Goal: Contribute content: Contribute content

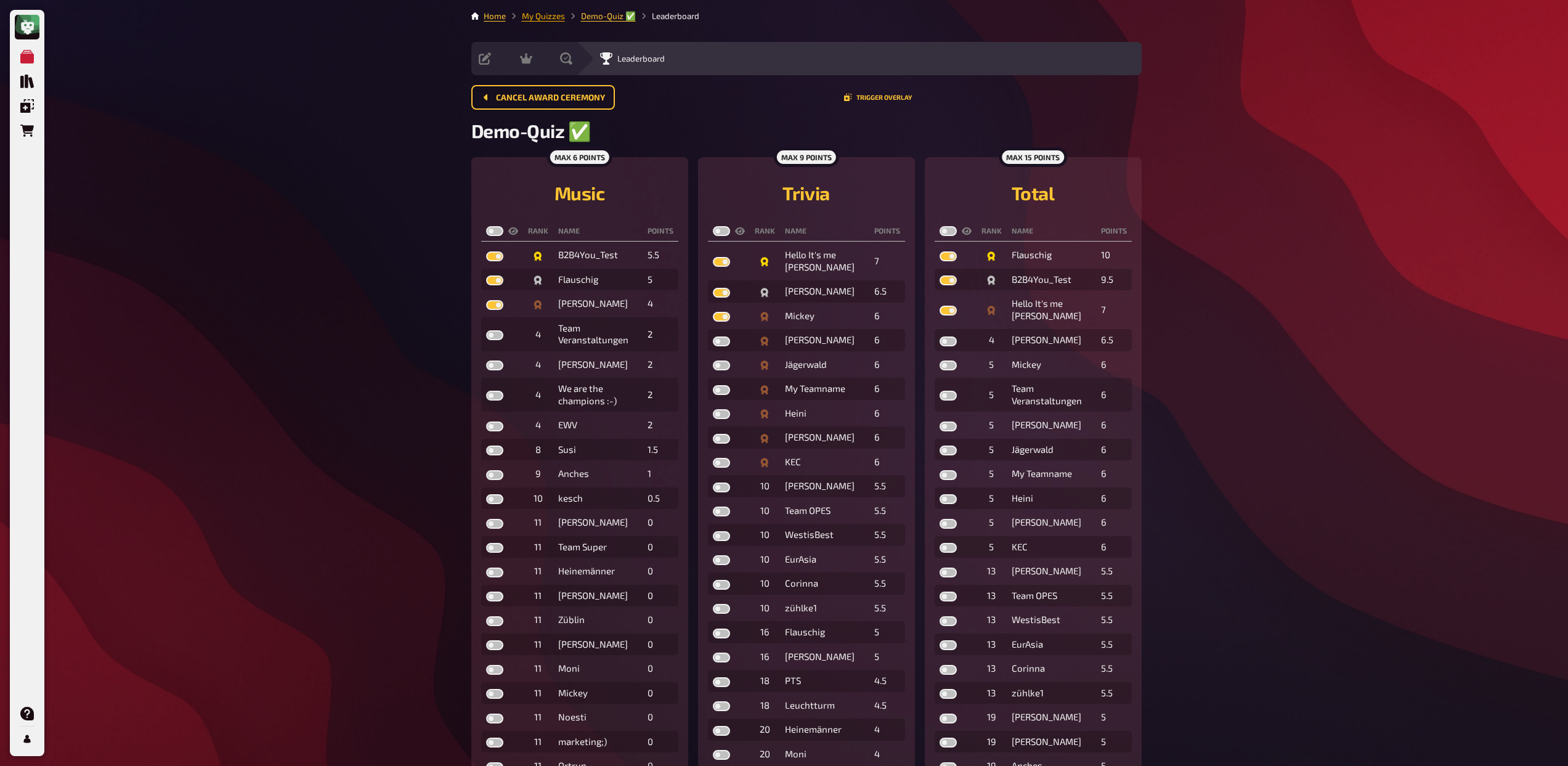
click at [549, 17] on link "My Quizzes" at bounding box center [543, 16] width 43 height 10
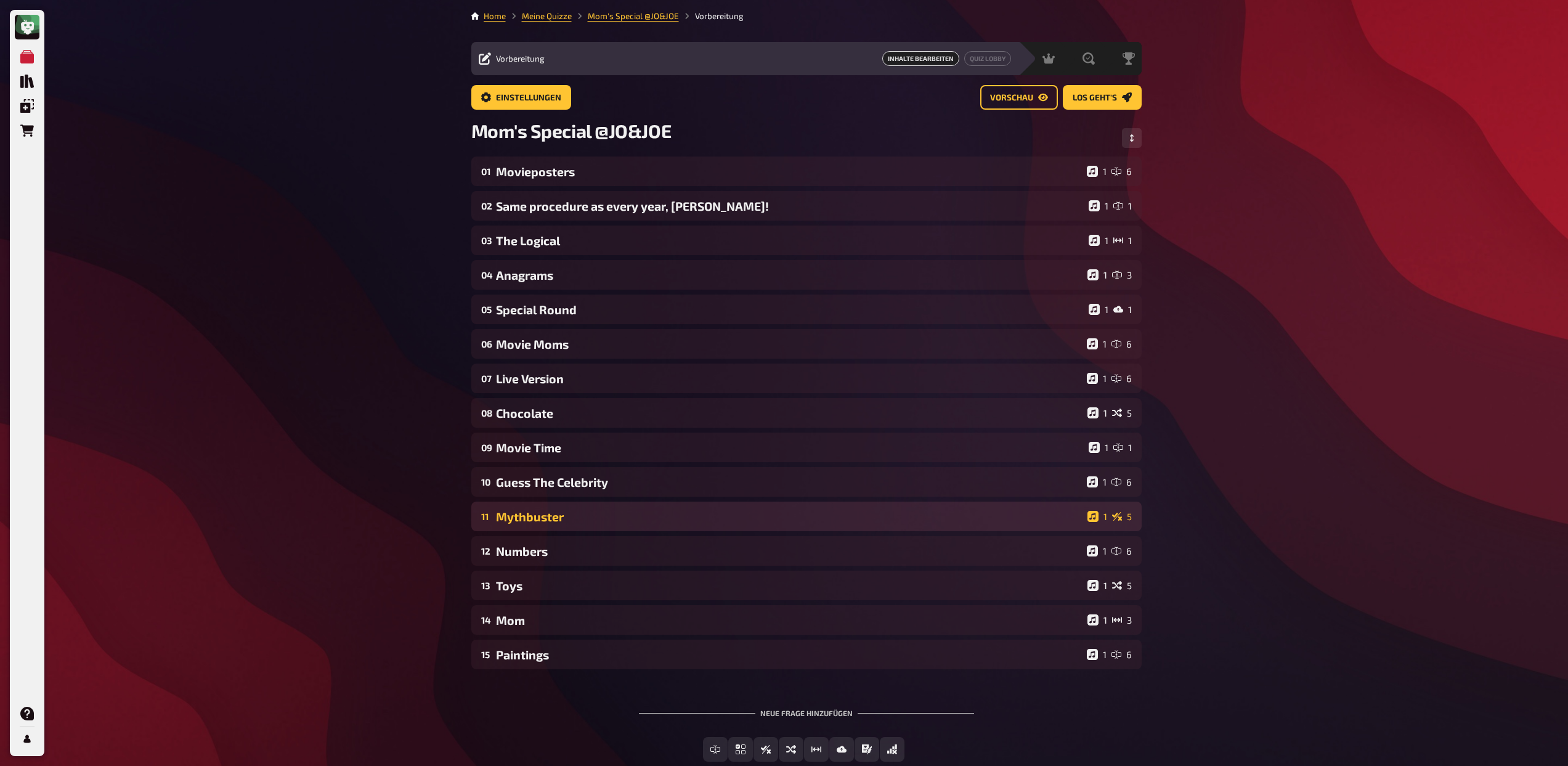
click at [581, 524] on div "11 Mythbuster 1 5" at bounding box center [806, 517] width 670 height 30
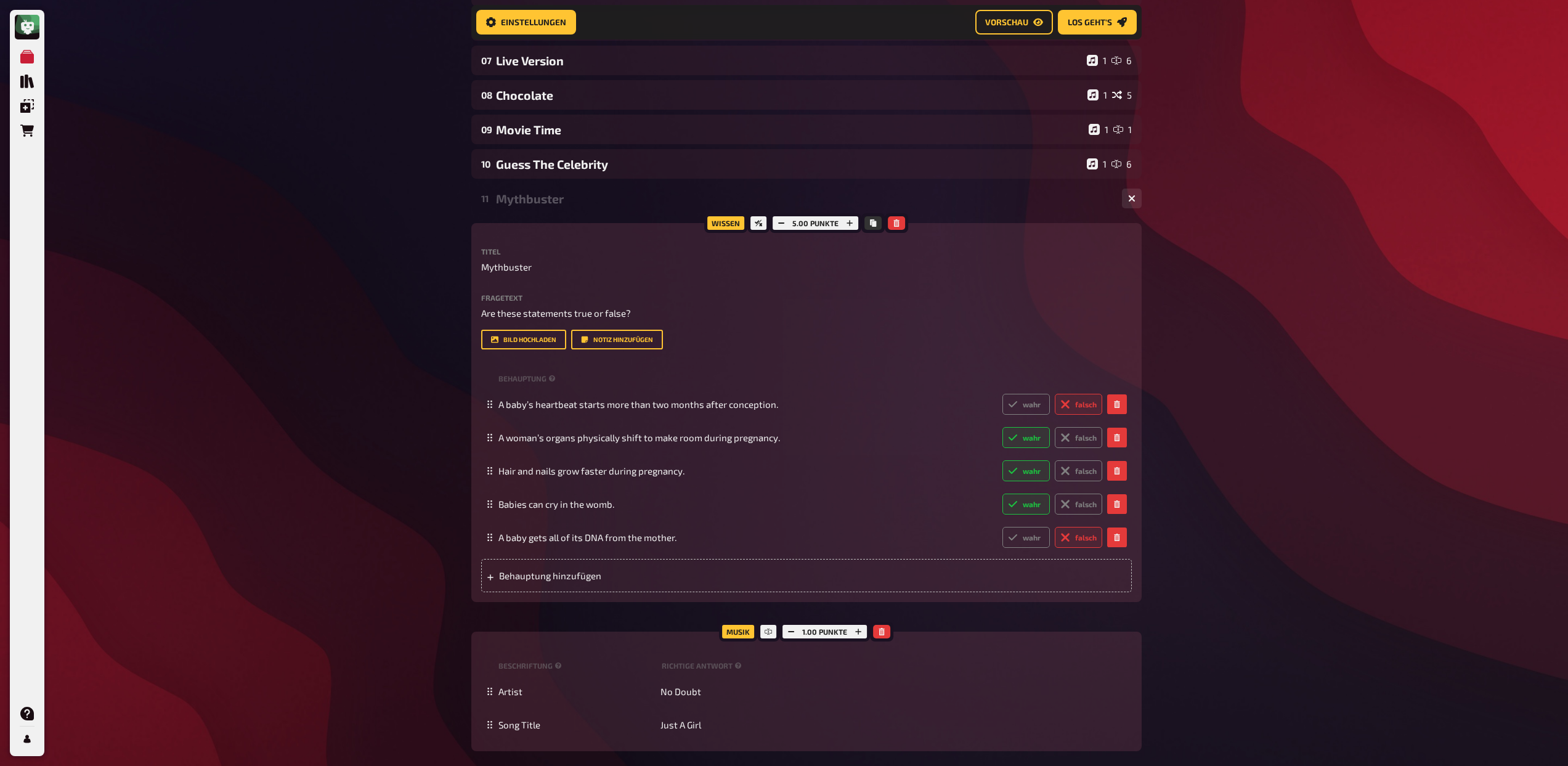
scroll to position [332, 0]
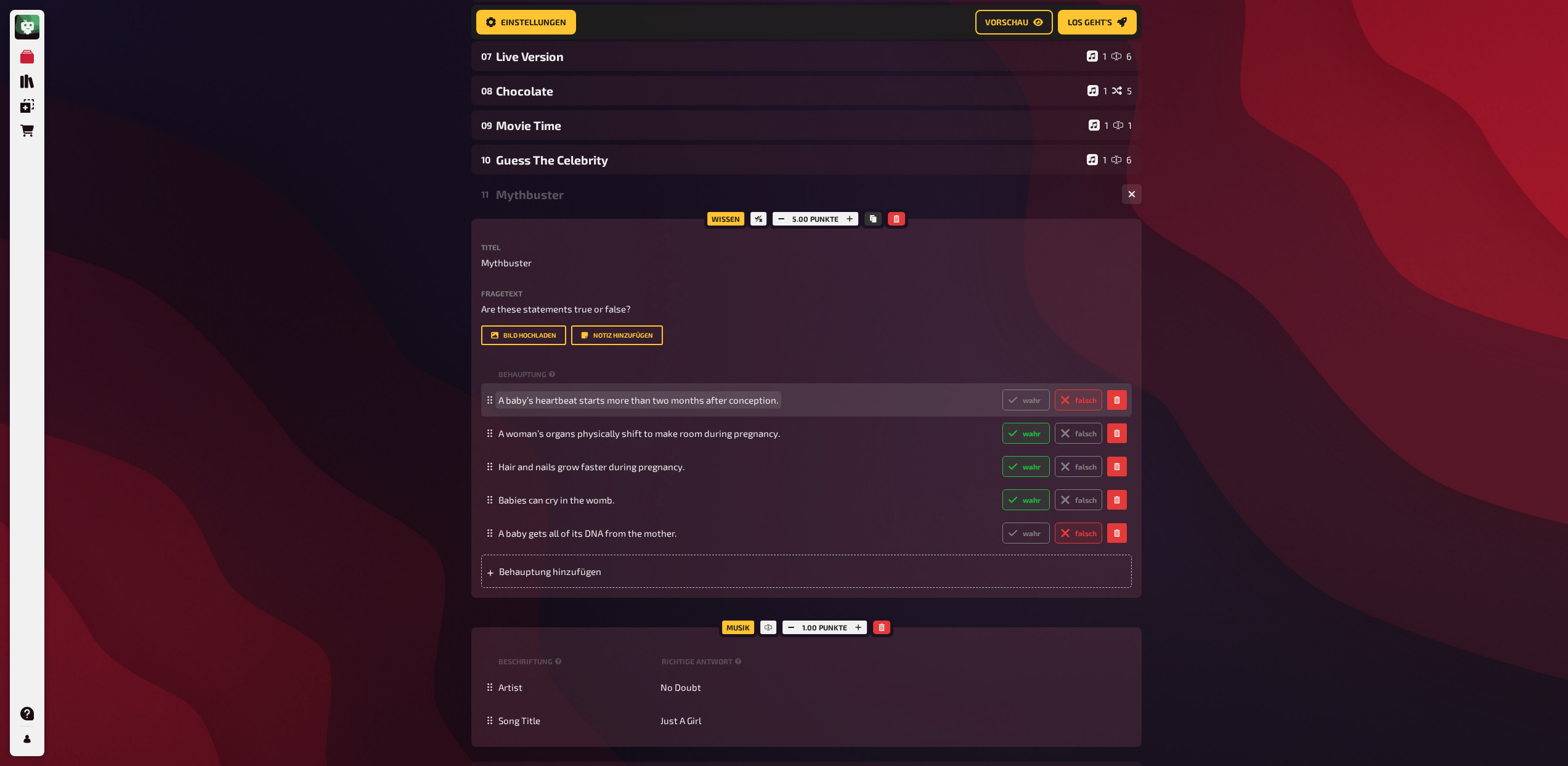
click at [693, 401] on span "A baby’s heartbeat starts more than two months after conception." at bounding box center [638, 400] width 280 height 11
copy span "A baby’s heartbeat starts more than two months after conception."
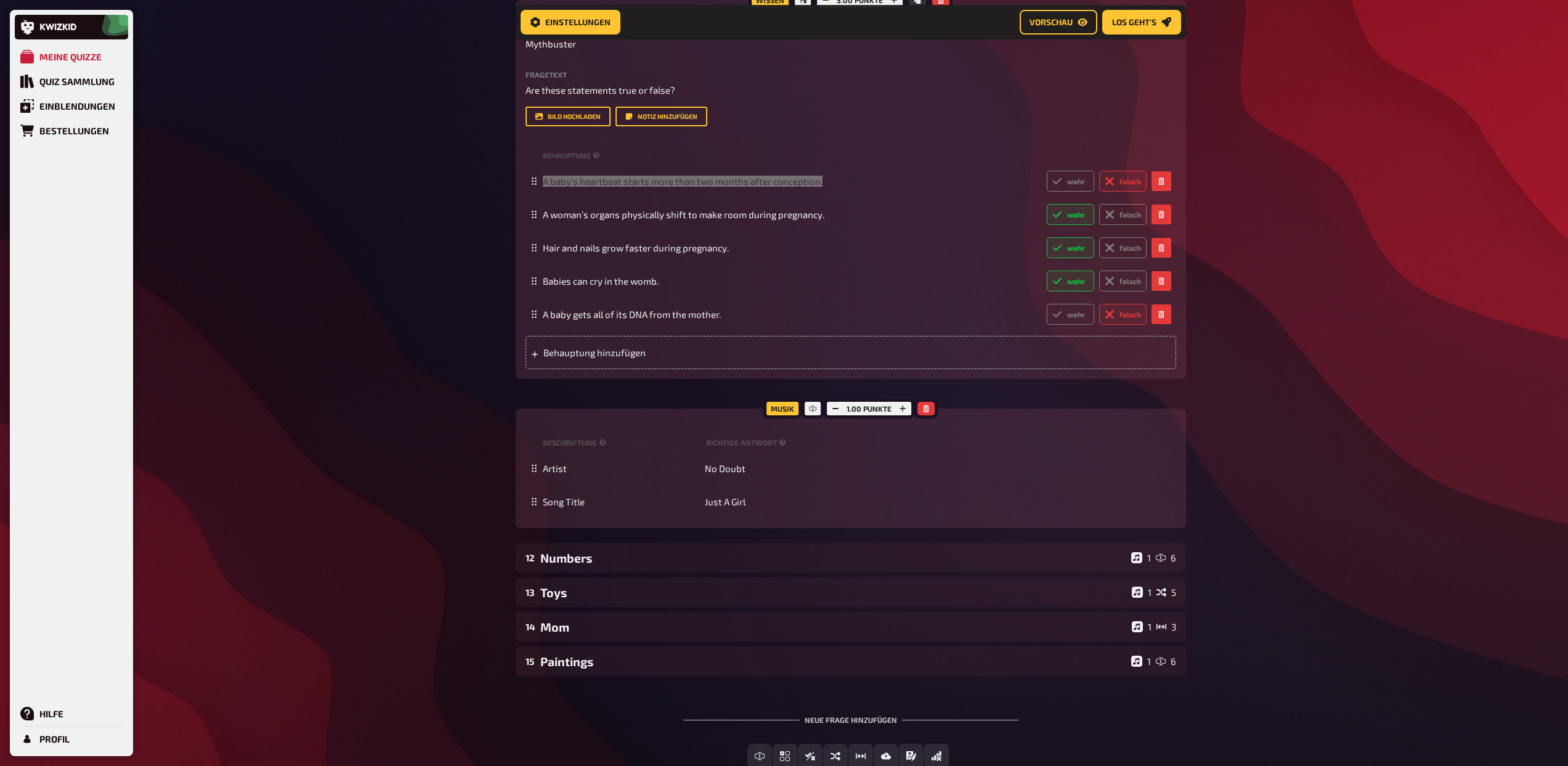
scroll to position [632, 0]
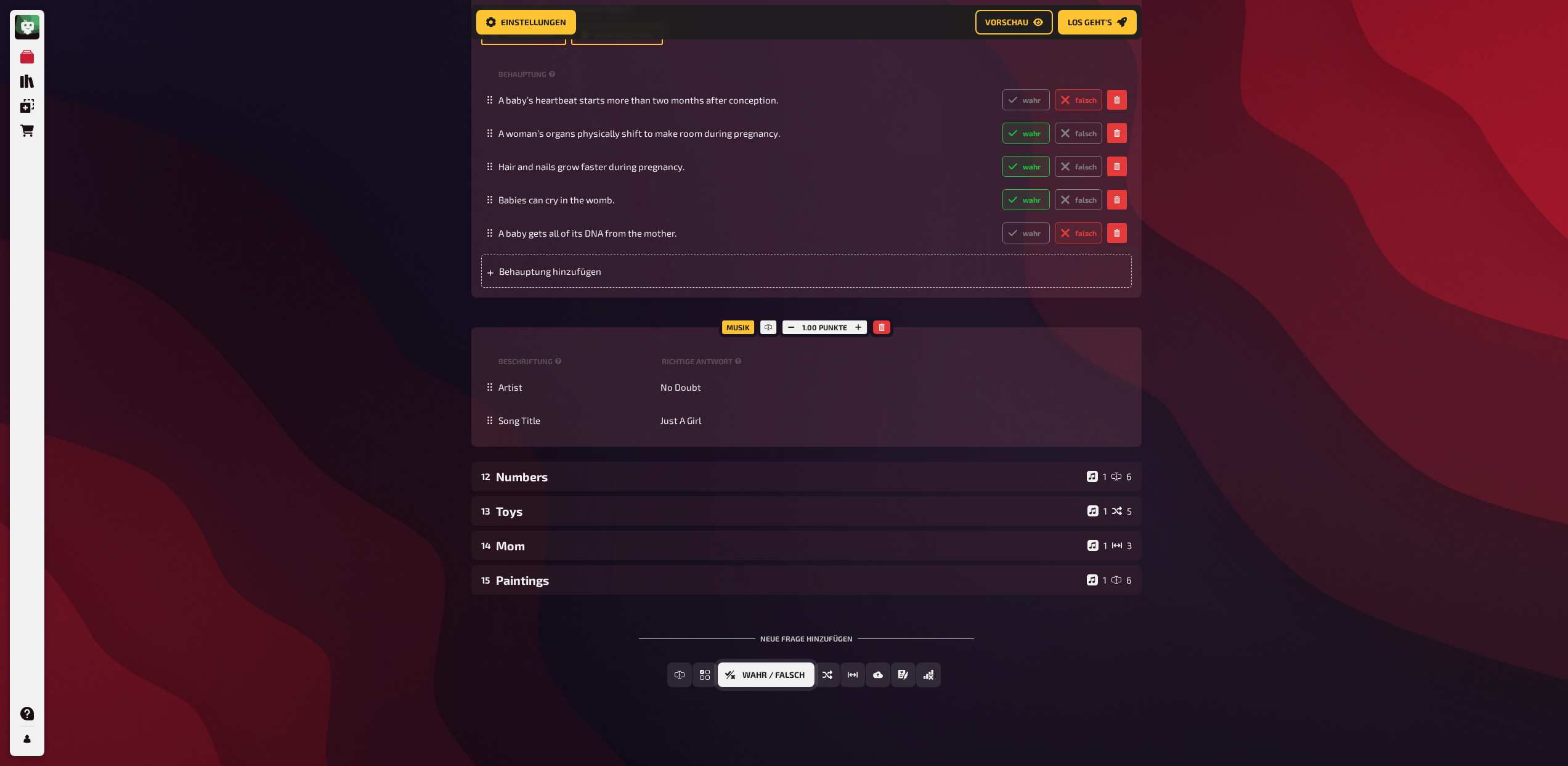
click at [740, 676] on button "Wahr / Falsch" at bounding box center [766, 675] width 97 height 25
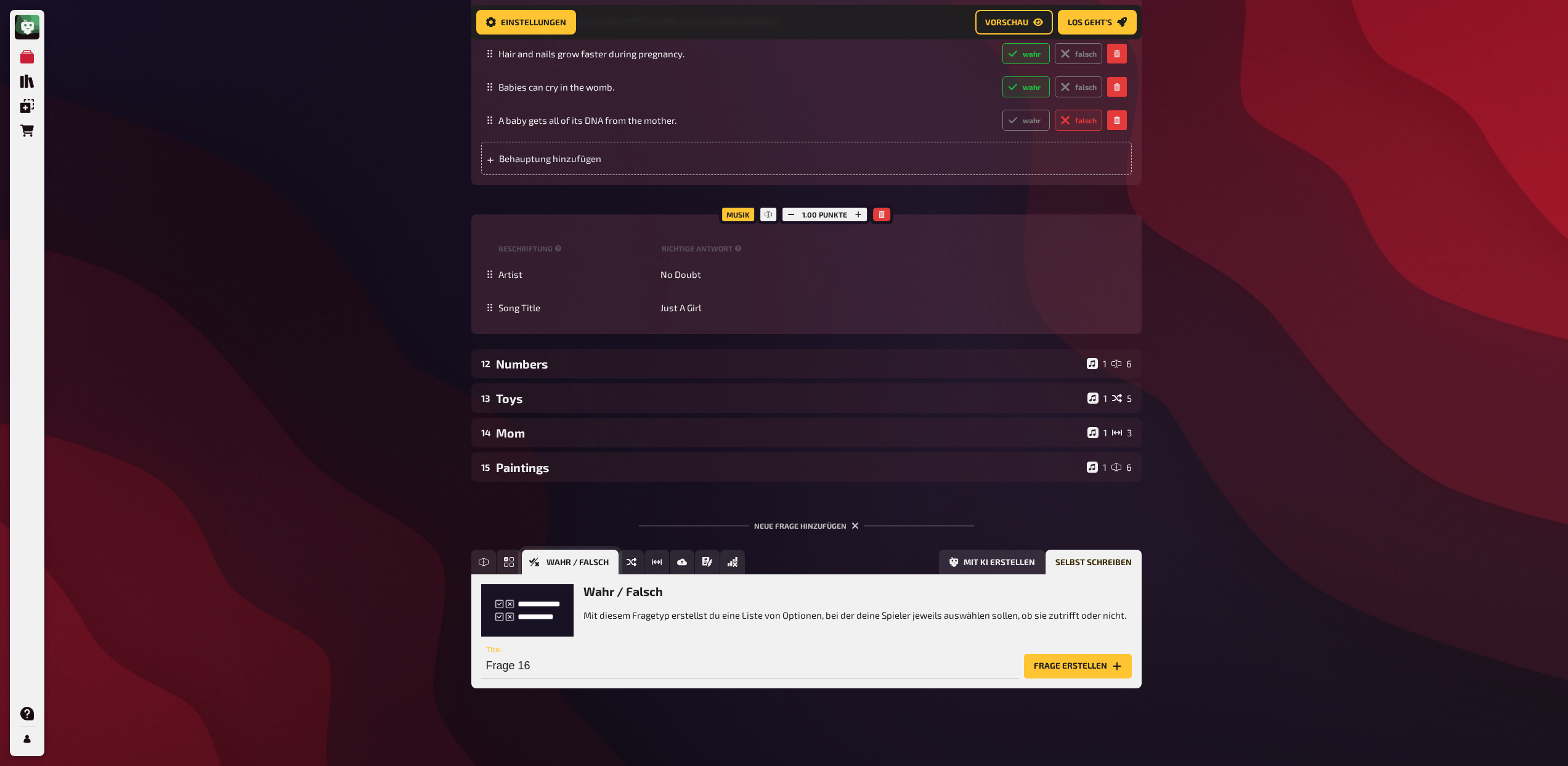
scroll to position [747, 0]
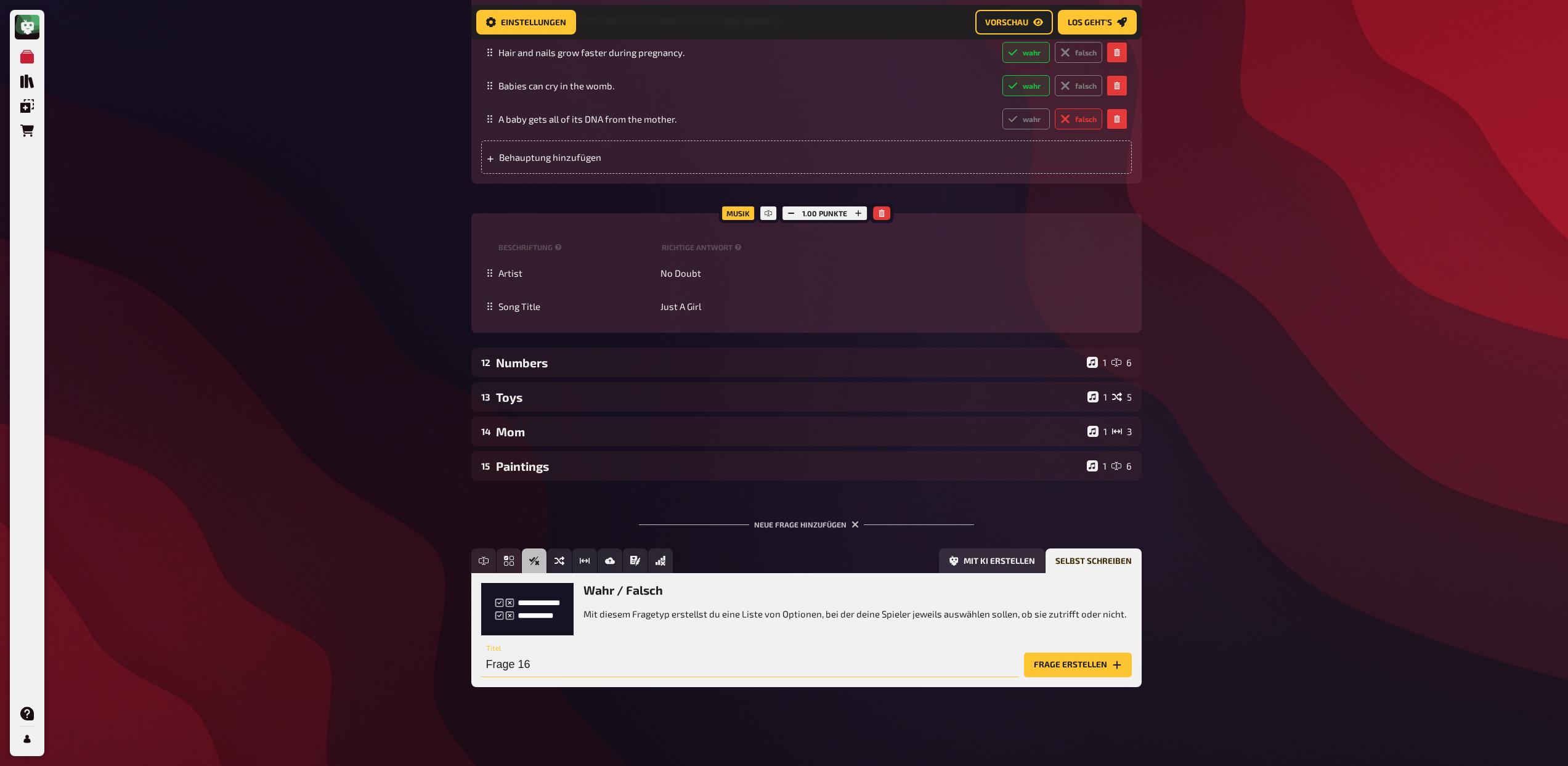
click at [682, 667] on input "Frage 16" at bounding box center [750, 665] width 537 height 25
type input "Motherhood and Mothers"
click at [1059, 671] on button "Frage erstellen" at bounding box center [1077, 665] width 107 height 25
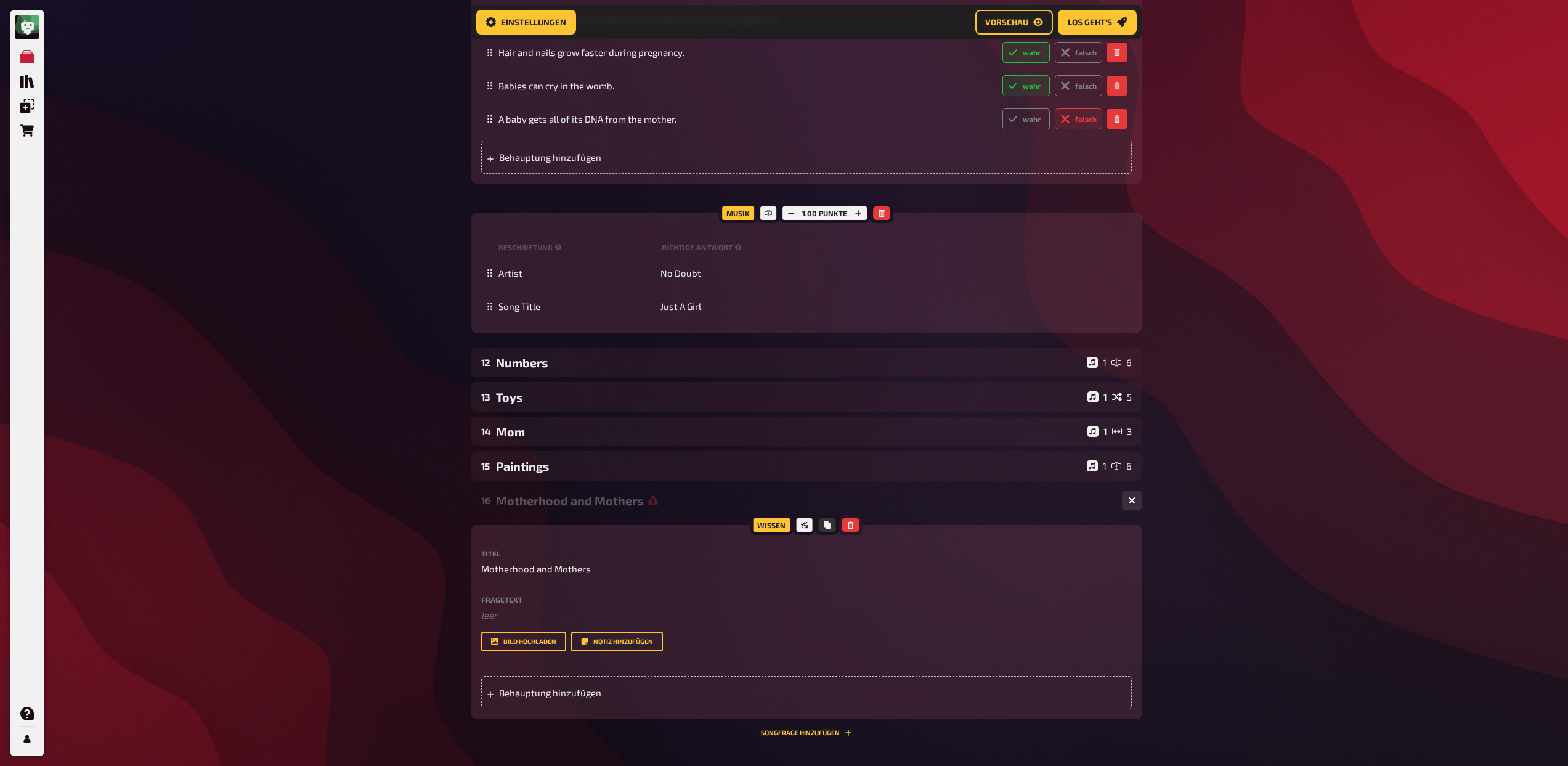
click at [854, 523] on button "button" at bounding box center [851, 524] width 17 height 13
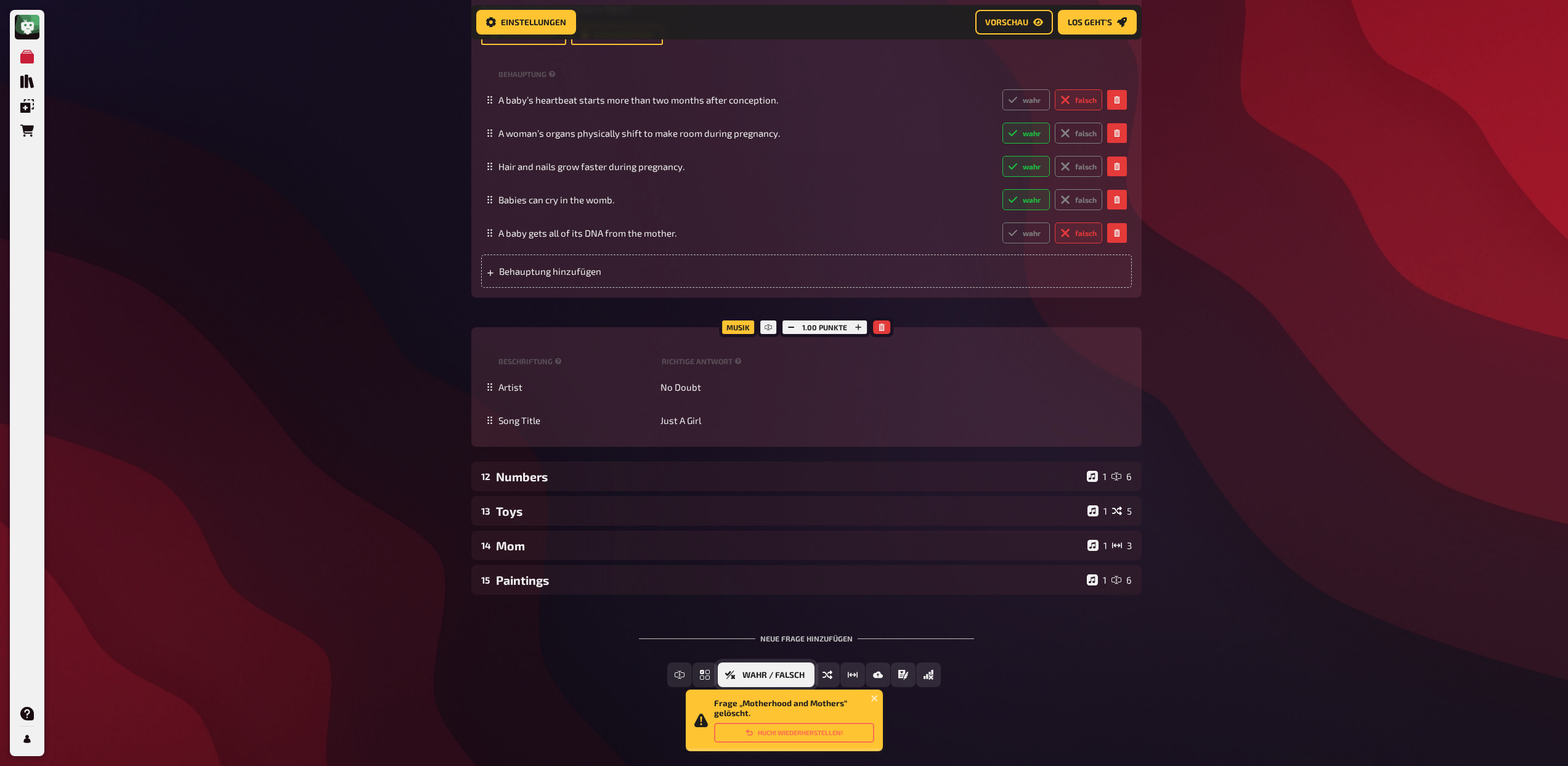
click at [739, 671] on button "Wahr / Falsch" at bounding box center [766, 675] width 97 height 25
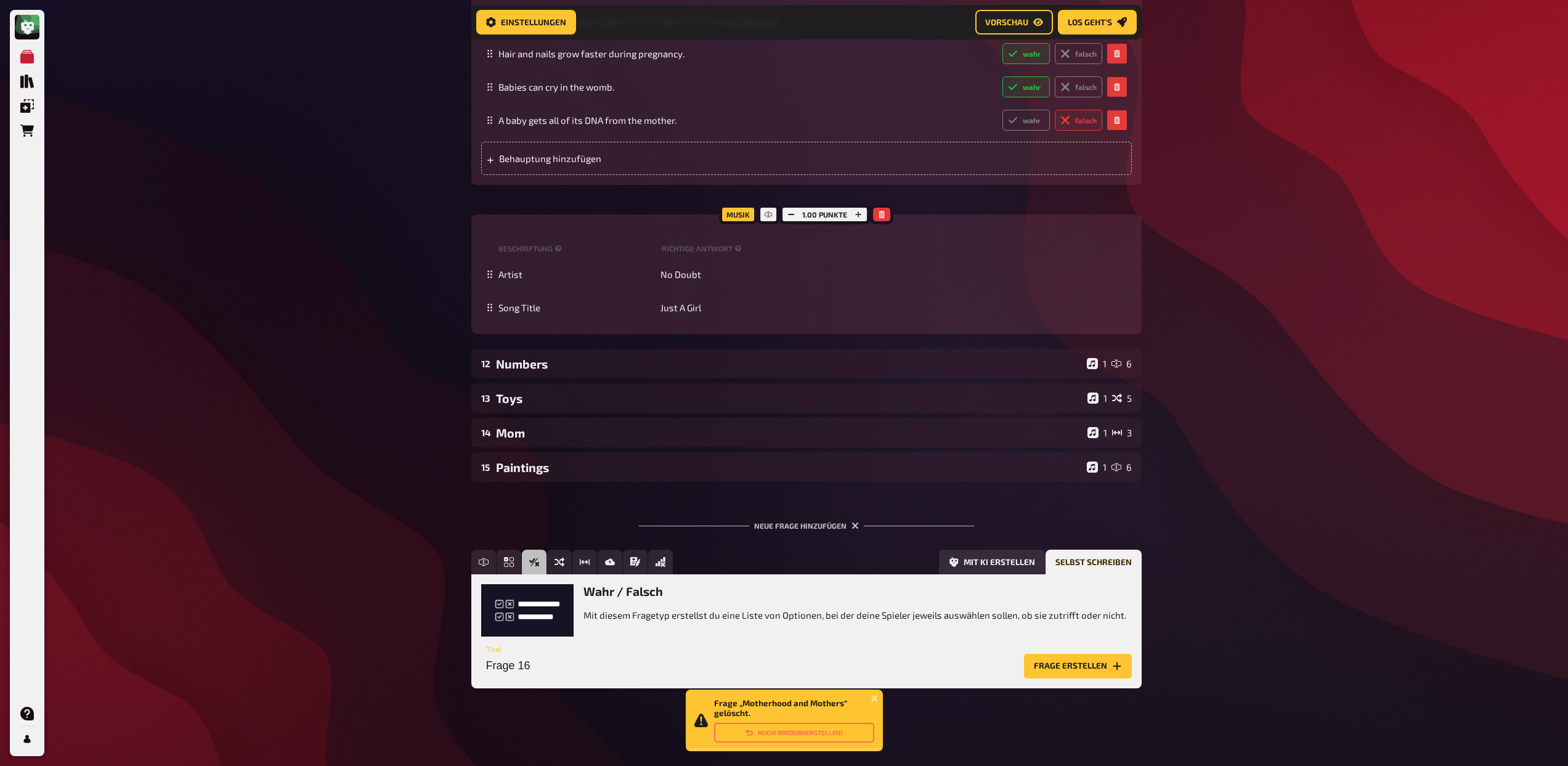
scroll to position [747, 0]
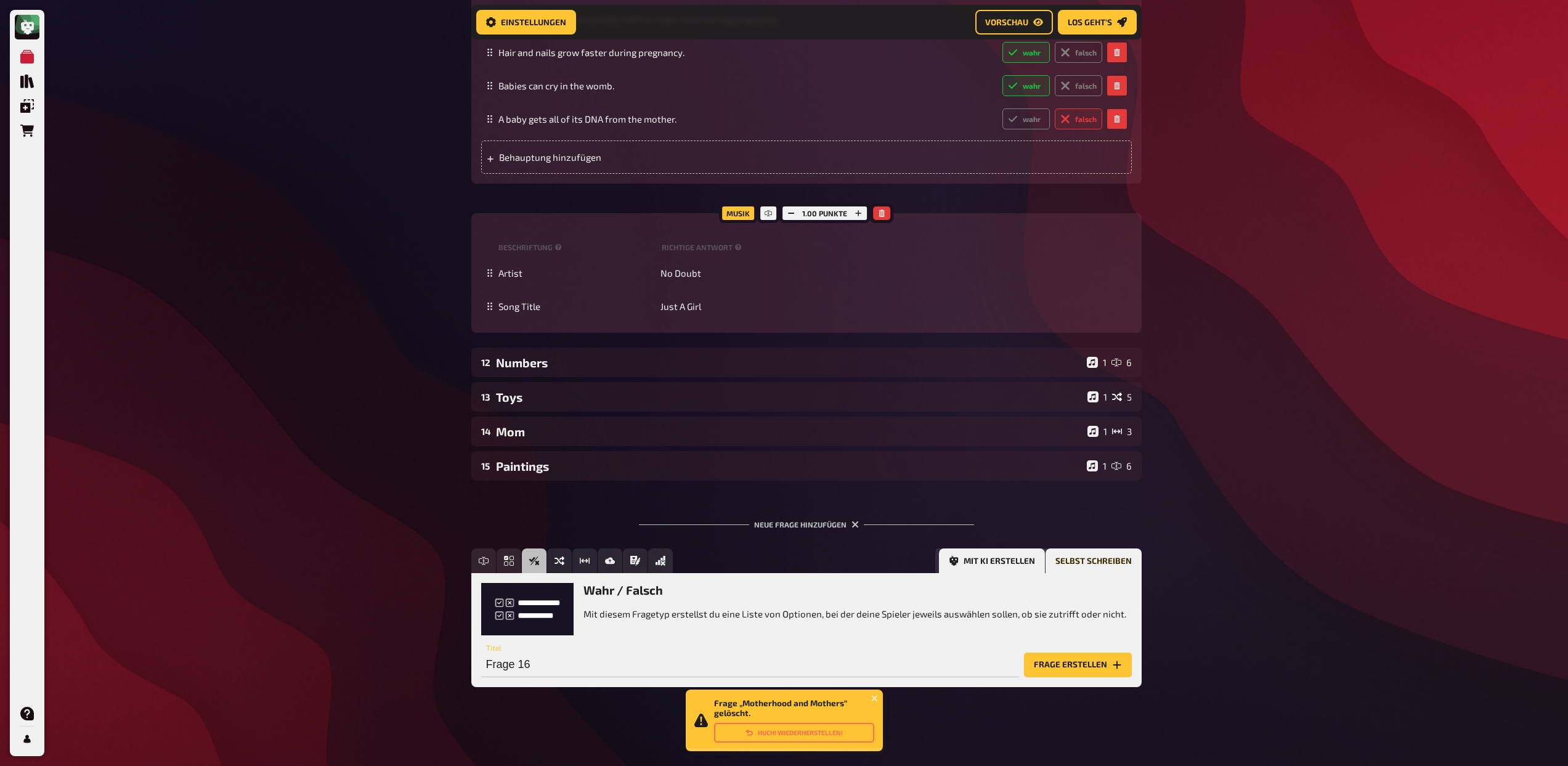
click at [1009, 565] on button "Mit KI erstellen" at bounding box center [992, 561] width 106 height 25
click at [899, 669] on input "text" at bounding box center [730, 665] width 497 height 25
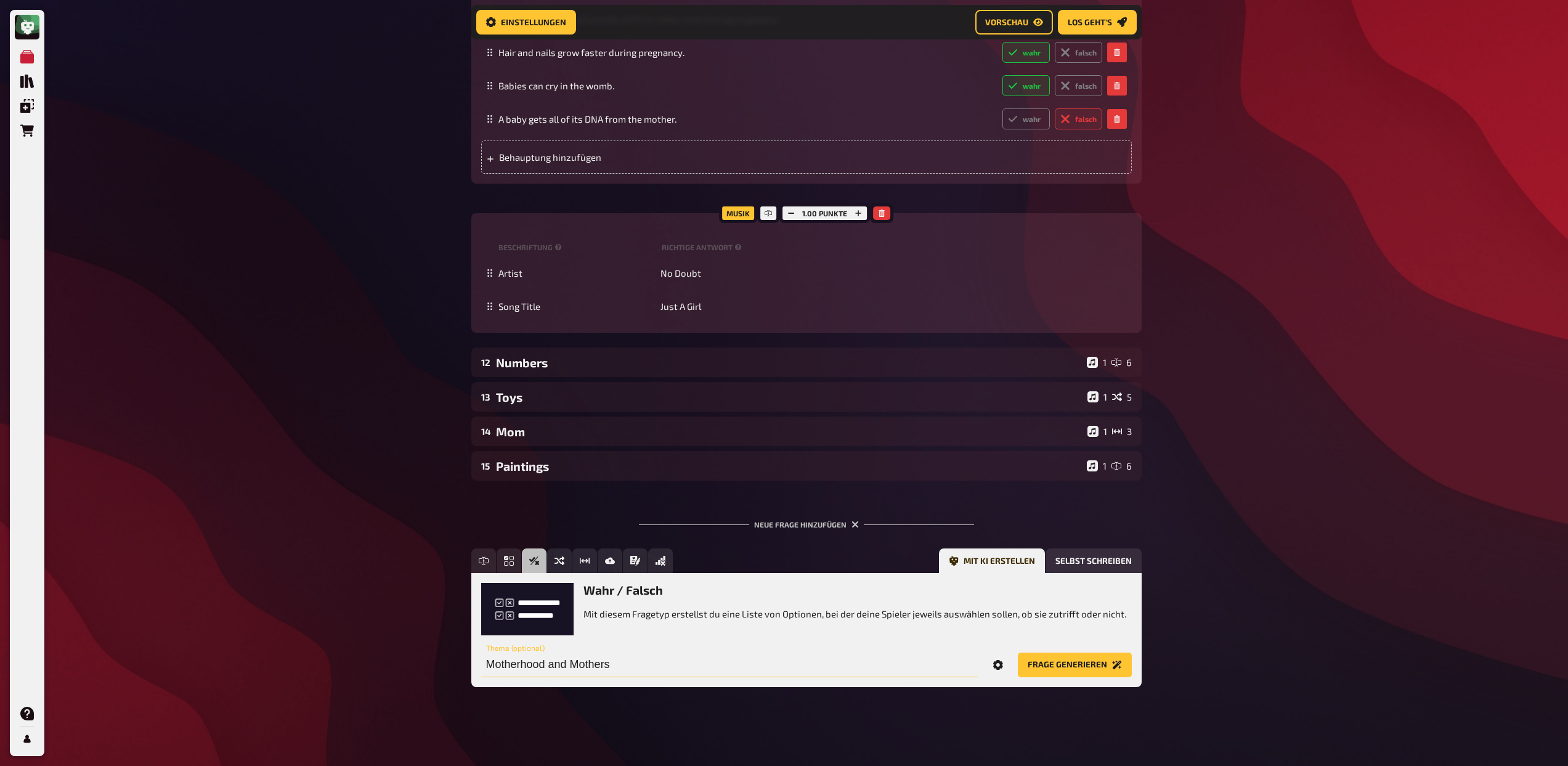
type input "Motherhood and Mothers"
click at [1002, 662] on icon "Options" at bounding box center [998, 665] width 10 height 10
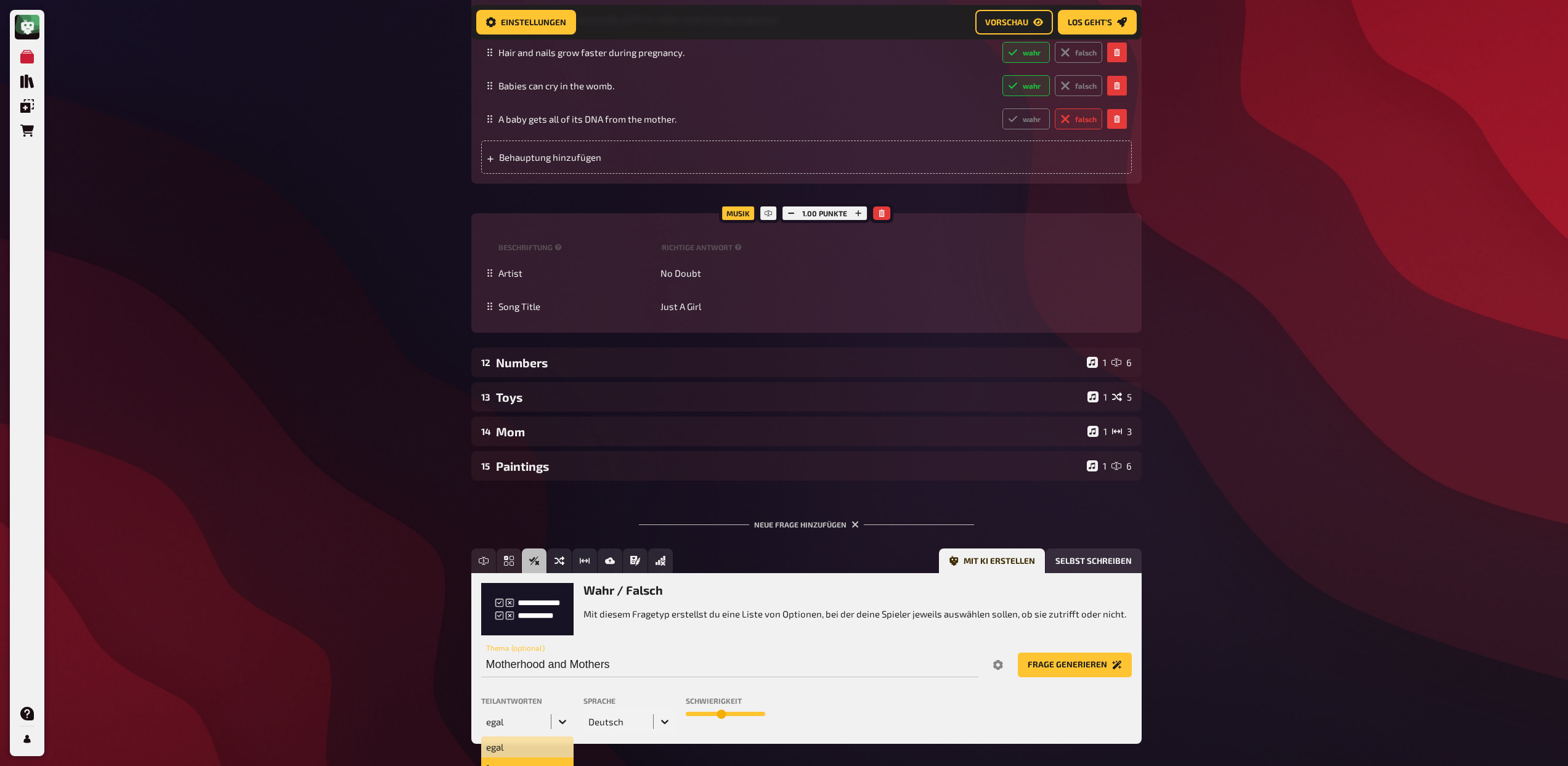
click at [546, 715] on div "1, 2 of 10. 10 results available. Use Up and Down to choose options, press Ente…" at bounding box center [527, 722] width 93 height 25
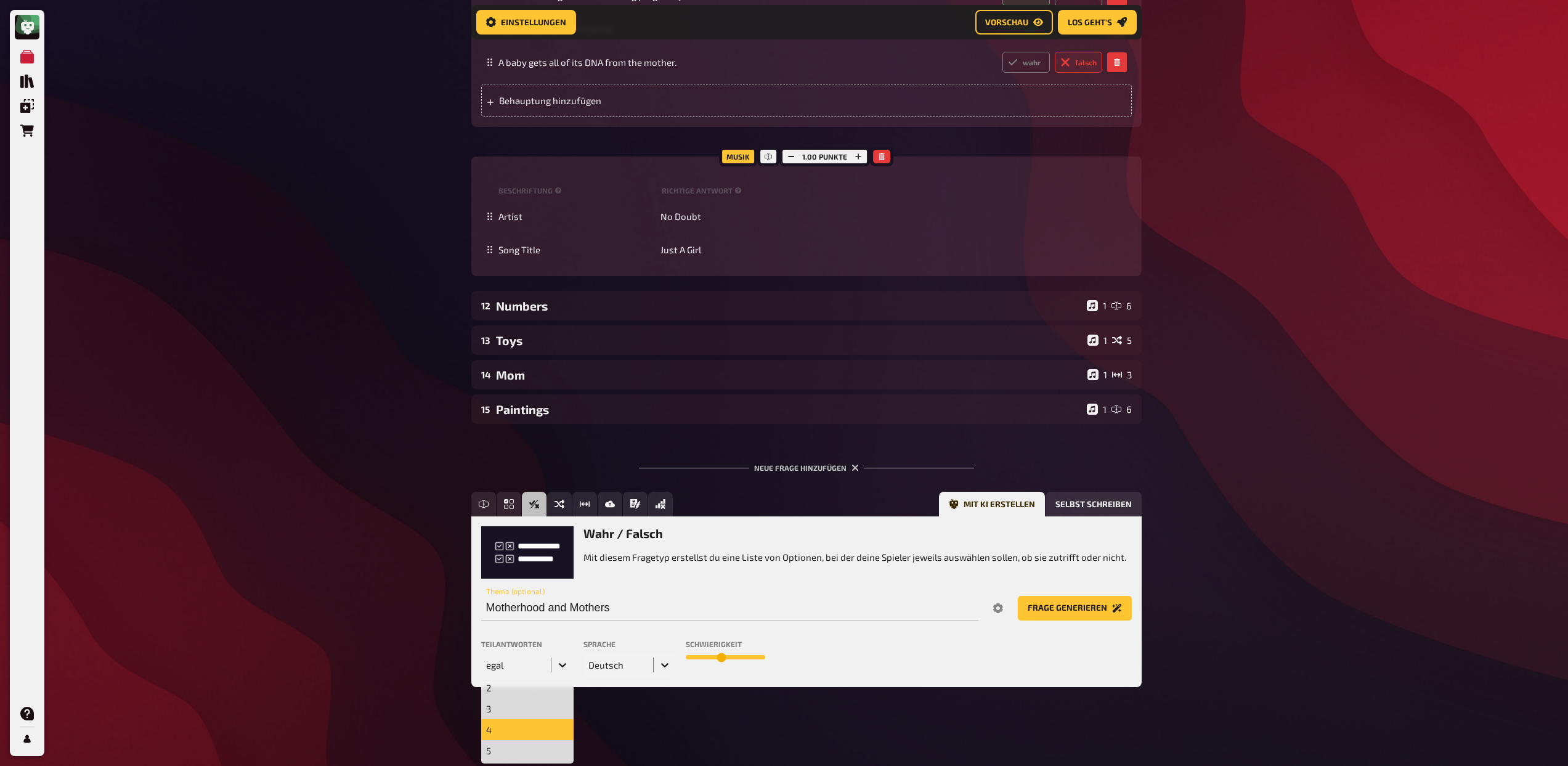
scroll to position [47, 0]
click at [538, 742] on div "5" at bounding box center [527, 748] width 93 height 21
drag, startPoint x: 720, startPoint y: 659, endPoint x: 752, endPoint y: 658, distance: 32.0
type input "9"
click at [752, 658] on input "range" at bounding box center [725, 658] width 79 height 5
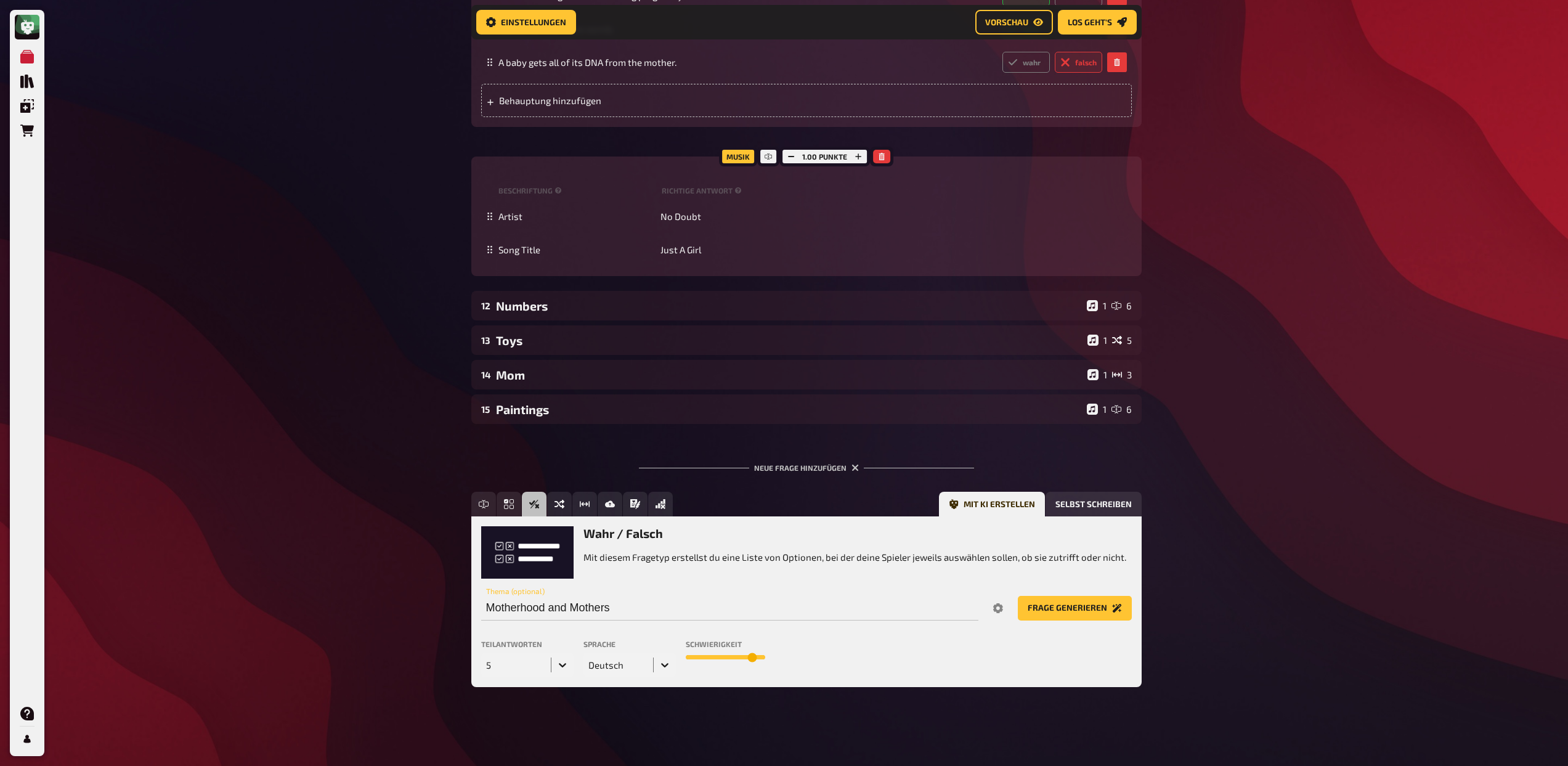
click at [664, 666] on icon at bounding box center [664, 665] width 7 height 5
click at [632, 726] on div "English" at bounding box center [629, 732] width 93 height 21
click at [1055, 609] on button "Frage generieren" at bounding box center [1074, 609] width 114 height 25
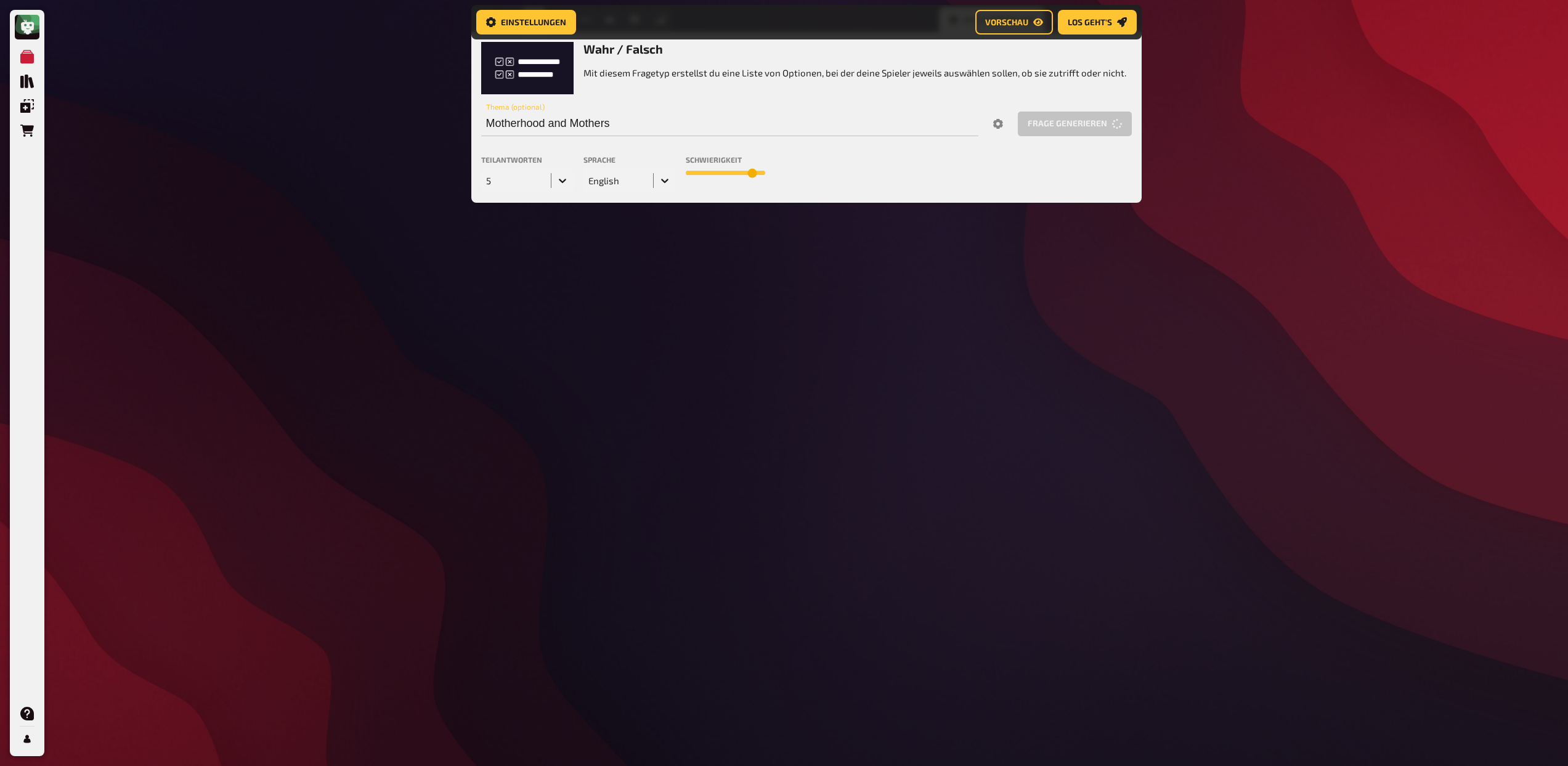
scroll to position [1296, 0]
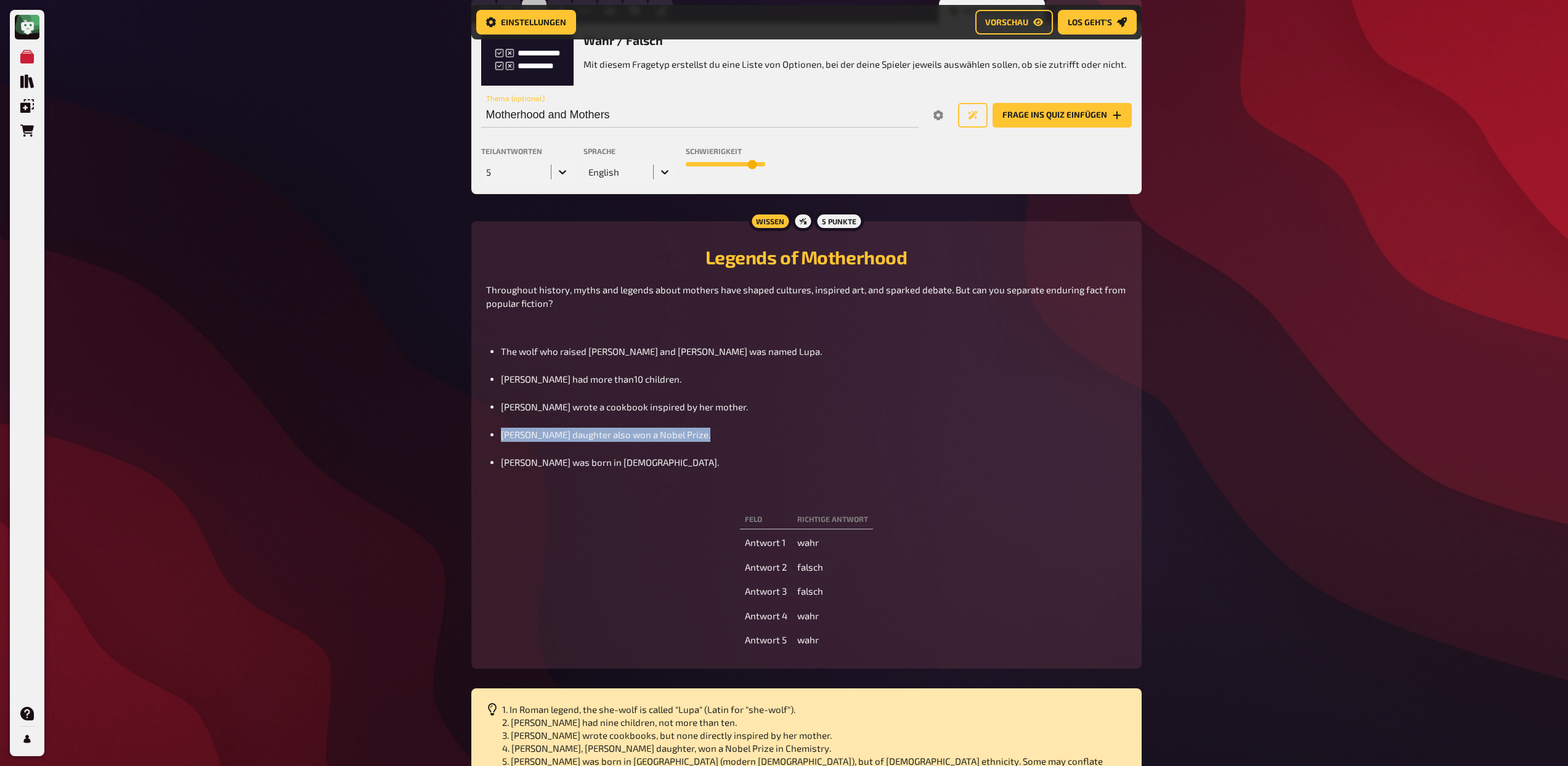
drag, startPoint x: 696, startPoint y: 450, endPoint x: 494, endPoint y: 445, distance: 202.1
click at [494, 445] on ul "The wolf who raised Romulus and Remus was named Lupa. Queen Victoria had more t…" at bounding box center [806, 415] width 640 height 167
copy span "Marie Curie’s daughter also won a Nobel Prize."
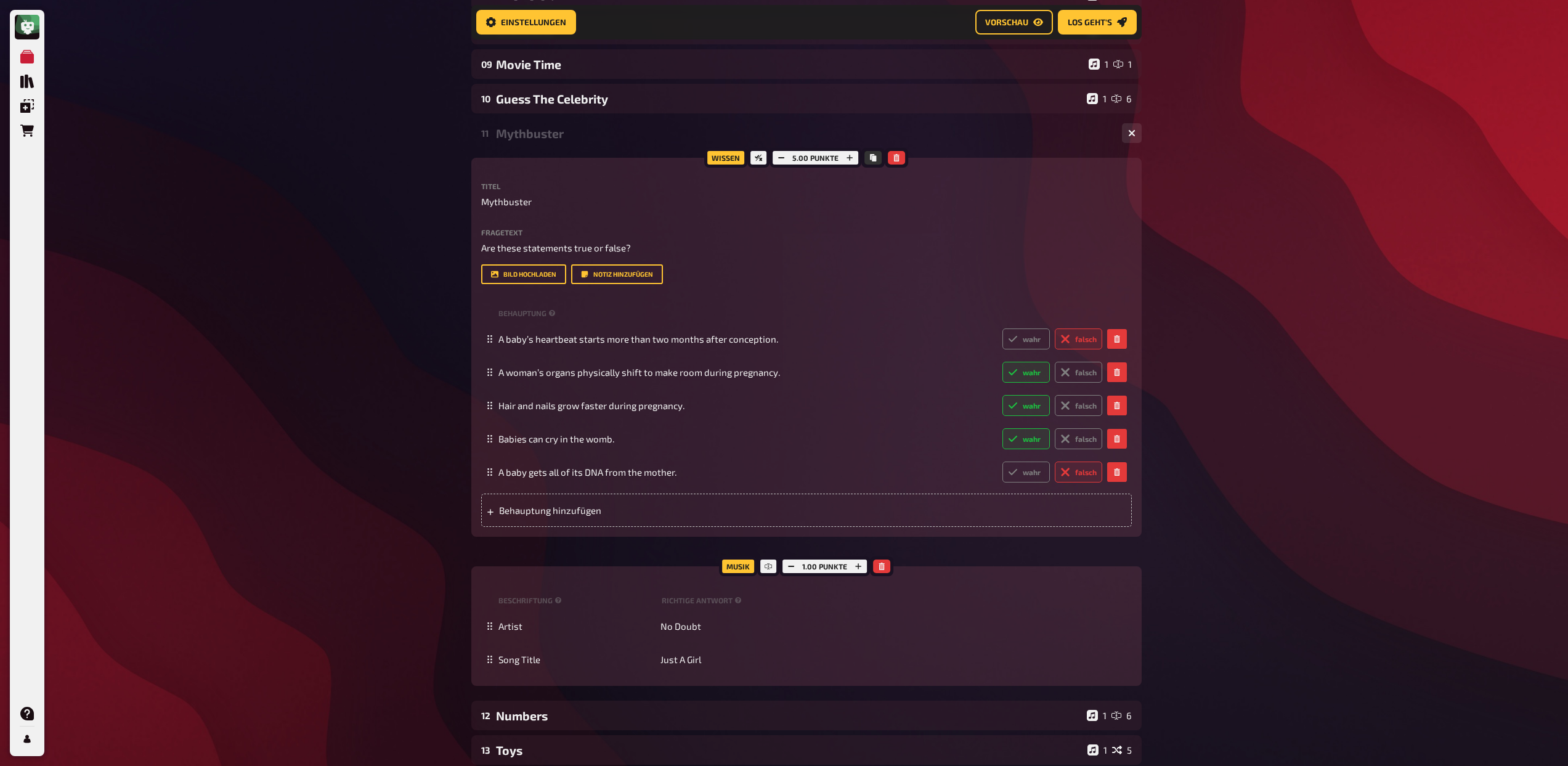
scroll to position [393, 0]
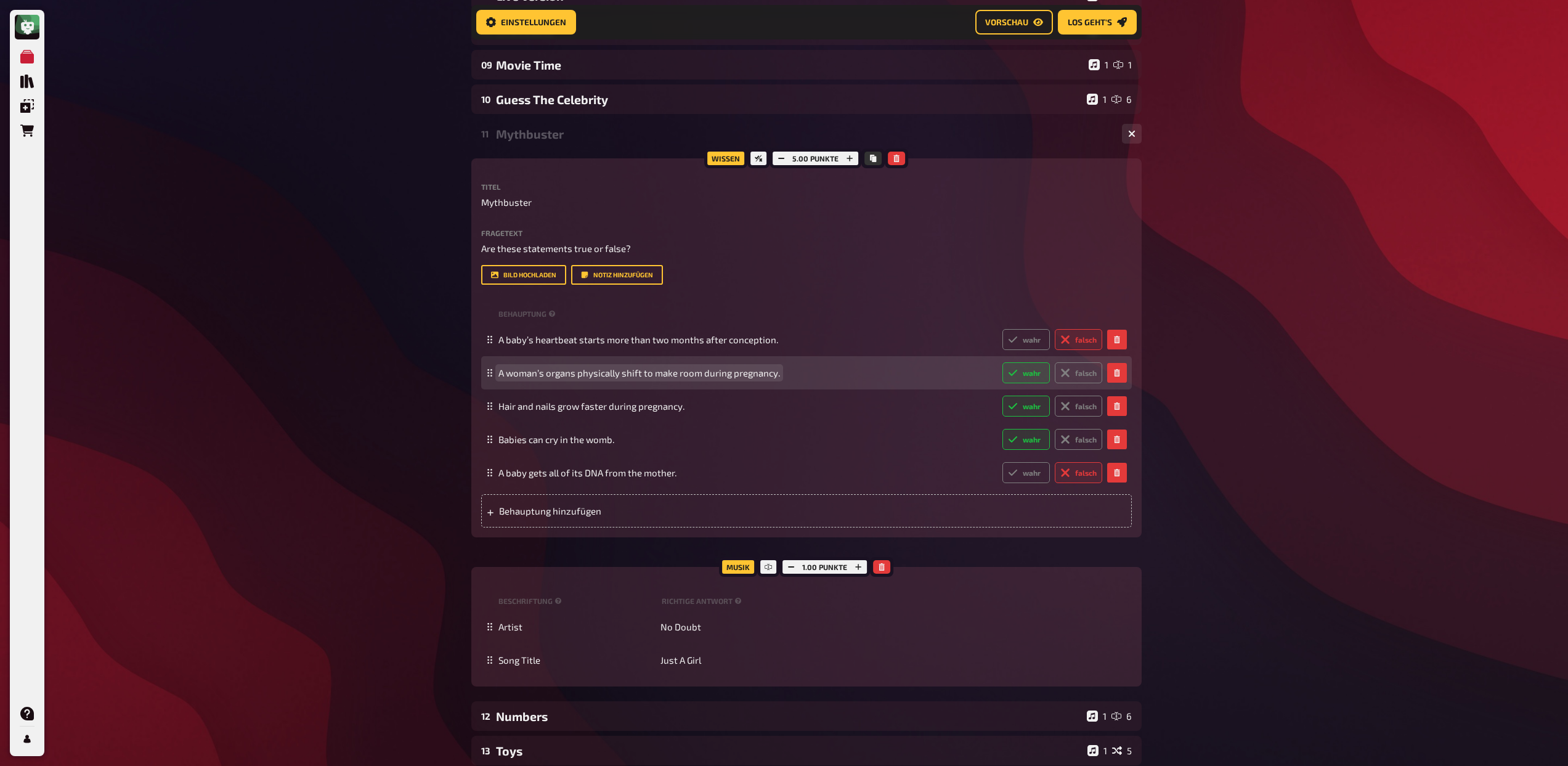
click at [595, 374] on span "A woman’s organs physically shift to make room during pregnancy." at bounding box center [639, 372] width 281 height 11
paste span
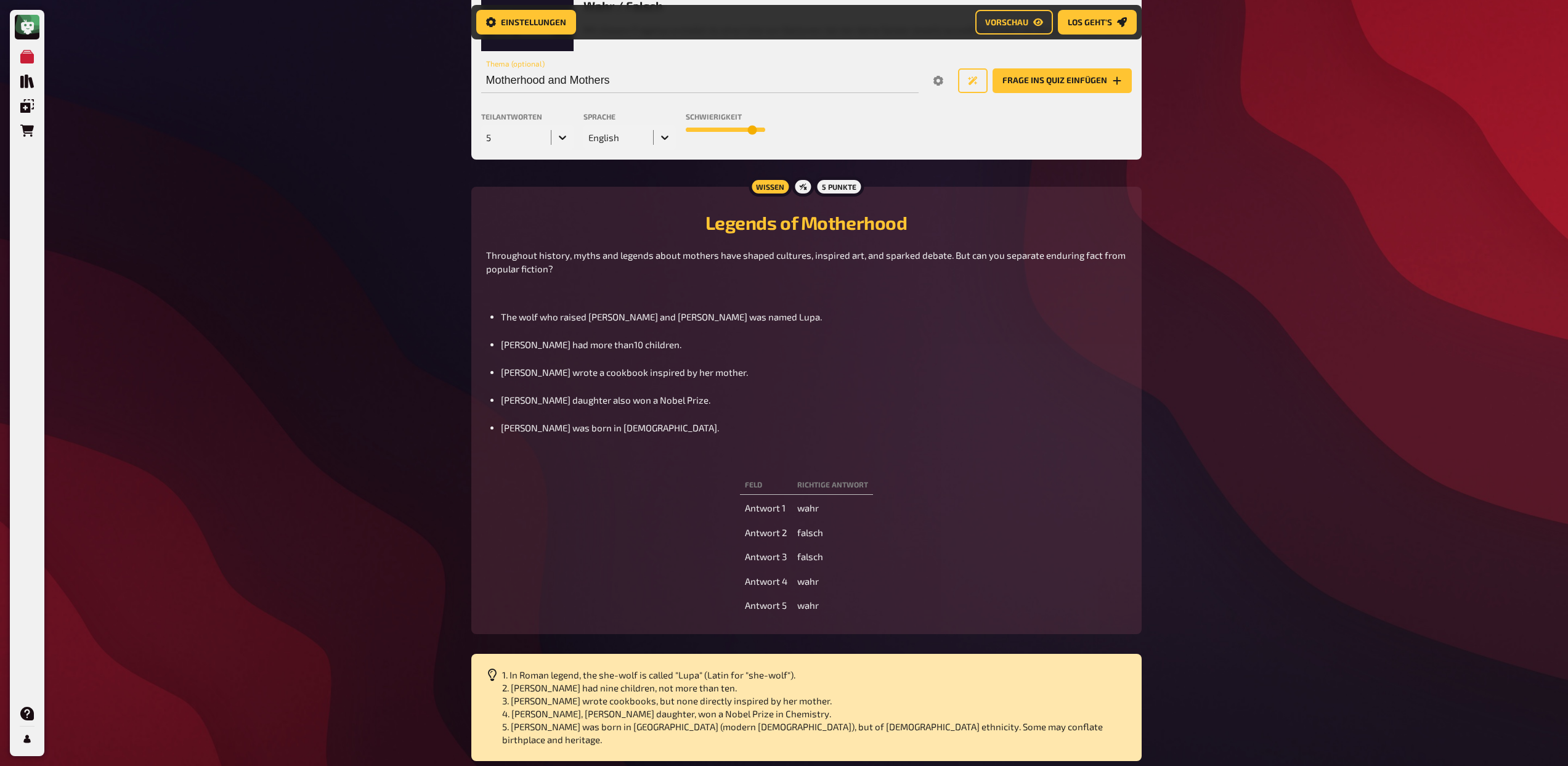
scroll to position [1327, 0]
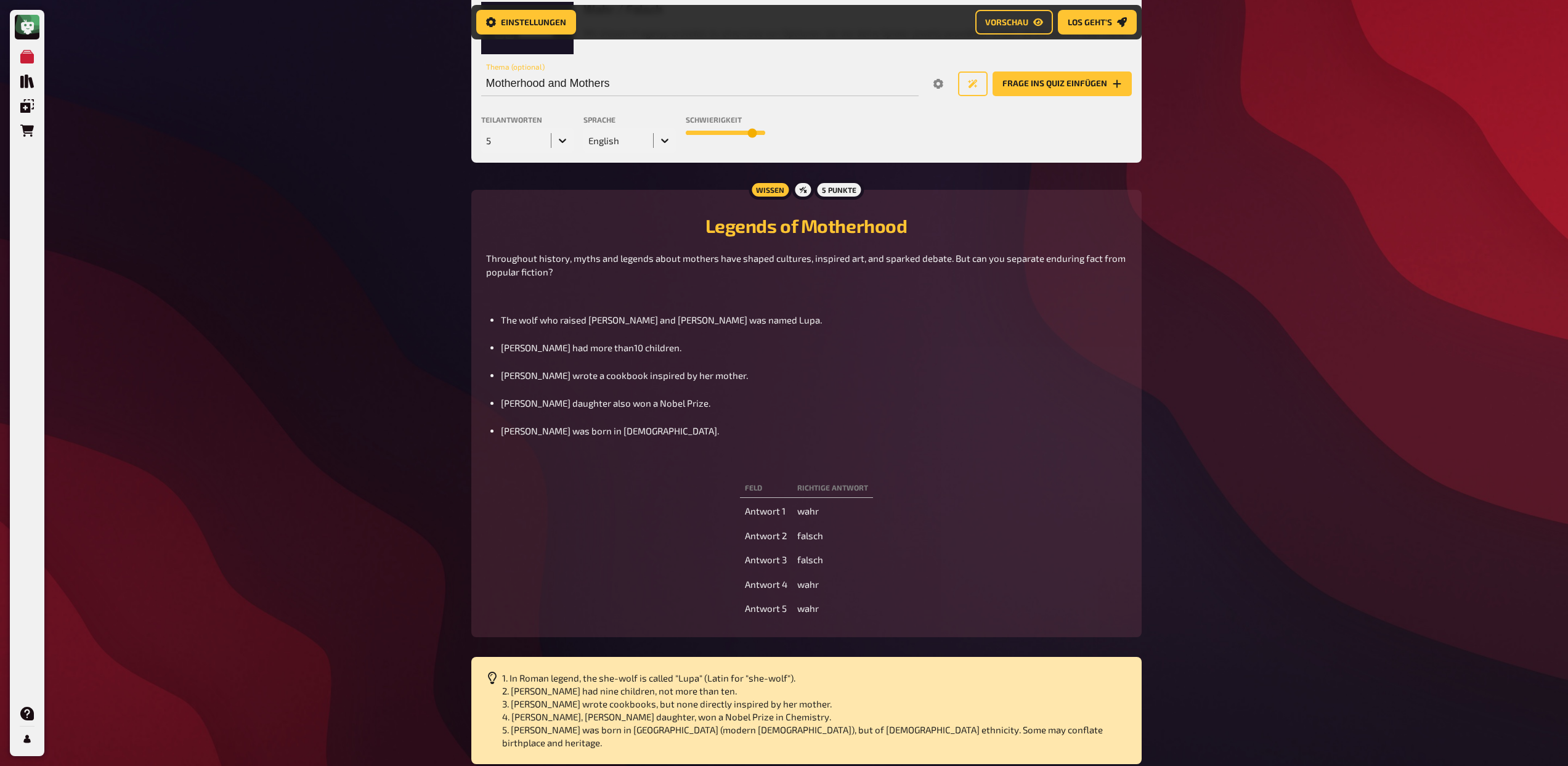
click at [604, 353] on span "Queen Victoria had more than10 children." at bounding box center [591, 348] width 181 height 11
copy span "Queen Victoria had more than10 children."
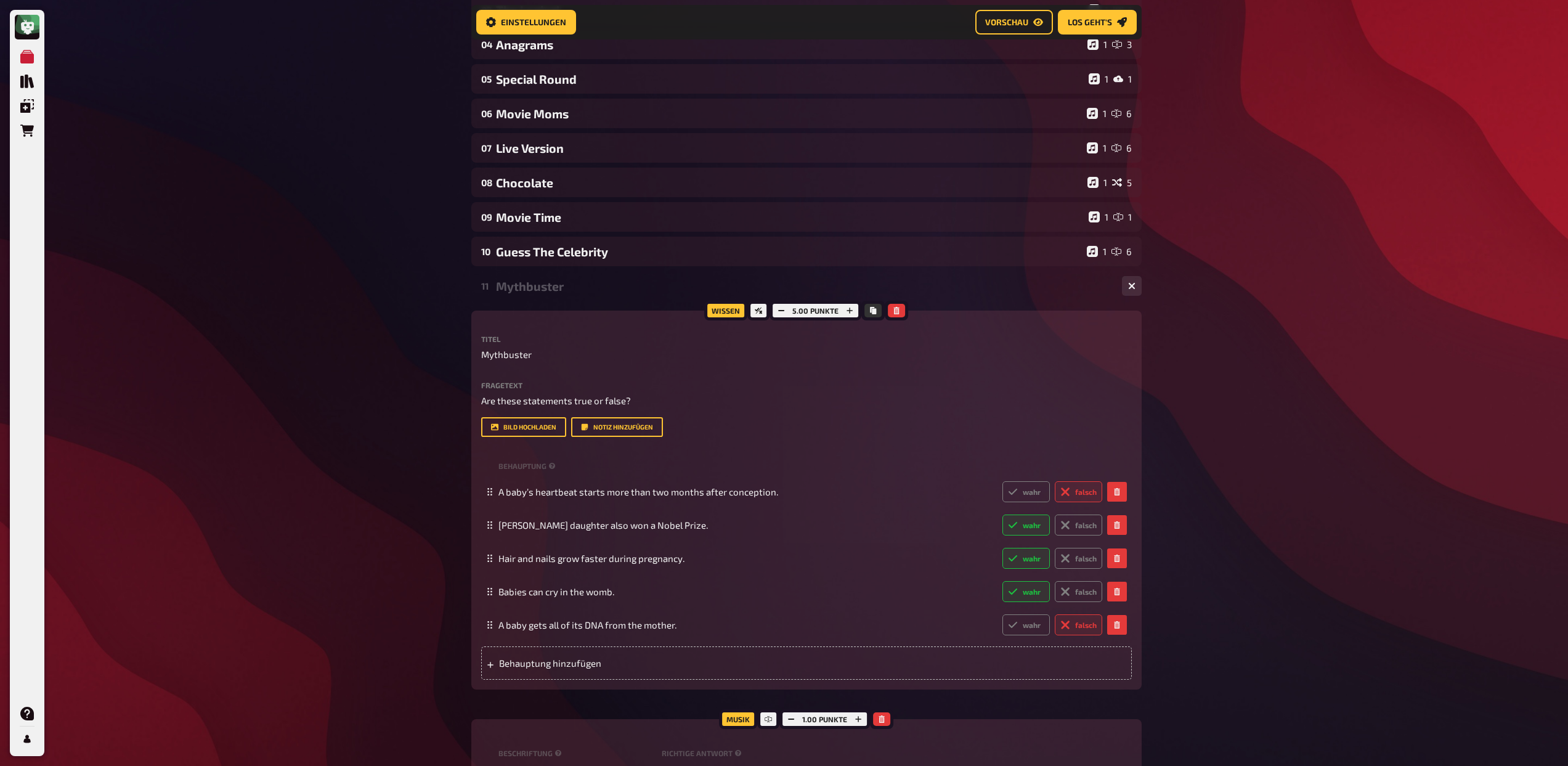
scroll to position [249, 0]
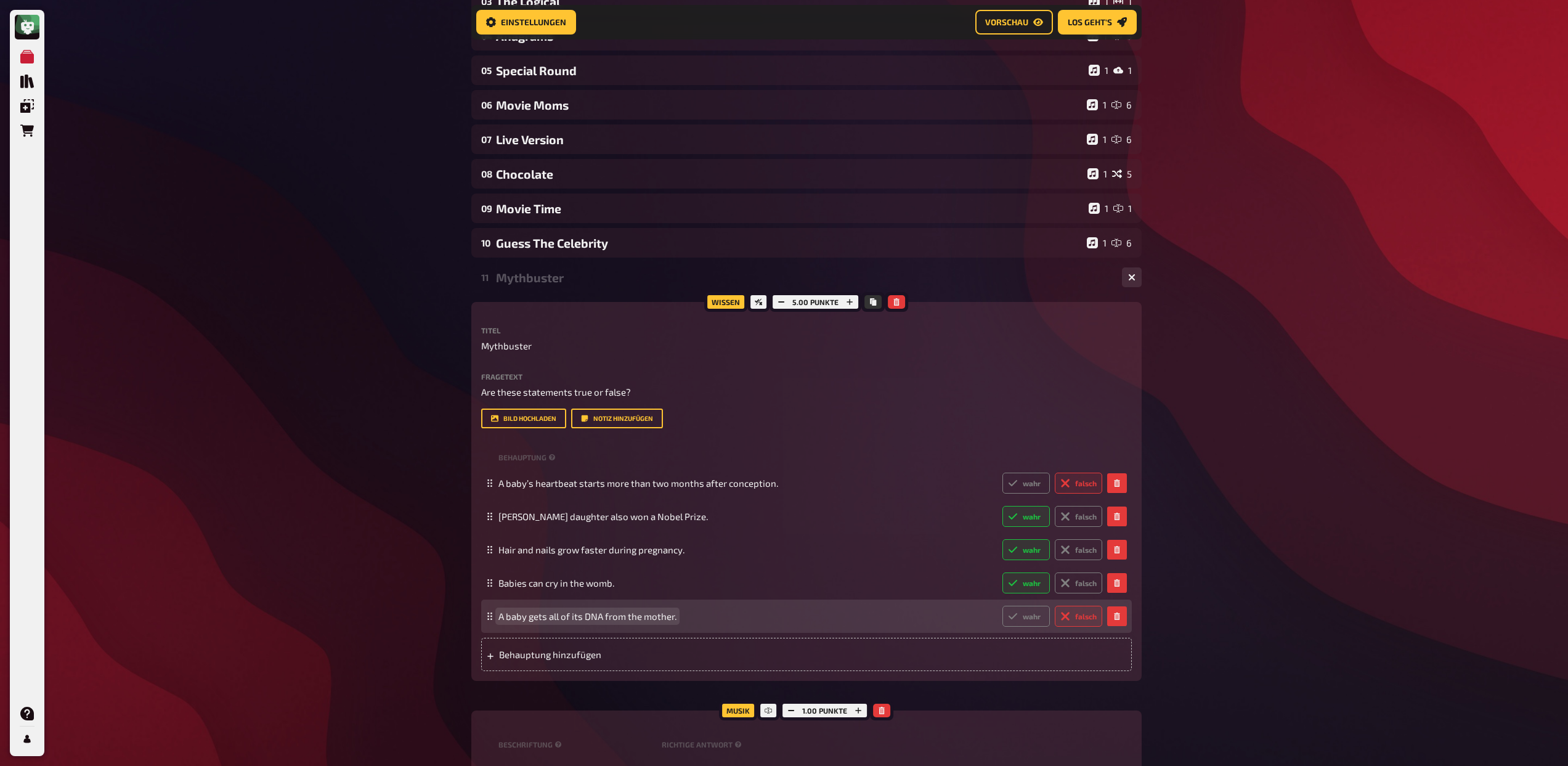
click at [595, 620] on span "A baby gets all of its DNA from the mother." at bounding box center [587, 616] width 178 height 11
paste span
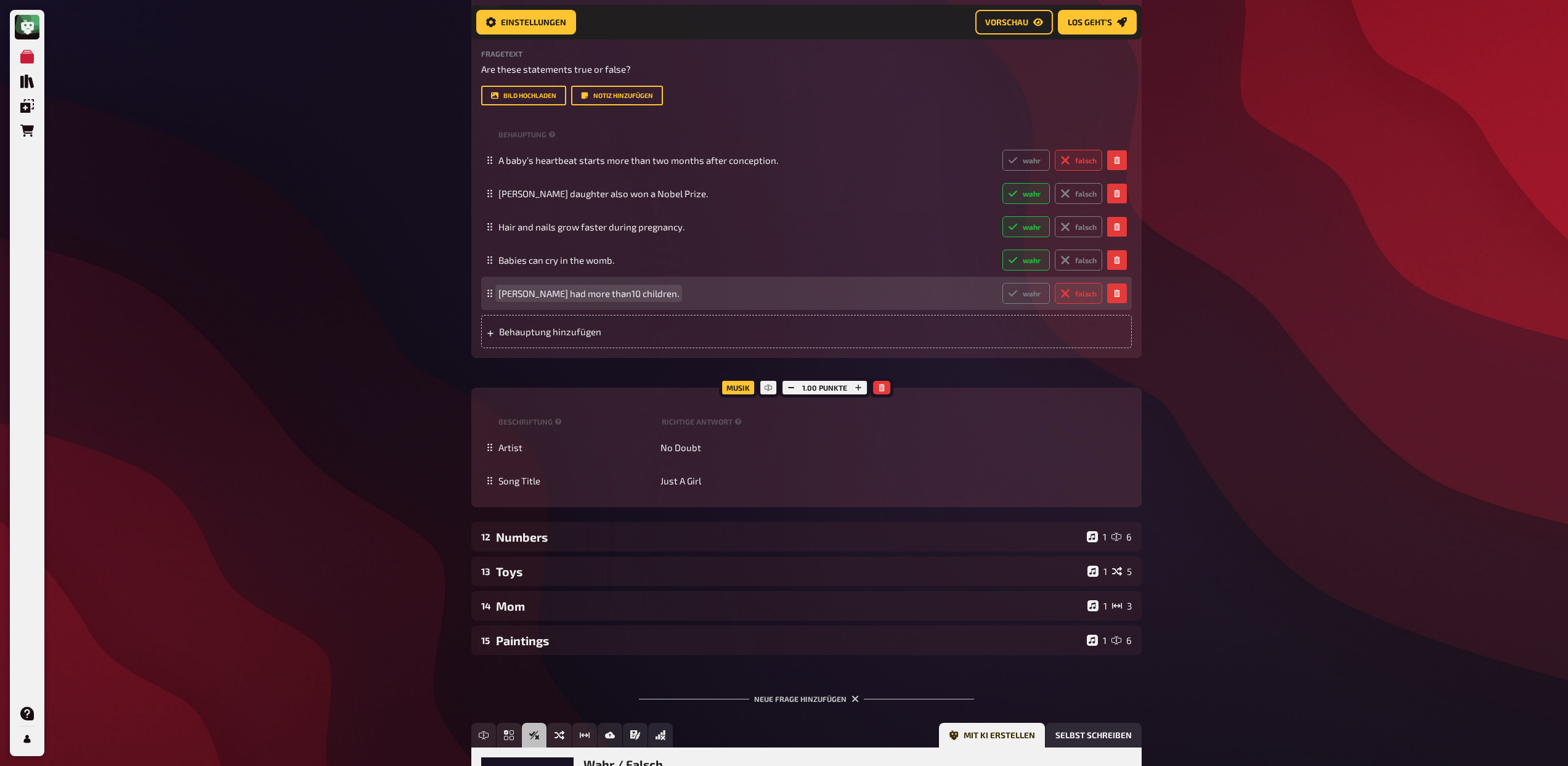
scroll to position [564, 0]
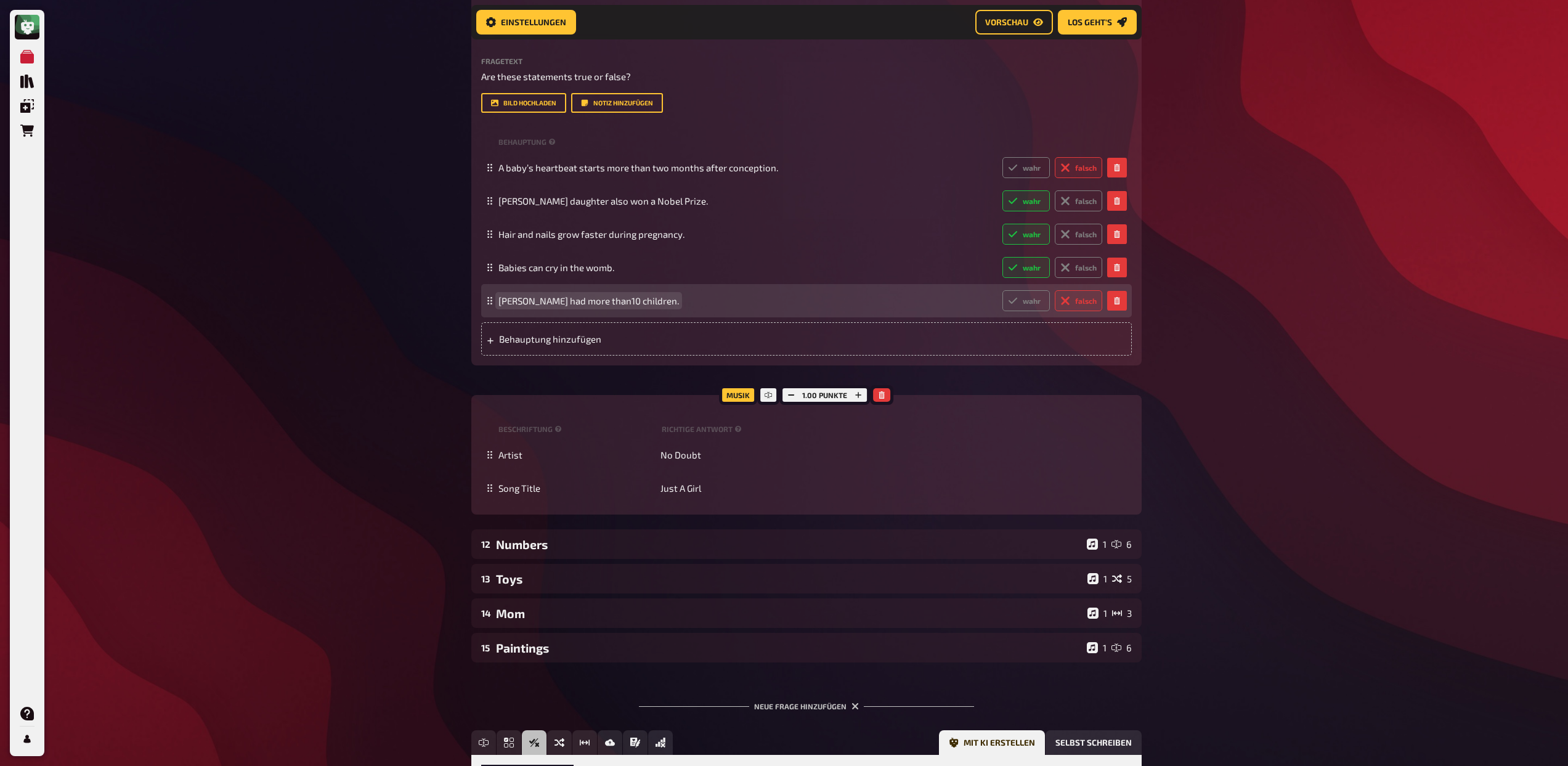
click at [623, 302] on span "Queen Victoria had more than10 children." at bounding box center [589, 301] width 181 height 11
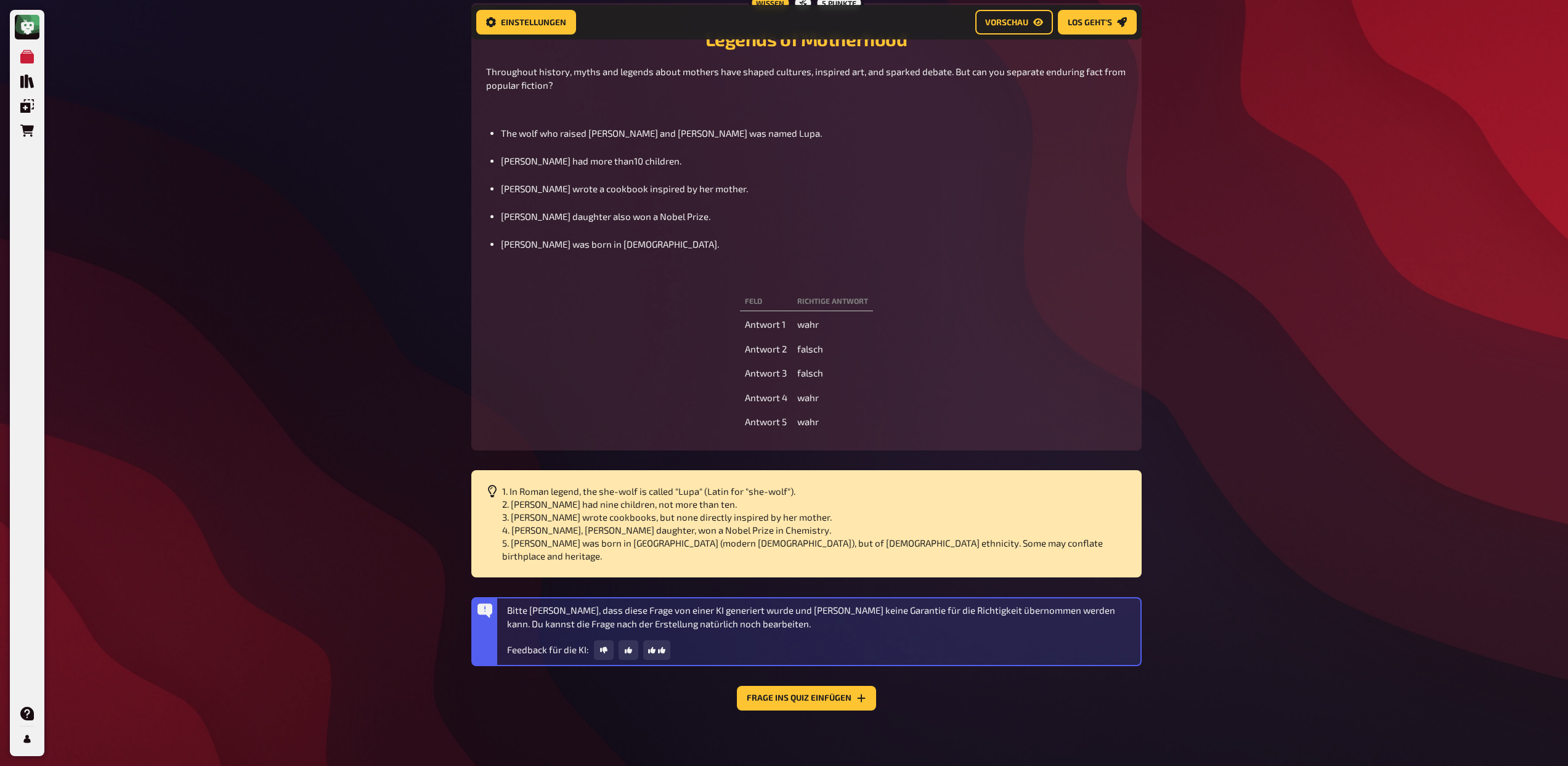
scroll to position [1519, 0]
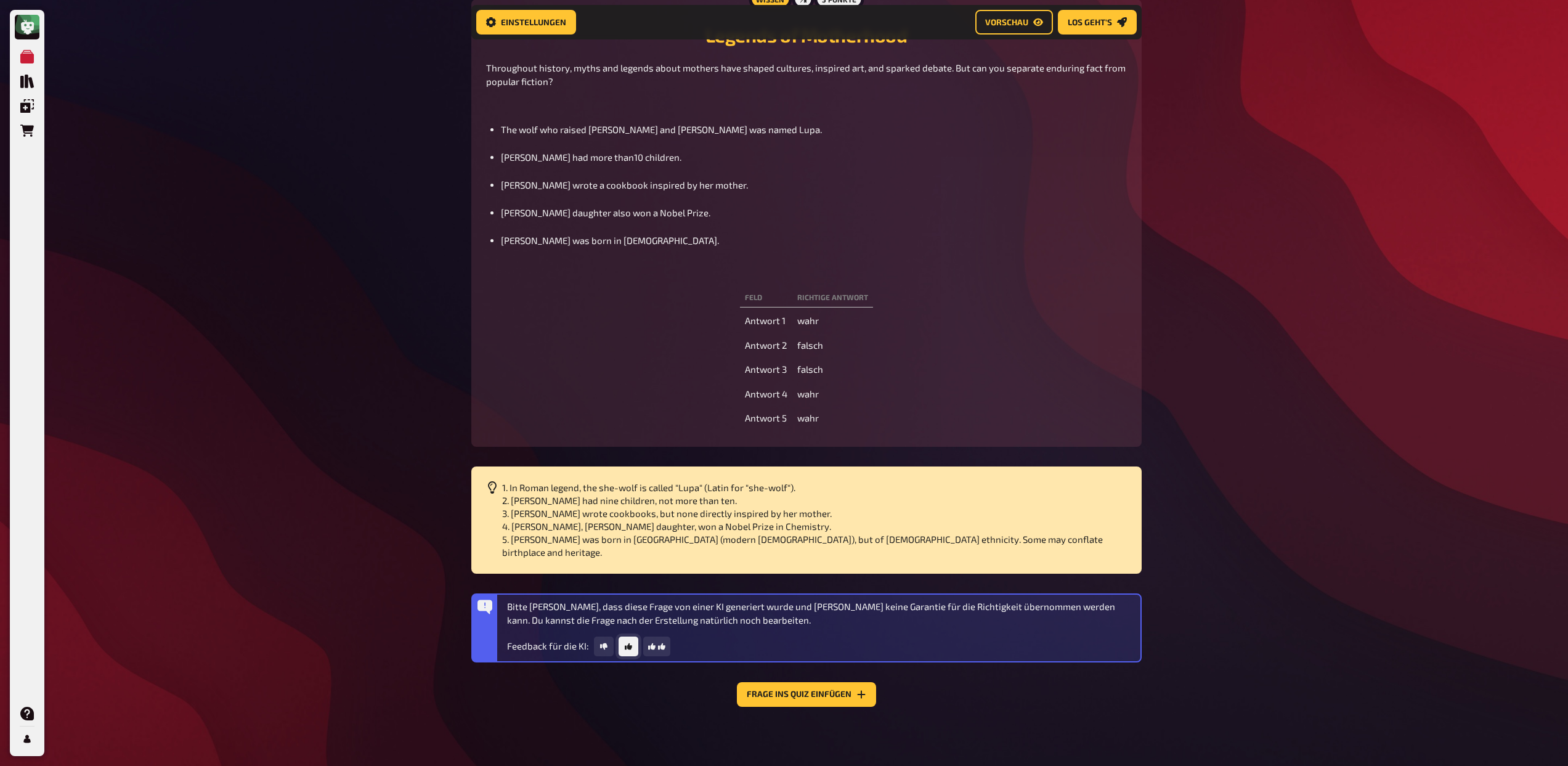
click at [625, 644] on icon "button" at bounding box center [628, 646] width 7 height 7
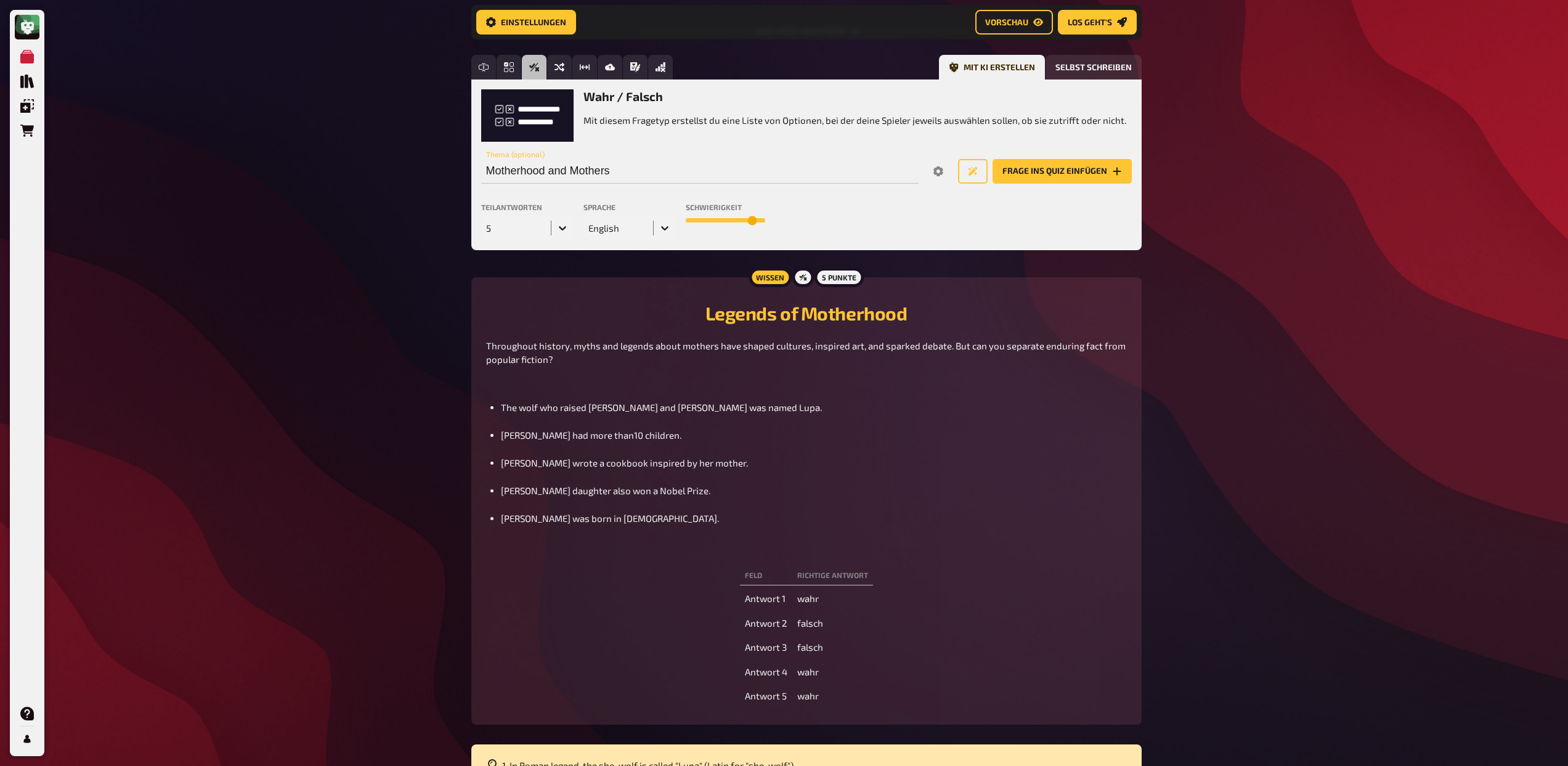
scroll to position [833, 0]
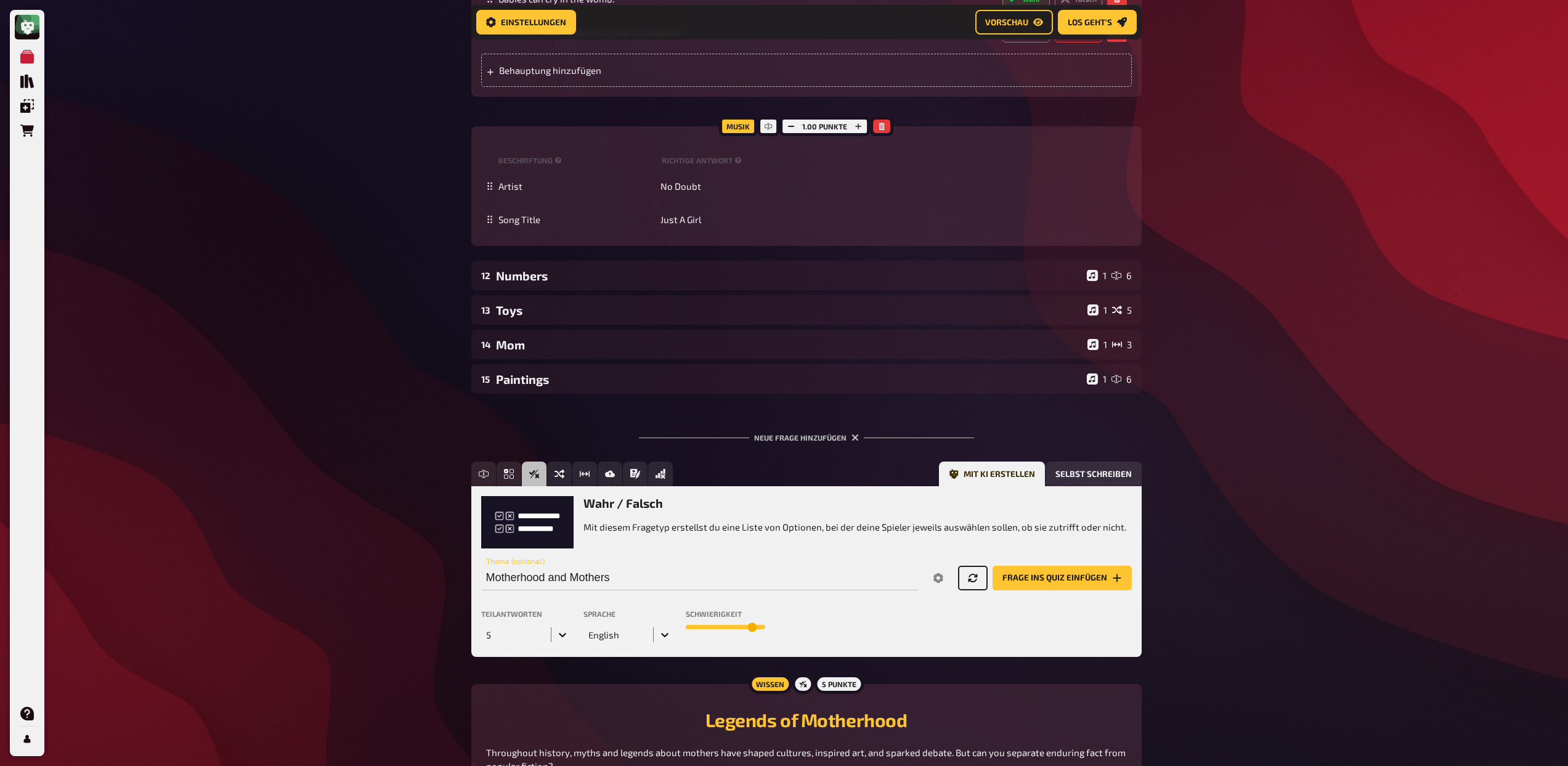
click at [974, 581] on icon "Neue Frage generieren" at bounding box center [972, 577] width 9 height 9
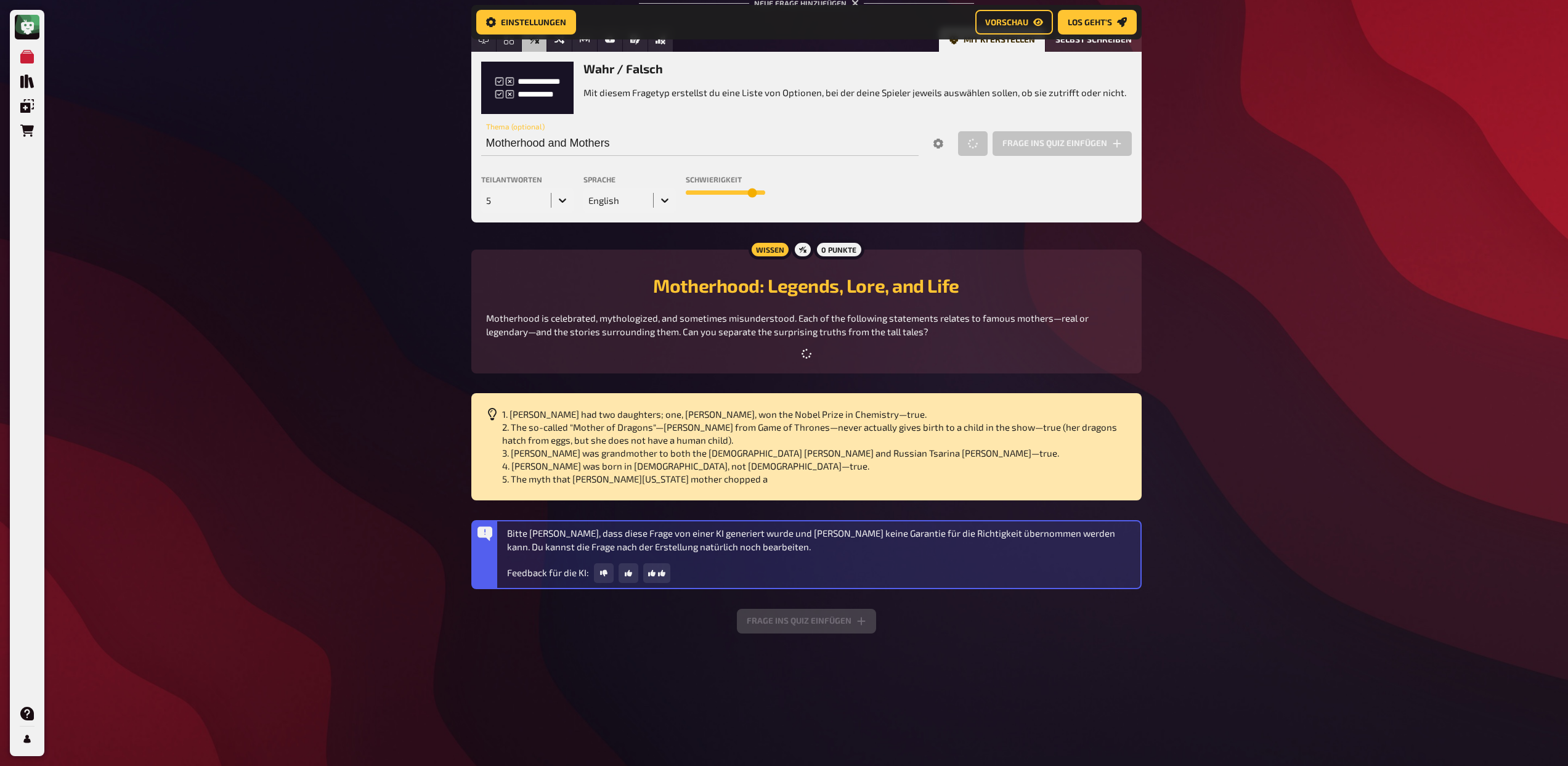
scroll to position [1248, 0]
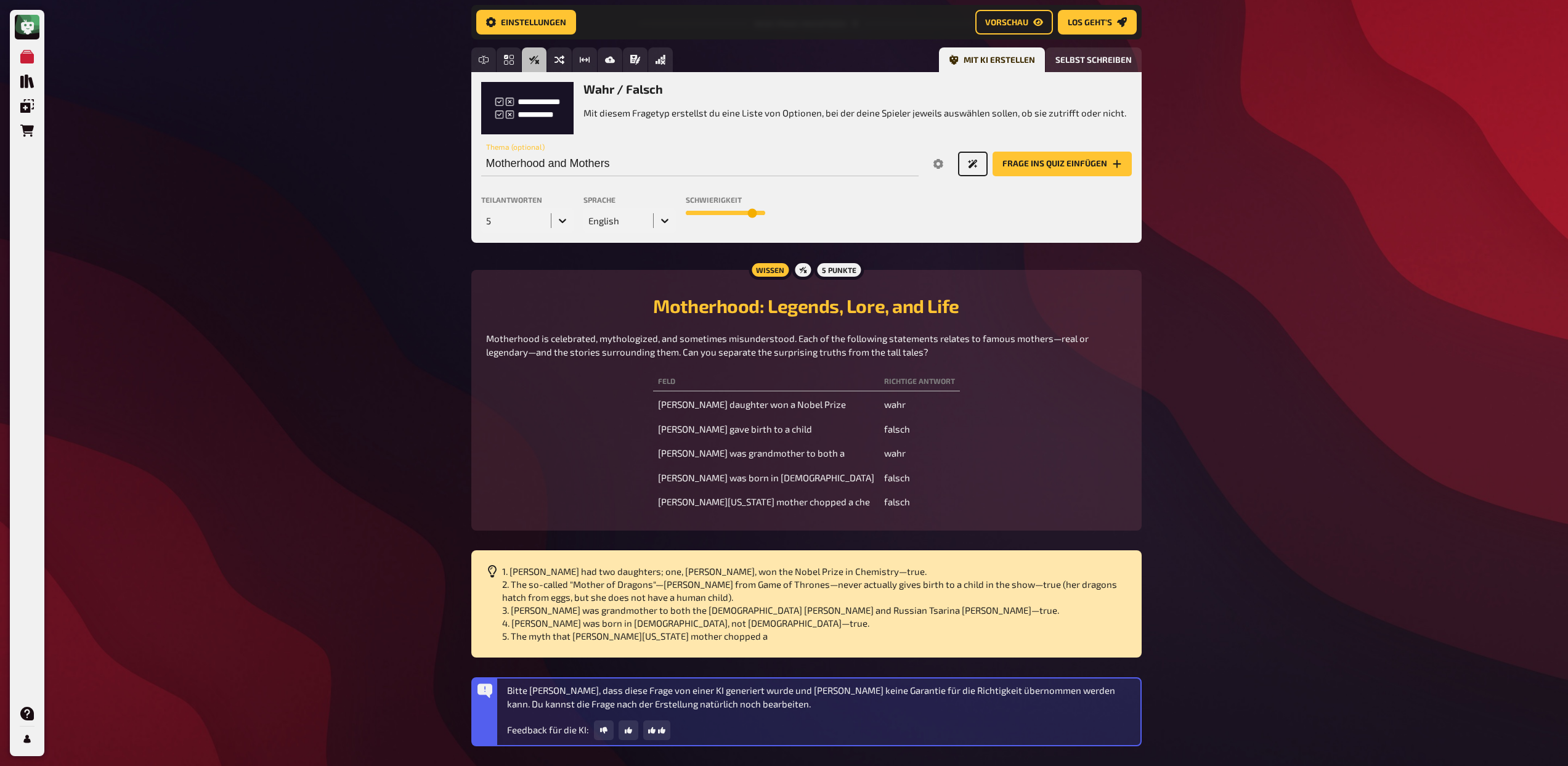
click at [773, 489] on td "Mother Teresa was born in India" at bounding box center [766, 478] width 226 height 22
copy td "Mother Teresa was born in India"
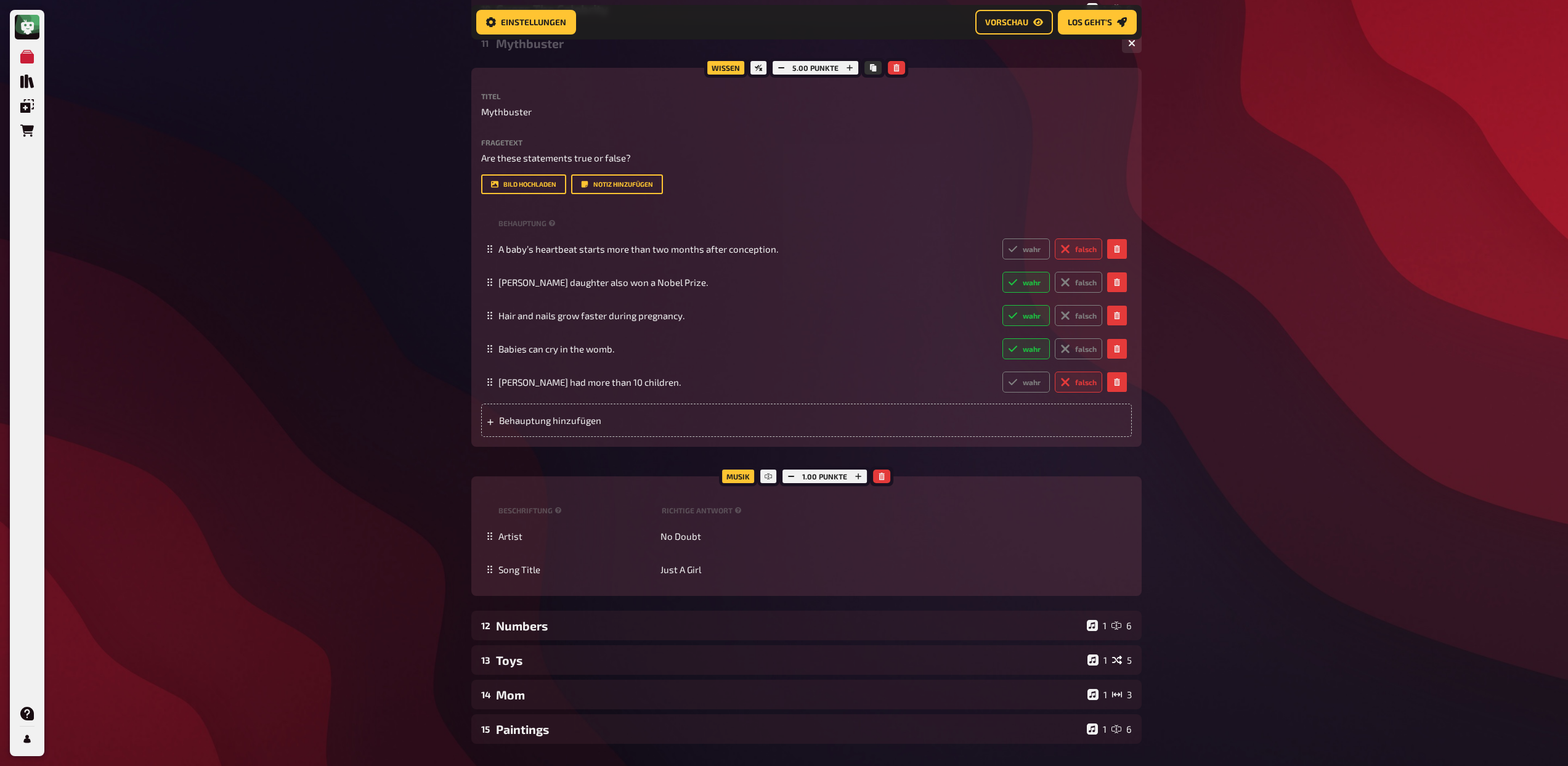
scroll to position [482, 0]
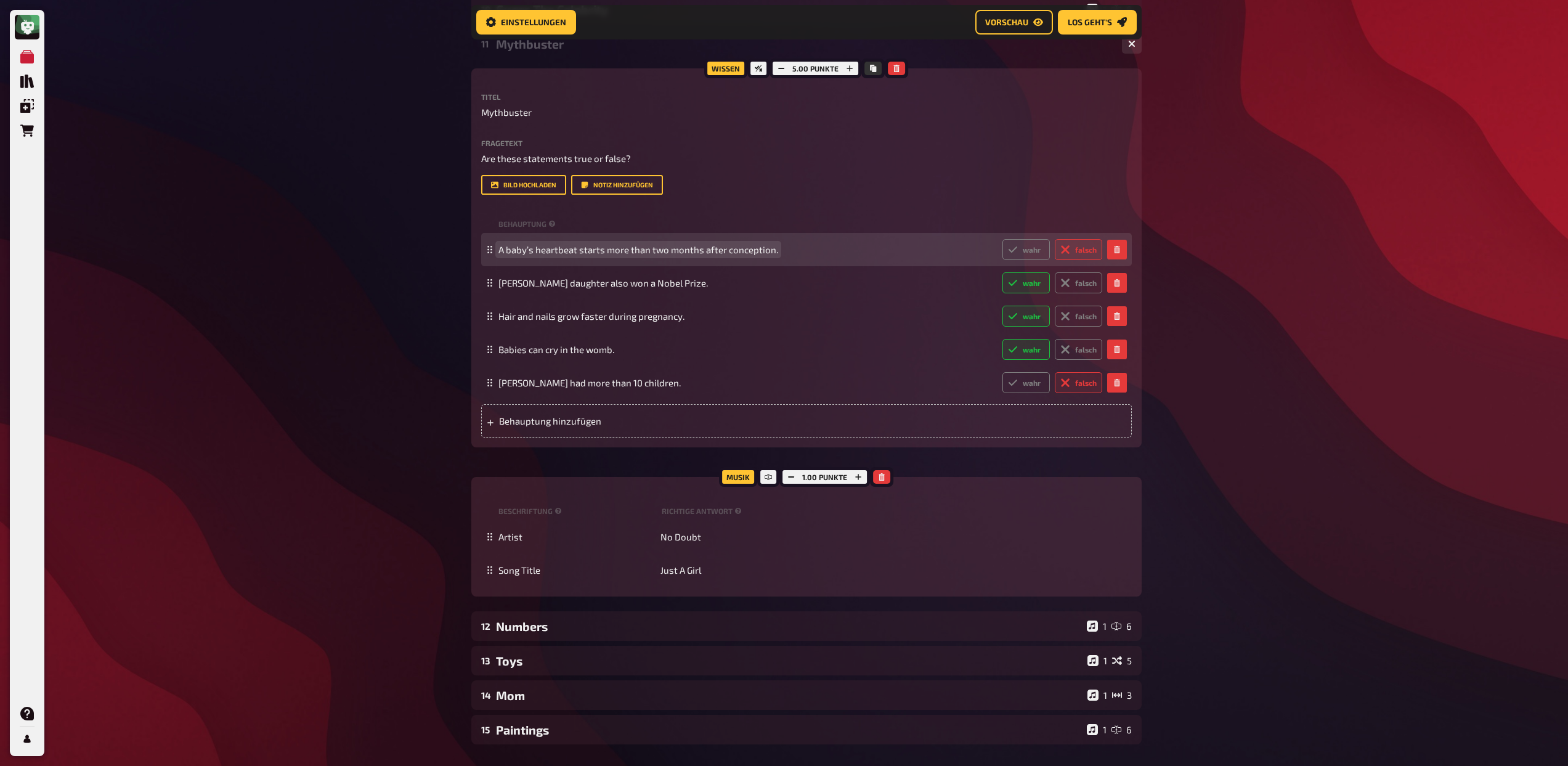
click at [669, 250] on span "A baby’s heartbeat starts more than two months after conception." at bounding box center [638, 249] width 280 height 11
paste span
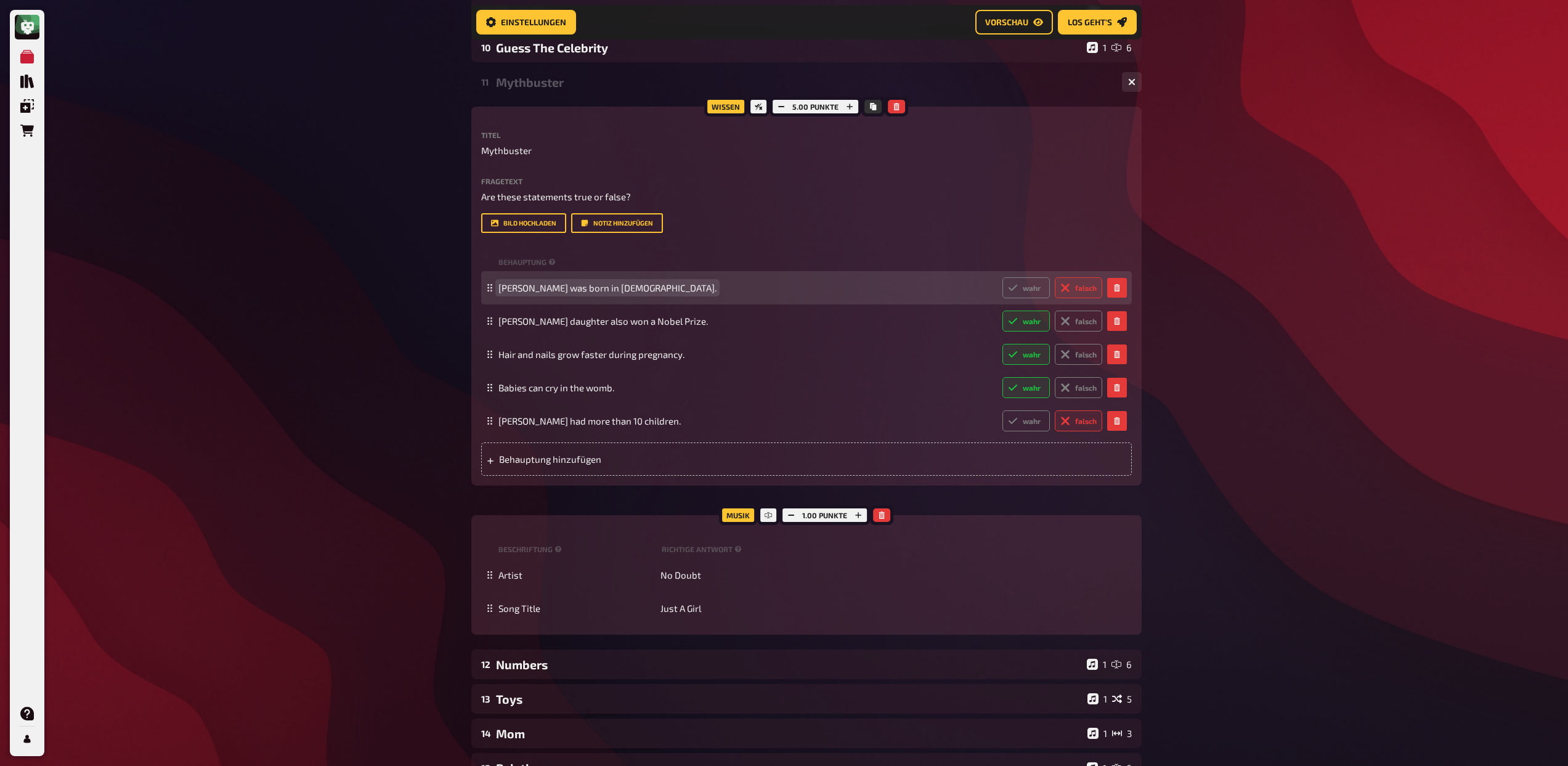
scroll to position [370, 0]
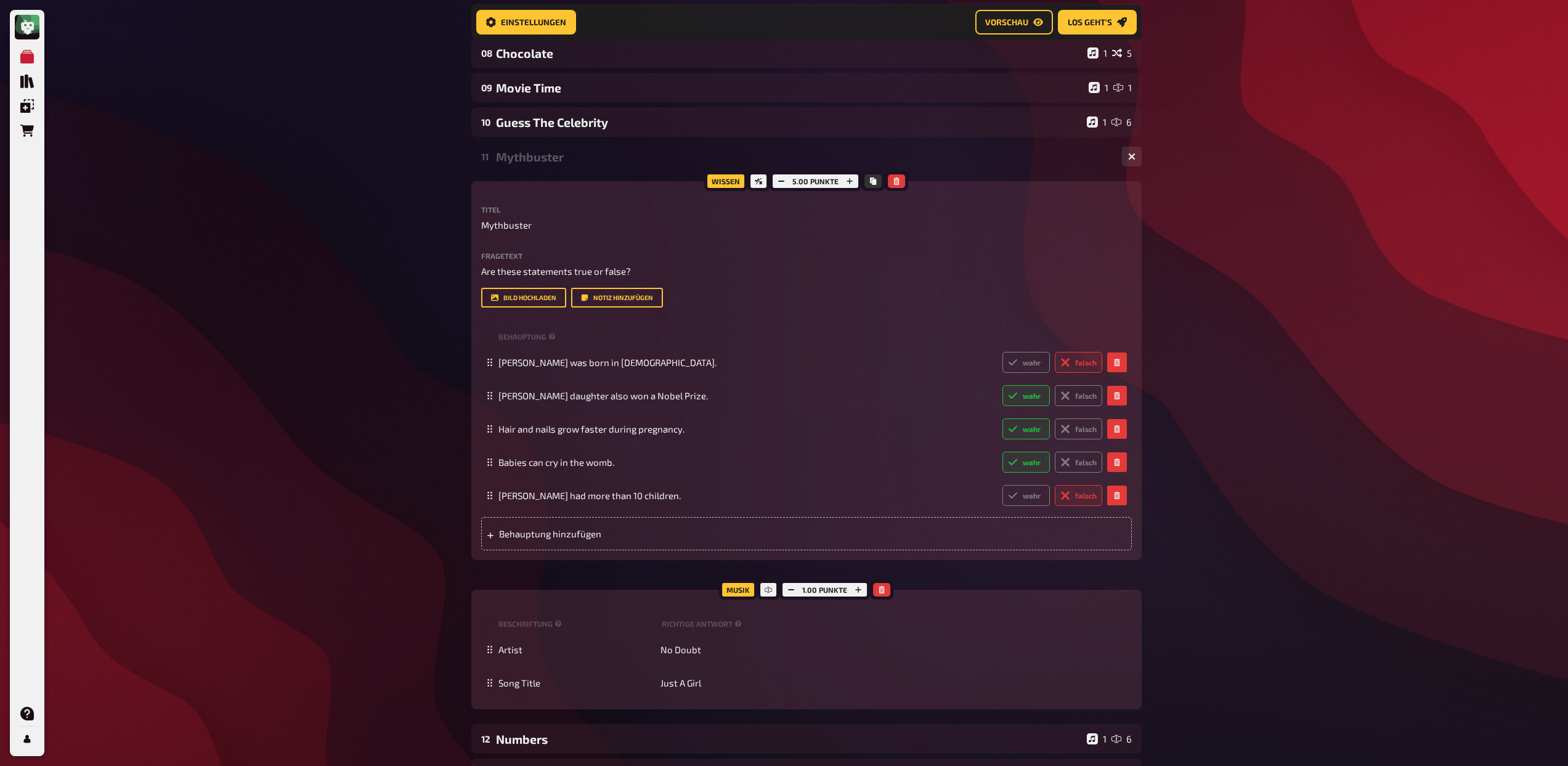
click at [589, 166] on div "11 Mythbuster 1 5" at bounding box center [806, 157] width 670 height 30
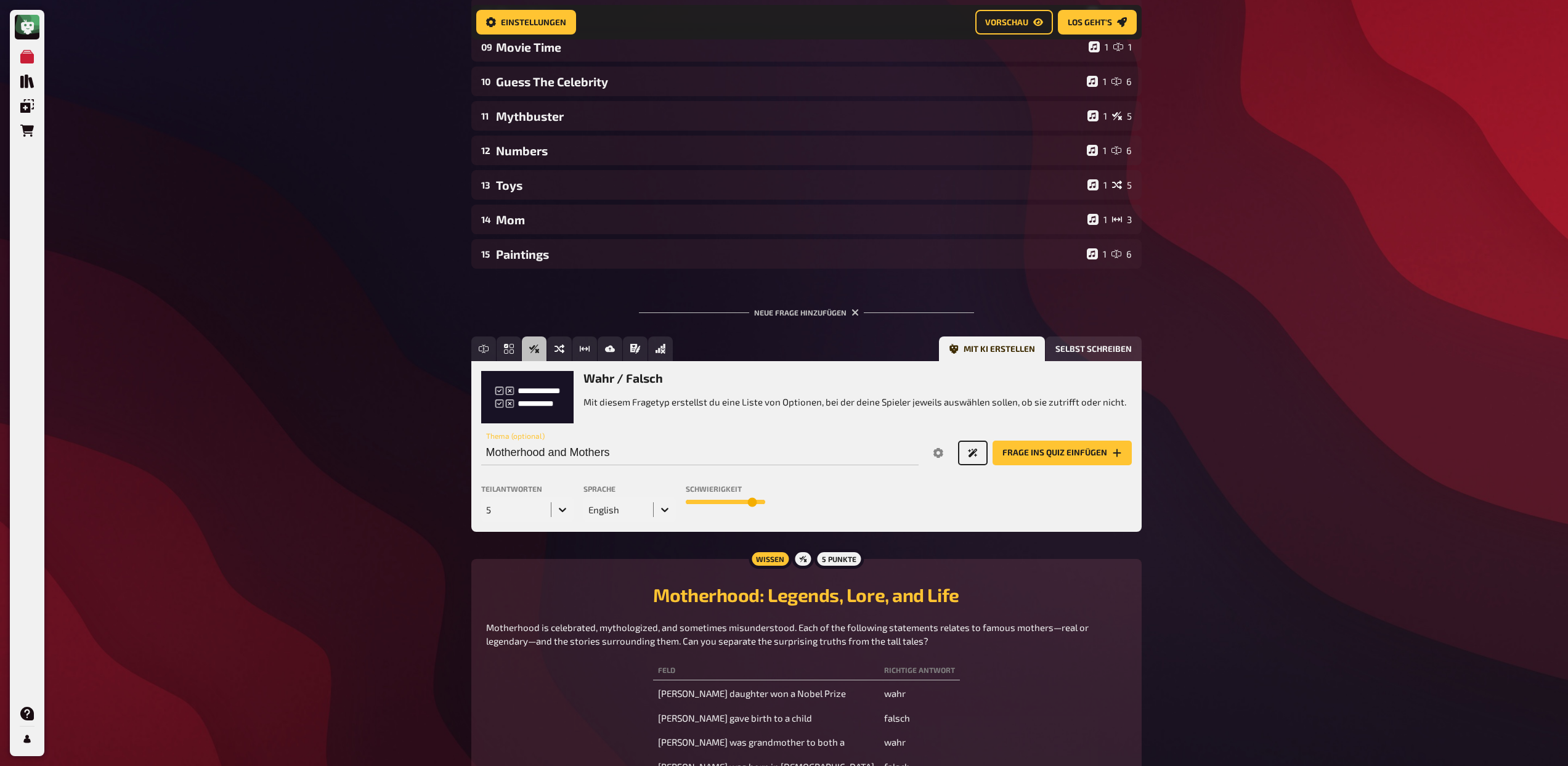
scroll to position [409, 0]
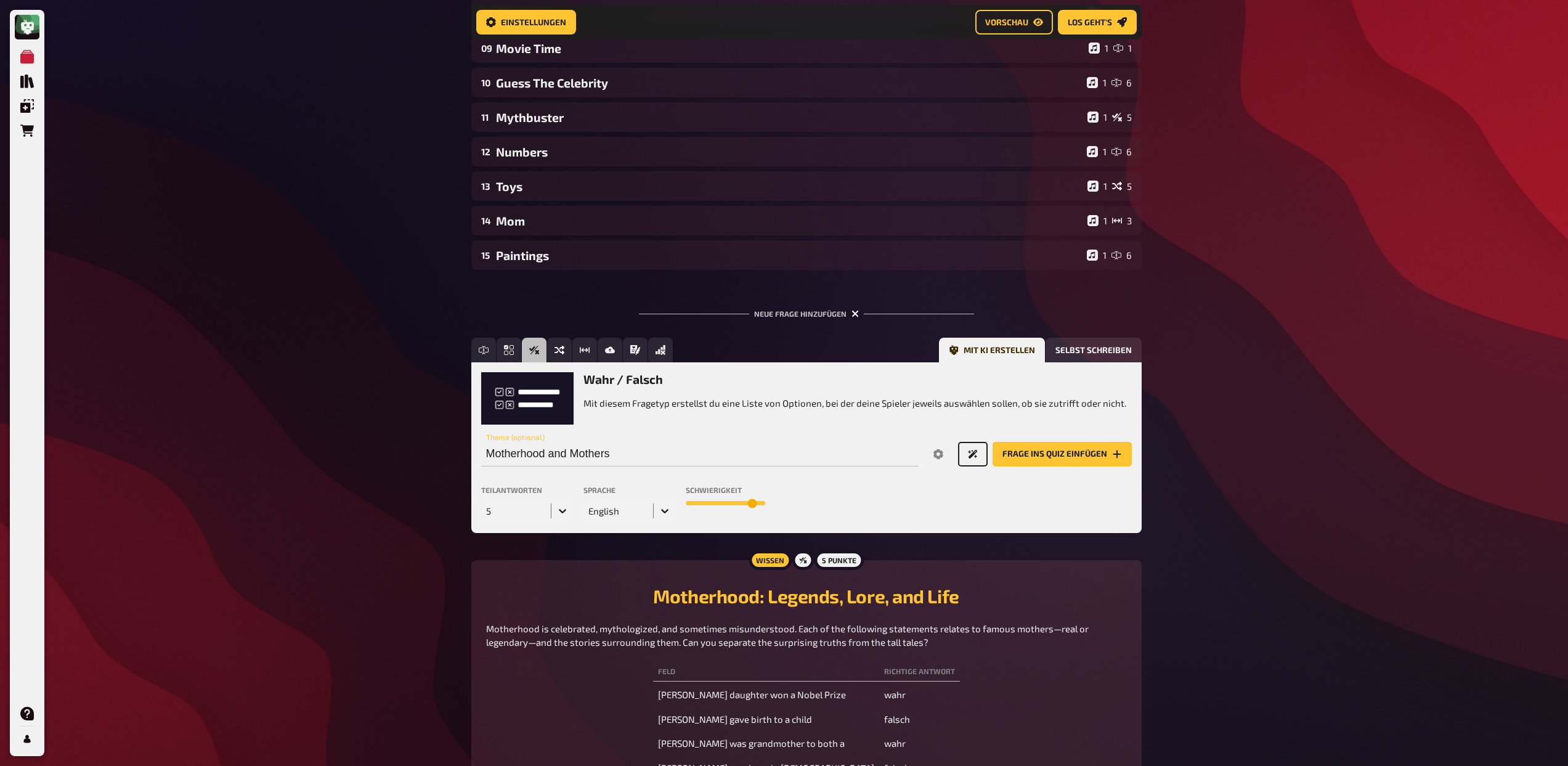
click at [855, 315] on icon "button" at bounding box center [854, 313] width 7 height 7
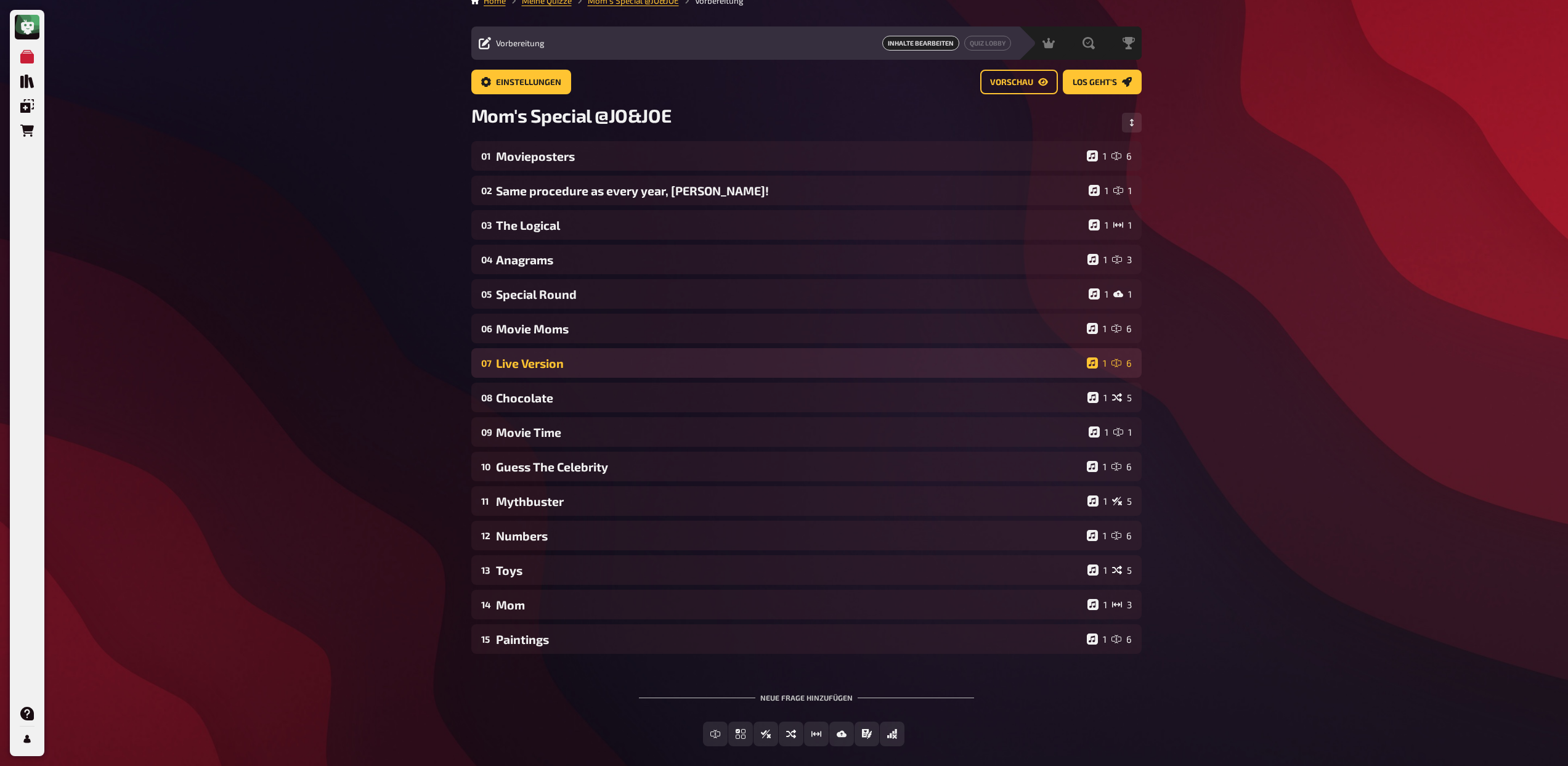
scroll to position [0, 0]
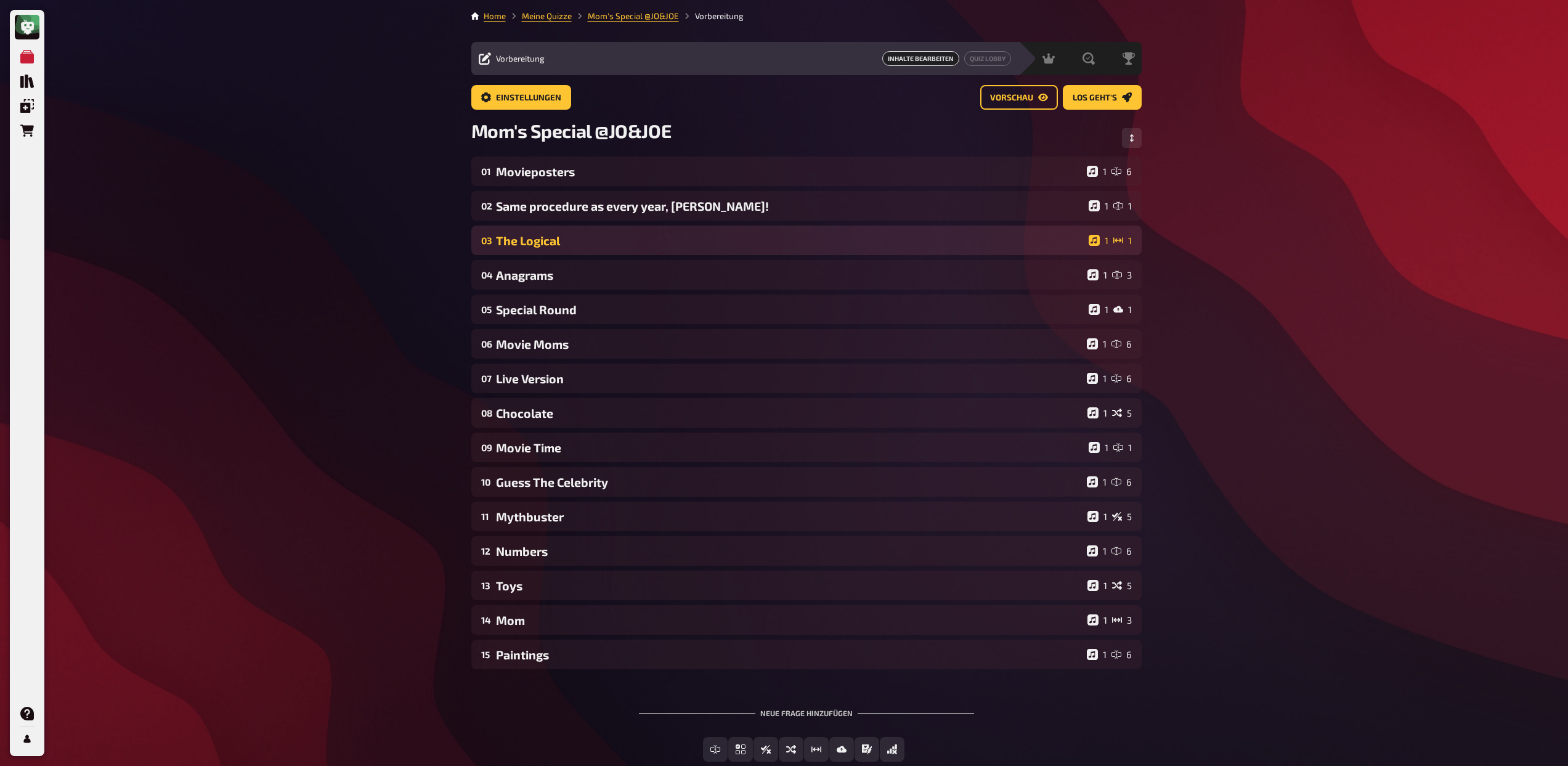
click at [775, 249] on div "03 The Logical 1 1" at bounding box center [806, 240] width 670 height 30
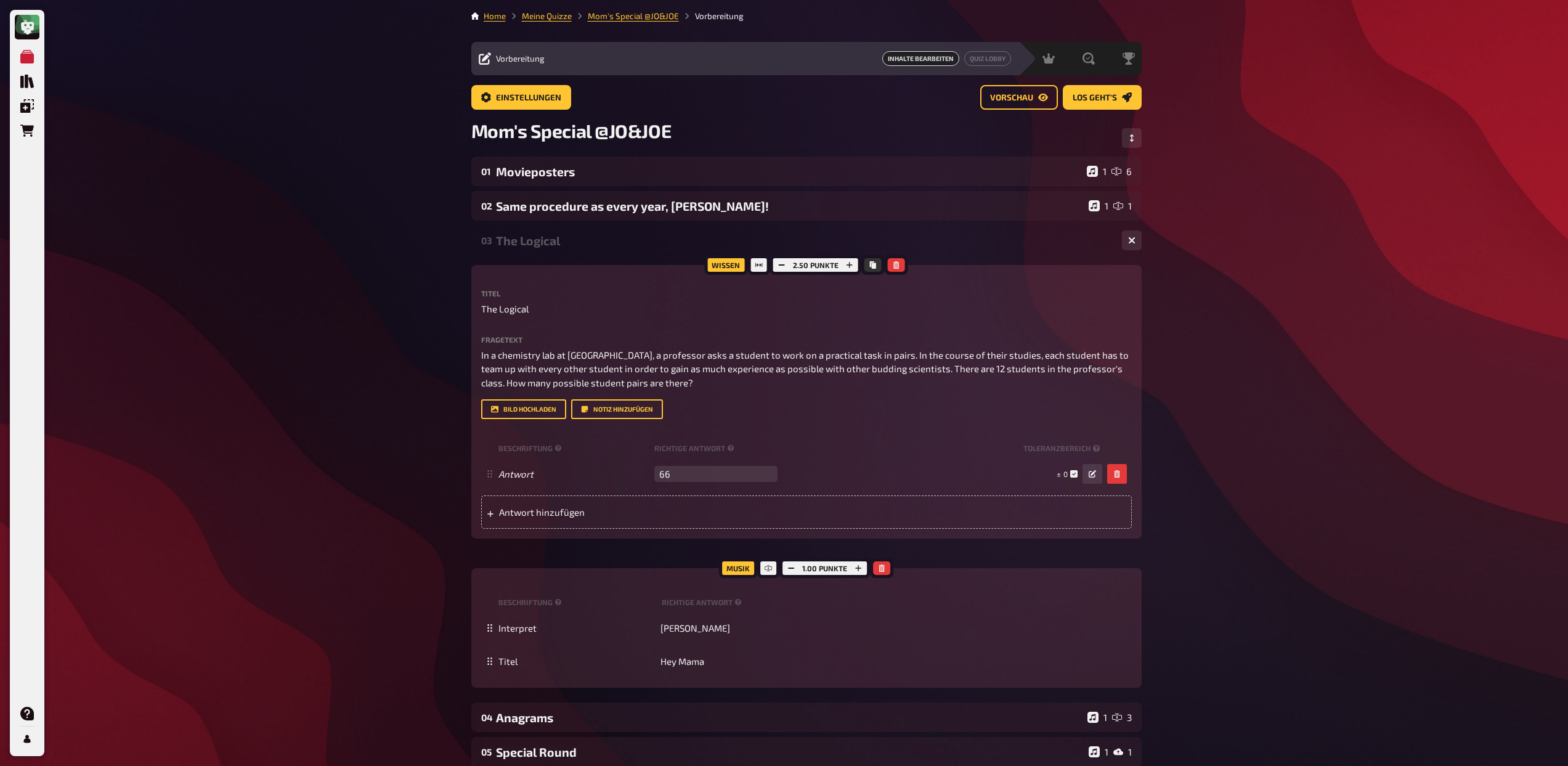
click at [661, 238] on div "The Logical" at bounding box center [804, 241] width 616 height 14
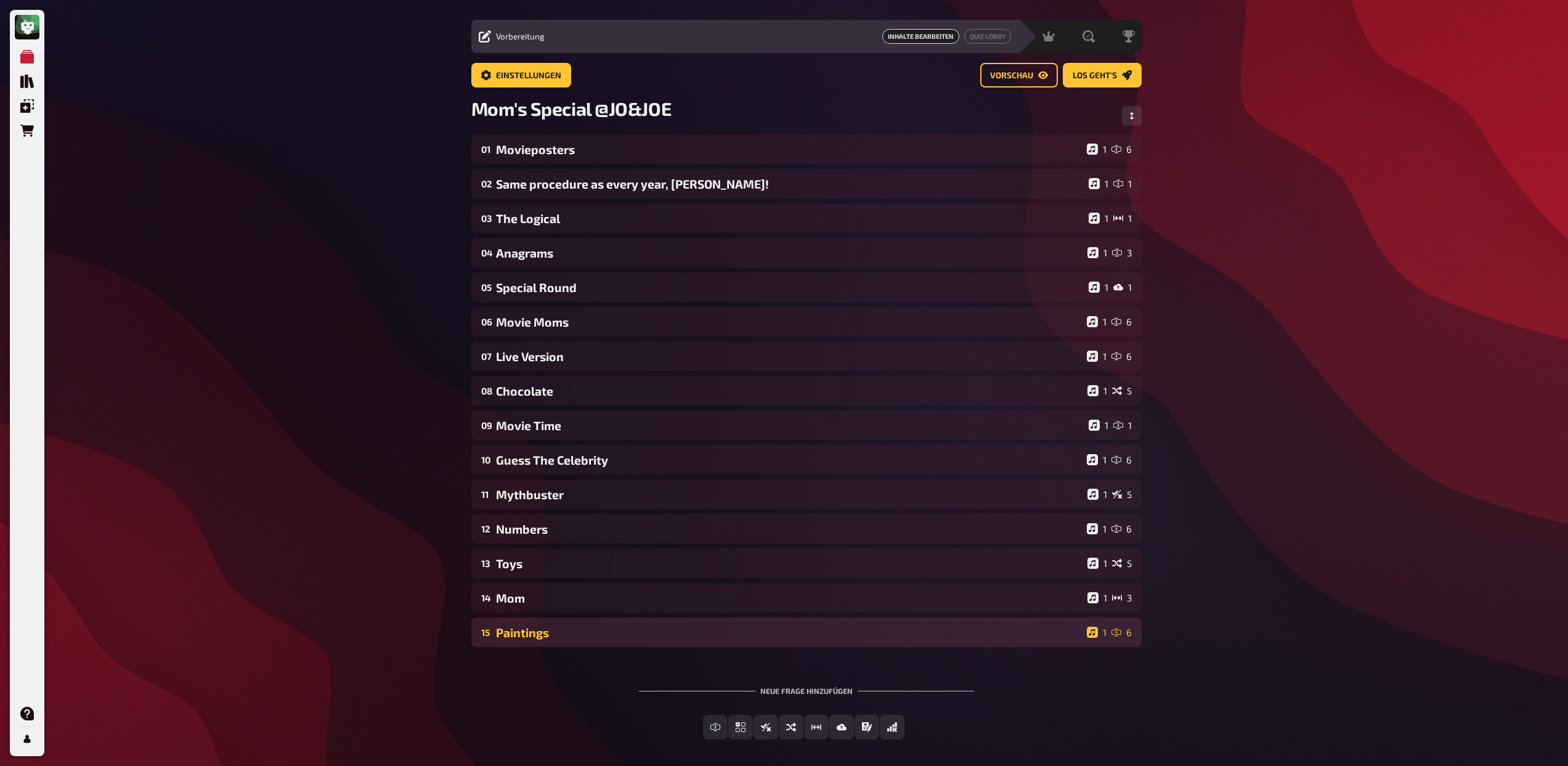
scroll to position [75, 0]
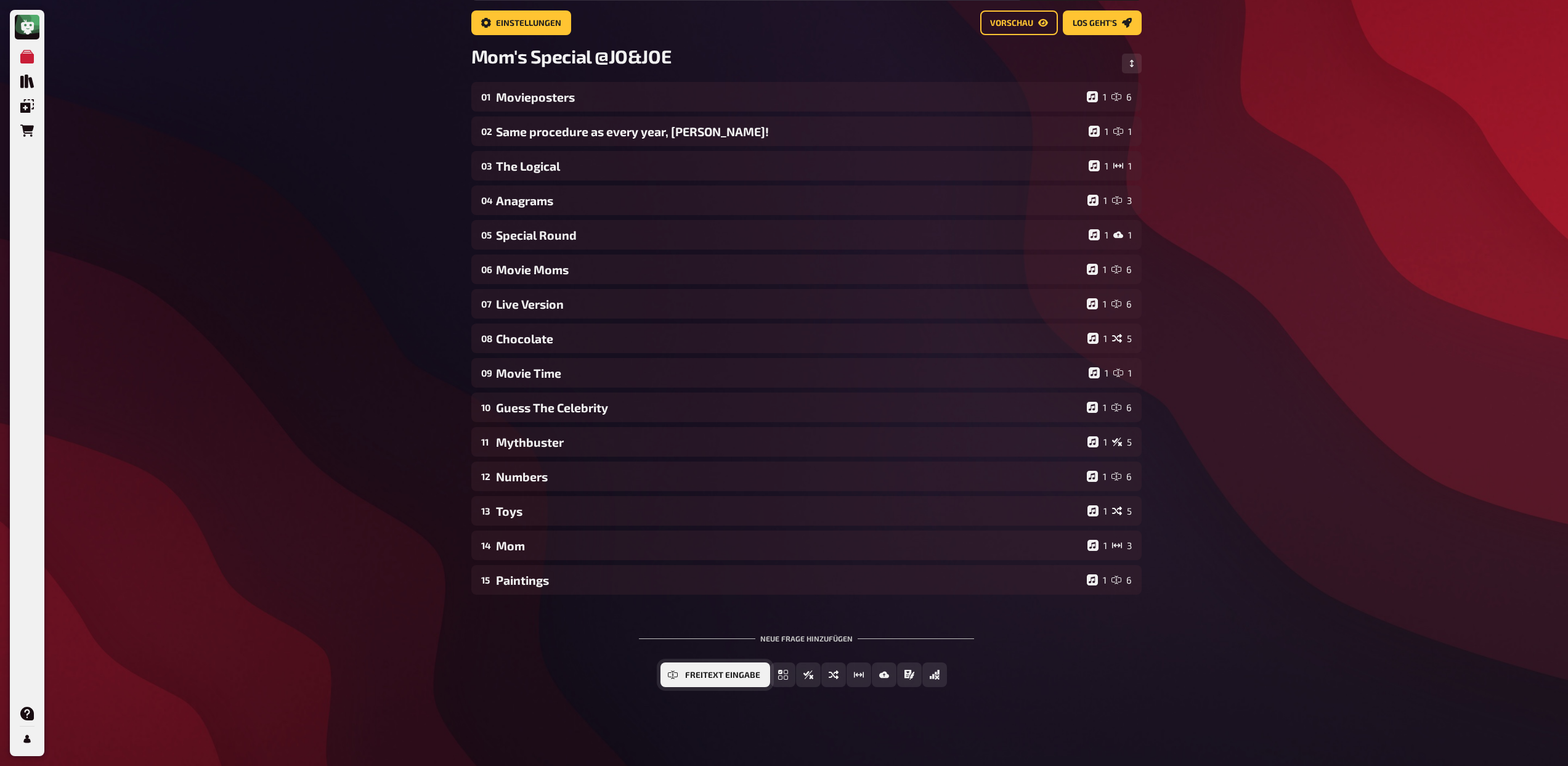
click at [706, 676] on span "Freitext Eingabe" at bounding box center [722, 675] width 75 height 9
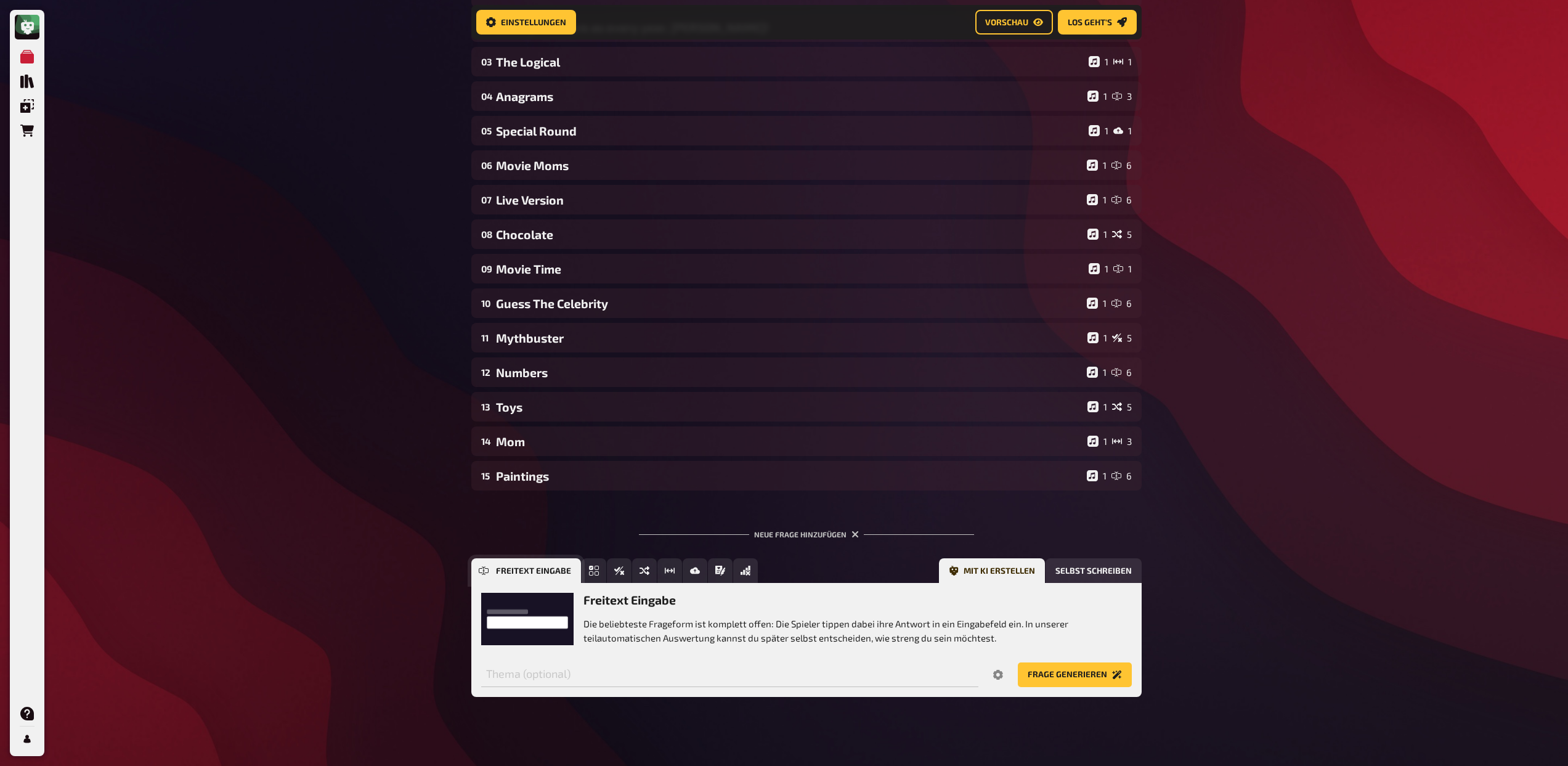
scroll to position [189, 0]
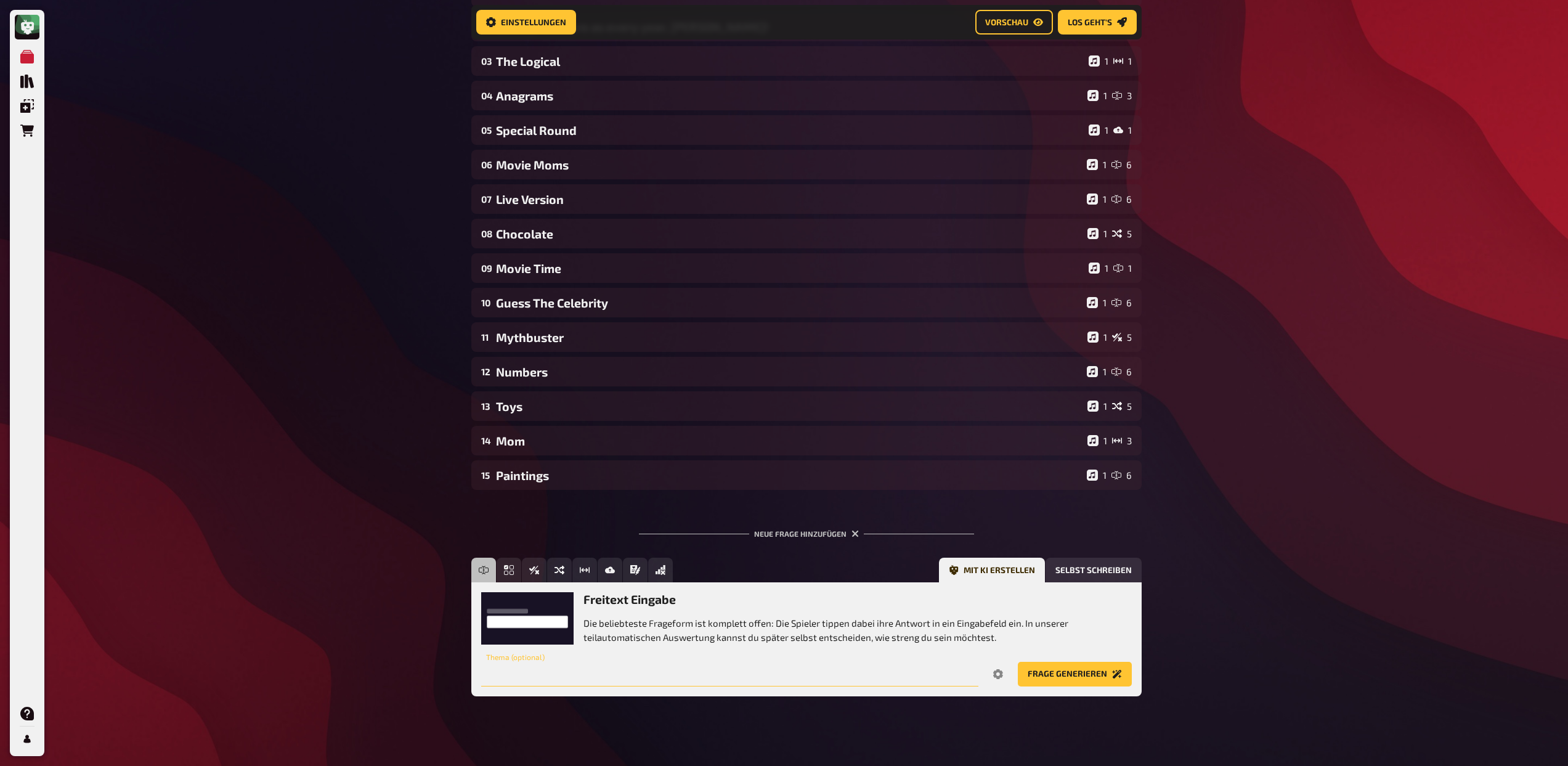
click at [700, 672] on input "text" at bounding box center [730, 674] width 497 height 25
type input "Logical or Math Riddle"
click at [1002, 670] on icon "Options" at bounding box center [998, 674] width 10 height 10
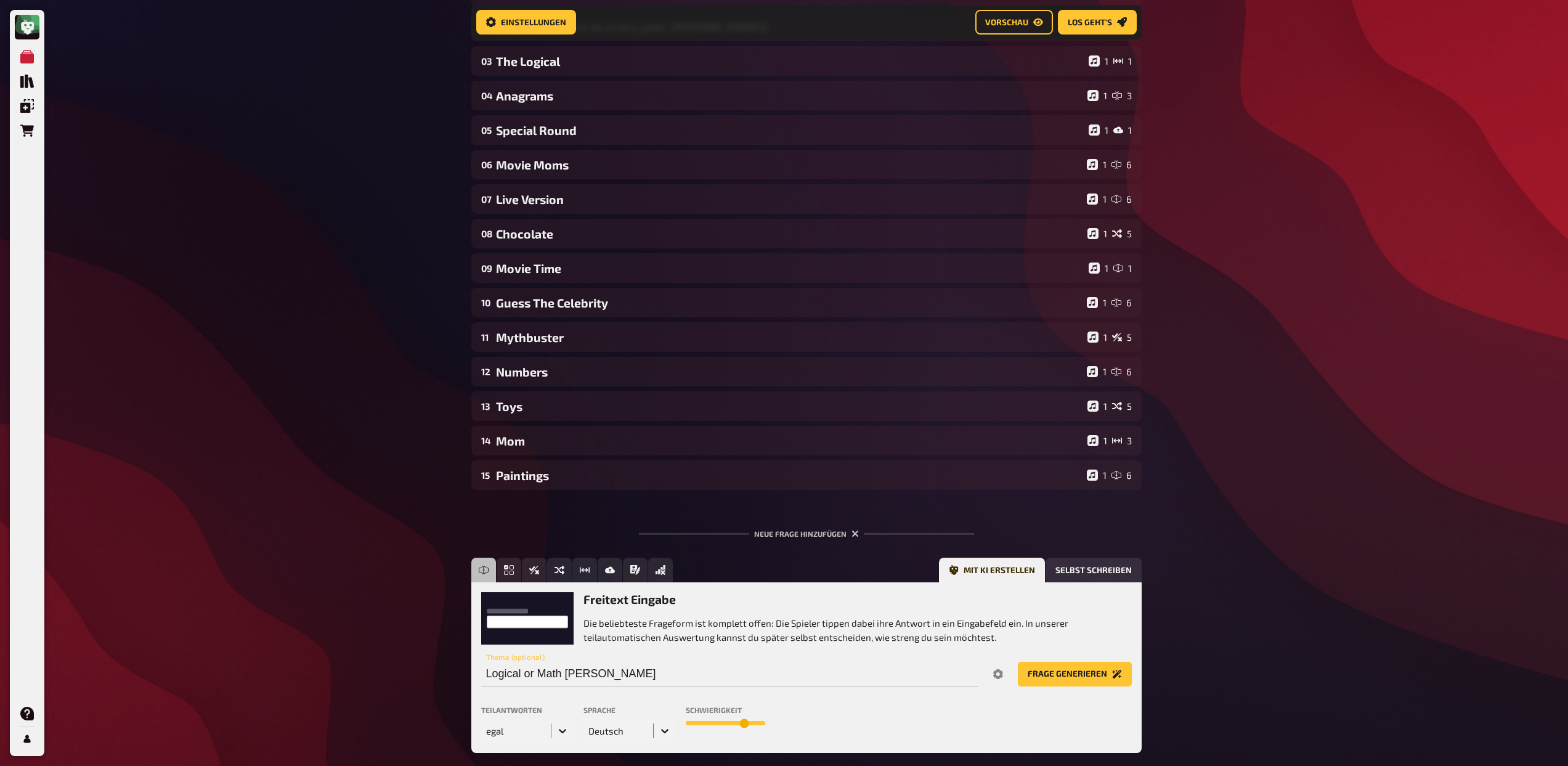
drag, startPoint x: 720, startPoint y: 722, endPoint x: 746, endPoint y: 722, distance: 26.0
type input "8"
click at [746, 722] on input "range" at bounding box center [725, 723] width 79 height 5
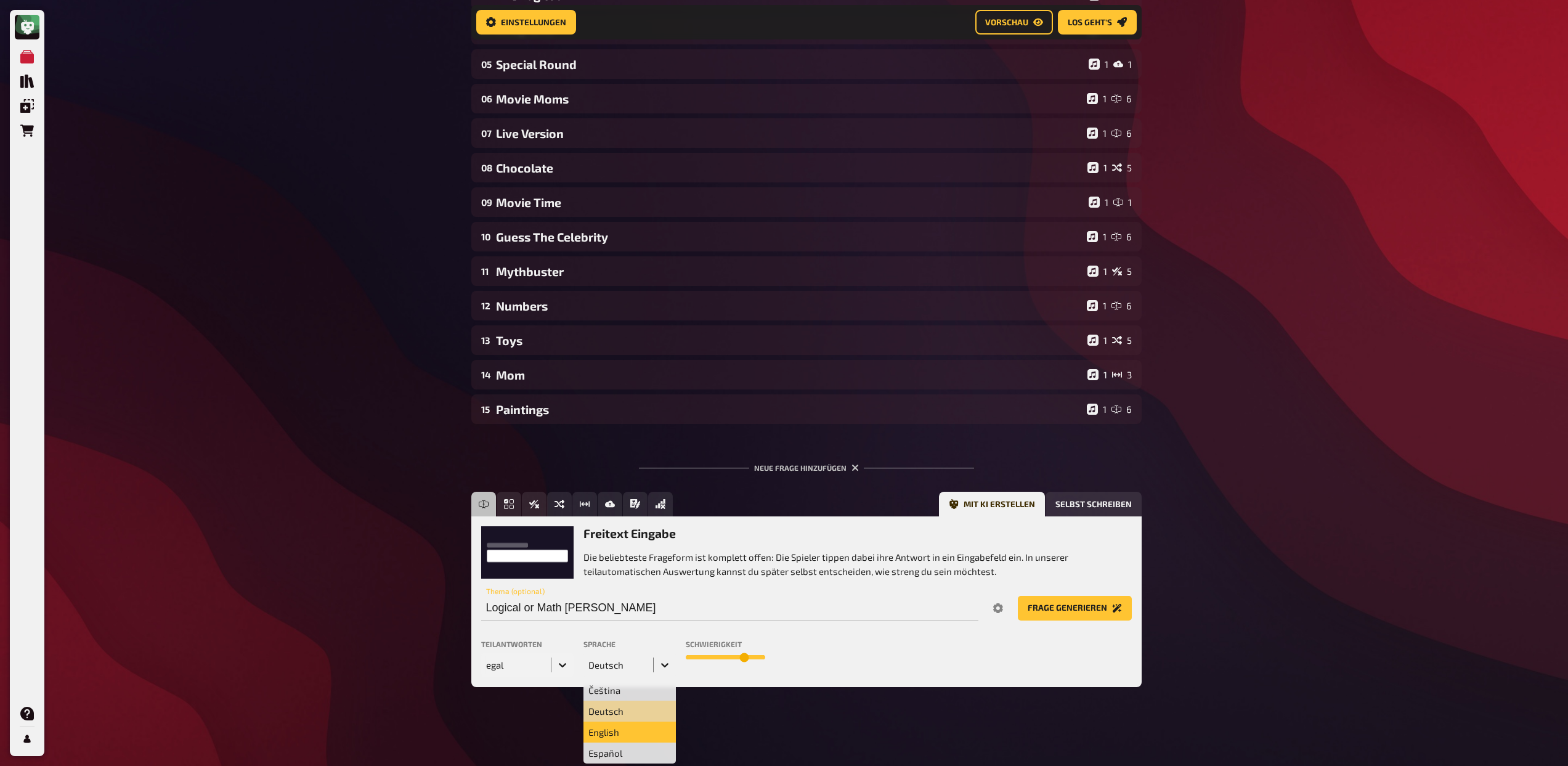
click at [657, 677] on div "English, 3 of 17. 17 results available. Use Up and Down to choose options, pres…" at bounding box center [629, 665] width 93 height 25
click at [639, 729] on div "English" at bounding box center [629, 732] width 93 height 21
click at [1073, 605] on button "Frage generieren" at bounding box center [1074, 609] width 114 height 25
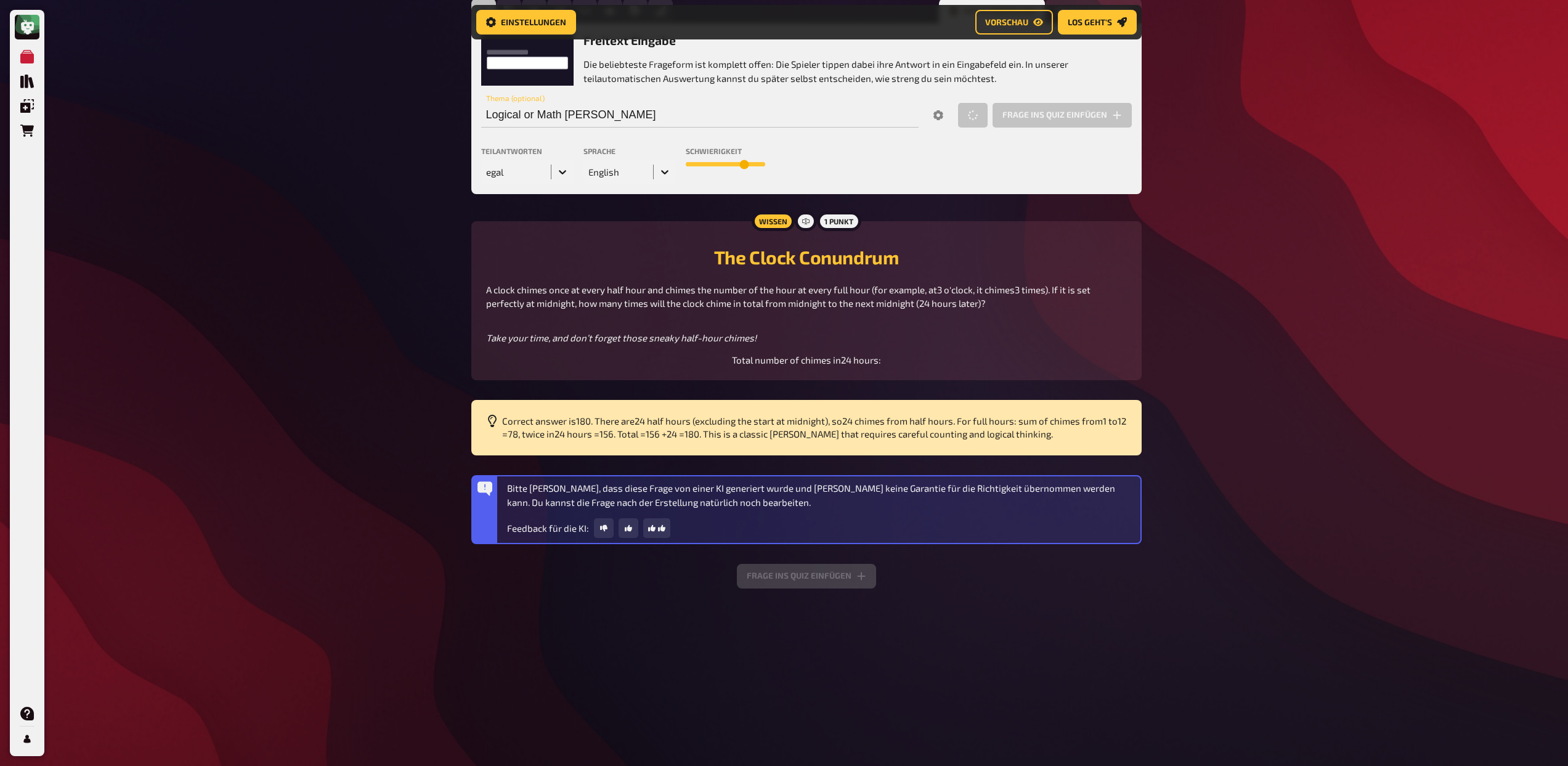
scroll to position [644, 0]
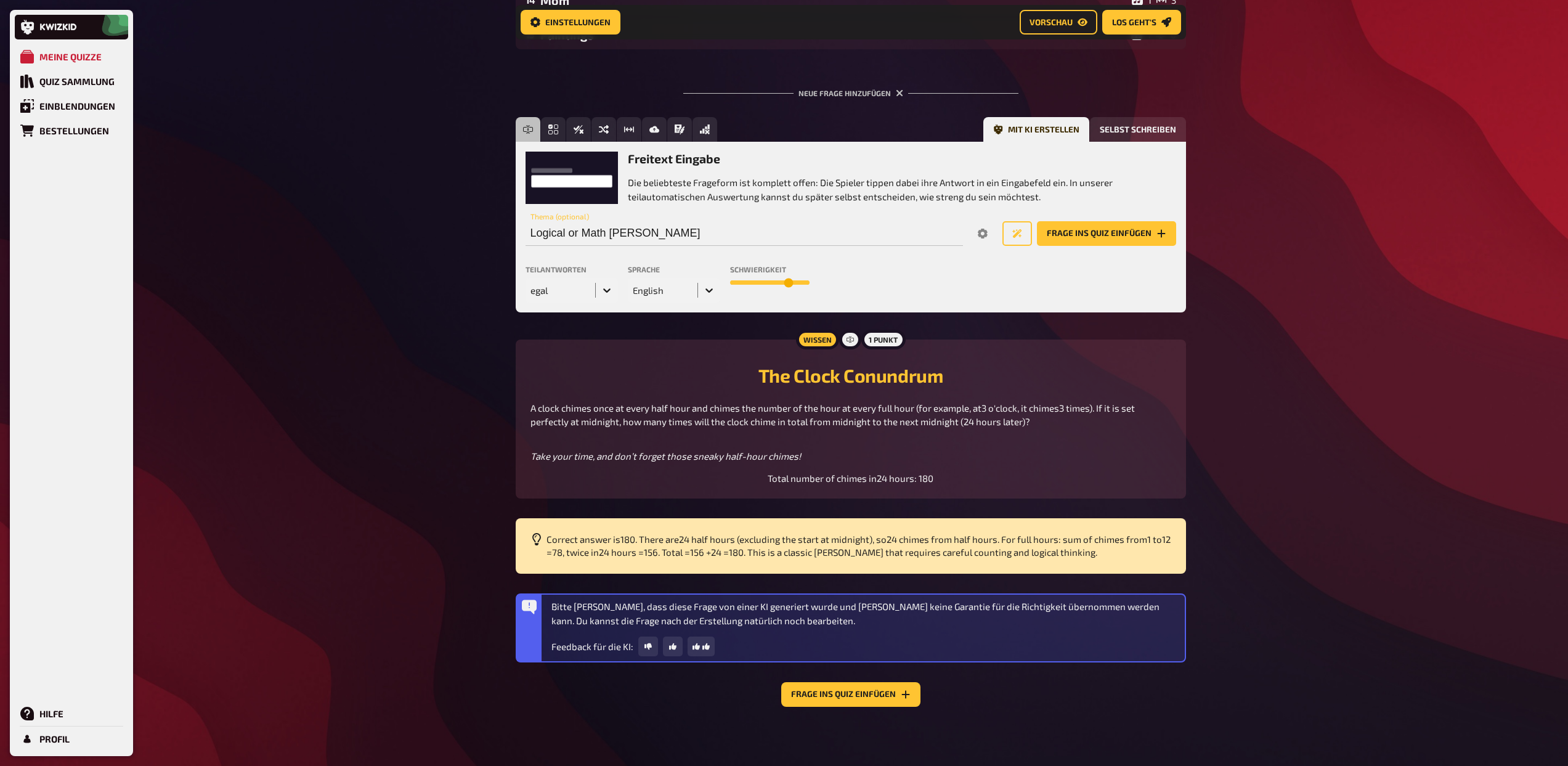
click at [845, 458] on p "Take your time, and don’t forget those sneaky half-hour chimes!" at bounding box center [851, 457] width 640 height 14
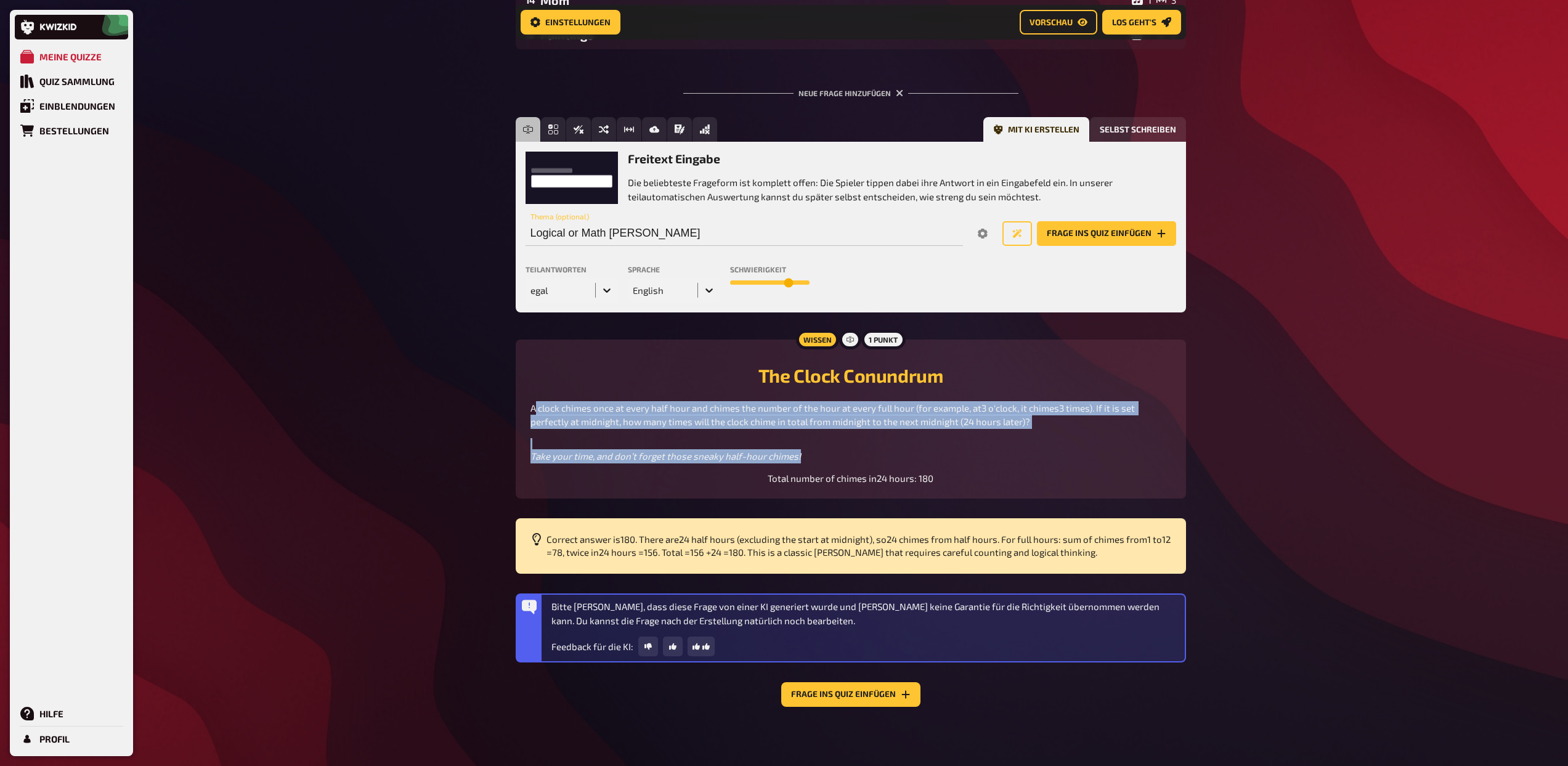
drag, startPoint x: 846, startPoint y: 459, endPoint x: 521, endPoint y: 408, distance: 329.0
click at [521, 408] on div "Wissen 1 Punkt The Clock Conundrum A clock chimes once at every half hour and c…" at bounding box center [851, 419] width 670 height 160
copy div "A clock chimes once at every half hour and chimes the number of the hour at eve…"
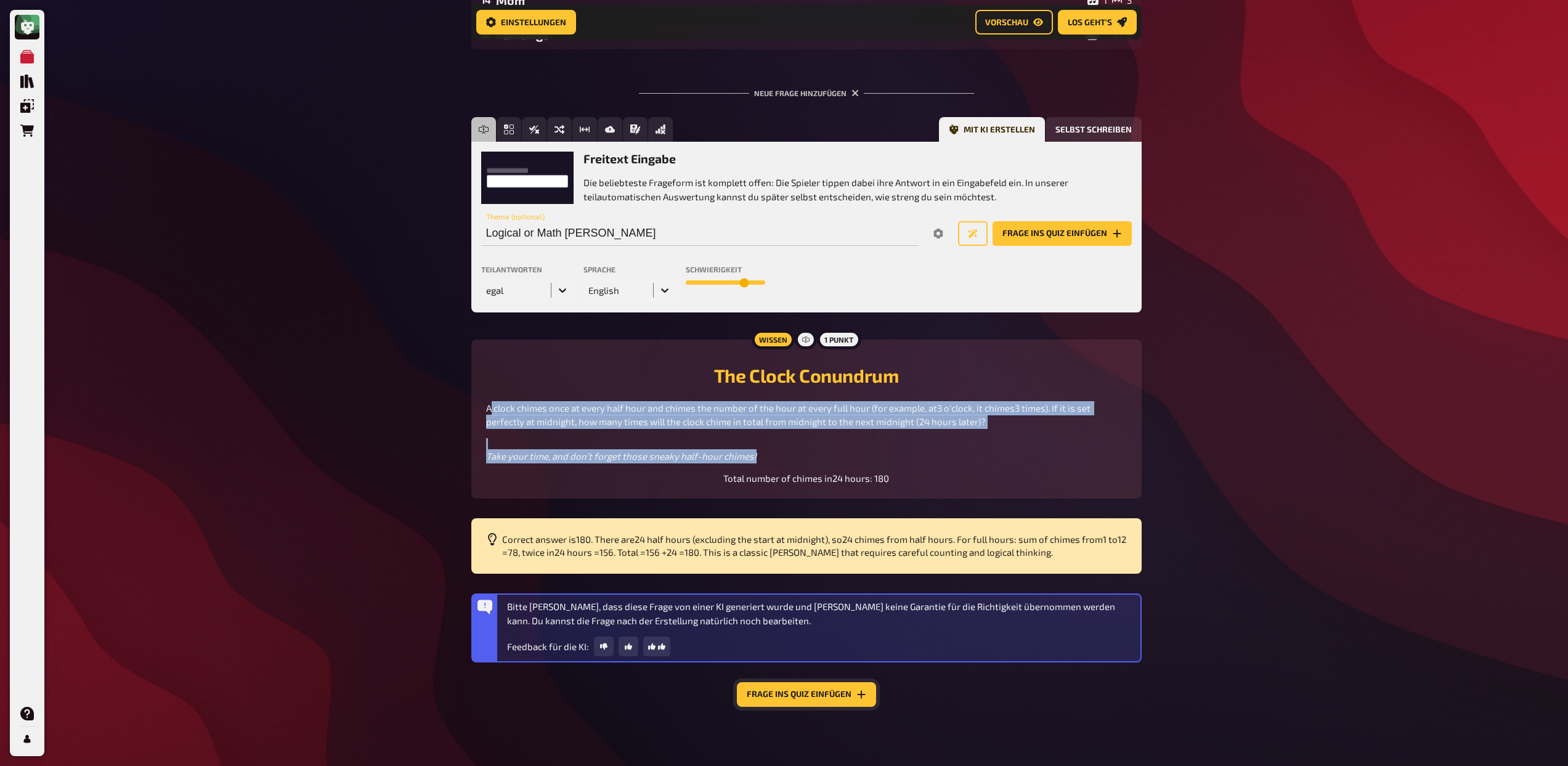
click at [757, 697] on button "Frage ins Quiz einfügen" at bounding box center [806, 694] width 139 height 25
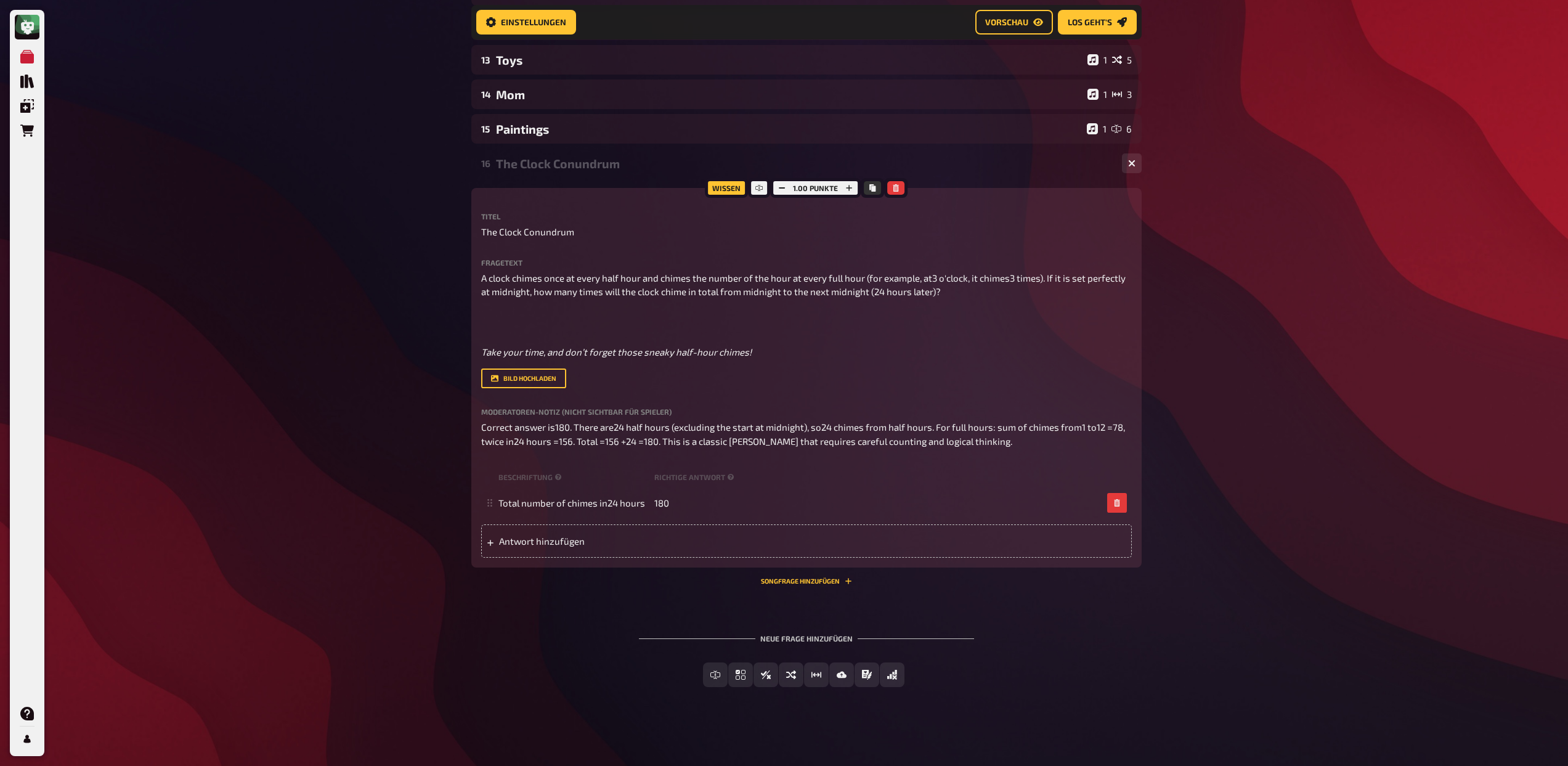
scroll to position [549, 0]
click at [551, 225] on span "The Clock Conundrum" at bounding box center [527, 232] width 93 height 14
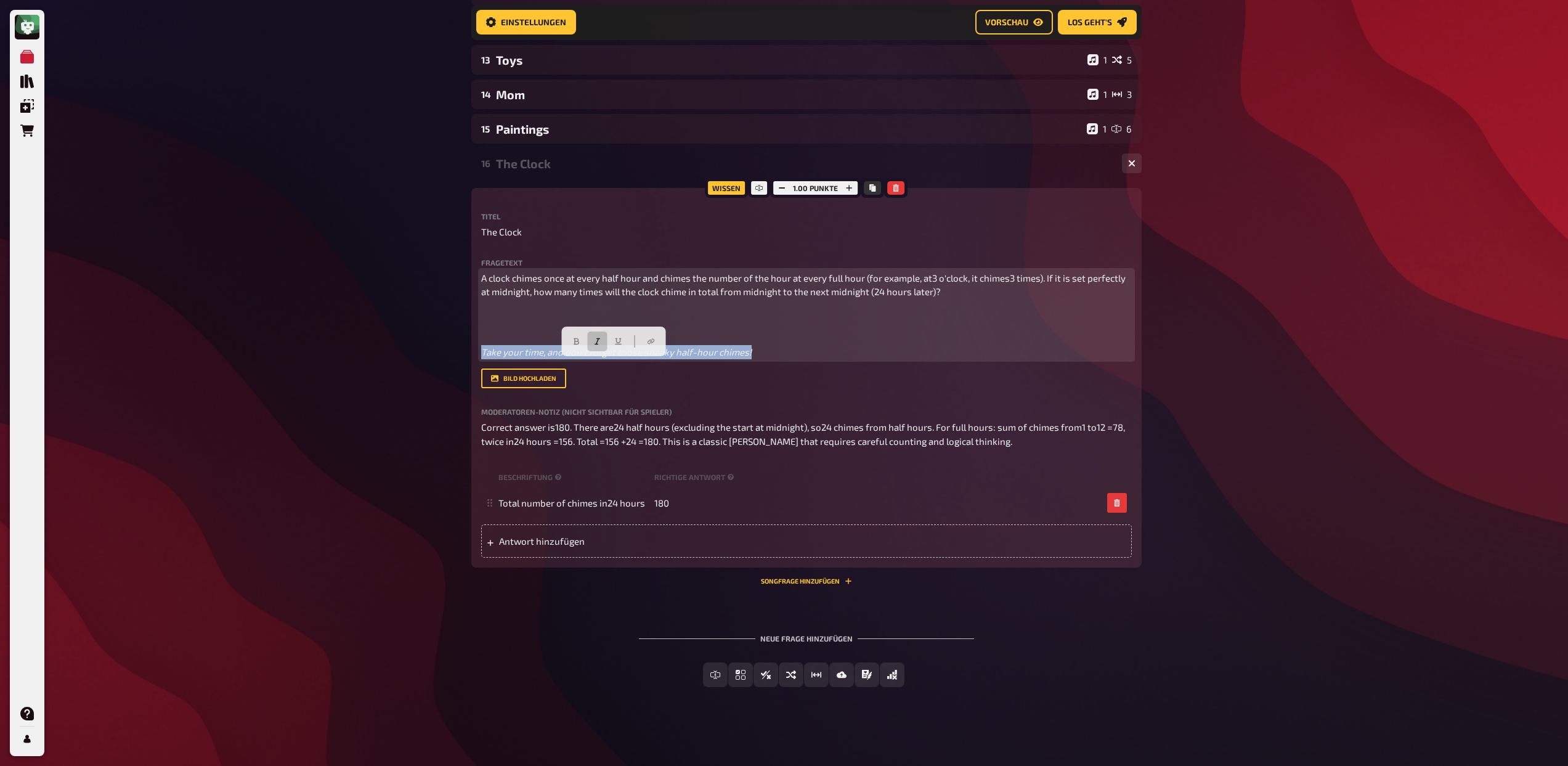
drag, startPoint x: 755, startPoint y: 352, endPoint x: 452, endPoint y: 349, distance: 303.0
click at [452, 349] on div "Meine Quizze Quiz Sammlung Einblendungen Bestellungen Hilfe Profil Home Meine Q…" at bounding box center [784, 115] width 1568 height 1301
click at [523, 335] on div "A clock chimes once at every half hour and chimes the number of the hour at eve…" at bounding box center [806, 315] width 650 height 88
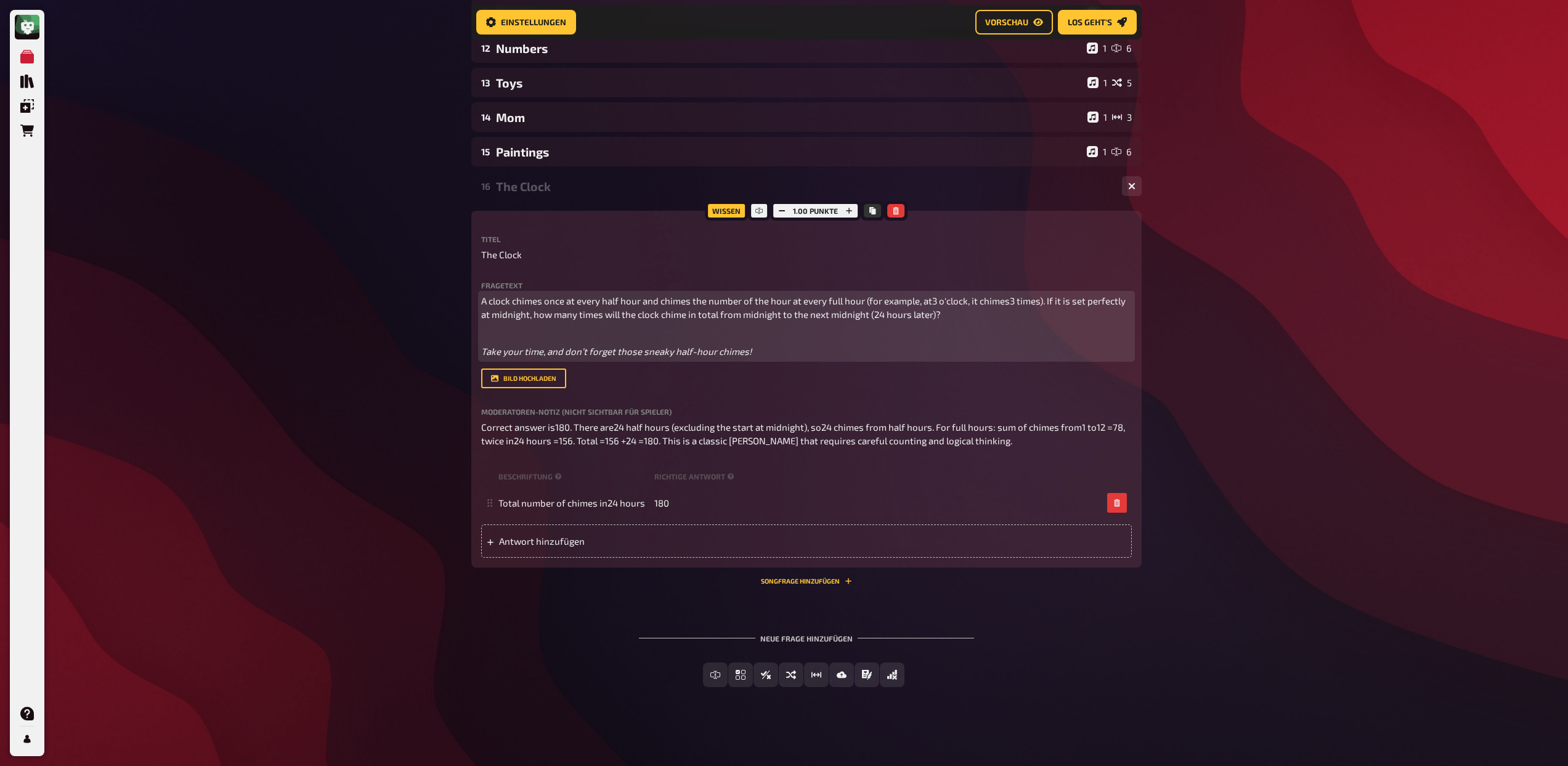
click at [767, 356] on p "Take your time, and don’t forget those sneaky half-hour chimes!" at bounding box center [806, 345] width 650 height 28
click at [716, 335] on p "Take your time, and don’t forget those sneaky half-hour chimes!" at bounding box center [806, 345] width 650 height 28
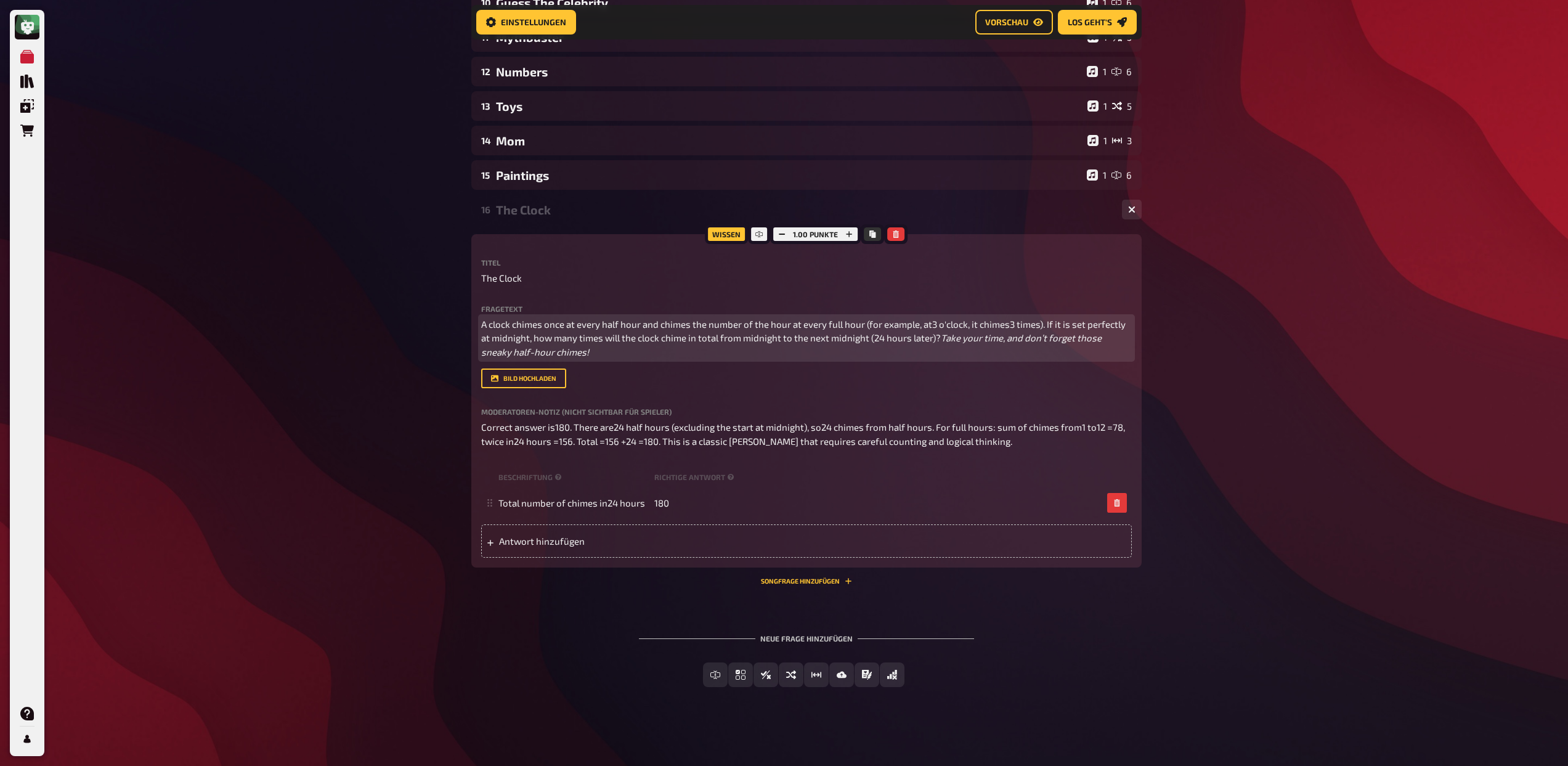
scroll to position [517, 0]
click at [928, 319] on span "A clock chimes once at every half hour and chimes the number of the hour at eve…" at bounding box center [805, 331] width 647 height 25
click at [1008, 319] on span "A clock chimes once at every half hour and chimes the number of the hour at eve…" at bounding box center [805, 331] width 648 height 25
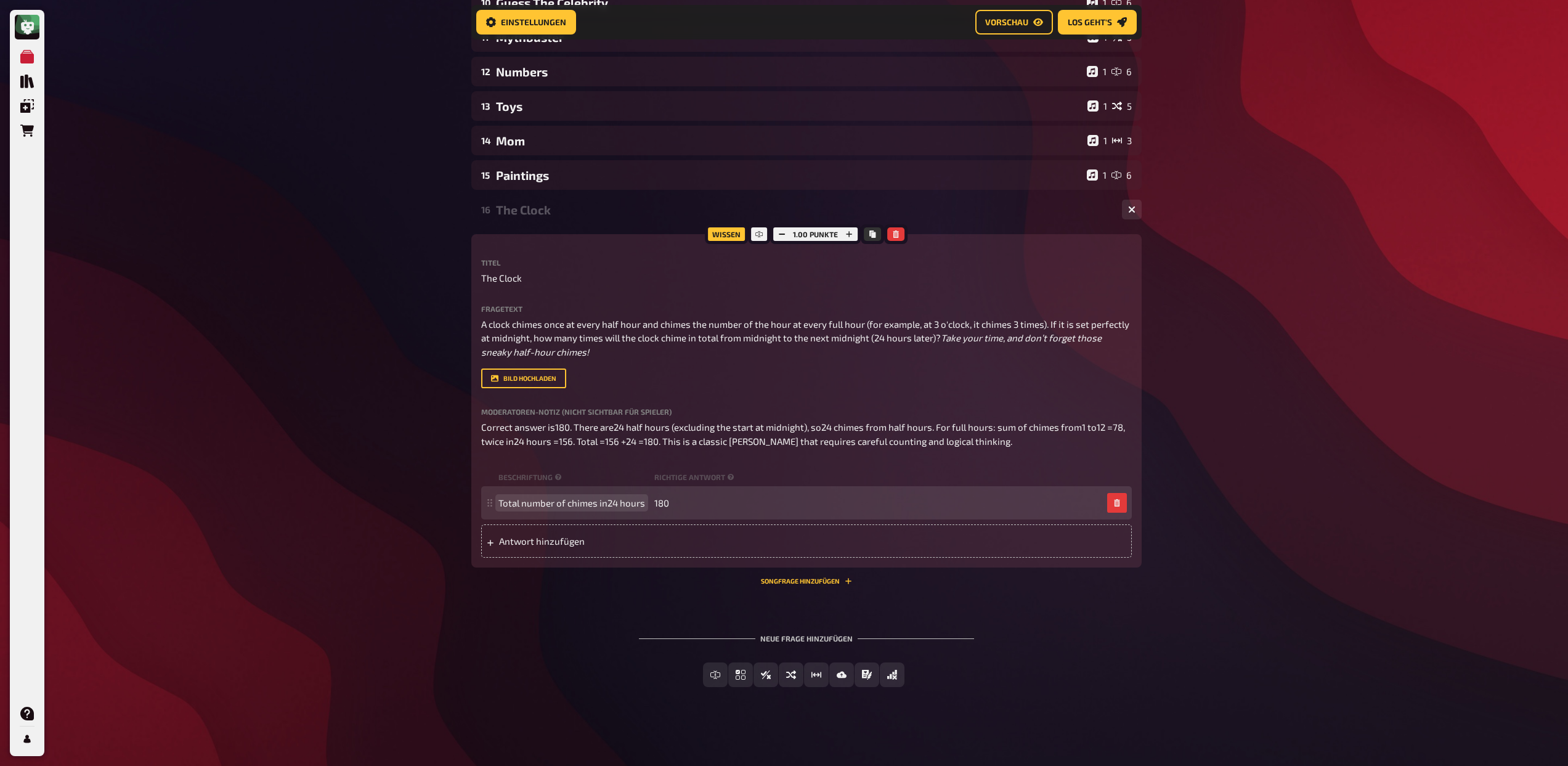
click at [611, 503] on span "Total number of chimes in24 hours" at bounding box center [572, 503] width 146 height 11
click at [605, 503] on span "Total number of chimes in24 hours" at bounding box center [572, 503] width 146 height 11
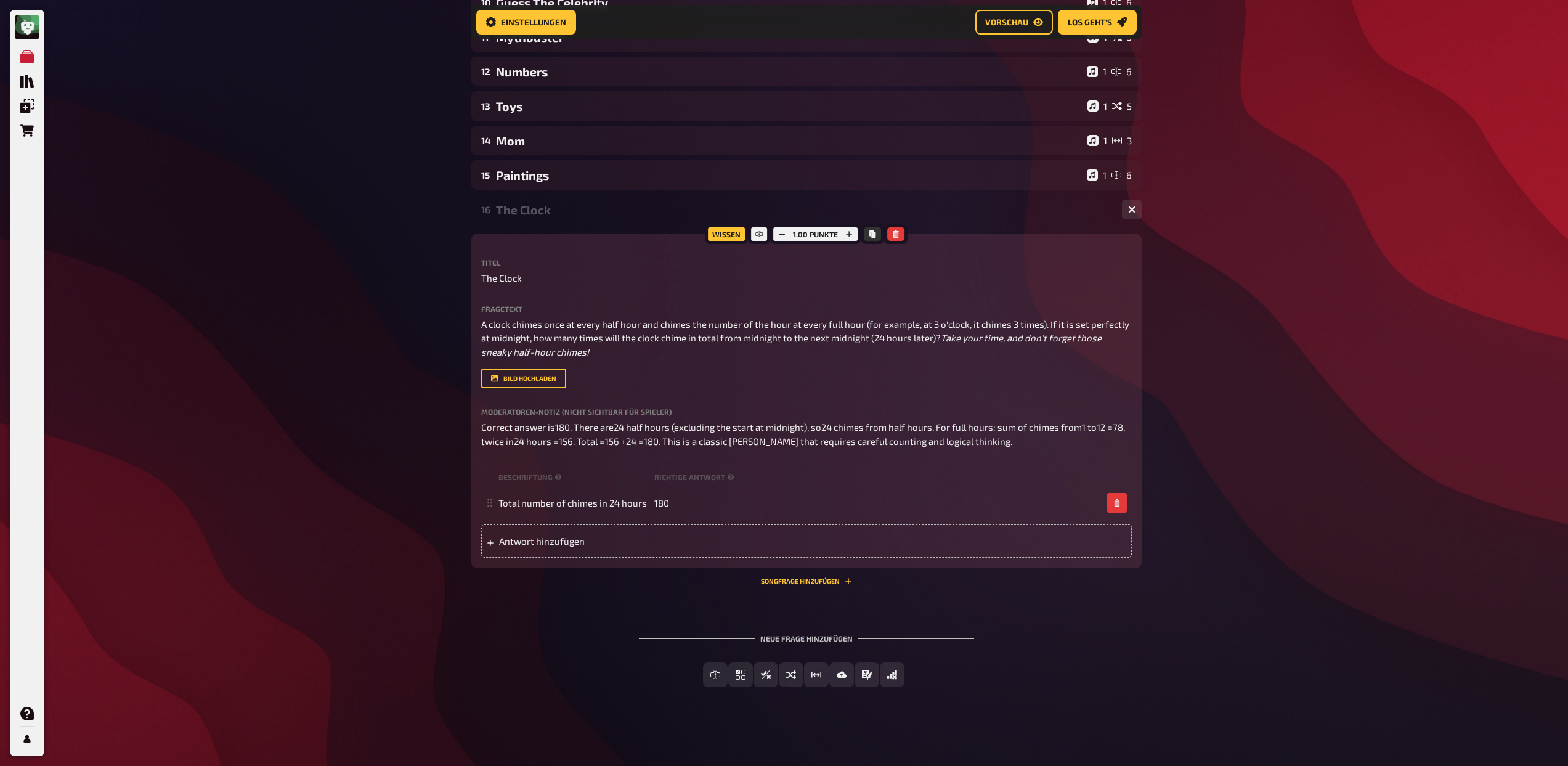
click at [1175, 502] on div "Meine Quizze Quiz Sammlung Einblendungen Bestellungen Hilfe Profil Home Meine Q…" at bounding box center [784, 138] width 1568 height 1255
click at [851, 231] on icon "button" at bounding box center [848, 234] width 7 height 7
click at [851, 231] on icon "button" at bounding box center [849, 234] width 7 height 7
click at [529, 203] on div "The Clock" at bounding box center [804, 210] width 616 height 14
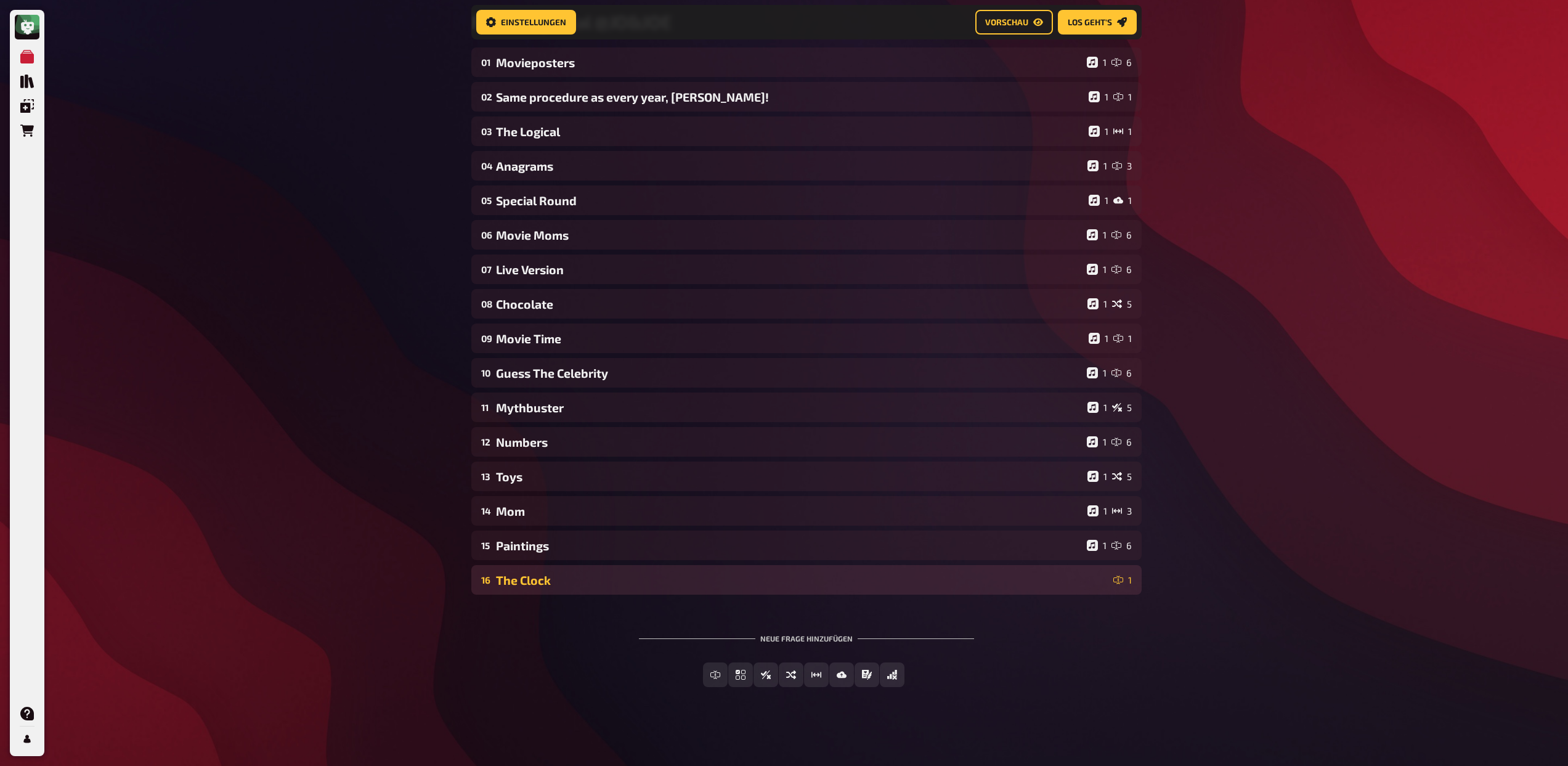
scroll to position [119, 0]
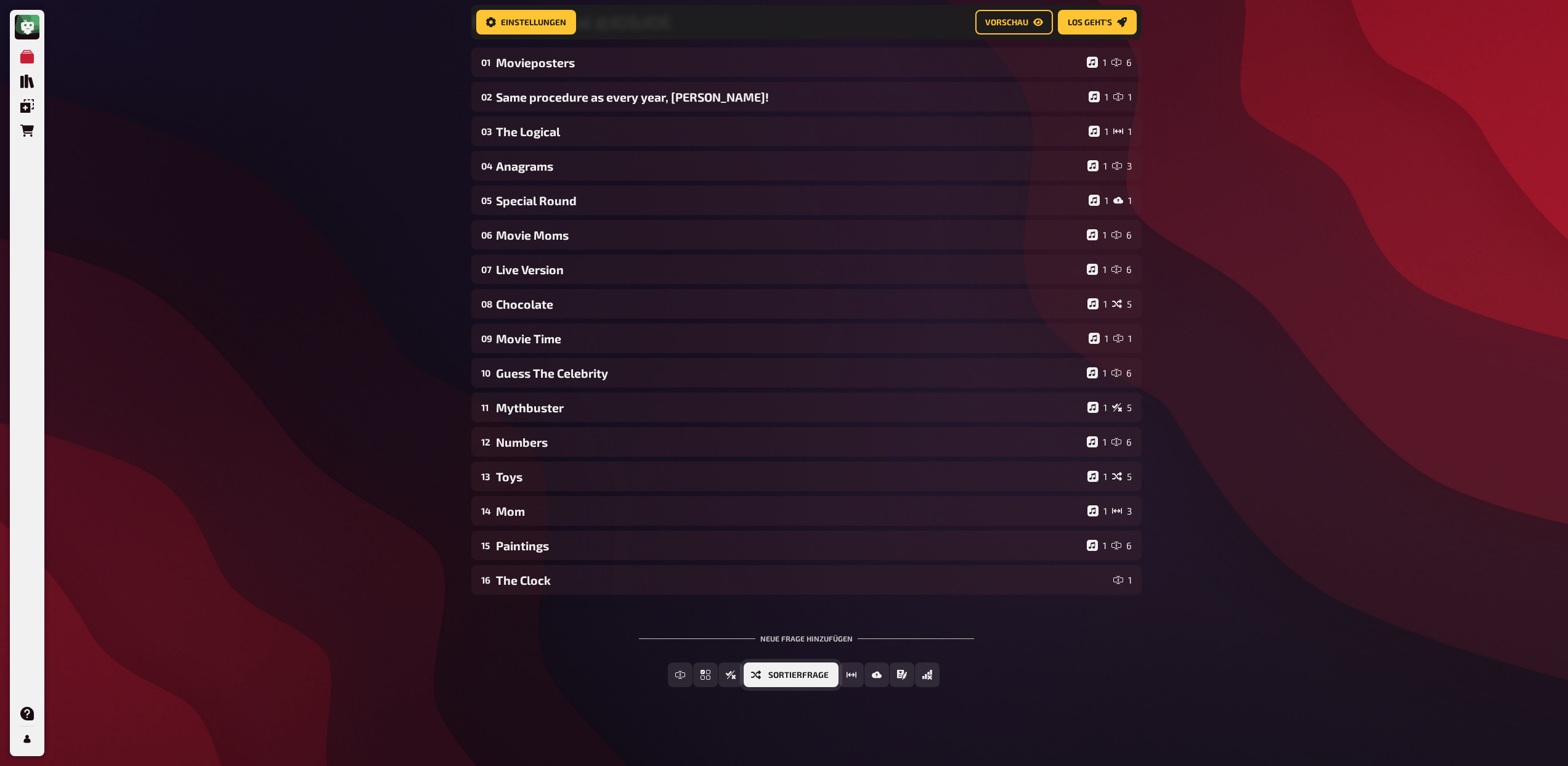
click at [771, 676] on span "Sortierfrage" at bounding box center [798, 675] width 61 height 9
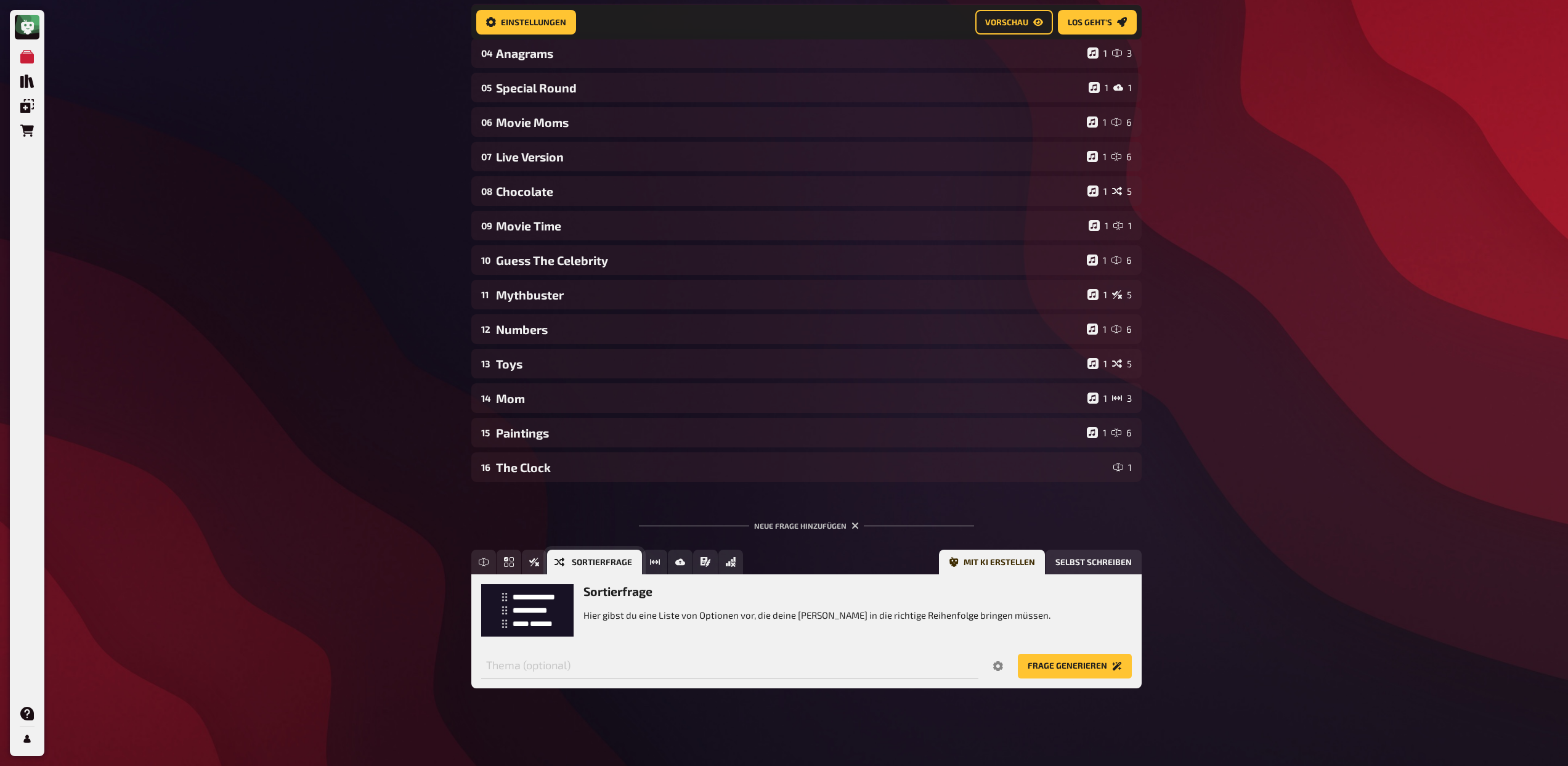
scroll to position [233, 0]
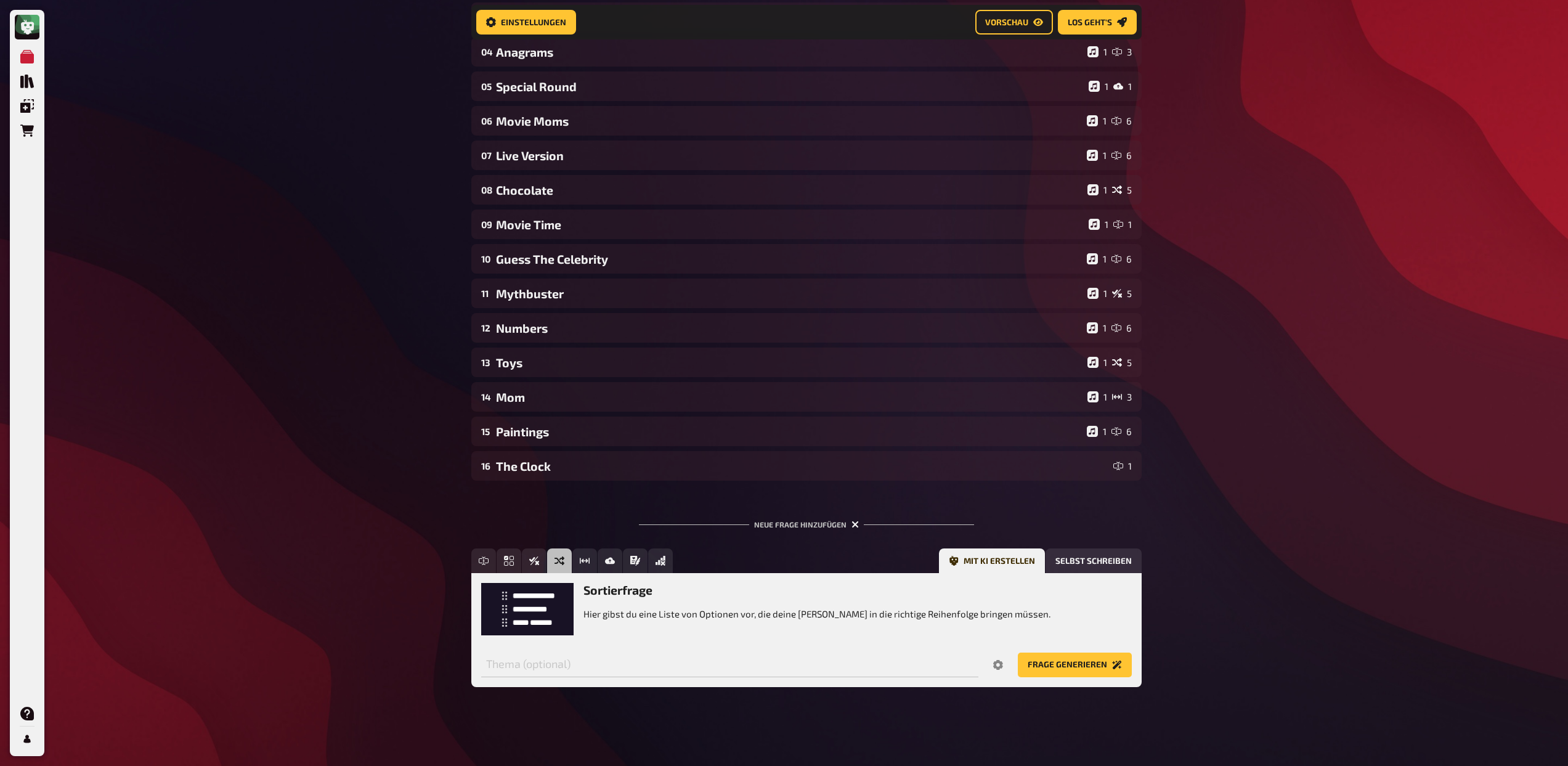
click at [856, 525] on icon "button" at bounding box center [854, 524] width 7 height 7
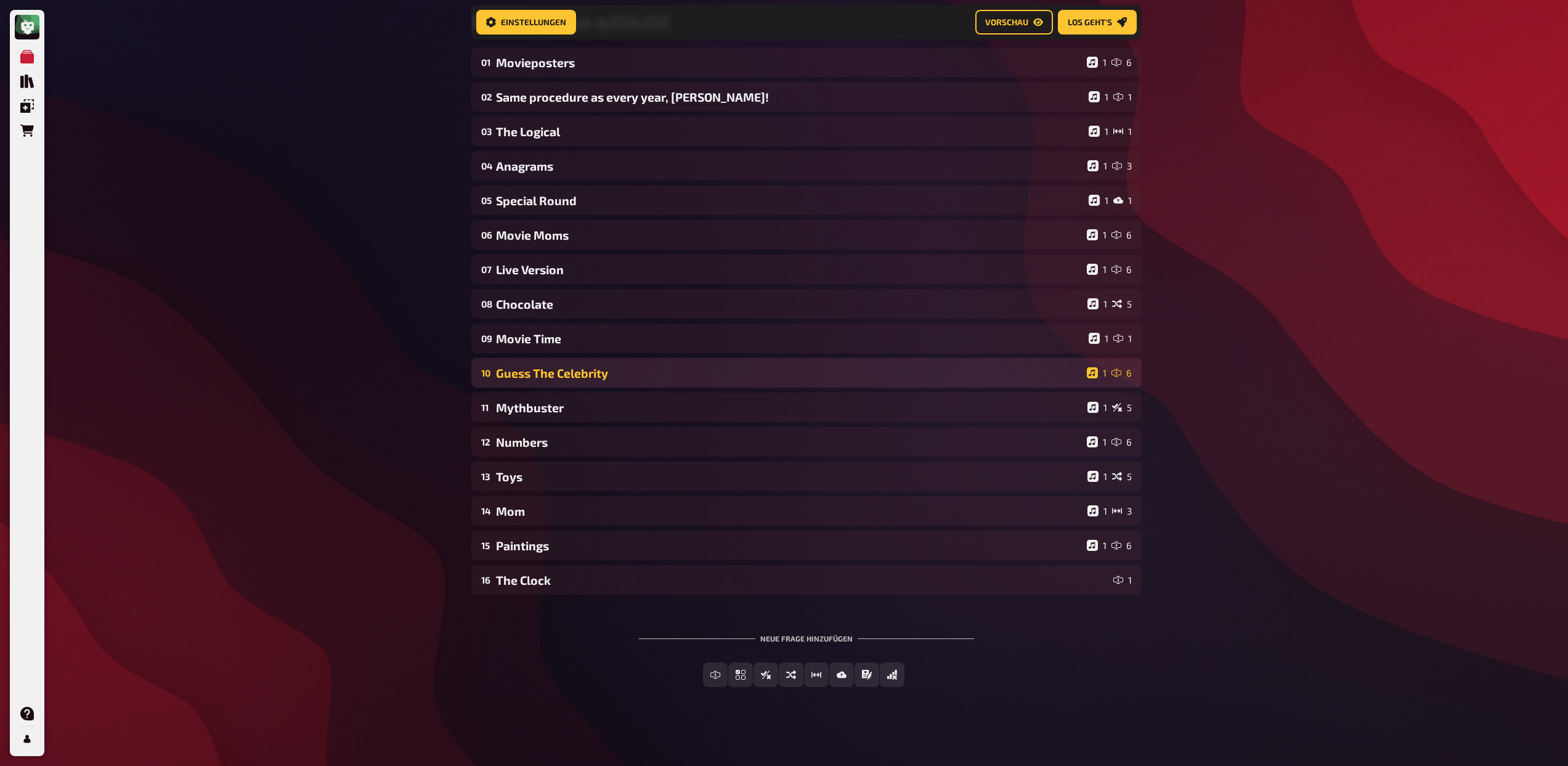
scroll to position [0, 0]
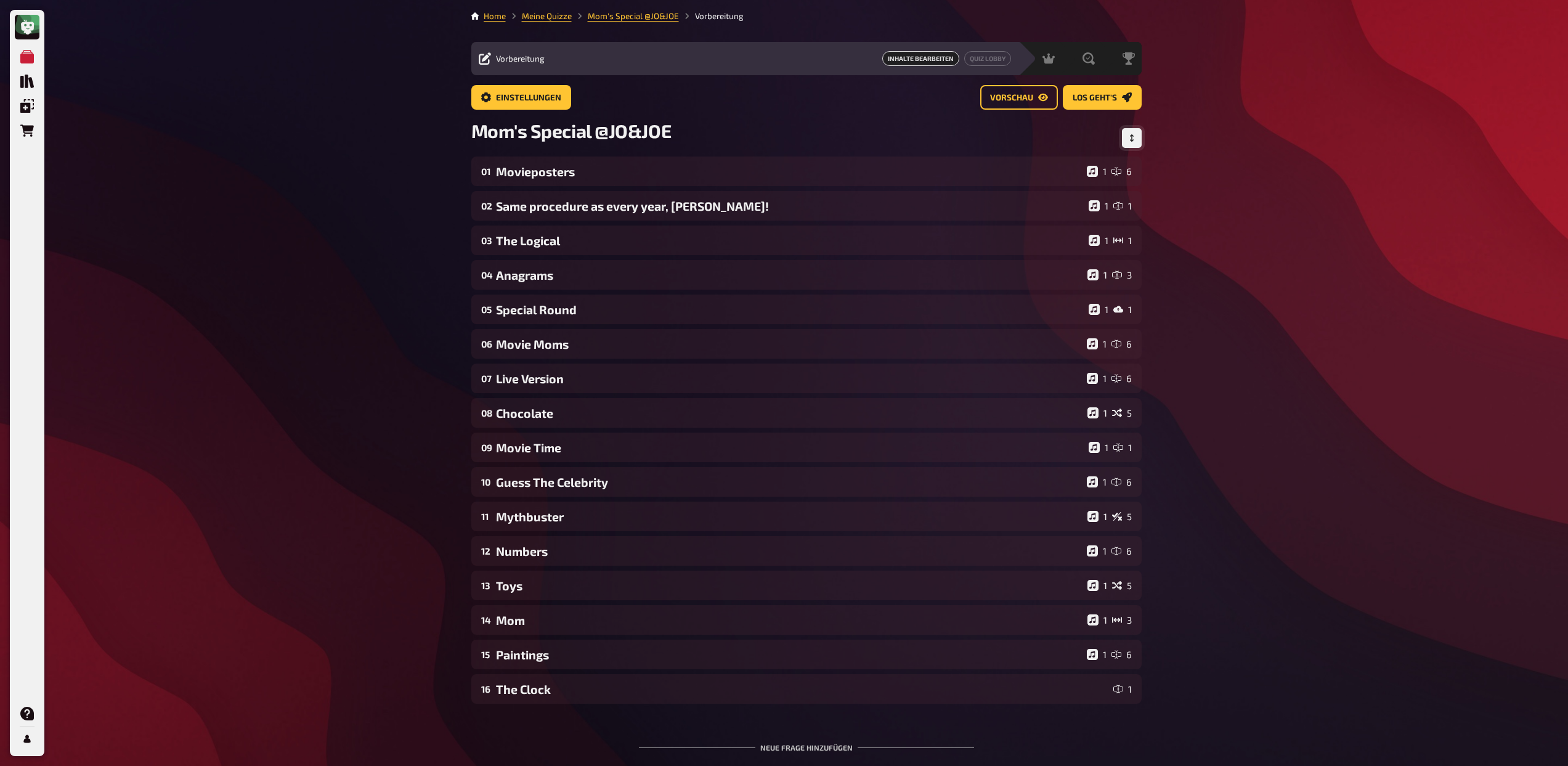
click at [1135, 137] on icon "Reihenfolge anpassen" at bounding box center [1131, 137] width 7 height 7
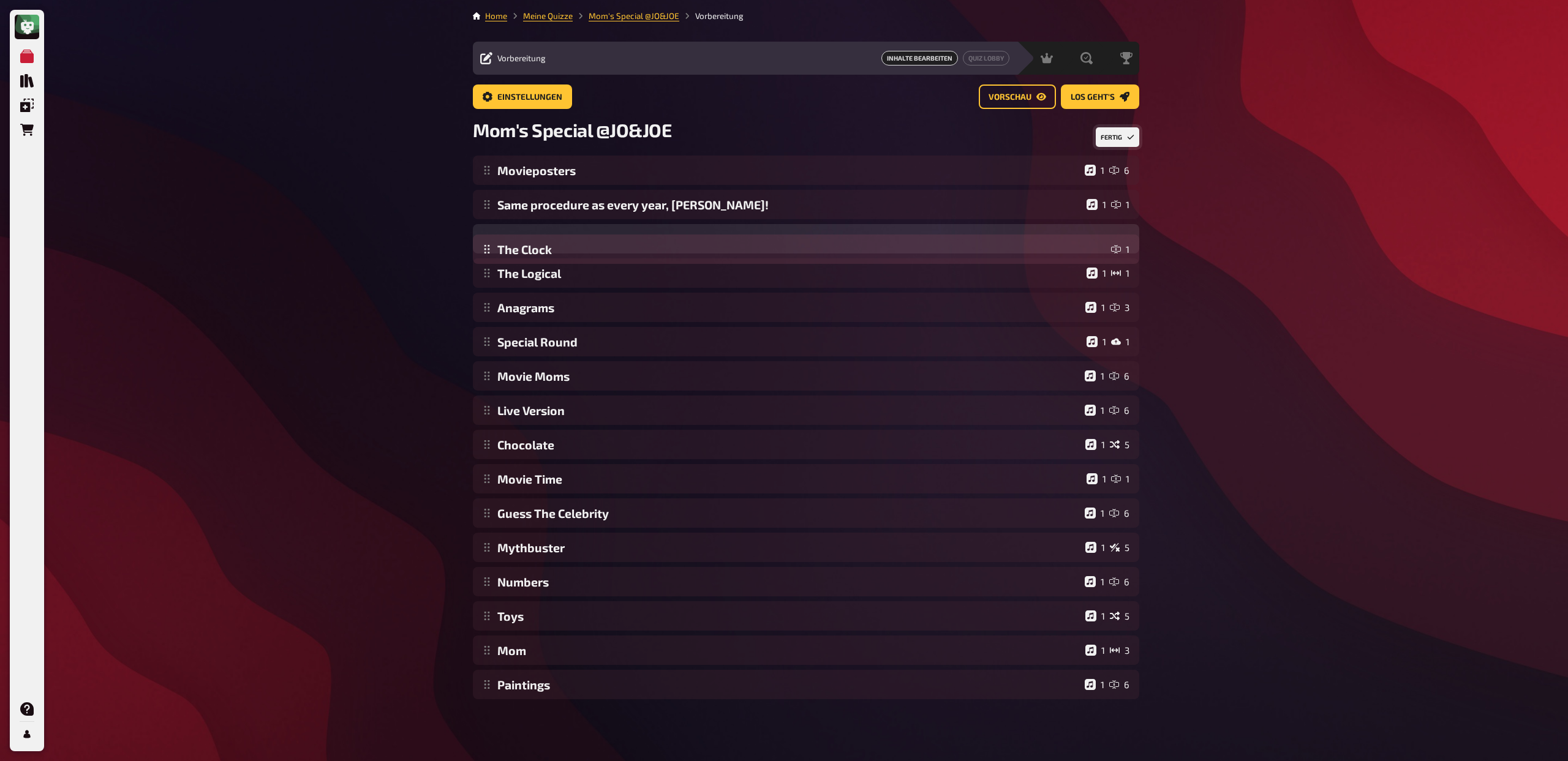
drag, startPoint x: 488, startPoint y: 689, endPoint x: 498, endPoint y: 253, distance: 436.1
click at [498, 253] on div "Movieposters 1 6 Same procedure as every year, James! 1 1 The Logical 1 1 Anagr…" at bounding box center [806, 427] width 666 height 543
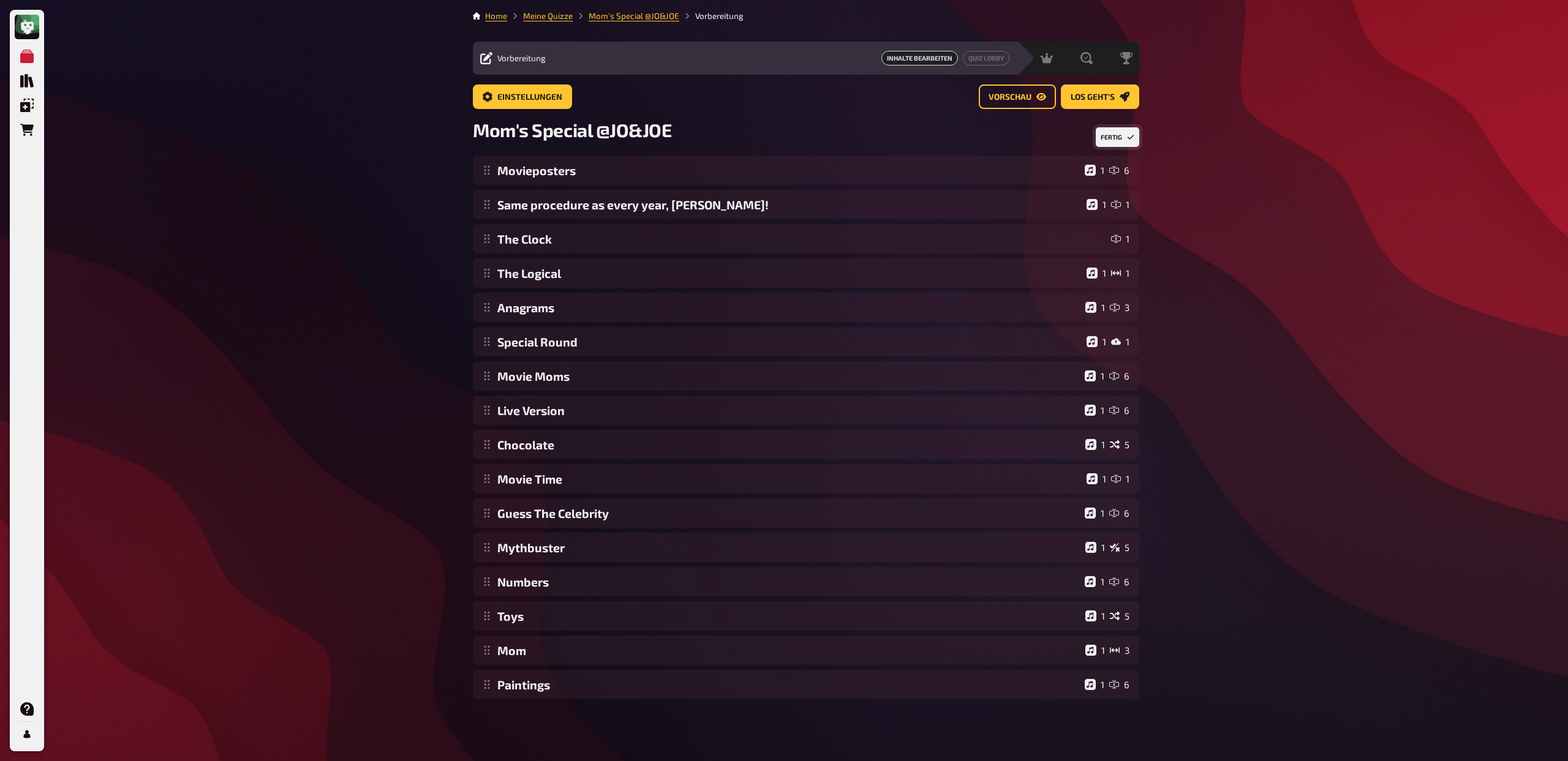
click at [1119, 139] on button "Fertig" at bounding box center [1117, 136] width 43 height 19
click at [726, 290] on div "01 Movieposters 1 6 02 Same procedure as every year, James! 1 1 03 The Clock 1 …" at bounding box center [801, 427] width 666 height 543
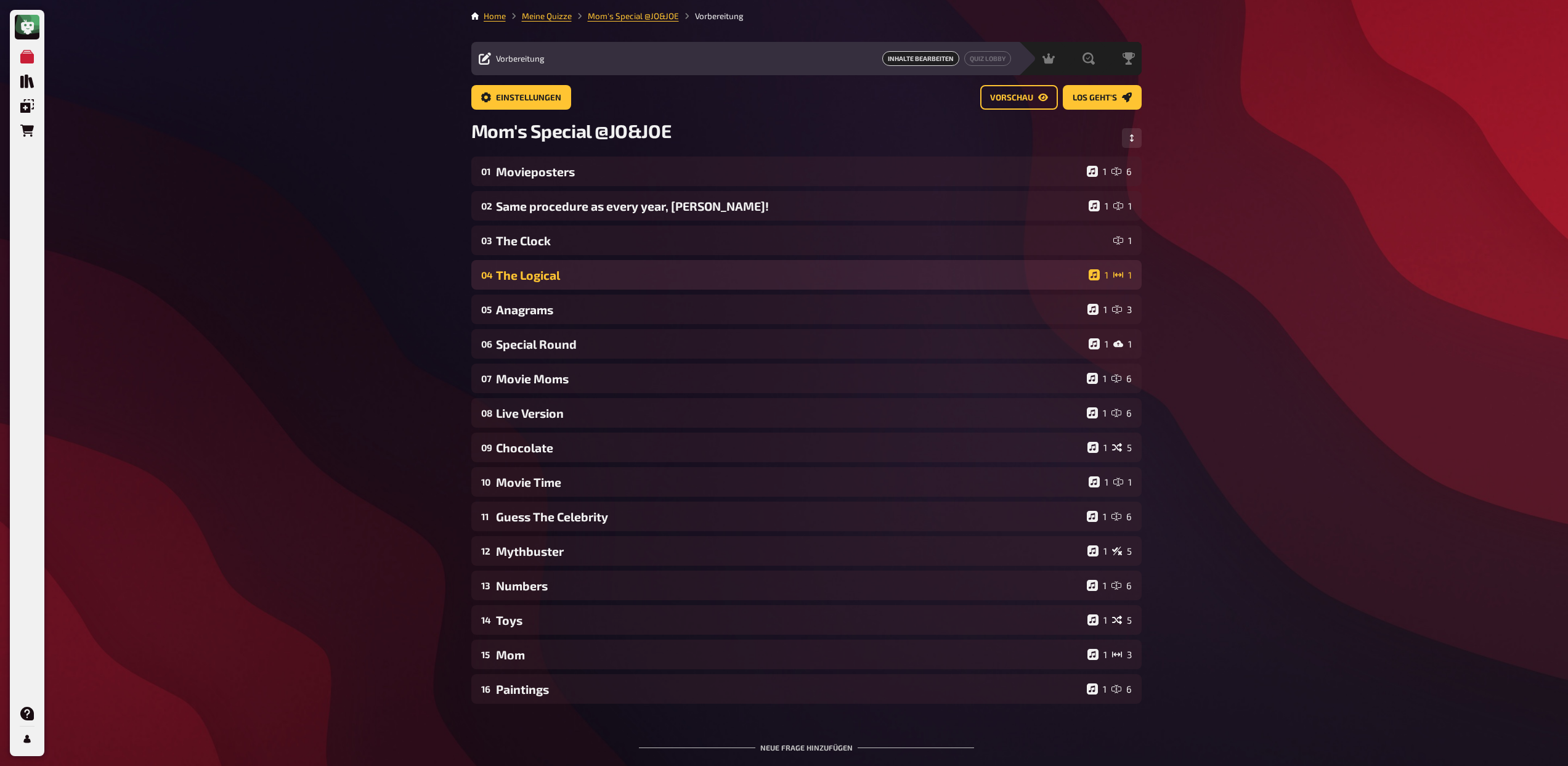
click at [732, 281] on div "04 The Logical 1 1" at bounding box center [806, 275] width 670 height 30
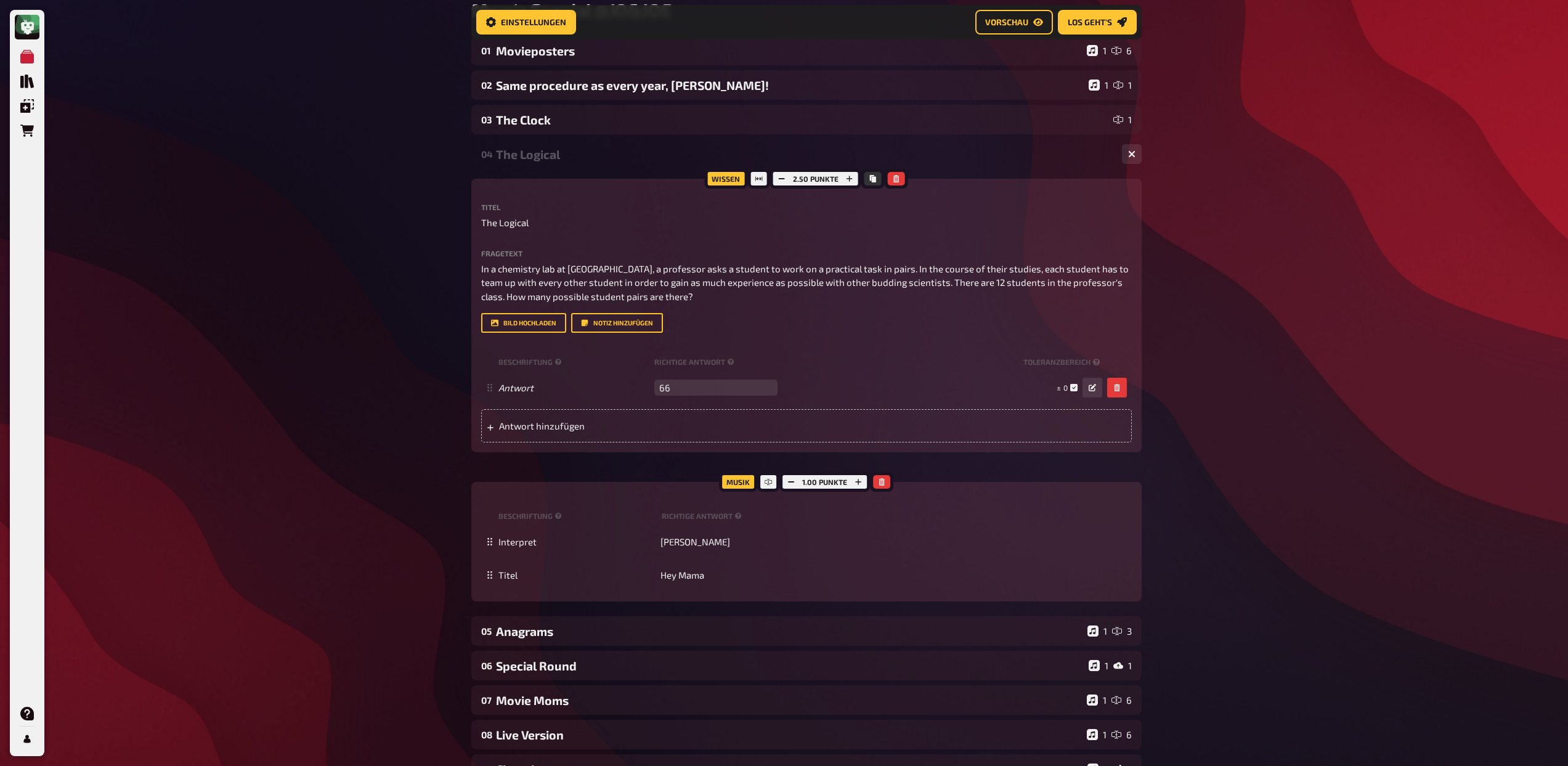
scroll to position [139, 0]
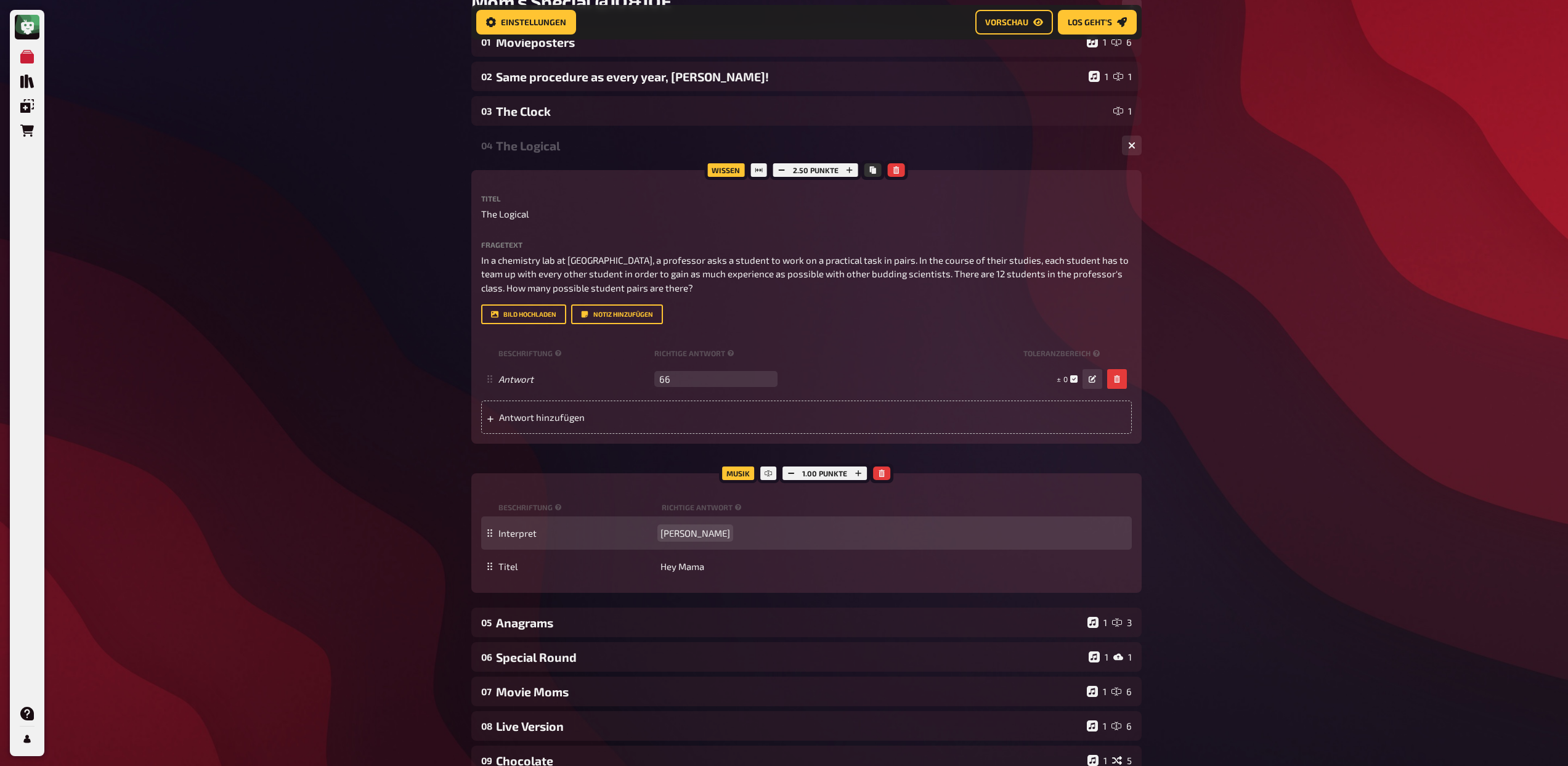
click at [709, 531] on span "Black Eyed Peas" at bounding box center [695, 533] width 69 height 11
copy span "Black Eyed Peas"
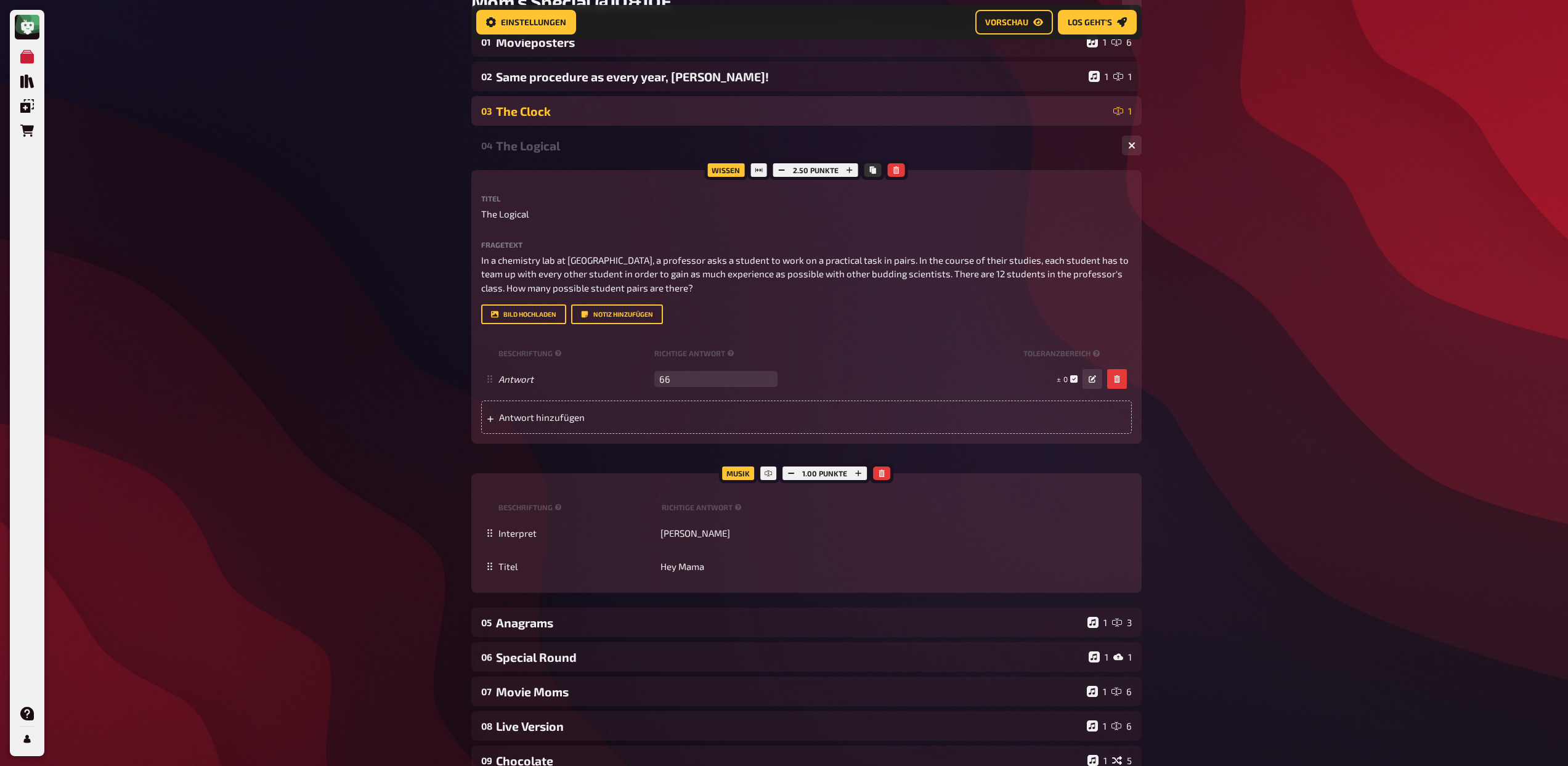
click at [678, 118] on div "03 The Clock 1" at bounding box center [806, 111] width 670 height 30
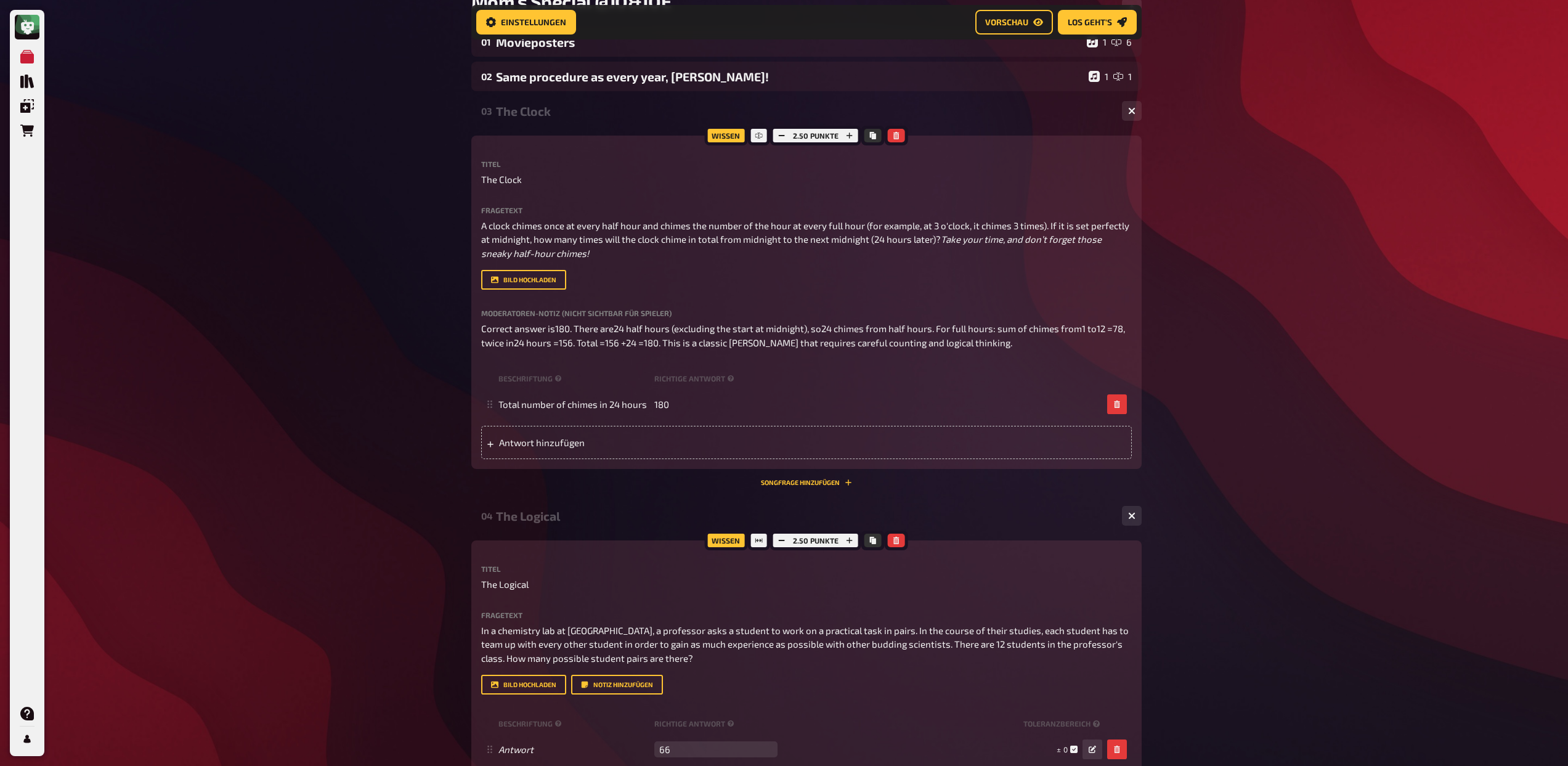
click at [787, 496] on div "03 The Clock 1 Wissen 2.50 Punkte Titel The Clock Fragetext A clock chimes once…" at bounding box center [806, 295] width 670 height 400
click at [785, 486] on button "Songfrage hinzufügen" at bounding box center [806, 482] width 91 height 7
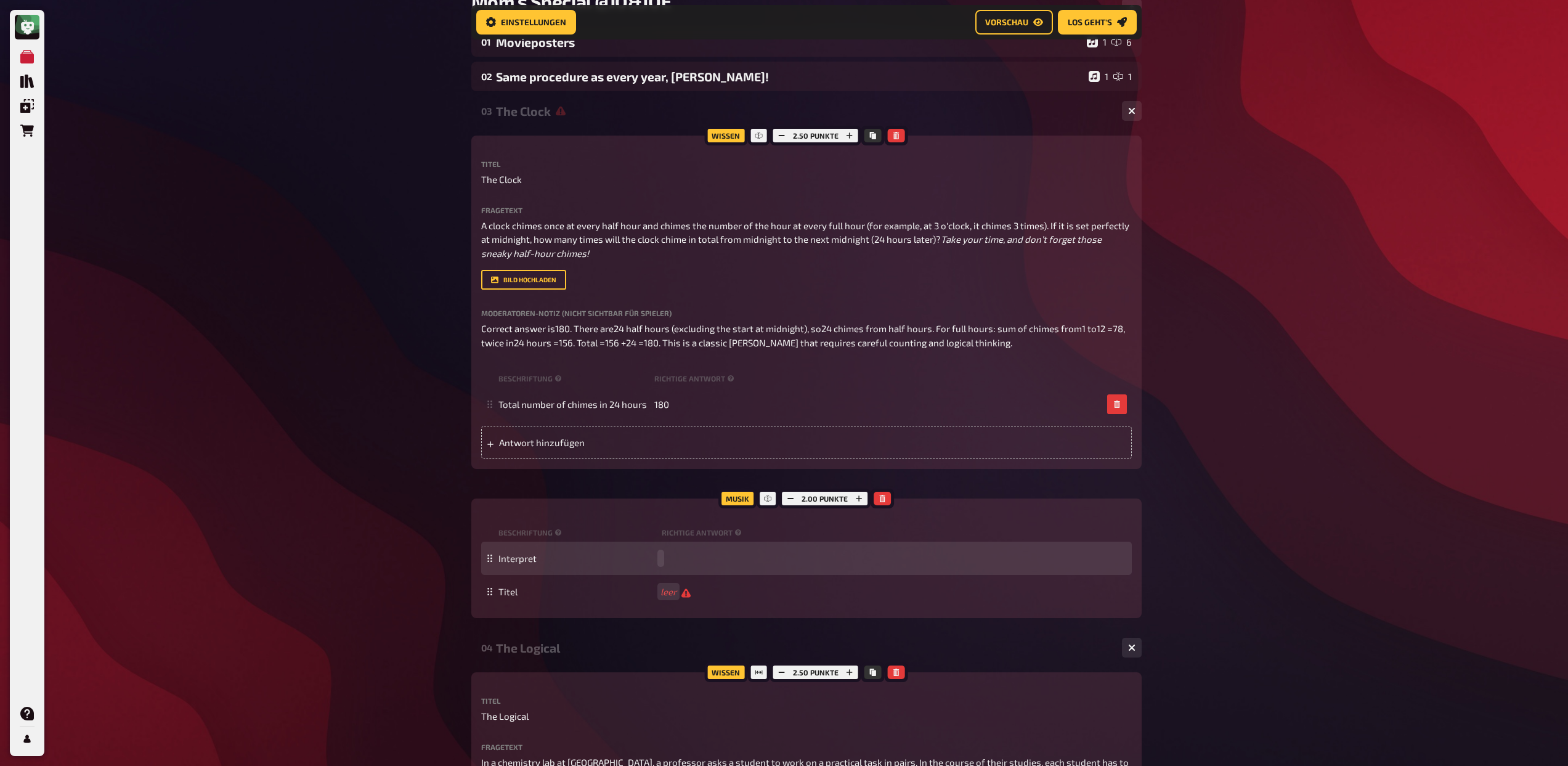
paste span
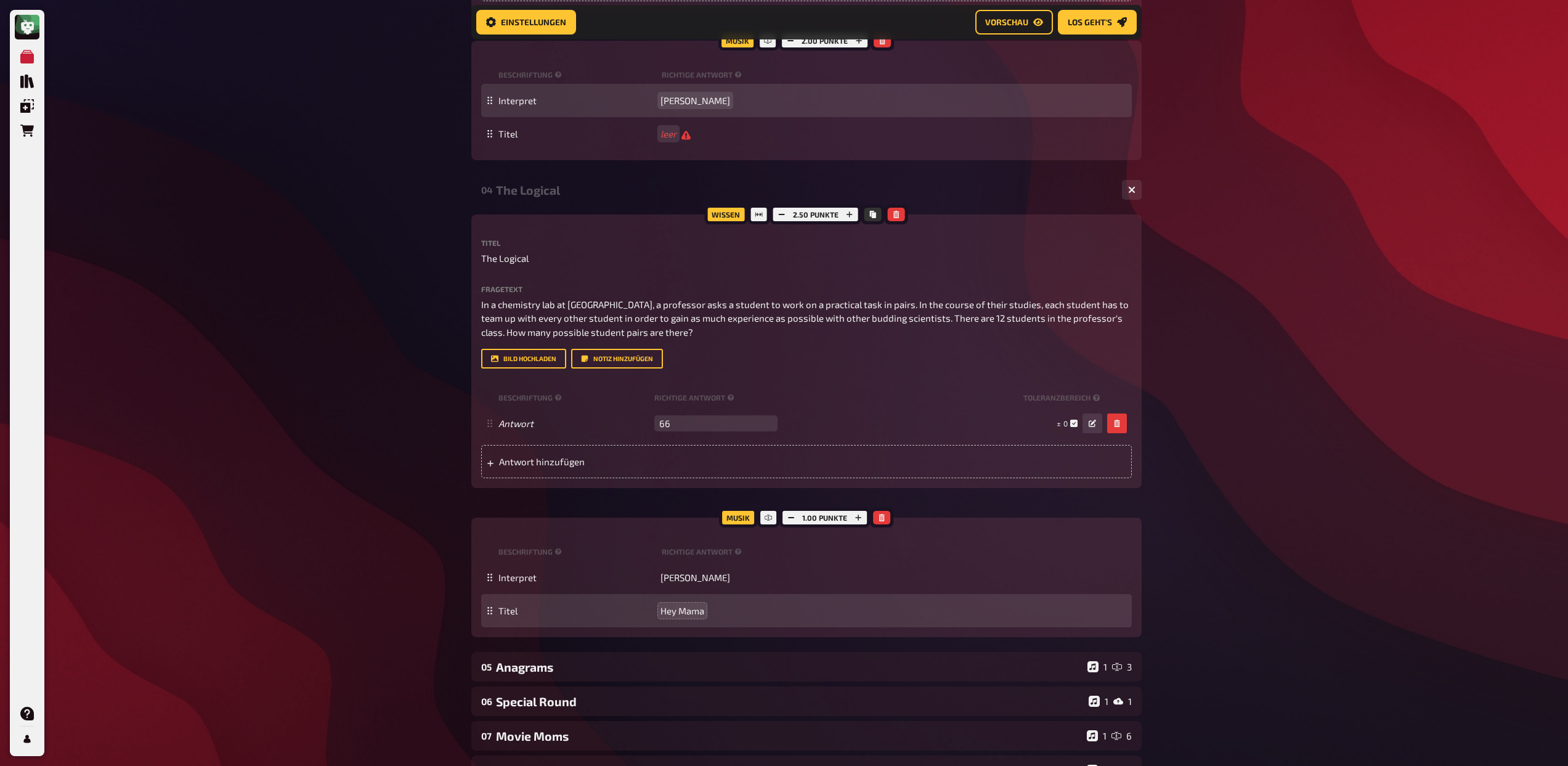
scroll to position [610, 0]
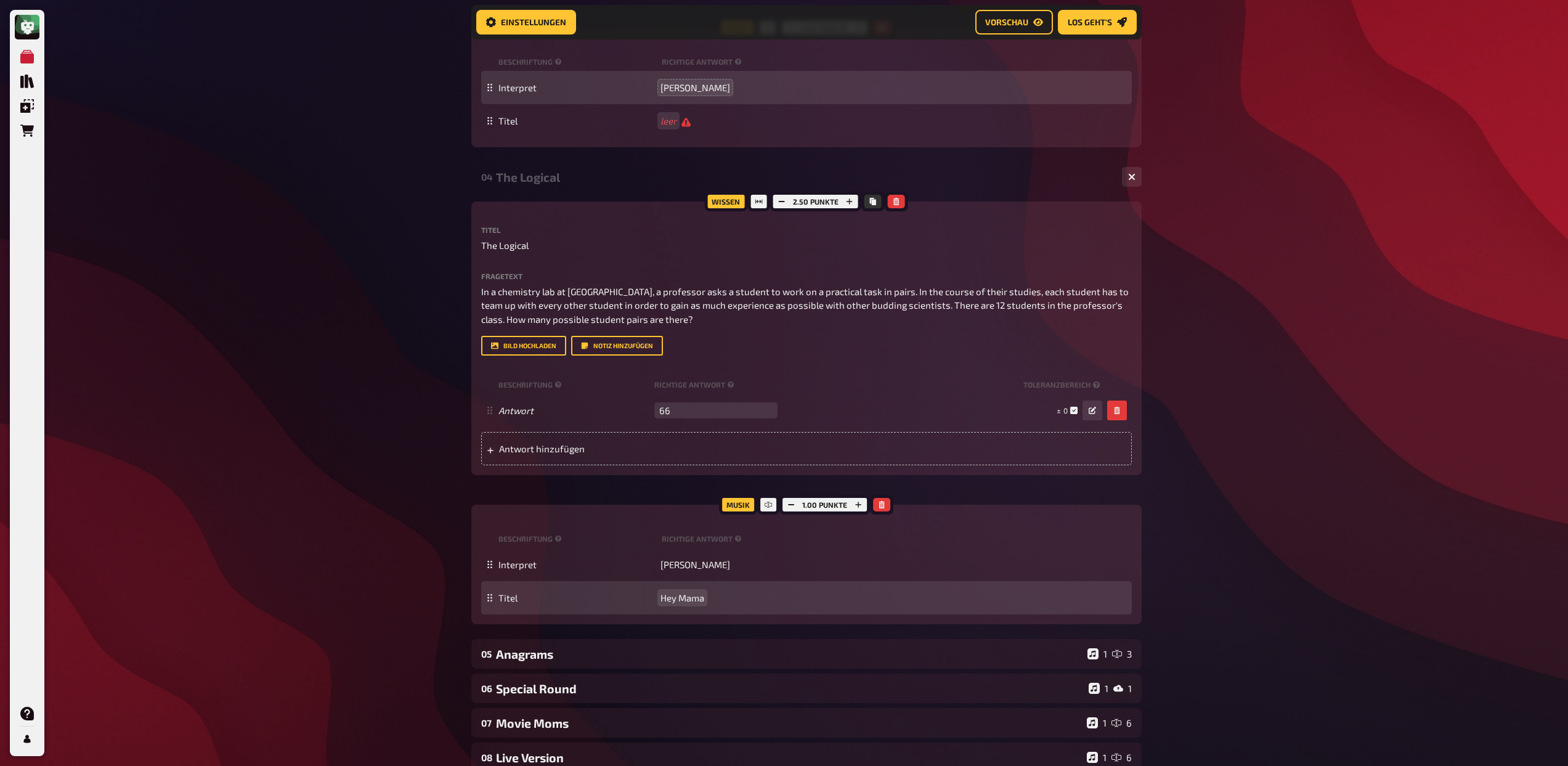
click at [682, 603] on span "Hey Mama" at bounding box center [682, 598] width 44 height 11
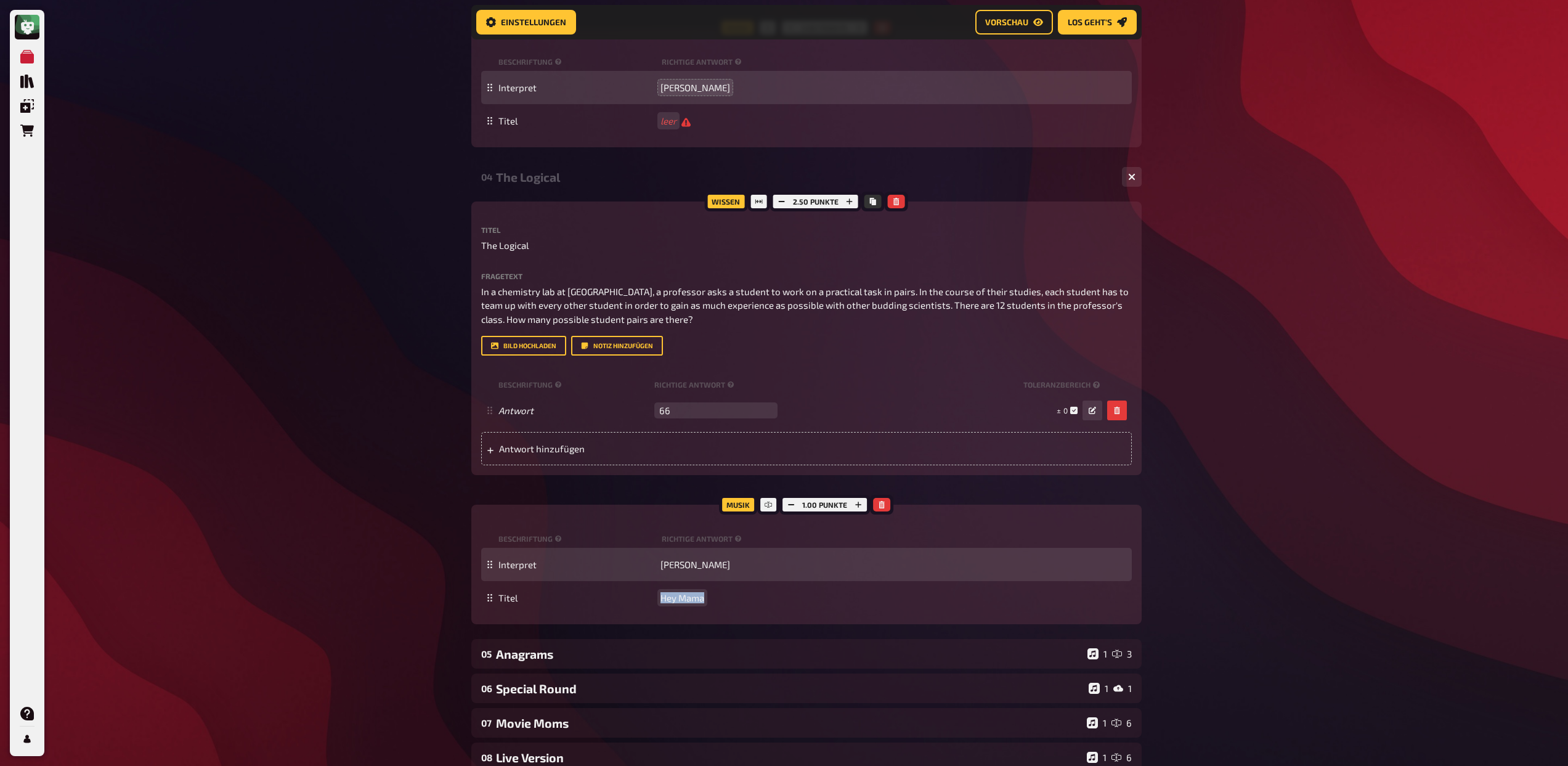
copy span "Hey Mama"
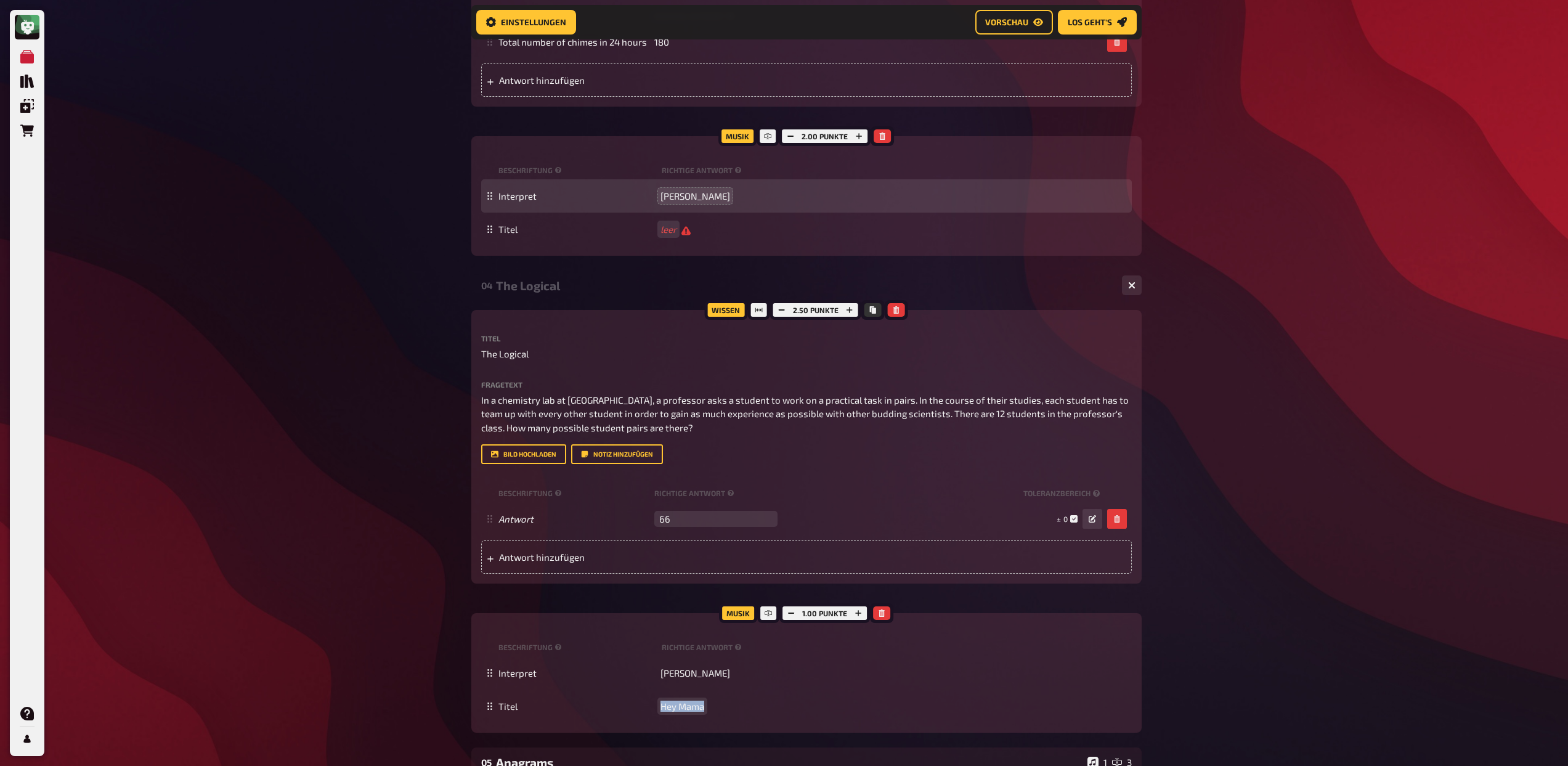
scroll to position [495, 0]
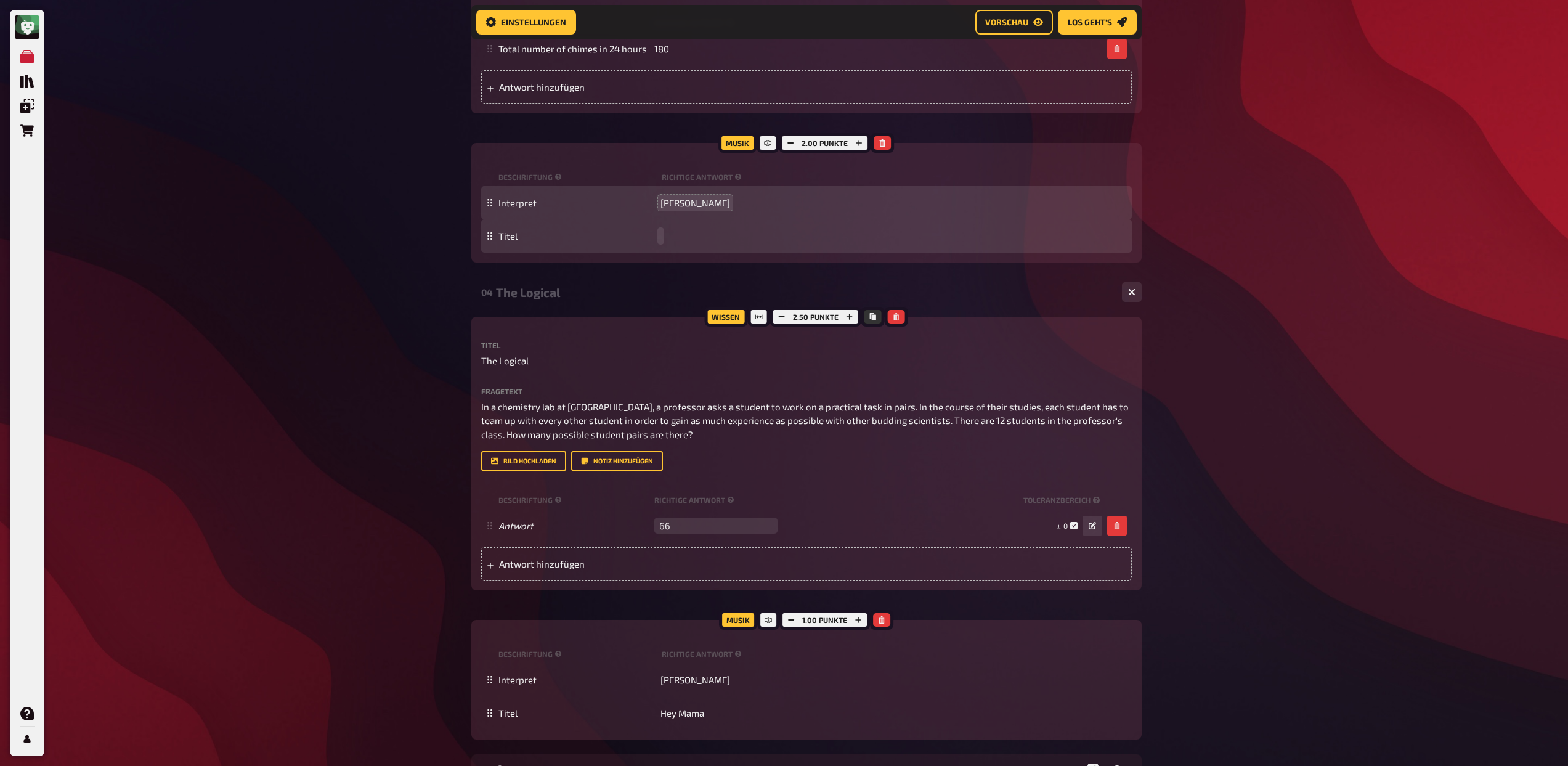
paste span
click at [788, 146] on icon "button" at bounding box center [790, 143] width 7 height 7
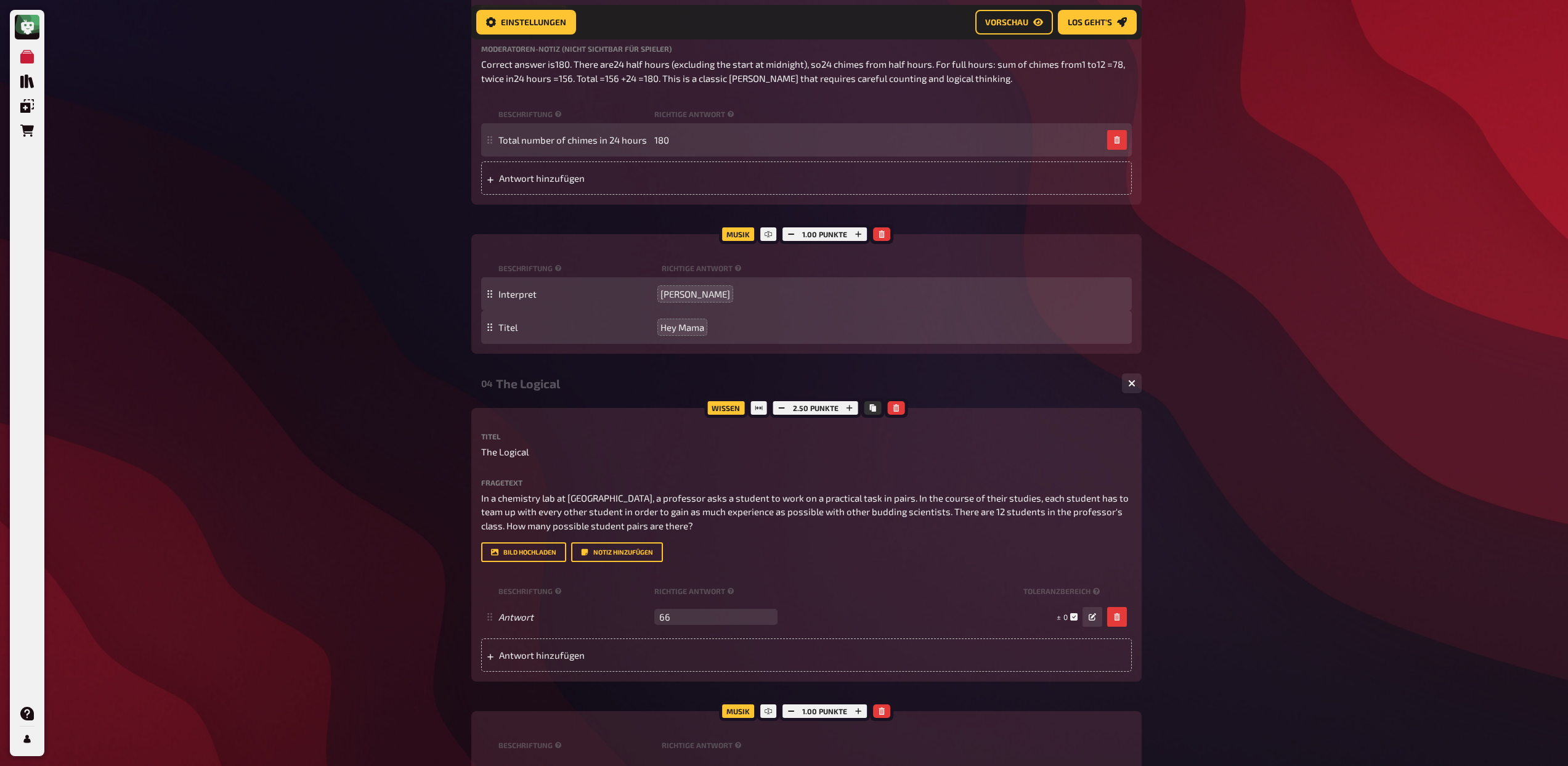
scroll to position [108, 0]
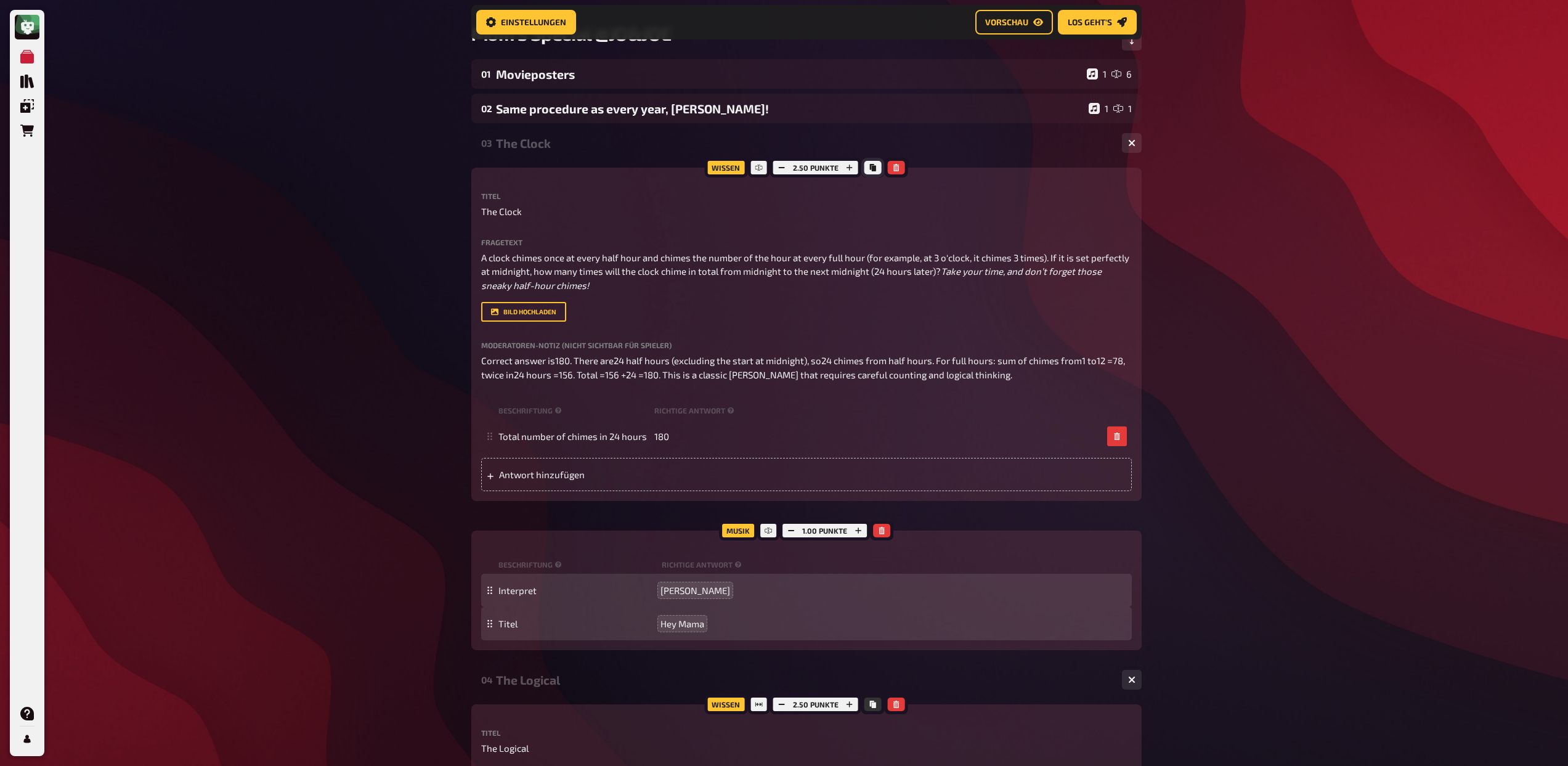
click at [876, 168] on button "Kopieren" at bounding box center [873, 167] width 17 height 13
click at [895, 168] on icon "button" at bounding box center [896, 167] width 7 height 7
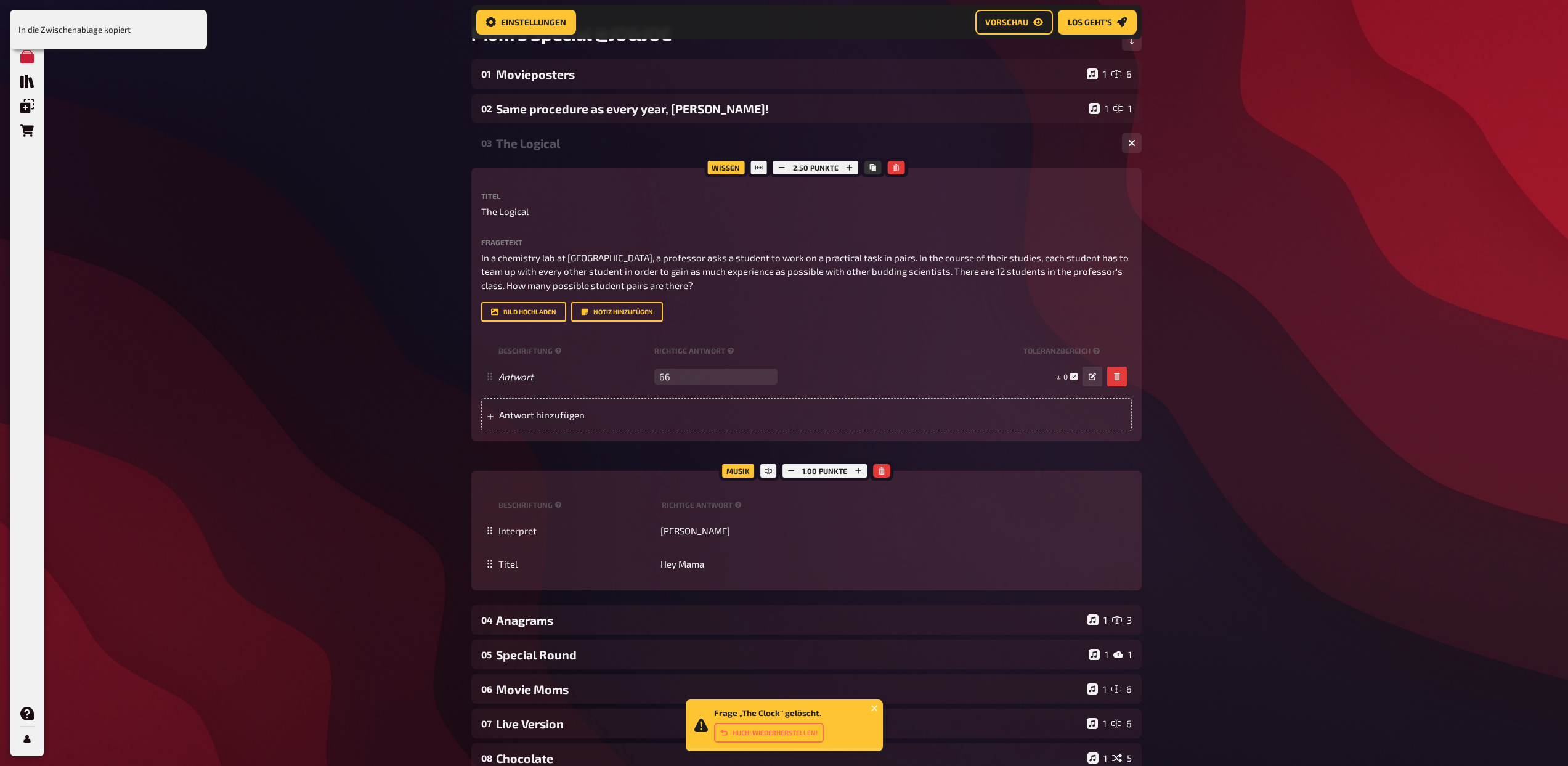
click at [623, 133] on div "03 The Logical 1 1" at bounding box center [806, 143] width 670 height 30
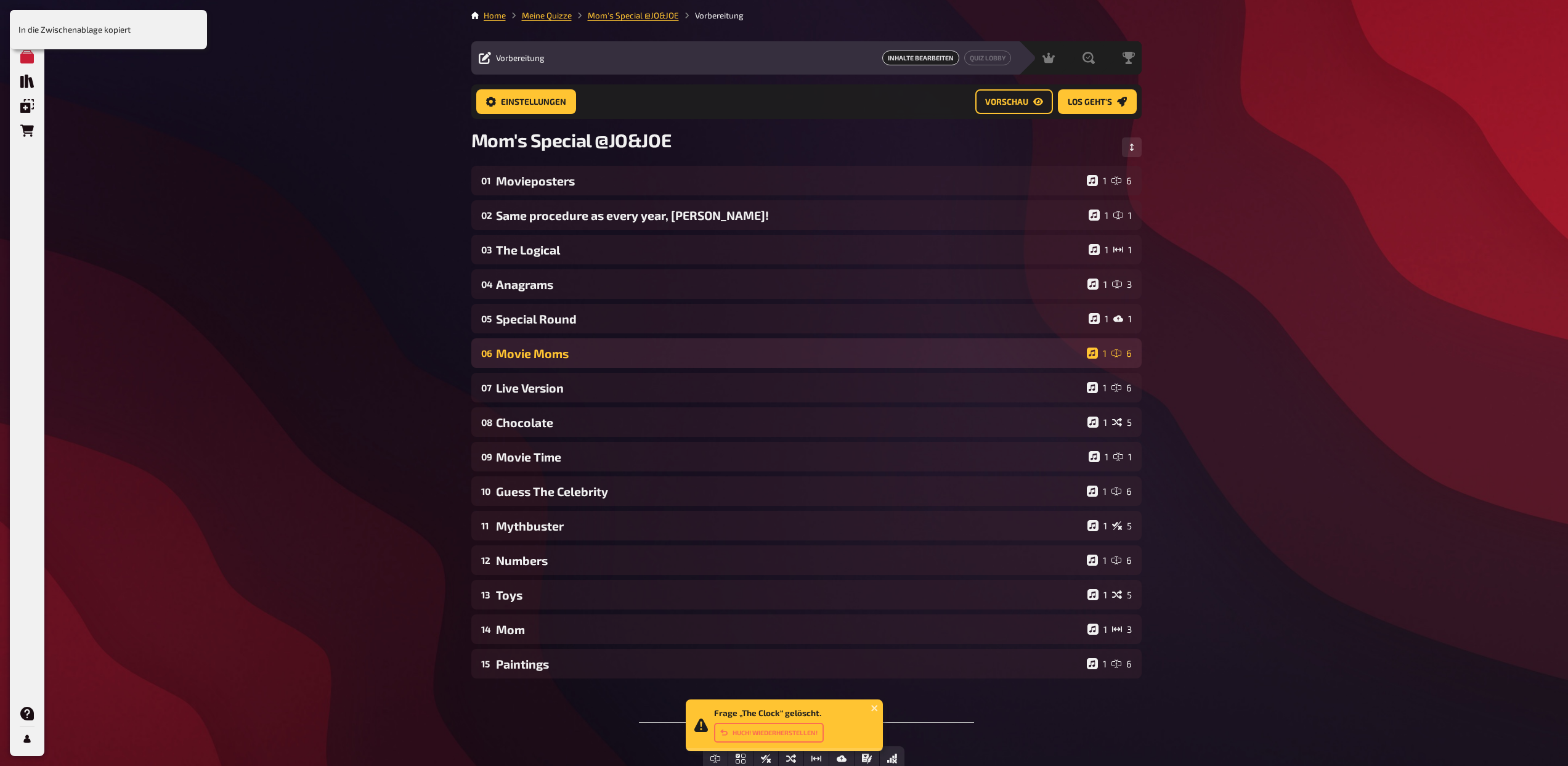
scroll to position [0, 0]
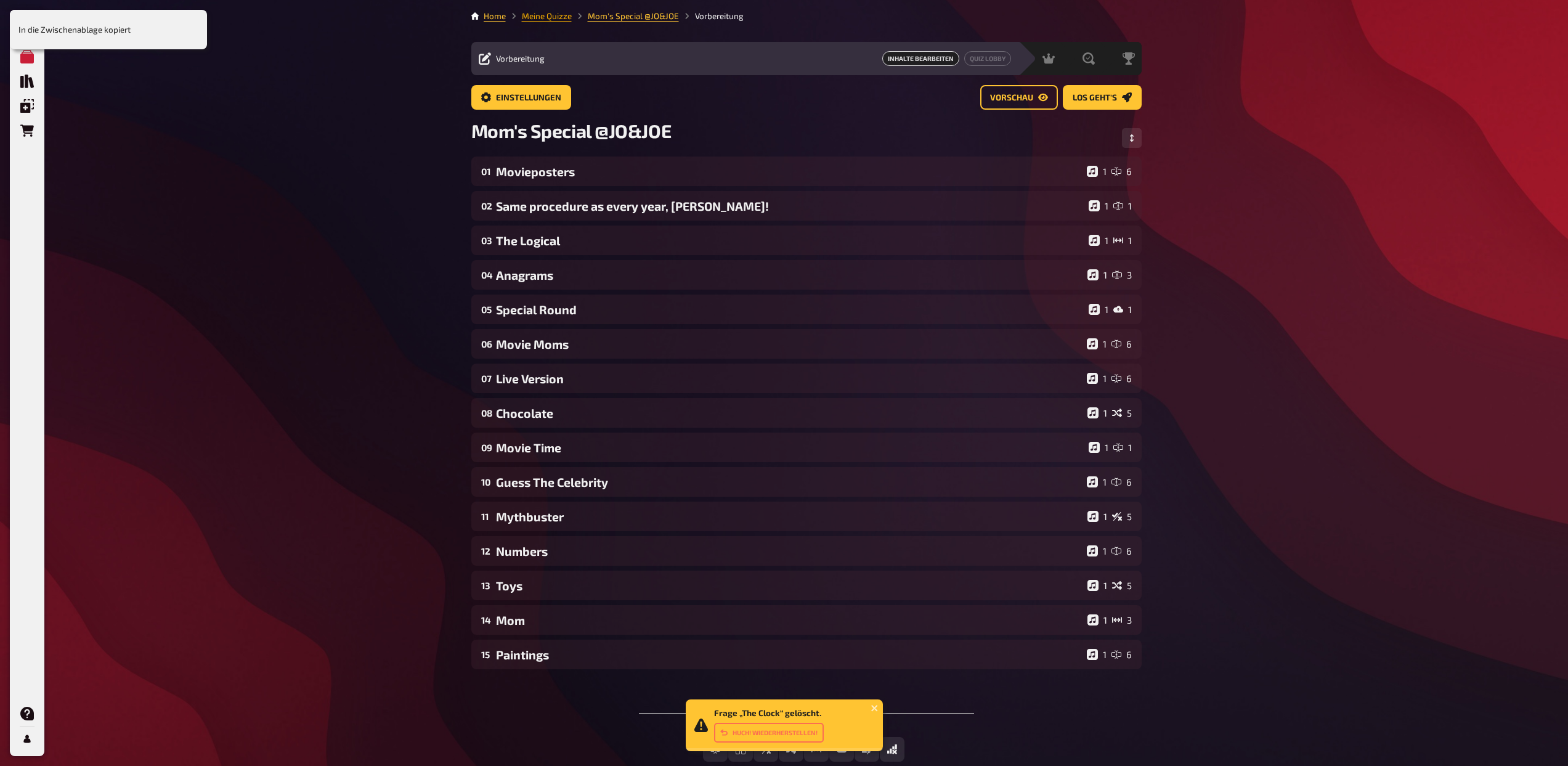
click at [554, 15] on link "Meine Quizze" at bounding box center [547, 16] width 50 height 10
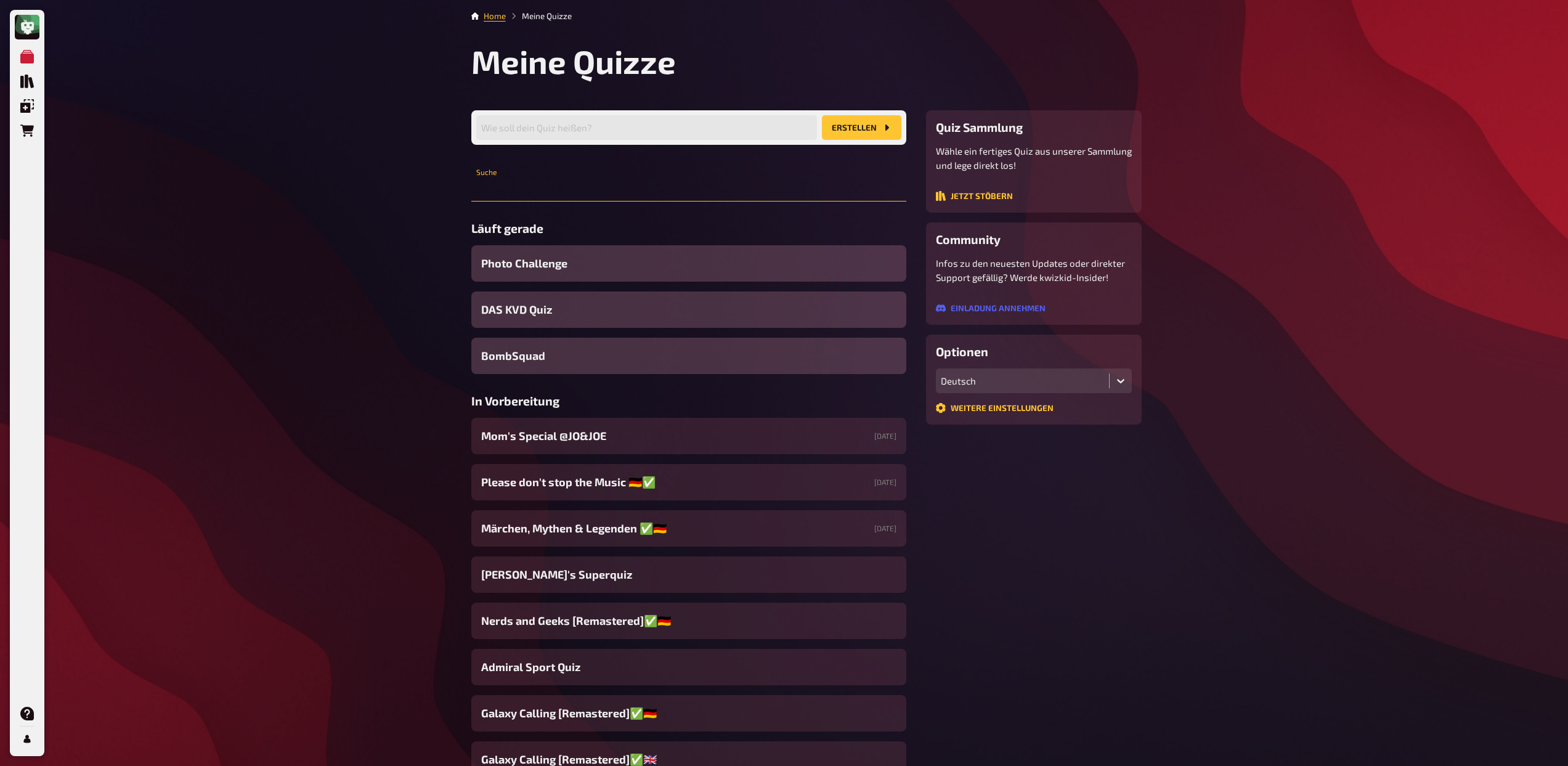
click at [543, 193] on input "text" at bounding box center [689, 189] width 435 height 25
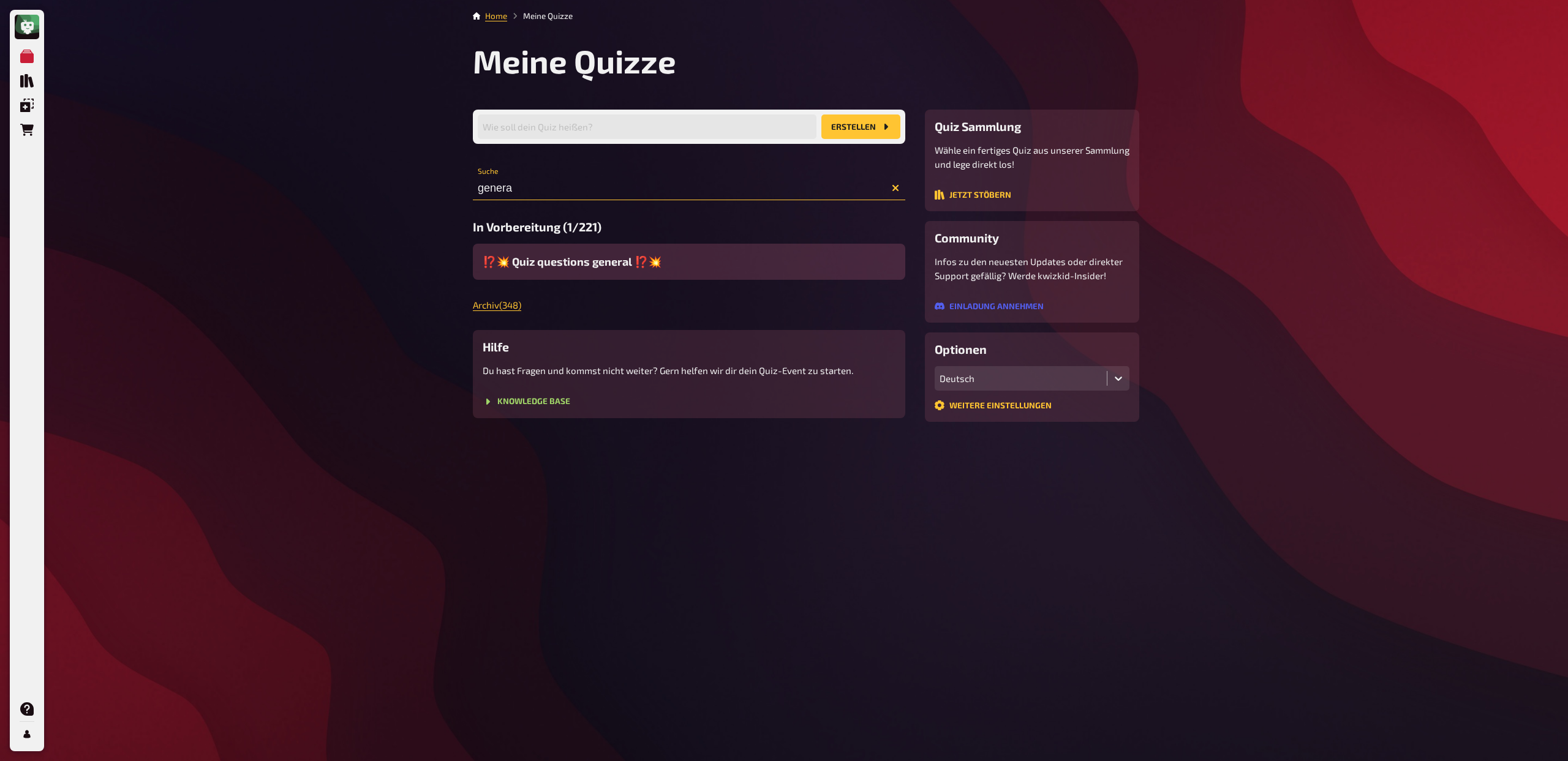
type input "genera"
click at [554, 255] on span "⁉️​💥​ Quiz questions general ⁉️​💥​" at bounding box center [571, 261] width 179 height 16
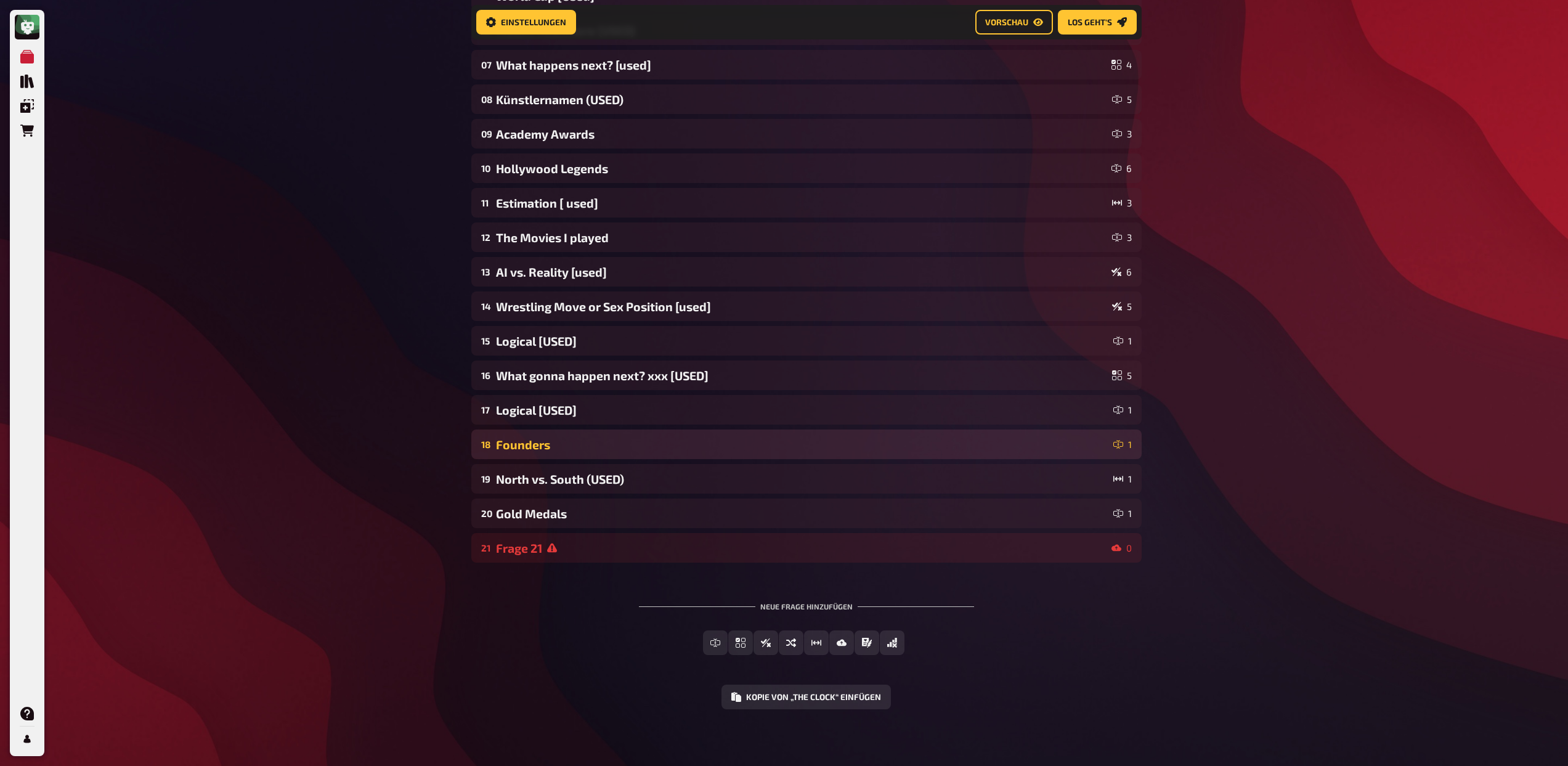
scroll to position [328, 0]
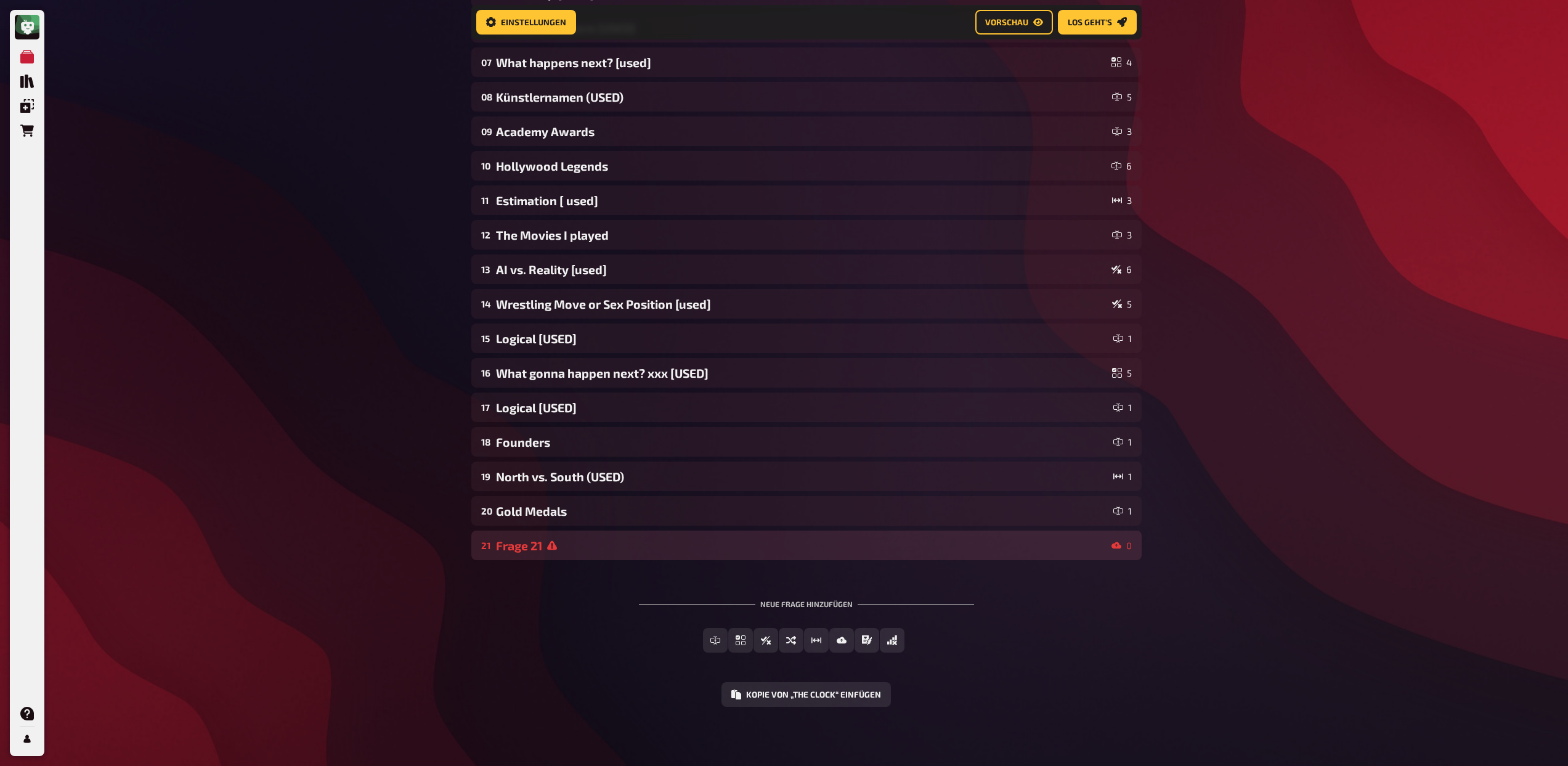
click at [534, 552] on div "Frage 21" at bounding box center [802, 545] width 611 height 14
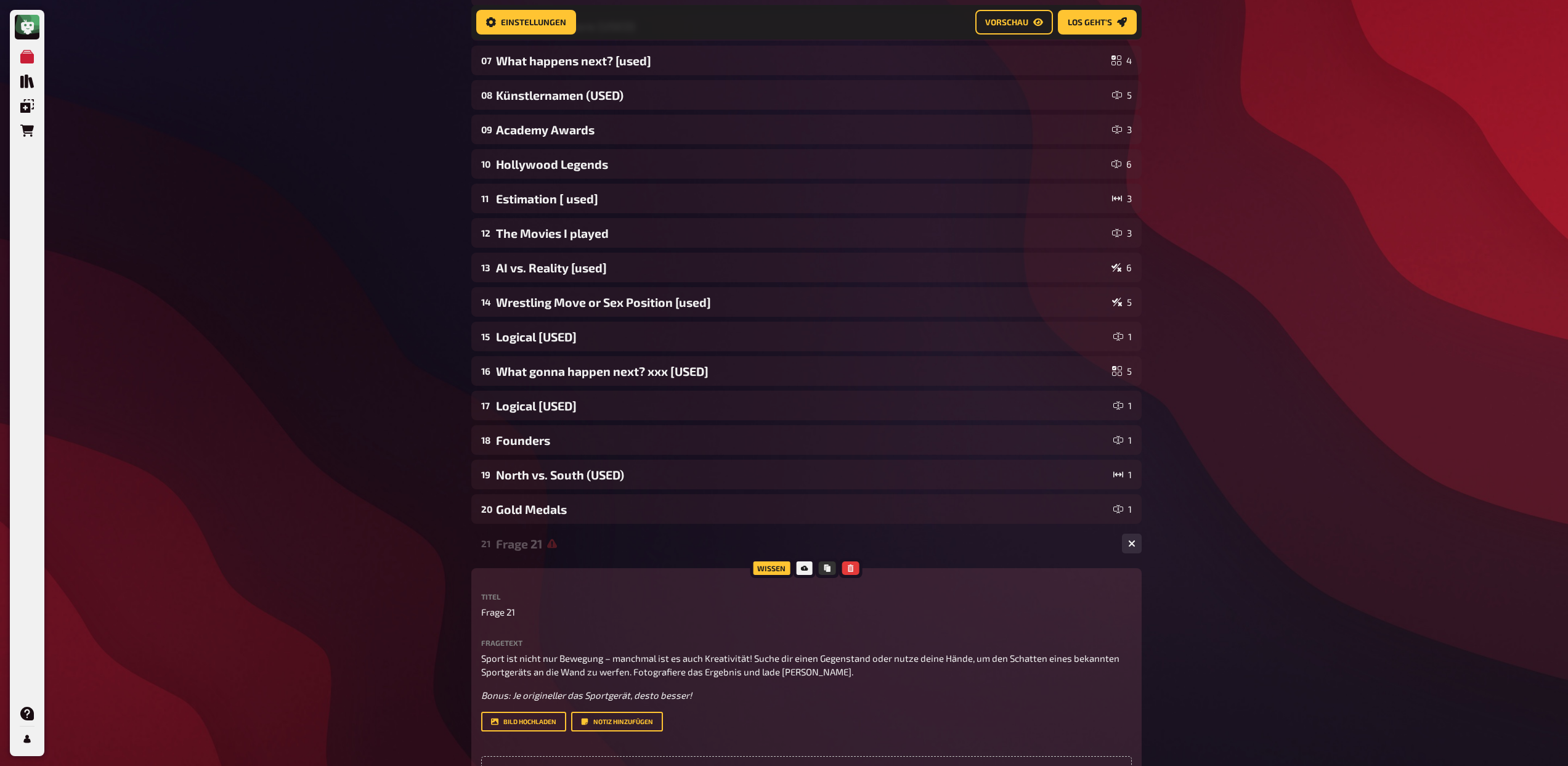
click at [520, 541] on div "Frage 21" at bounding box center [804, 544] width 616 height 14
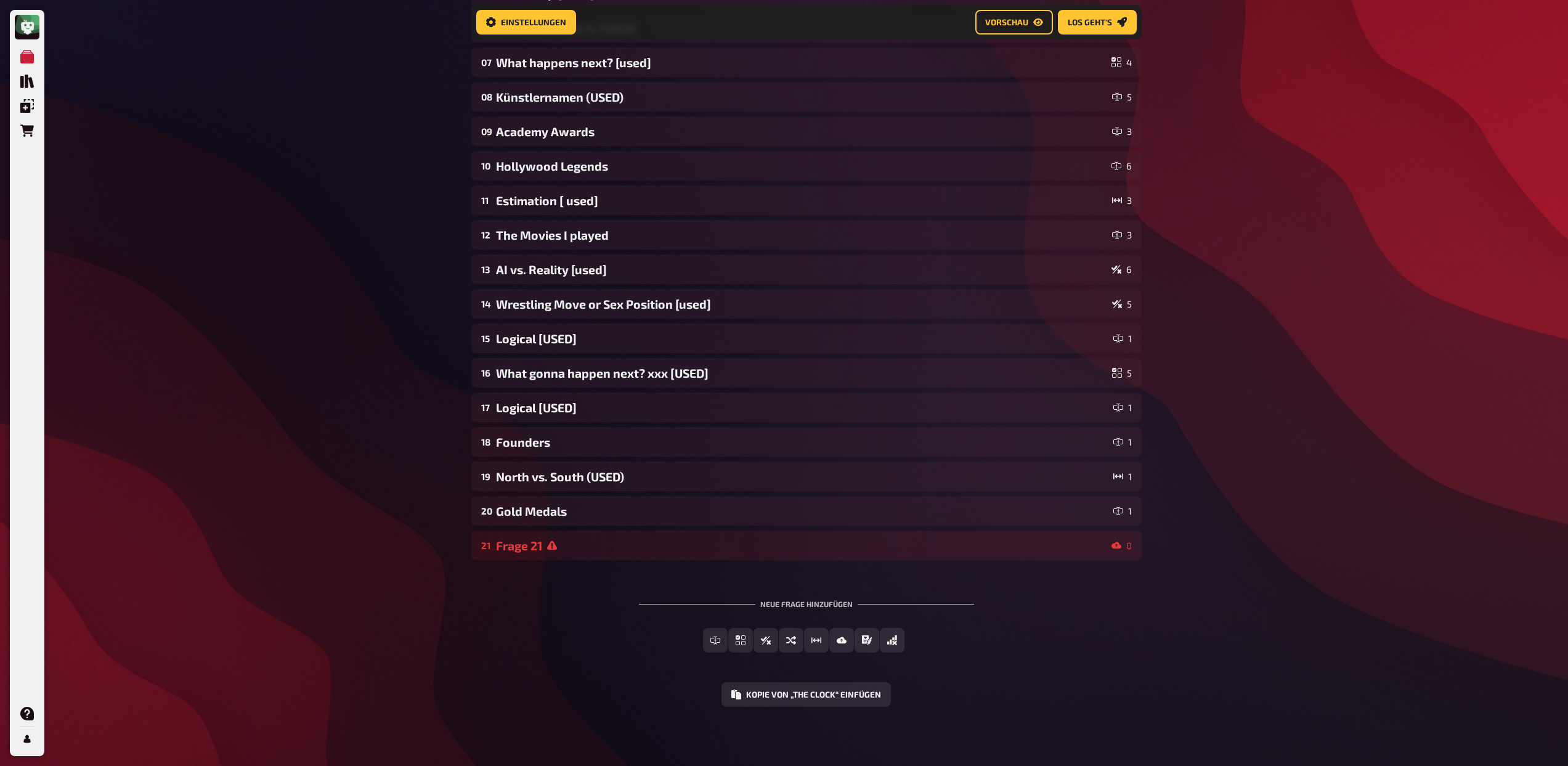
scroll to position [328, 0]
click at [763, 691] on button "Kopie von „The Clock“ einfügen" at bounding box center [805, 694] width 169 height 25
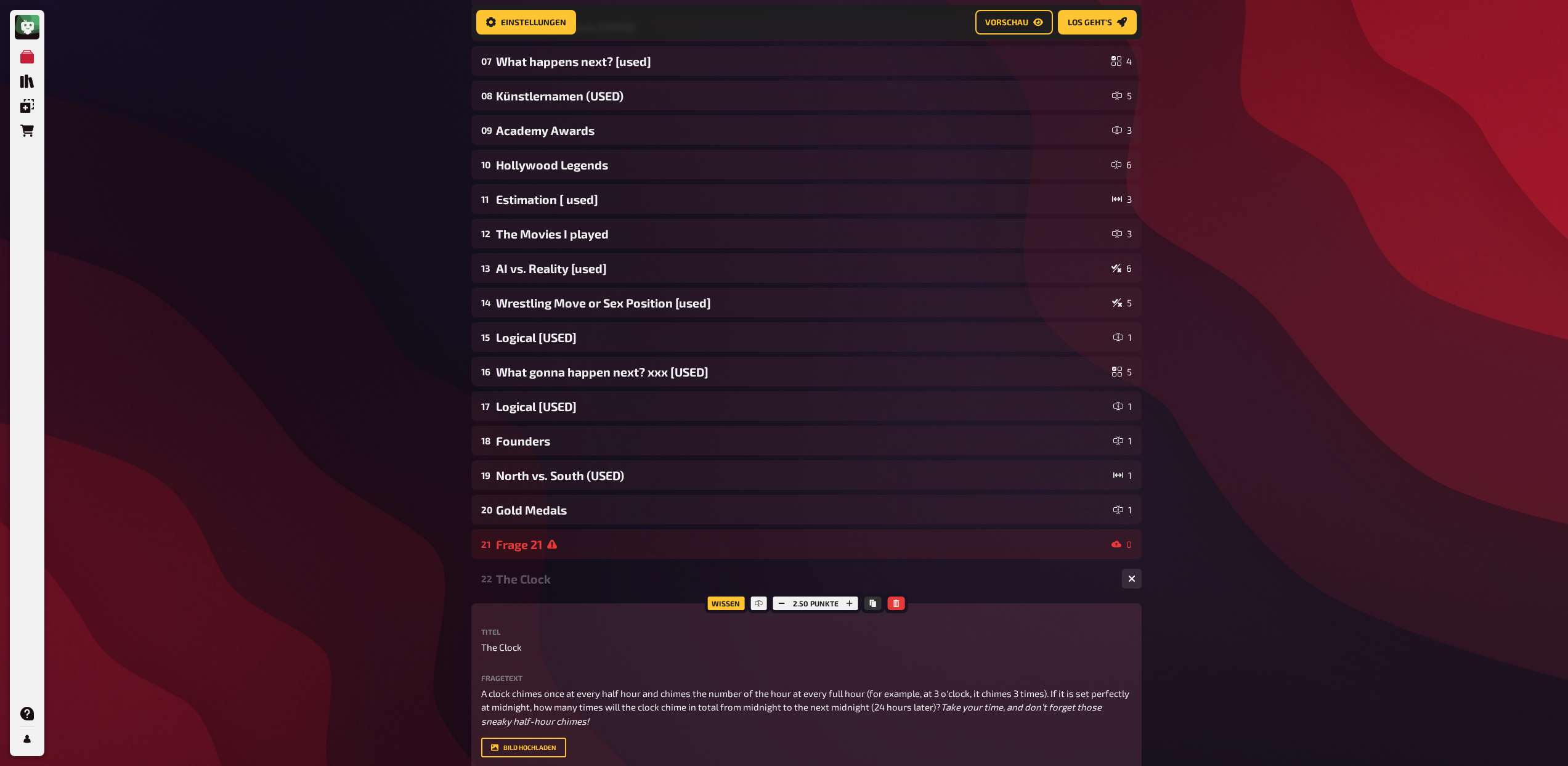
click at [547, 577] on div "The Clock" at bounding box center [804, 579] width 616 height 14
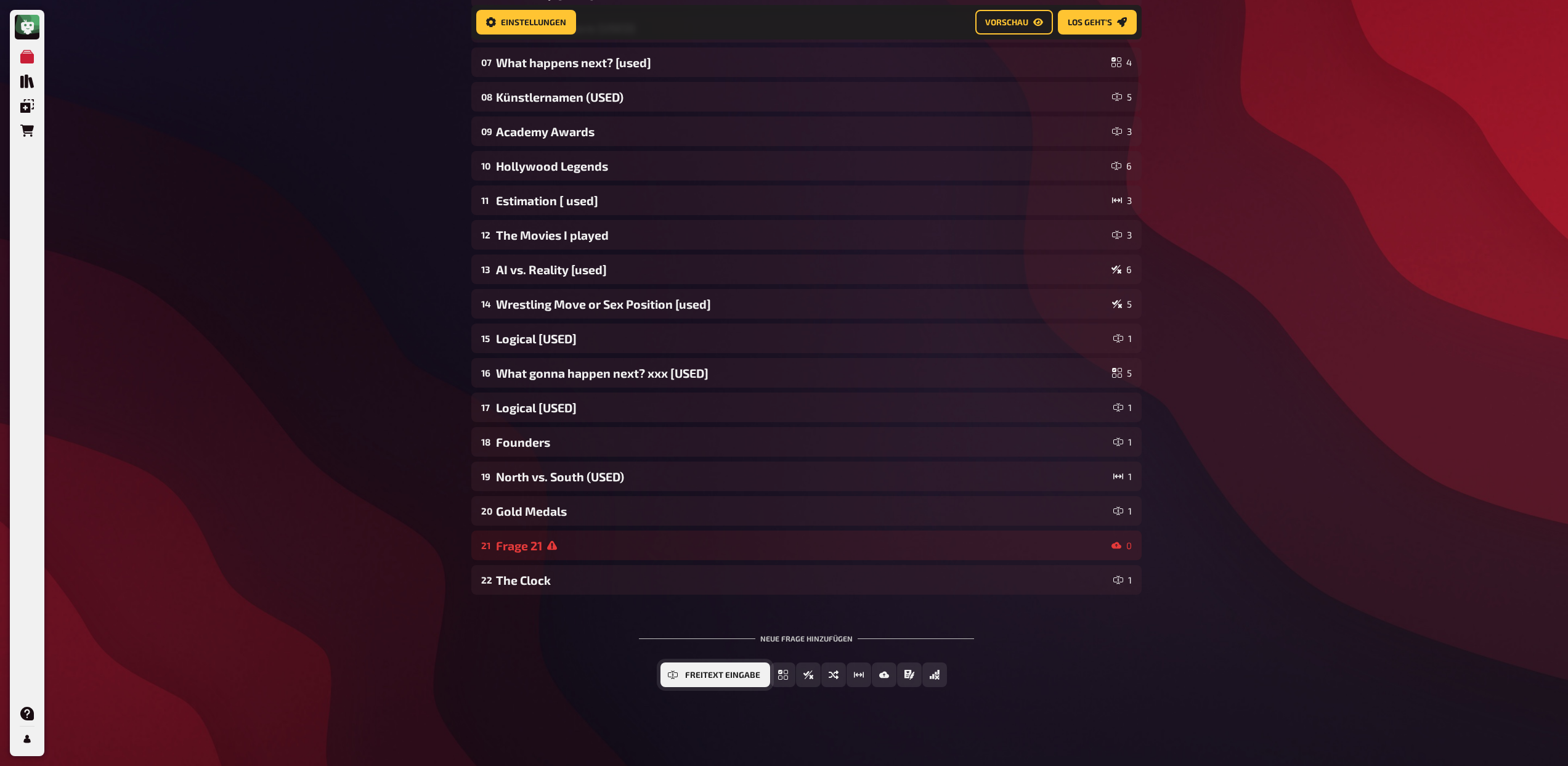
click at [723, 674] on span "Freitext Eingabe" at bounding box center [722, 675] width 75 height 9
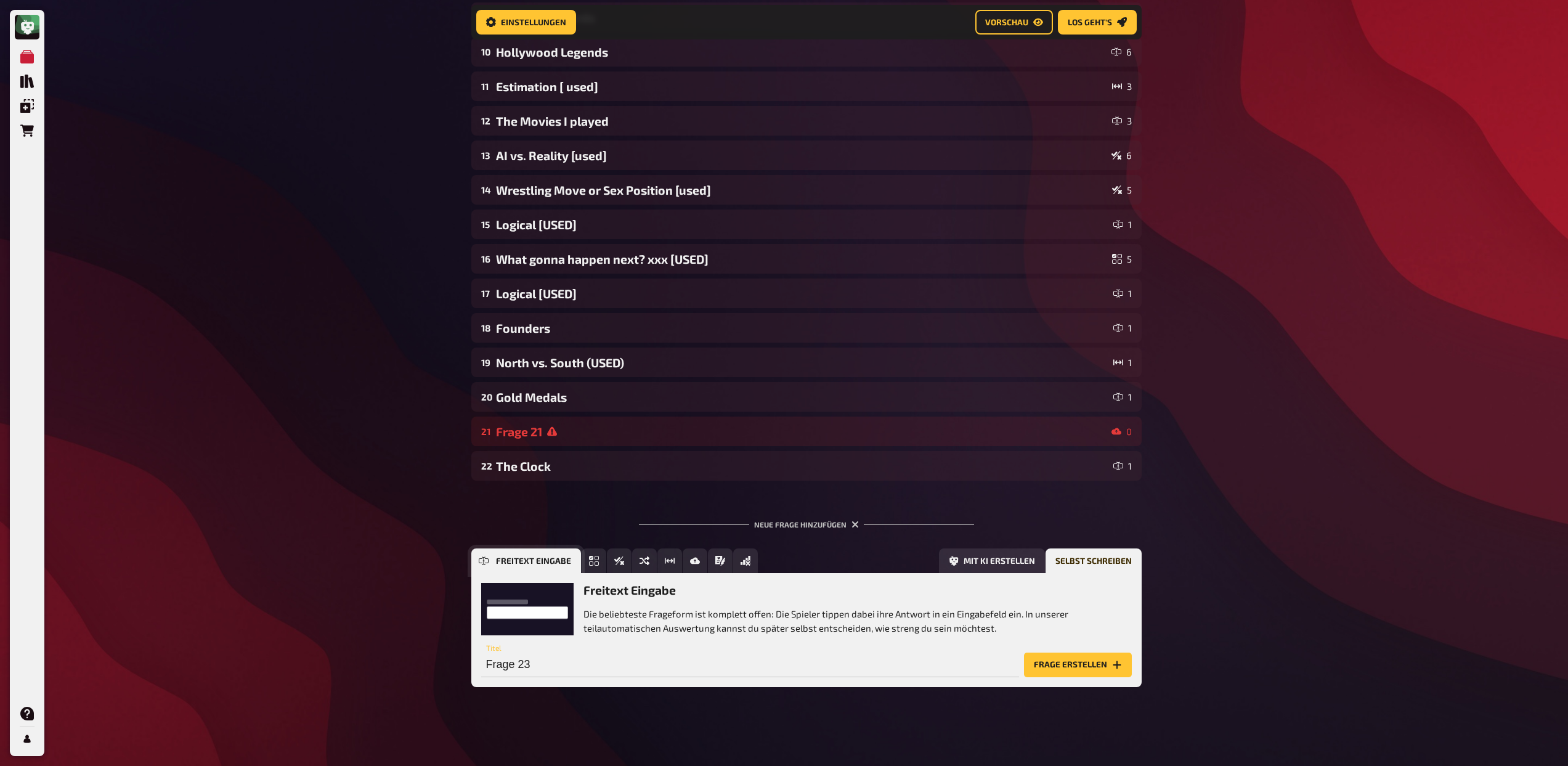
scroll to position [442, 0]
click at [837, 660] on input "Frage 23" at bounding box center [750, 665] width 537 height 25
type input "The Code"
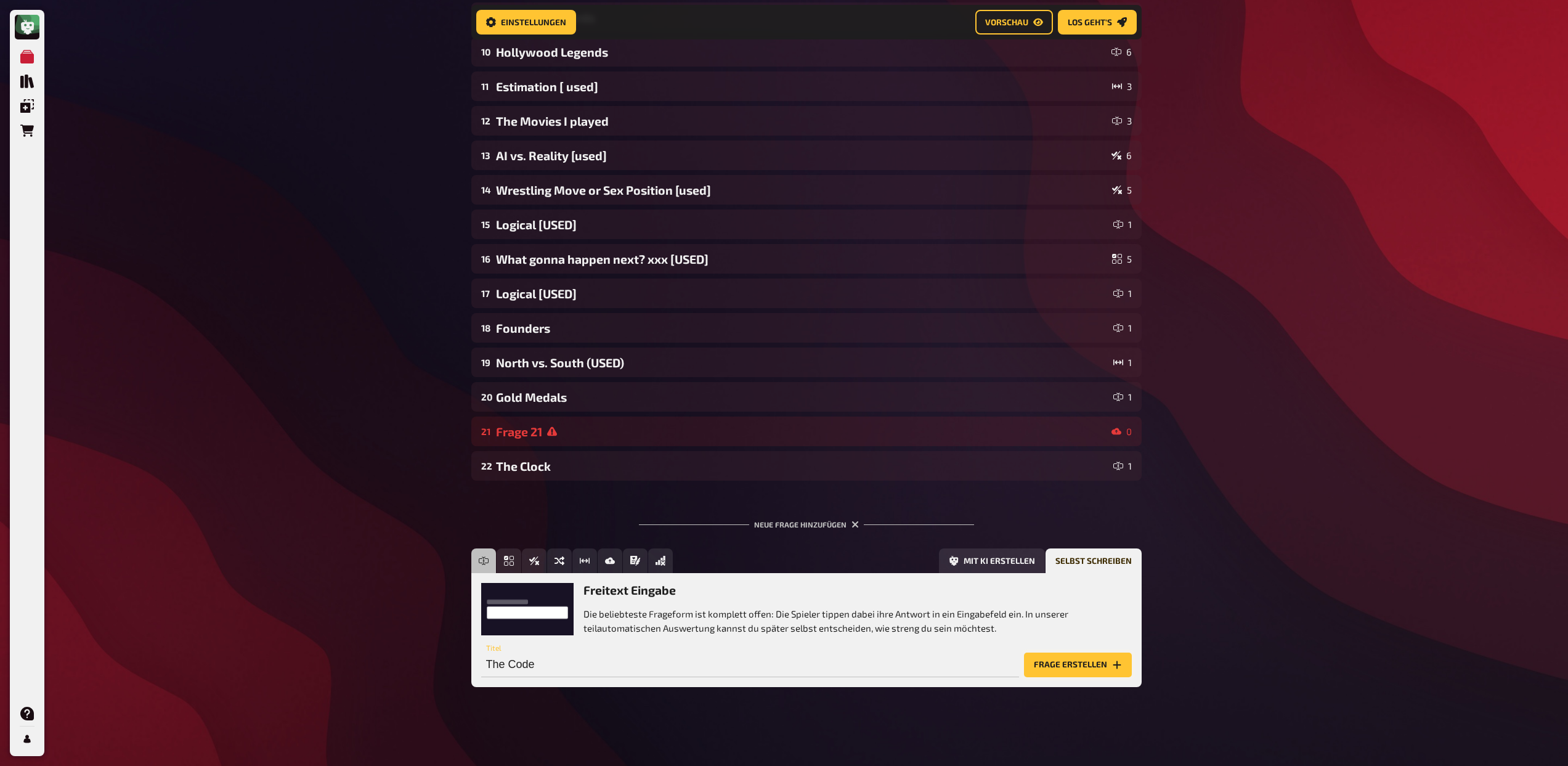
click at [1055, 660] on button "Frage erstellen" at bounding box center [1077, 665] width 107 height 25
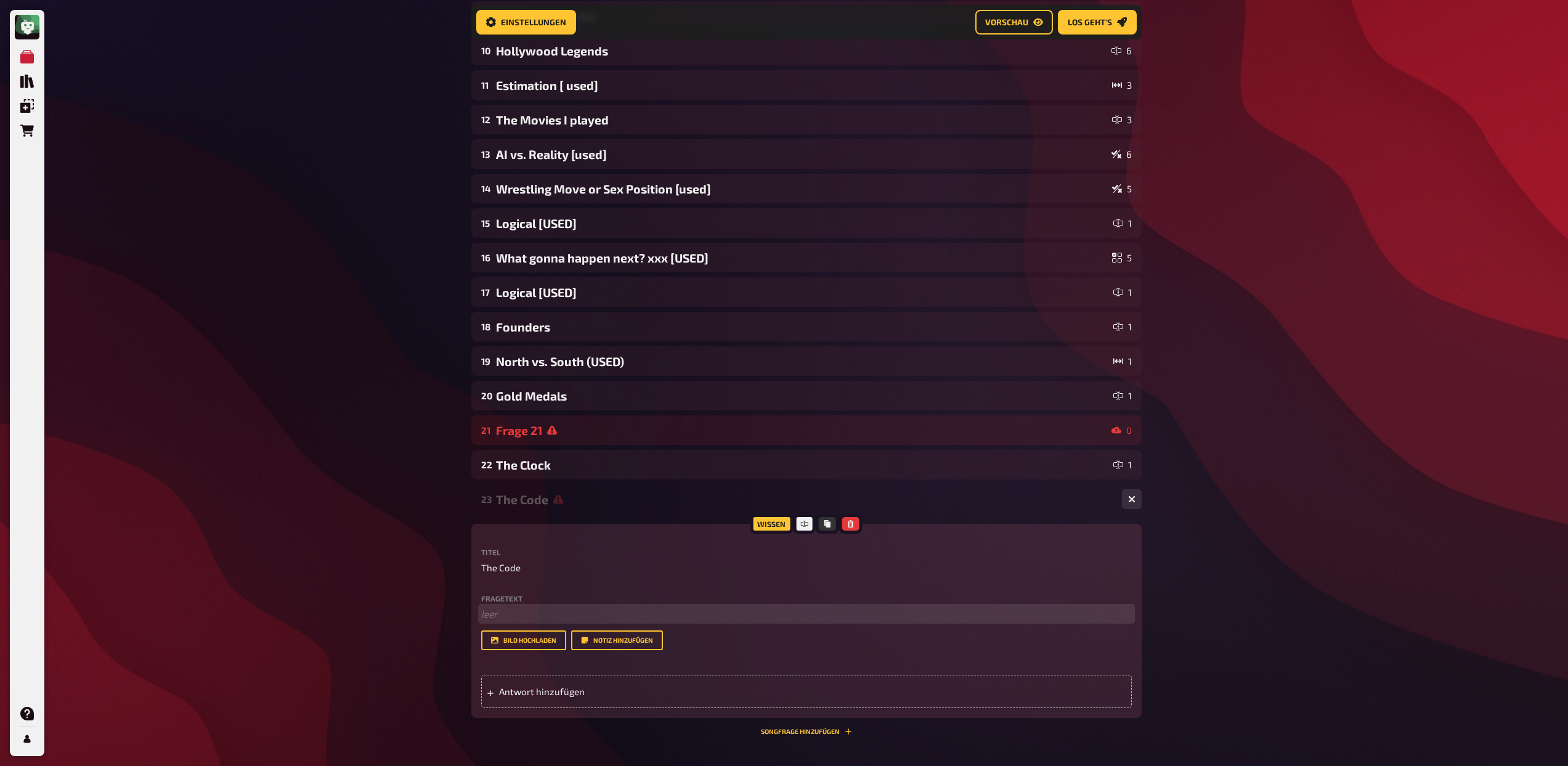
click at [542, 614] on p "﻿ leer" at bounding box center [806, 614] width 650 height 14
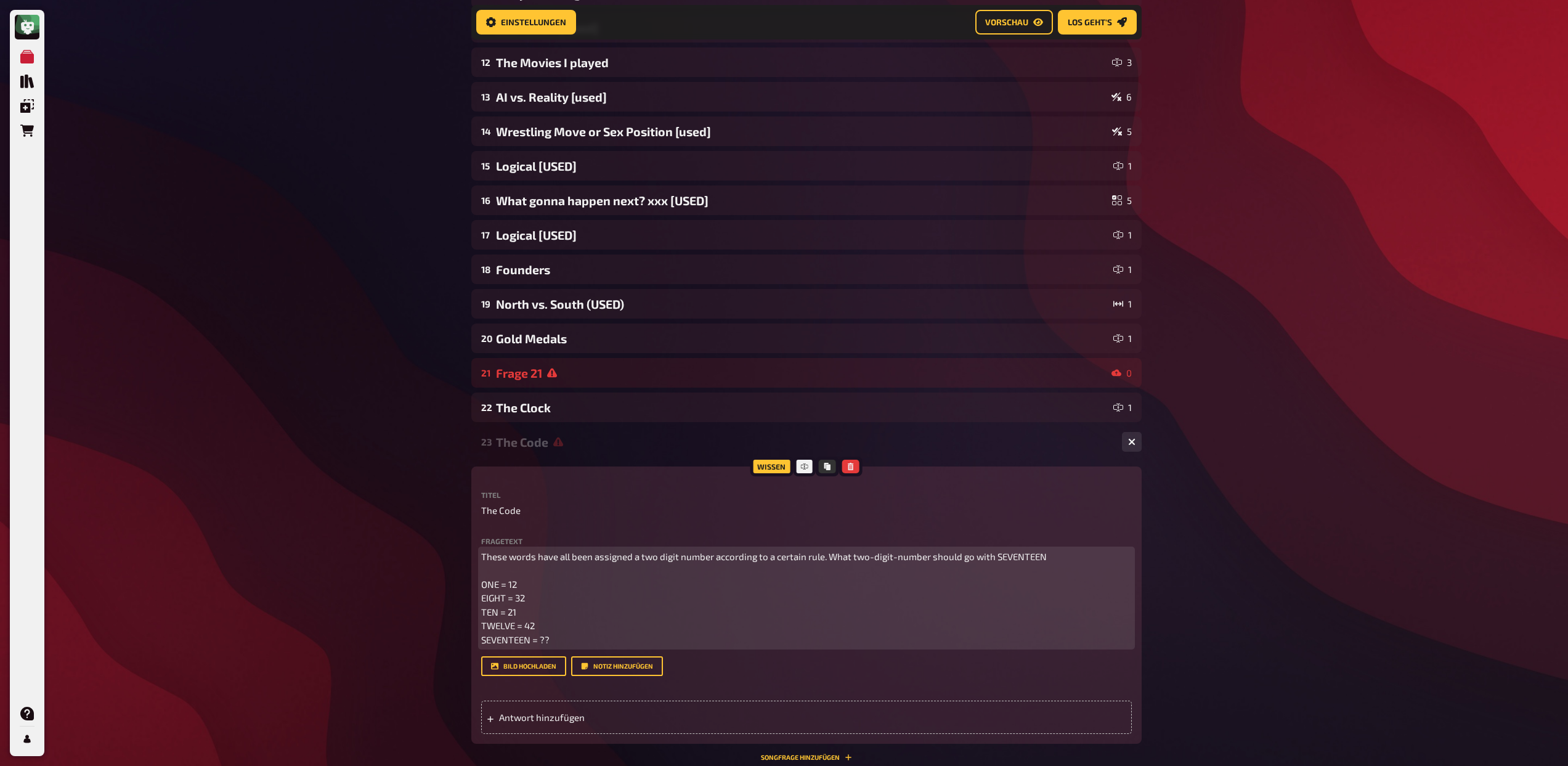
scroll to position [523, 0]
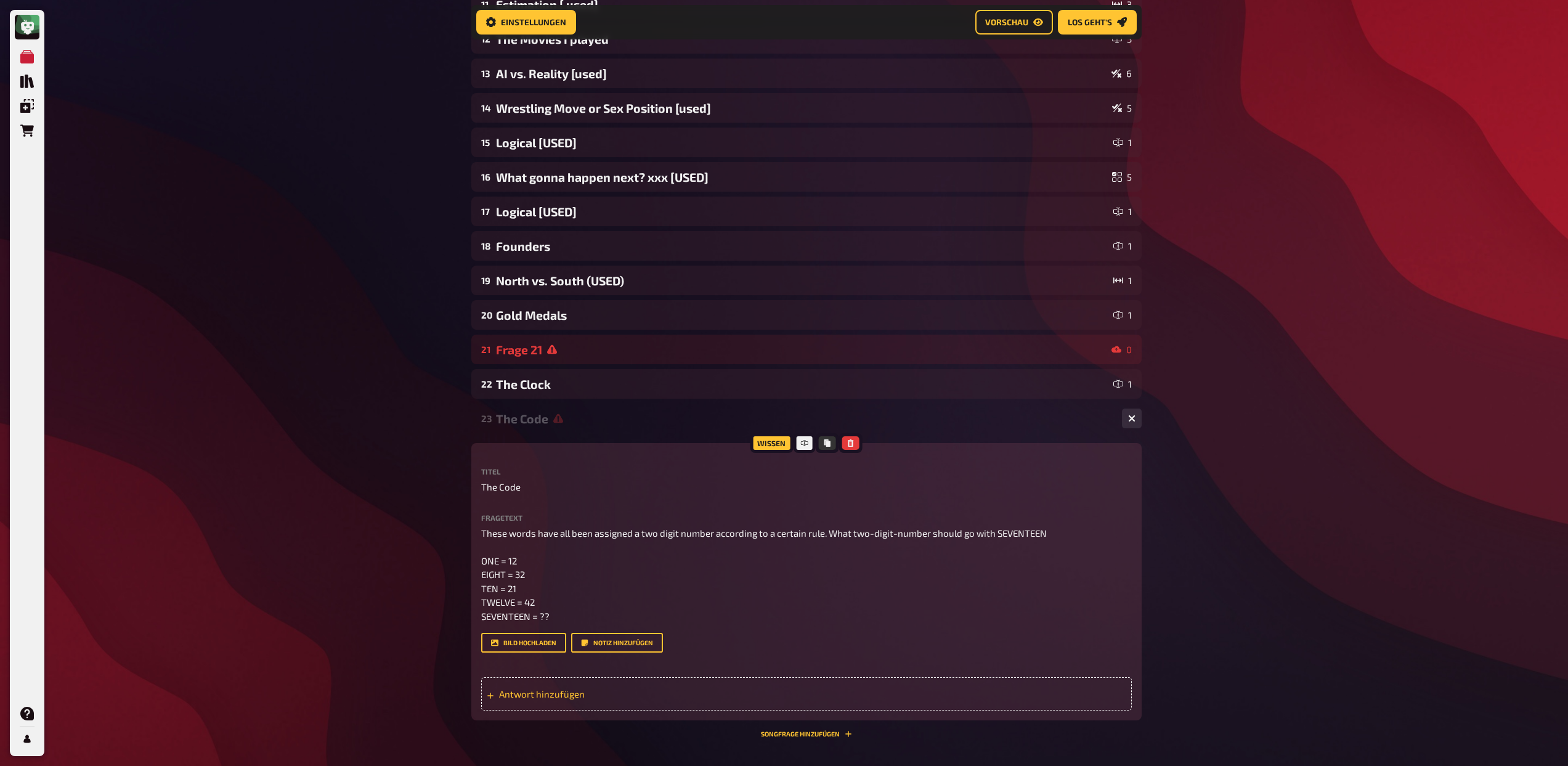
click at [570, 697] on span "Antwort hinzufügen" at bounding box center [595, 694] width 192 height 11
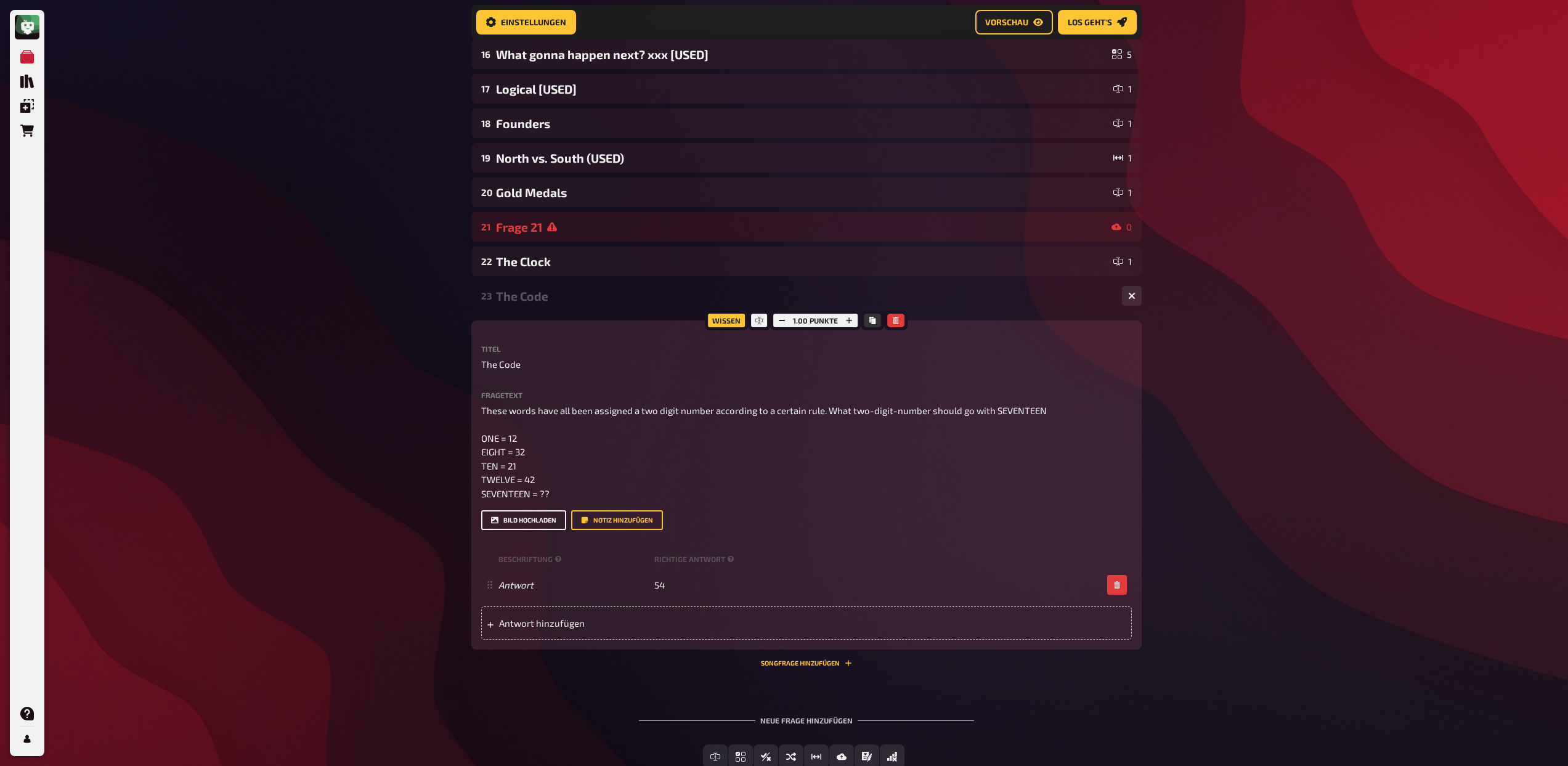
scroll to position [647, 0]
click at [850, 323] on icon "button" at bounding box center [848, 318] width 7 height 7
click at [850, 323] on icon "button" at bounding box center [849, 318] width 7 height 7
click at [555, 306] on div "23 The Code 1" at bounding box center [806, 294] width 670 height 30
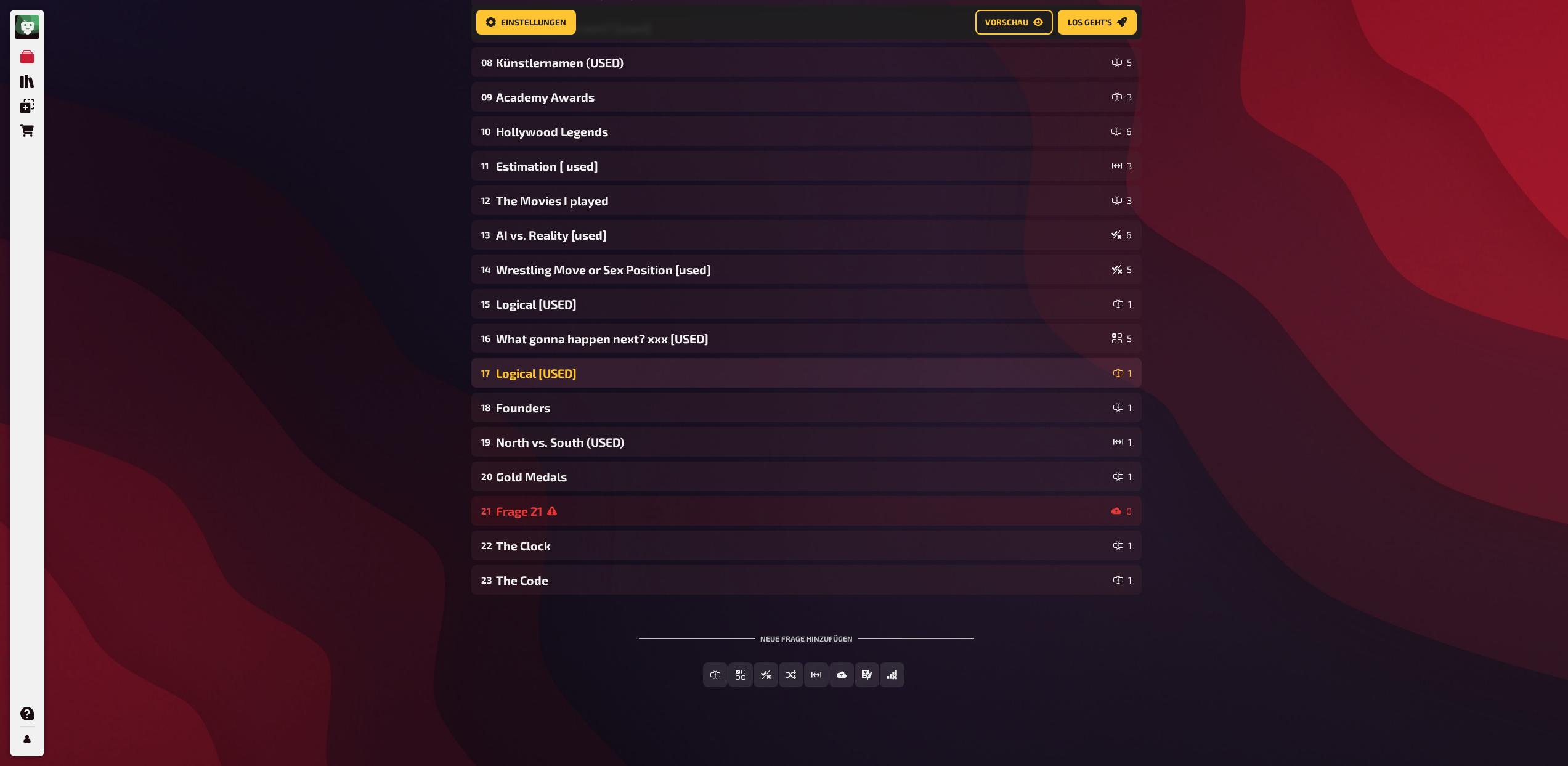
scroll to position [362, 0]
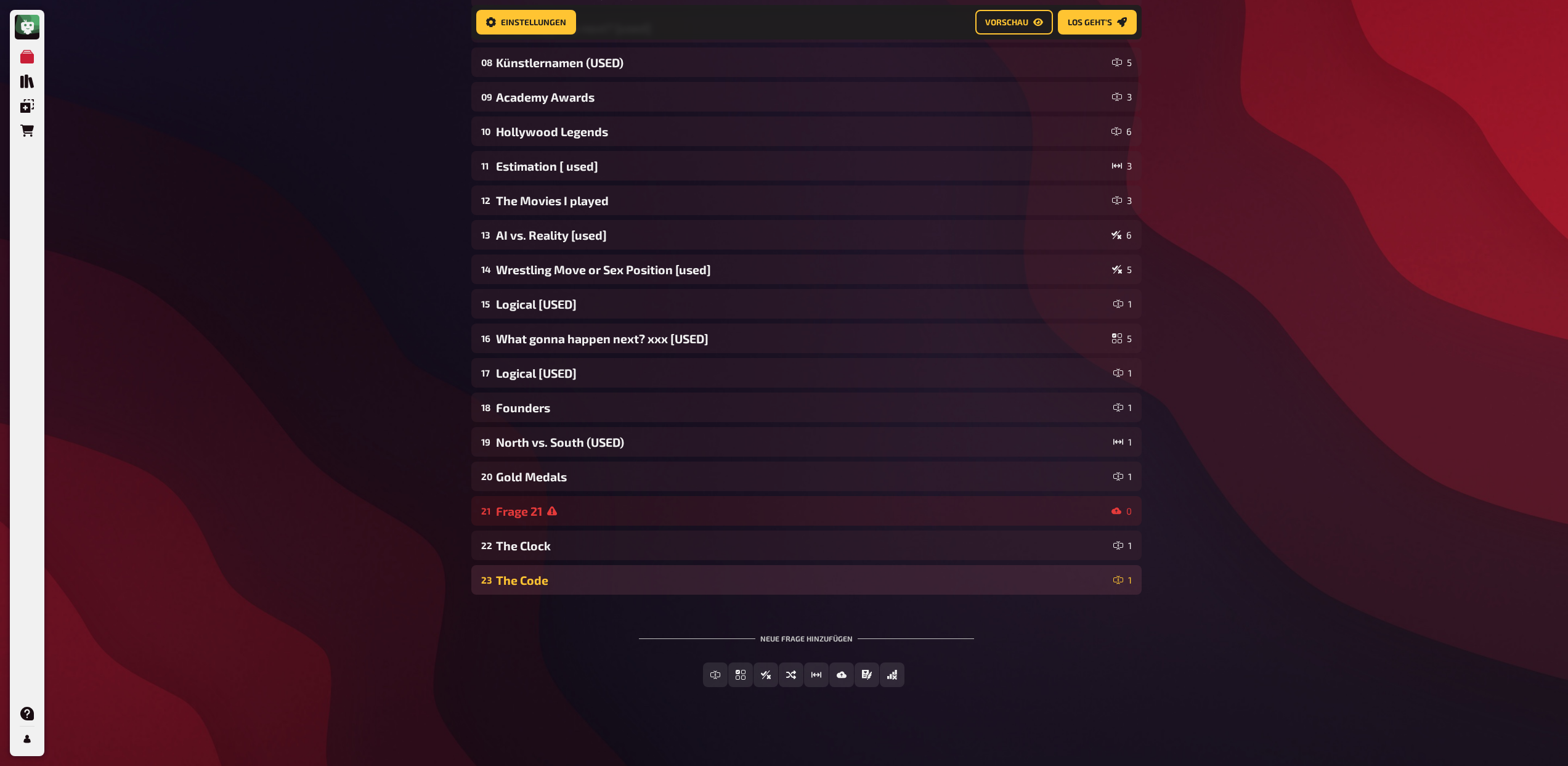
click at [647, 584] on div "The Code" at bounding box center [802, 580] width 612 height 14
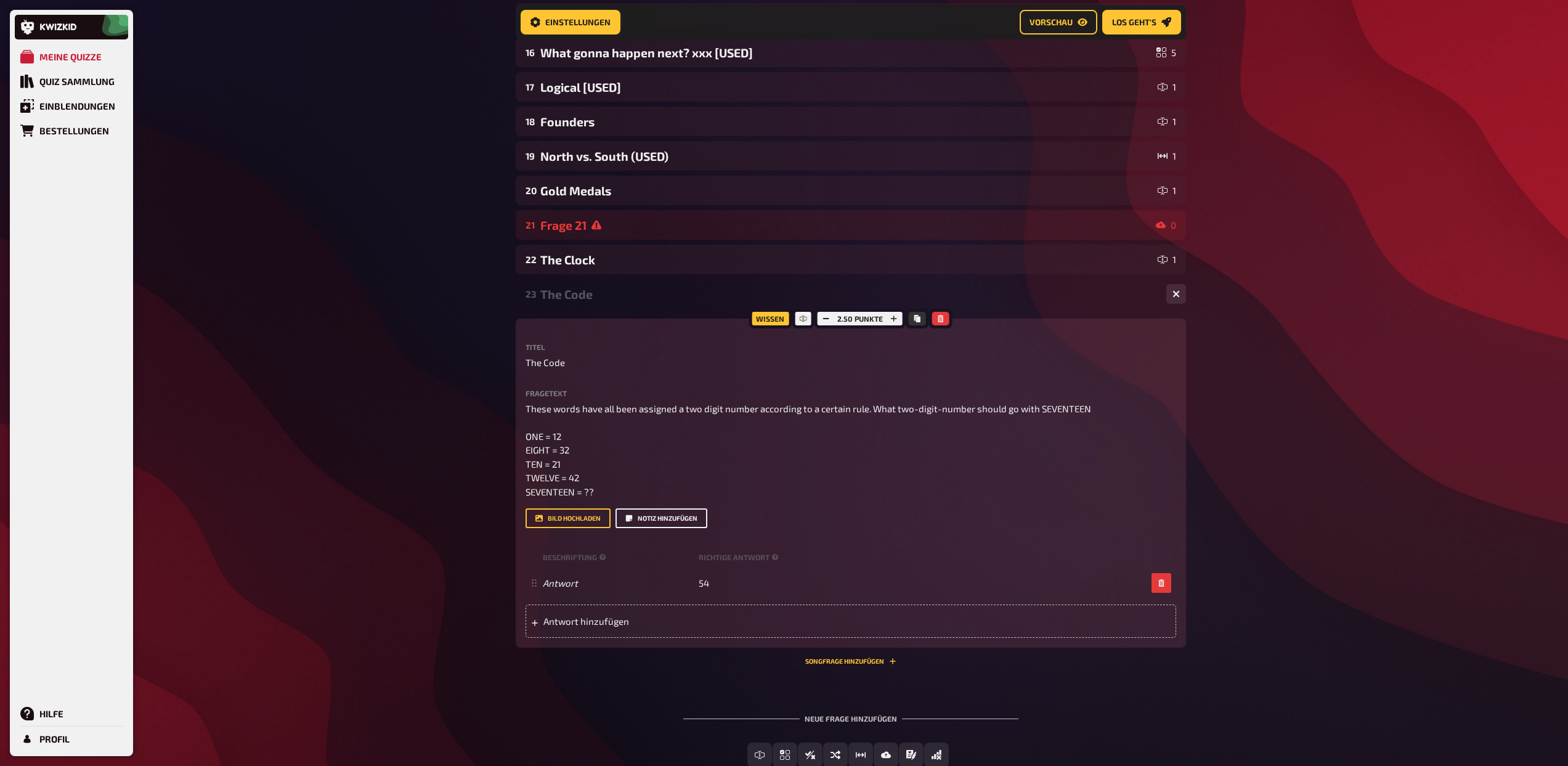
click at [660, 521] on button "Notiz hinzufügen" at bounding box center [661, 517] width 92 height 19
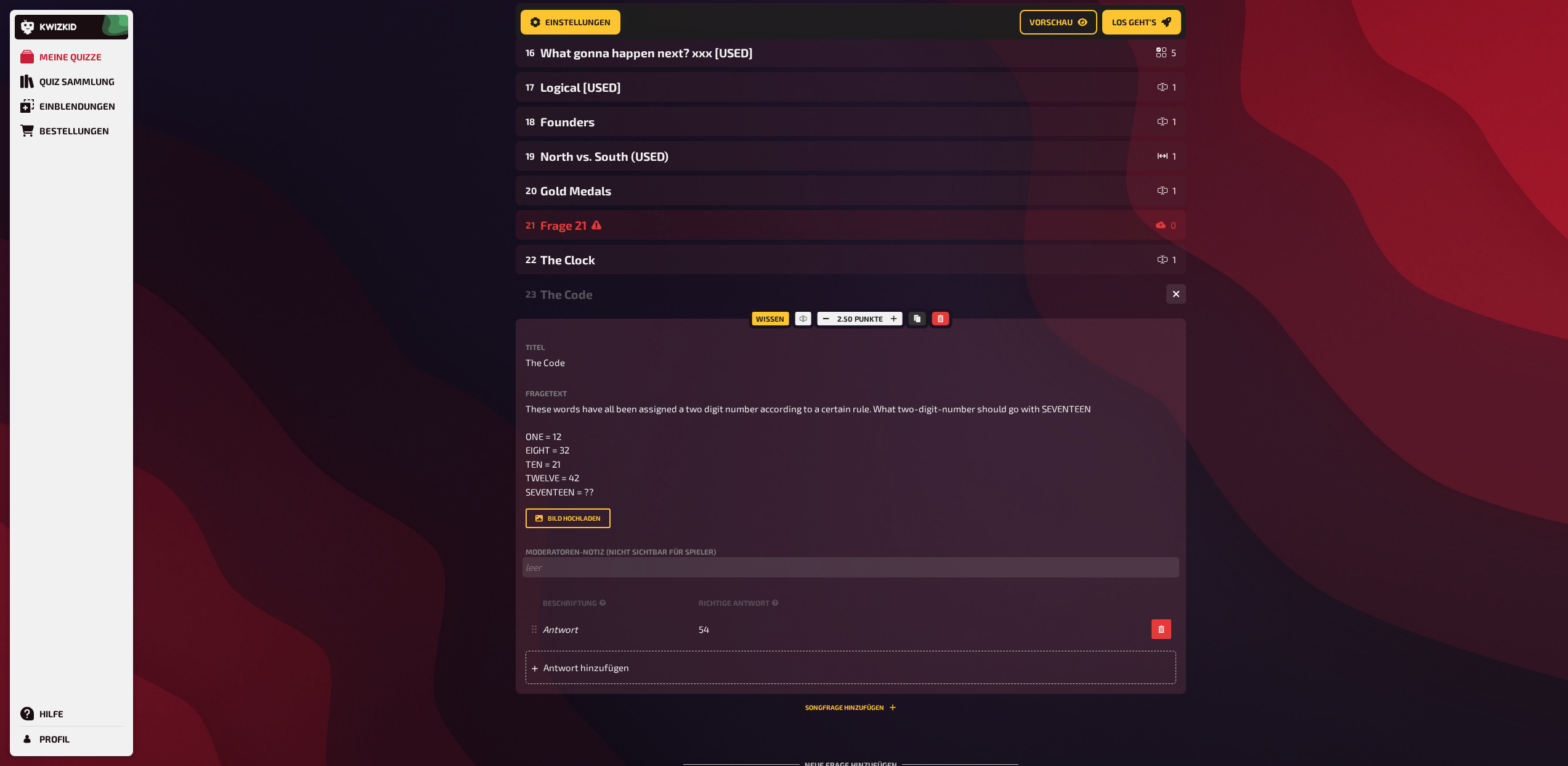
click at [567, 573] on p "﻿ leer" at bounding box center [851, 567] width 650 height 14
paste div
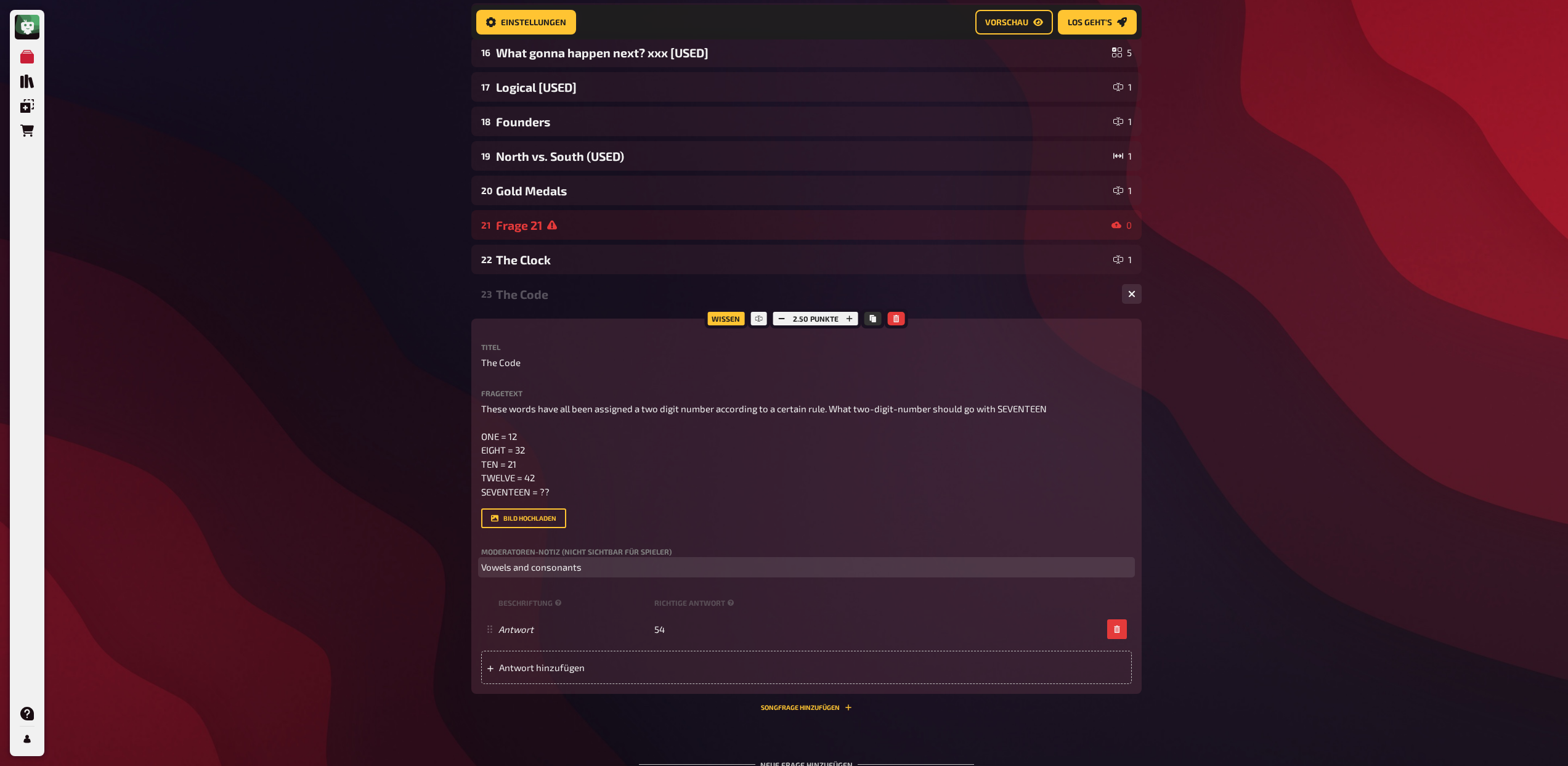
click at [484, 569] on span "Vowels and consonants" at bounding box center [531, 567] width 100 height 11
click at [542, 282] on div "23 The Code 1" at bounding box center [806, 294] width 670 height 30
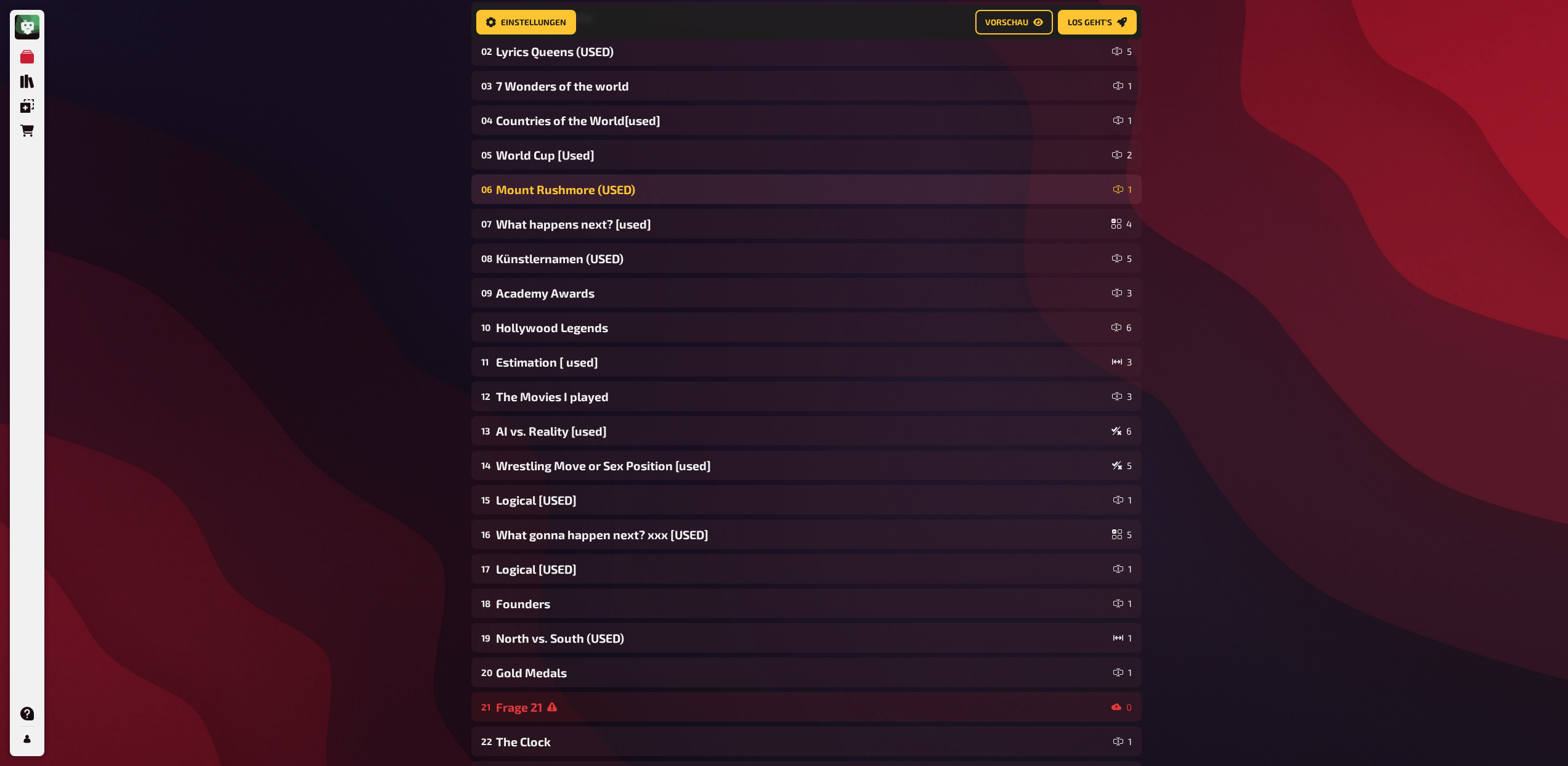
scroll to position [0, 0]
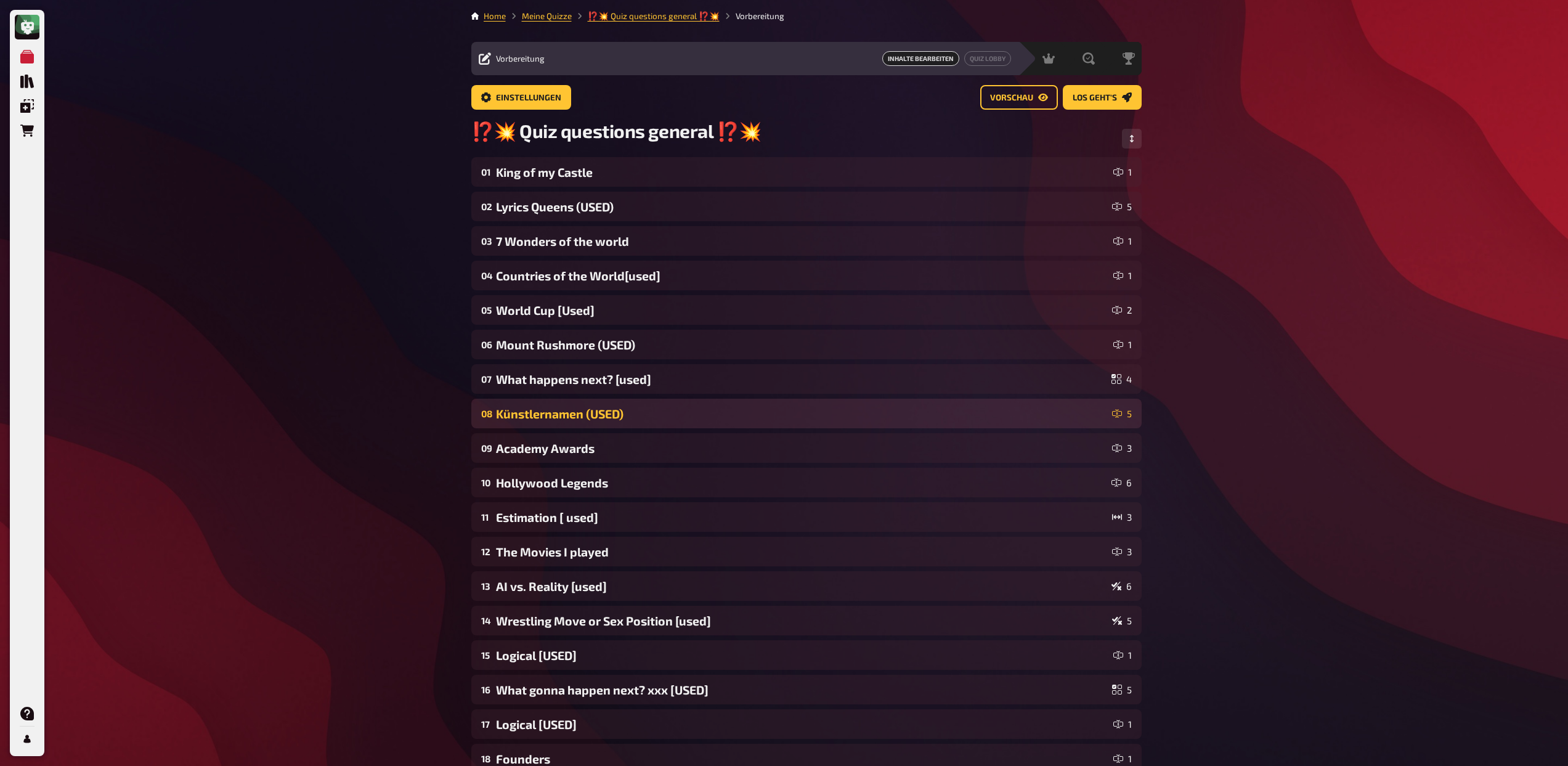
click at [652, 401] on div "08 Künstlernamen (USED) 5" at bounding box center [806, 414] width 670 height 30
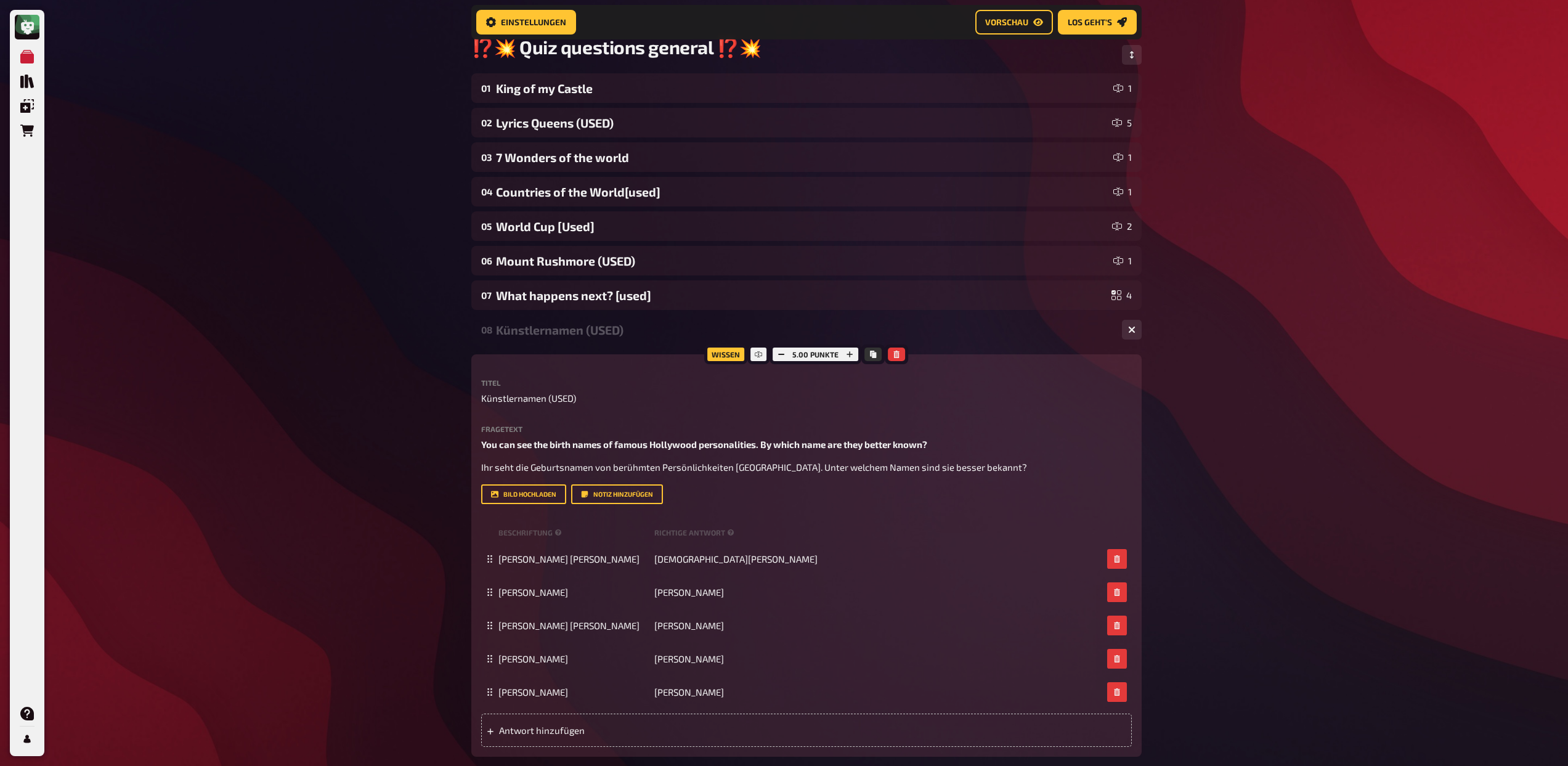
scroll to position [97, 0]
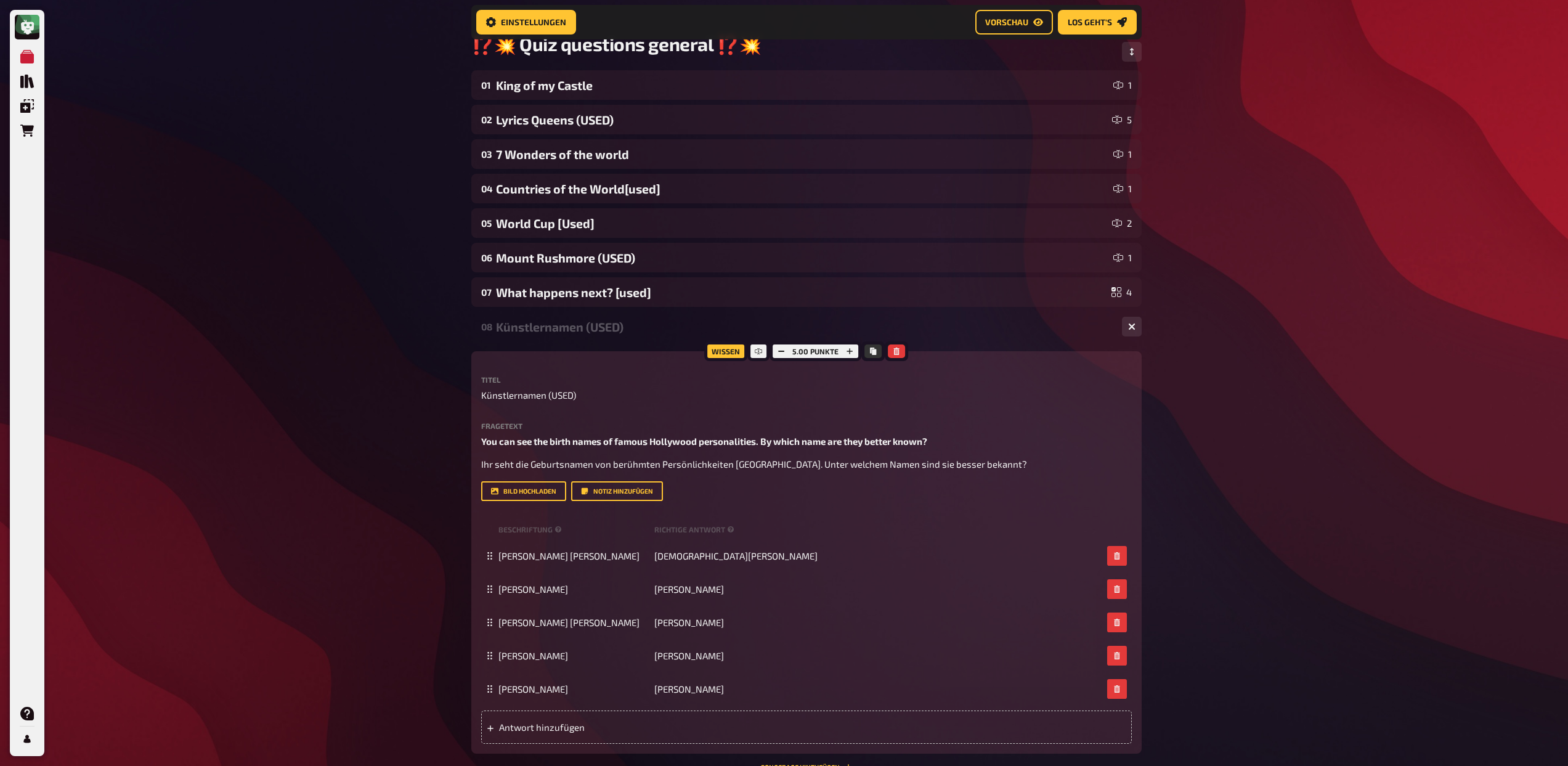
click at [643, 334] on div "Künstlernamen (USED)" at bounding box center [804, 327] width 616 height 14
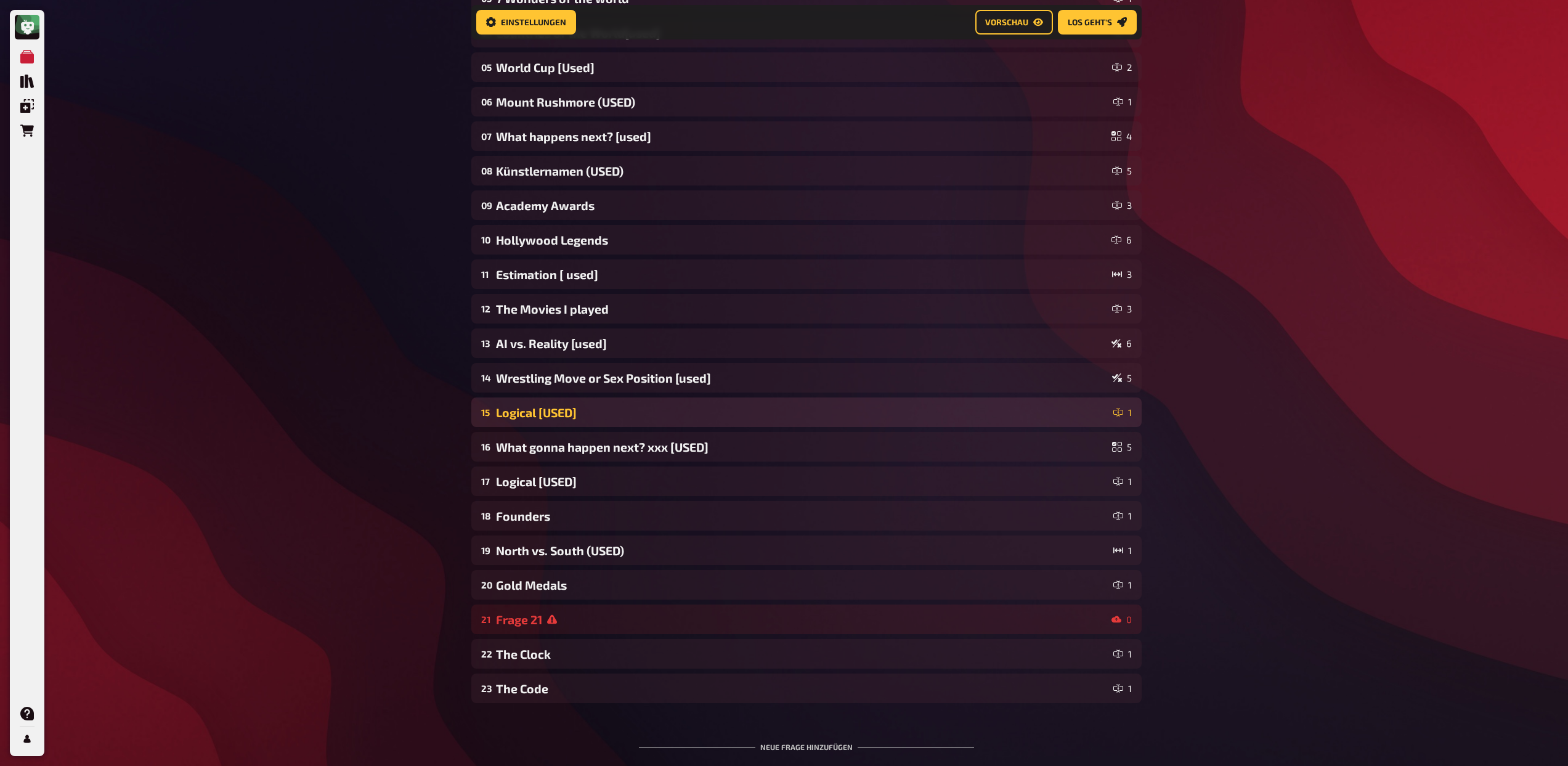
scroll to position [255, 0]
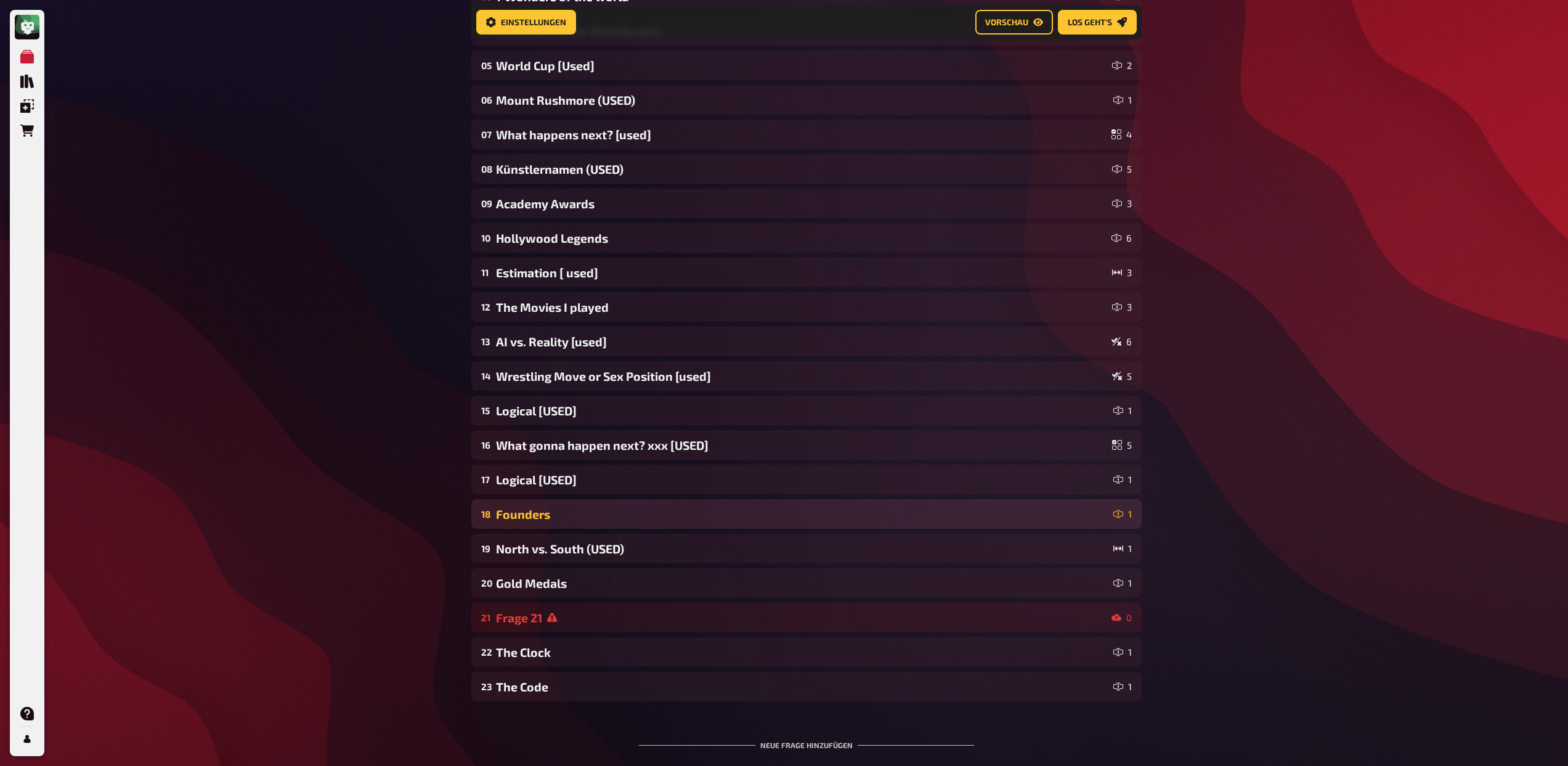
click at [770, 508] on div "Founders" at bounding box center [802, 514] width 612 height 14
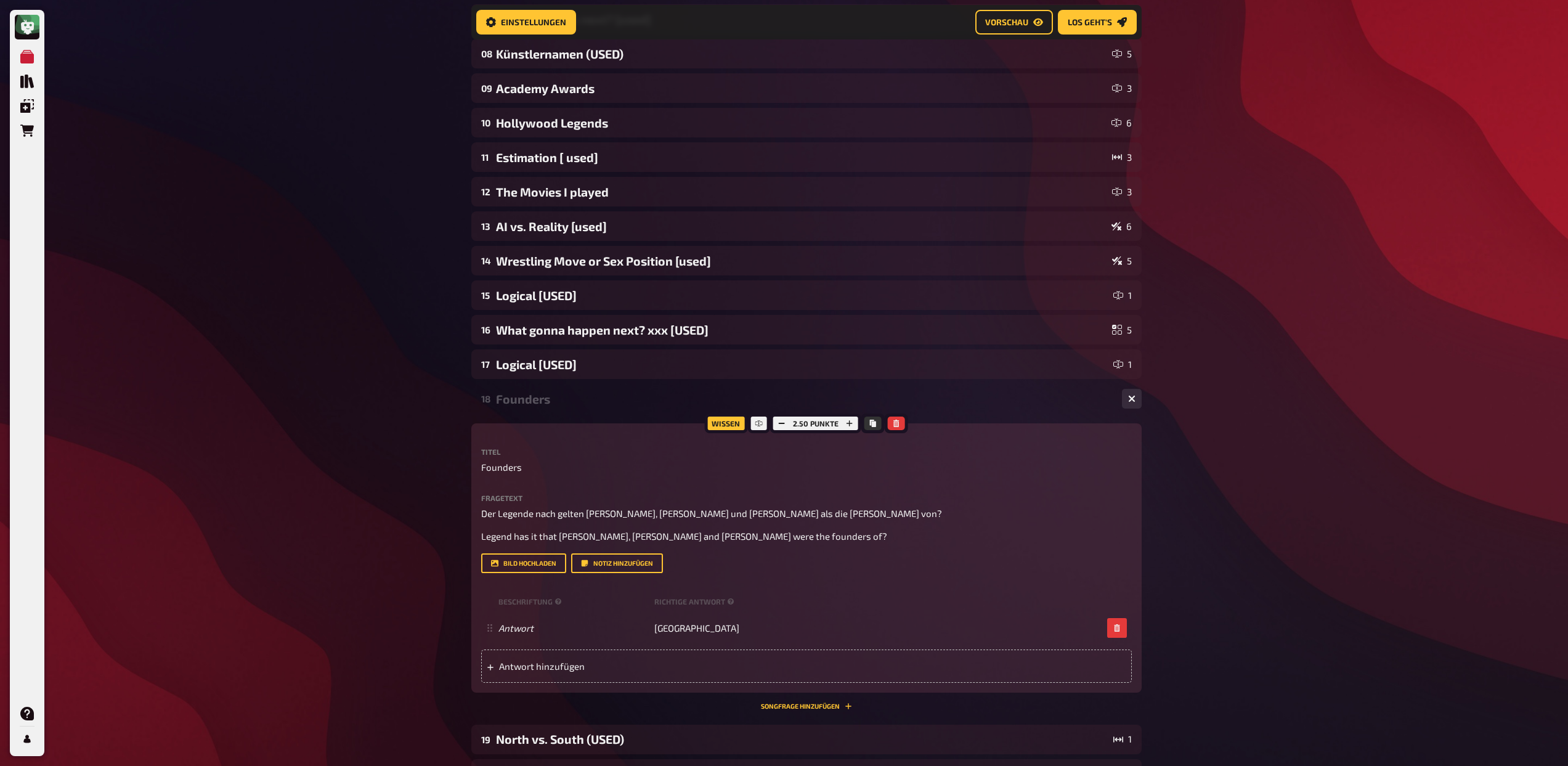
scroll to position [367, 0]
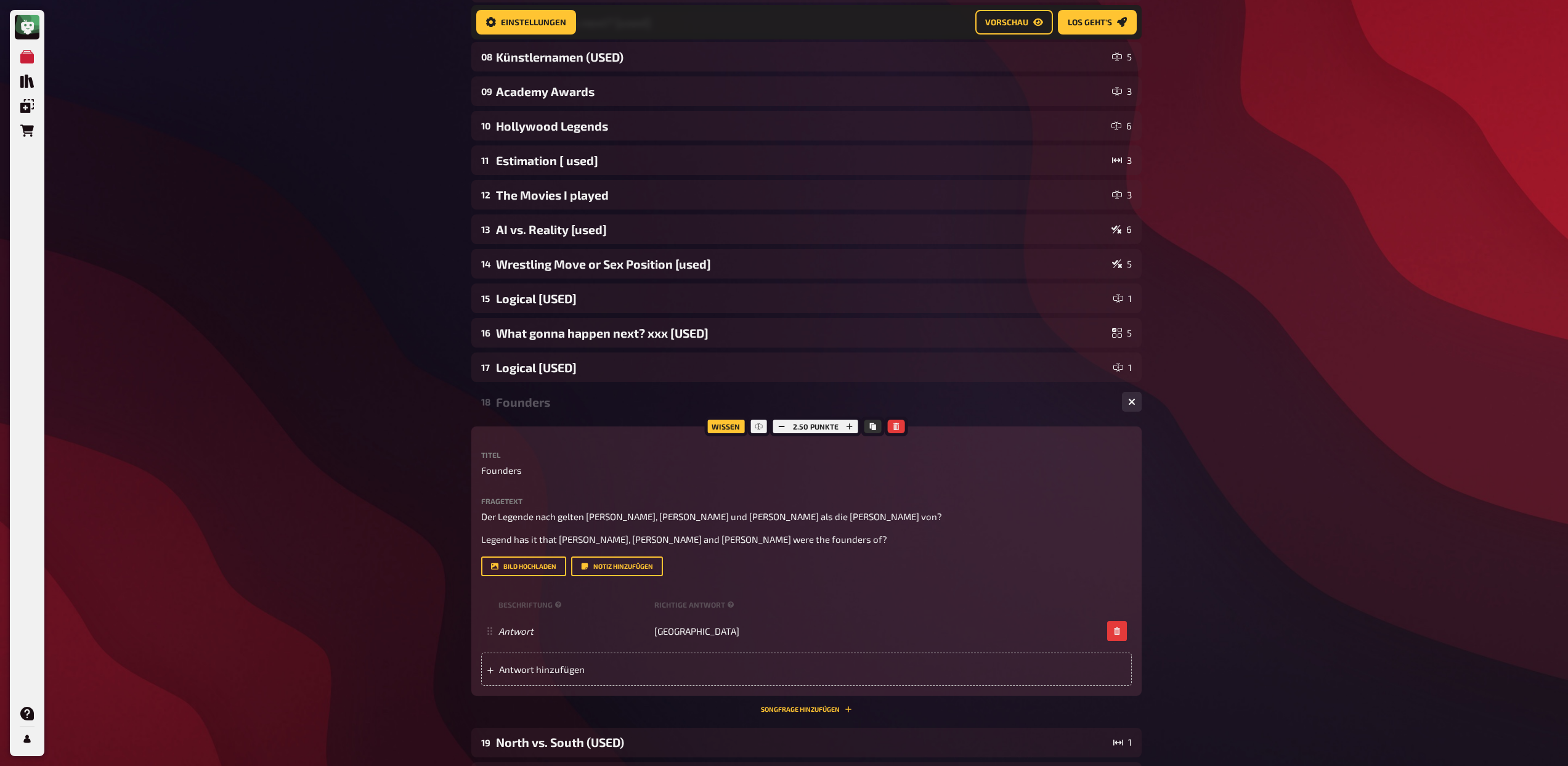
click at [652, 408] on div "Founders" at bounding box center [804, 402] width 616 height 14
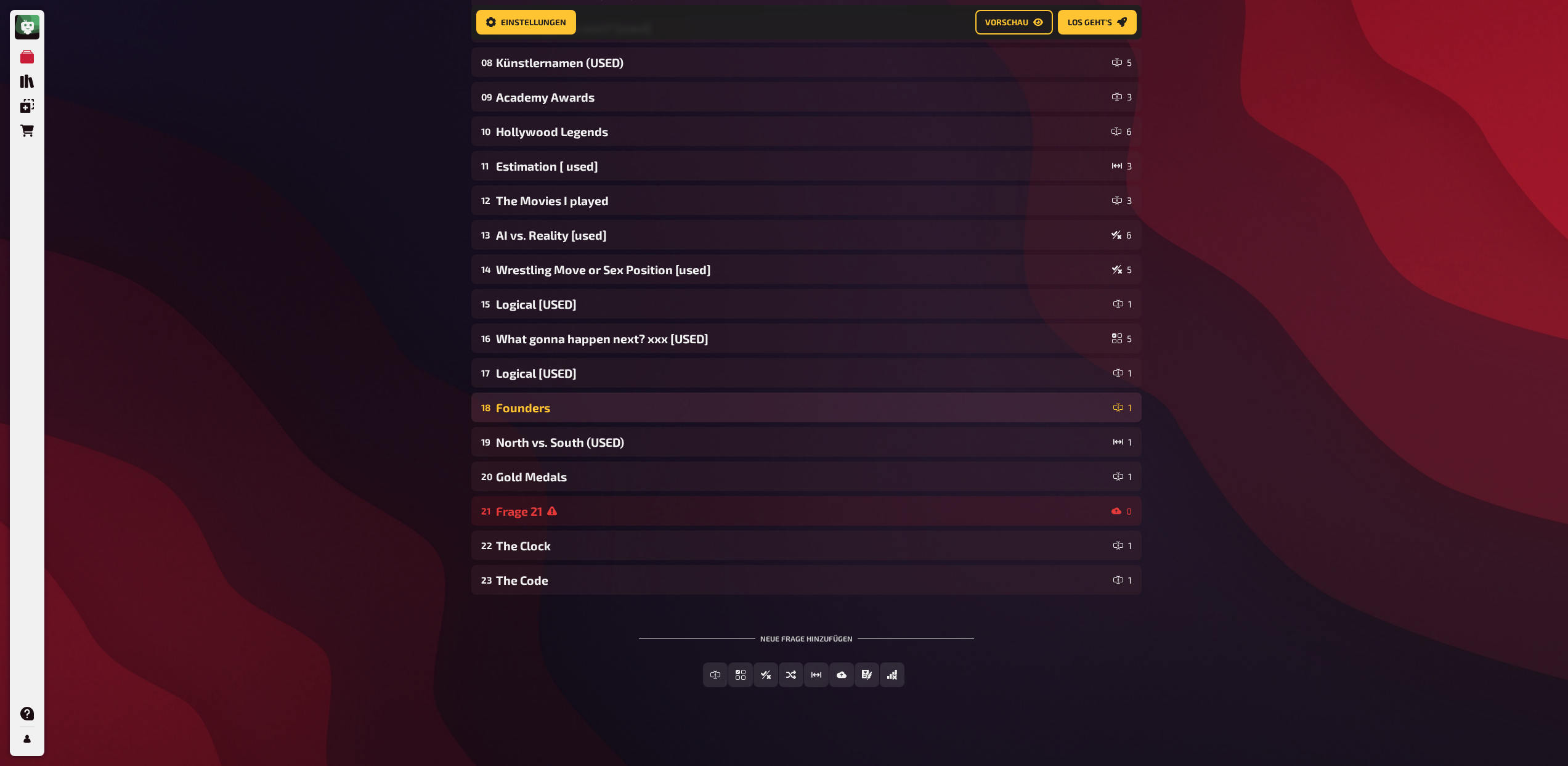
scroll to position [362, 0]
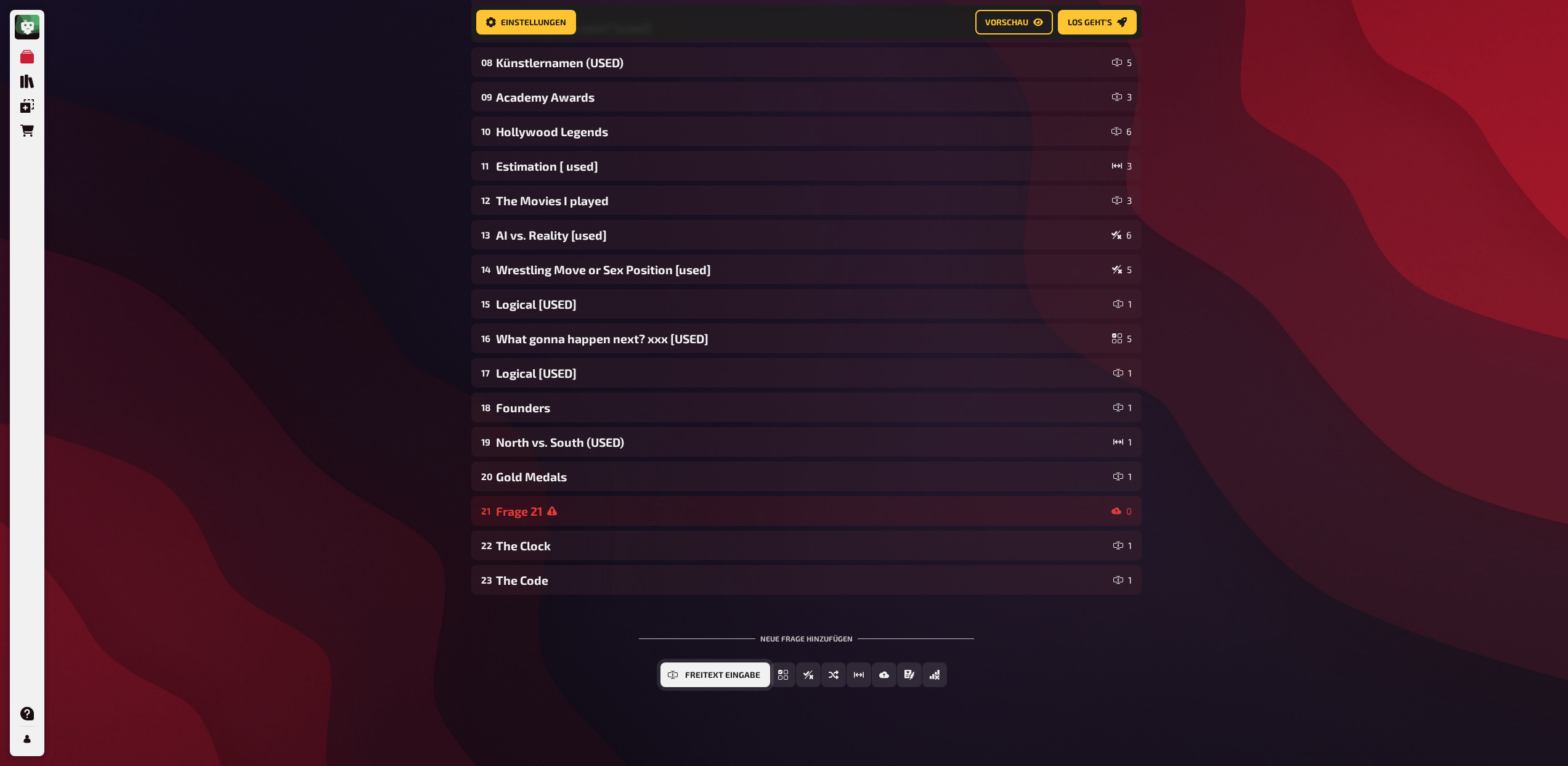
click at [740, 672] on span "Freitext Eingabe" at bounding box center [722, 675] width 75 height 9
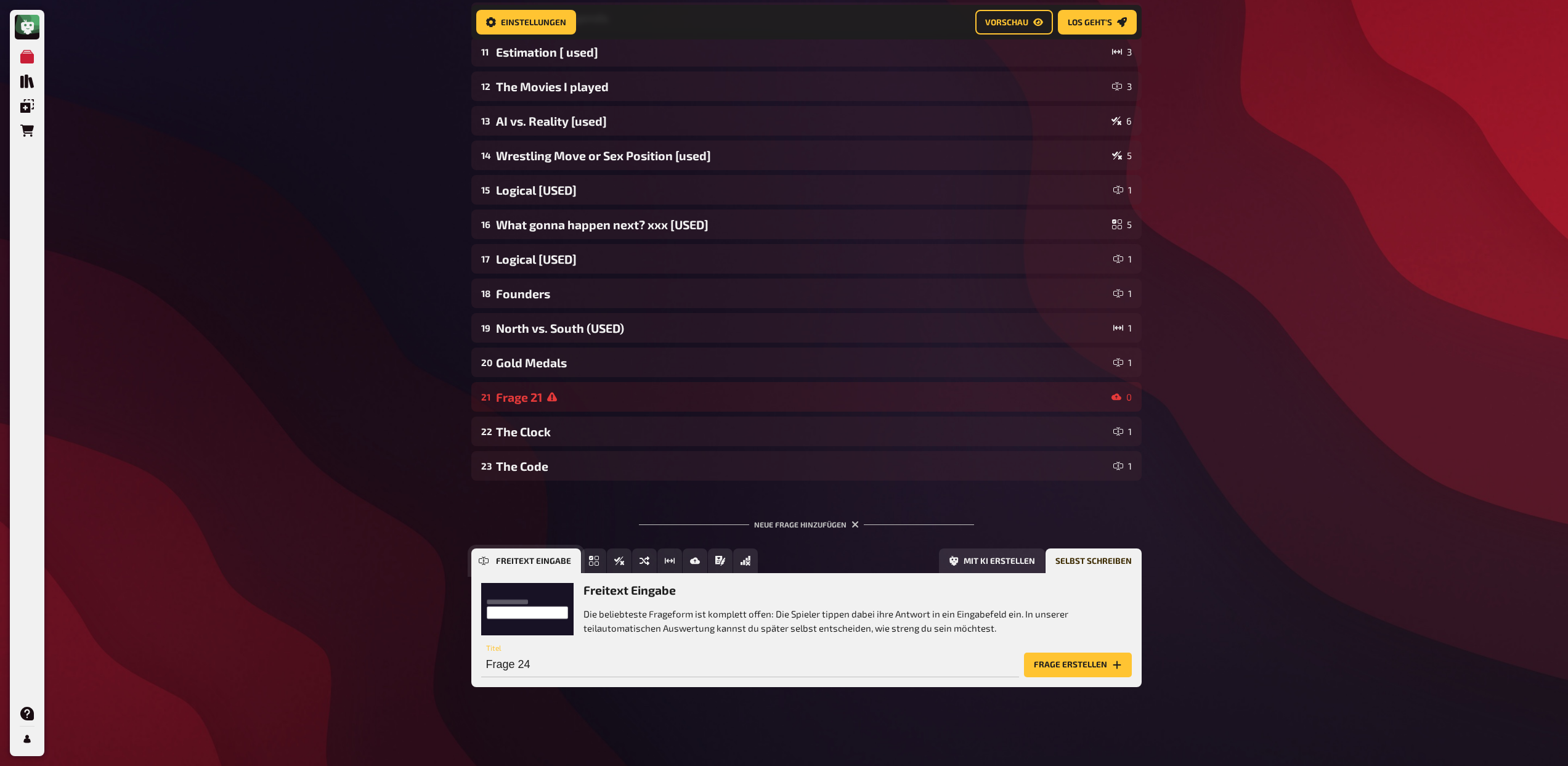
scroll to position [476, 0]
click at [740, 672] on input "Frage 24" at bounding box center [750, 665] width 537 height 25
type input "F"
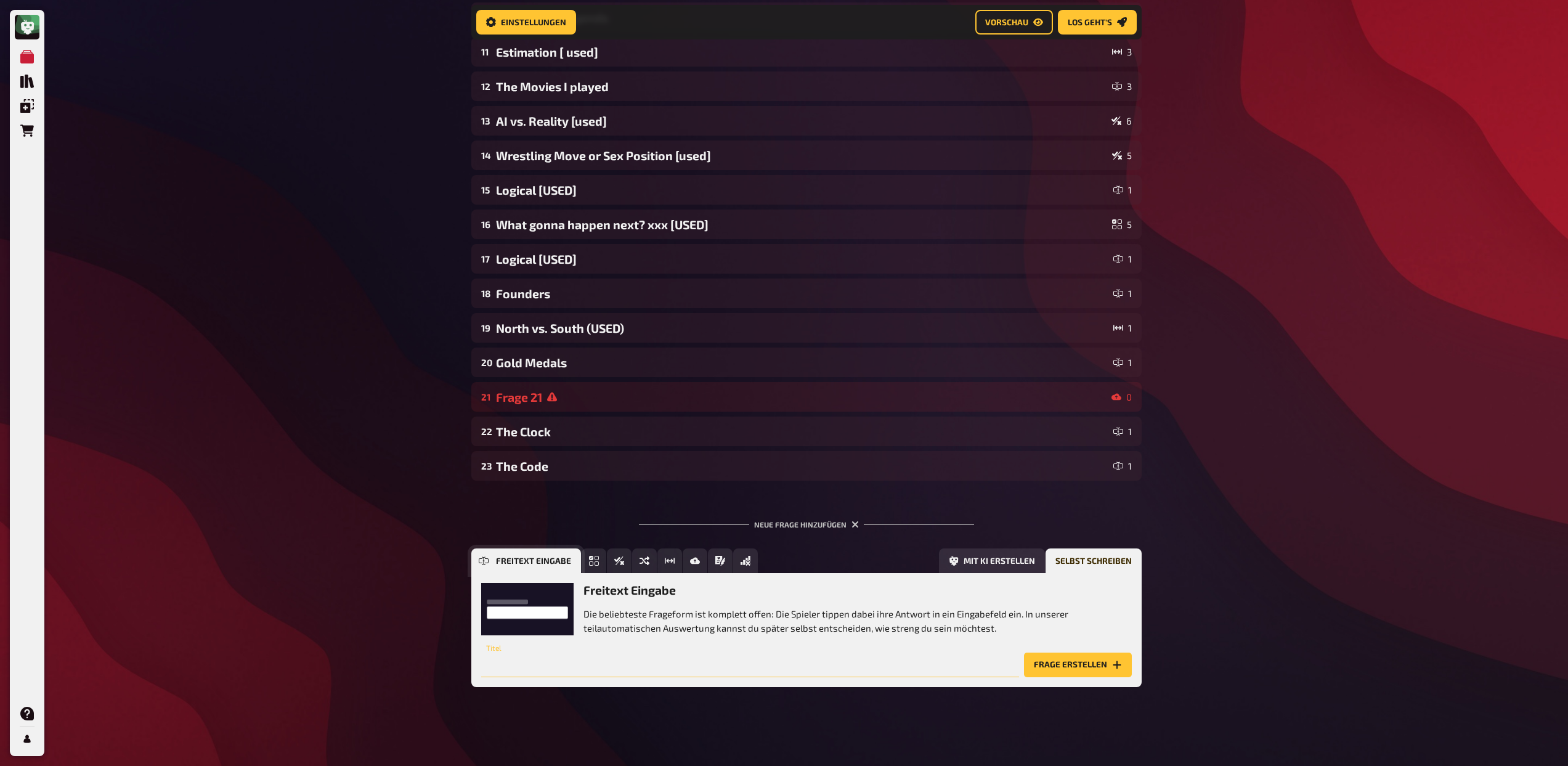
type input "L"
type input "[DEMOGRAPHIC_DATA] Leaders"
click at [1024, 652] on button "Frage erstellen" at bounding box center [1077, 665] width 107 height 25
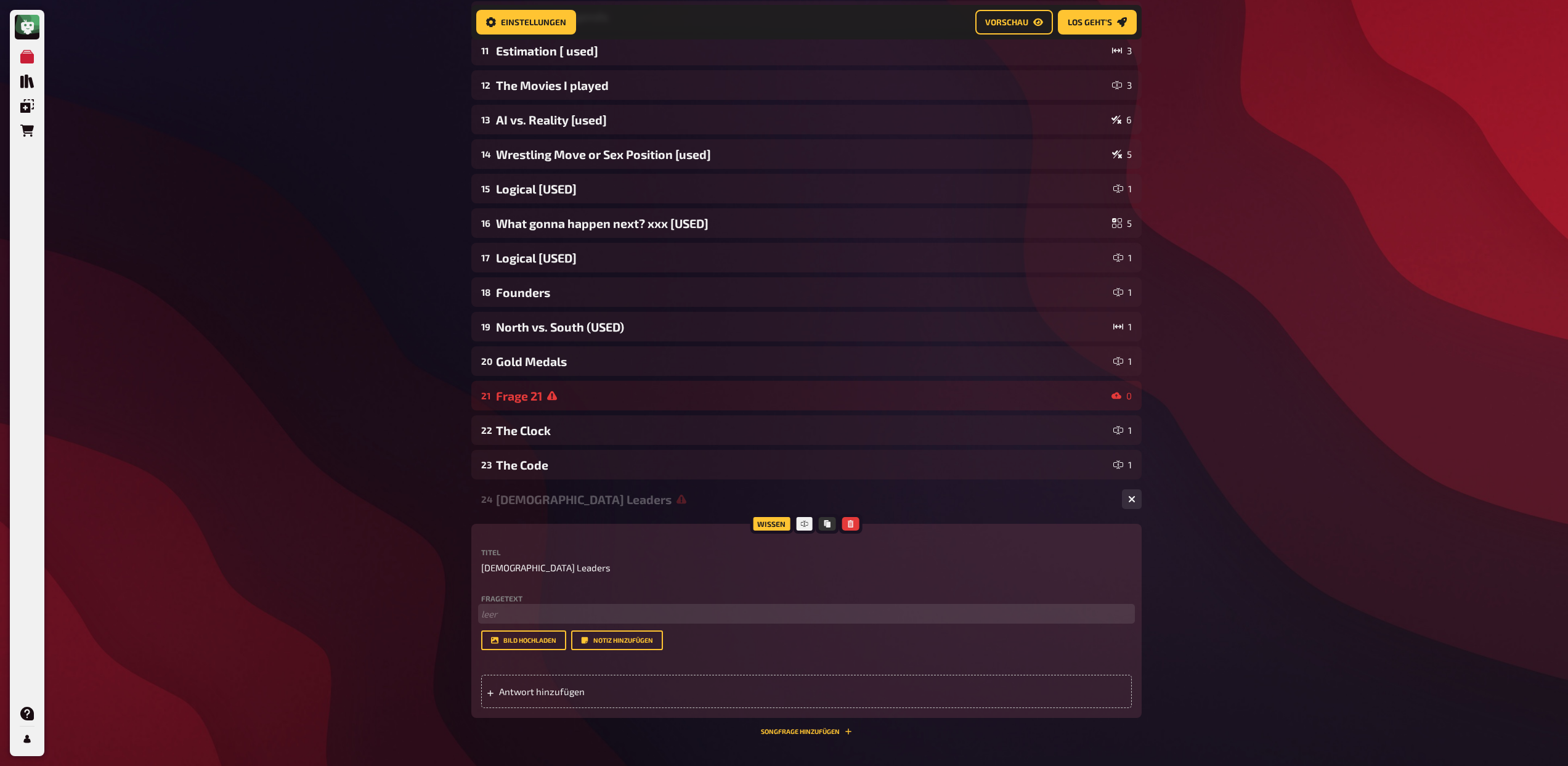
click at [631, 617] on p "﻿ leer" at bounding box center [806, 614] width 650 height 14
click at [541, 700] on div "Antwort hinzufügen" at bounding box center [806, 691] width 650 height 34
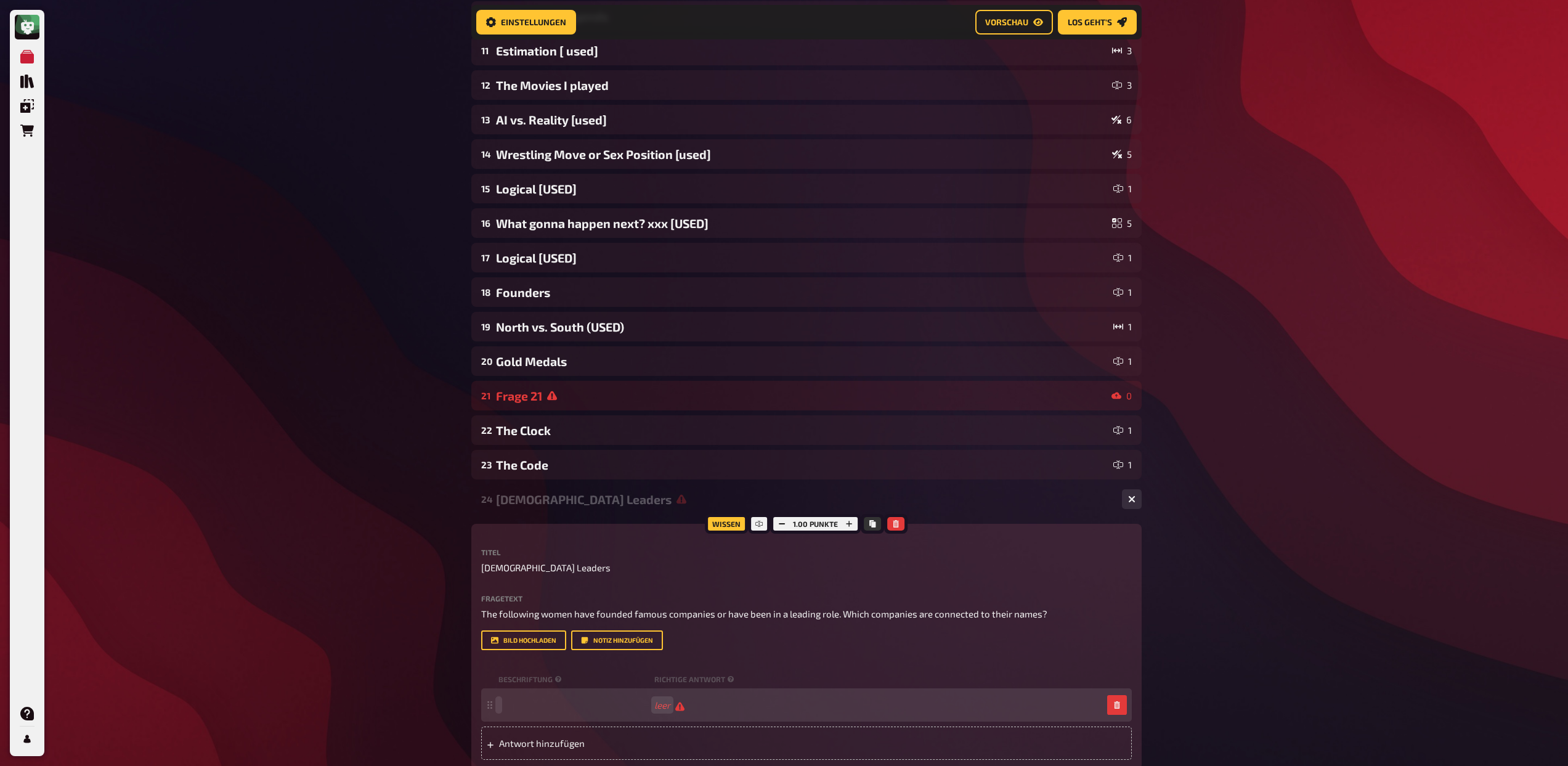
paste span
click at [553, 745] on span "Antwort hinzufügen" at bounding box center [595, 743] width 192 height 11
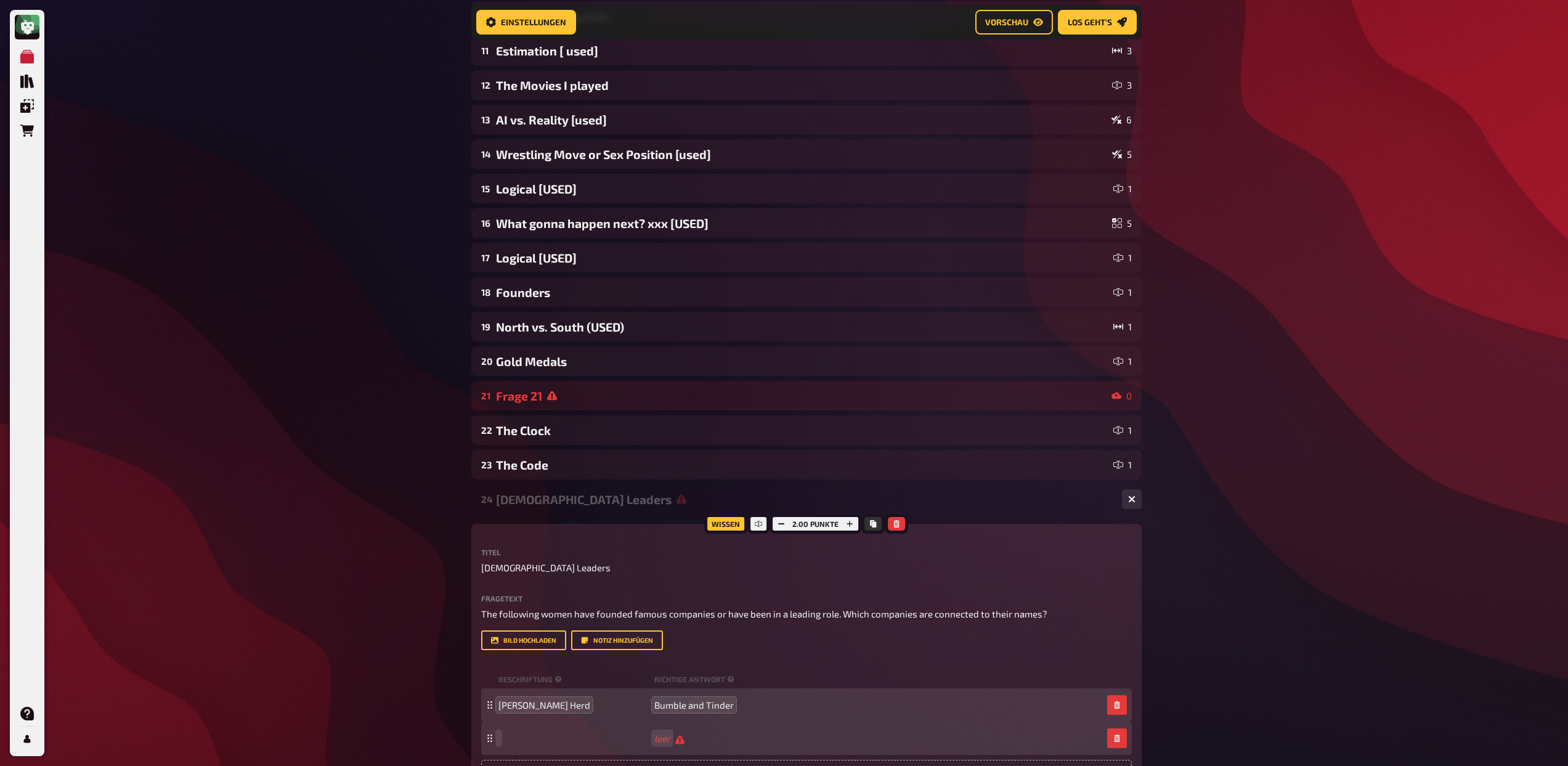
paste span
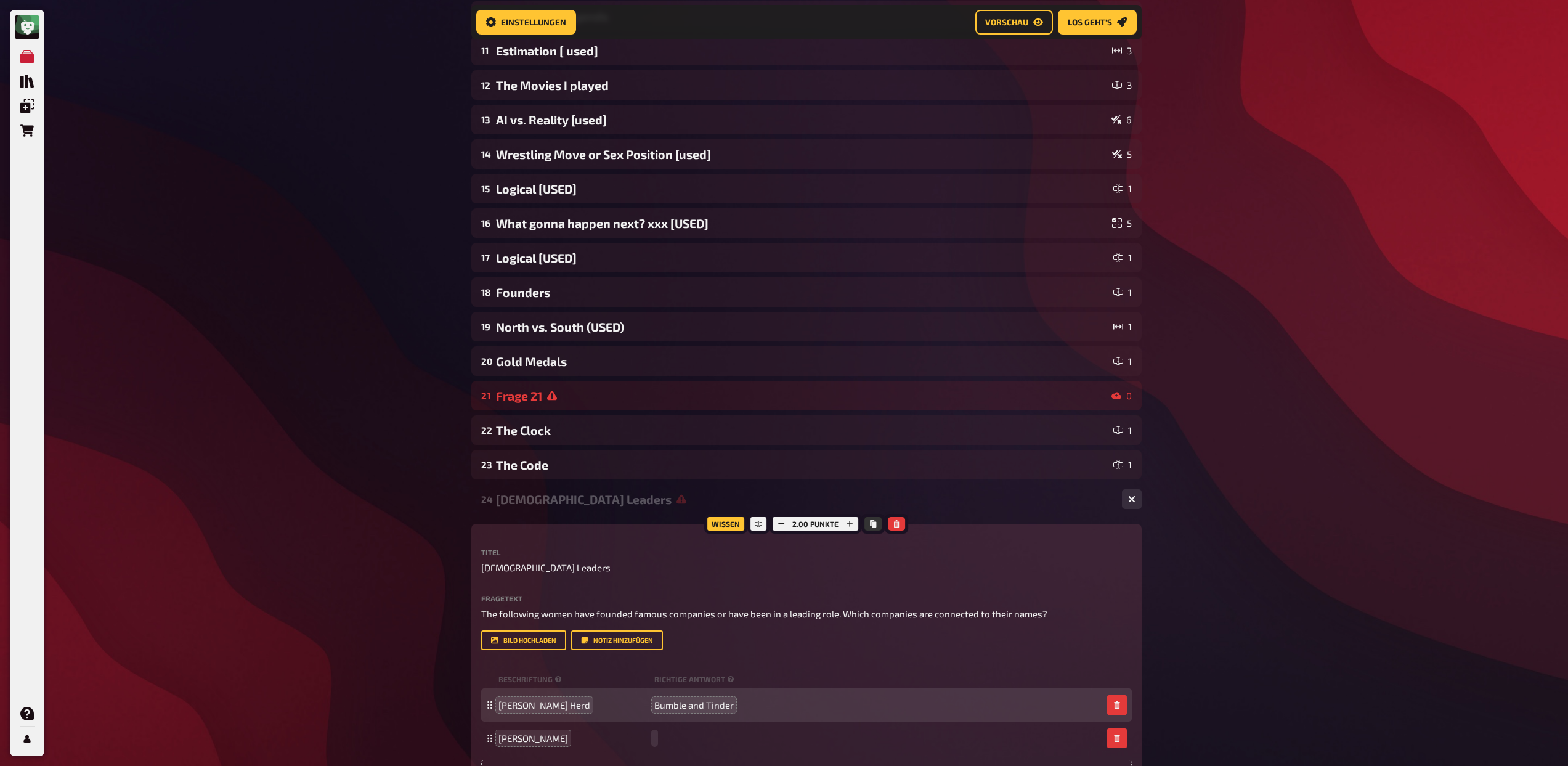
drag, startPoint x: 664, startPoint y: 740, endPoint x: 676, endPoint y: 758, distance: 21.6
click at [835, 616] on span "The following women have founded famous companies or have been in a leading rol…" at bounding box center [764, 614] width 566 height 11
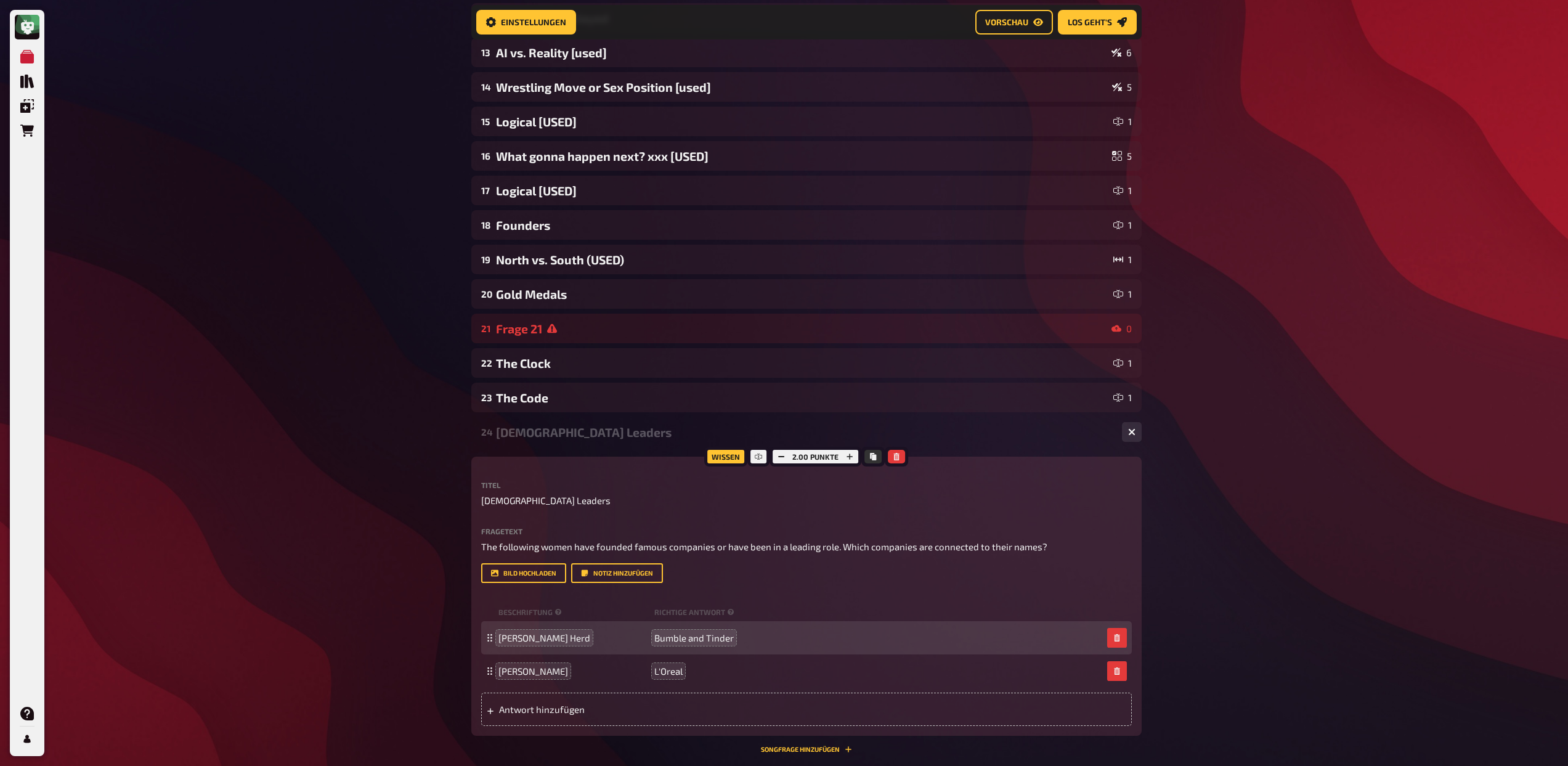
scroll to position [697, 0]
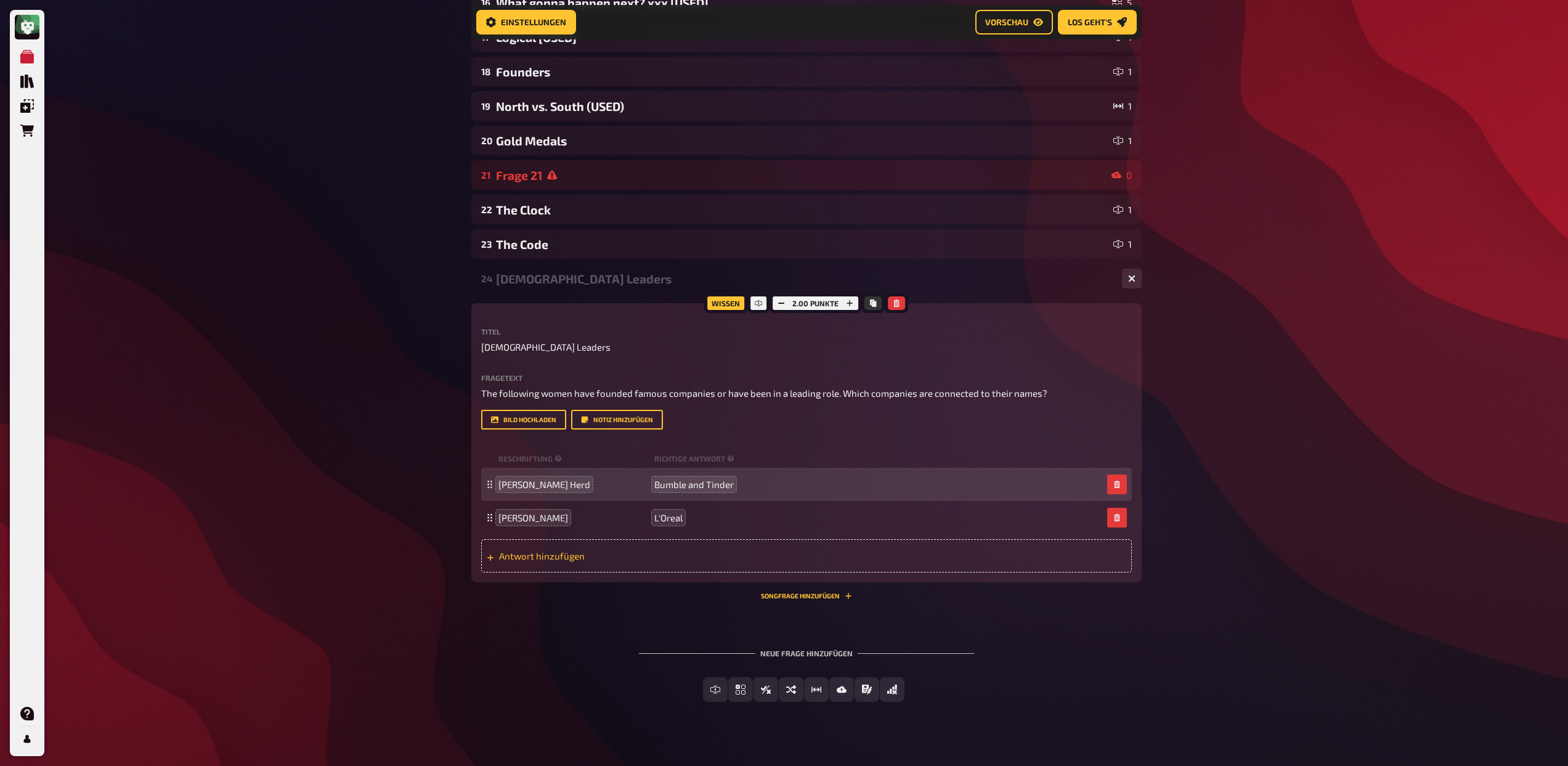
click at [527, 557] on span "Antwort hinzufügen" at bounding box center [595, 556] width 192 height 11
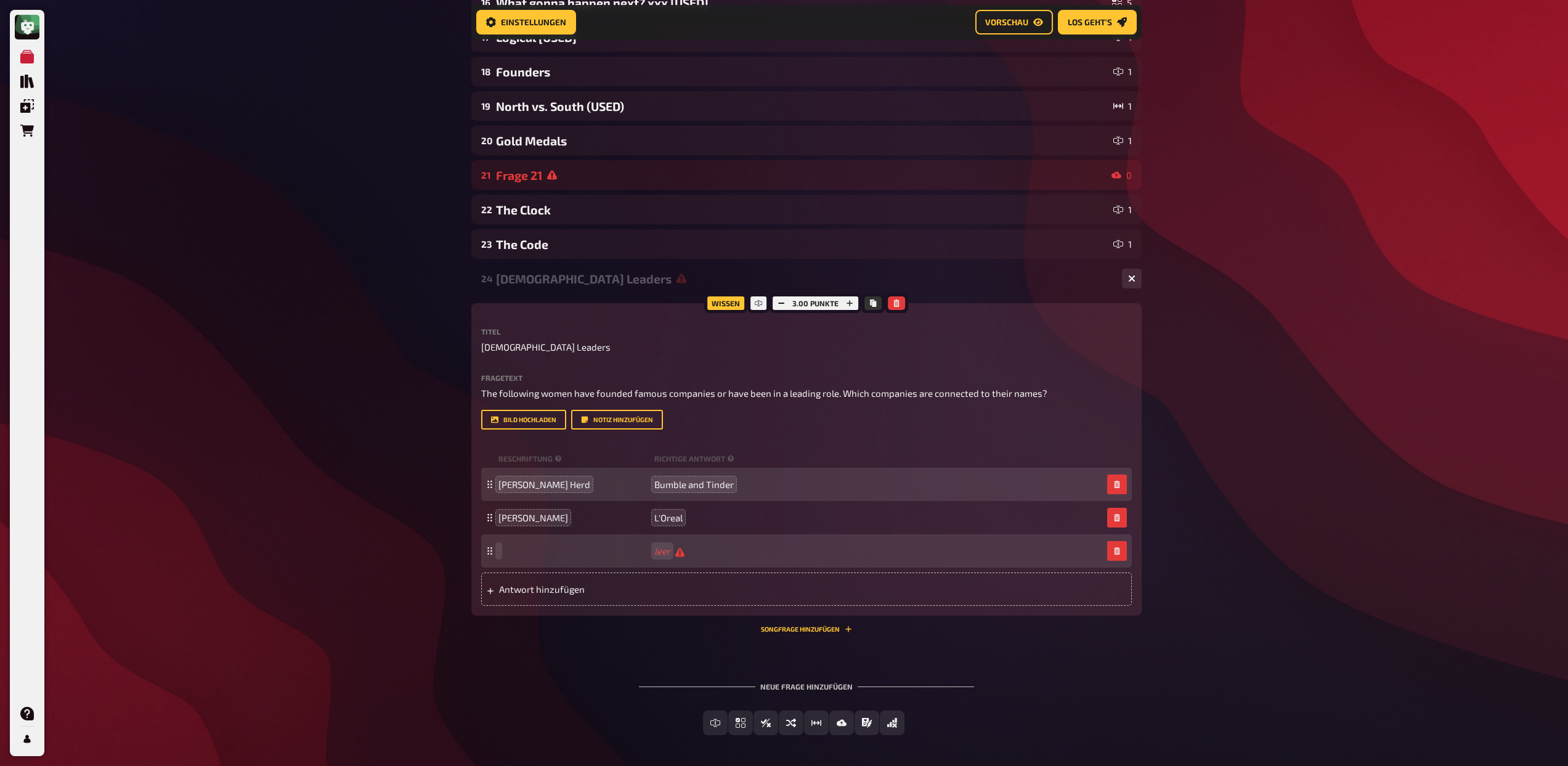
paste span
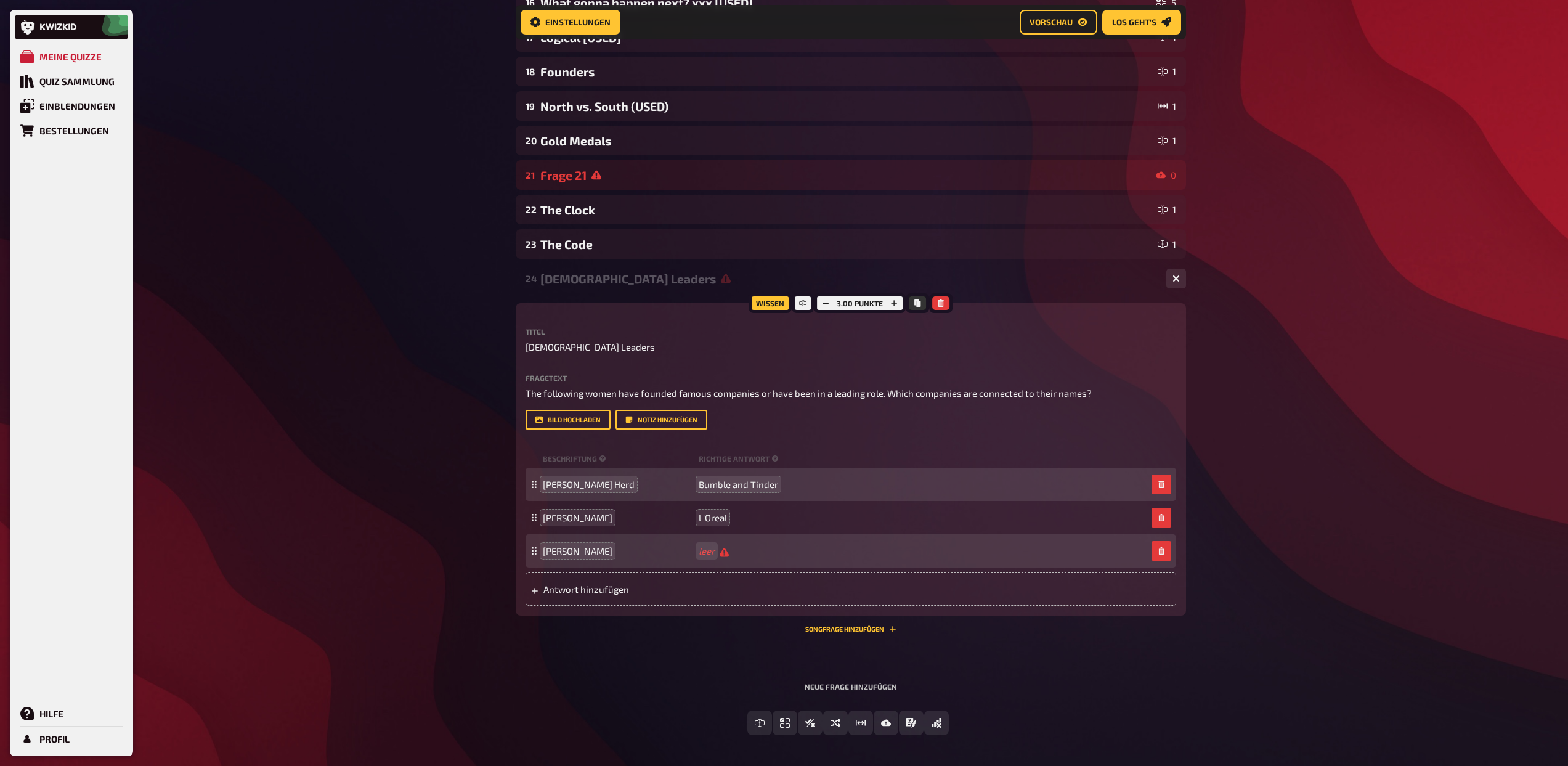
click at [694, 552] on div "Mary Barra leer" at bounding box center [844, 551] width 604 height 12
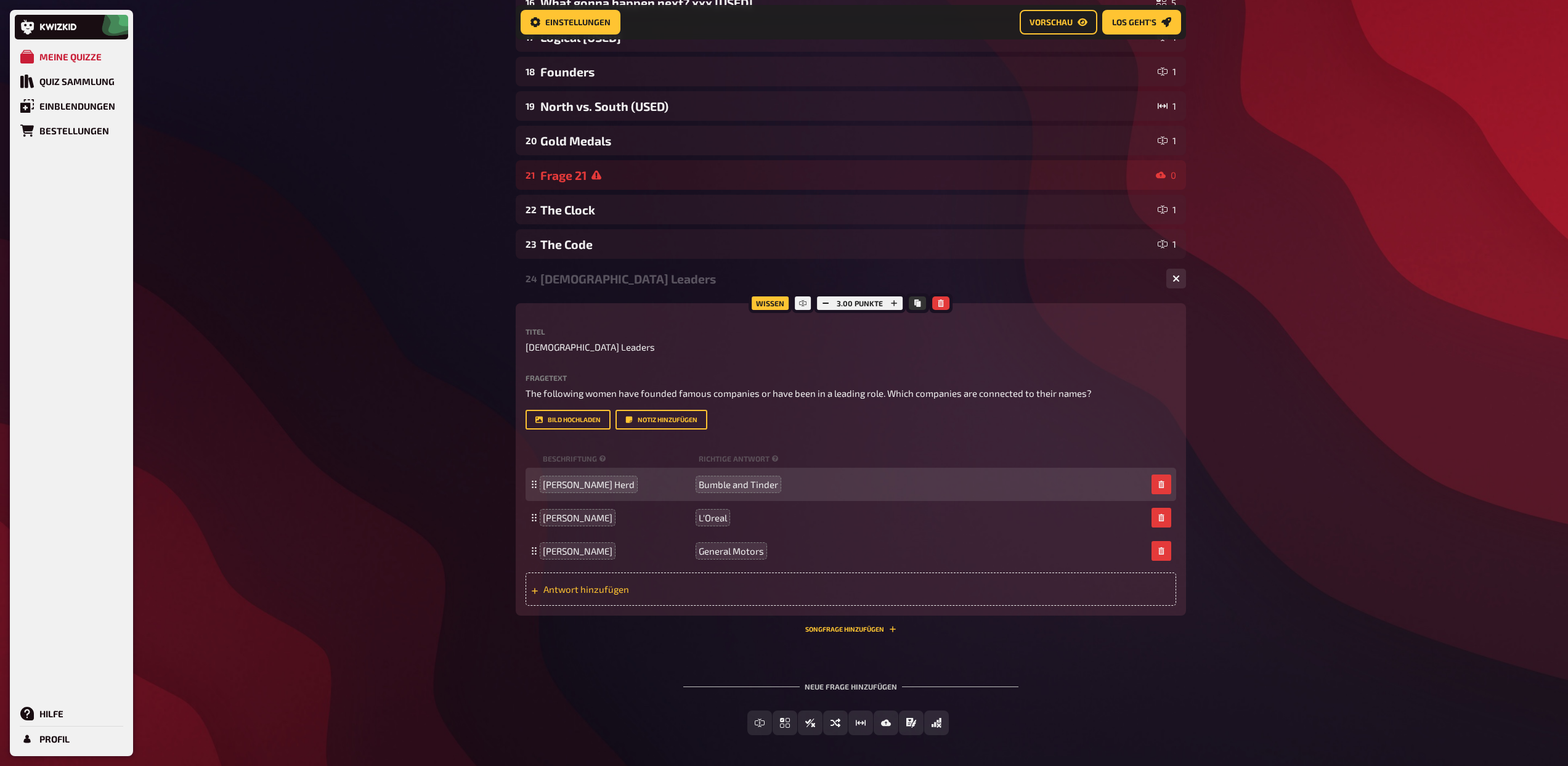
click at [567, 594] on span "Antwort hinzufügen" at bounding box center [640, 589] width 192 height 11
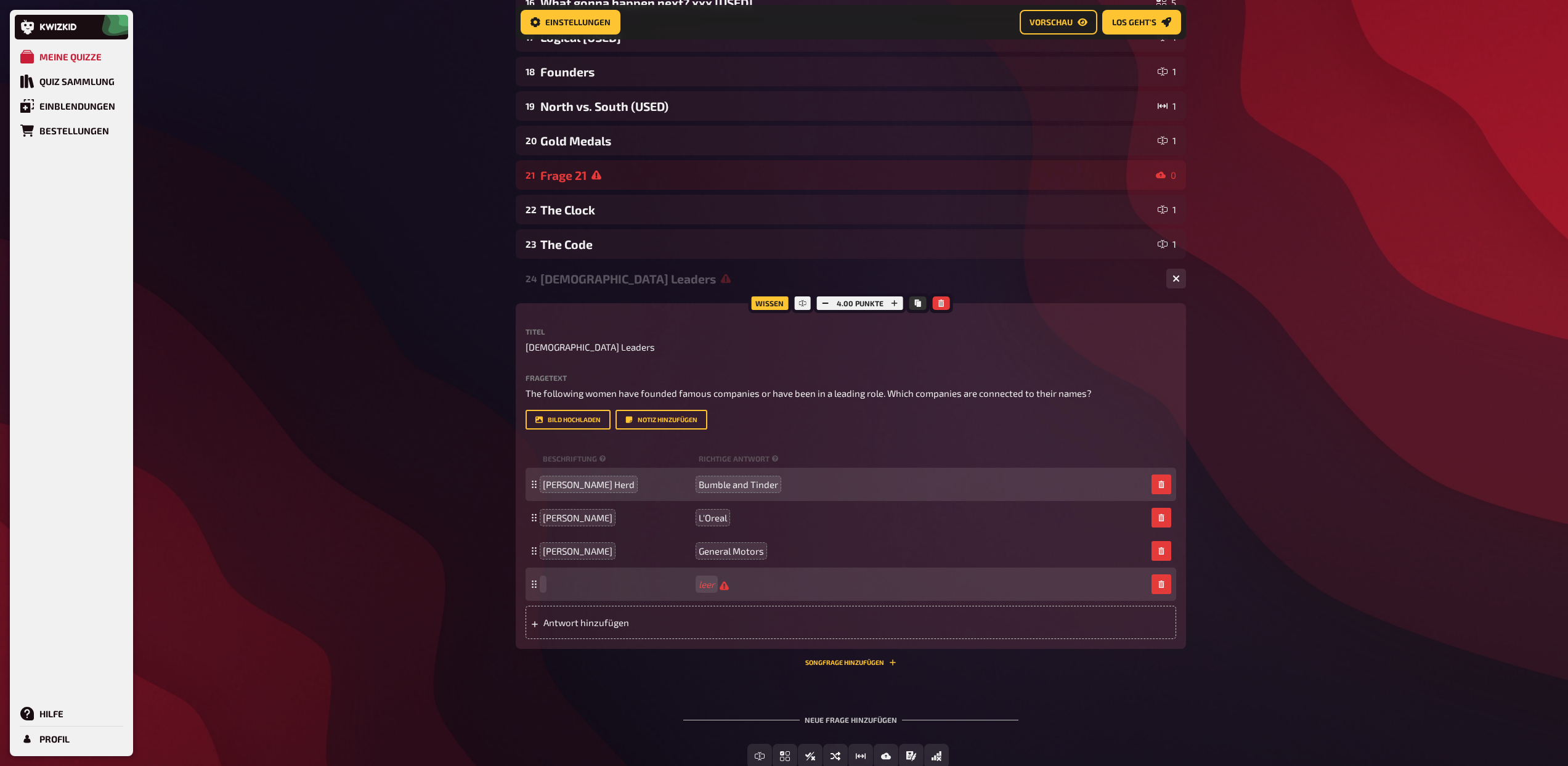
paste span
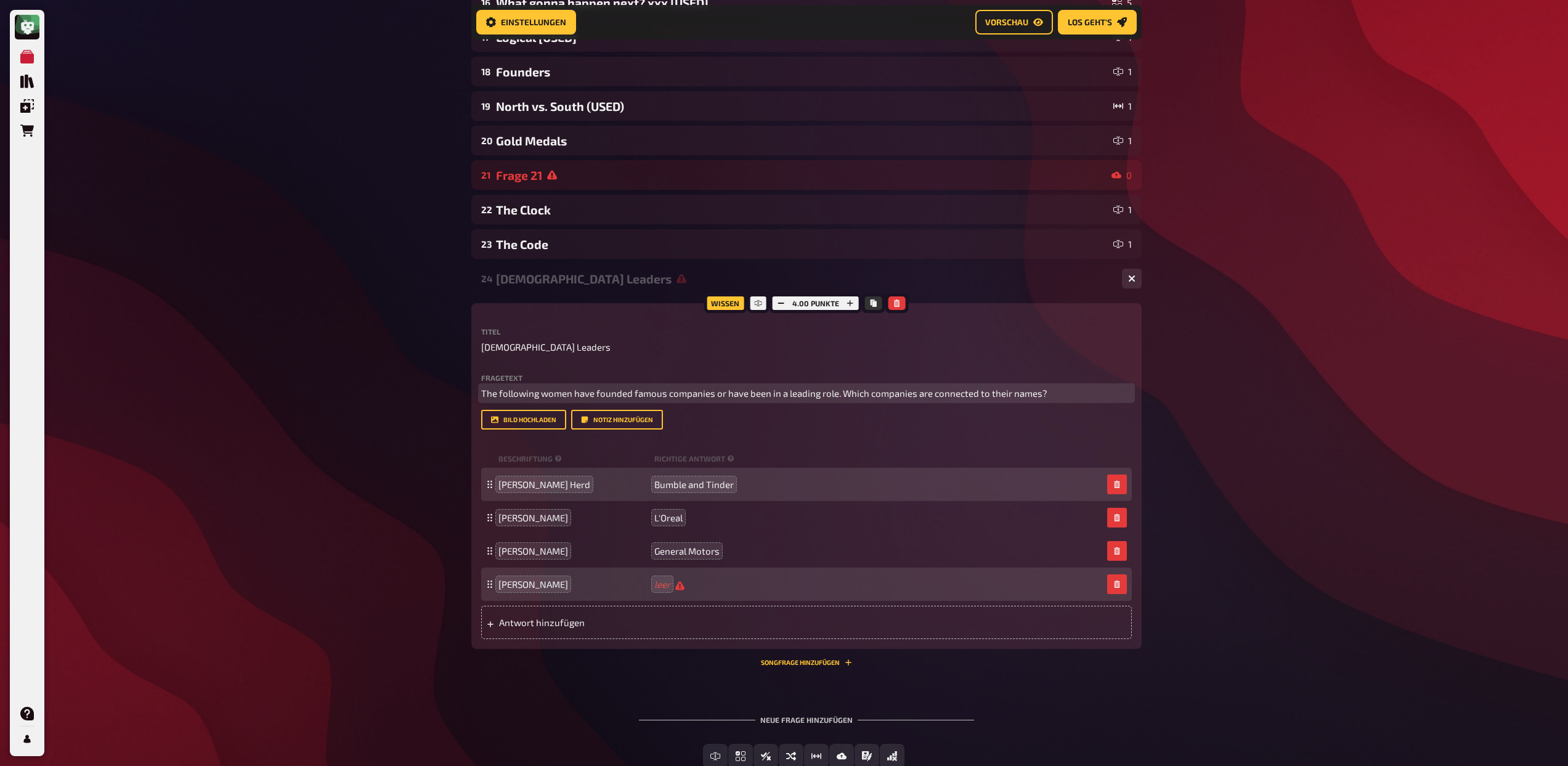
click at [1055, 400] on p "The following women have founded famous companies or have been in a leading rol…" at bounding box center [806, 394] width 650 height 14
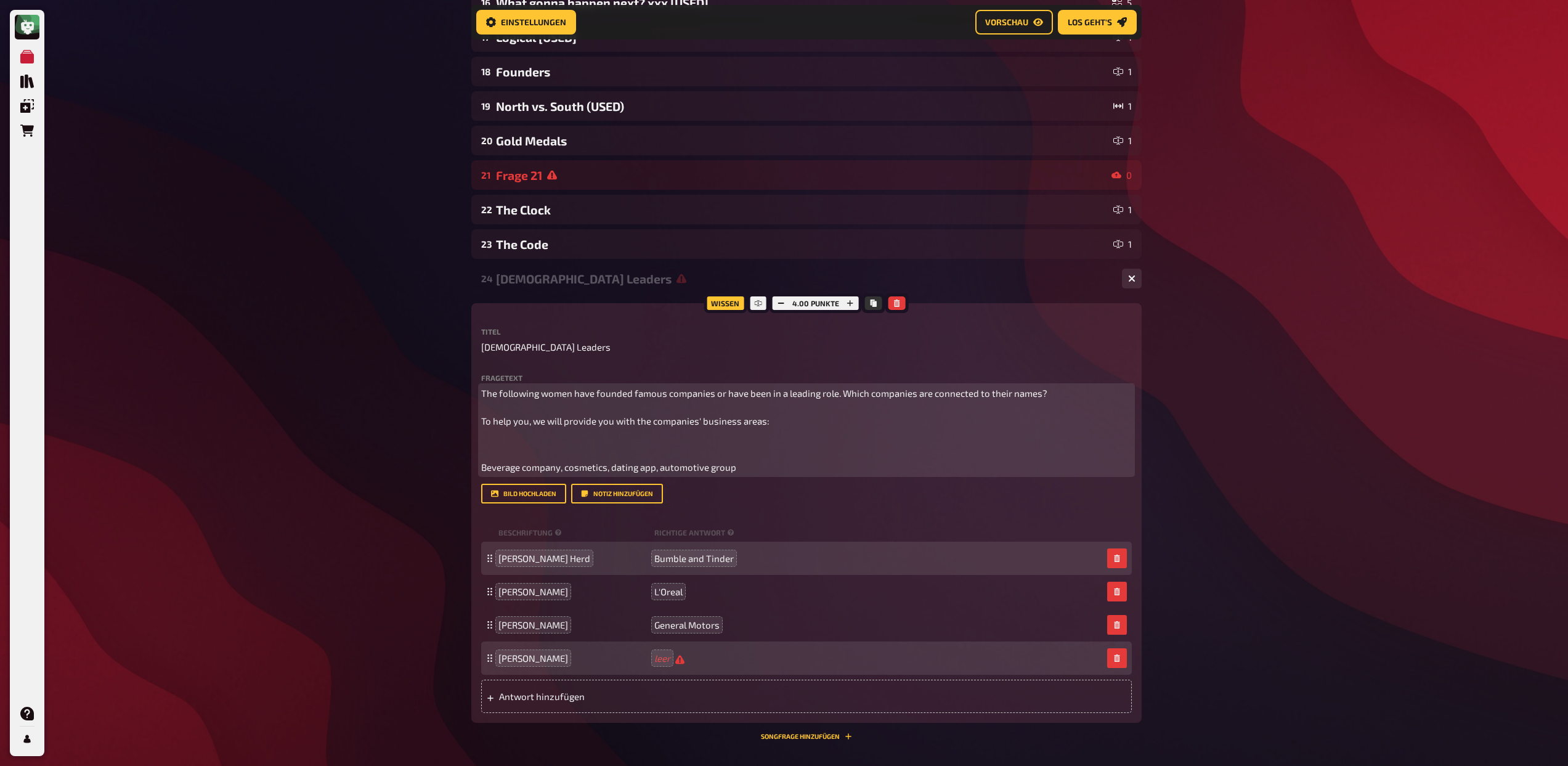
click at [536, 442] on p "﻿" at bounding box center [806, 444] width 650 height 14
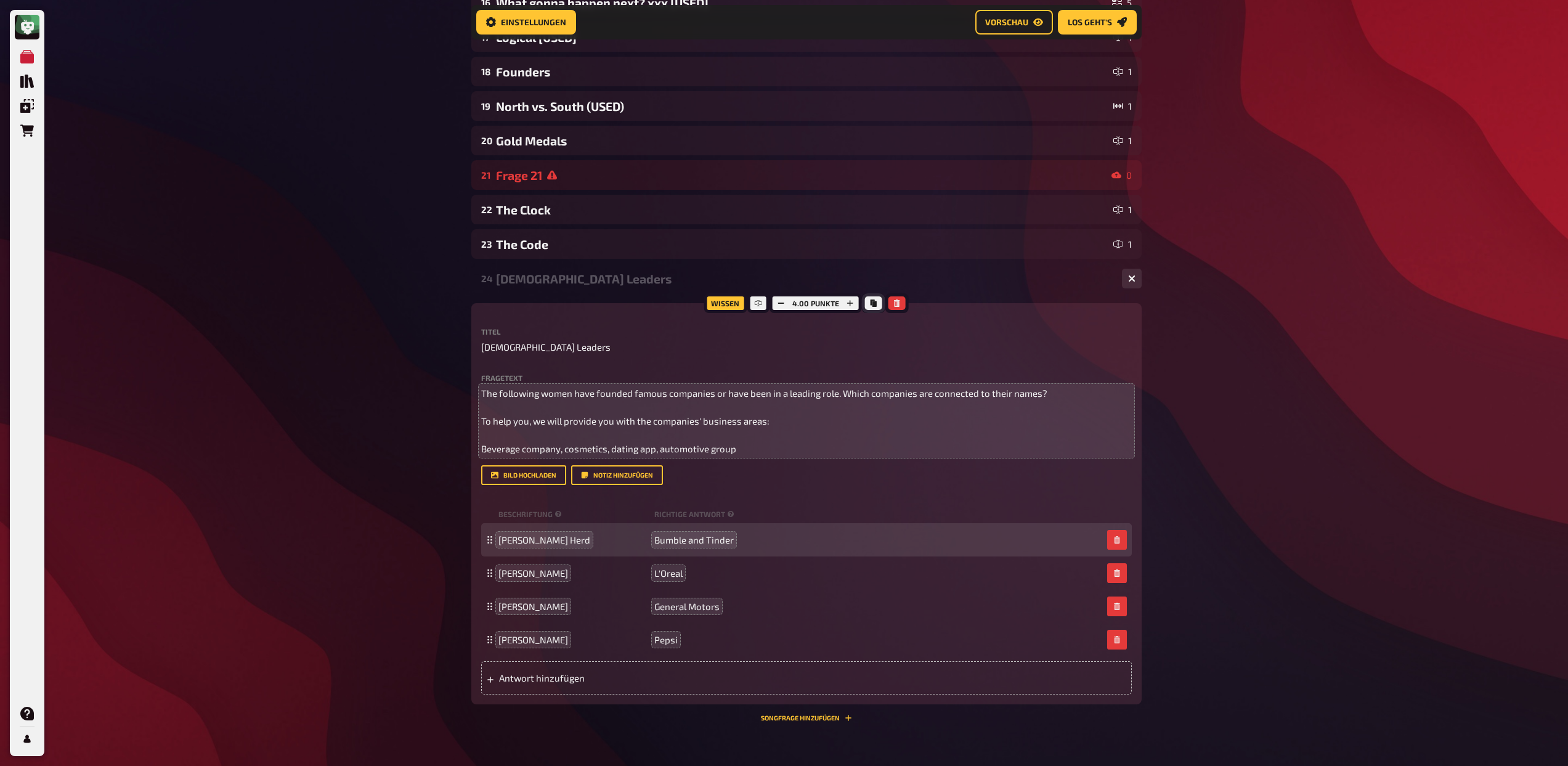
click at [872, 307] on icon "Kopieren" at bounding box center [873, 302] width 6 height 7
click at [594, 289] on div "24 Female Leaders 4" at bounding box center [806, 278] width 670 height 30
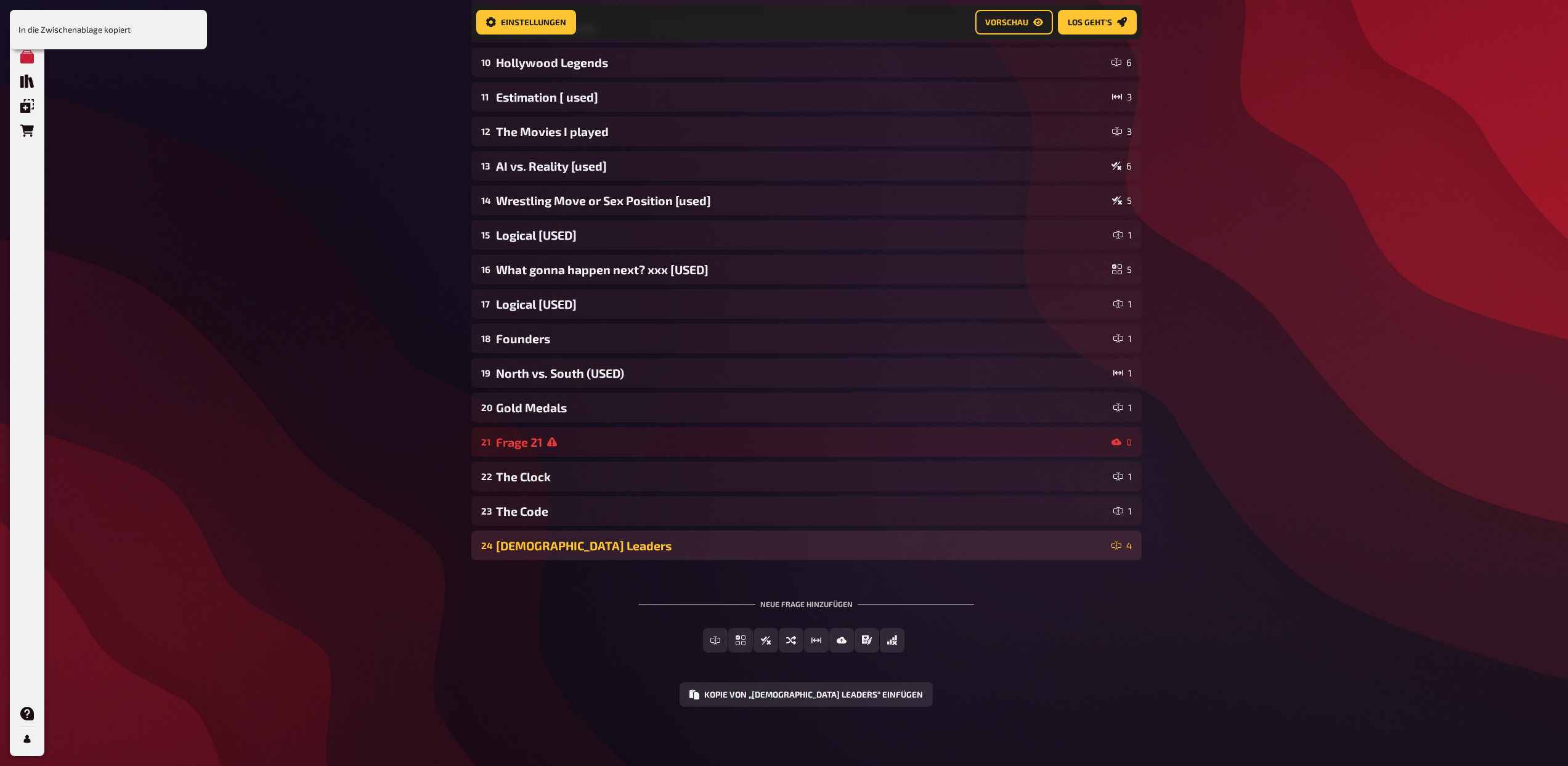
scroll to position [432, 0]
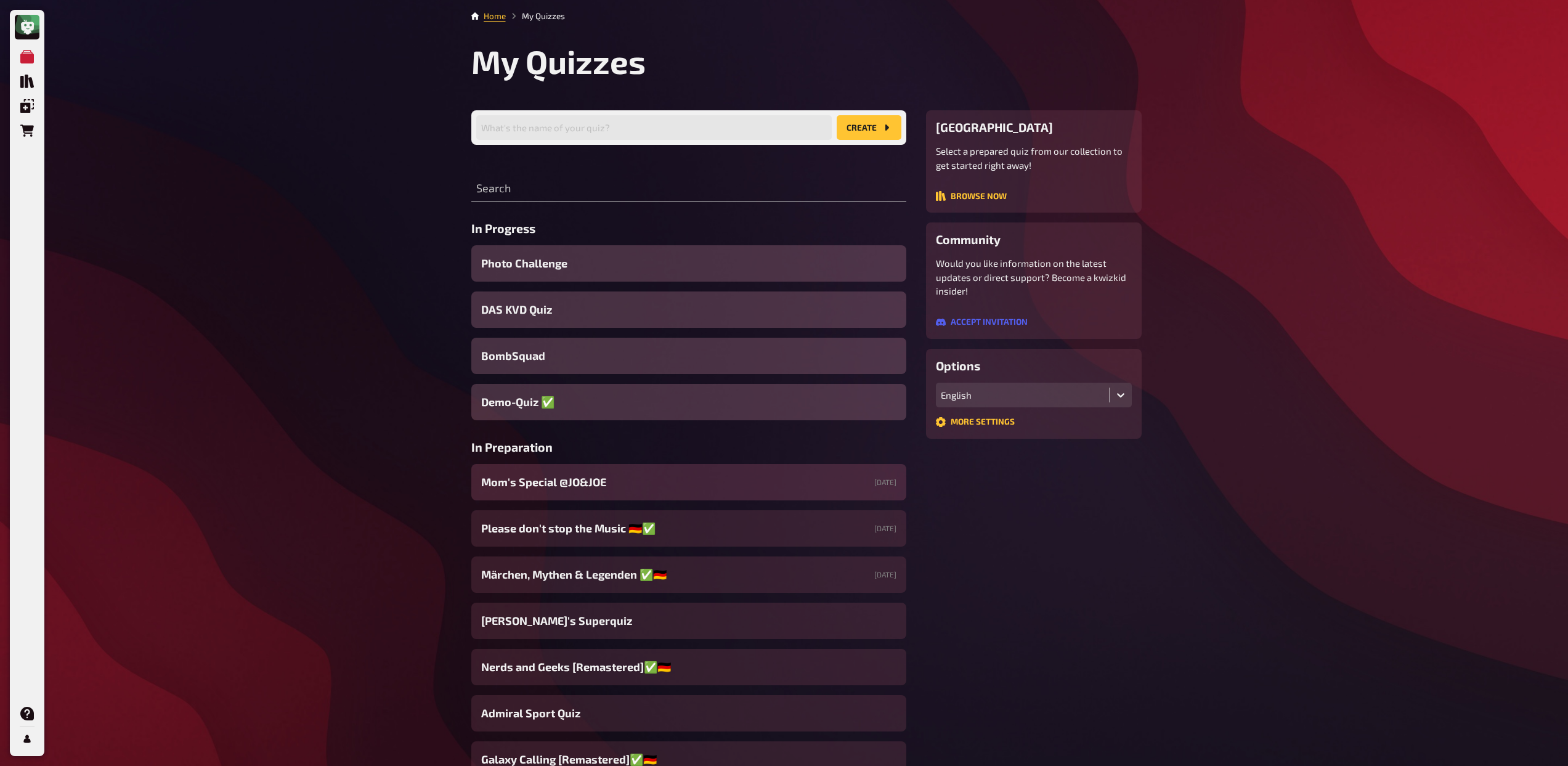
click at [582, 488] on span "Mom's Special @JO&JOE" at bounding box center [544, 482] width 125 height 16
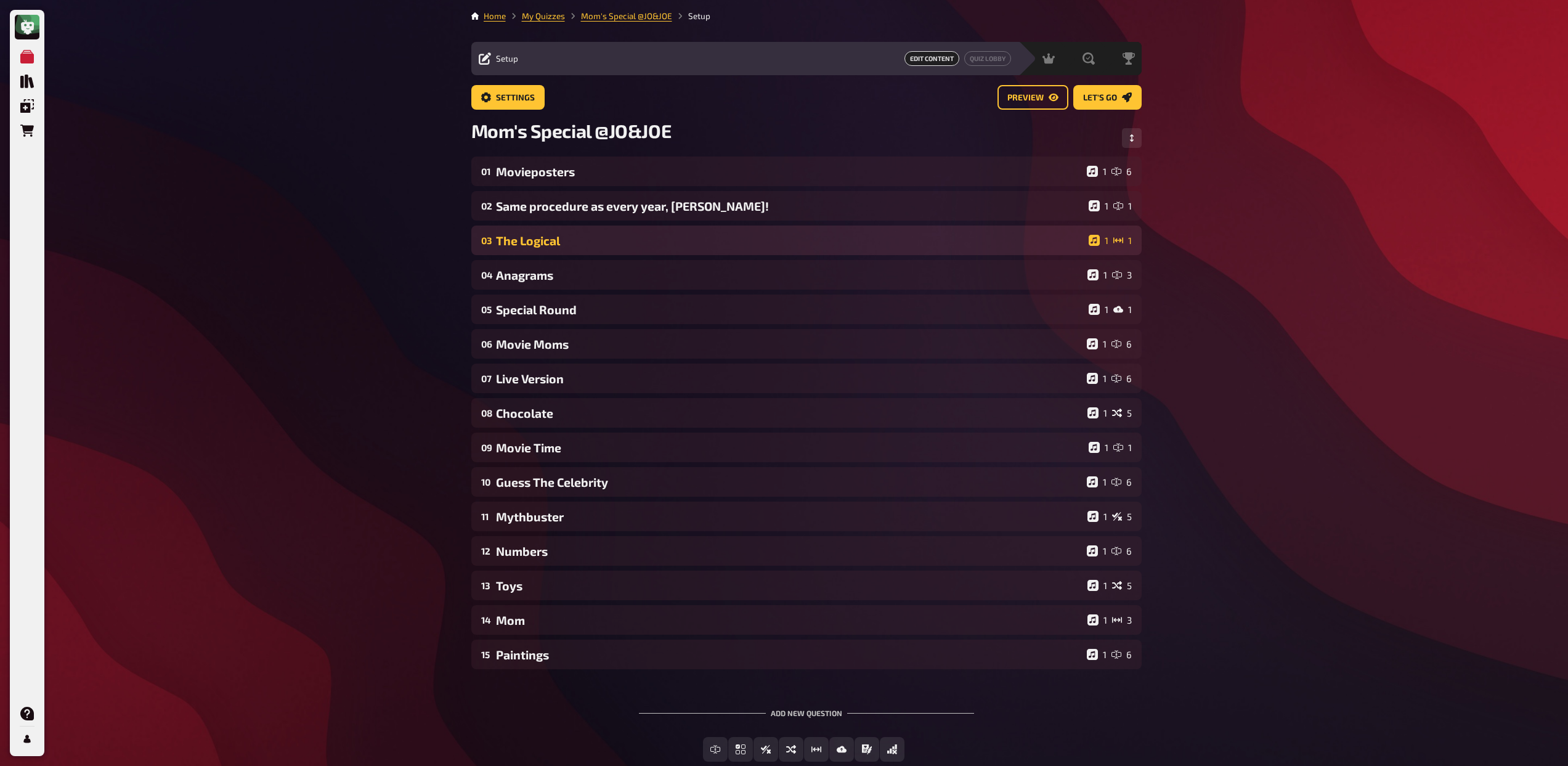
click at [598, 252] on div "03 The Logical 1 1" at bounding box center [806, 240] width 670 height 30
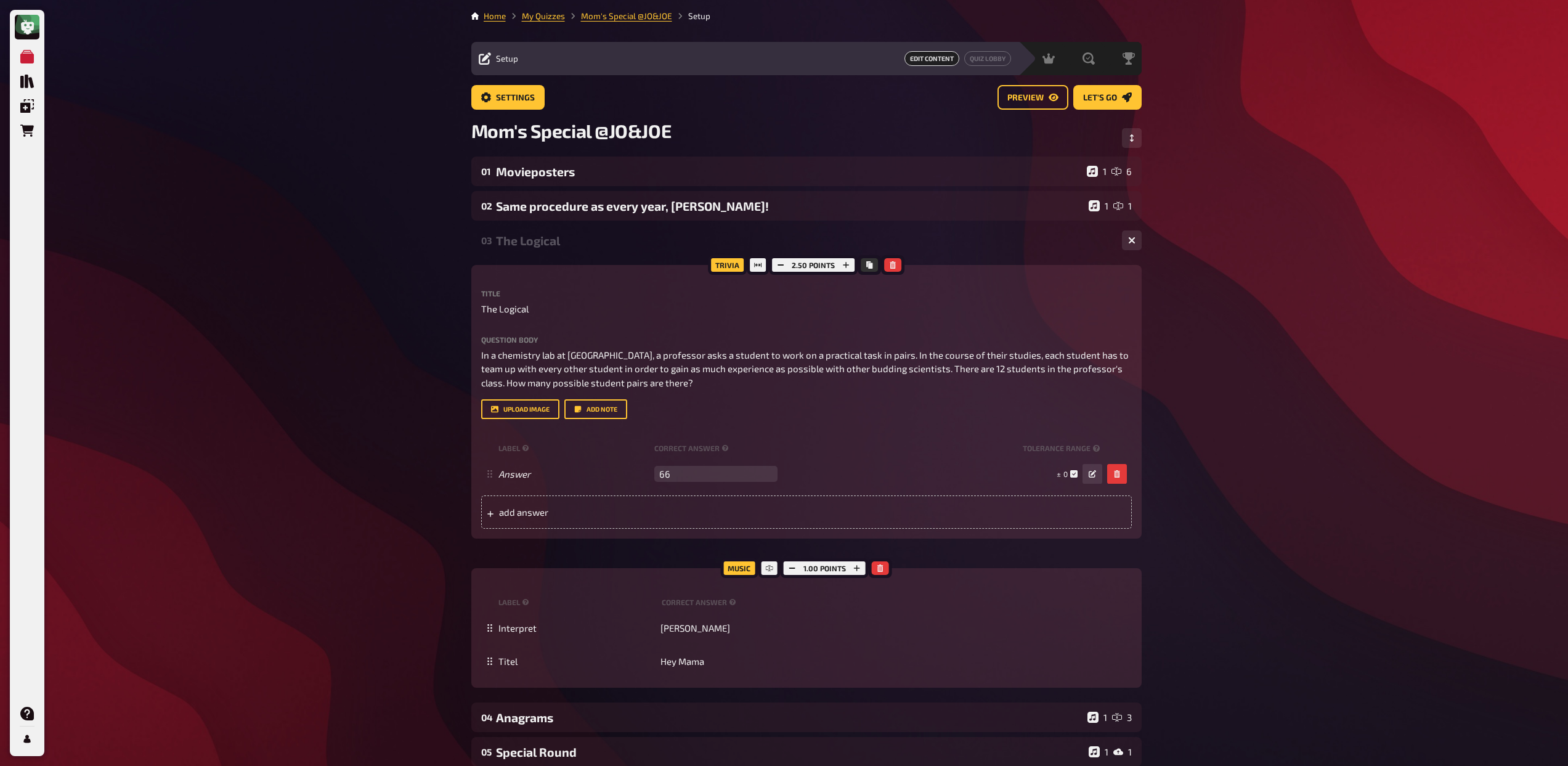
click at [570, 243] on div "The Logical" at bounding box center [804, 241] width 616 height 14
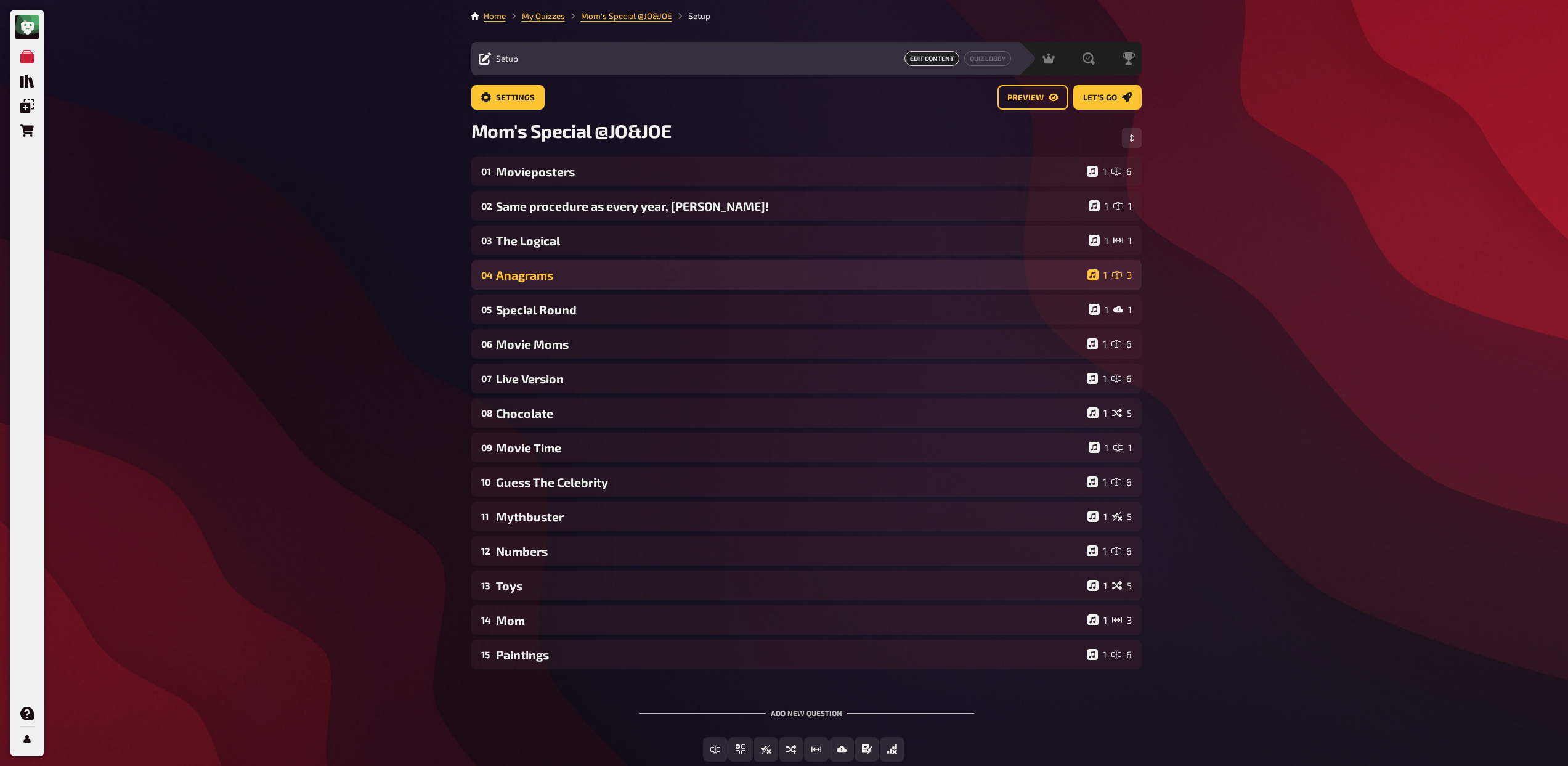
click at [556, 285] on div "04 Anagrams 1 3" at bounding box center [806, 275] width 670 height 30
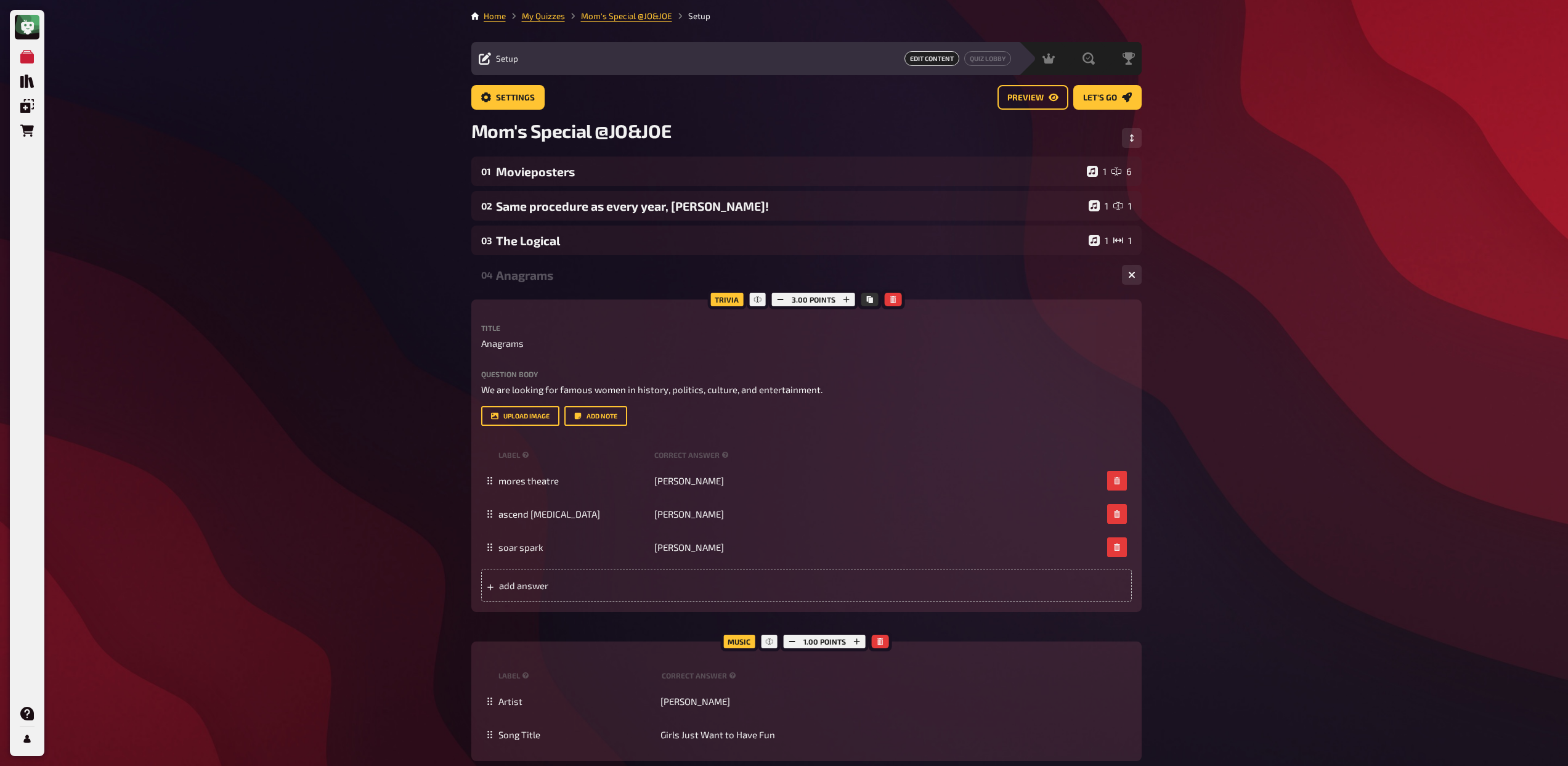
click at [555, 282] on div "04 Anagrams 1 3" at bounding box center [806, 275] width 670 height 30
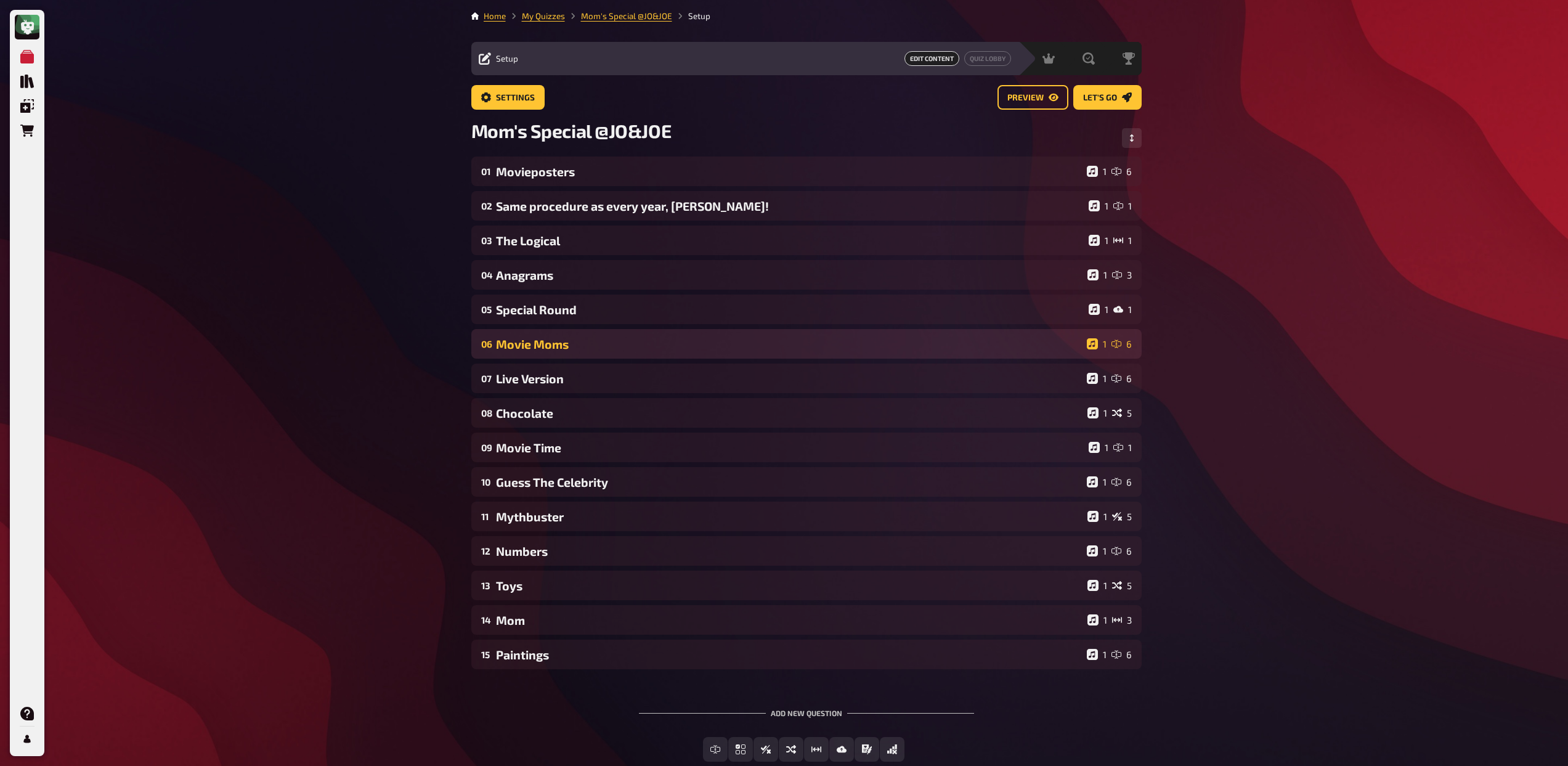
click at [558, 346] on div "Movie Moms" at bounding box center [789, 344] width 586 height 14
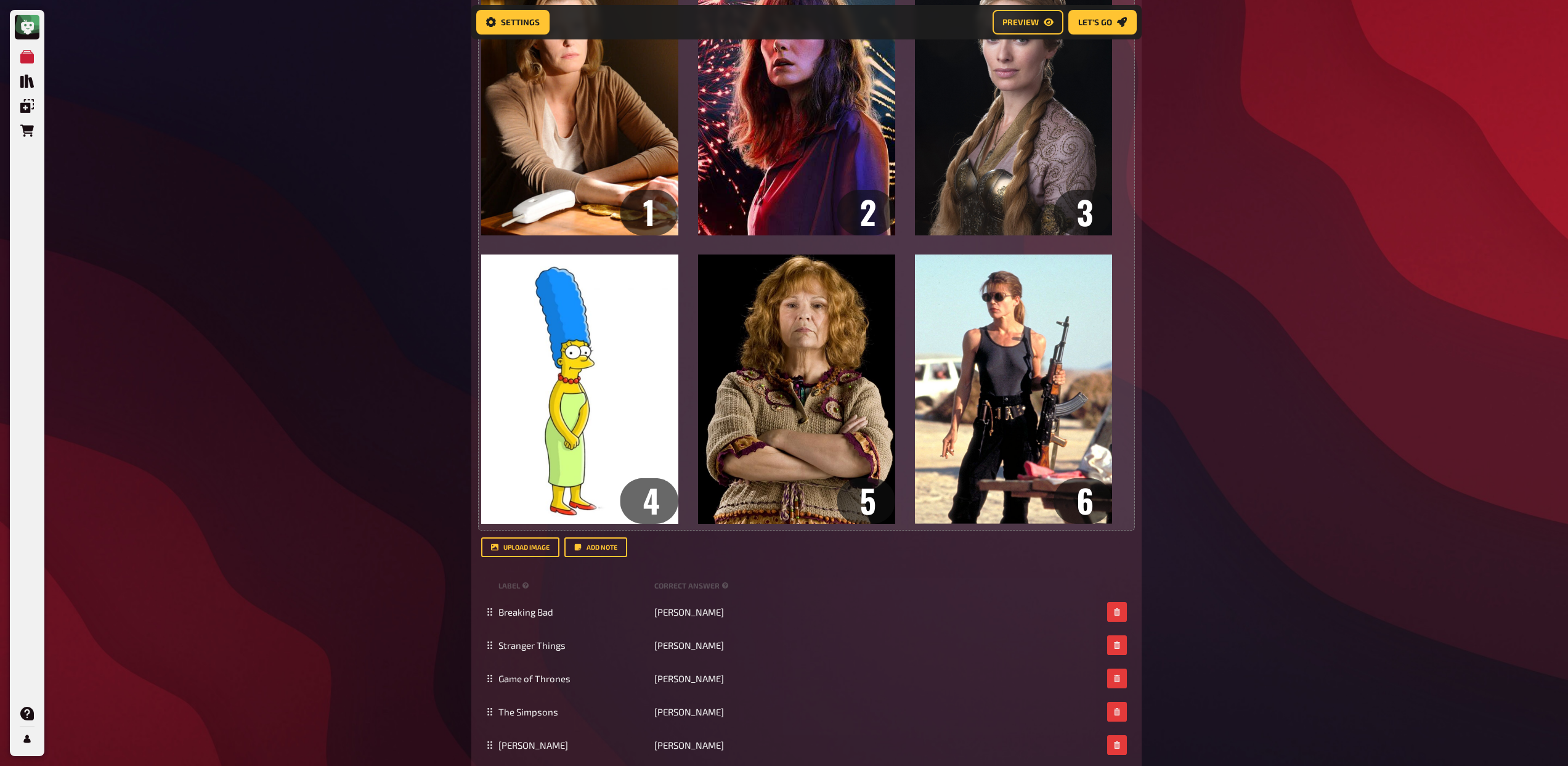
scroll to position [298, 0]
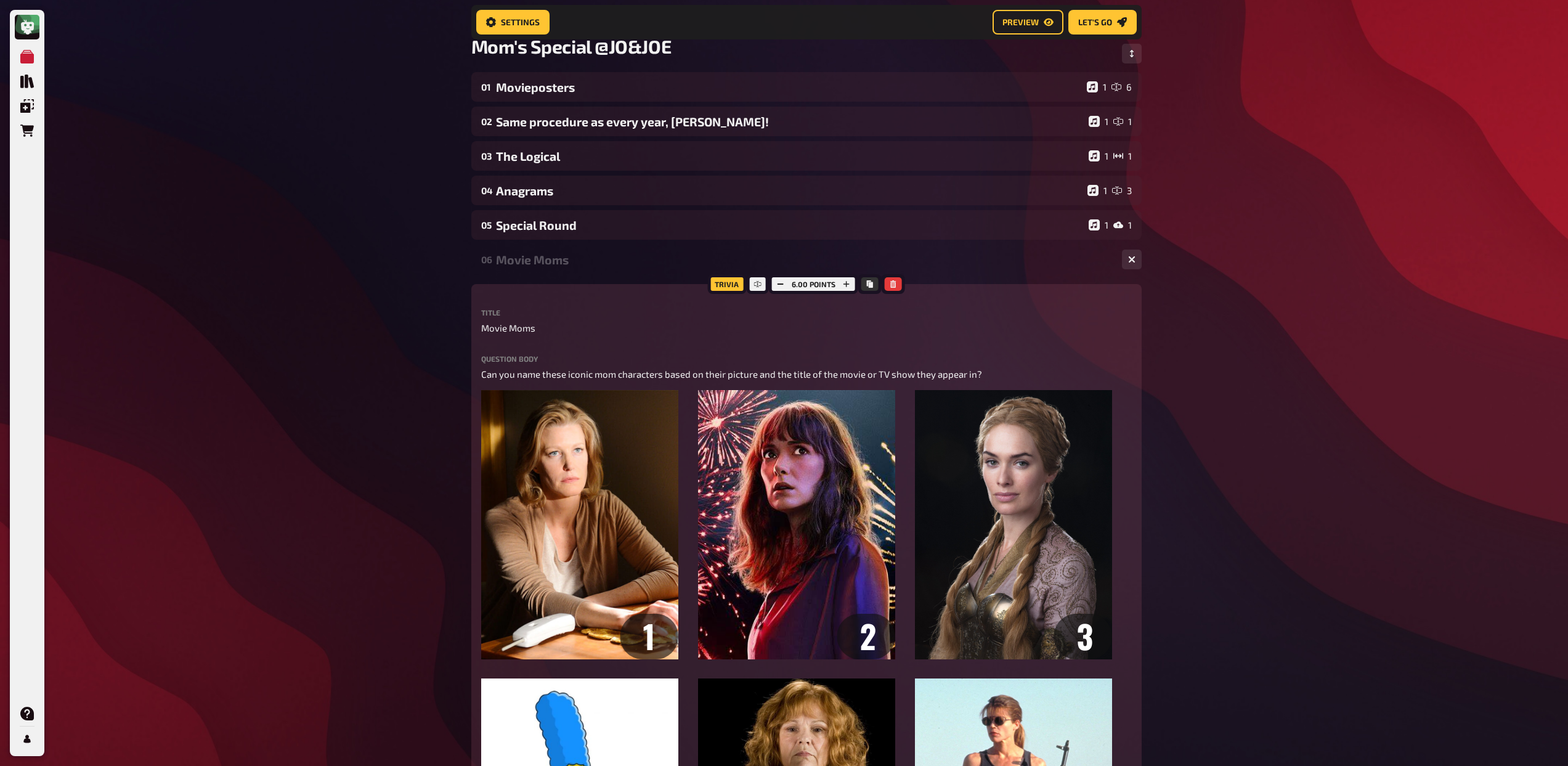
click at [553, 270] on div "06 Movie Moms 1 6" at bounding box center [806, 259] width 670 height 30
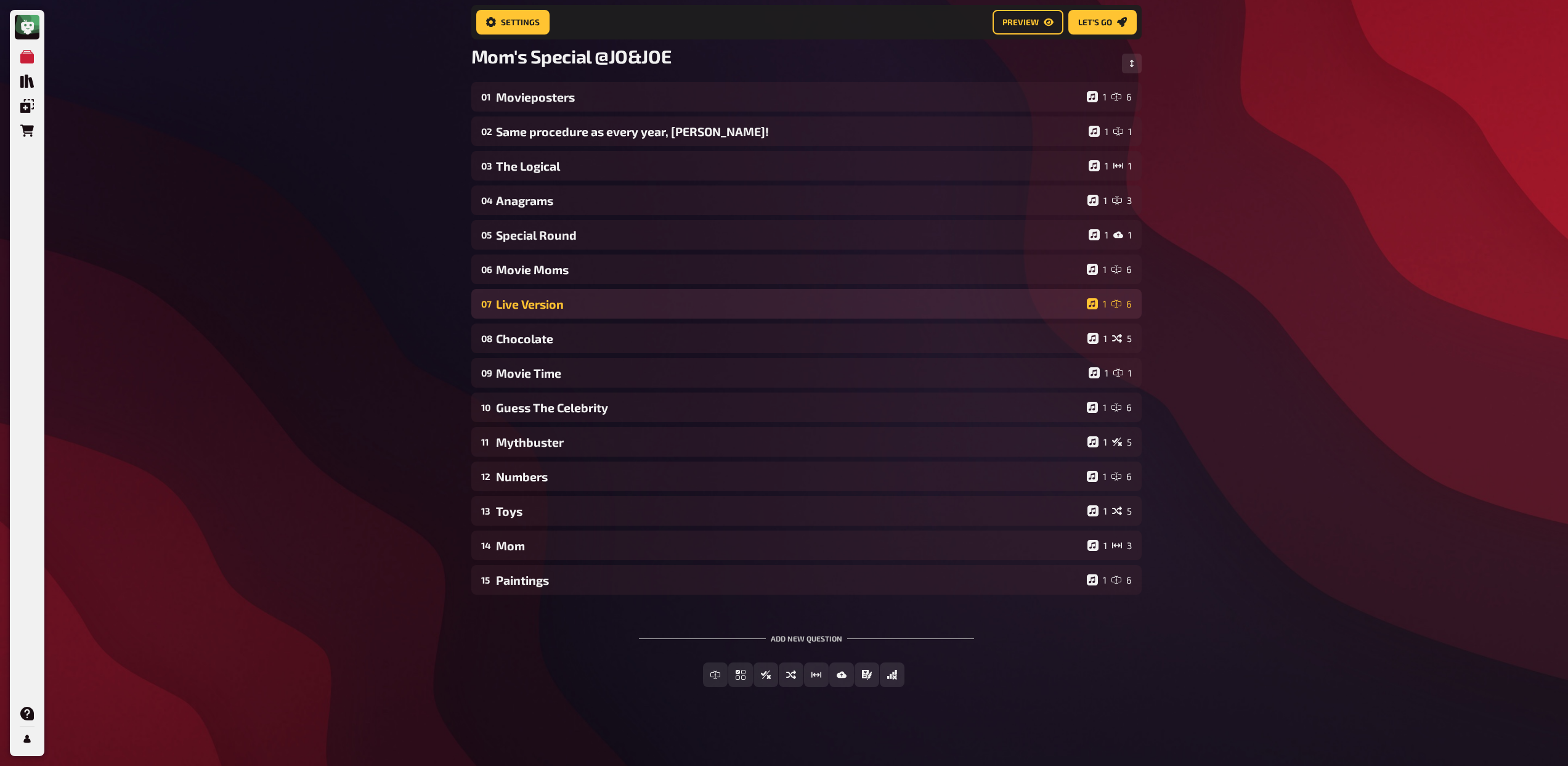
click at [556, 302] on div "Live Version" at bounding box center [789, 304] width 586 height 14
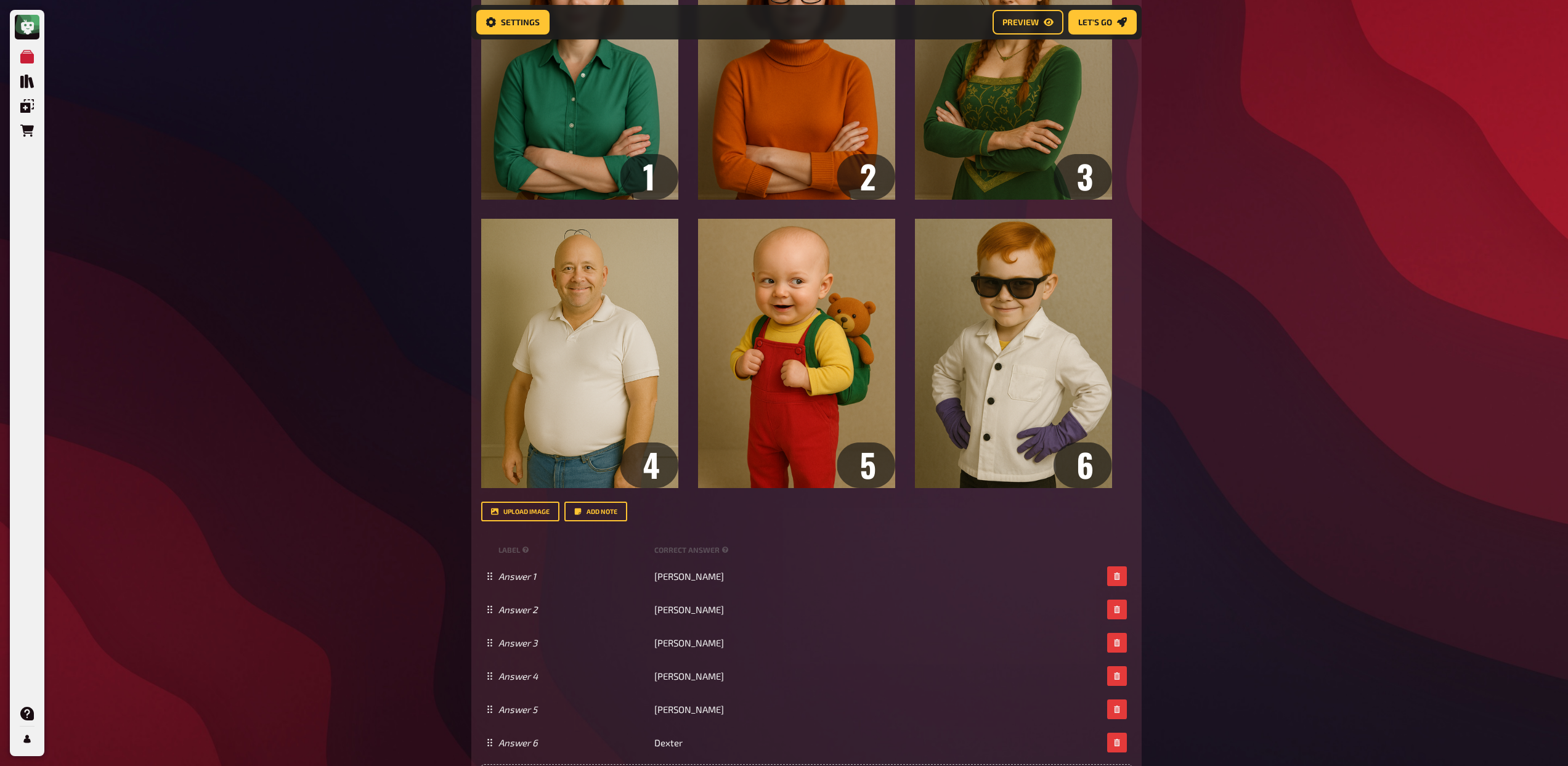
scroll to position [561, 0]
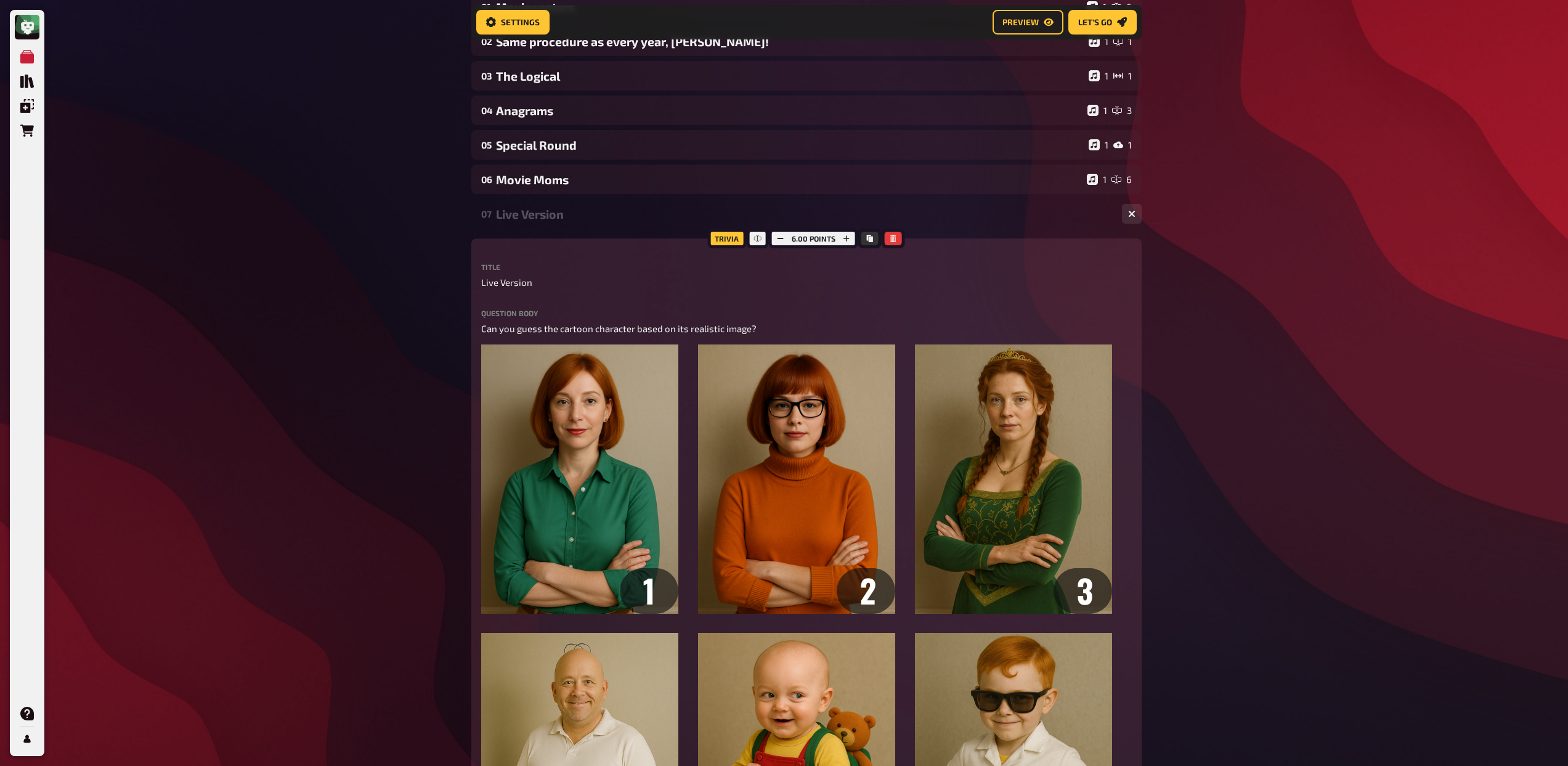
click at [514, 213] on div "Live Version" at bounding box center [804, 214] width 616 height 14
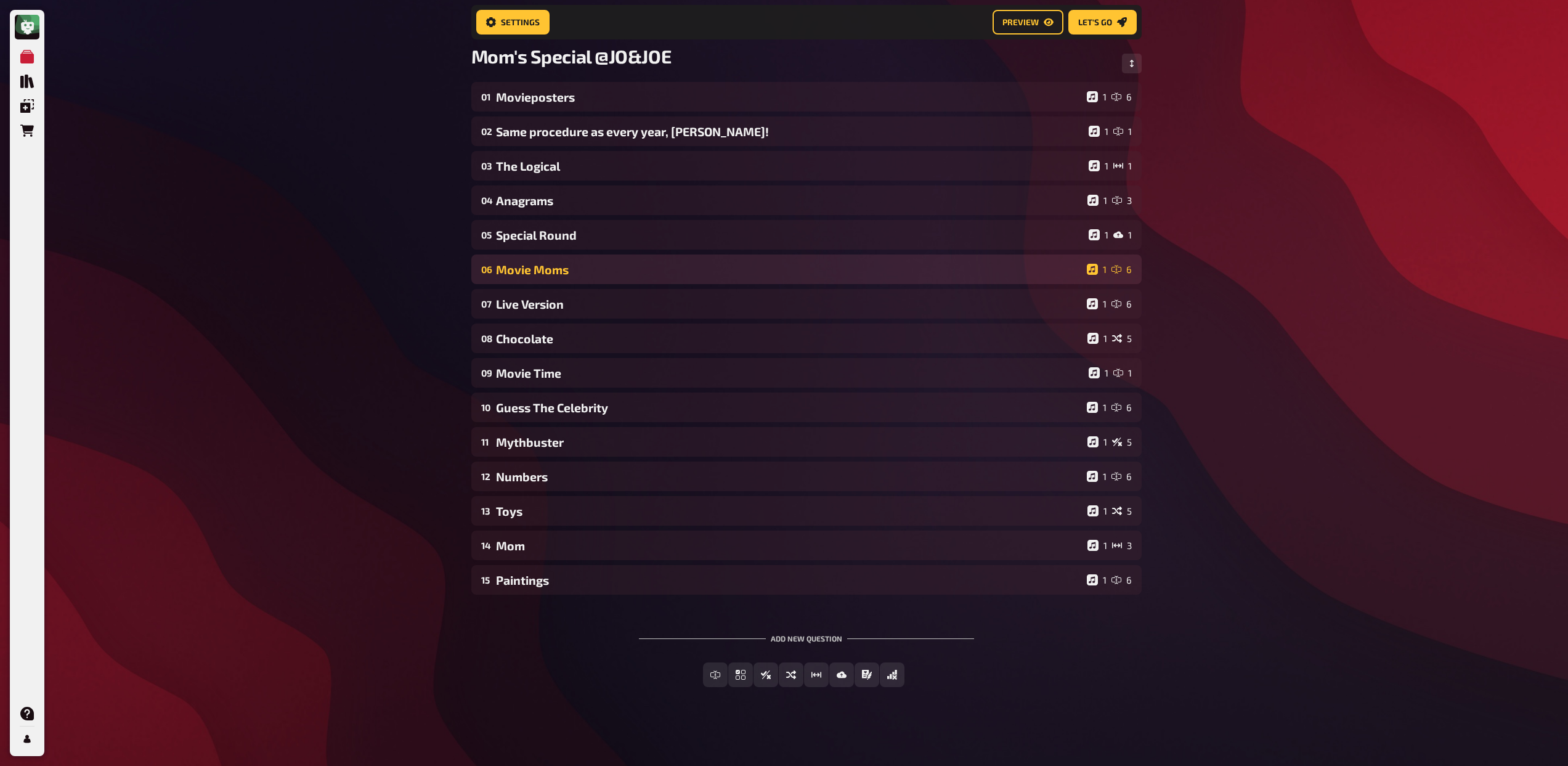
scroll to position [84, 0]
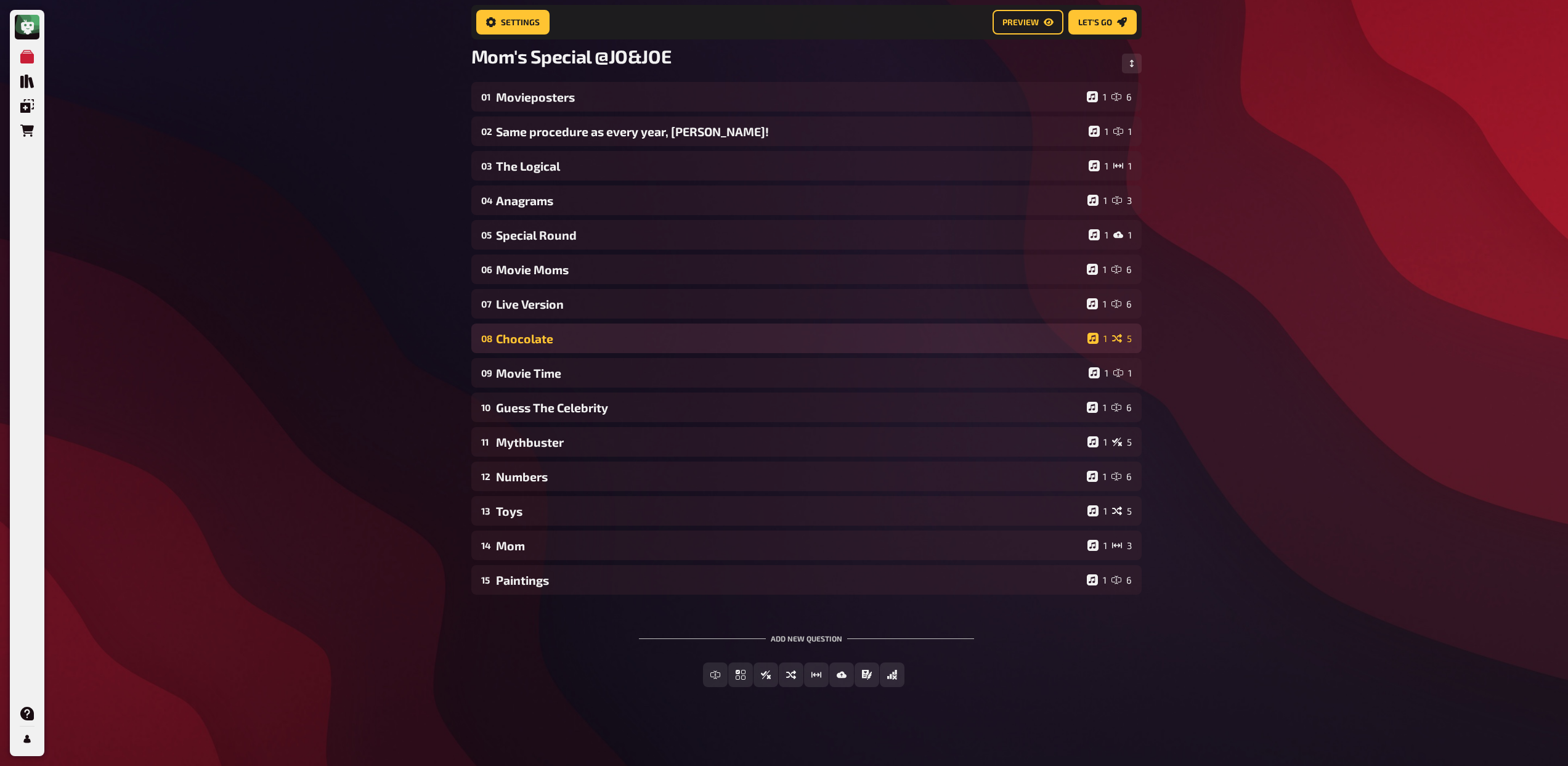
click at [534, 346] on div "08 Chocolate 1 5" at bounding box center [806, 338] width 670 height 30
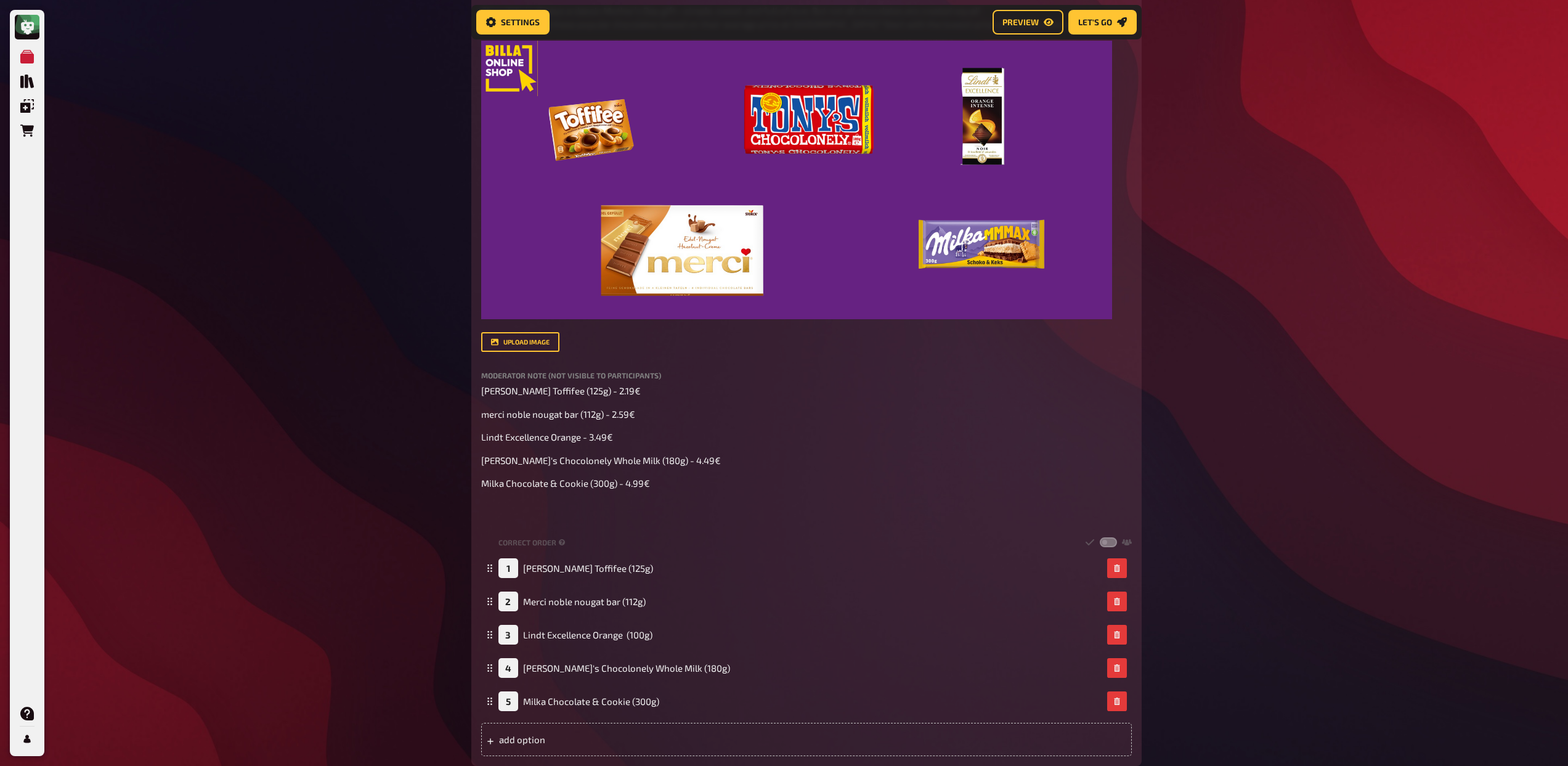
scroll to position [533, 0]
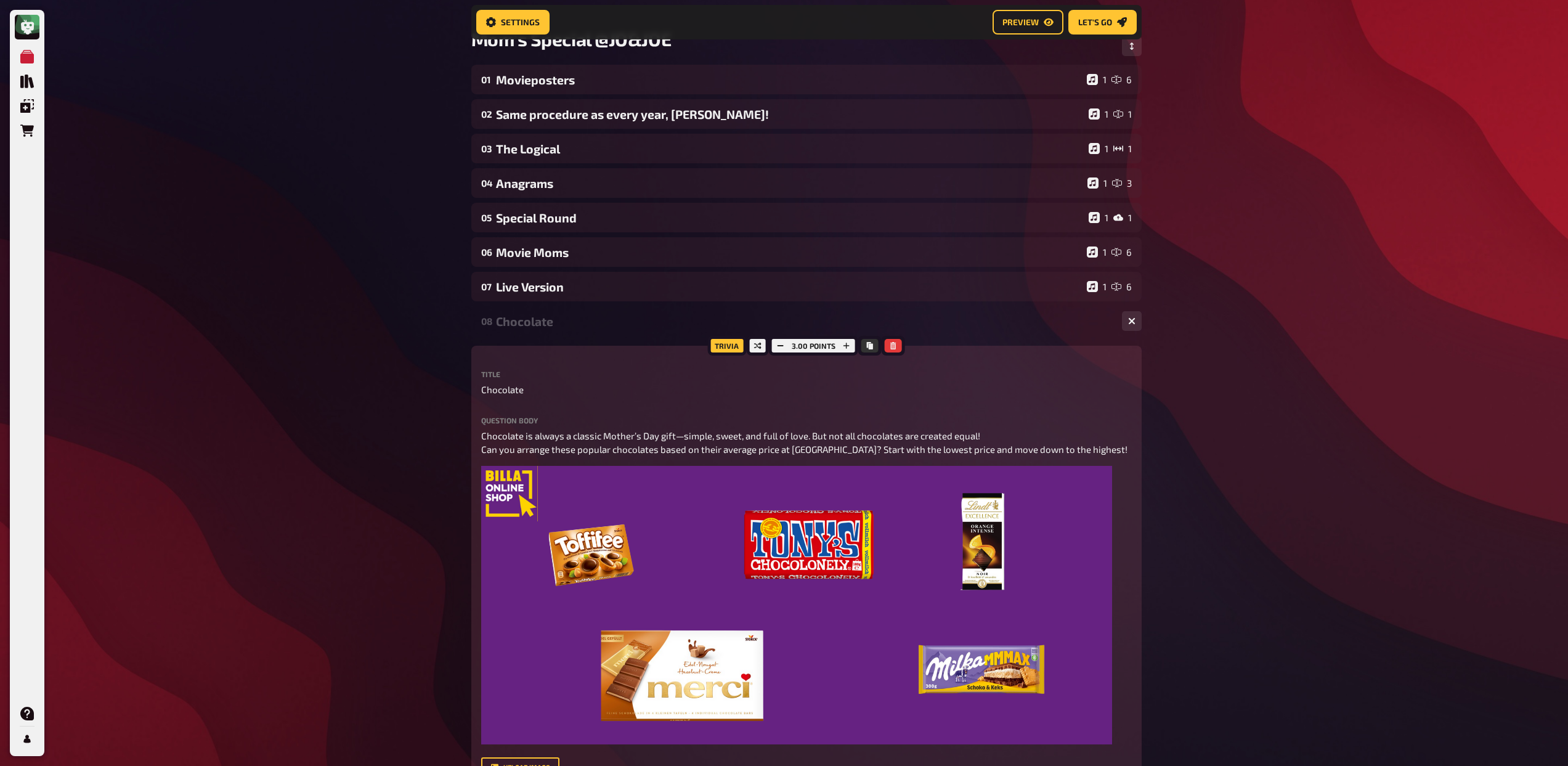
click at [548, 323] on div "Chocolate" at bounding box center [804, 321] width 616 height 14
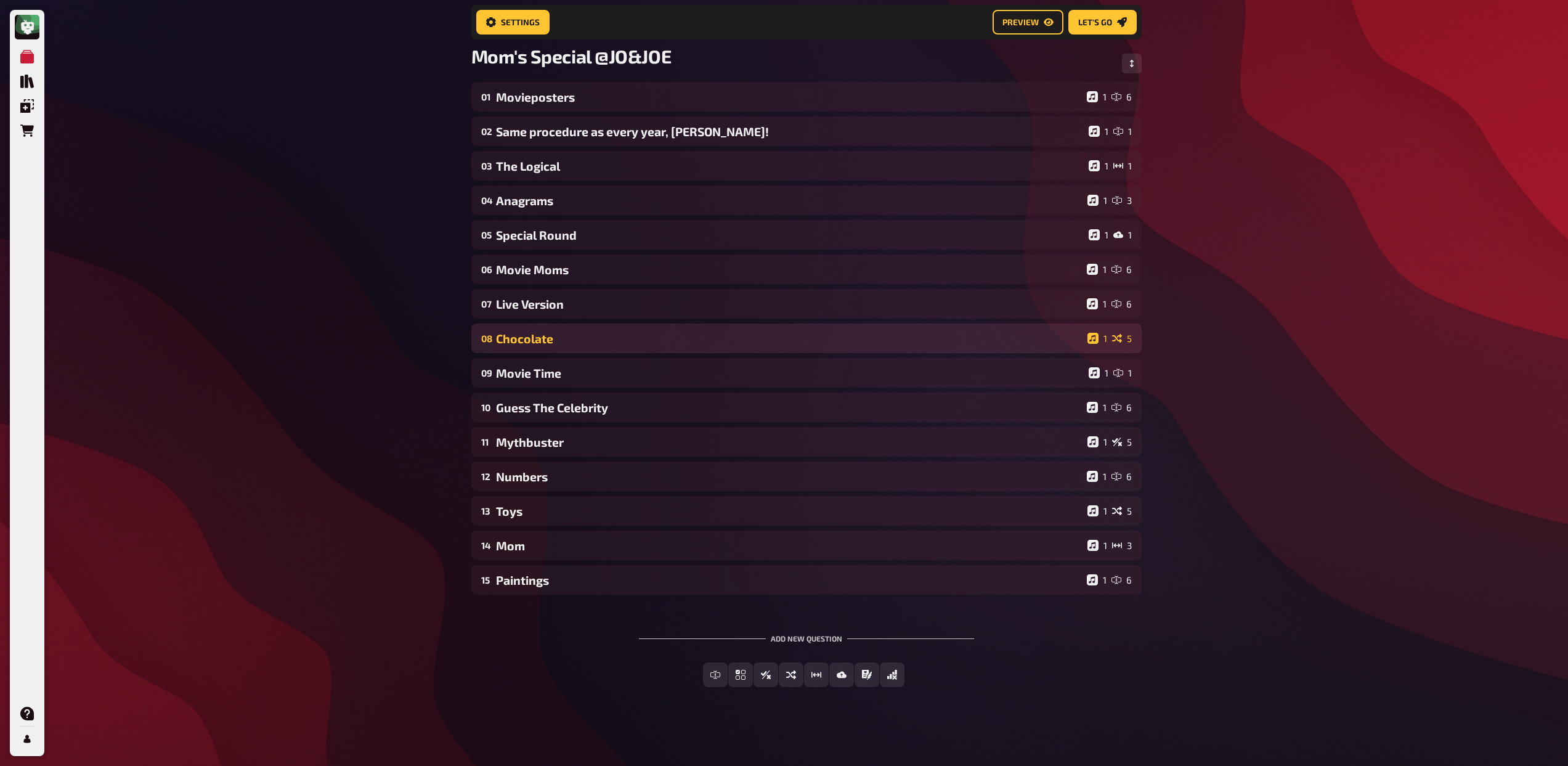
scroll to position [84, 0]
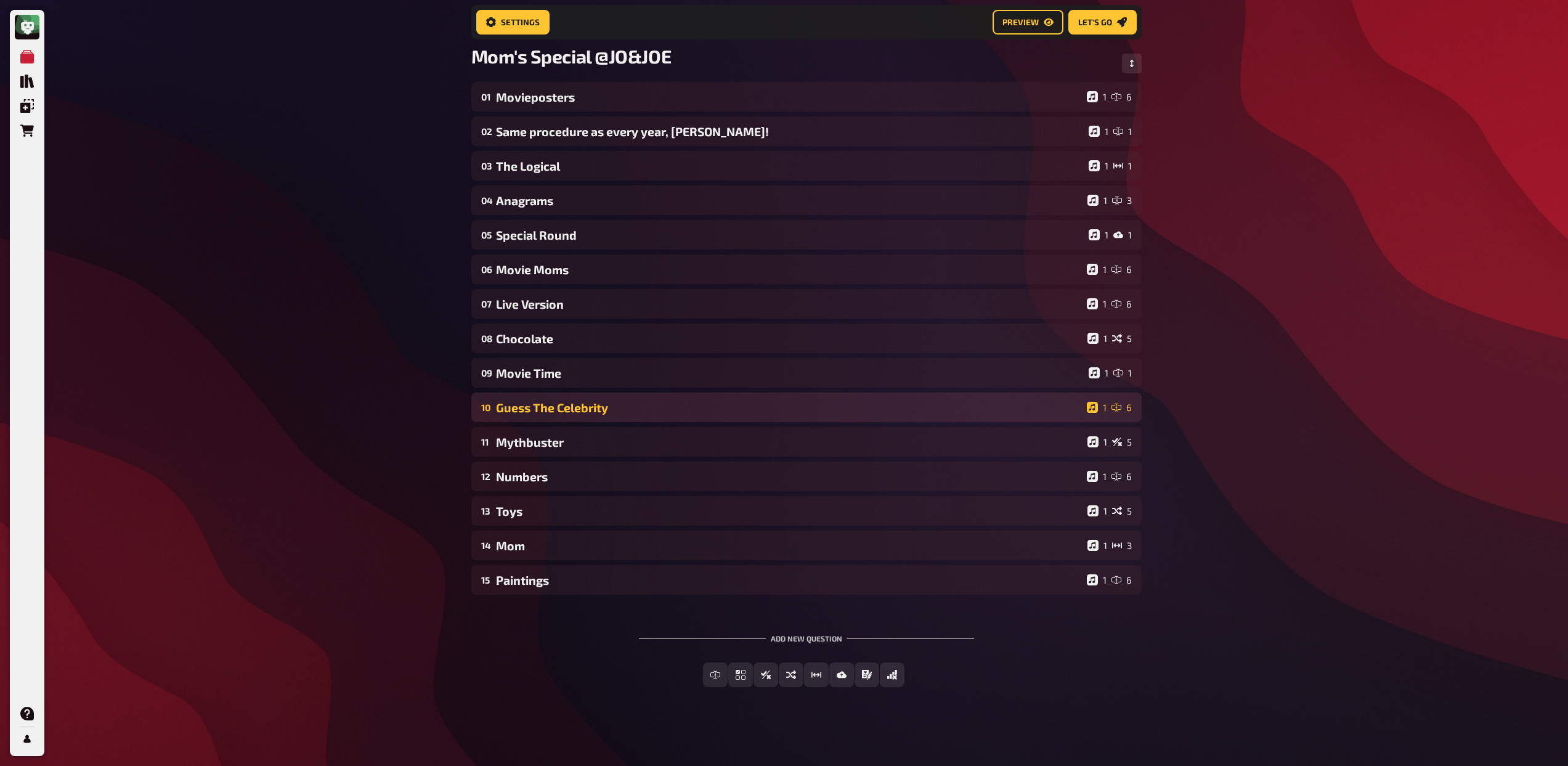
click at [576, 422] on div "10 Guess The Celebrity 1 6" at bounding box center [806, 408] width 670 height 30
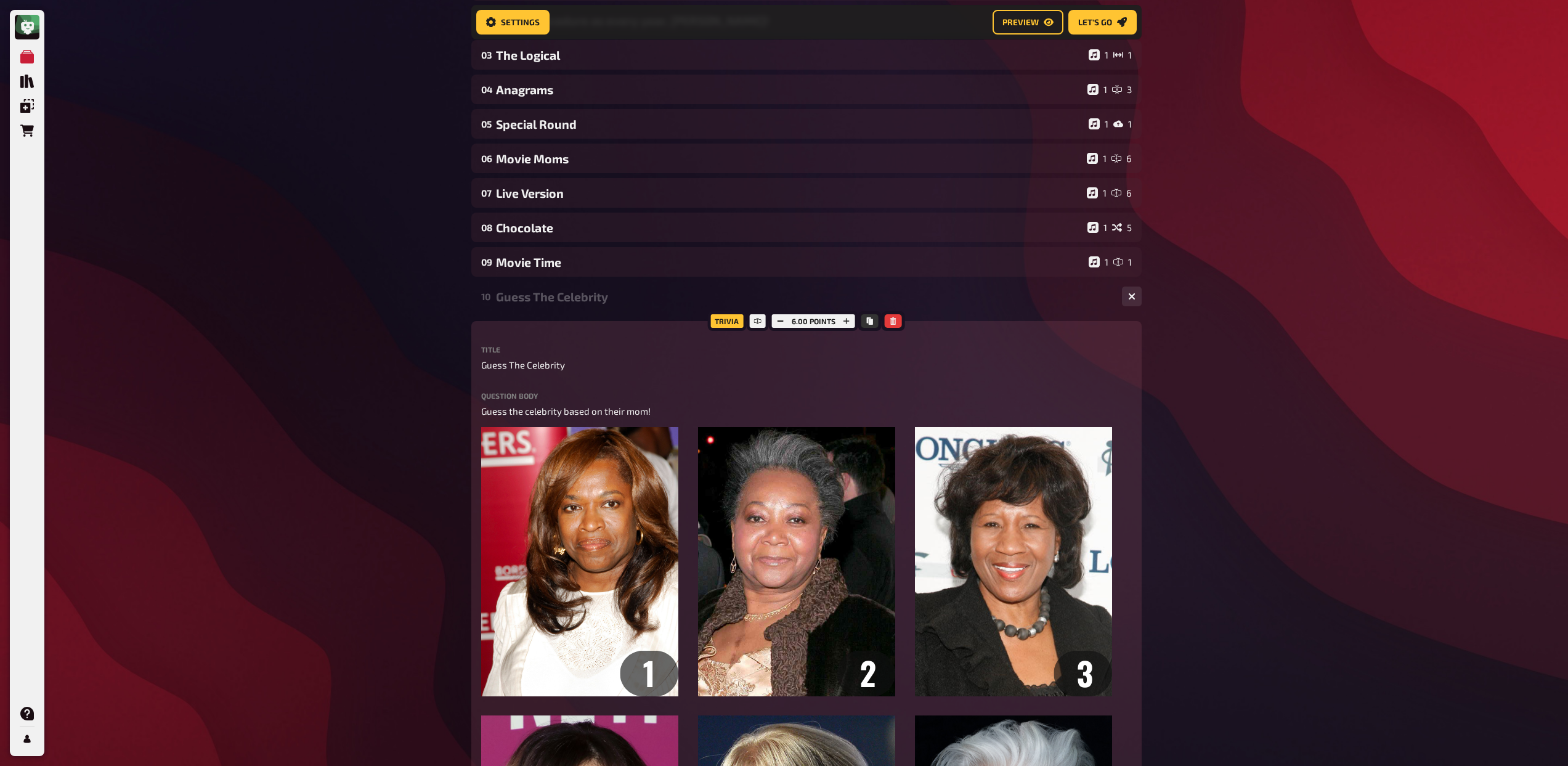
scroll to position [166, 0]
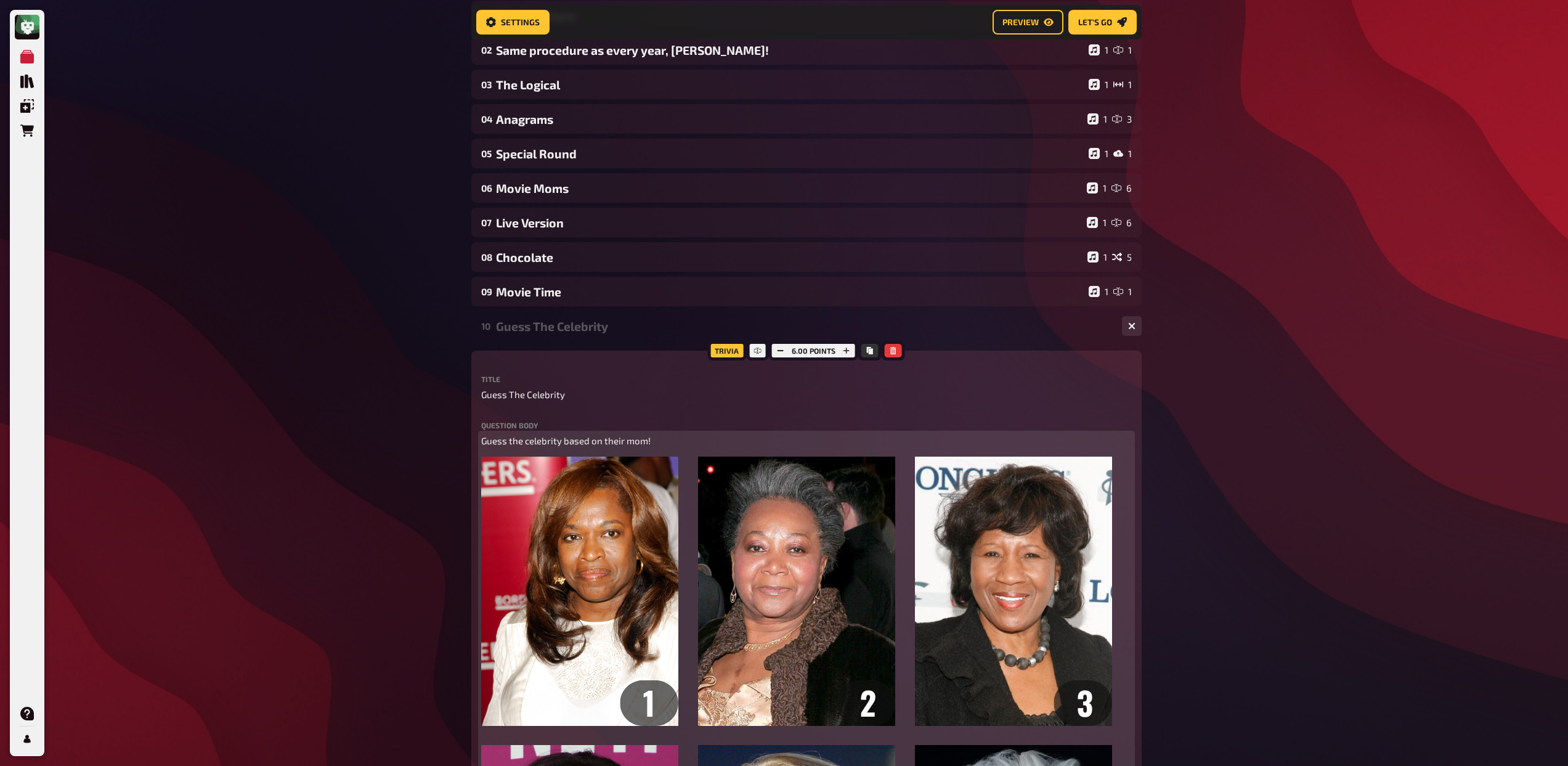
click at [534, 448] on p "Guess the celebrity based on their mom!" at bounding box center [806, 441] width 650 height 14
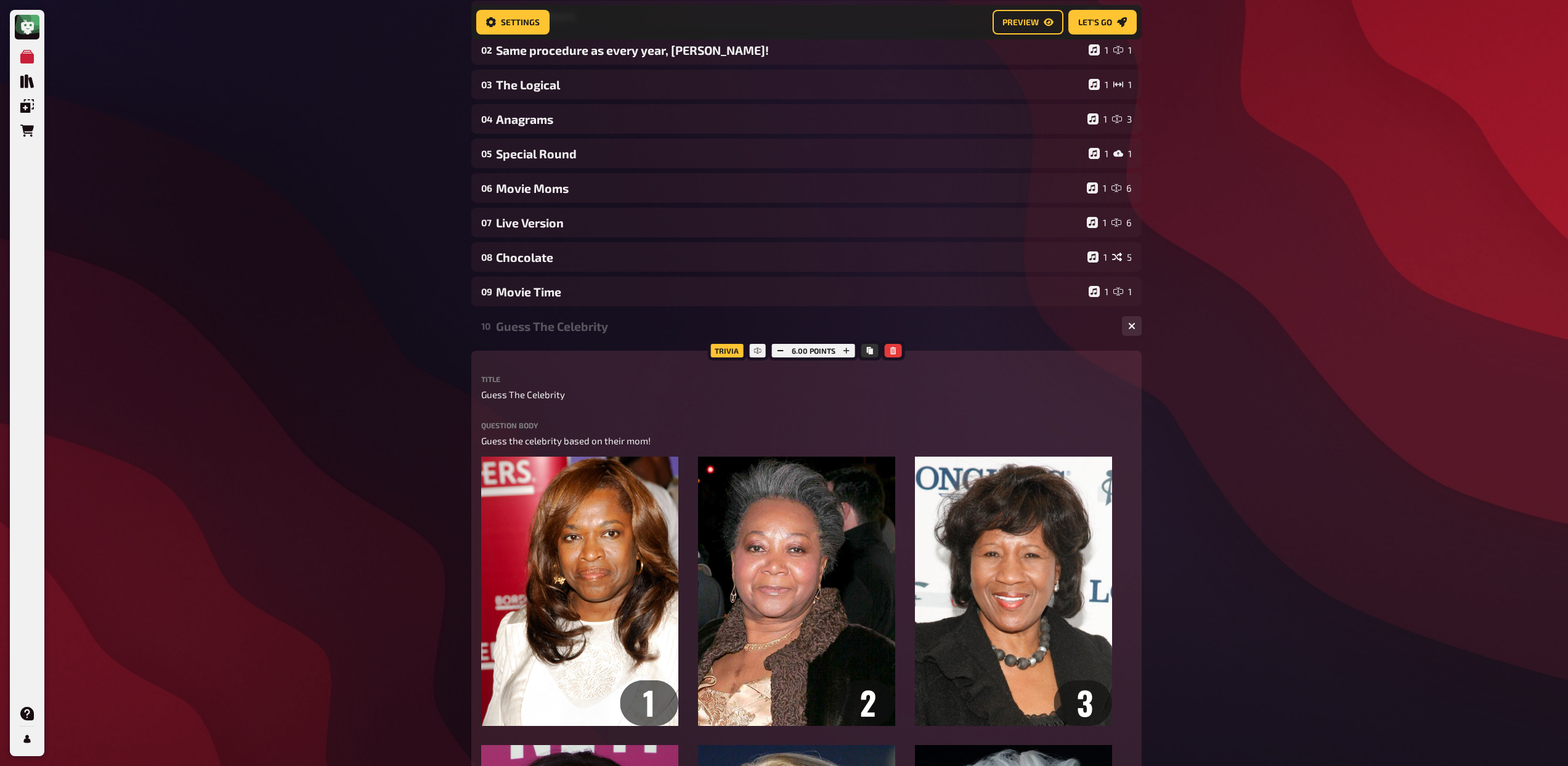
click at [517, 321] on div "Guess The Celebrity" at bounding box center [804, 327] width 616 height 14
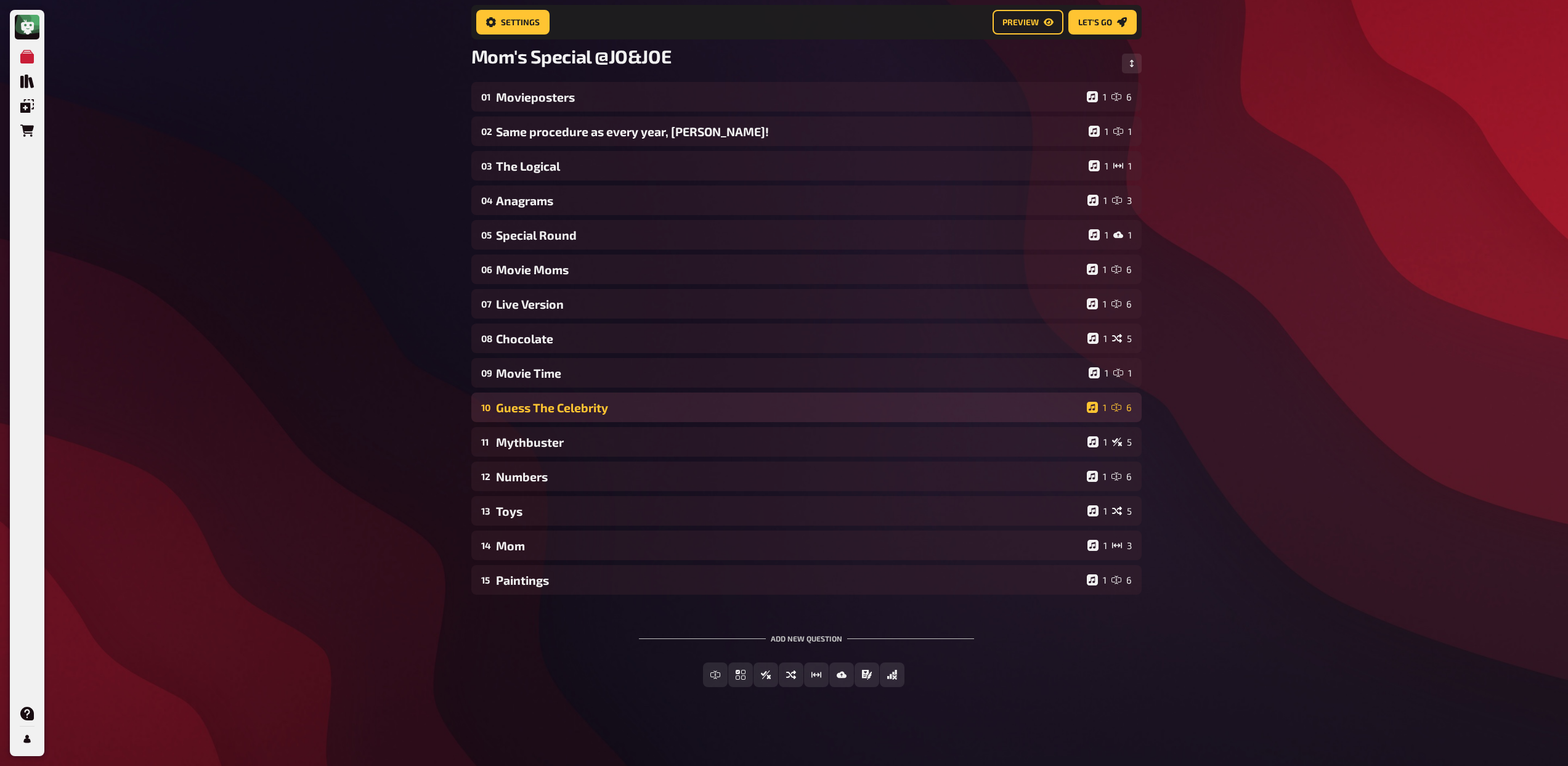
scroll to position [84, 0]
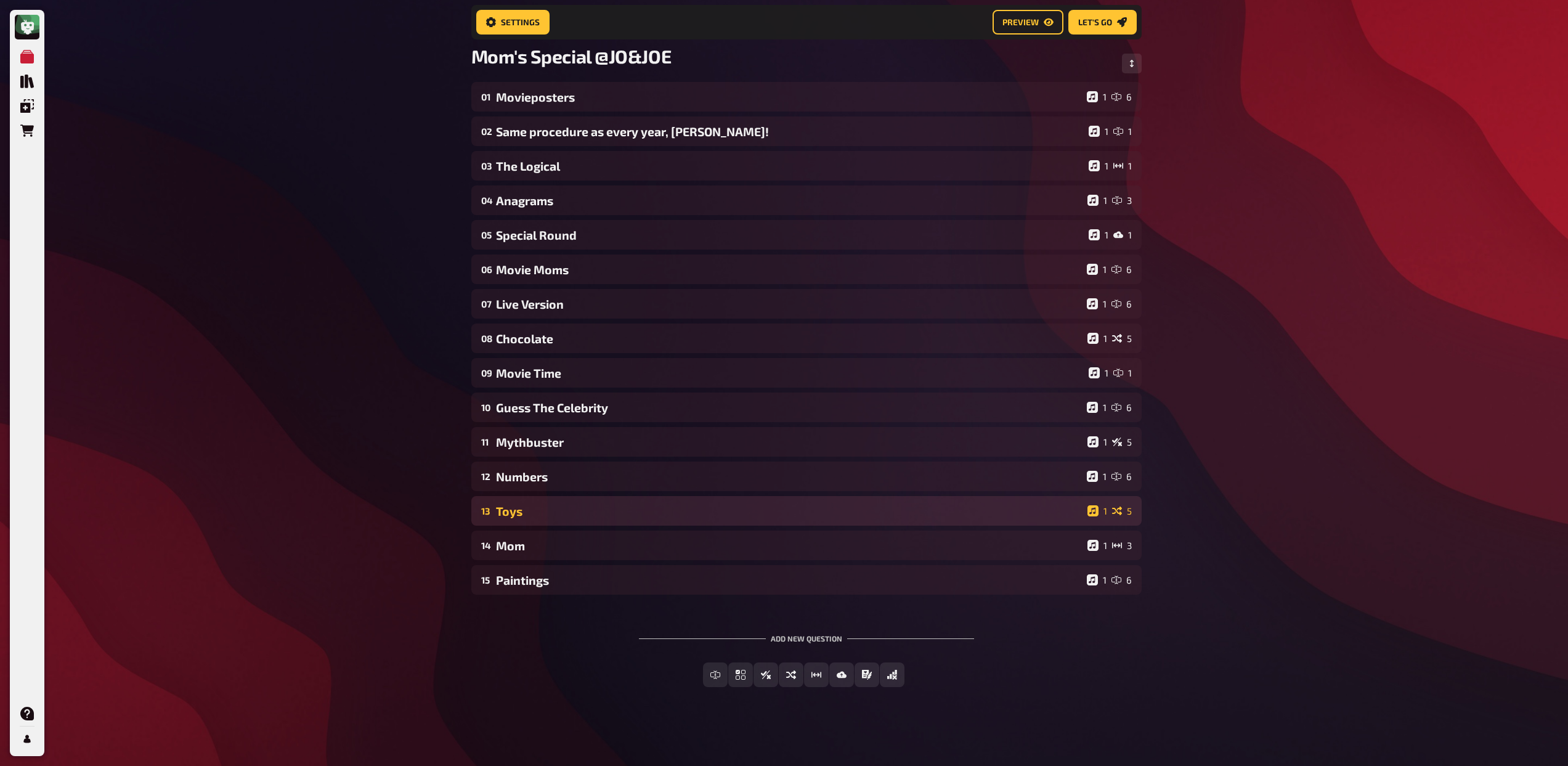
click at [566, 502] on div "13 Toys 1 5" at bounding box center [806, 511] width 670 height 30
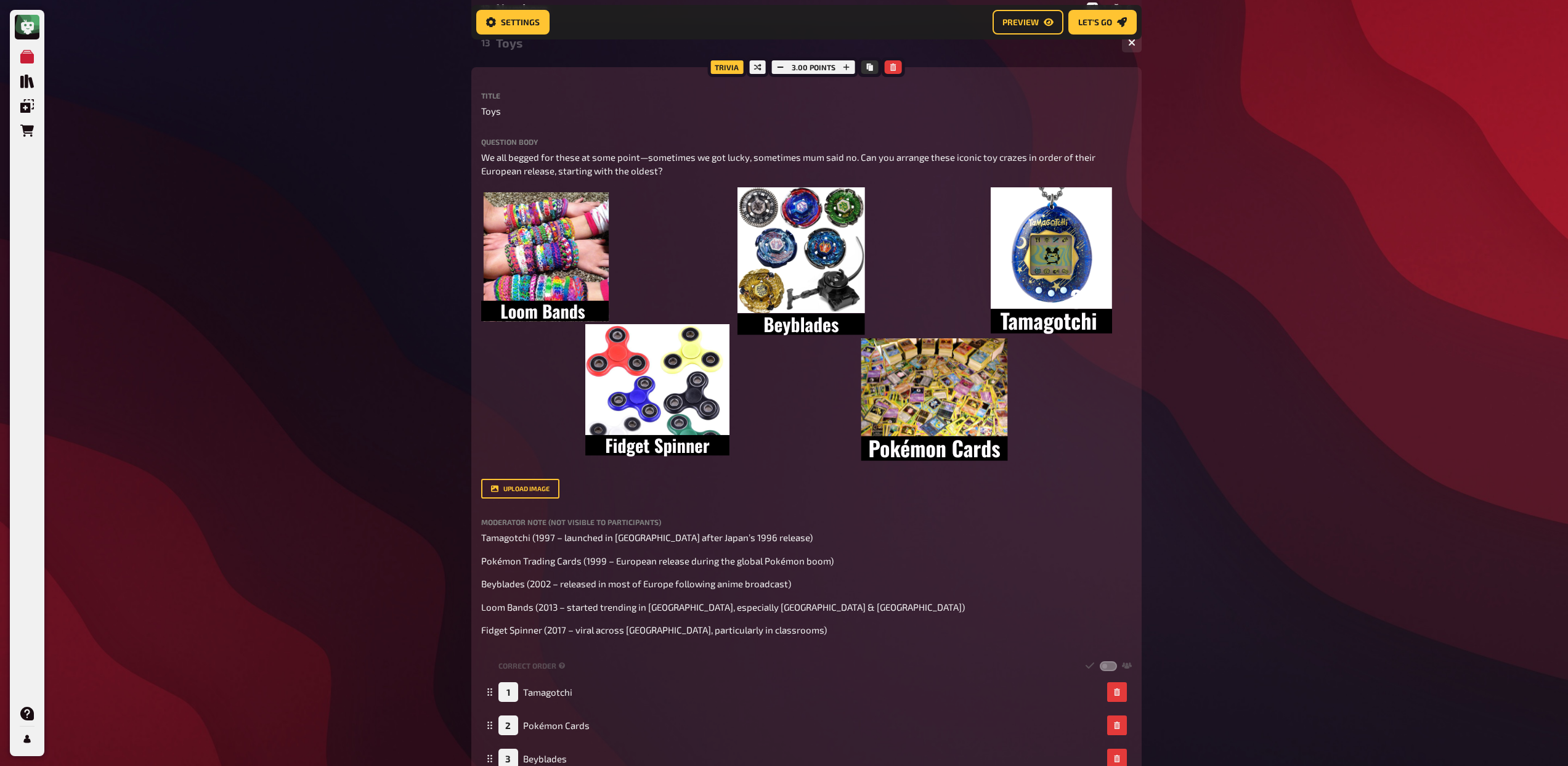
scroll to position [552, 0]
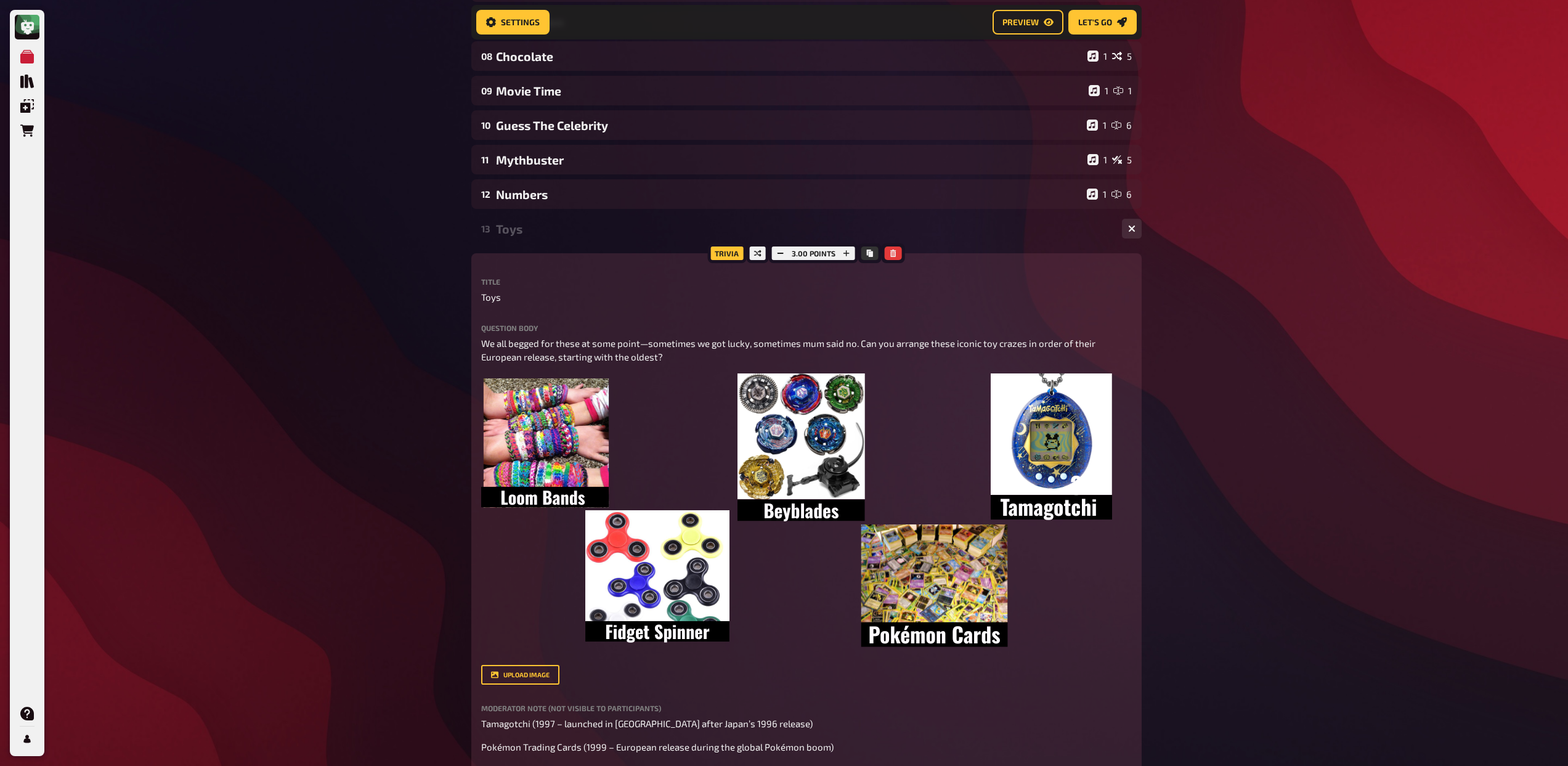
click at [518, 228] on div "Toys" at bounding box center [804, 229] width 616 height 14
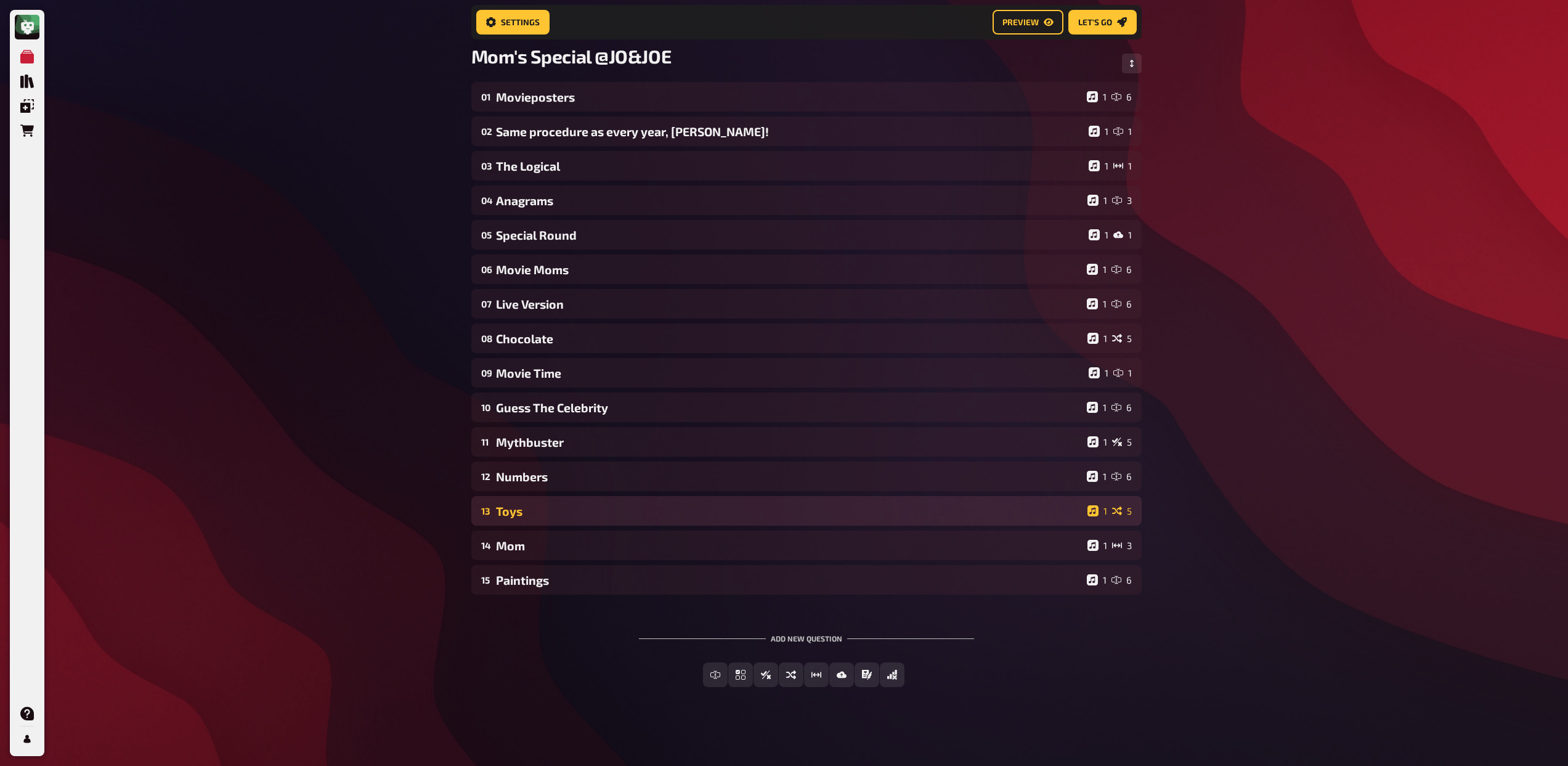
scroll to position [84, 0]
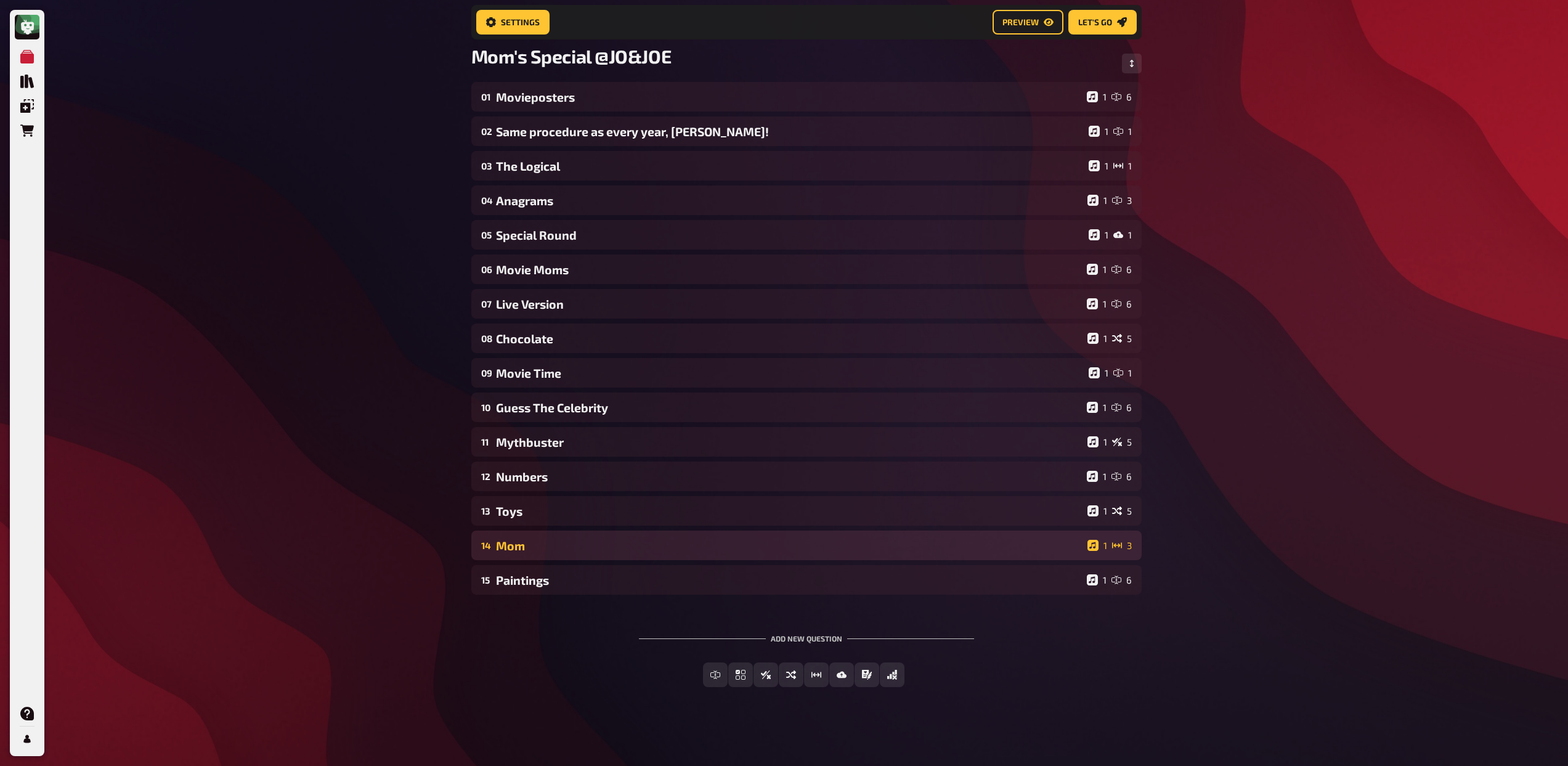
click at [540, 535] on div "14 Mom 1 3" at bounding box center [806, 545] width 670 height 30
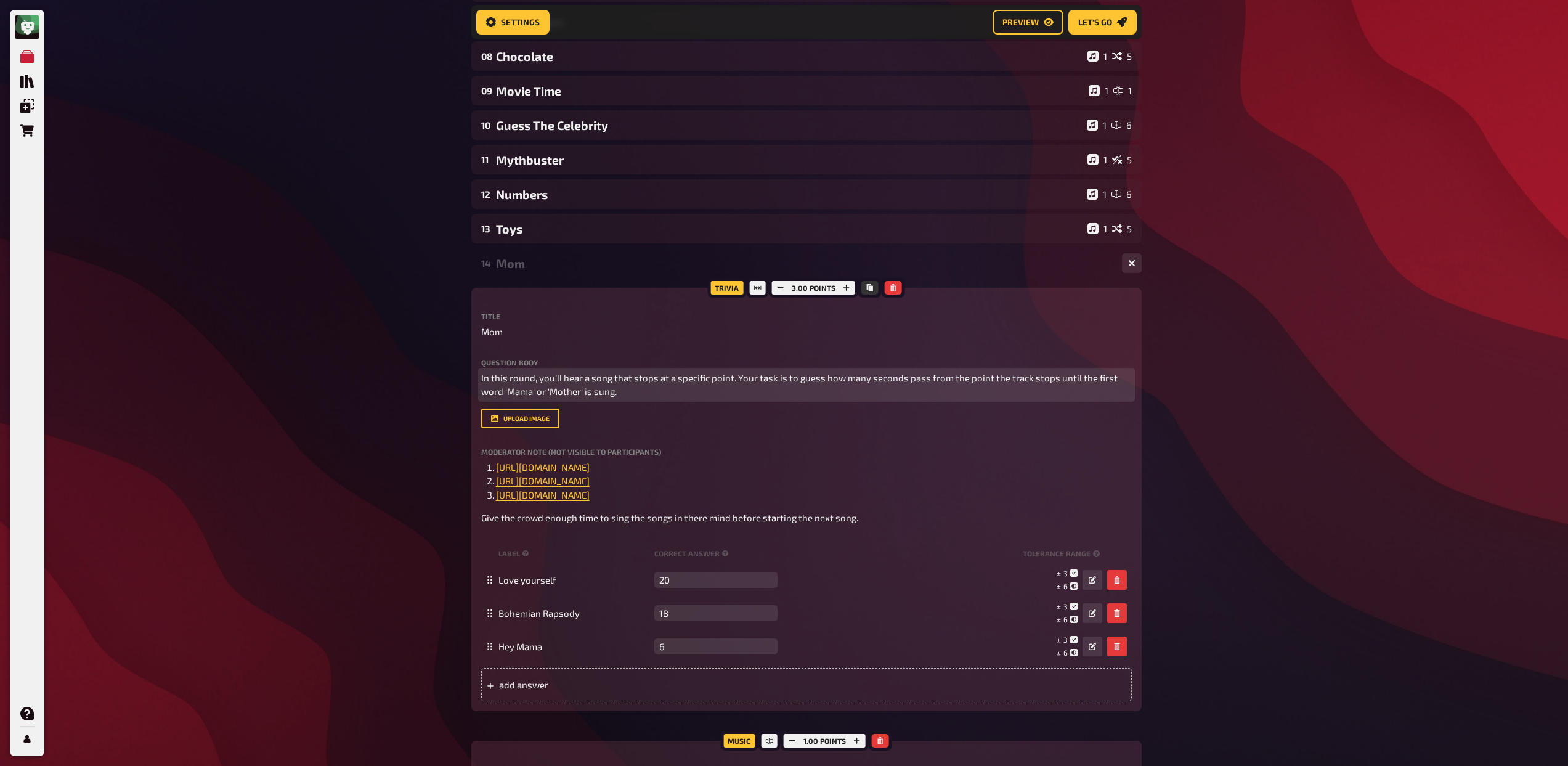
click at [619, 396] on p "In this round, you’ll hear a song that stops at a specific point. Your task is …" at bounding box center [806, 385] width 650 height 28
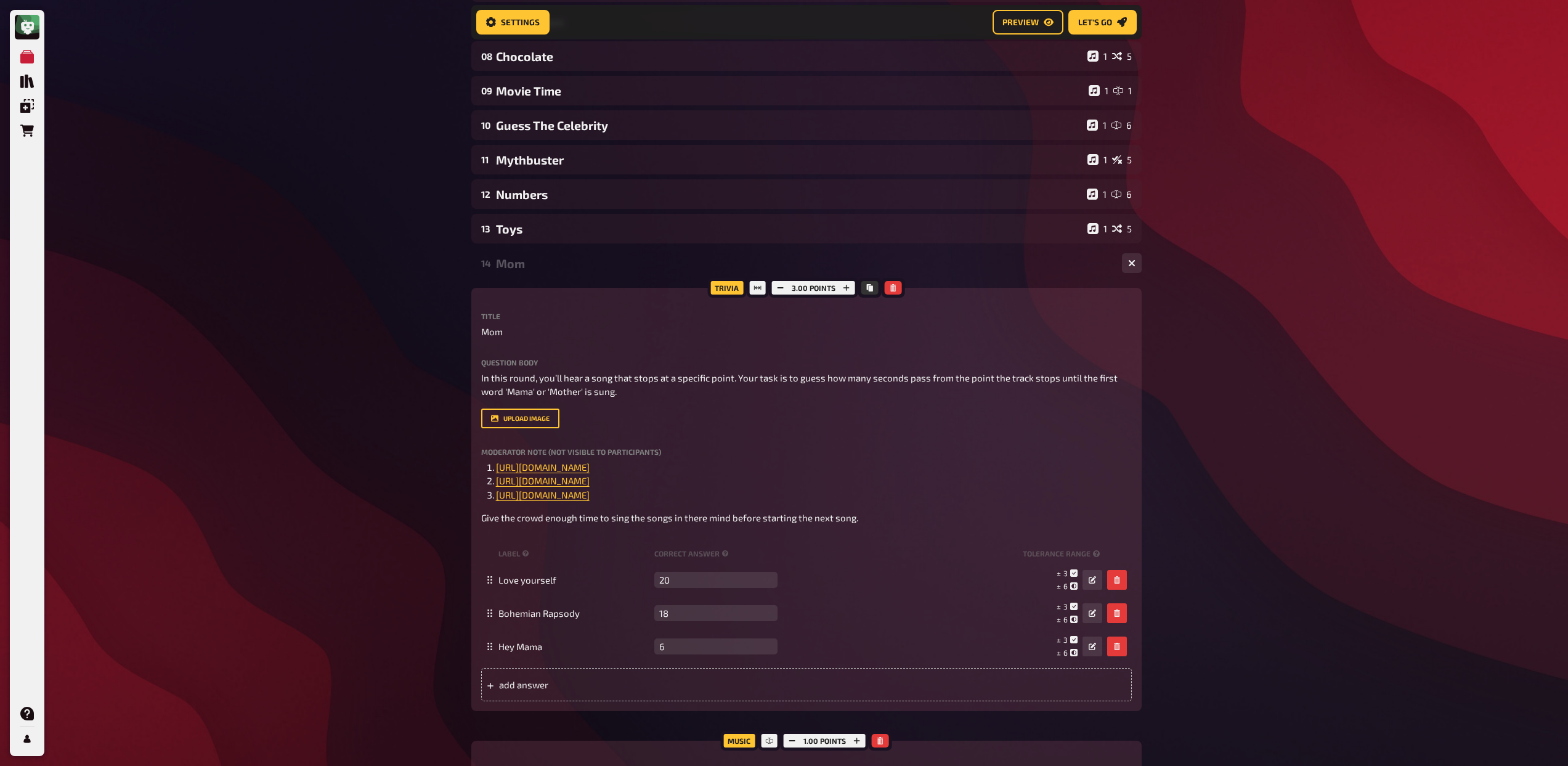
click at [517, 267] on div "Mom" at bounding box center [804, 263] width 616 height 14
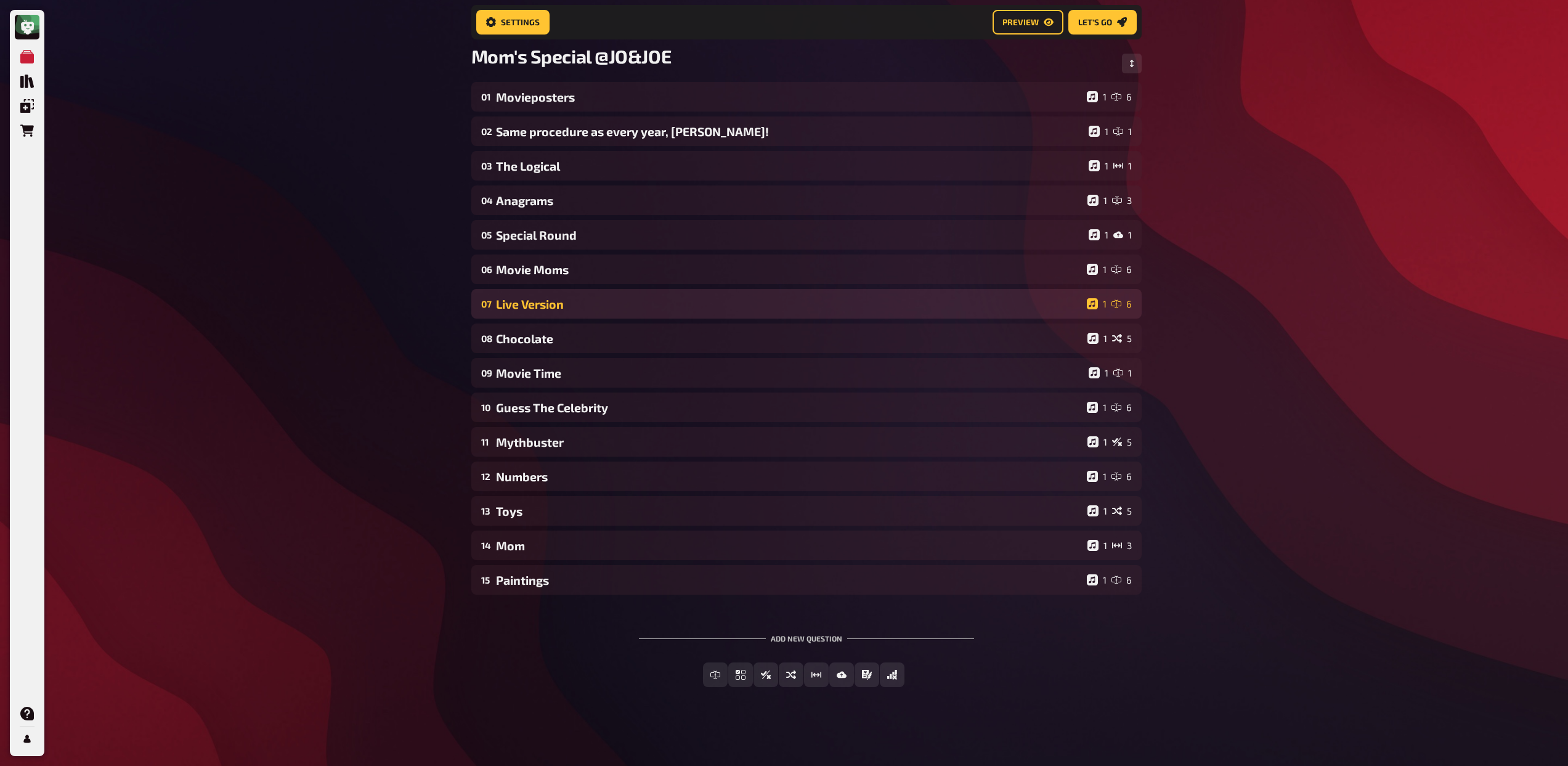
scroll to position [84, 0]
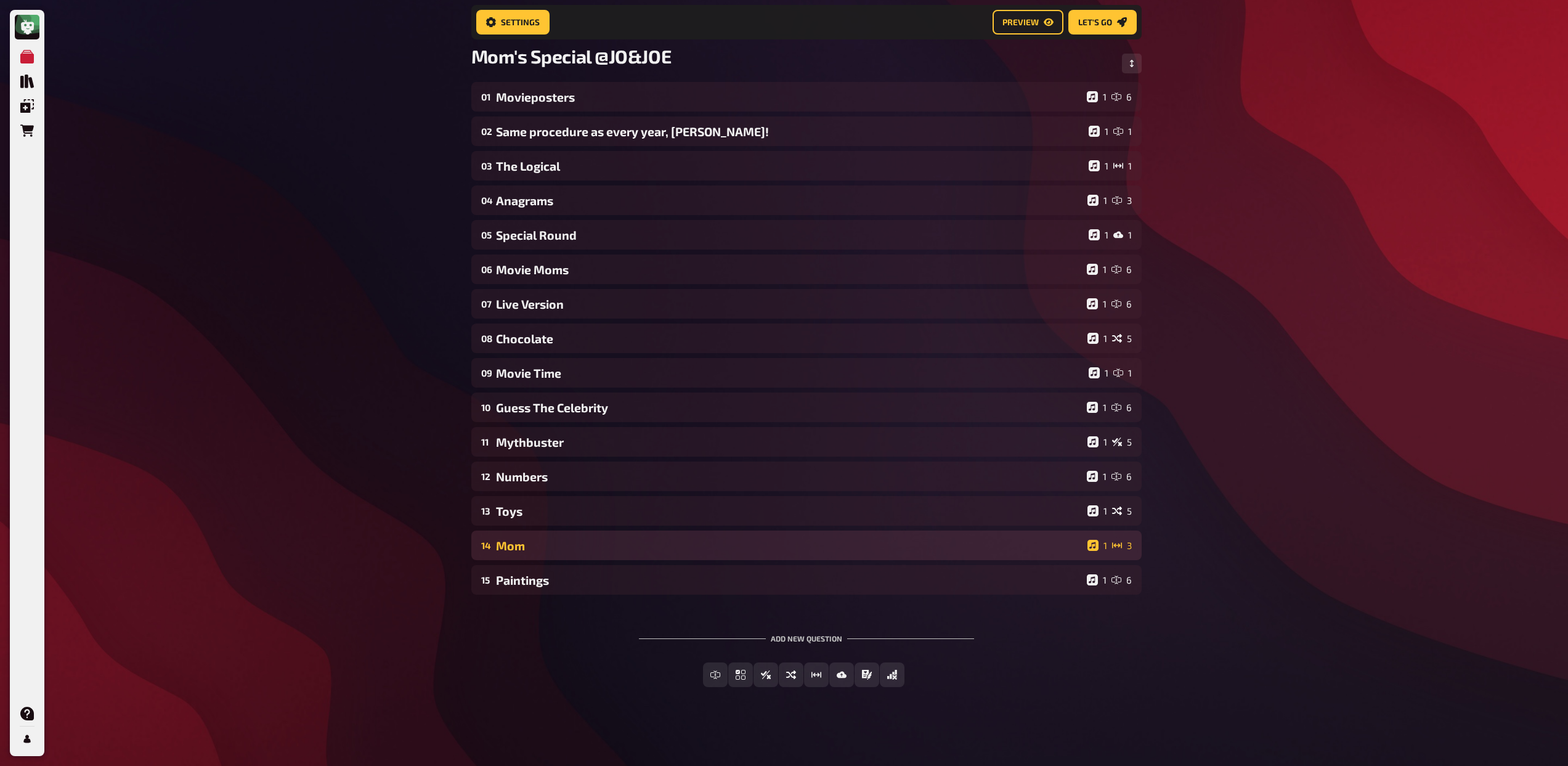
click at [554, 534] on div "14 Mom 1 3" at bounding box center [806, 545] width 670 height 30
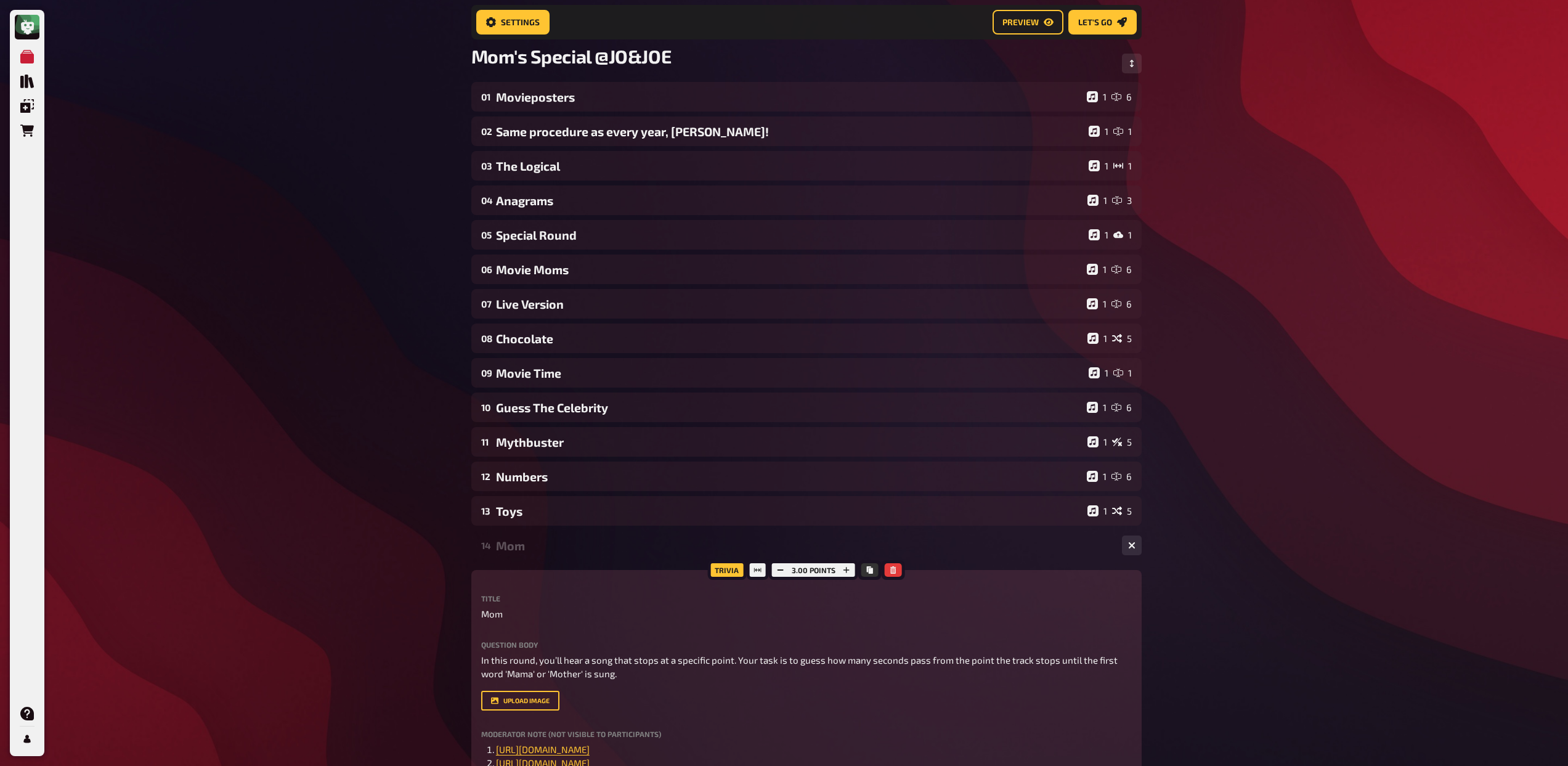
scroll to position [367, 0]
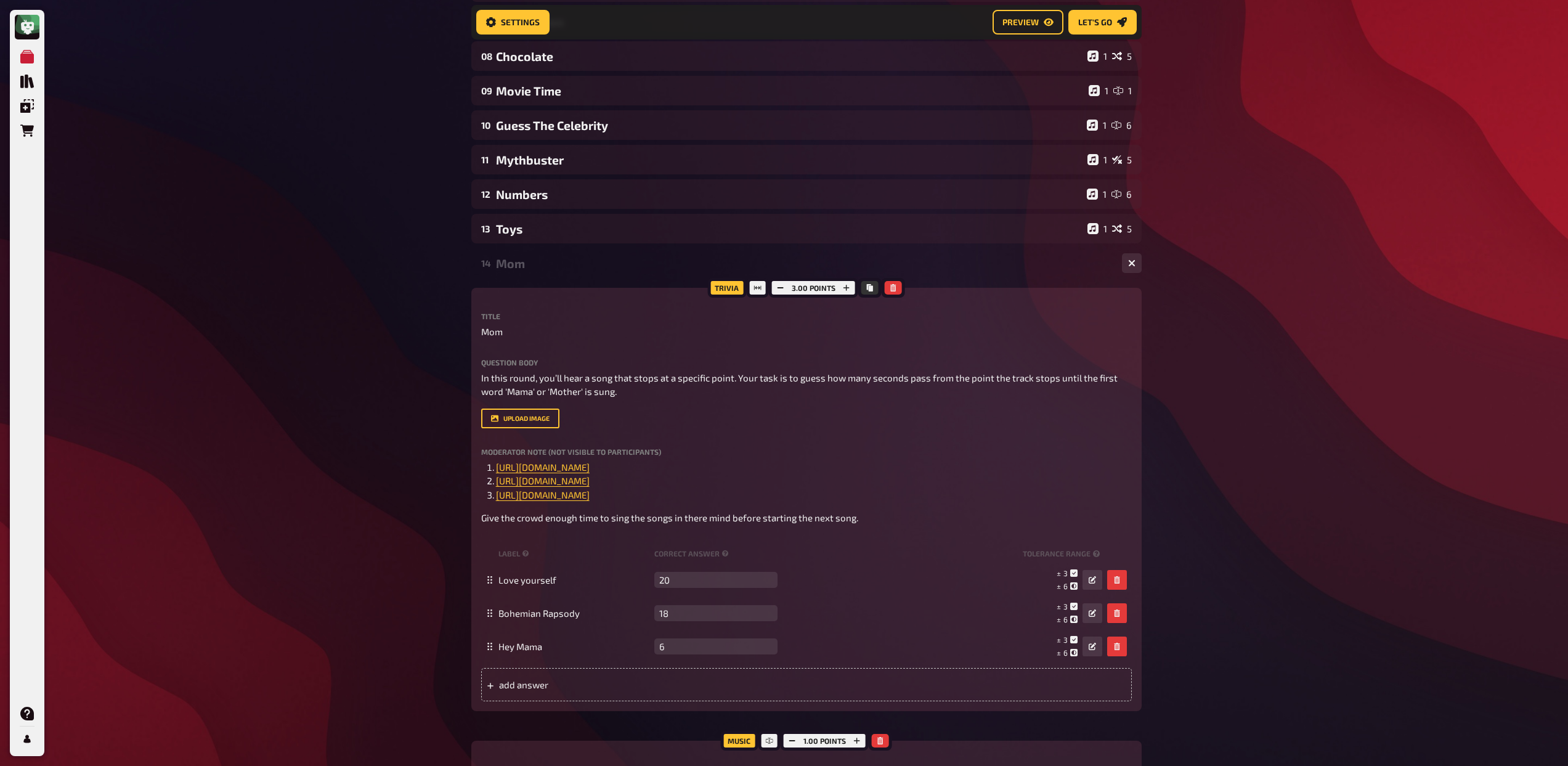
click at [546, 267] on div "Mom" at bounding box center [804, 263] width 616 height 14
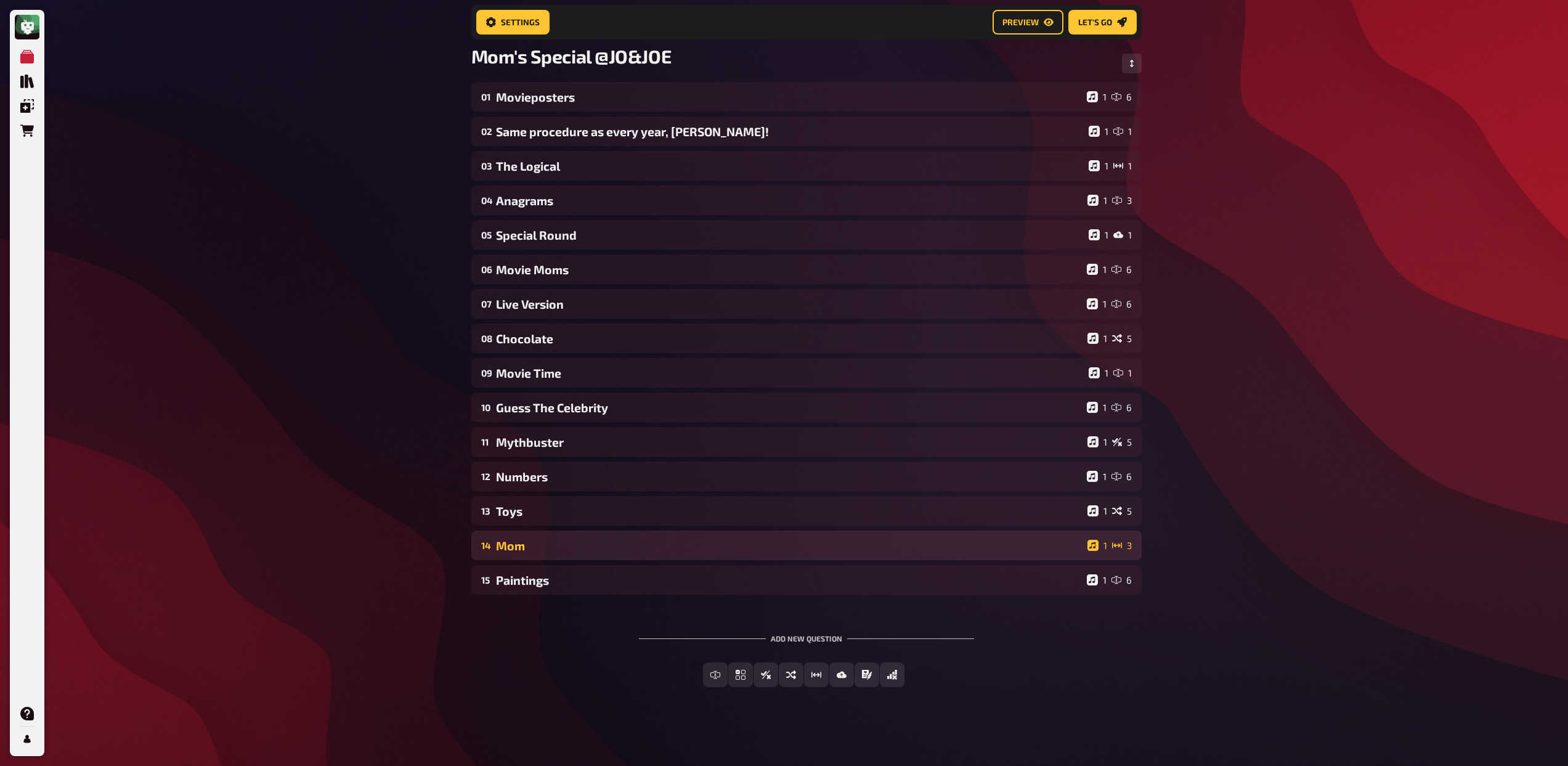
scroll to position [84, 0]
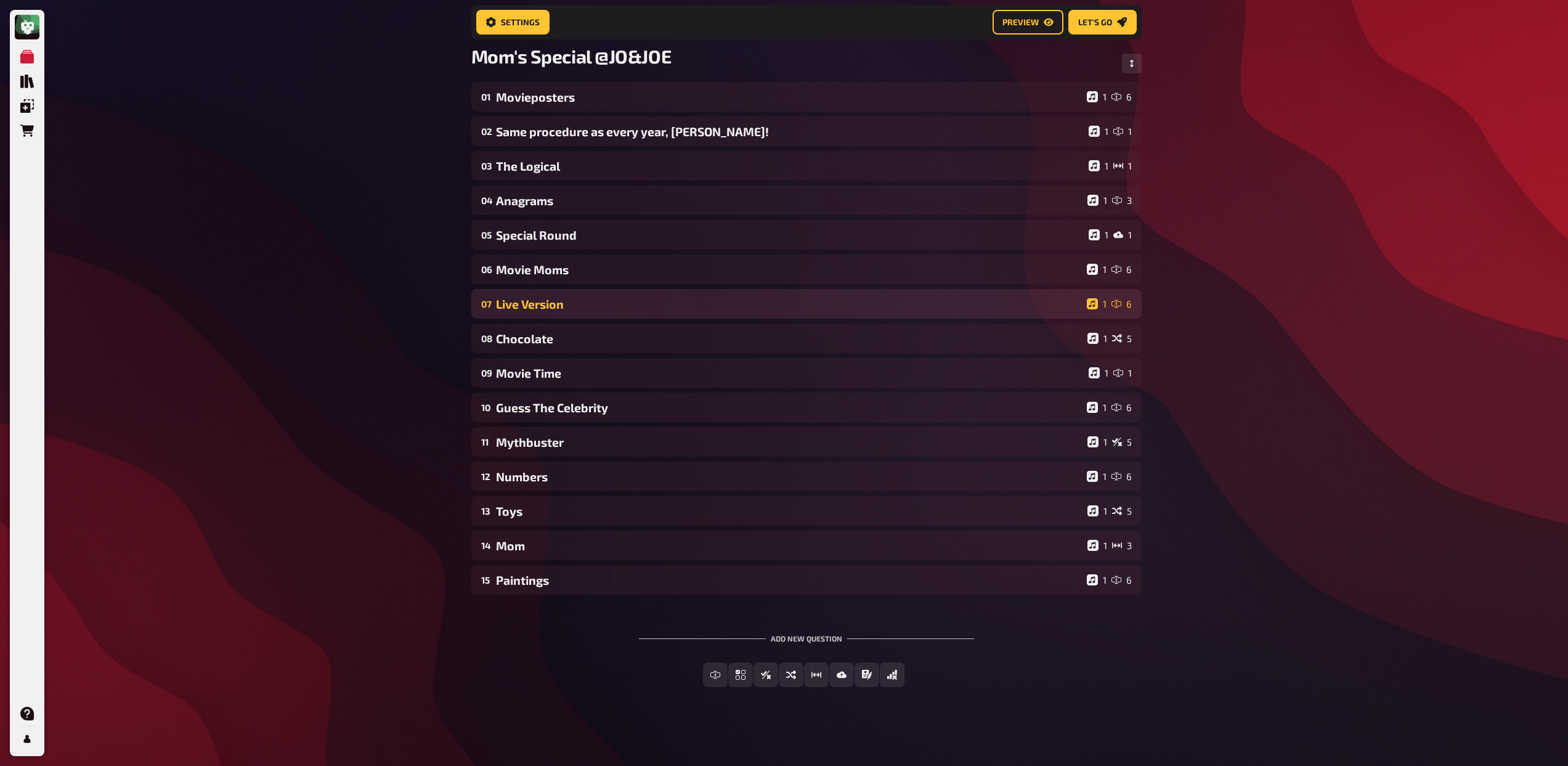
click at [602, 305] on div "Live Version" at bounding box center [789, 304] width 586 height 14
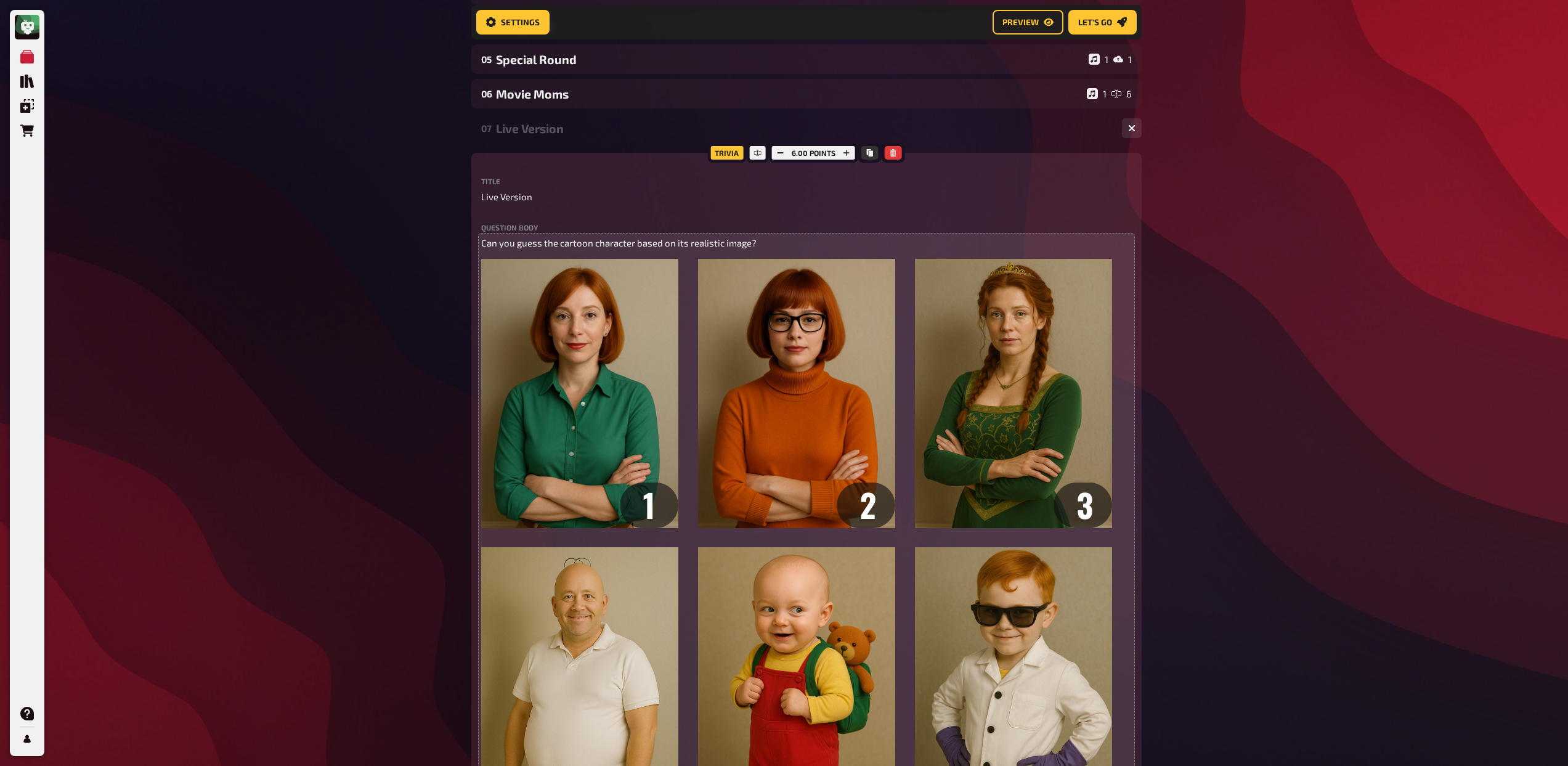
scroll to position [247, 0]
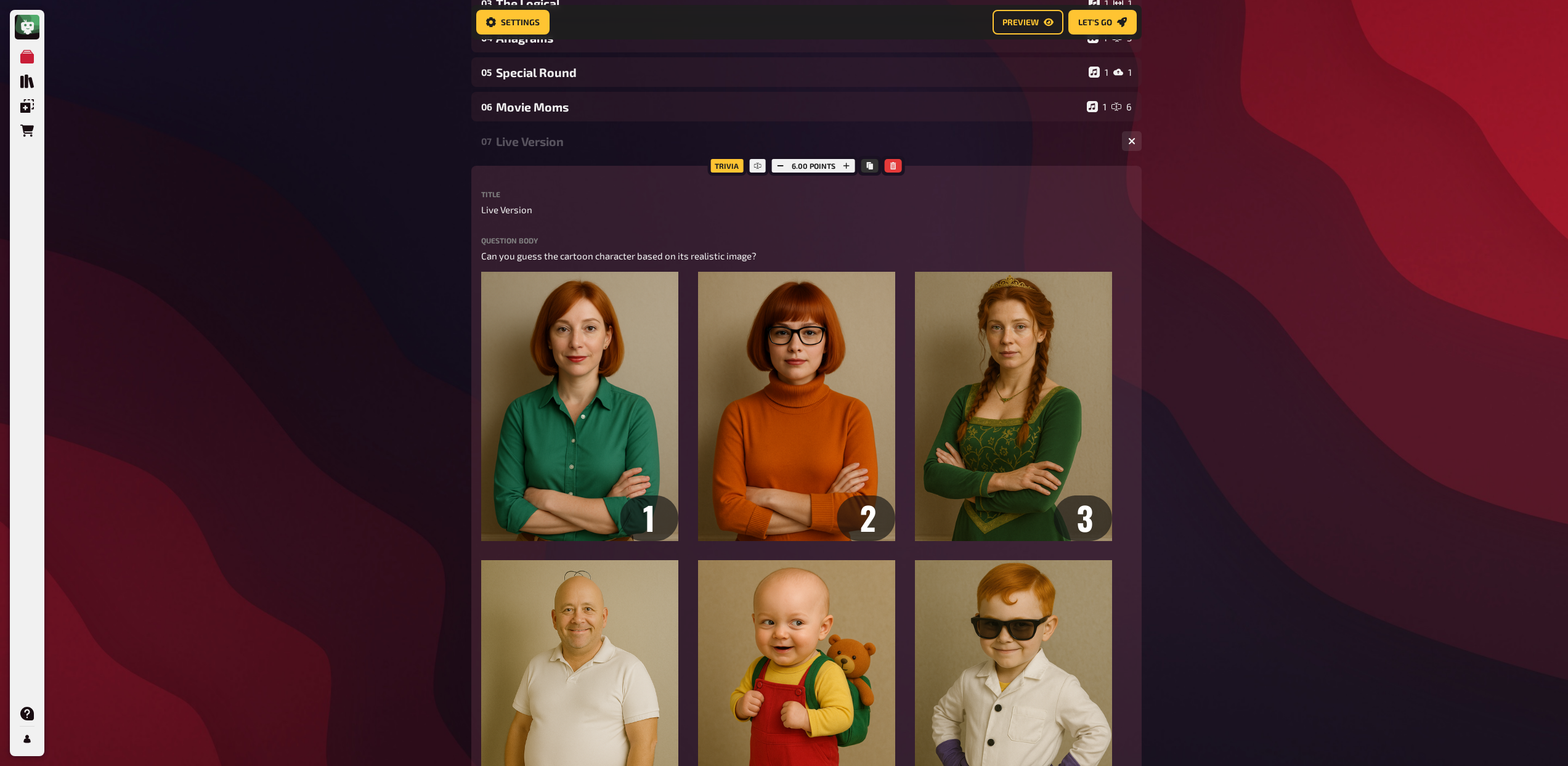
click at [539, 142] on div "Live Version" at bounding box center [804, 141] width 616 height 14
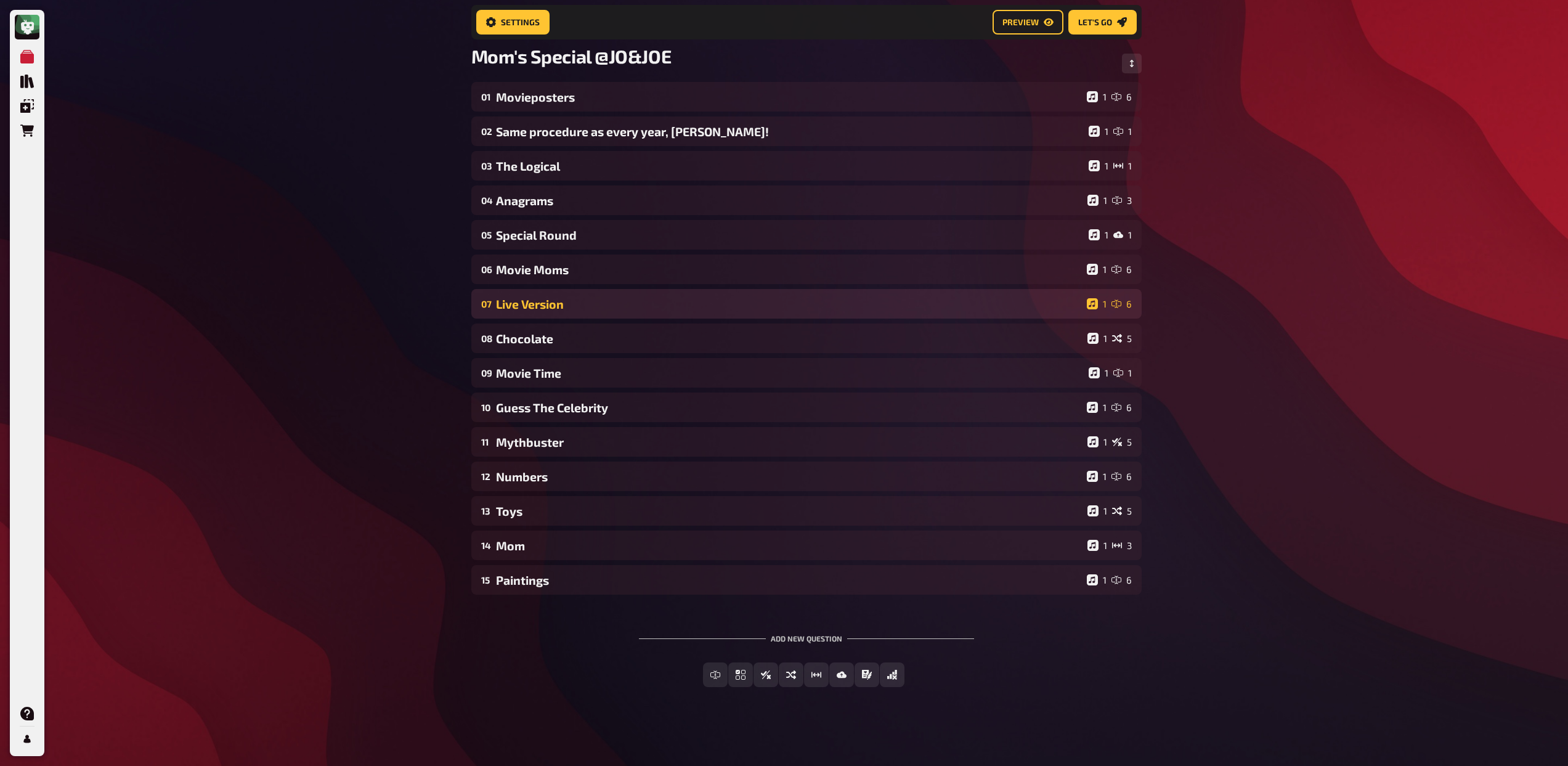
scroll to position [84, 0]
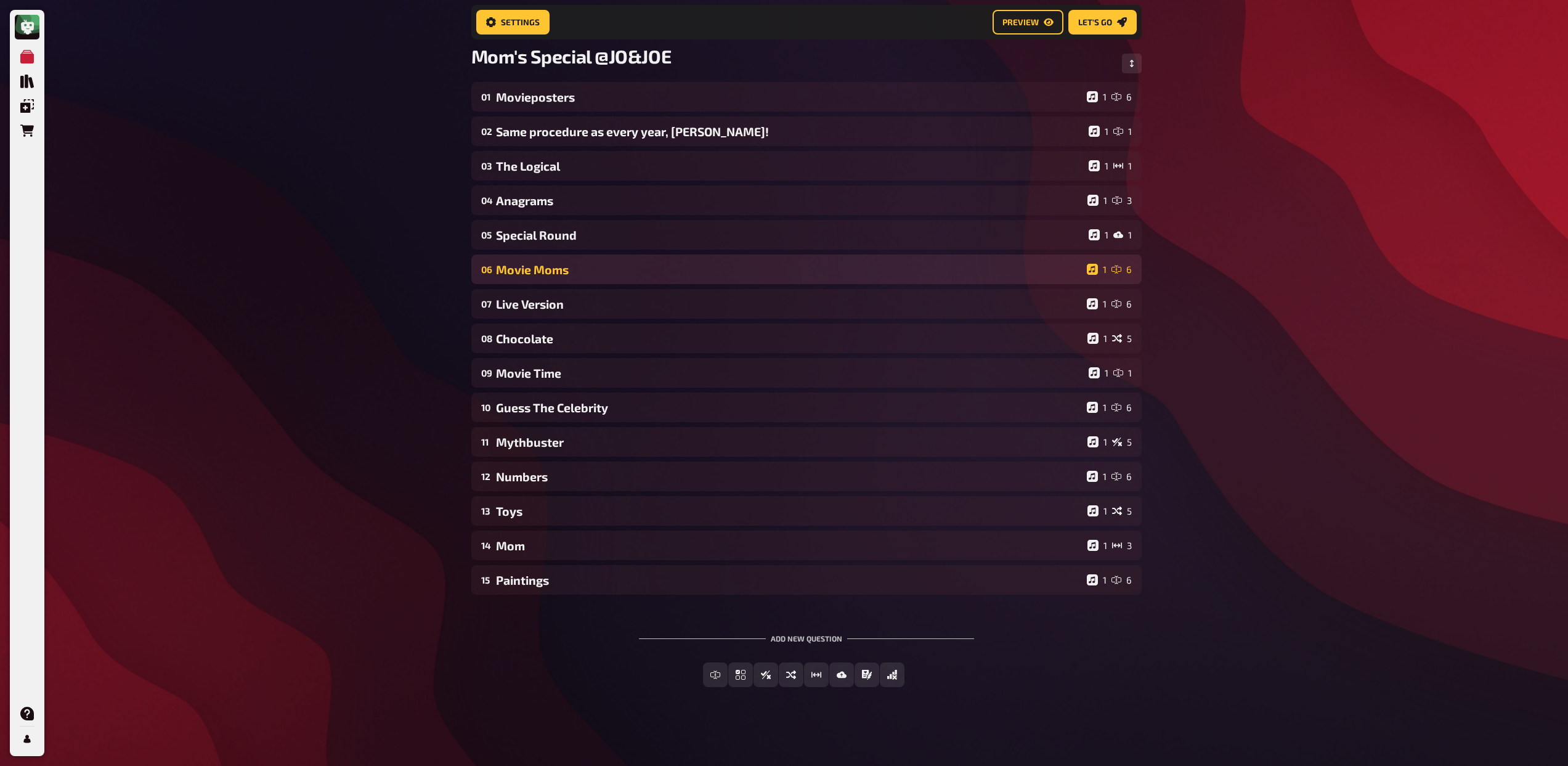
click at [604, 276] on div "Movie Moms" at bounding box center [789, 270] width 586 height 14
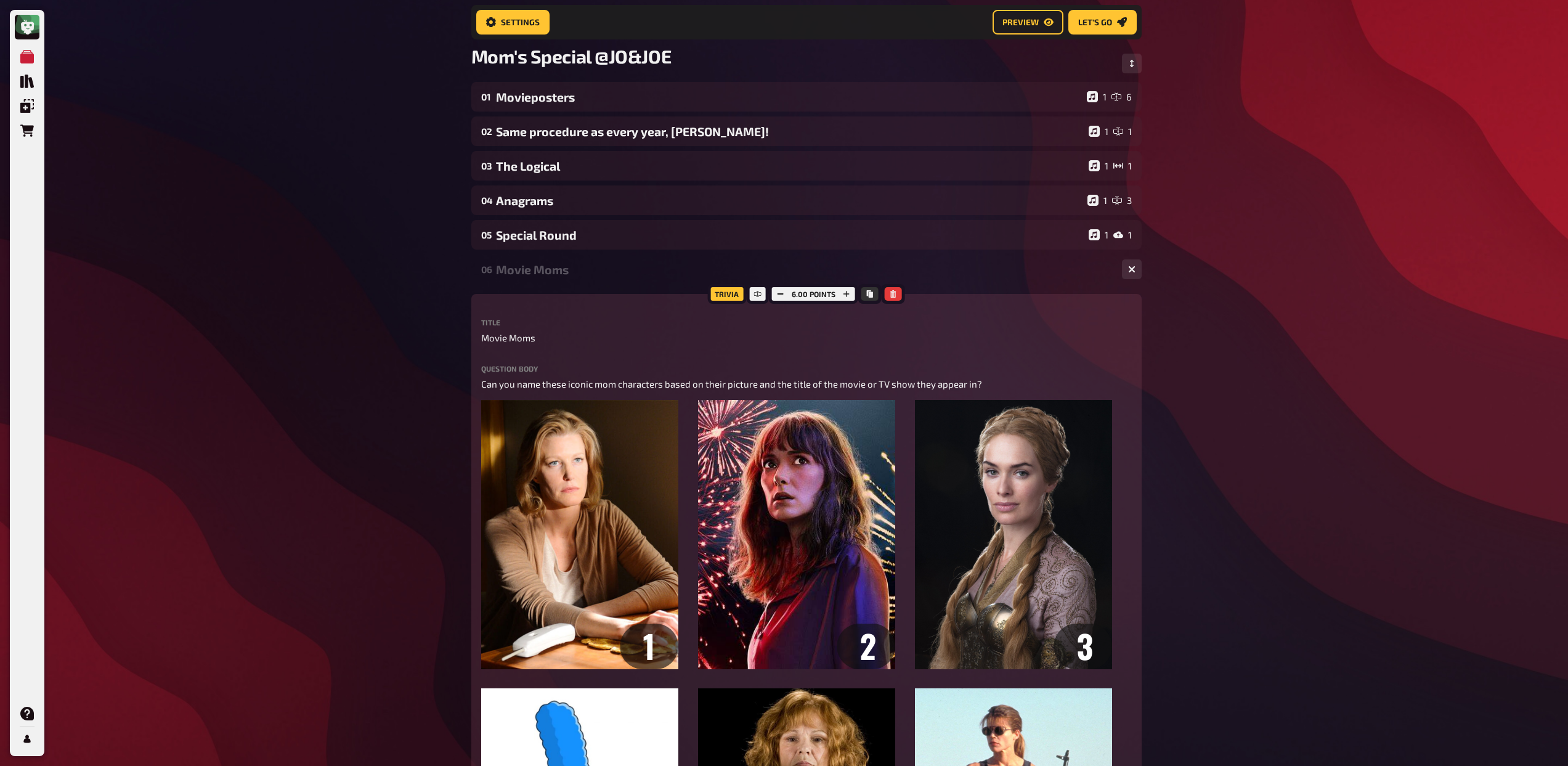
scroll to position [247, 0]
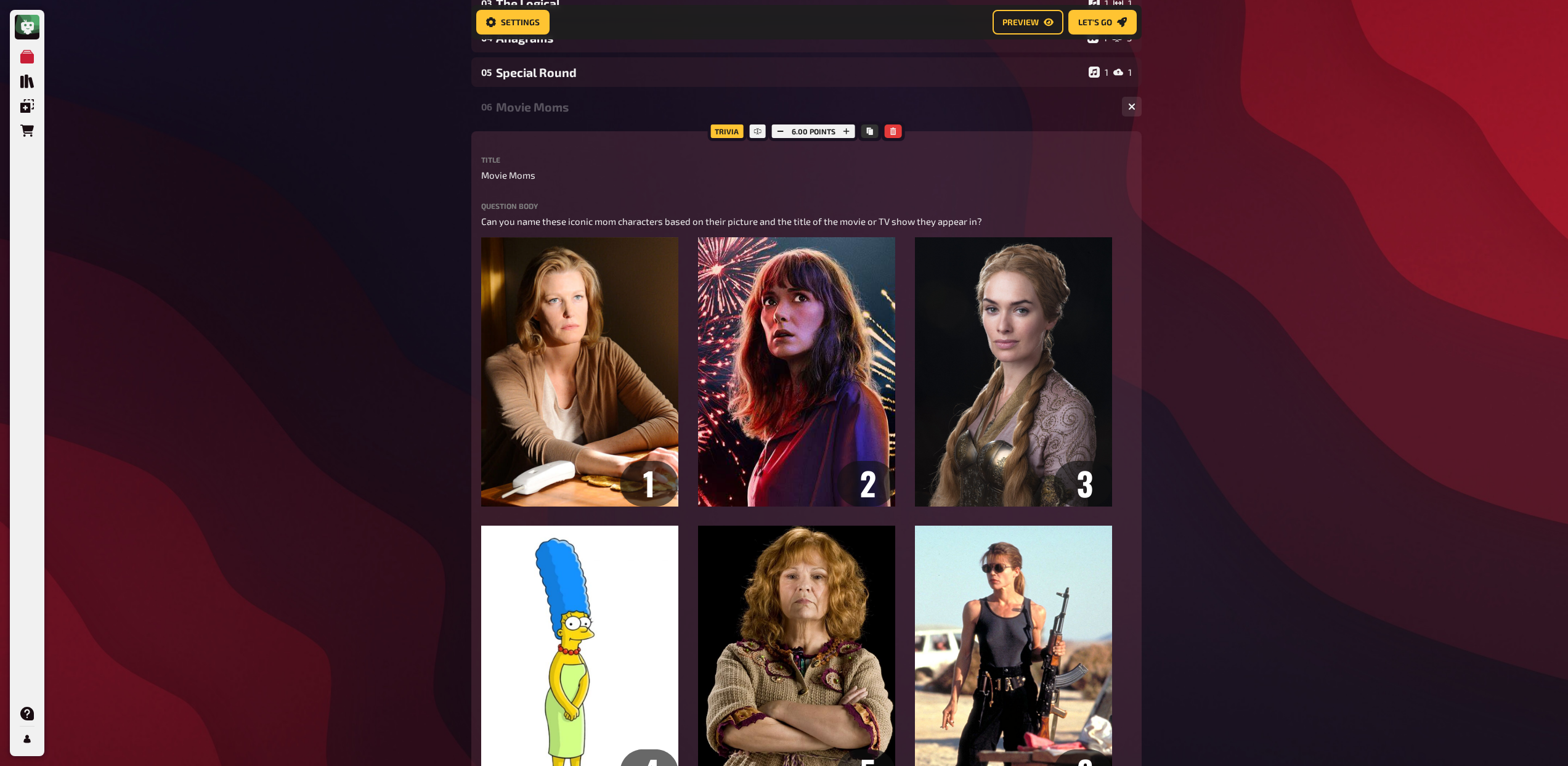
click at [574, 106] on div "Movie Moms" at bounding box center [804, 107] width 616 height 14
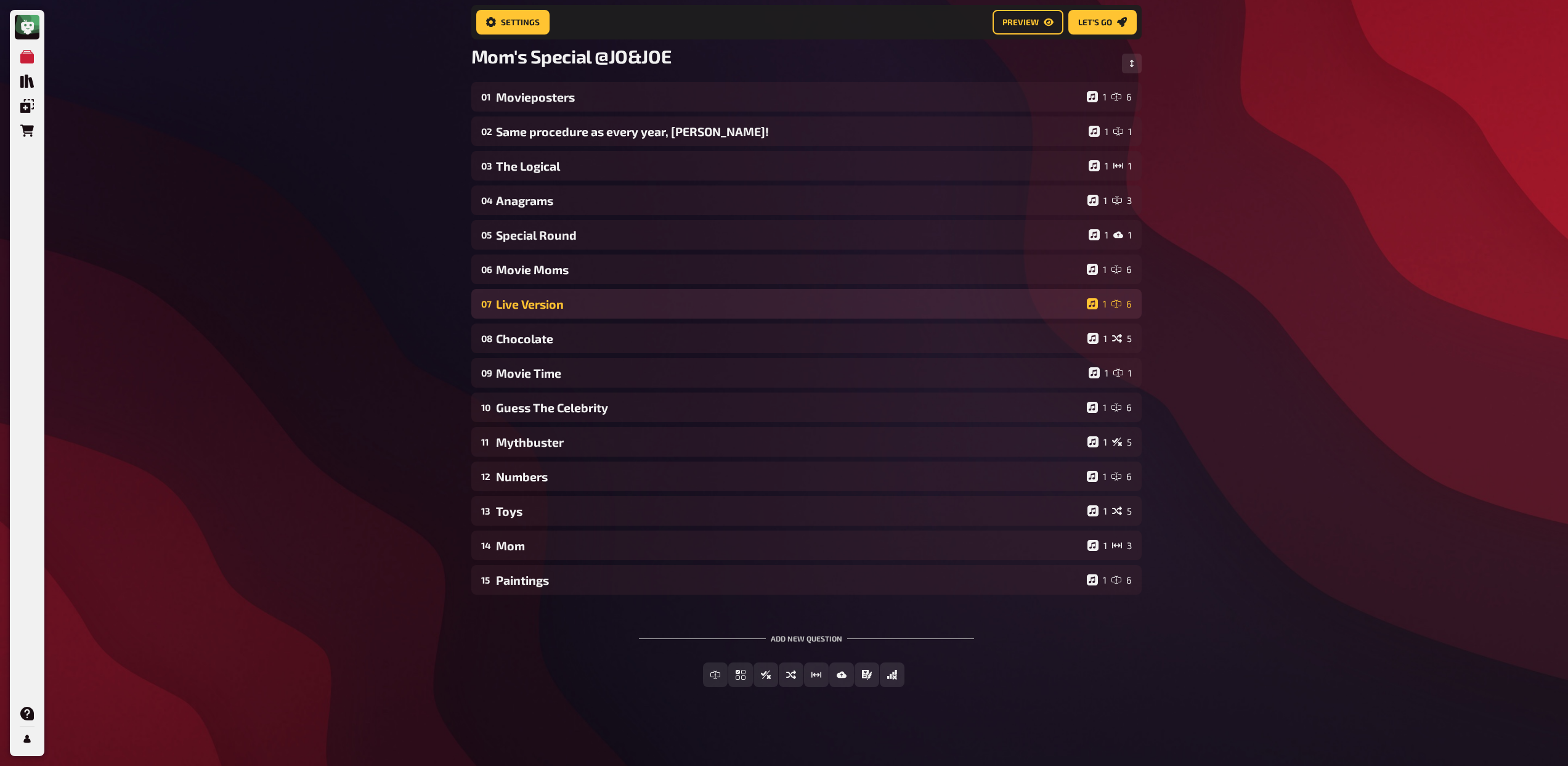
click at [579, 318] on div "07 Live Version 1 6" at bounding box center [806, 304] width 670 height 30
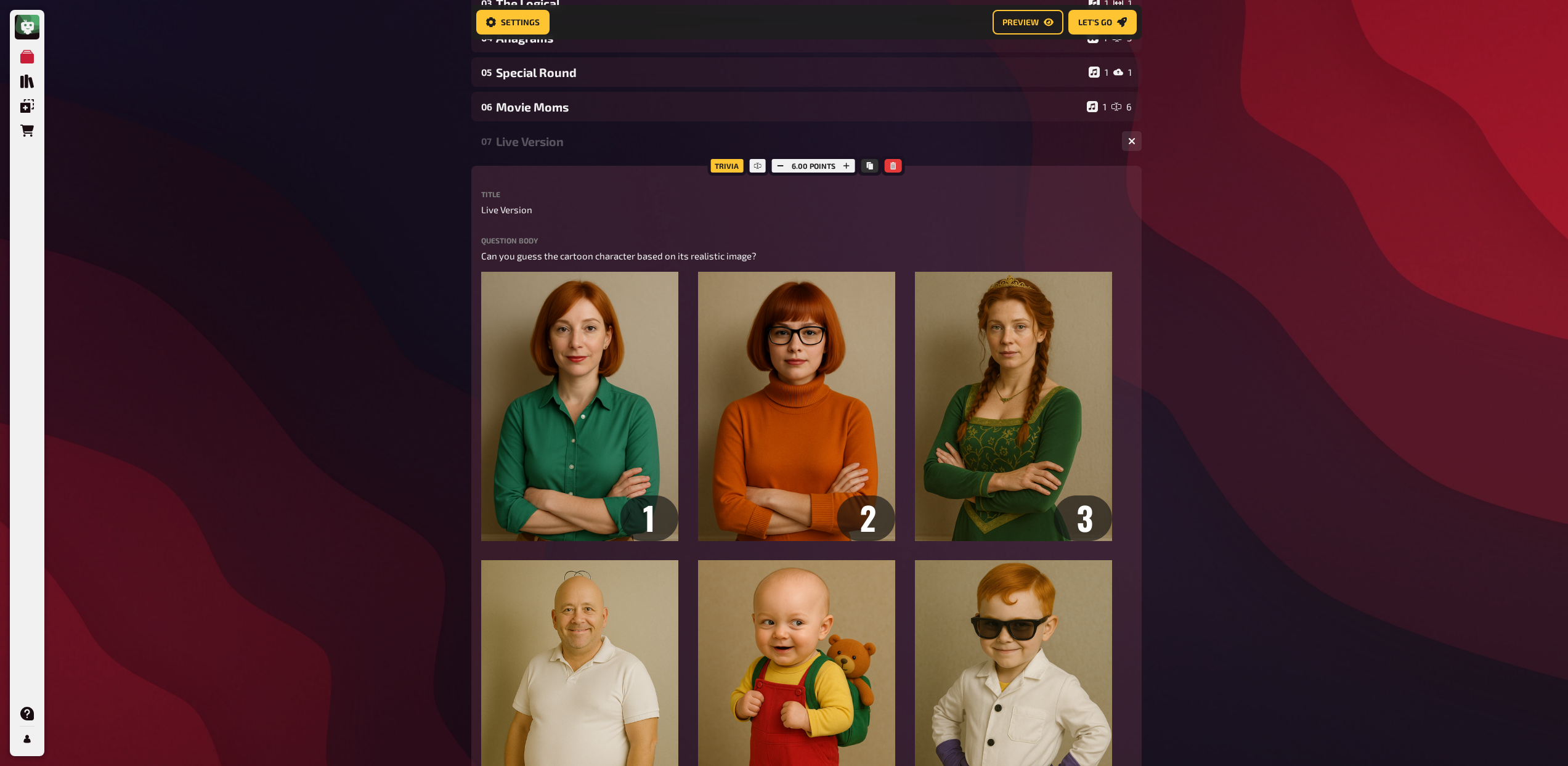
click at [586, 150] on div "07 Live Version 1 6" at bounding box center [806, 141] width 670 height 30
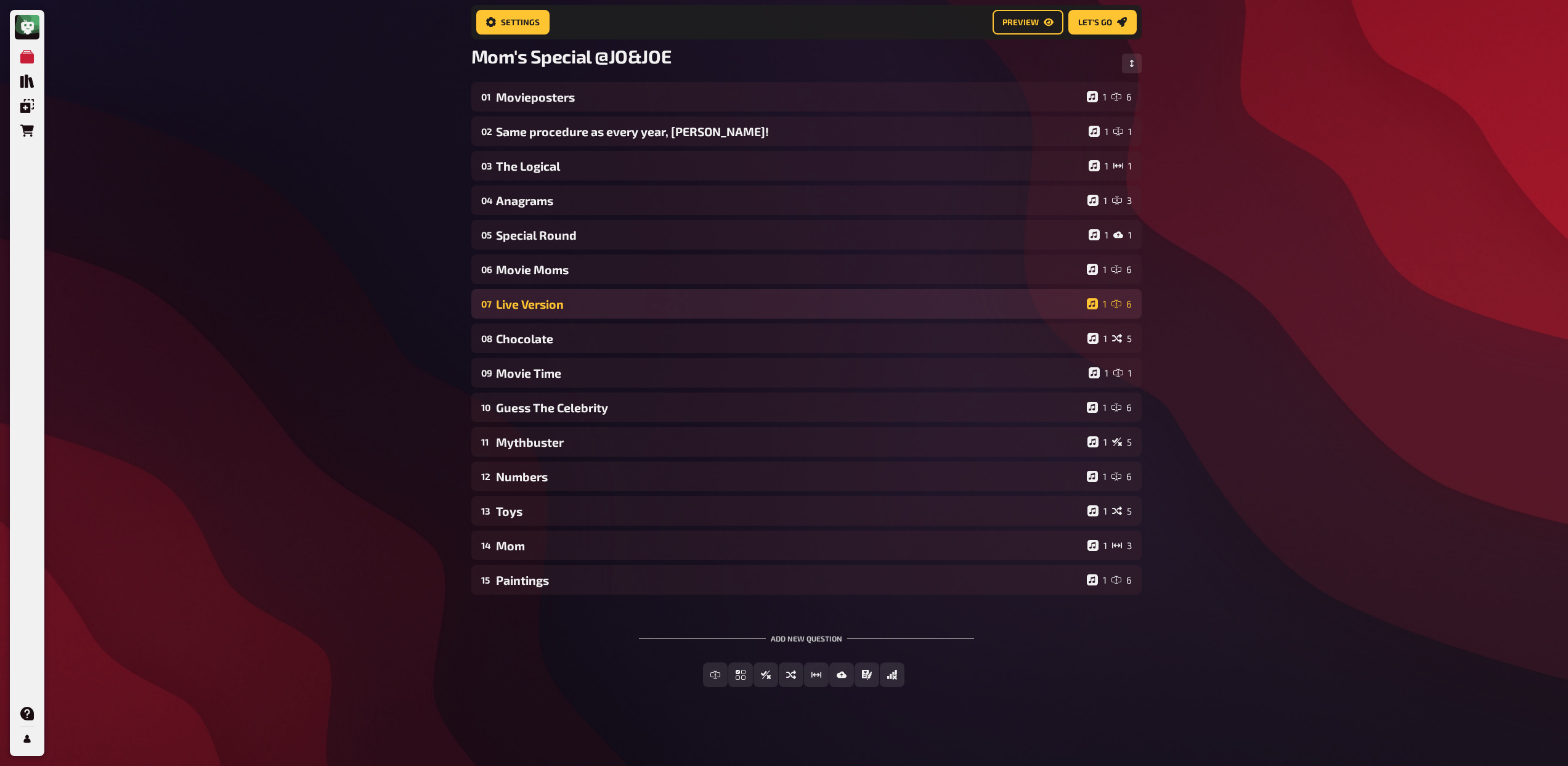
scroll to position [84, 0]
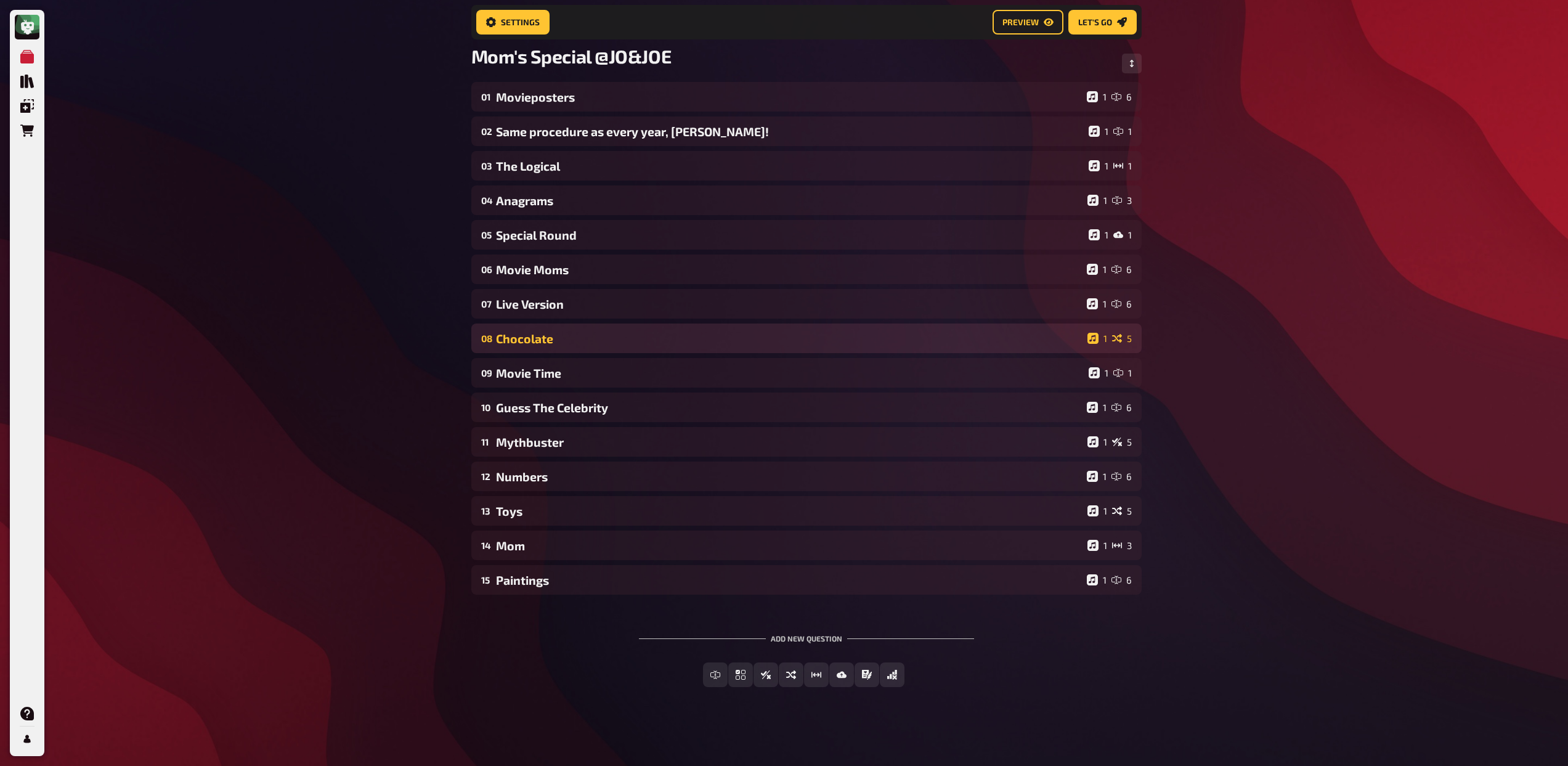
click at [622, 348] on div "08 Chocolate 1 5" at bounding box center [806, 338] width 670 height 30
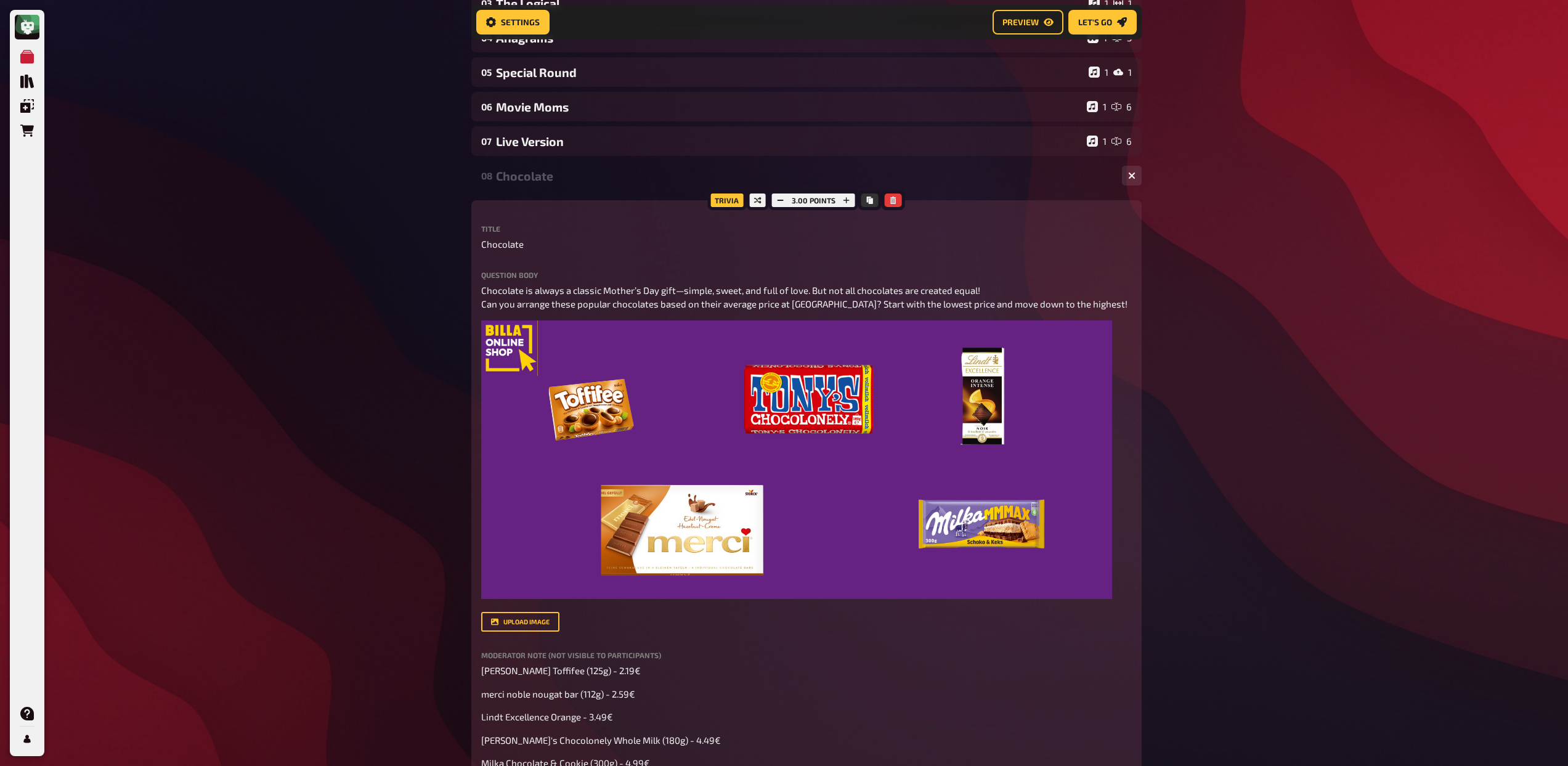
click at [566, 178] on div "Chocolate" at bounding box center [804, 176] width 616 height 14
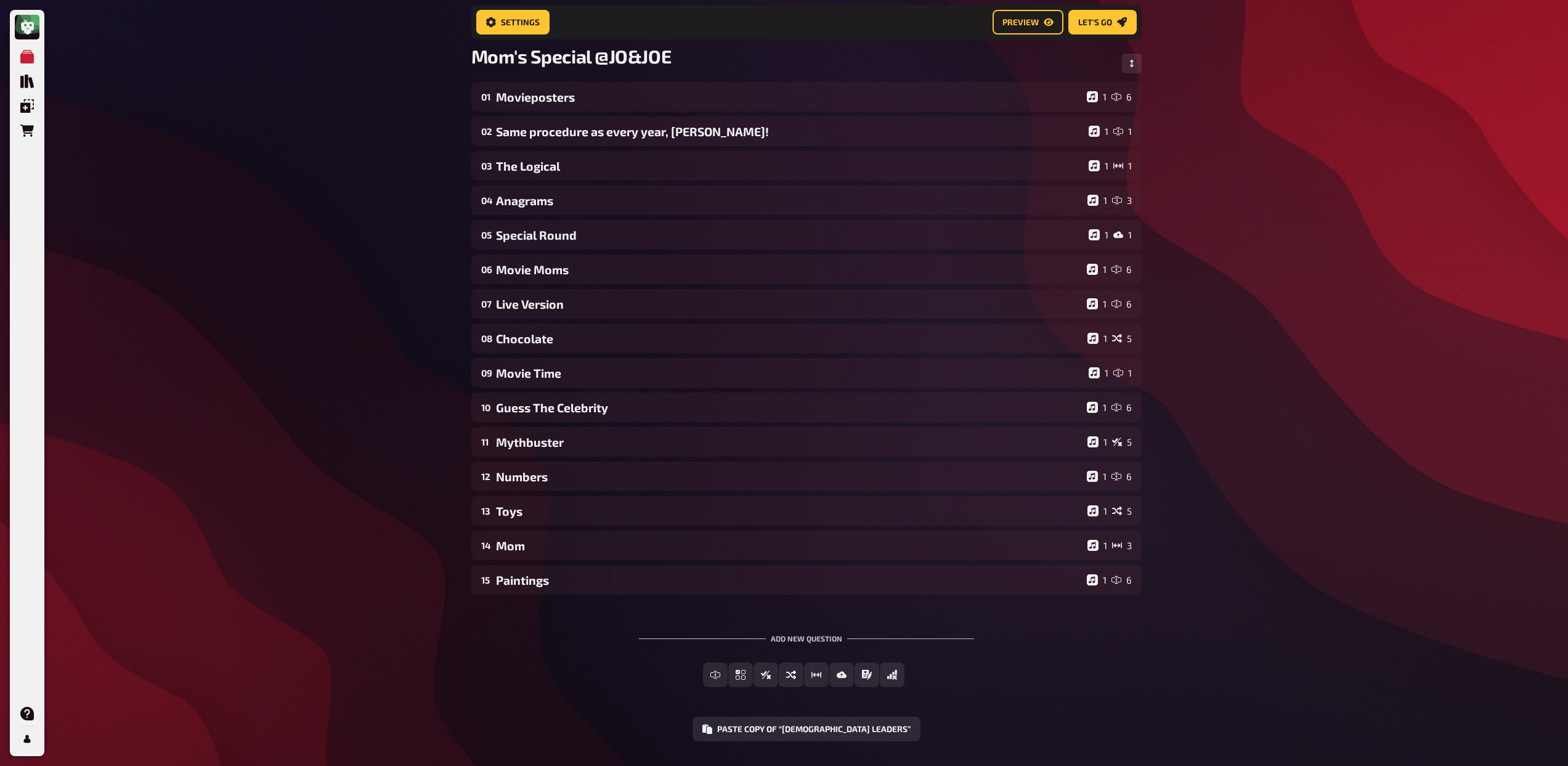
scroll to position [119, 0]
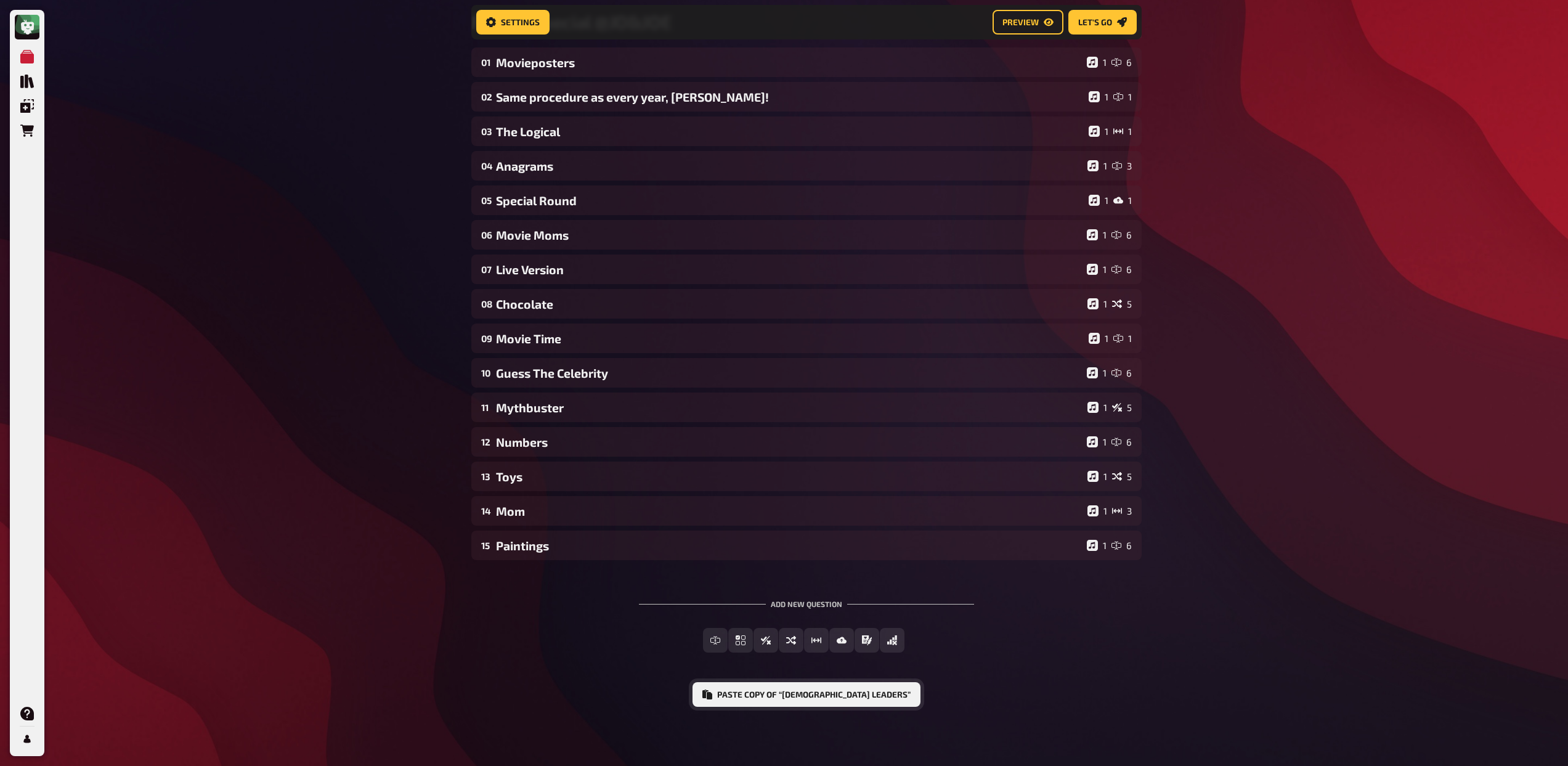
click at [802, 694] on button "Paste copy of “Female Leaders”" at bounding box center [806, 694] width 228 height 25
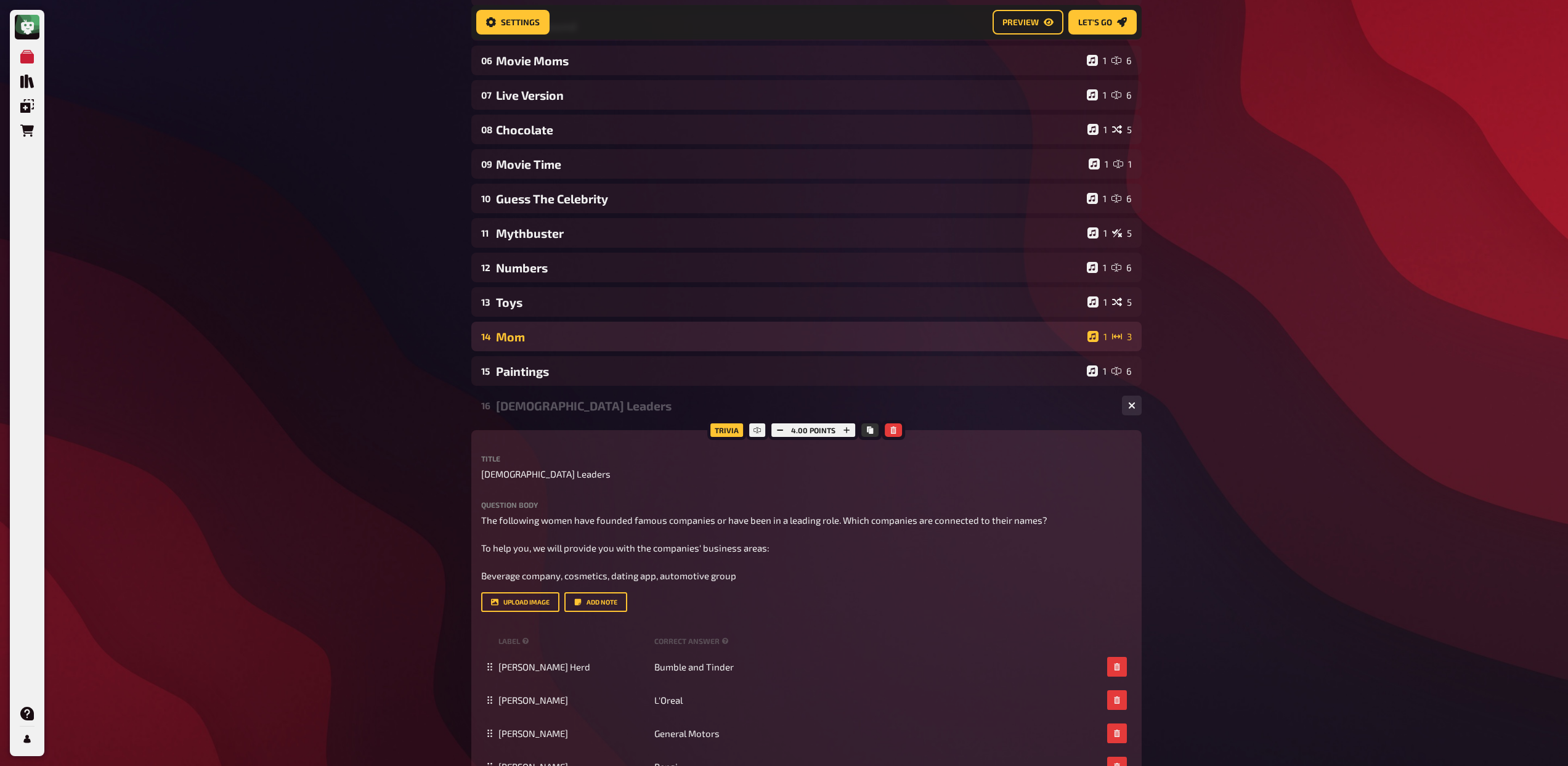
scroll to position [368, 0]
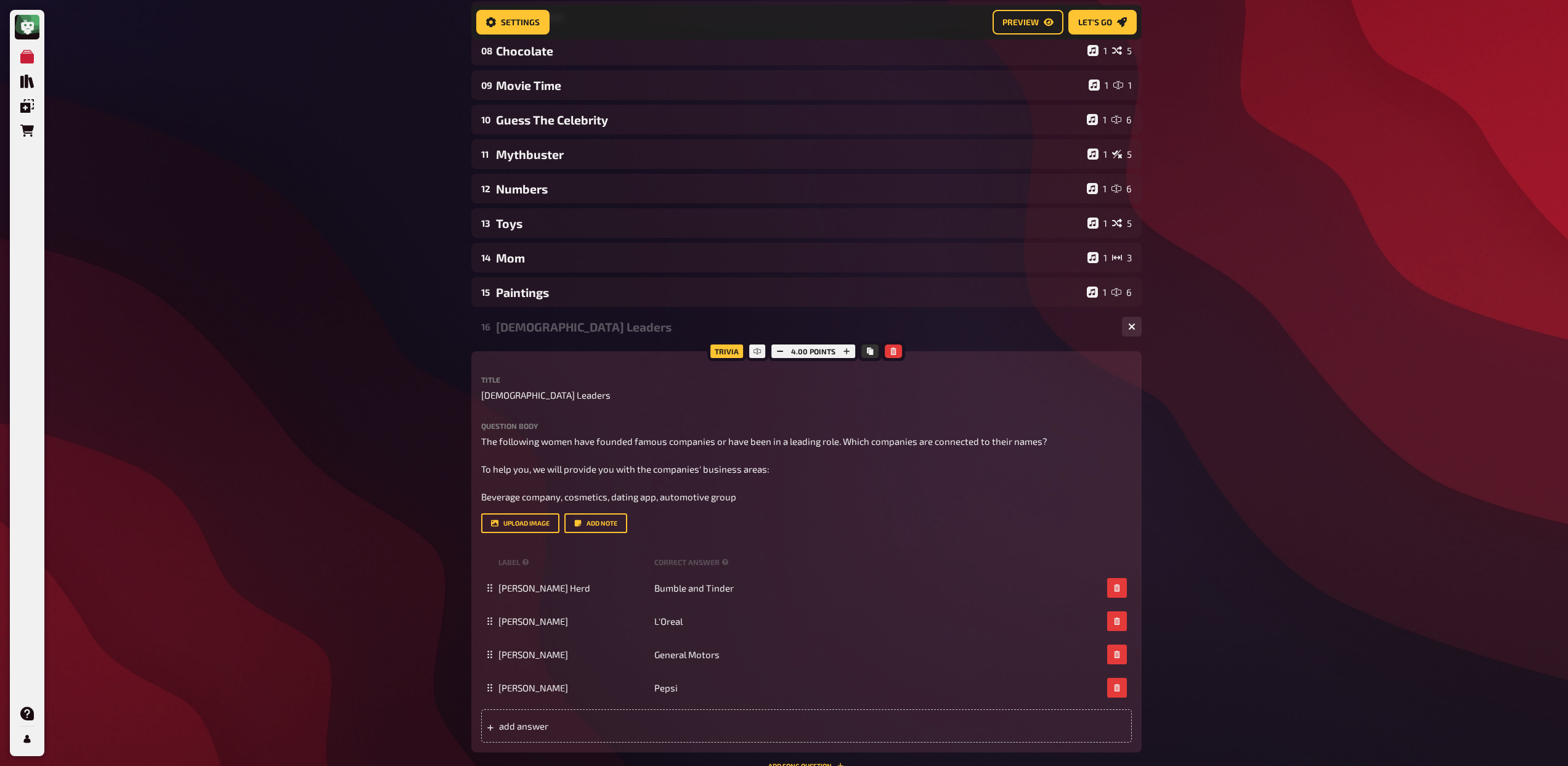
click at [572, 332] on div "[DEMOGRAPHIC_DATA] Leaders" at bounding box center [804, 327] width 616 height 14
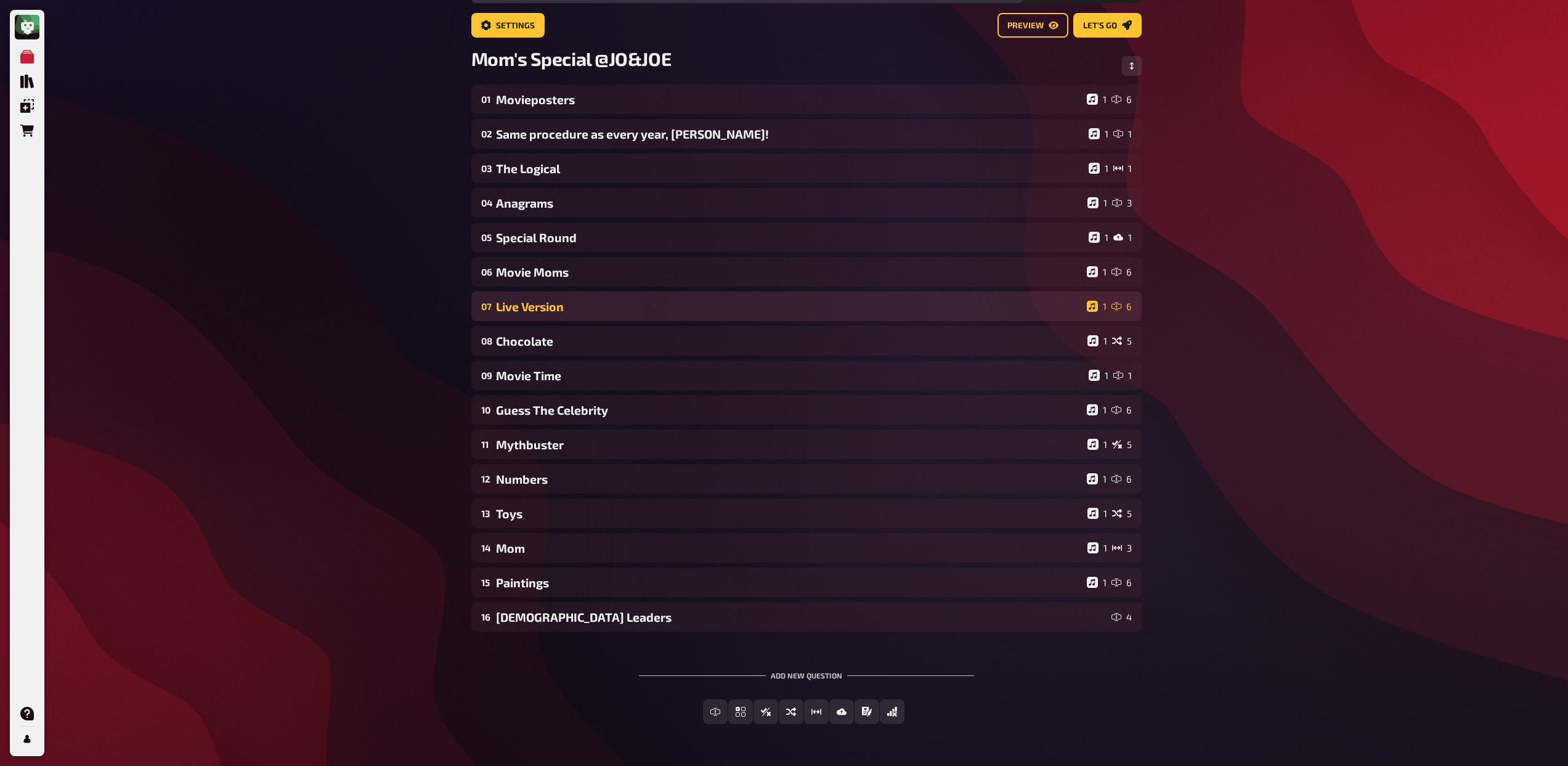
scroll to position [0, 0]
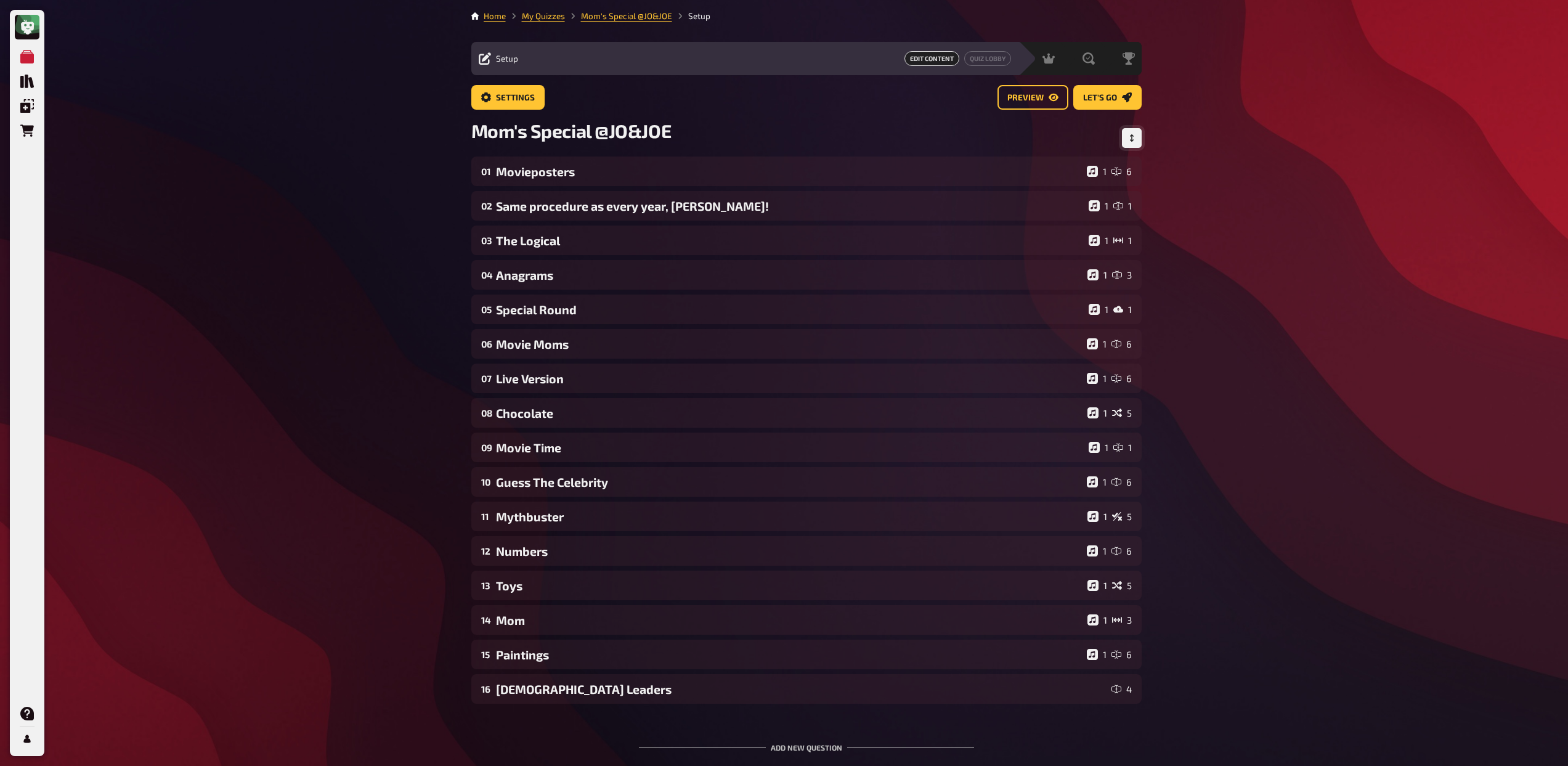
click at [1136, 134] on button "Change Order" at bounding box center [1131, 137] width 19 height 19
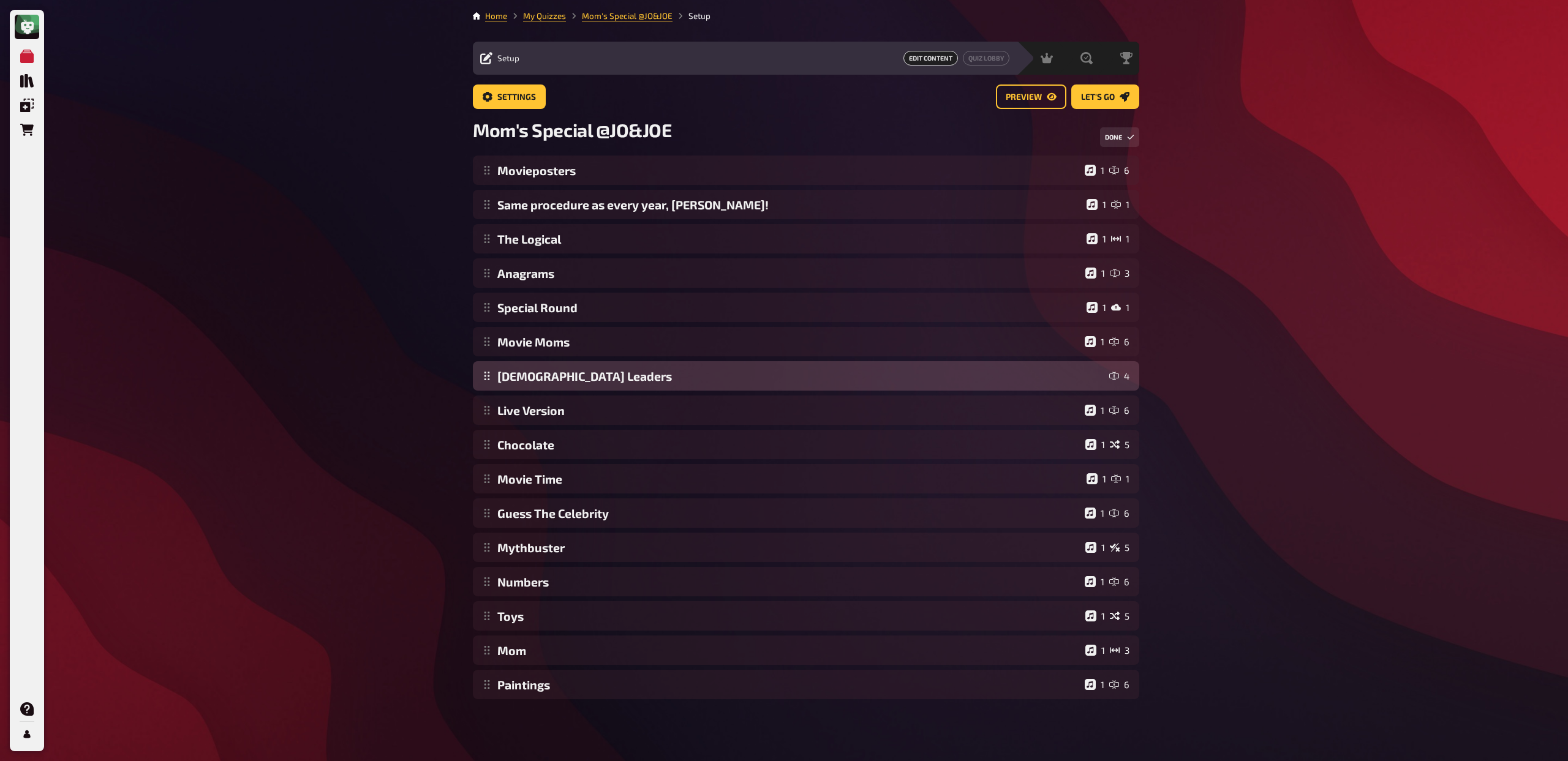
drag, startPoint x: 487, startPoint y: 687, endPoint x: 495, endPoint y: 382, distance: 305.1
click at [495, 382] on div "Movieposters 1 6 Same procedure as every year, James! 1 1 The Logical 1 1 Anagr…" at bounding box center [806, 427] width 666 height 543
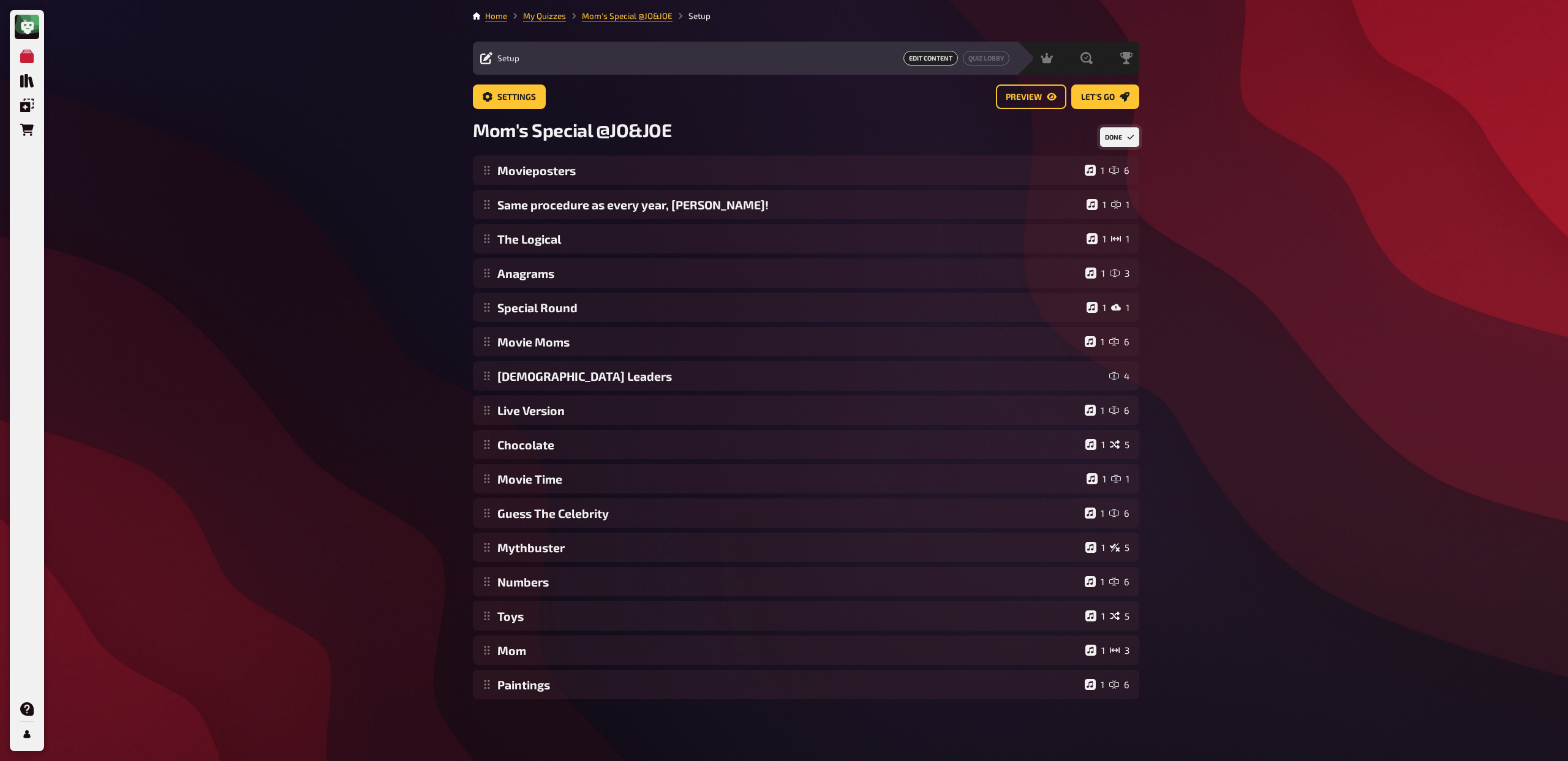
click at [1121, 142] on button "Done" at bounding box center [1119, 136] width 39 height 19
click at [679, 459] on div "01 Movieposters 1 6 02 Same procedure as every year, James! 1 1 03 The Logical …" at bounding box center [801, 427] width 666 height 543
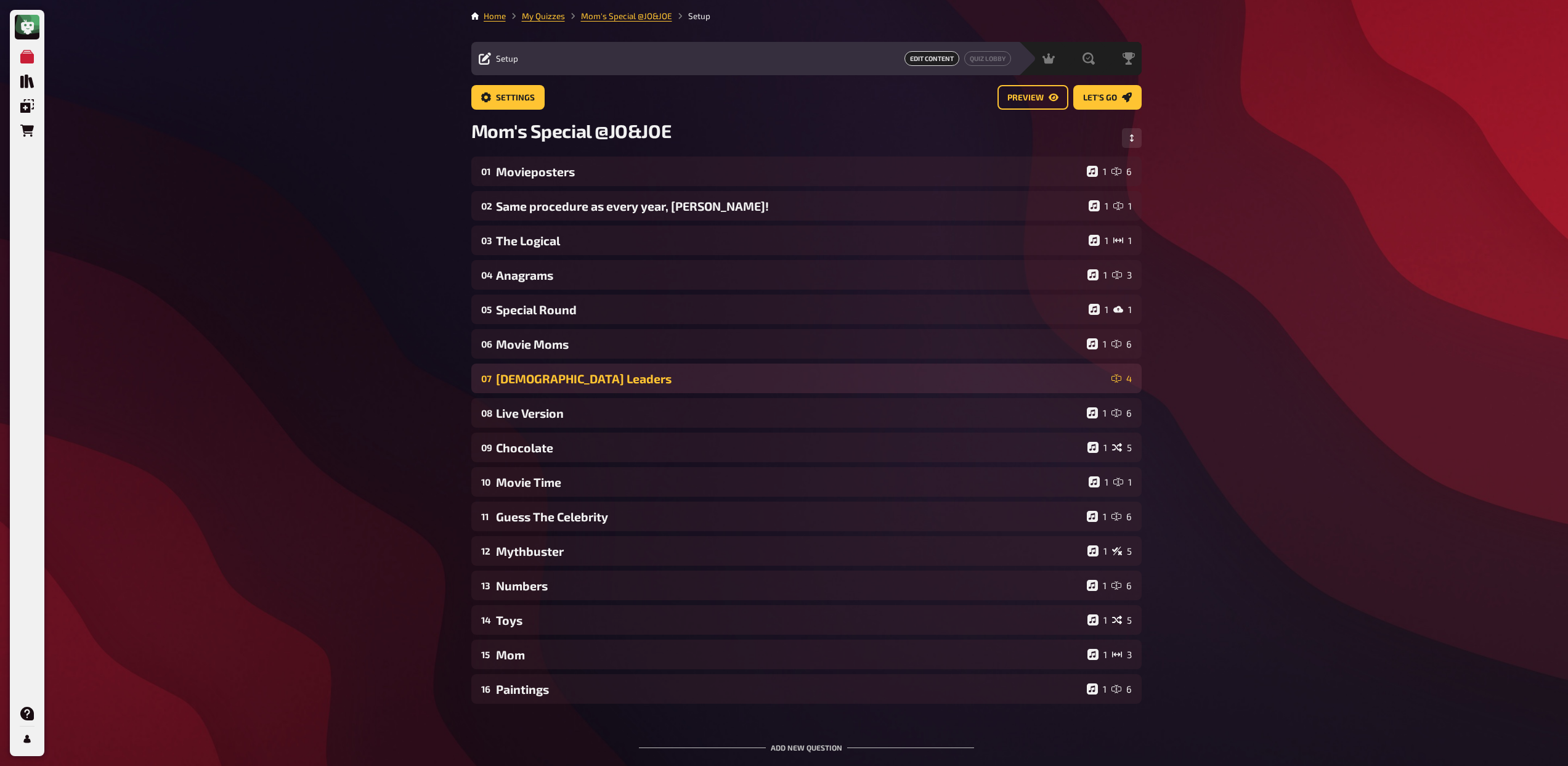
click at [699, 379] on div "[DEMOGRAPHIC_DATA] Leaders" at bounding box center [802, 379] width 611 height 14
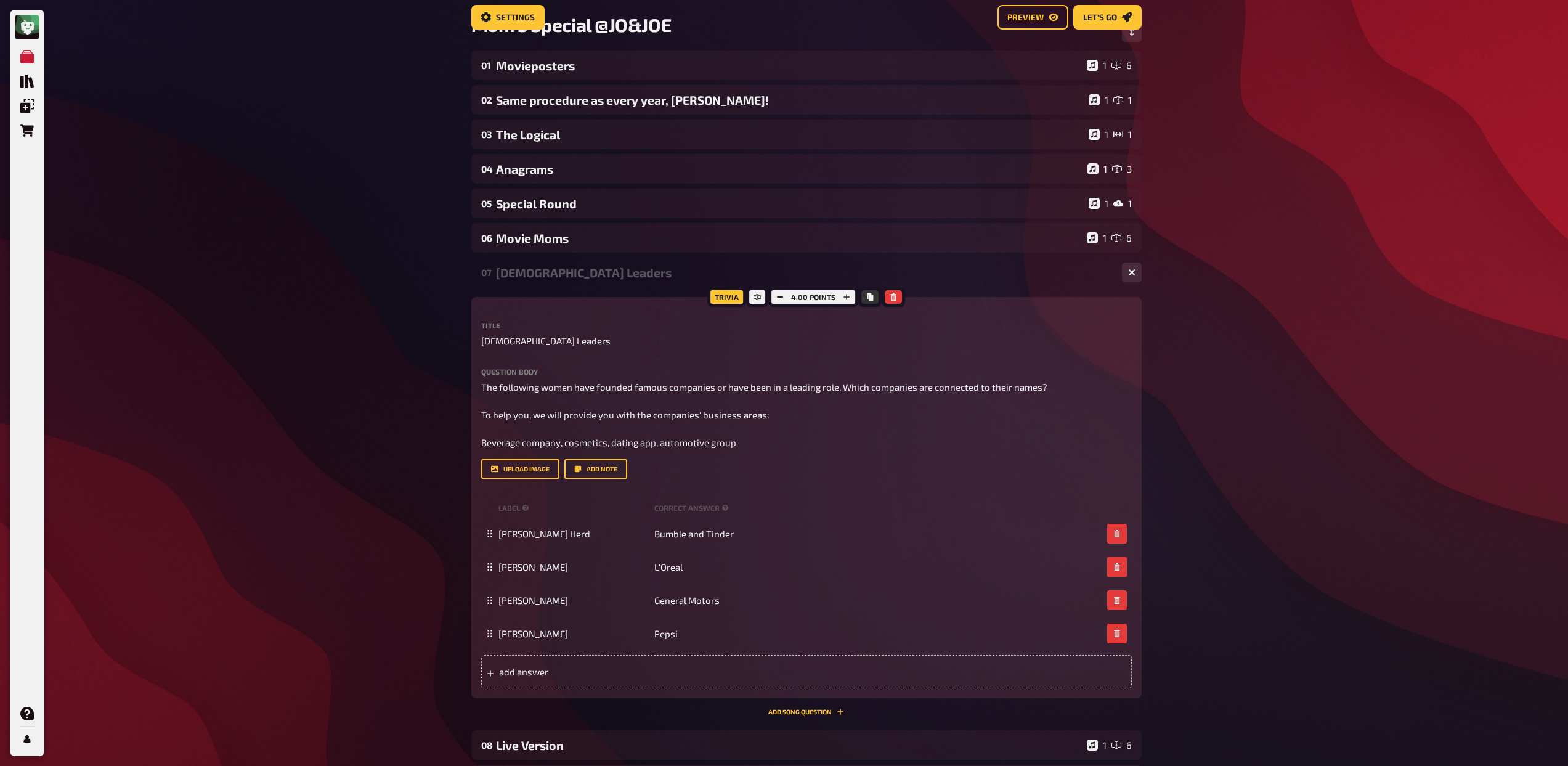
scroll to position [129, 0]
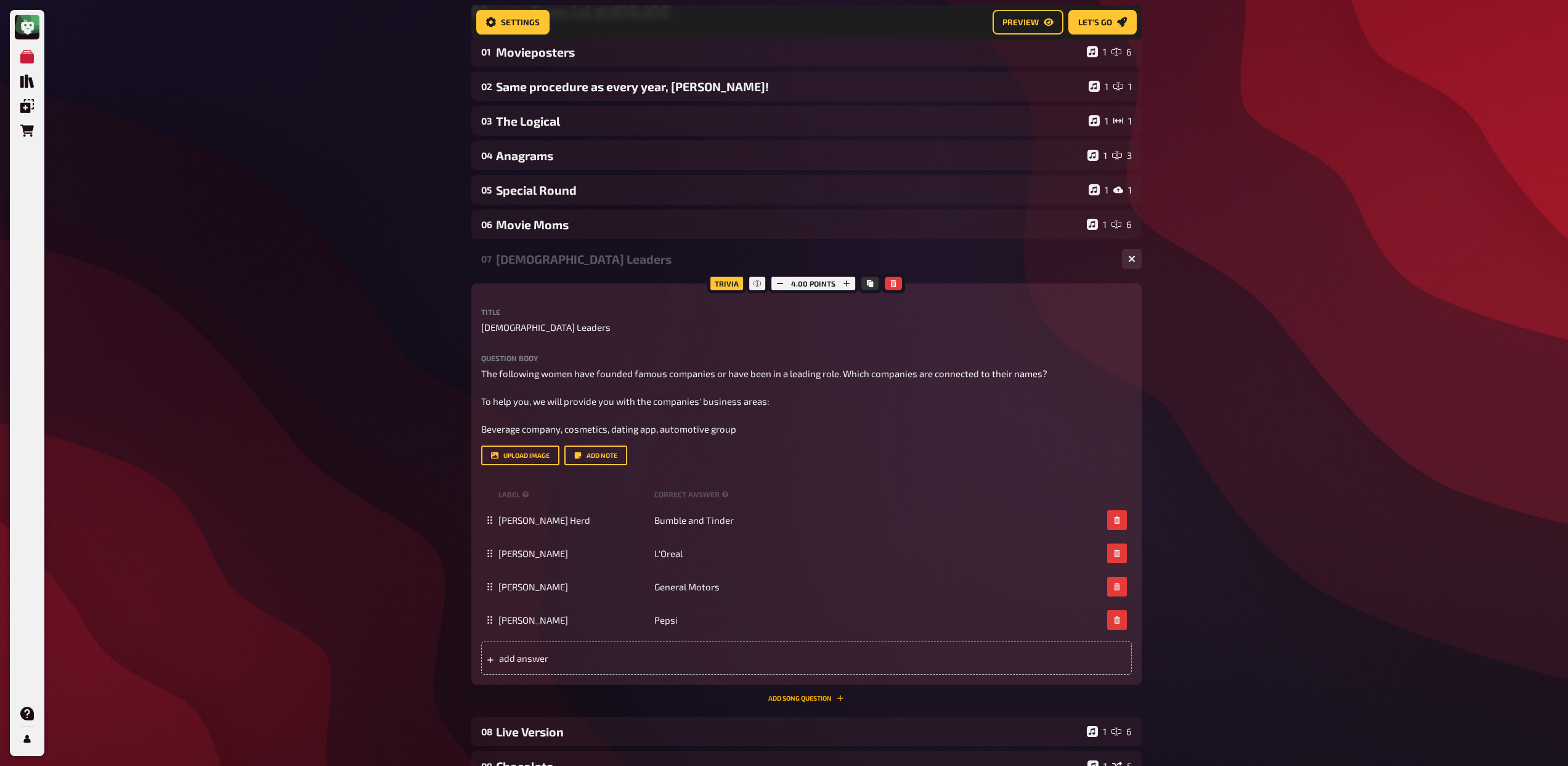
click at [808, 697] on button "Add Song question" at bounding box center [805, 697] width 76 height 7
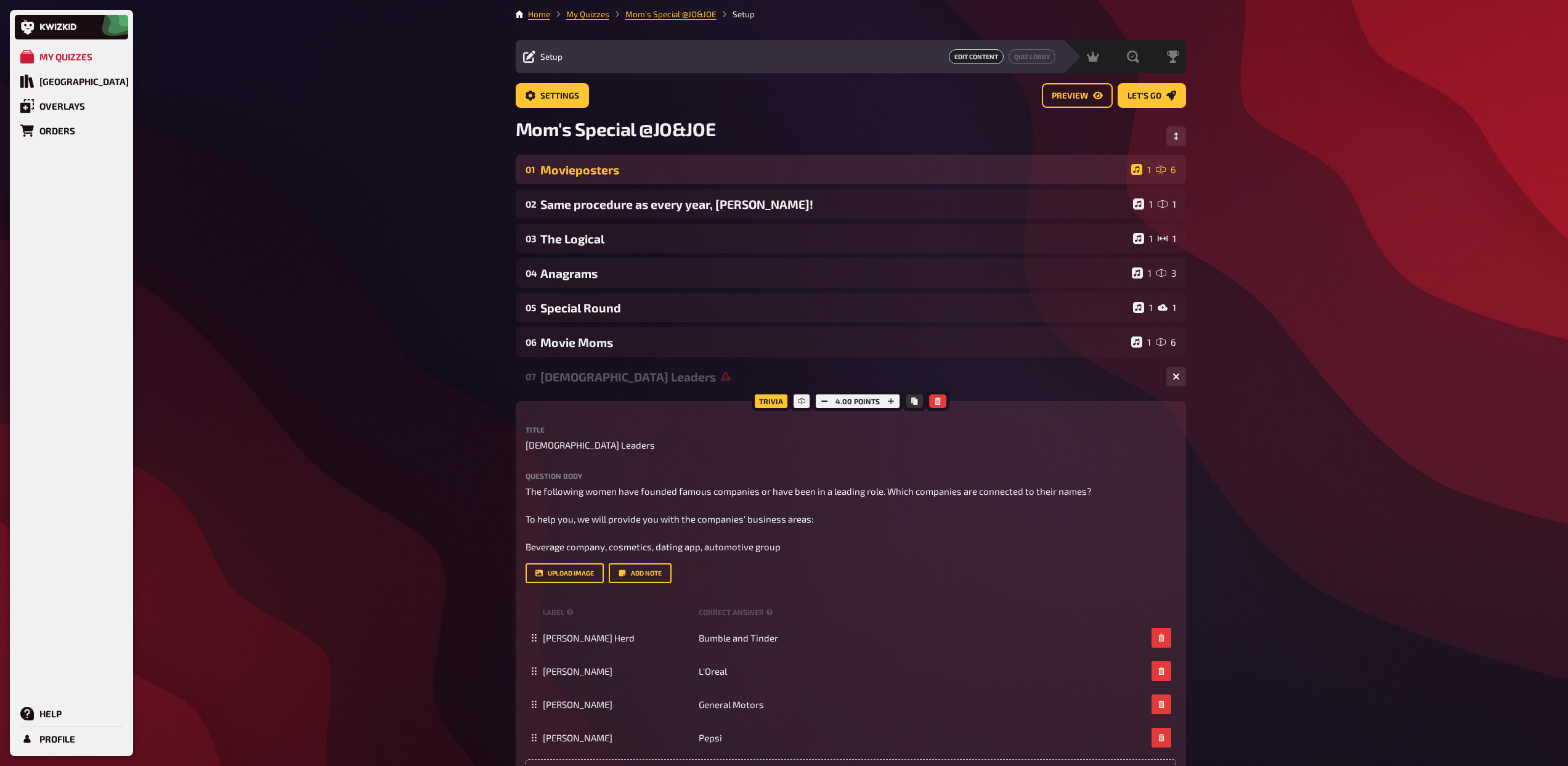
scroll to position [0, 0]
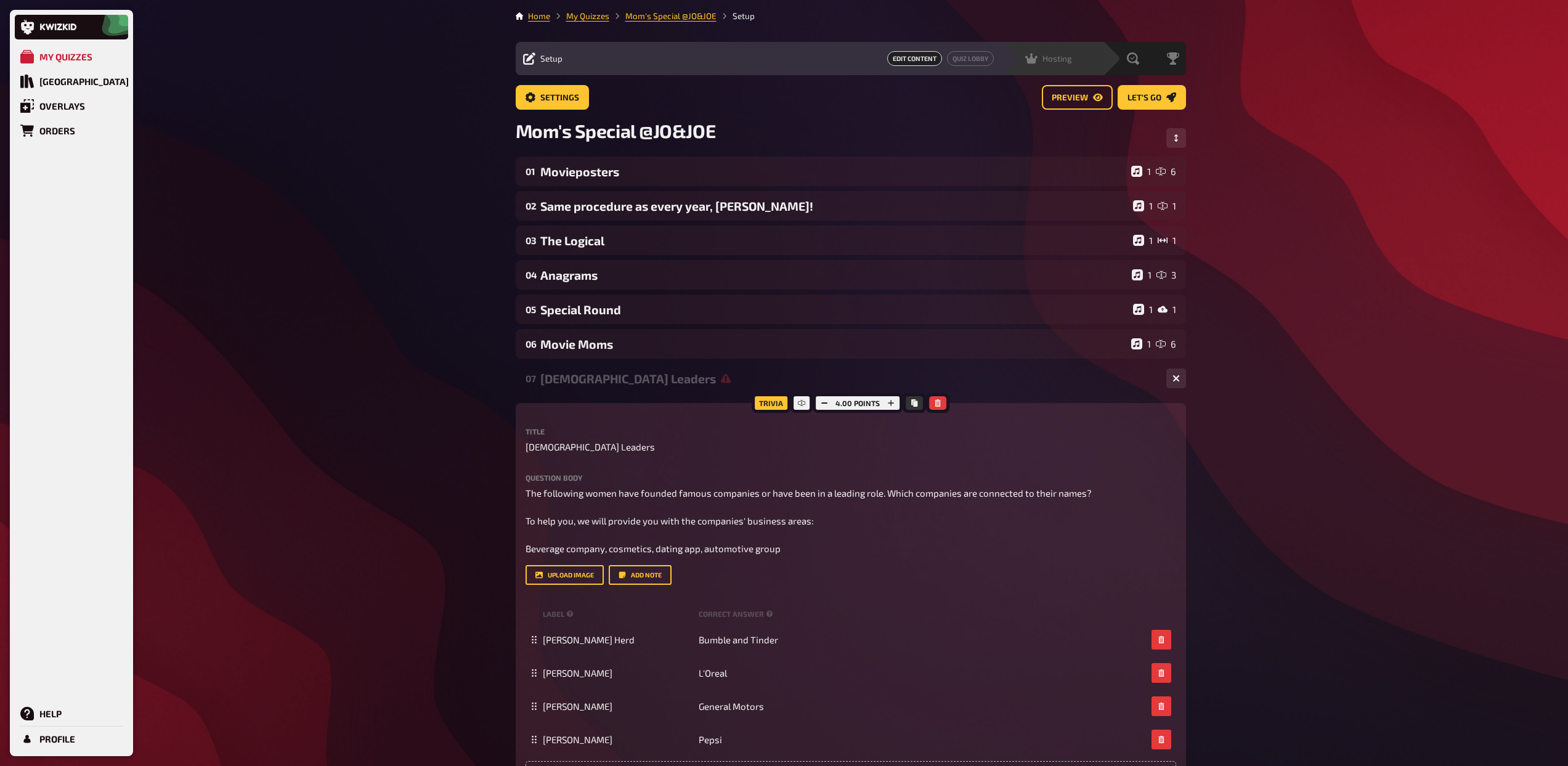
click at [1073, 66] on div "Hosting undefined" at bounding box center [1052, 58] width 101 height 34
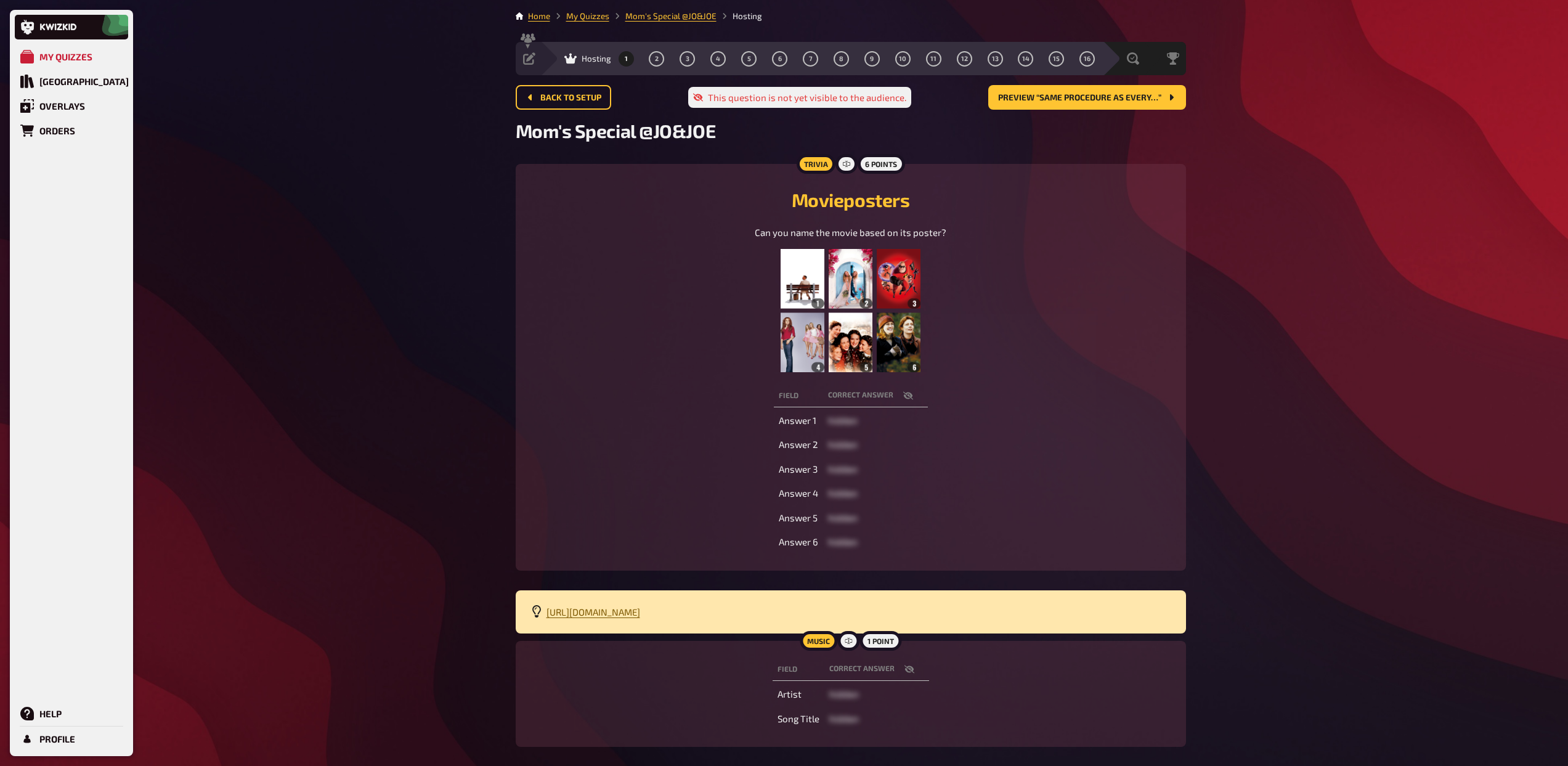
click at [640, 611] on span "https://open.spotify.com/playlist/5nO3gKvVA3T3USdqIUxbgP?si=03d3cc1663aa4209" at bounding box center [593, 612] width 93 height 11
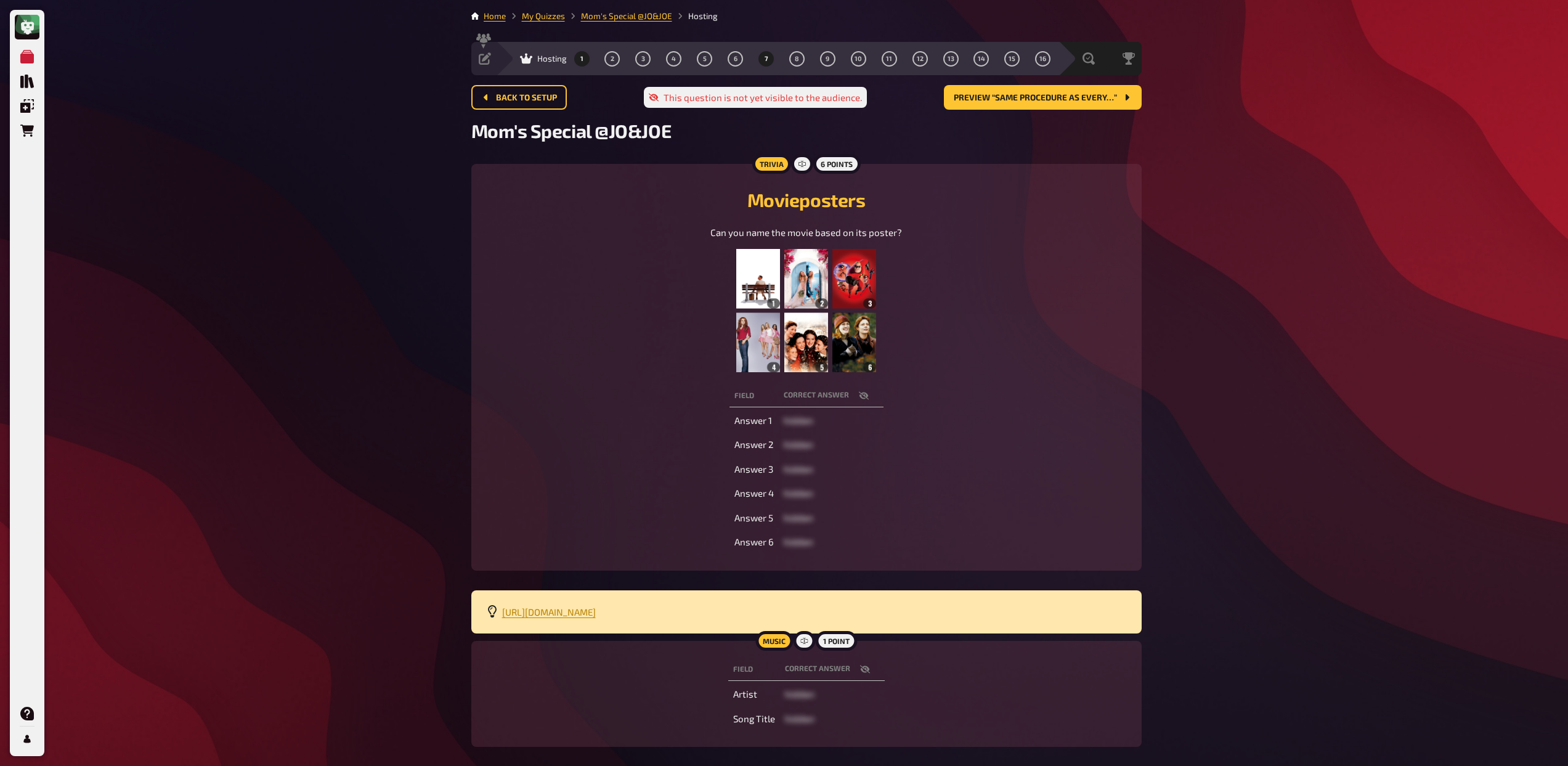
click at [758, 60] on button "7" at bounding box center [766, 58] width 19 height 19
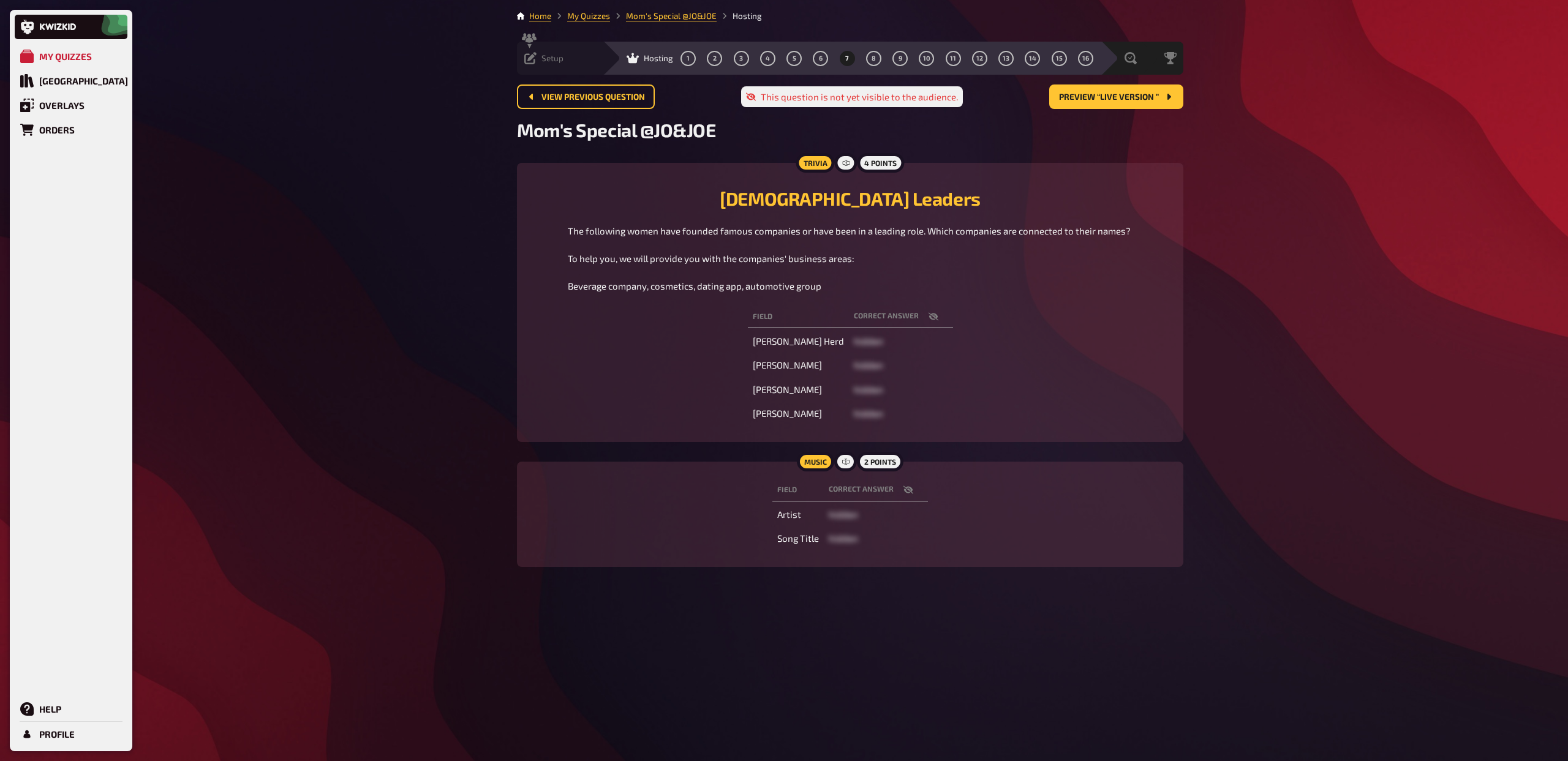
click at [546, 62] on span "Setup" at bounding box center [552, 58] width 22 height 10
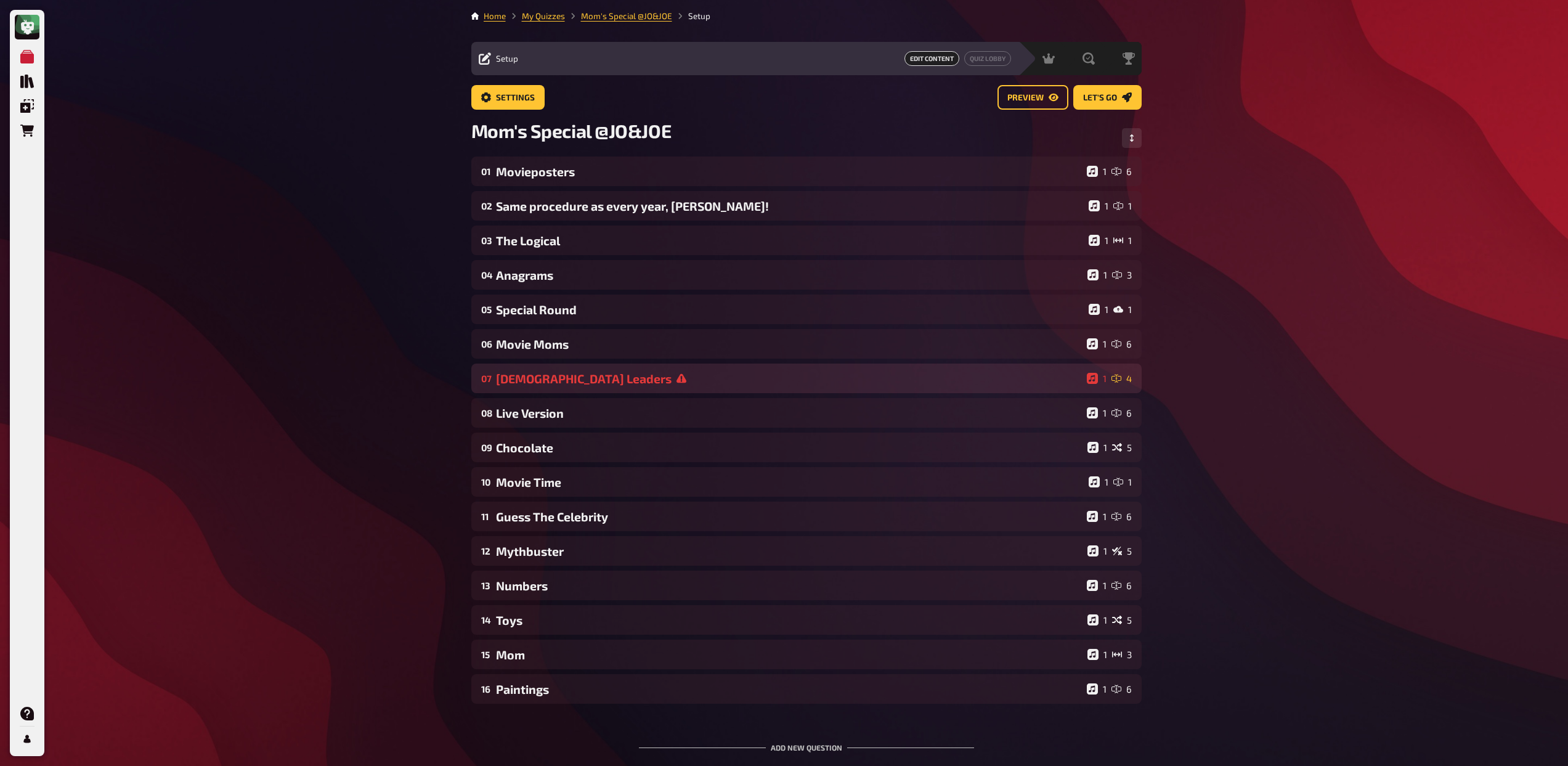
click at [643, 377] on div "[DEMOGRAPHIC_DATA] Leaders" at bounding box center [789, 379] width 586 height 14
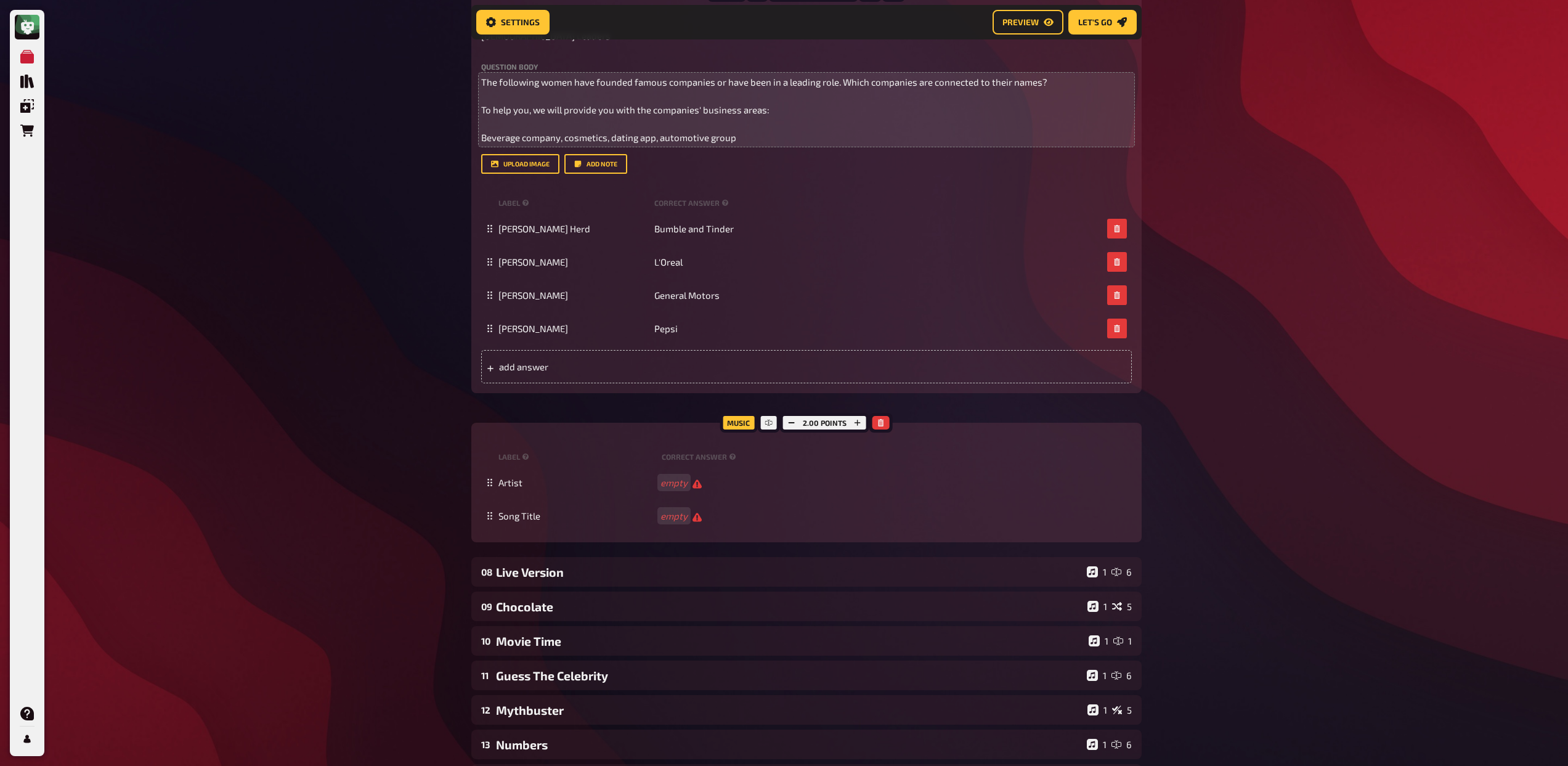
scroll to position [425, 0]
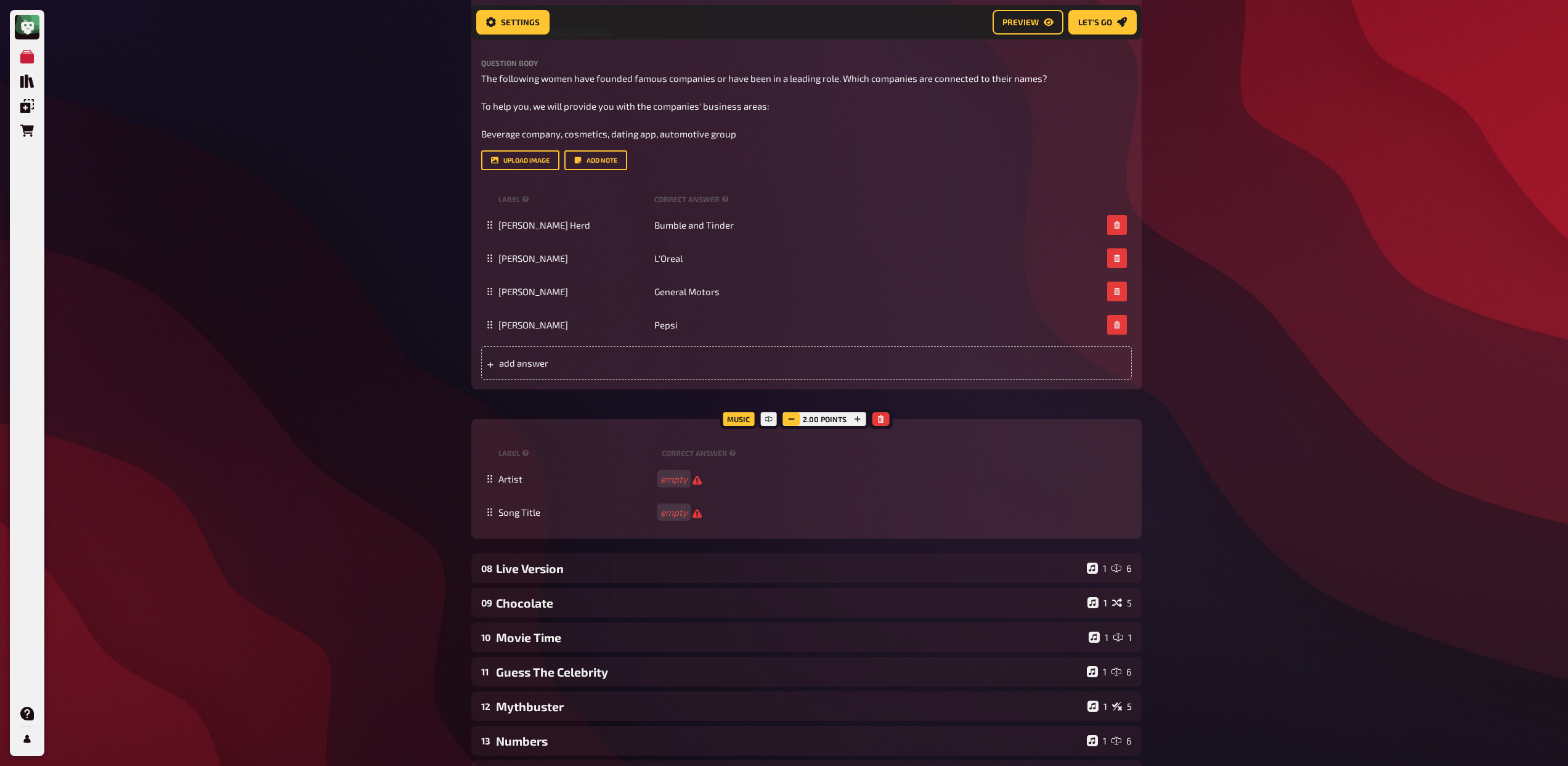
click at [794, 418] on icon "button" at bounding box center [791, 418] width 7 height 7
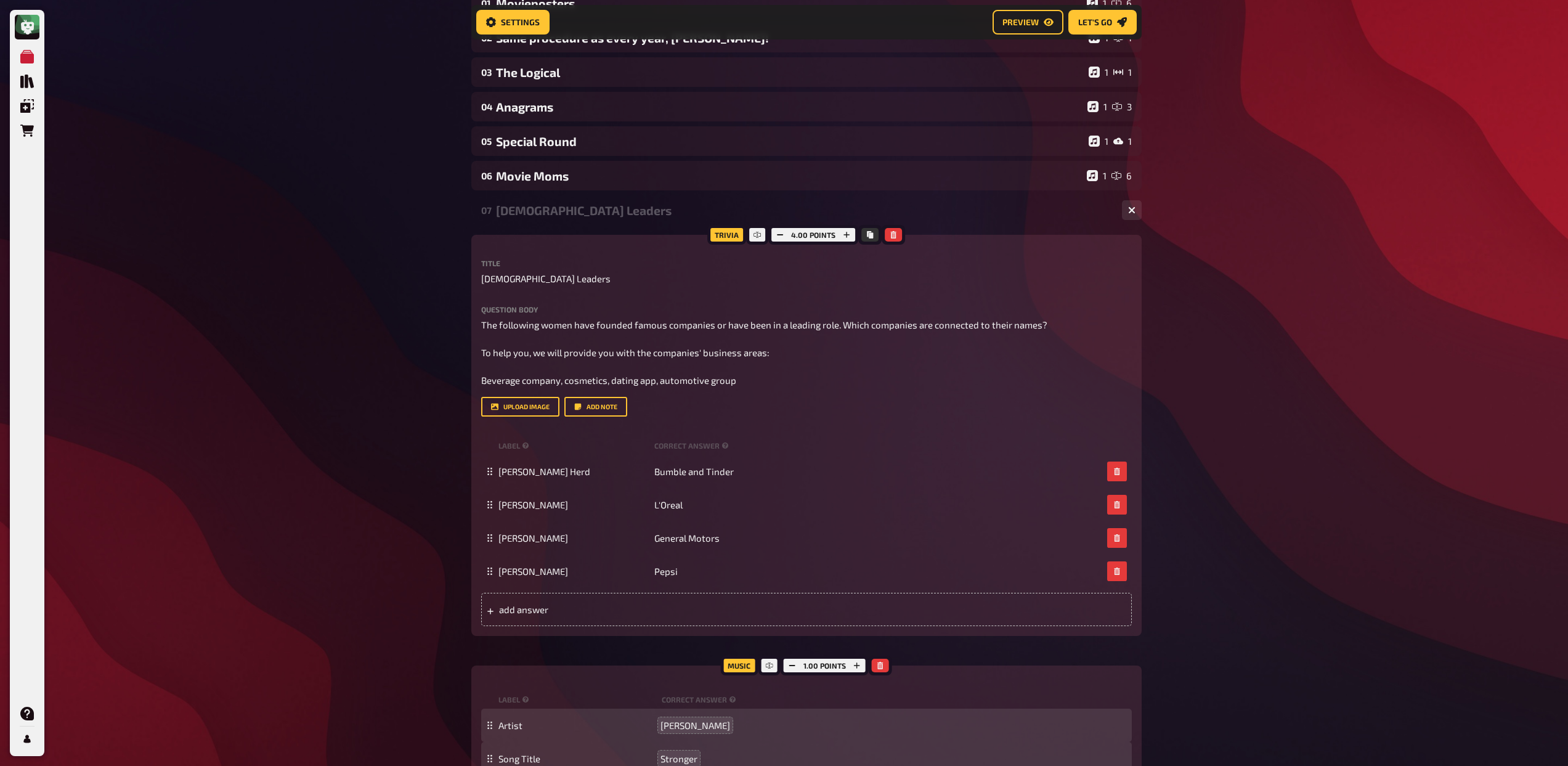
click at [590, 213] on div "[DEMOGRAPHIC_DATA] Leaders" at bounding box center [804, 210] width 616 height 14
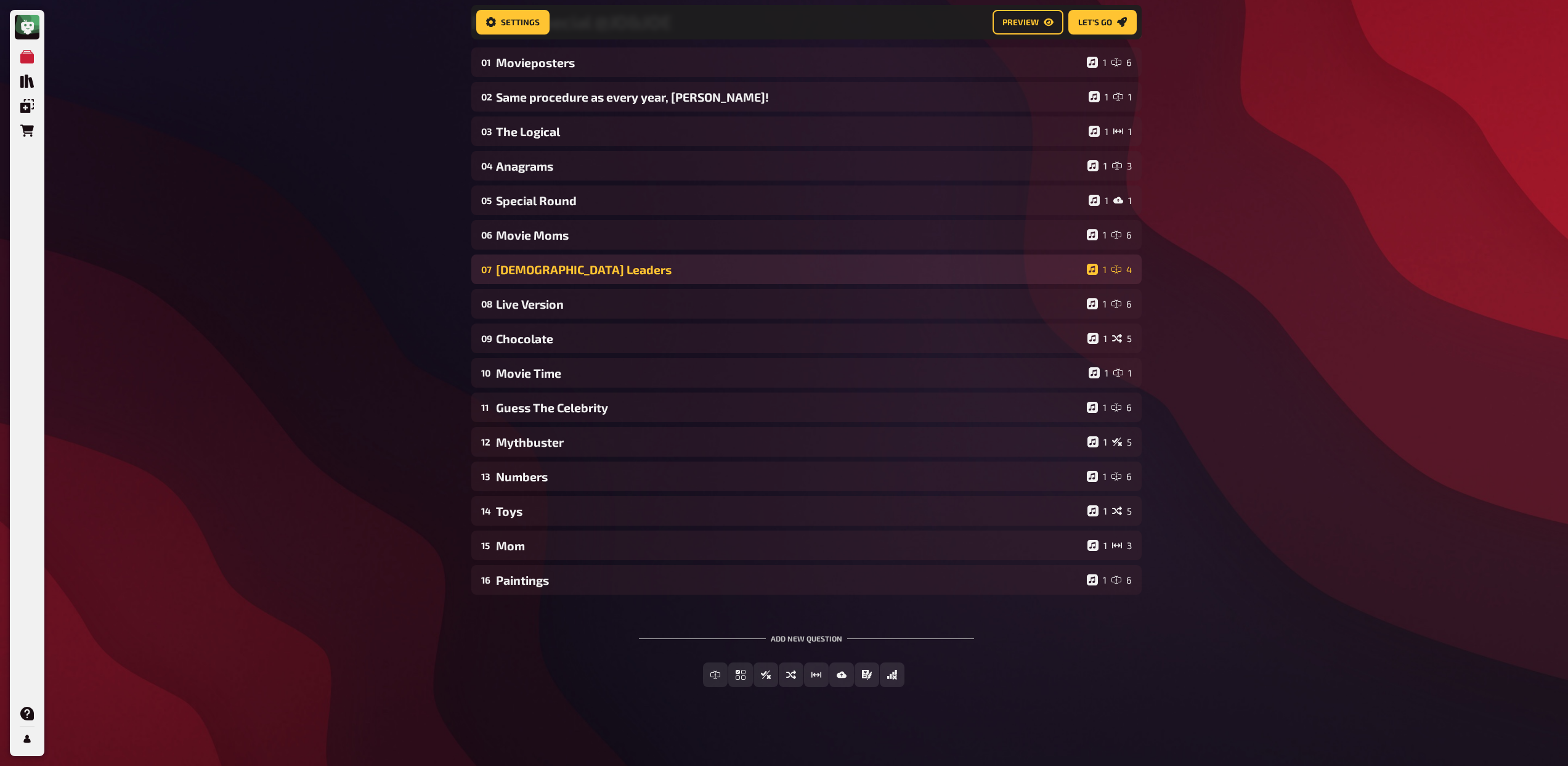
scroll to position [119, 0]
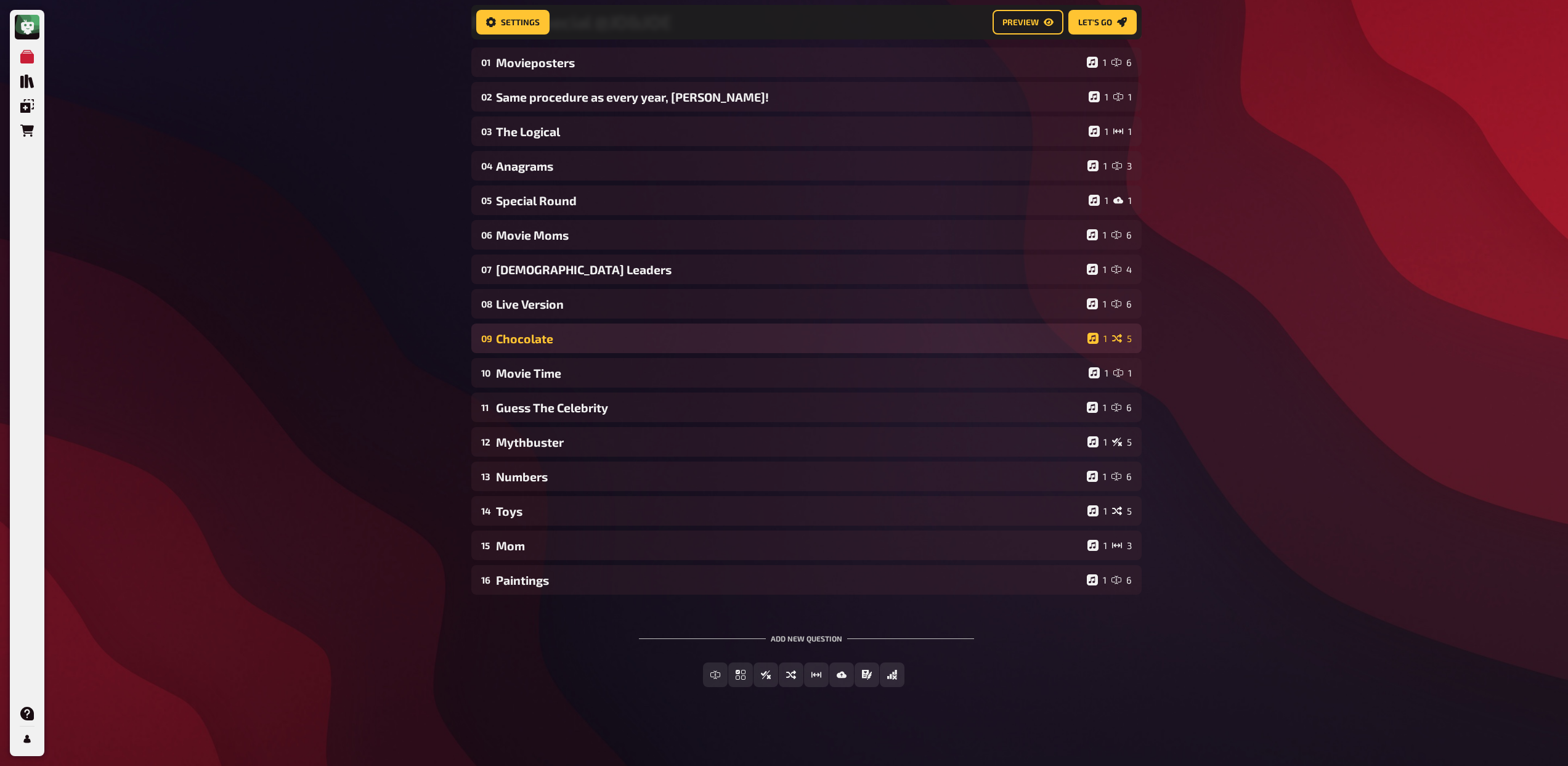
click at [603, 337] on div "Chocolate" at bounding box center [789, 338] width 587 height 14
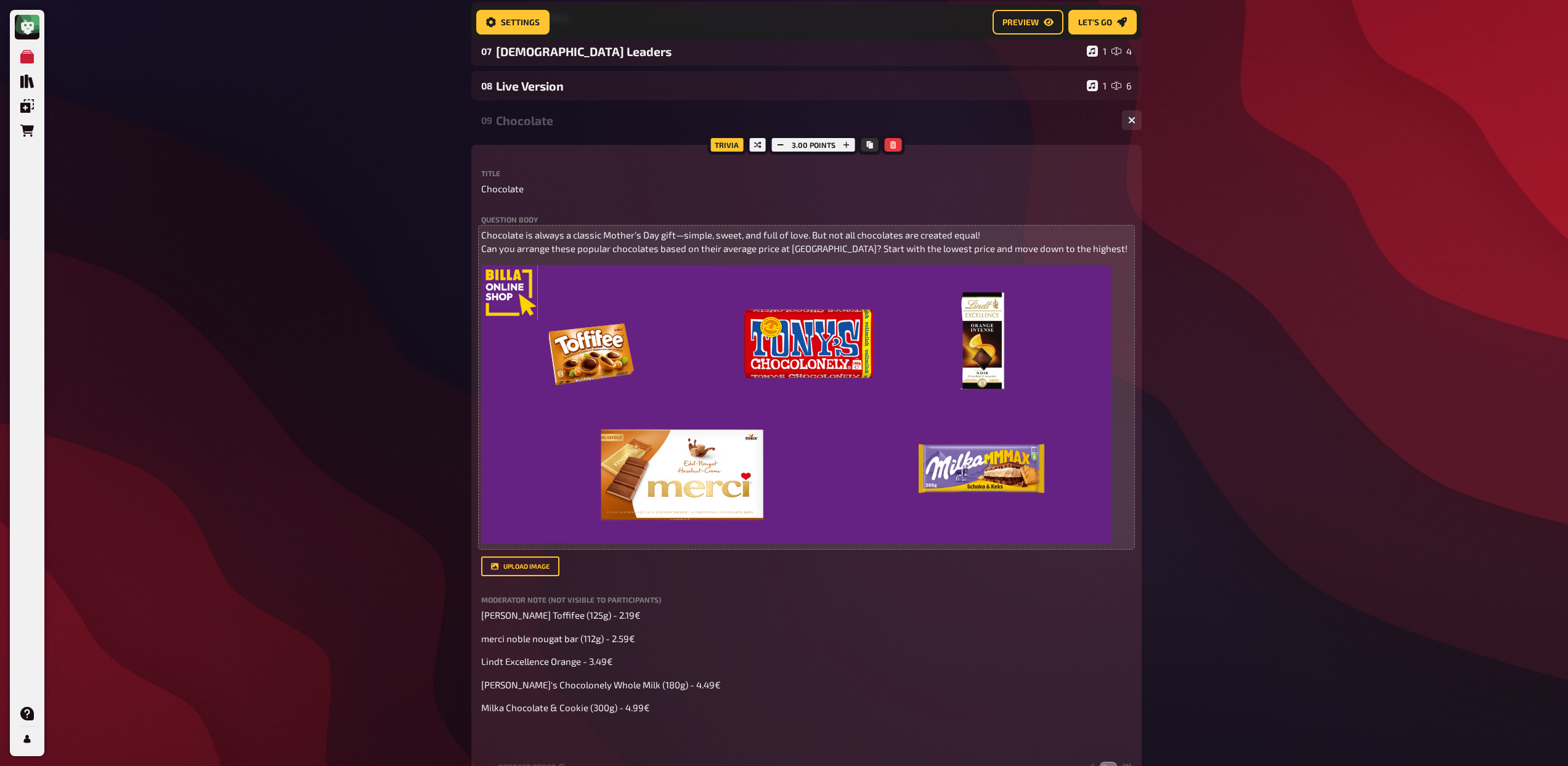
scroll to position [369, 0]
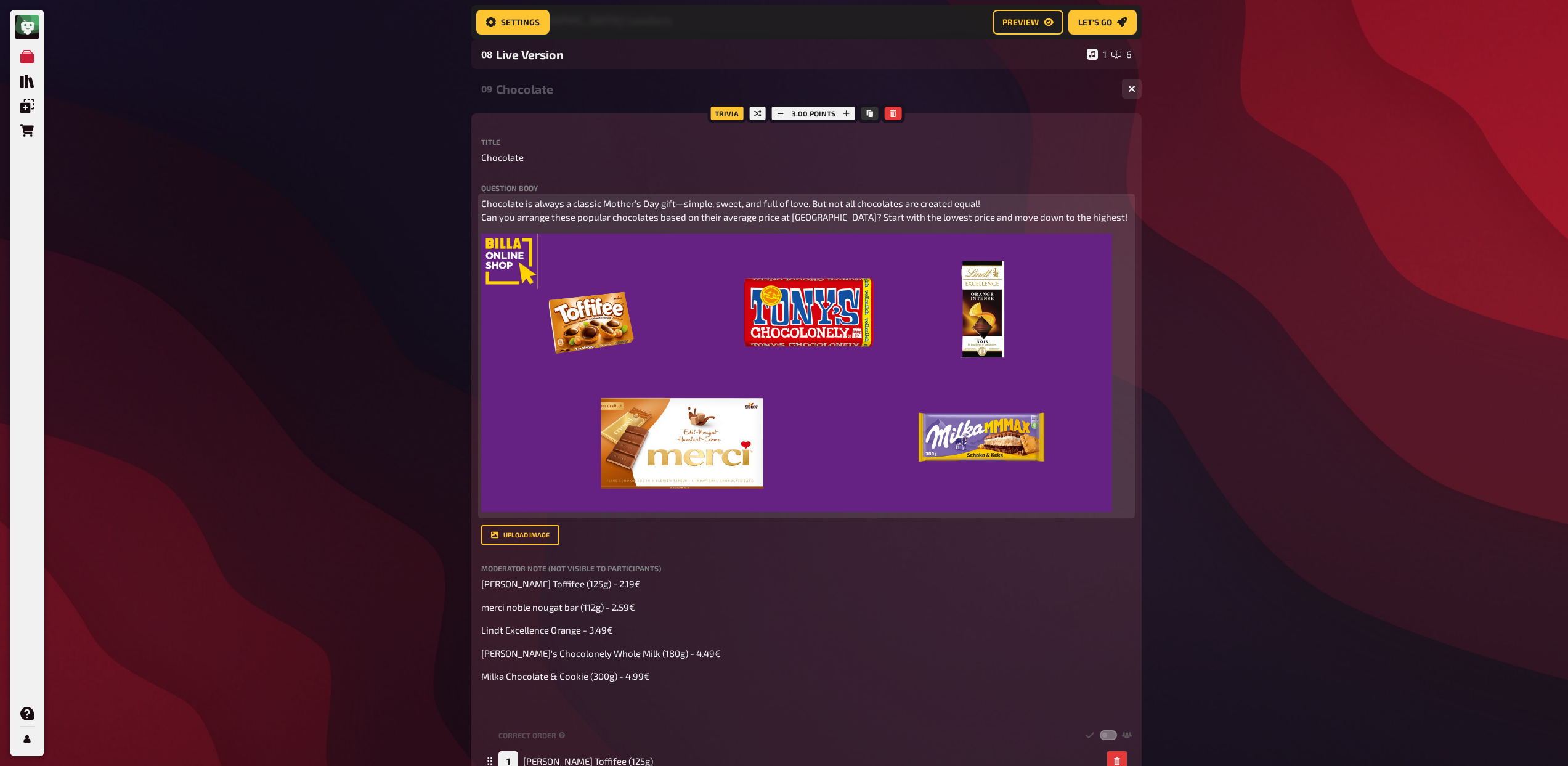
click at [598, 335] on img at bounding box center [797, 372] width 631 height 278
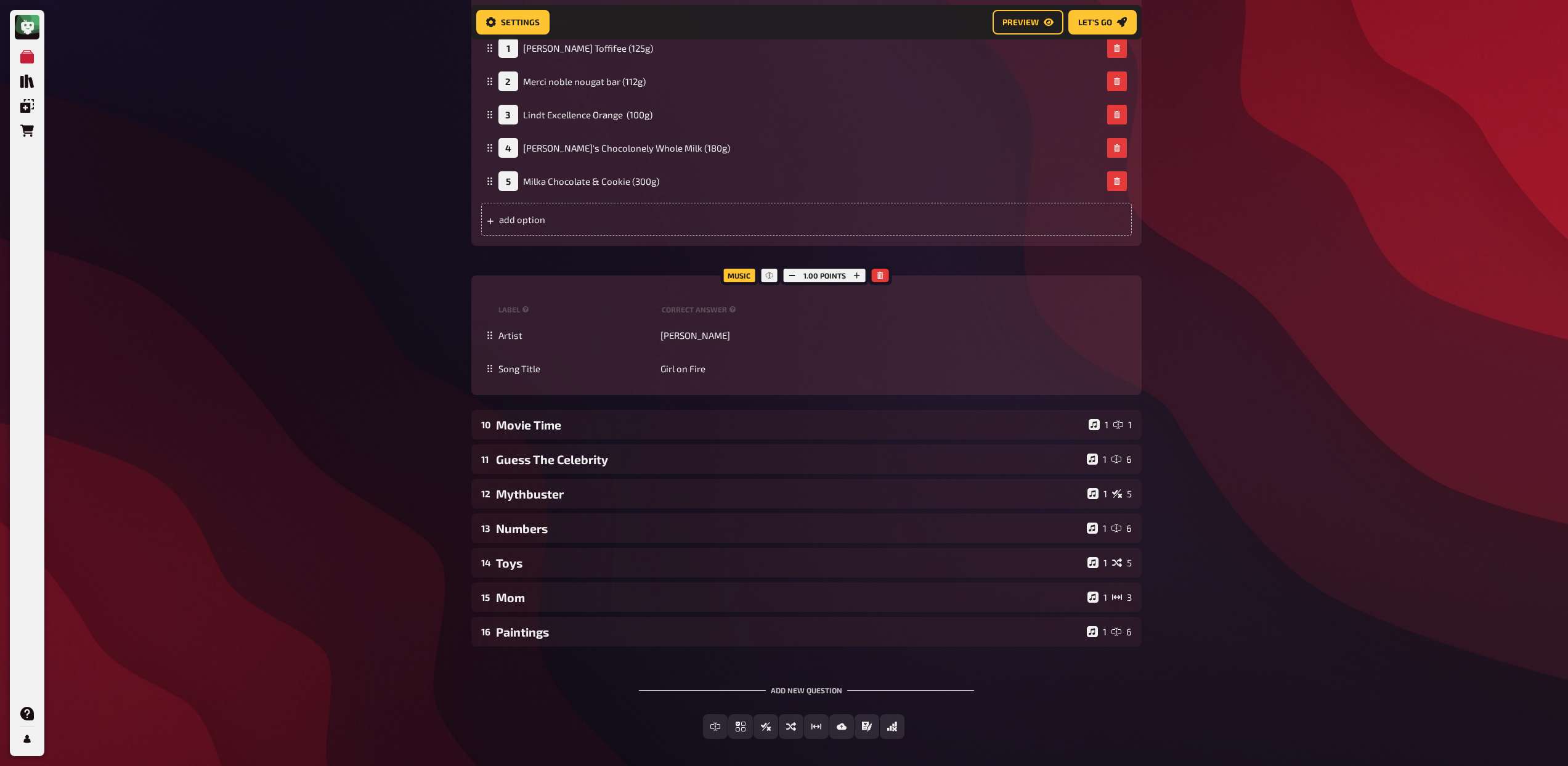
scroll to position [1148, 0]
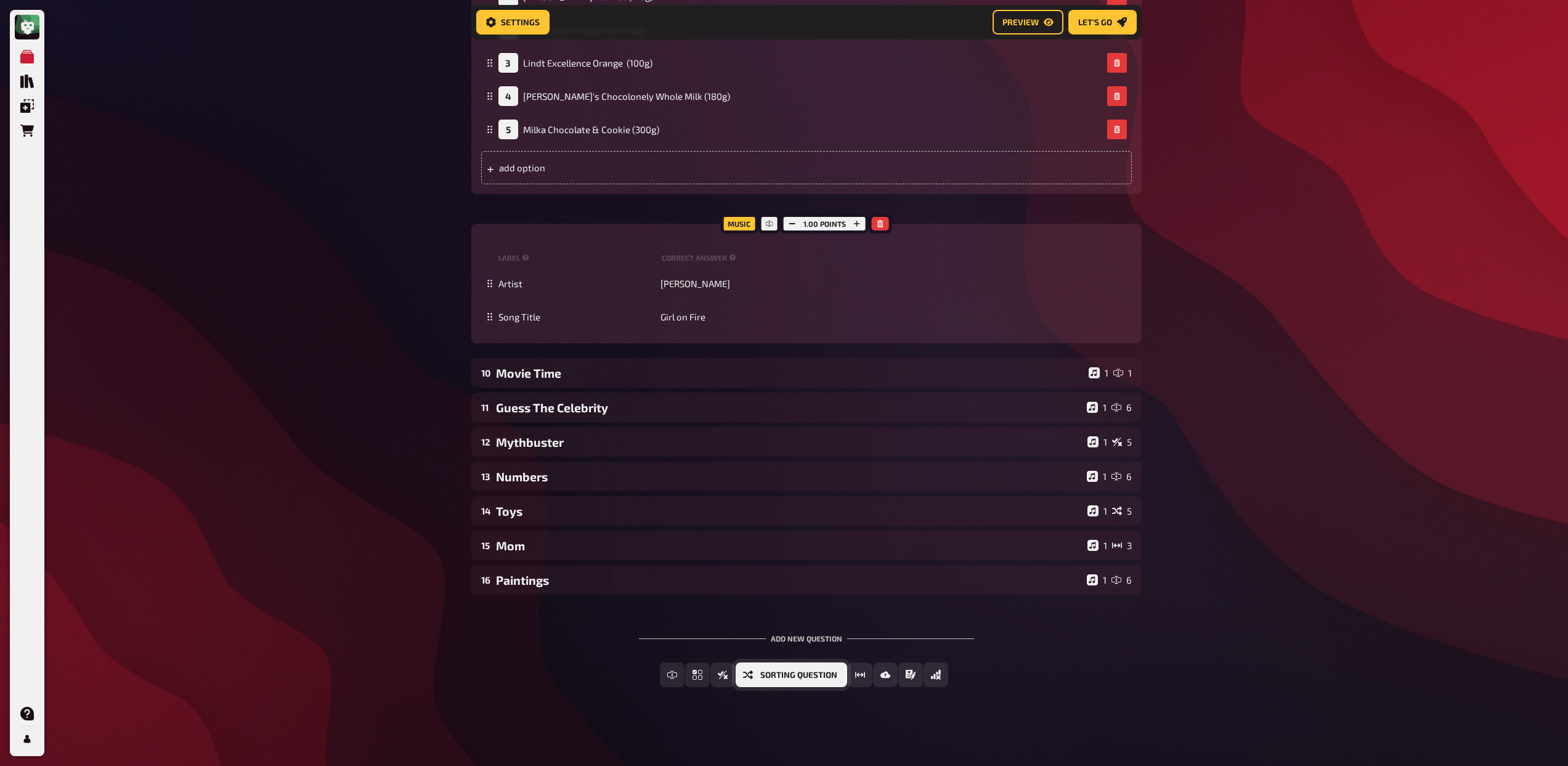
click at [784, 673] on span "Sorting Question" at bounding box center [798, 675] width 77 height 9
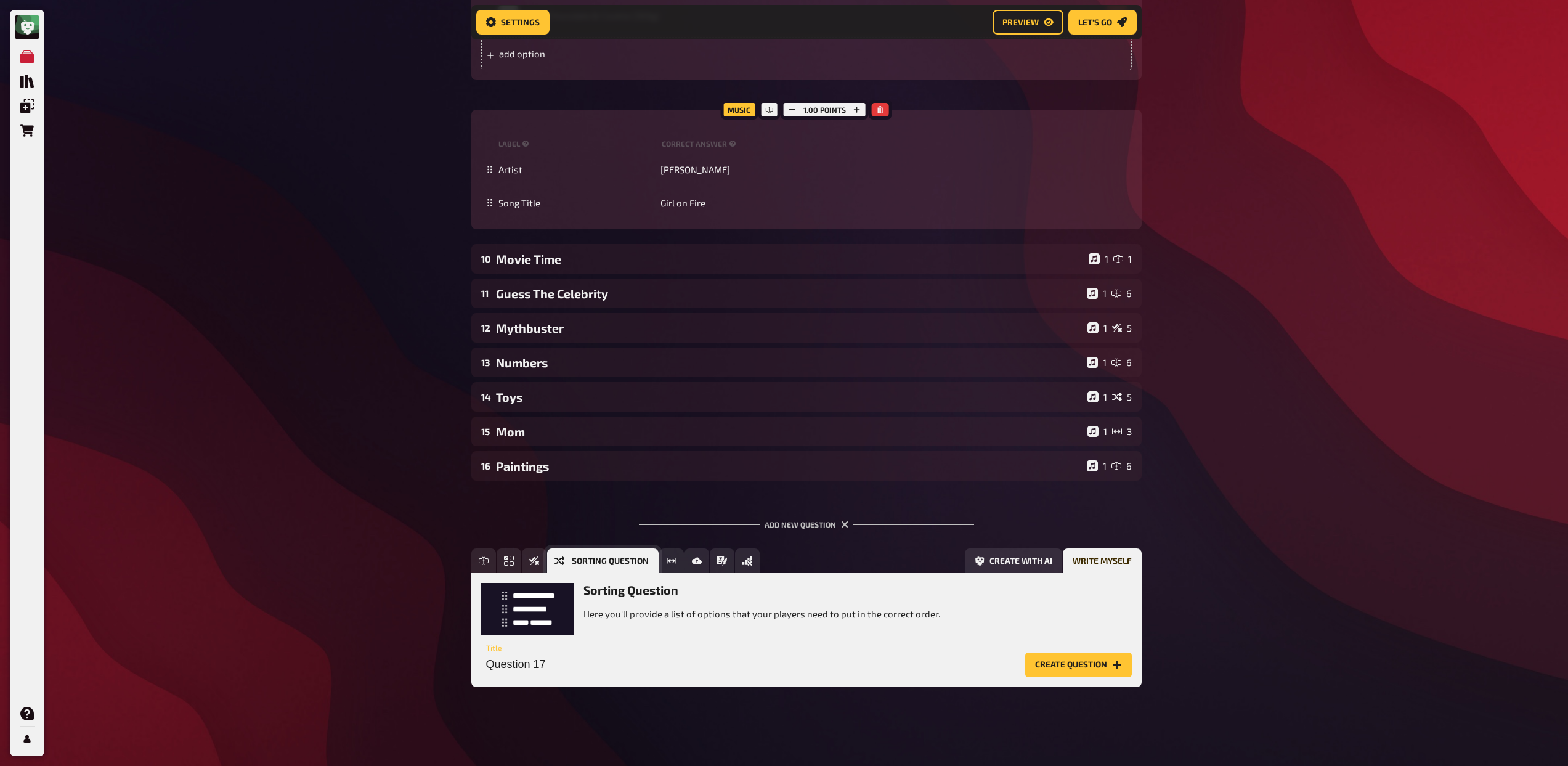
scroll to position [1261, 0]
click at [625, 660] on input "Question 17" at bounding box center [751, 665] width 539 height 25
type input "Chocolate"
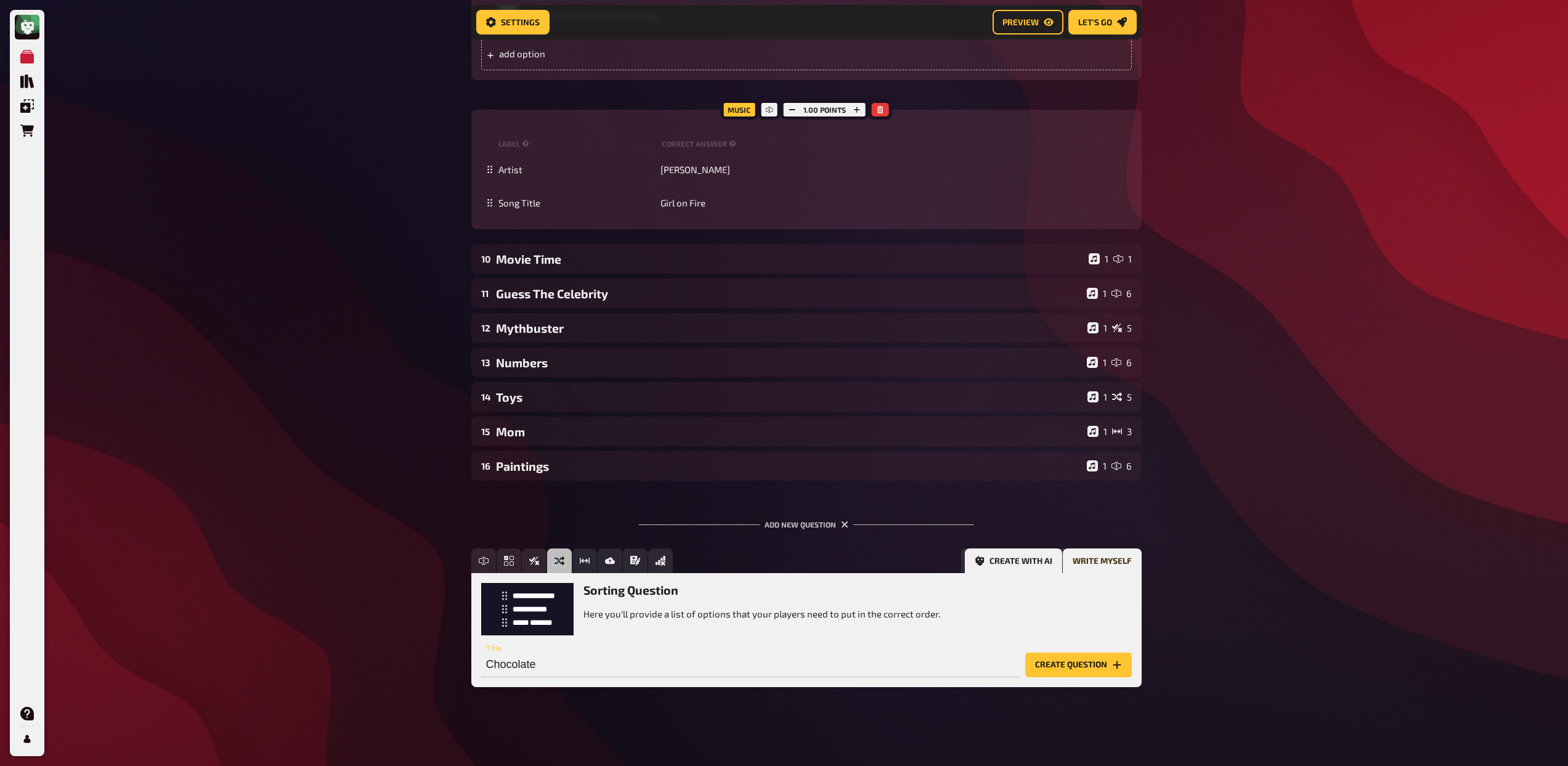
click at [1038, 561] on button "Create with AI" at bounding box center [1013, 561] width 97 height 25
click at [591, 662] on input "text" at bounding box center [728, 665] width 493 height 25
type input "Chocolate"
click at [990, 666] on icon "Options" at bounding box center [993, 665] width 10 height 10
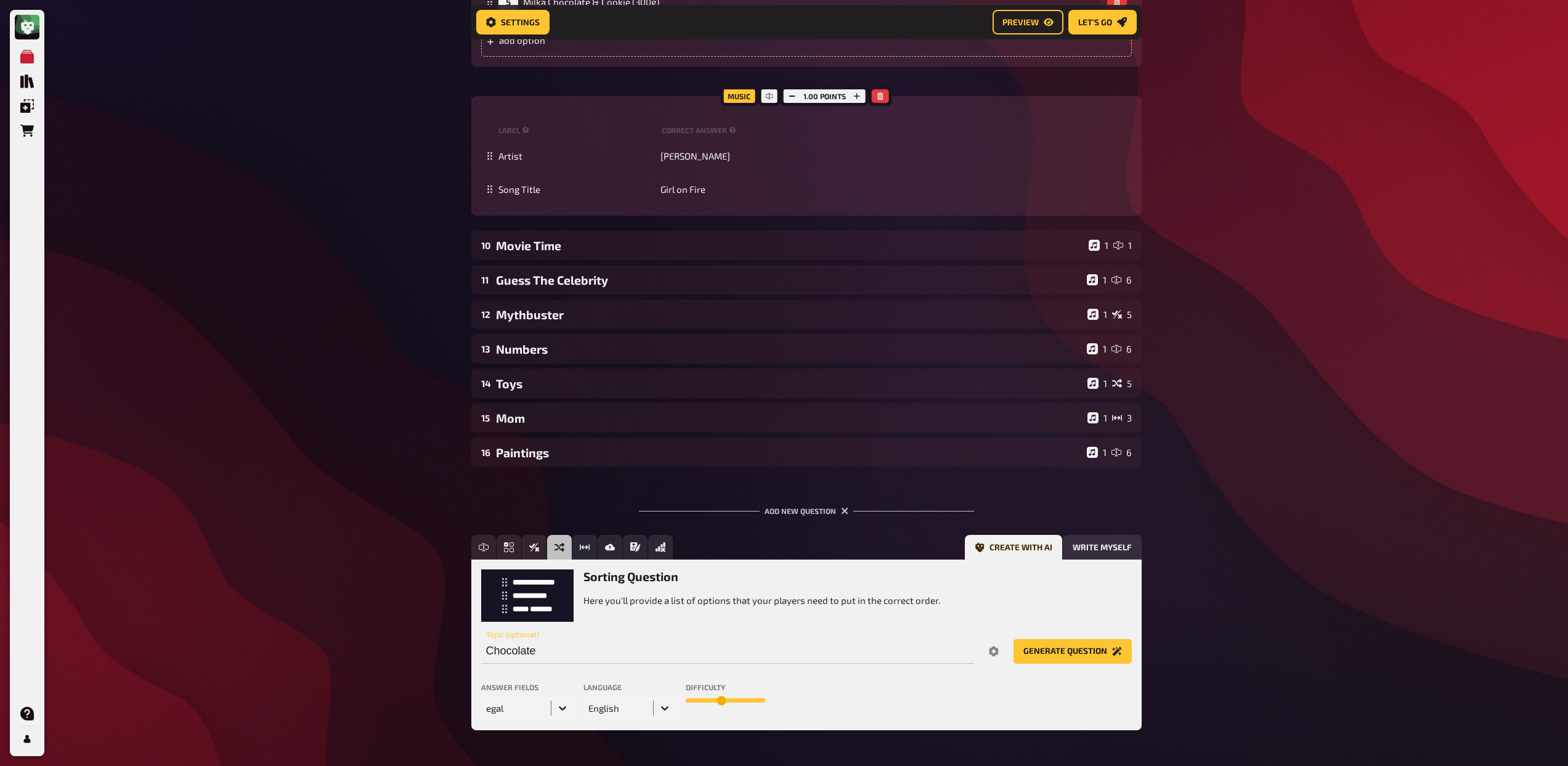
scroll to position [1318, 0]
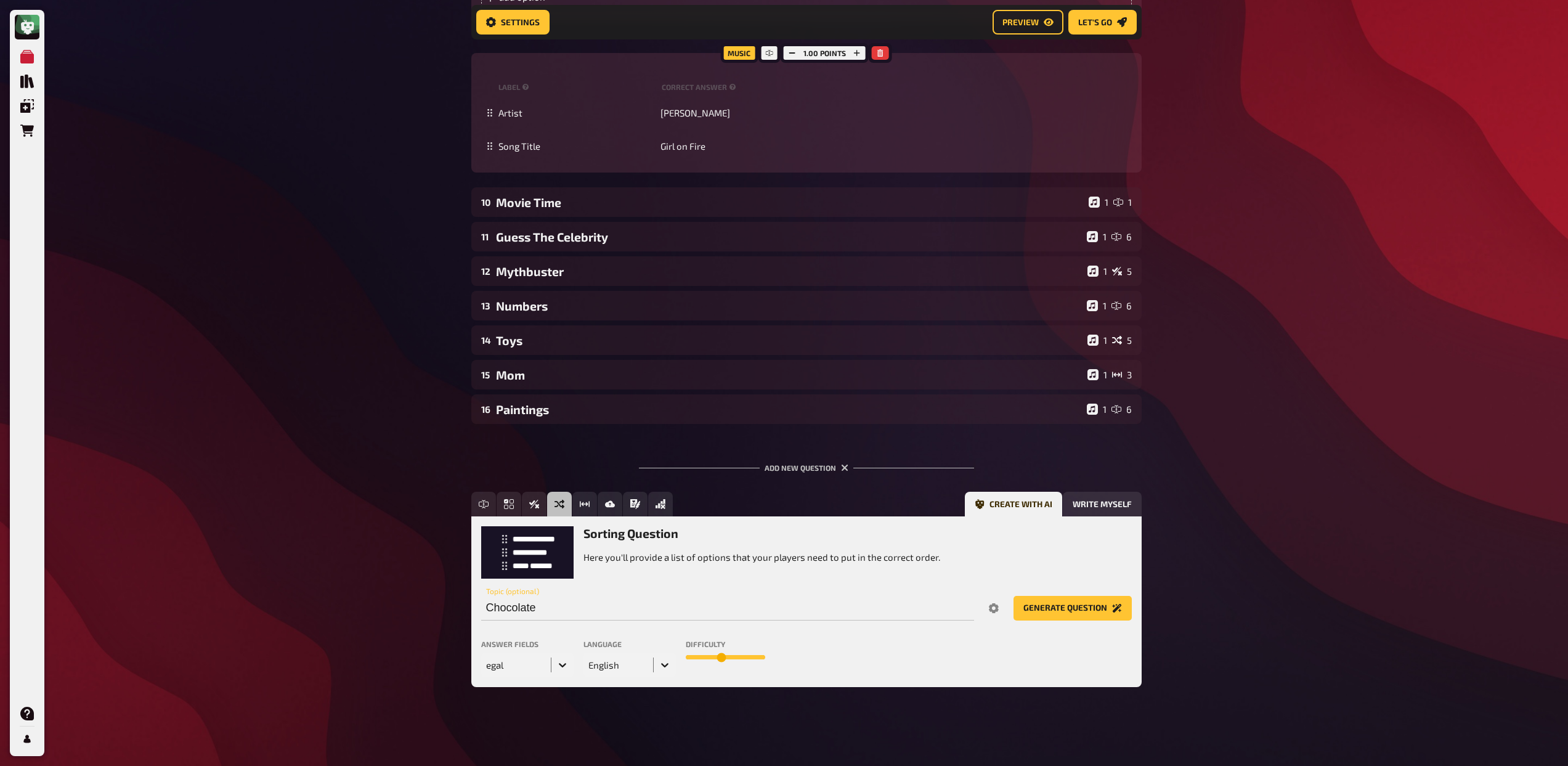
click at [560, 677] on div "egal" at bounding box center [527, 665] width 93 height 25
click at [524, 707] on div "5" at bounding box center [527, 716] width 93 height 21
drag, startPoint x: 721, startPoint y: 655, endPoint x: 738, endPoint y: 654, distance: 17.0
type input "7"
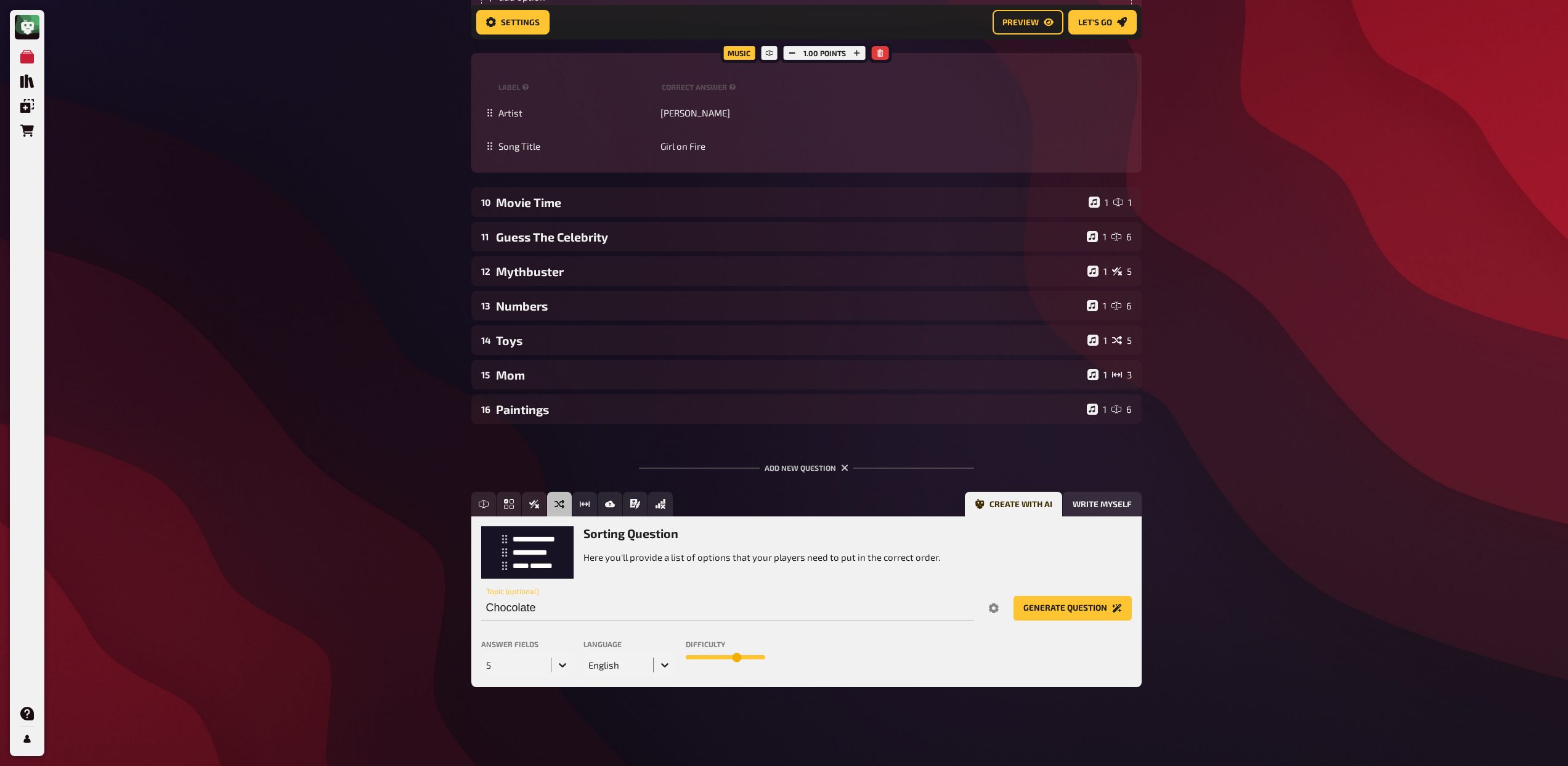
click at [738, 655] on input "range" at bounding box center [725, 658] width 79 height 5
click at [1035, 609] on button "Generate question" at bounding box center [1073, 609] width 118 height 25
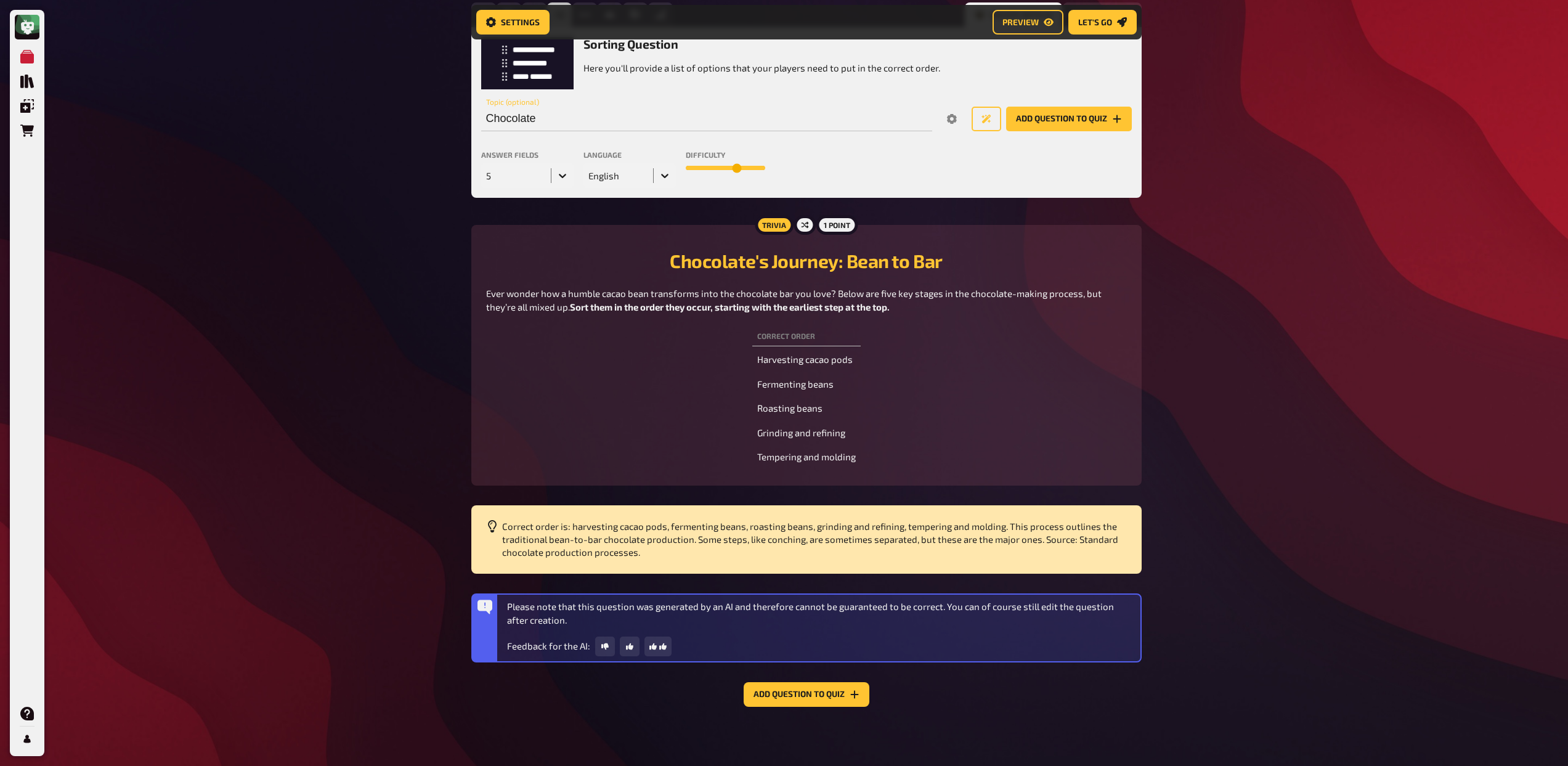
scroll to position [1807, 0]
click at [814, 697] on button "Add question to quiz" at bounding box center [806, 694] width 125 height 25
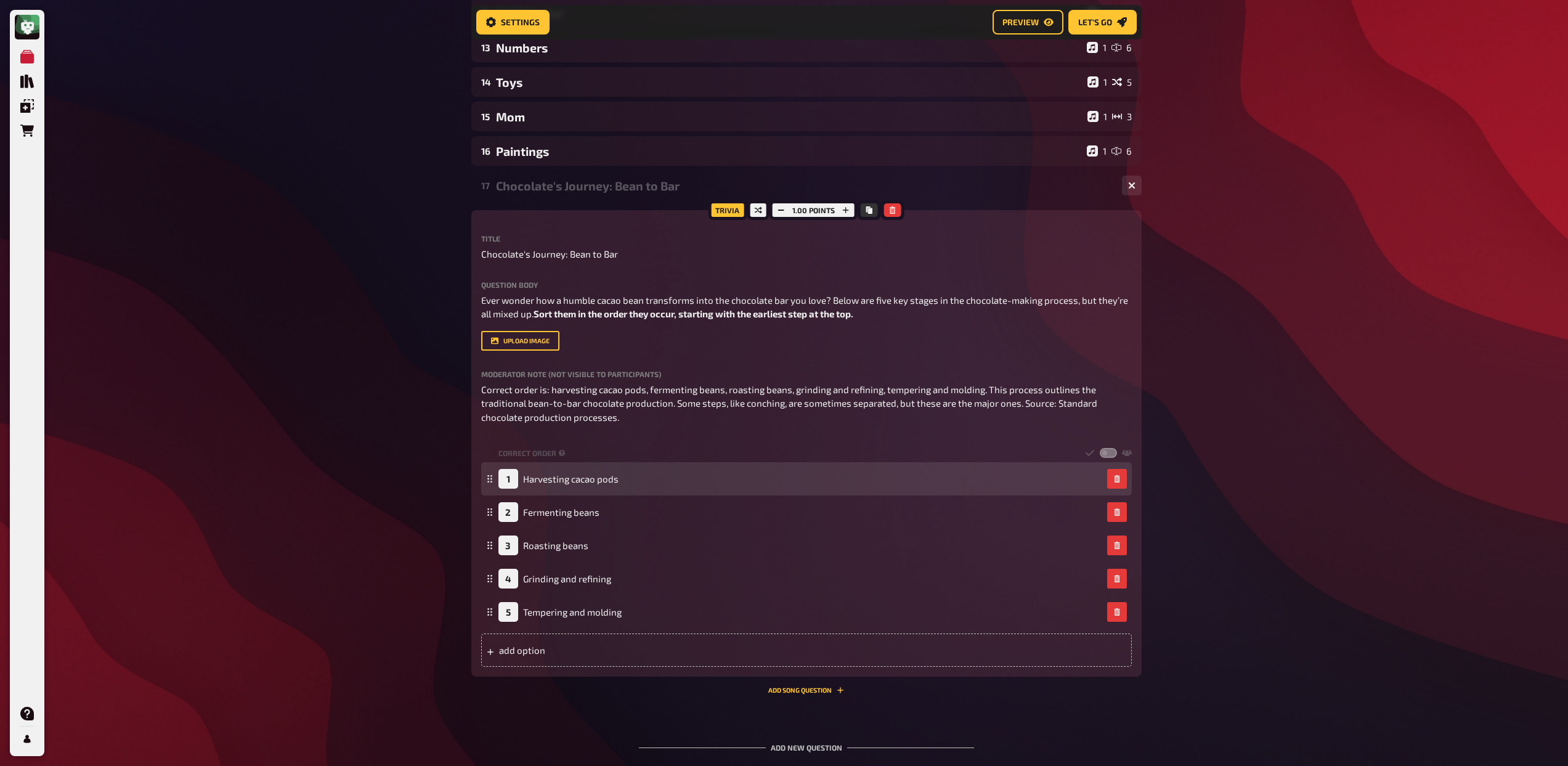
scroll to position [1276, 0]
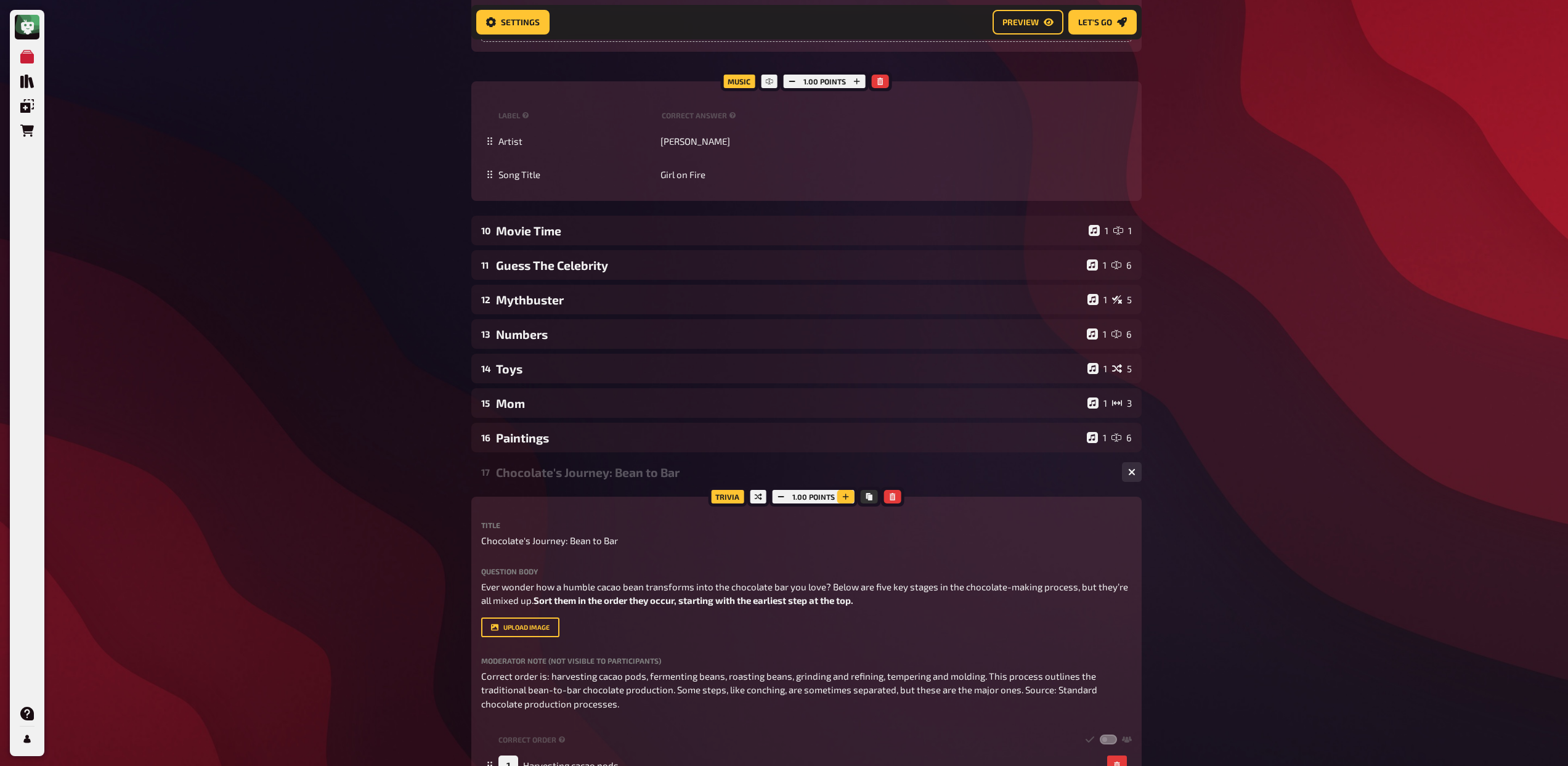
click at [850, 503] on button "button" at bounding box center [846, 496] width 17 height 13
click at [850, 503] on button "button" at bounding box center [845, 496] width 17 height 13
click at [850, 503] on button "button" at bounding box center [847, 496] width 17 height 13
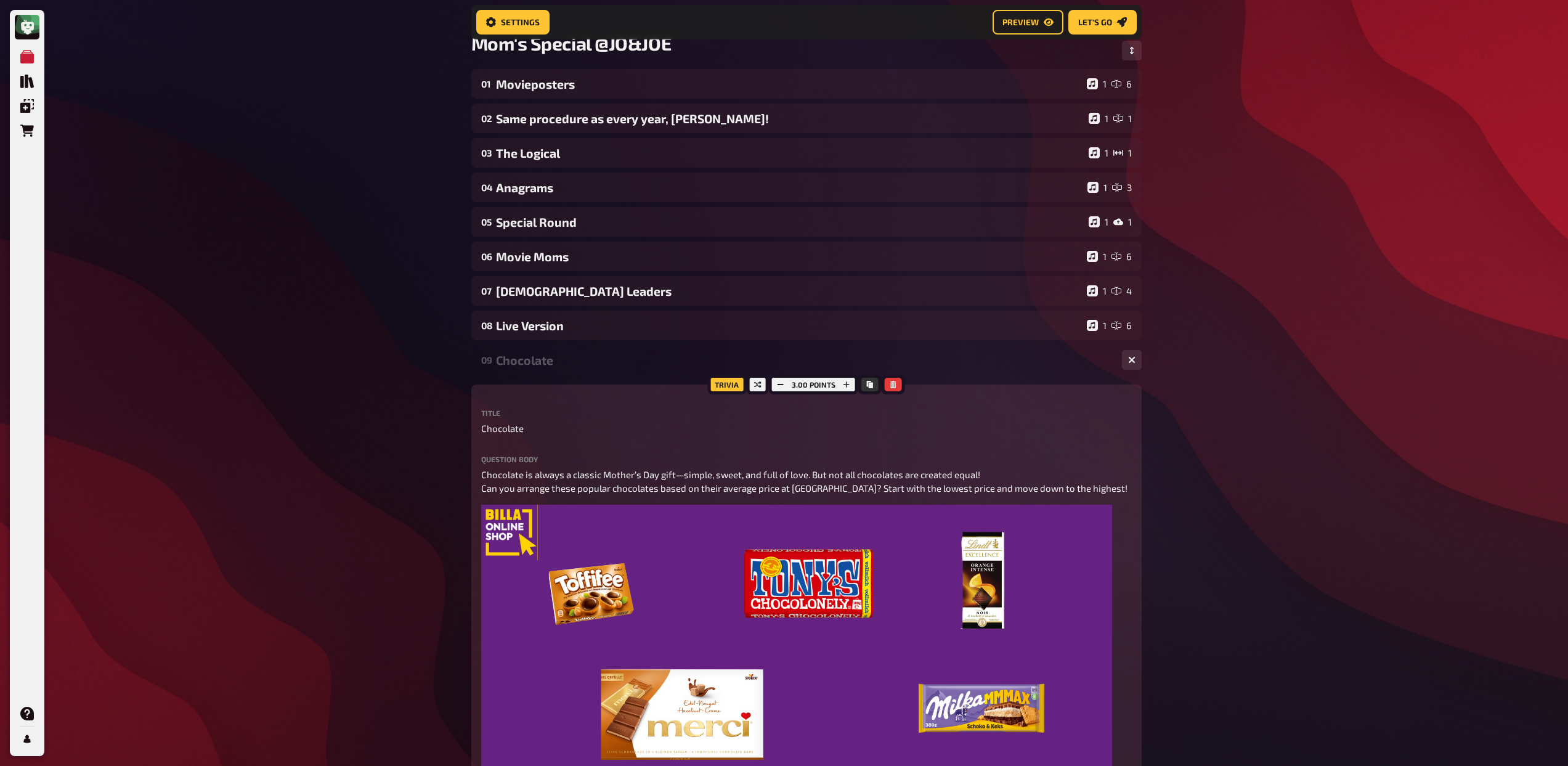
scroll to position [96, 0]
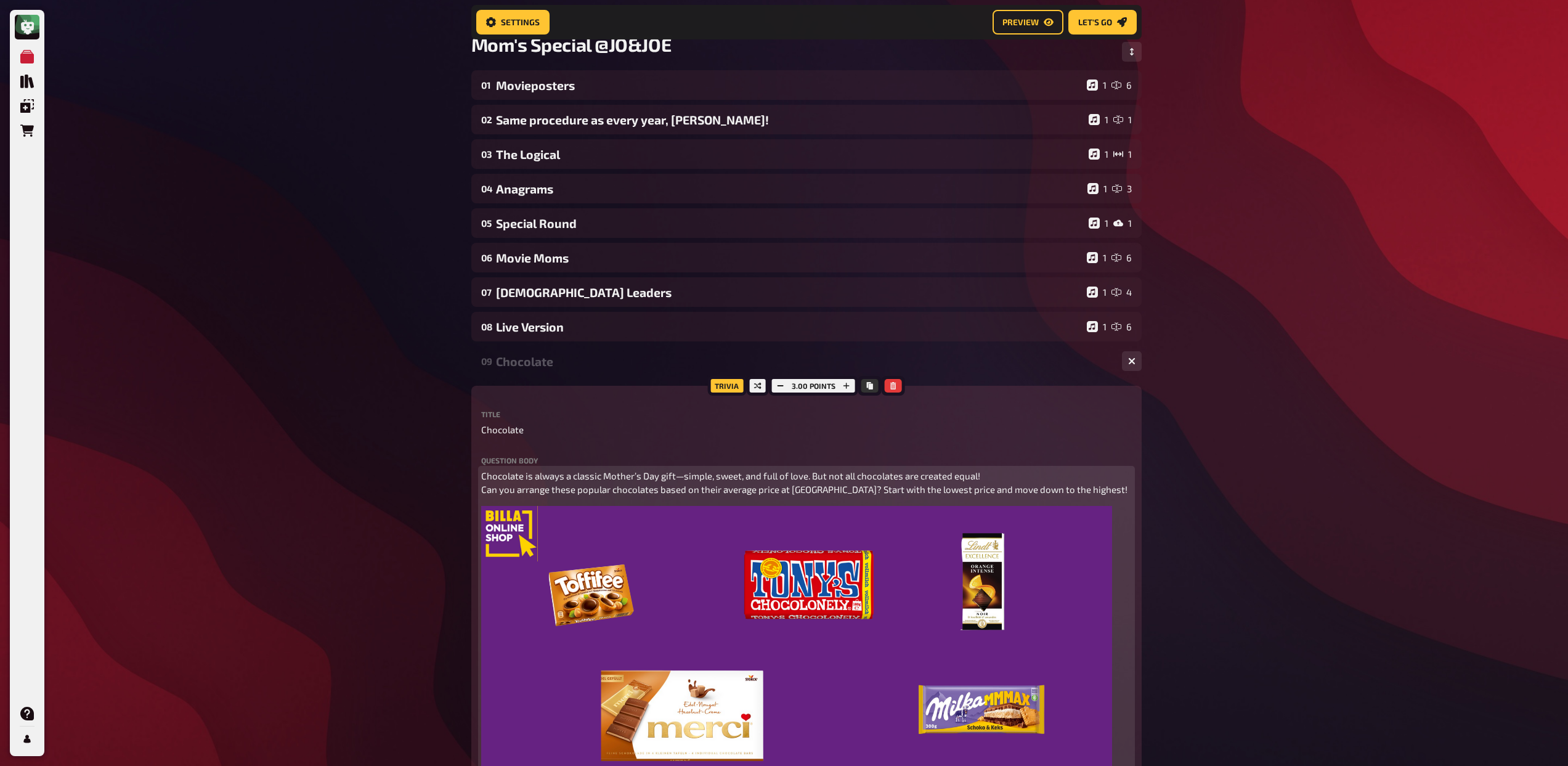
click at [638, 471] on span "Chocolate is always a classic Mother’s Day gift—simple, sweet, and full of love…" at bounding box center [805, 482] width 647 height 25
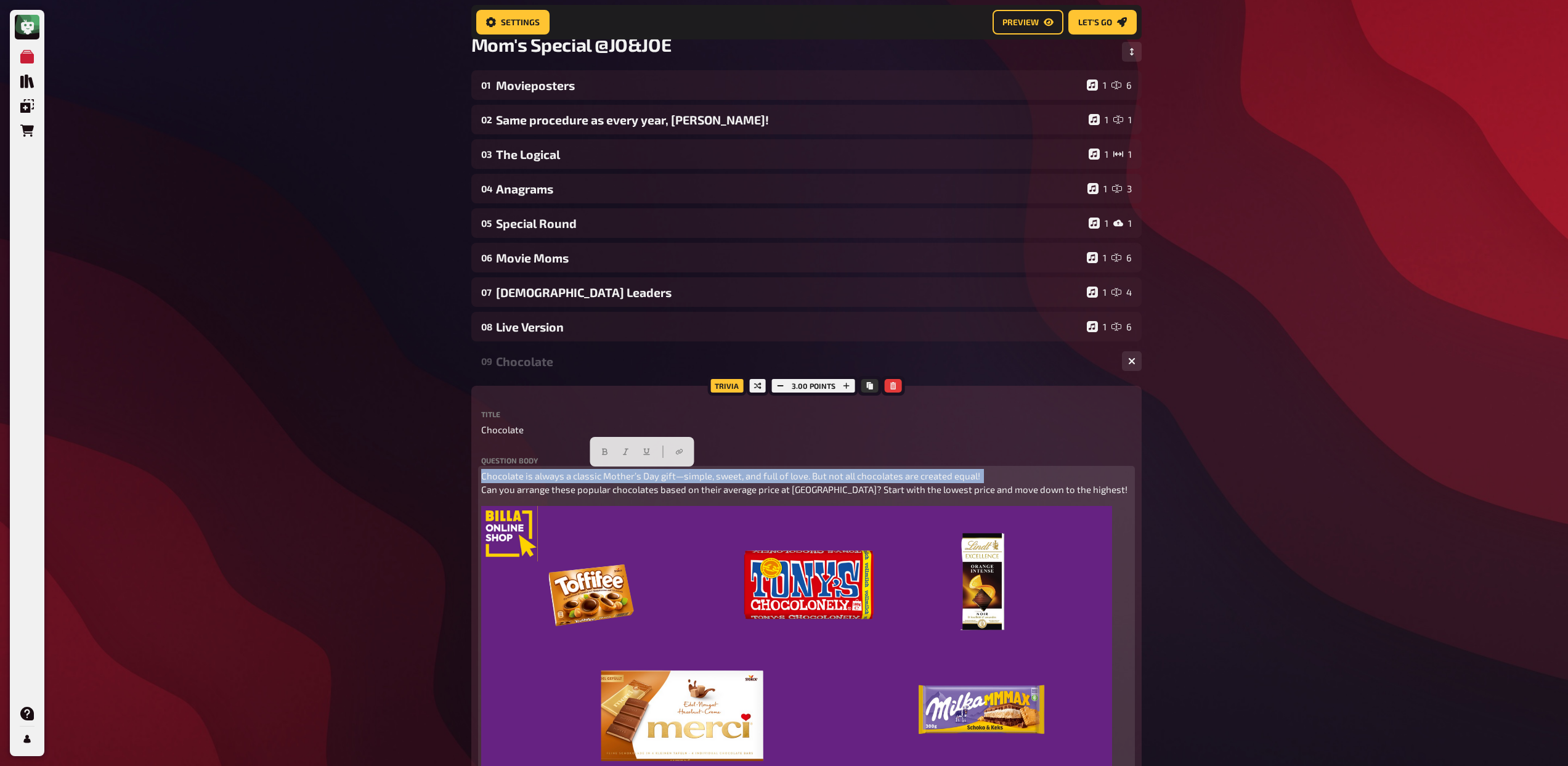
click at [638, 471] on span "Chocolate is always a classic Mother’s Day gift—simple, sweet, and full of love…" at bounding box center [805, 482] width 647 height 25
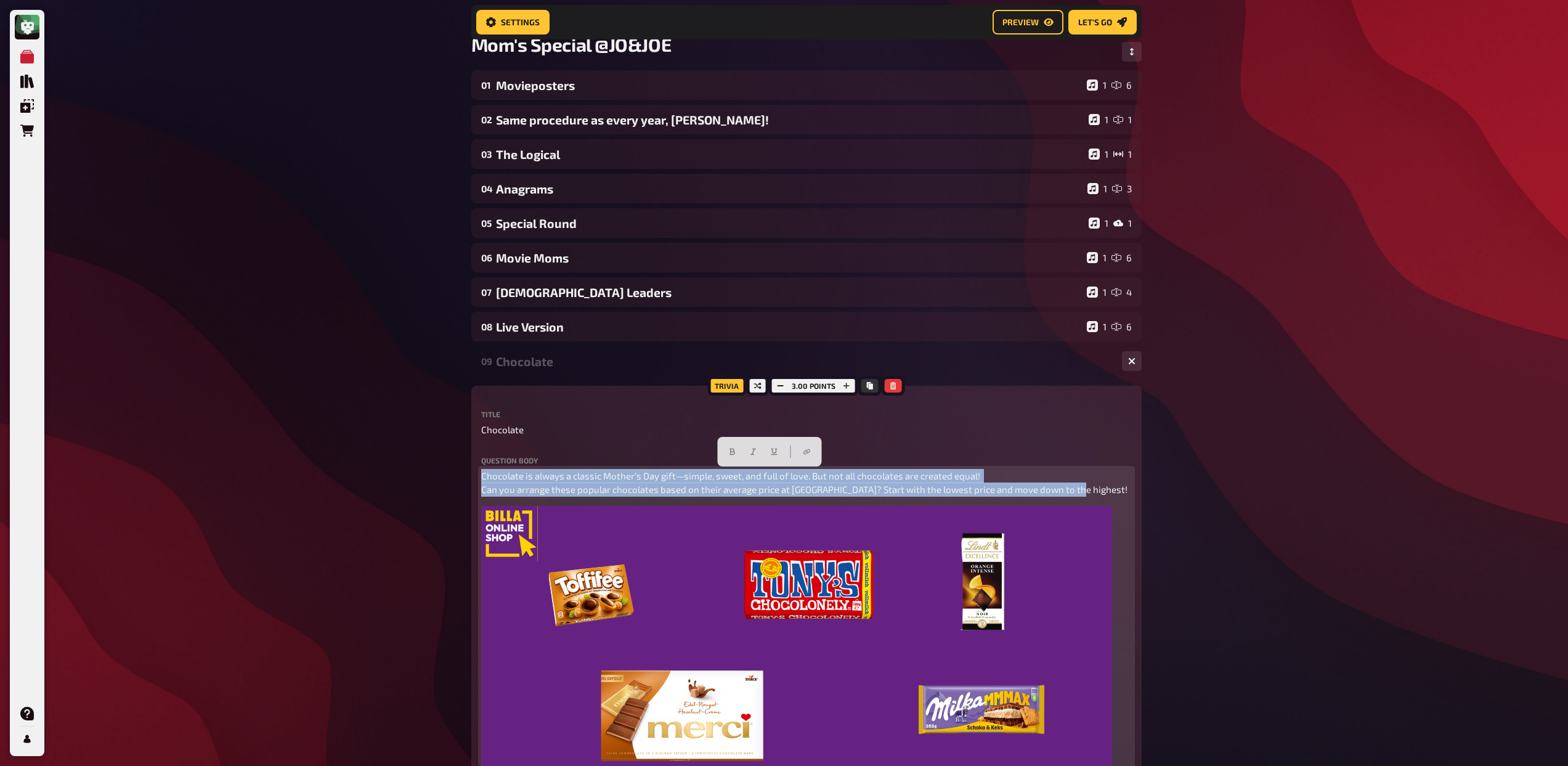
click at [638, 471] on span "Chocolate is always a classic Mother’s Day gift—simple, sweet, and full of love…" at bounding box center [805, 482] width 647 height 25
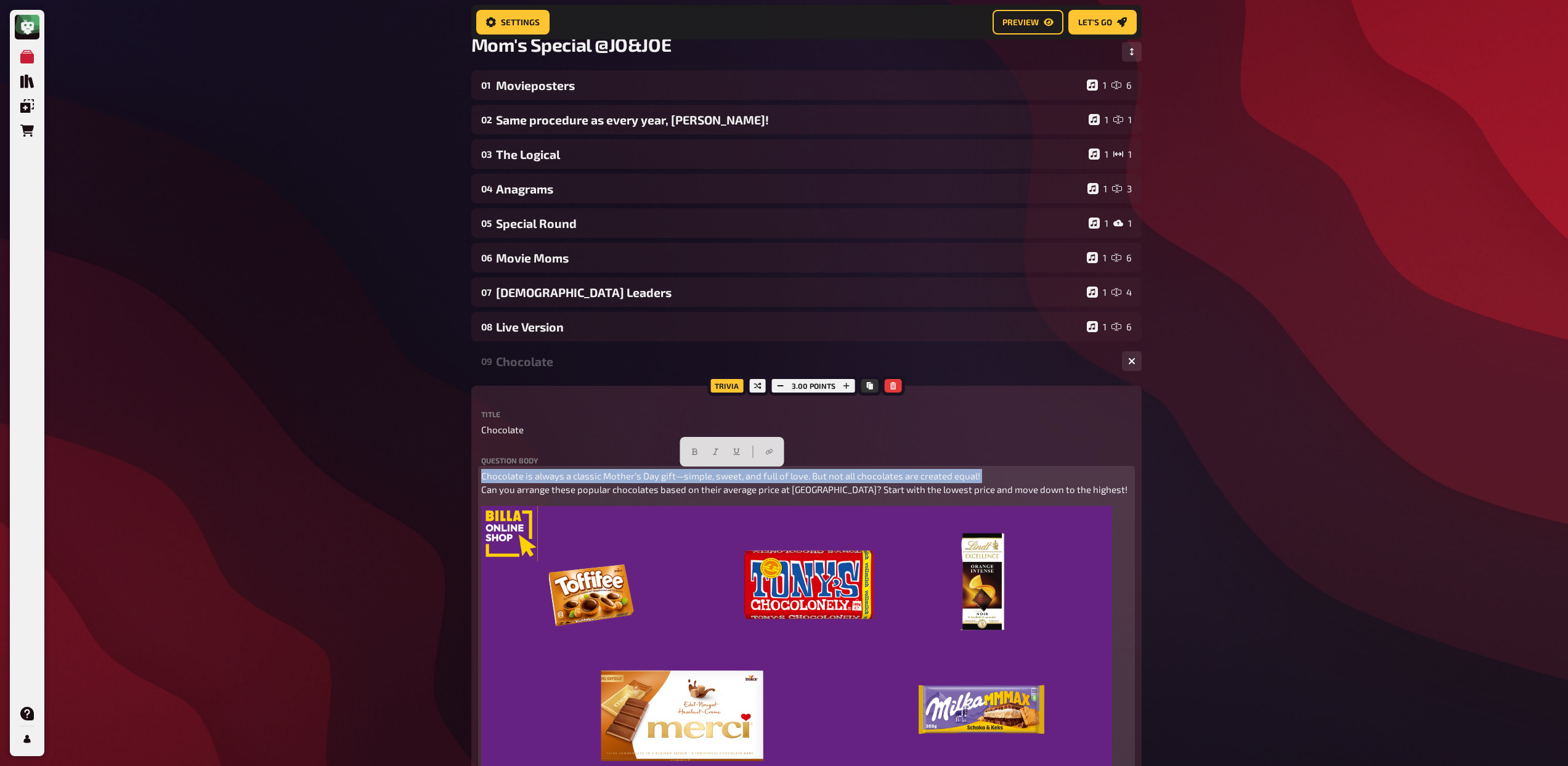
drag, startPoint x: 990, startPoint y: 474, endPoint x: 506, endPoint y: 464, distance: 484.1
click at [506, 464] on div "Question body Chocolate is always a classic Mother’s Day gift—simple, sweet, an…" at bounding box center [806, 622] width 650 height 331
copy span "Chocolate is always a classic Mother’s Day gift—simple, sweet, and full of love…"
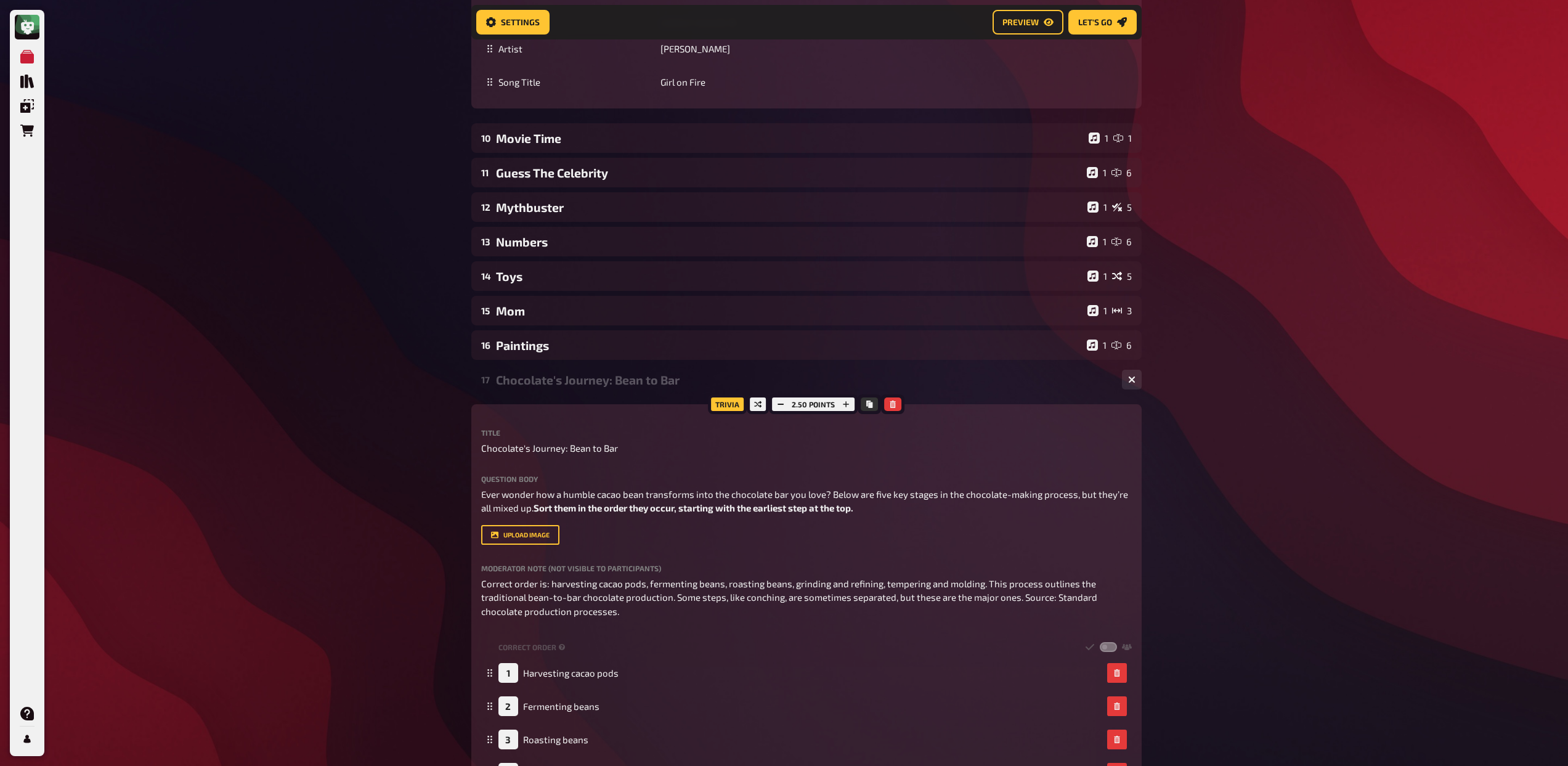
scroll to position [1563, 0]
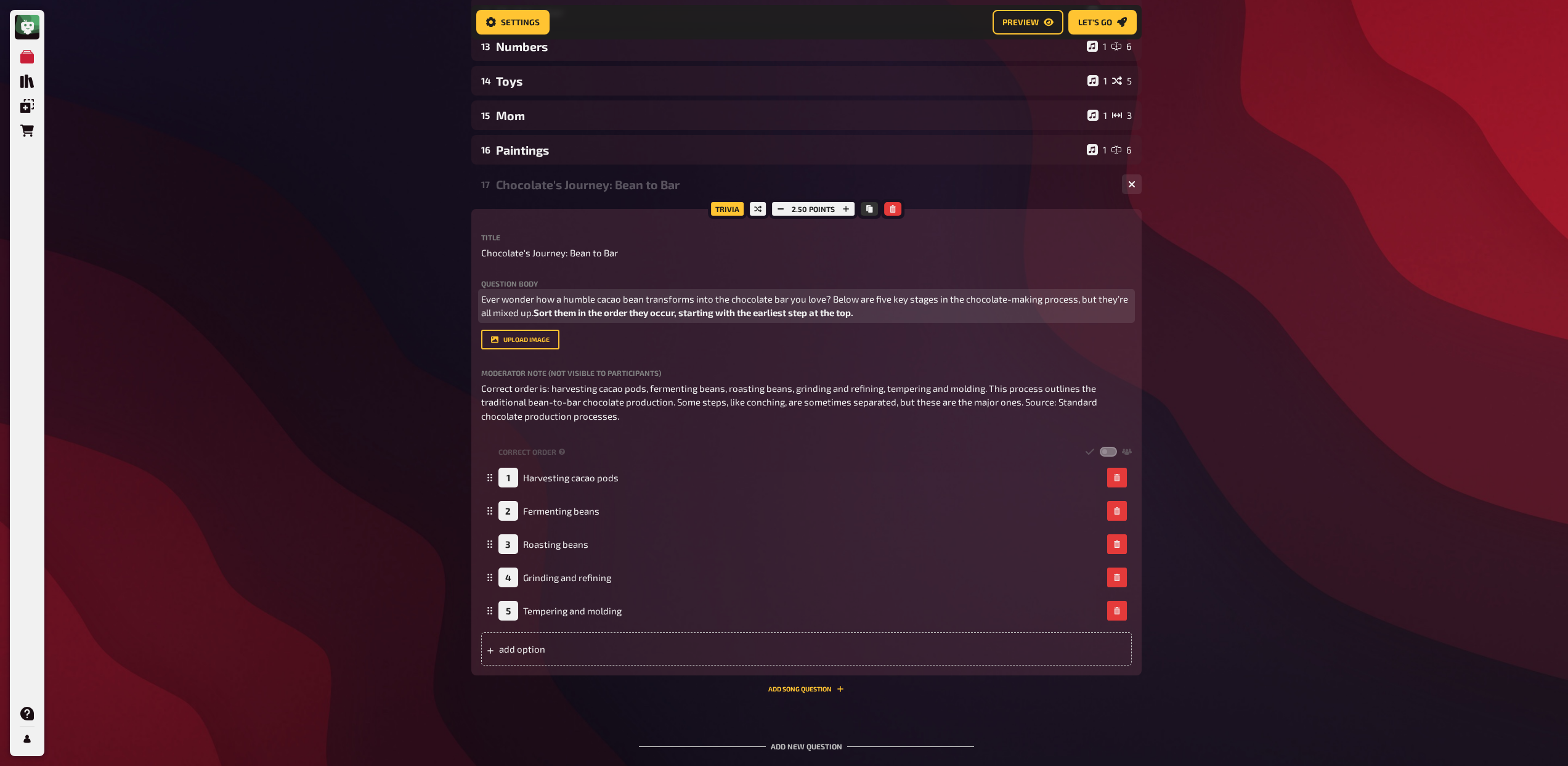
click at [481, 311] on span "Ever wonder how a humble cacao bean transforms into the chocolate bar you love?…" at bounding box center [805, 305] width 649 height 25
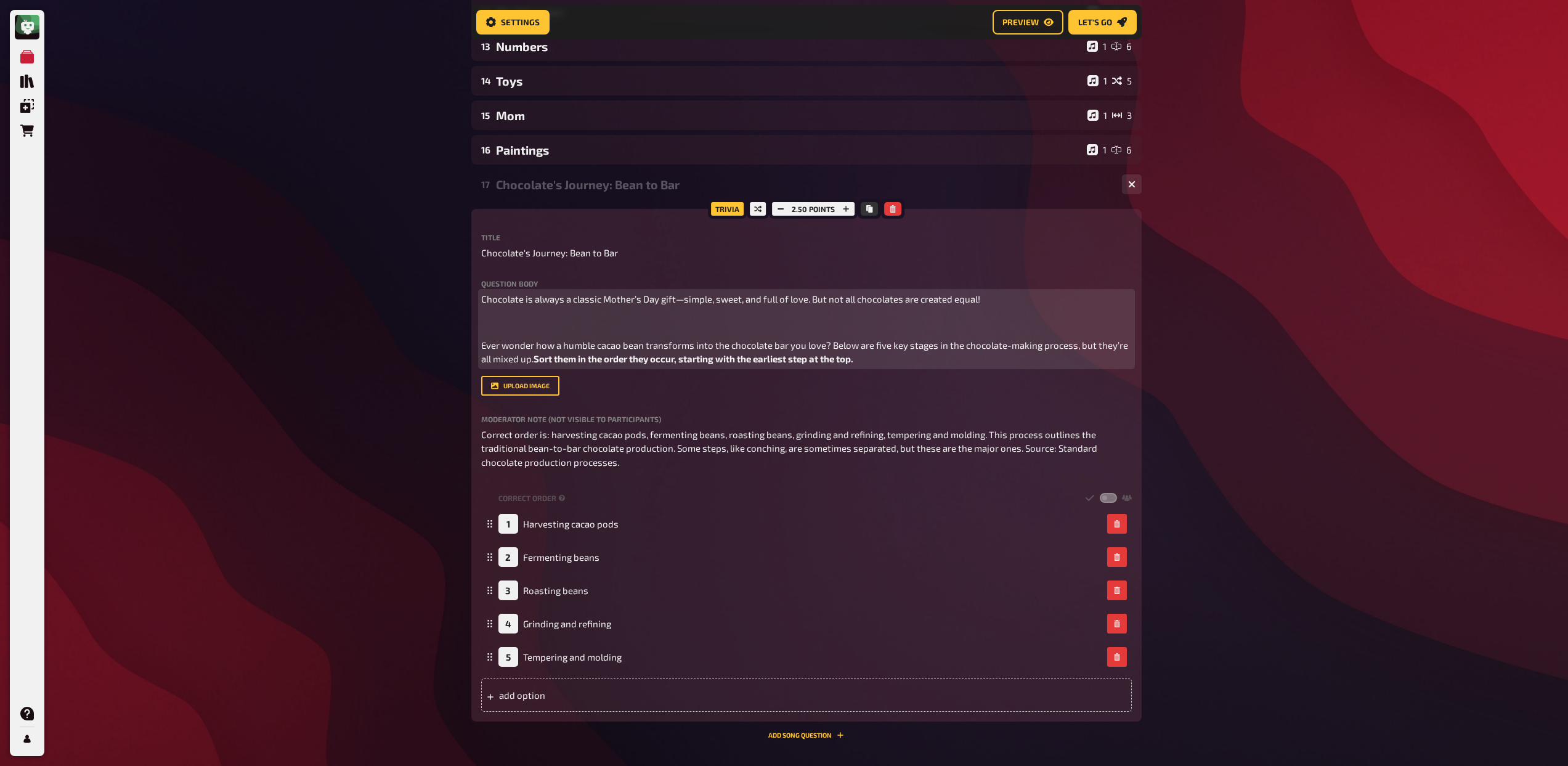
click at [483, 358] on span "Ever wonder how a humble cacao bean transforms into the chocolate bar you love?…" at bounding box center [805, 352] width 649 height 25
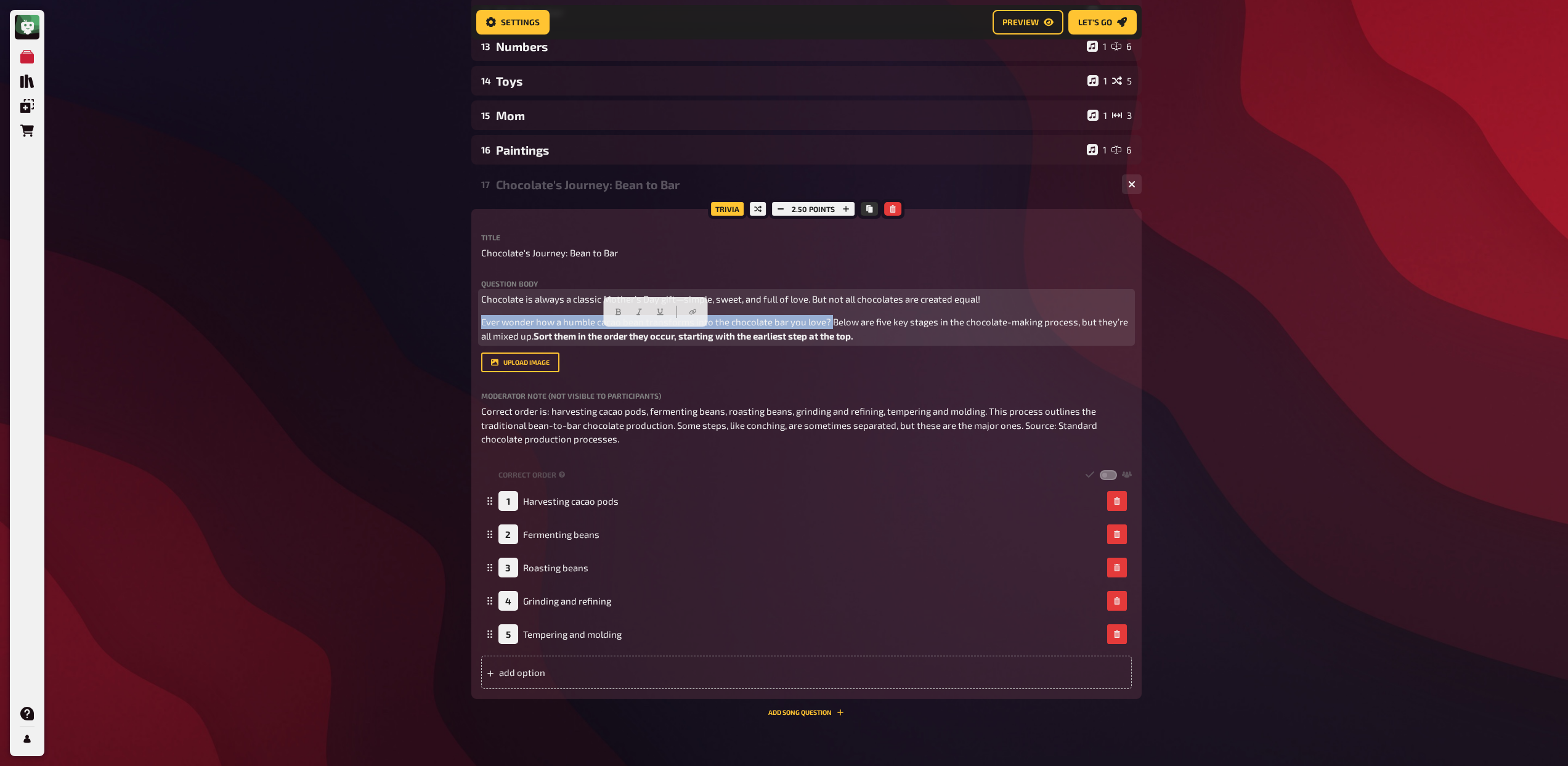
drag, startPoint x: 831, startPoint y: 334, endPoint x: 464, endPoint y: 330, distance: 367.0
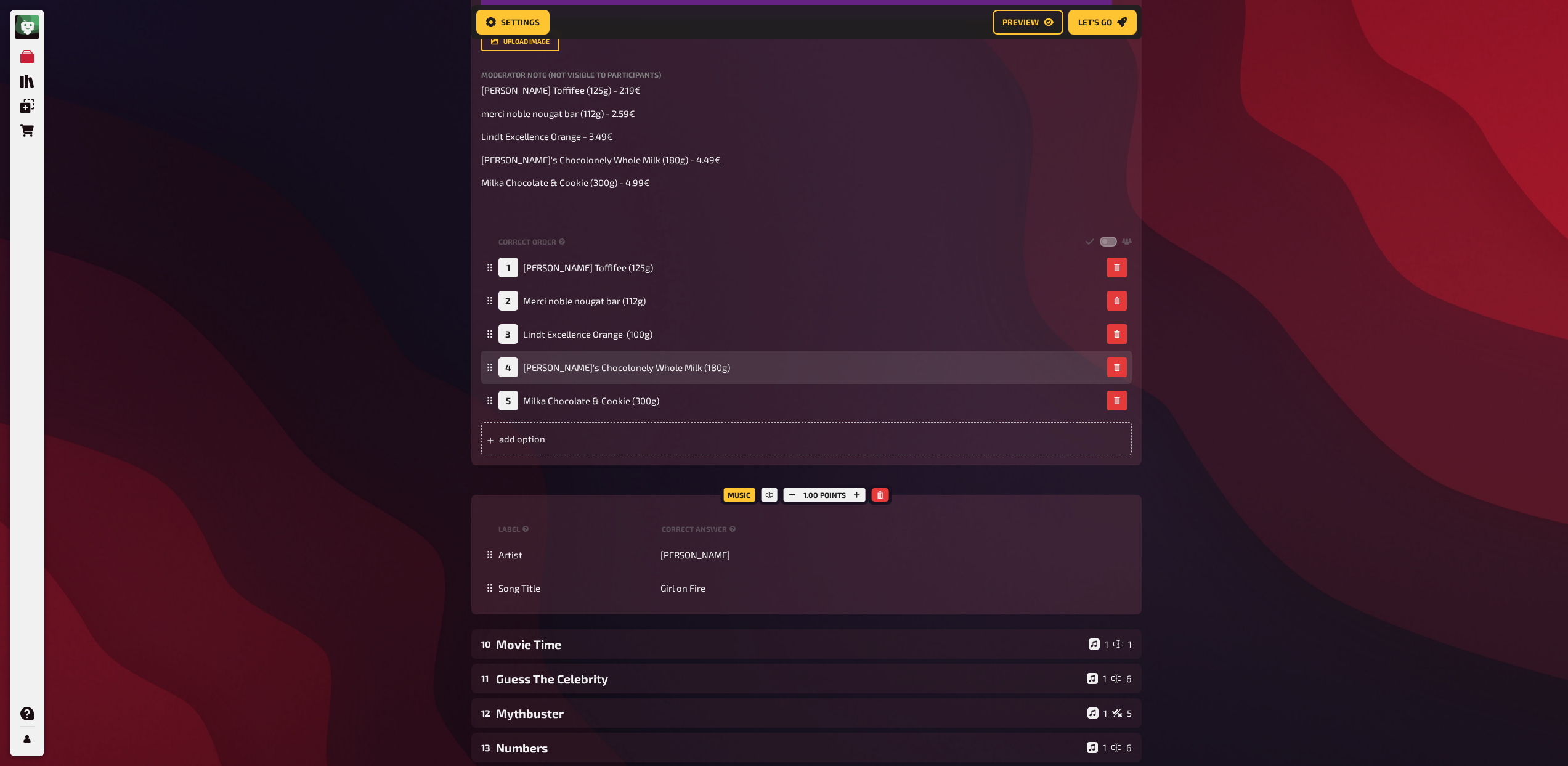
scroll to position [888, 0]
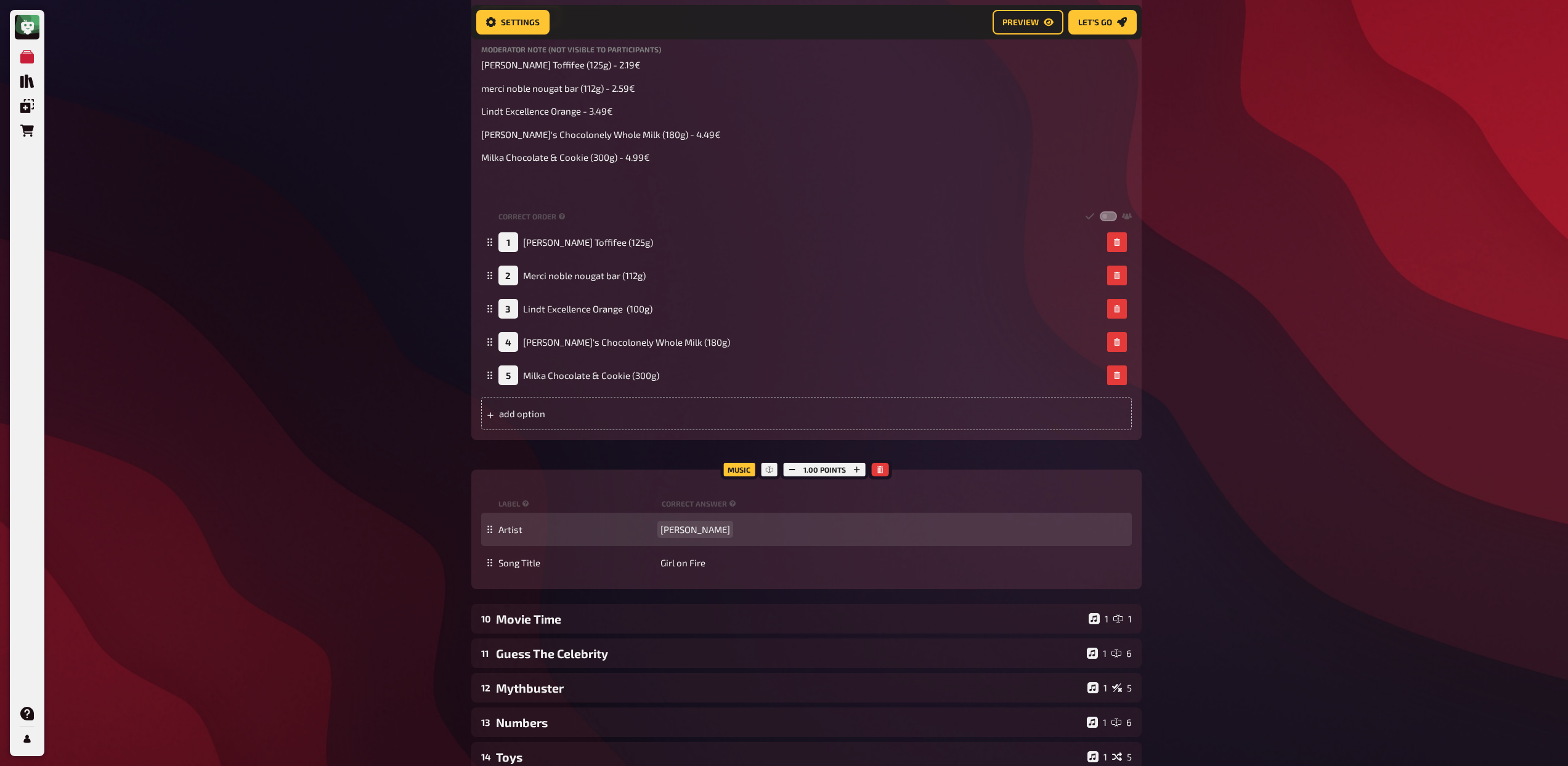
click at [690, 535] on span "Alicia Keys" at bounding box center [695, 529] width 69 height 11
copy span "Alicia Keys"
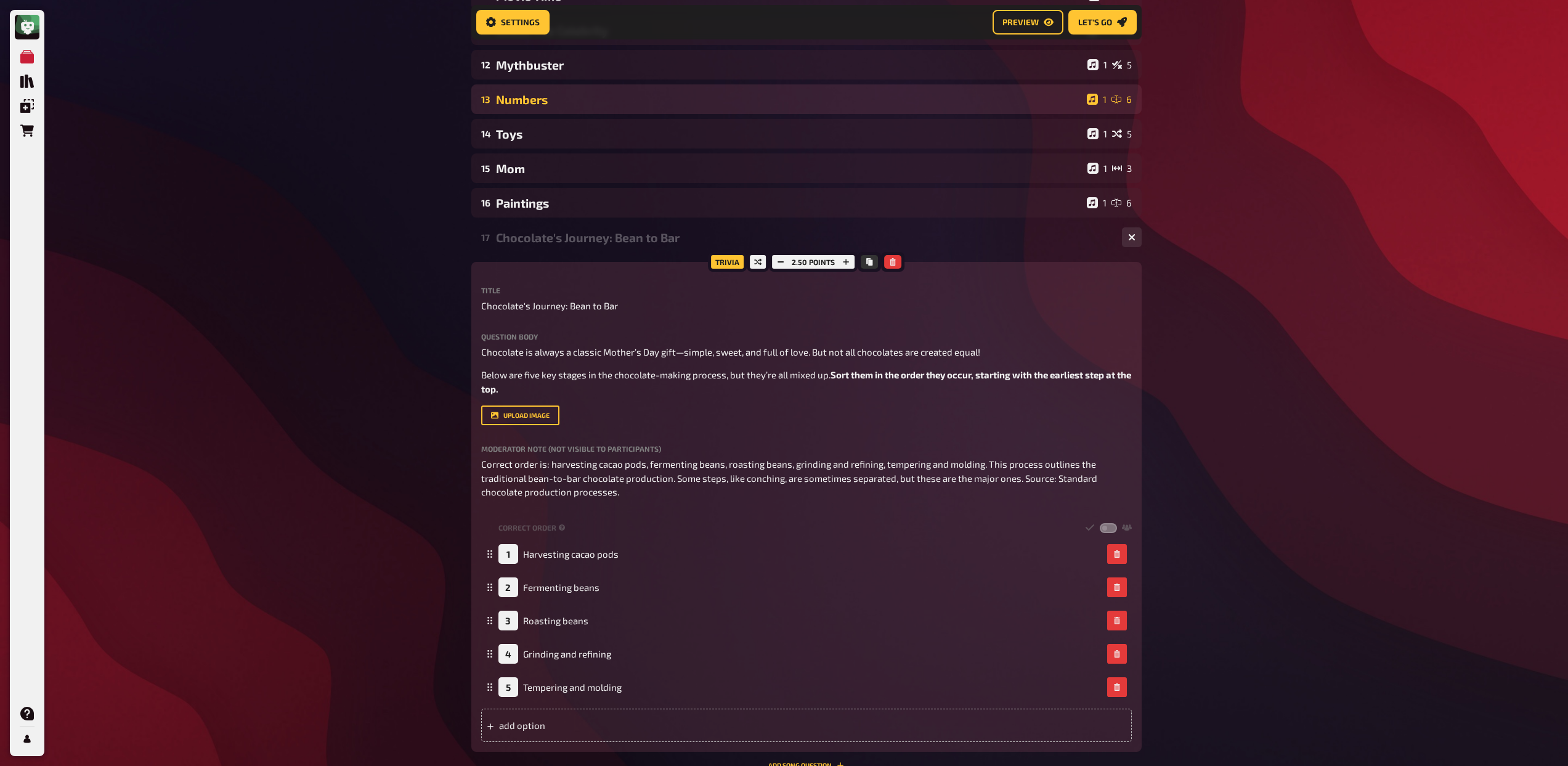
scroll to position [1708, 0]
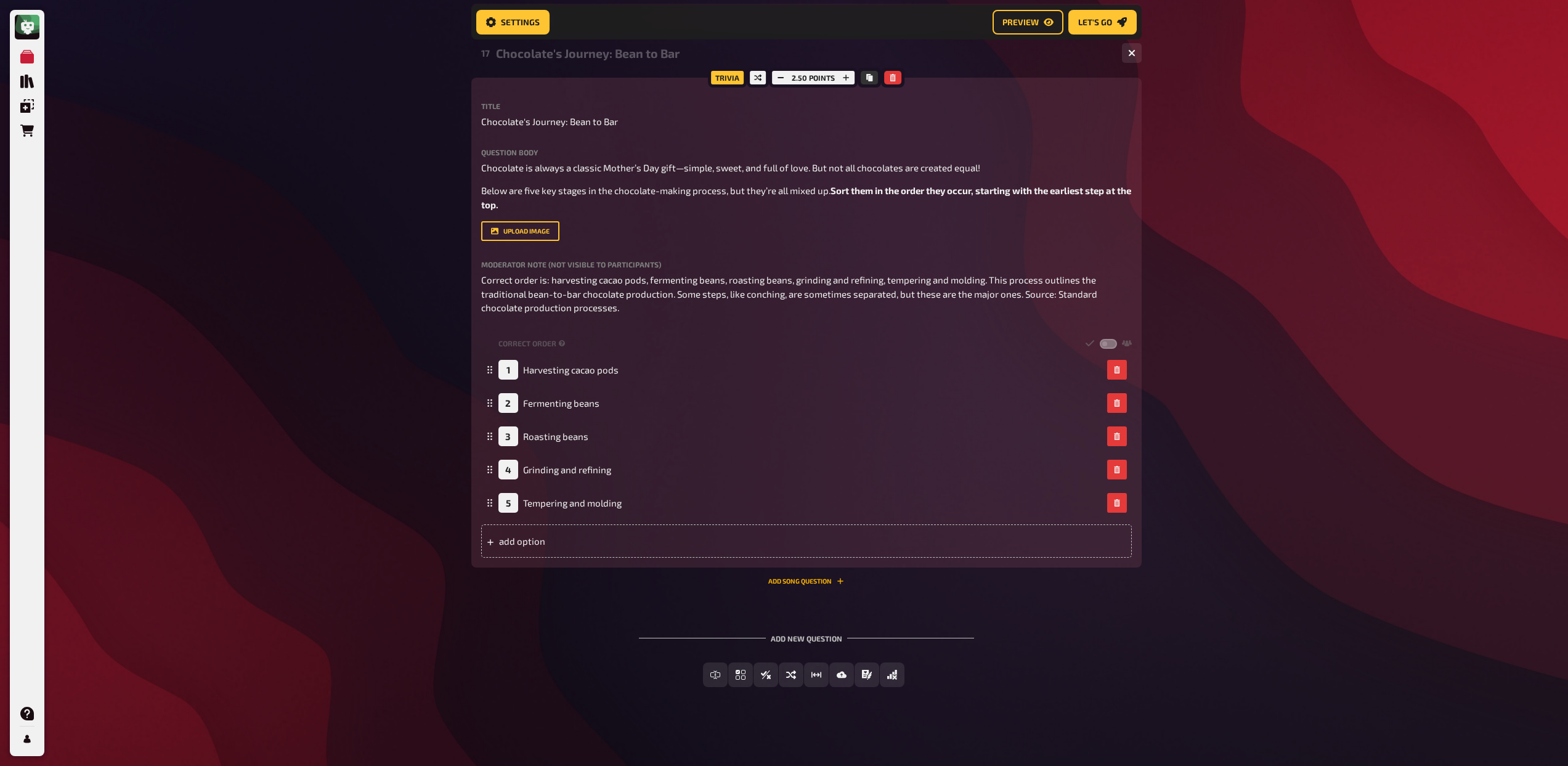
click at [774, 580] on button "Add Song question" at bounding box center [805, 581] width 76 height 7
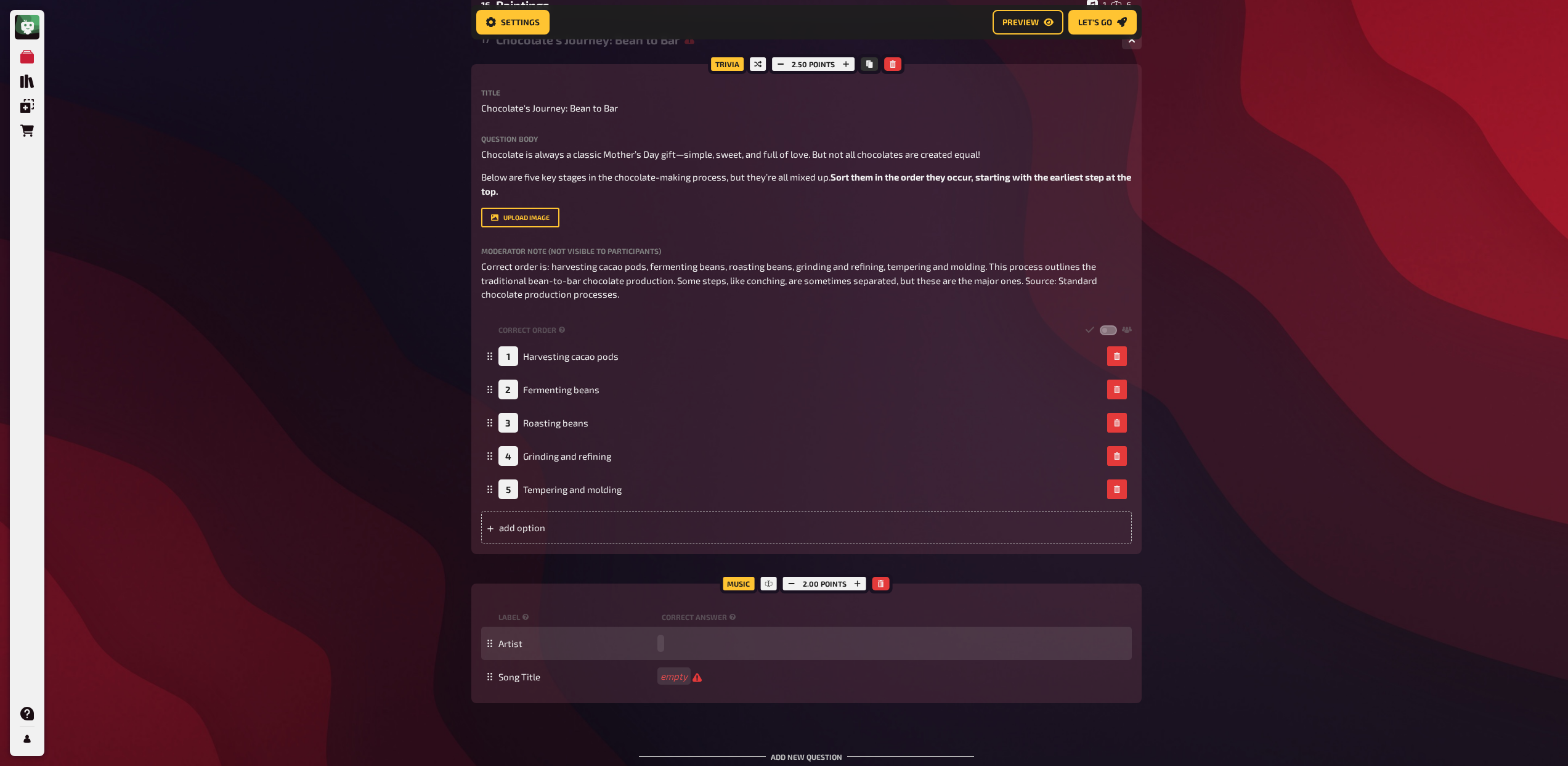
paste span
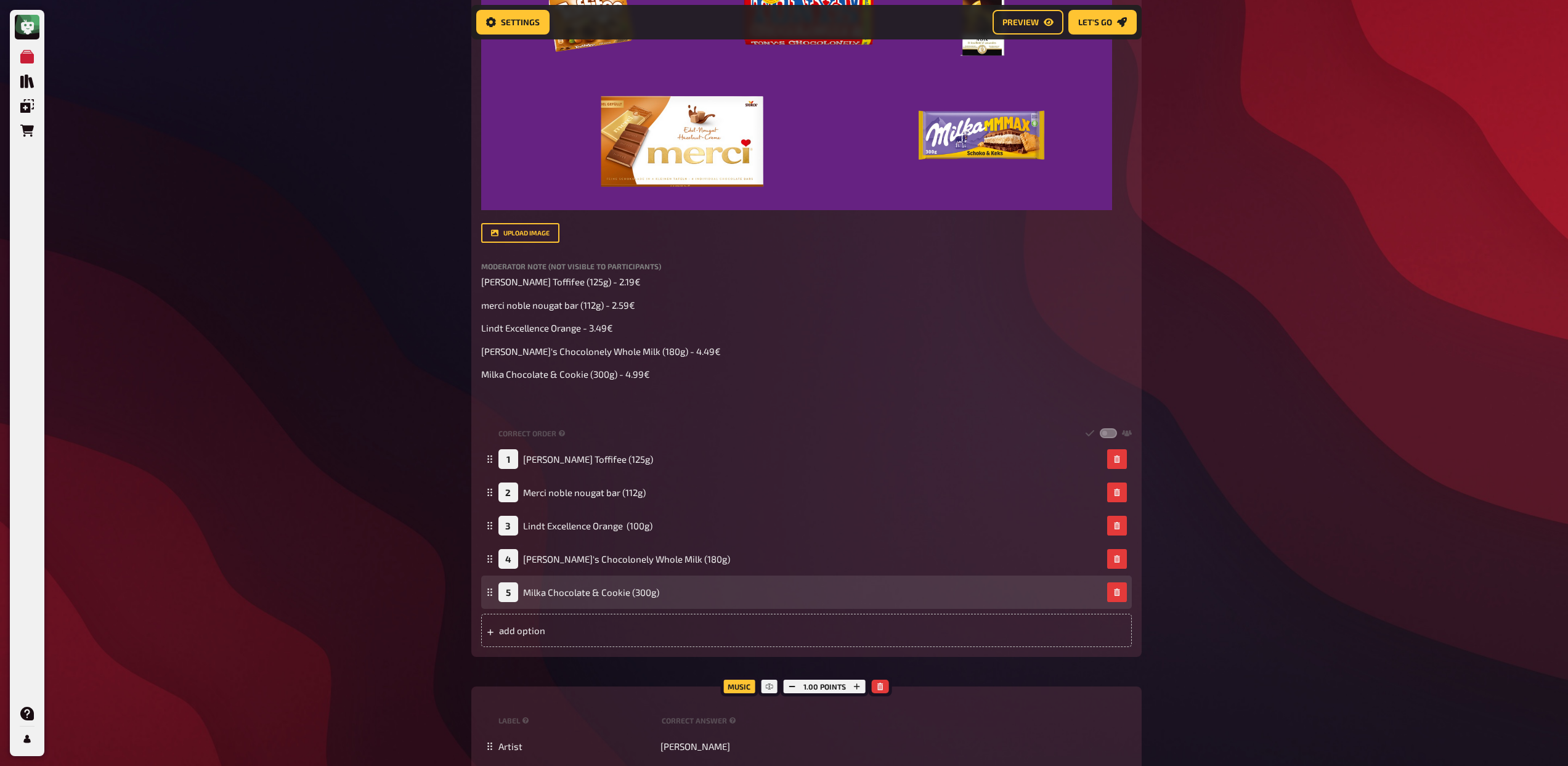
scroll to position [899, 0]
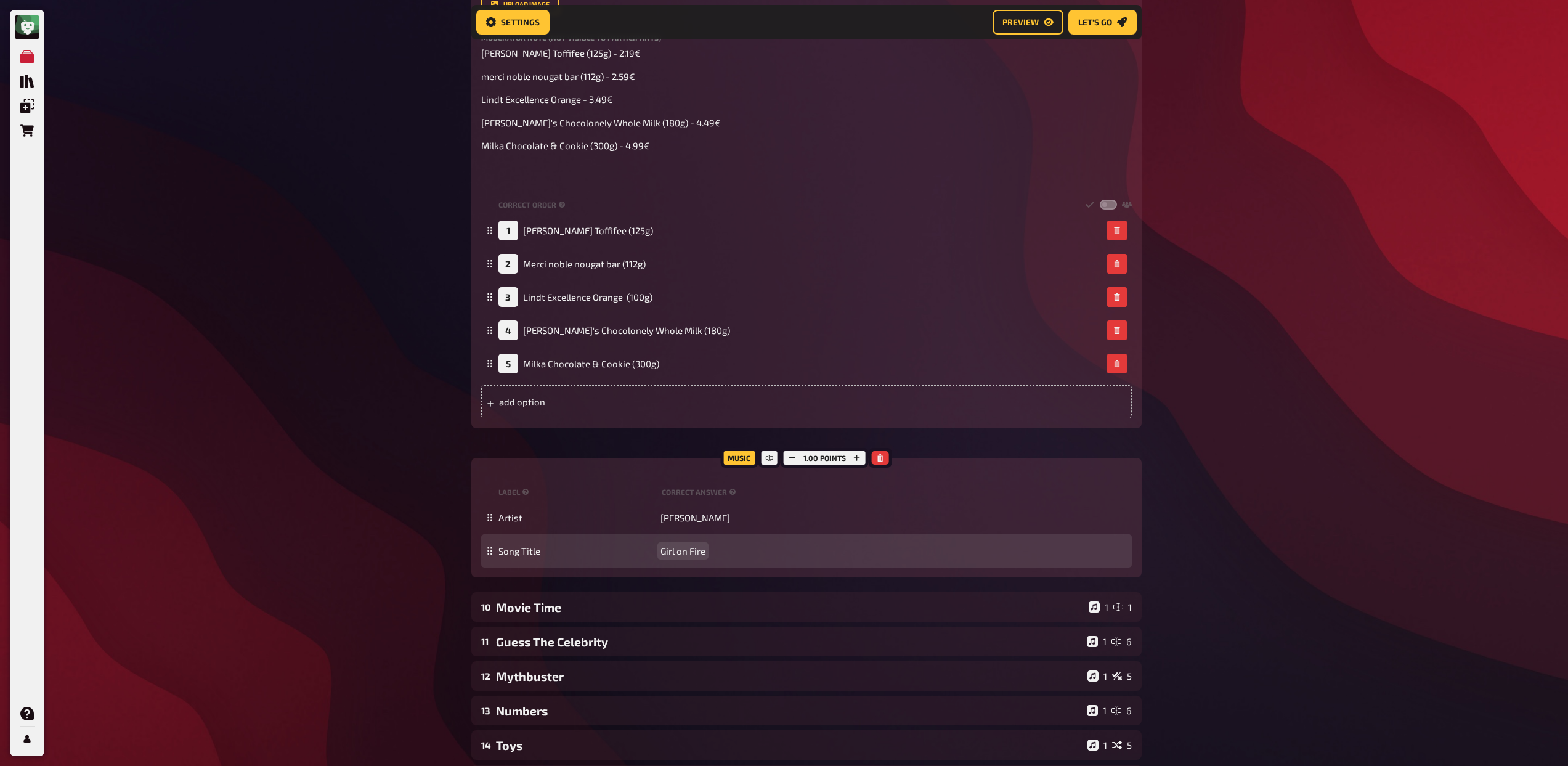
click at [680, 556] on span "Girl on Fire" at bounding box center [683, 551] width 45 height 11
copy span "Girl on Fire"
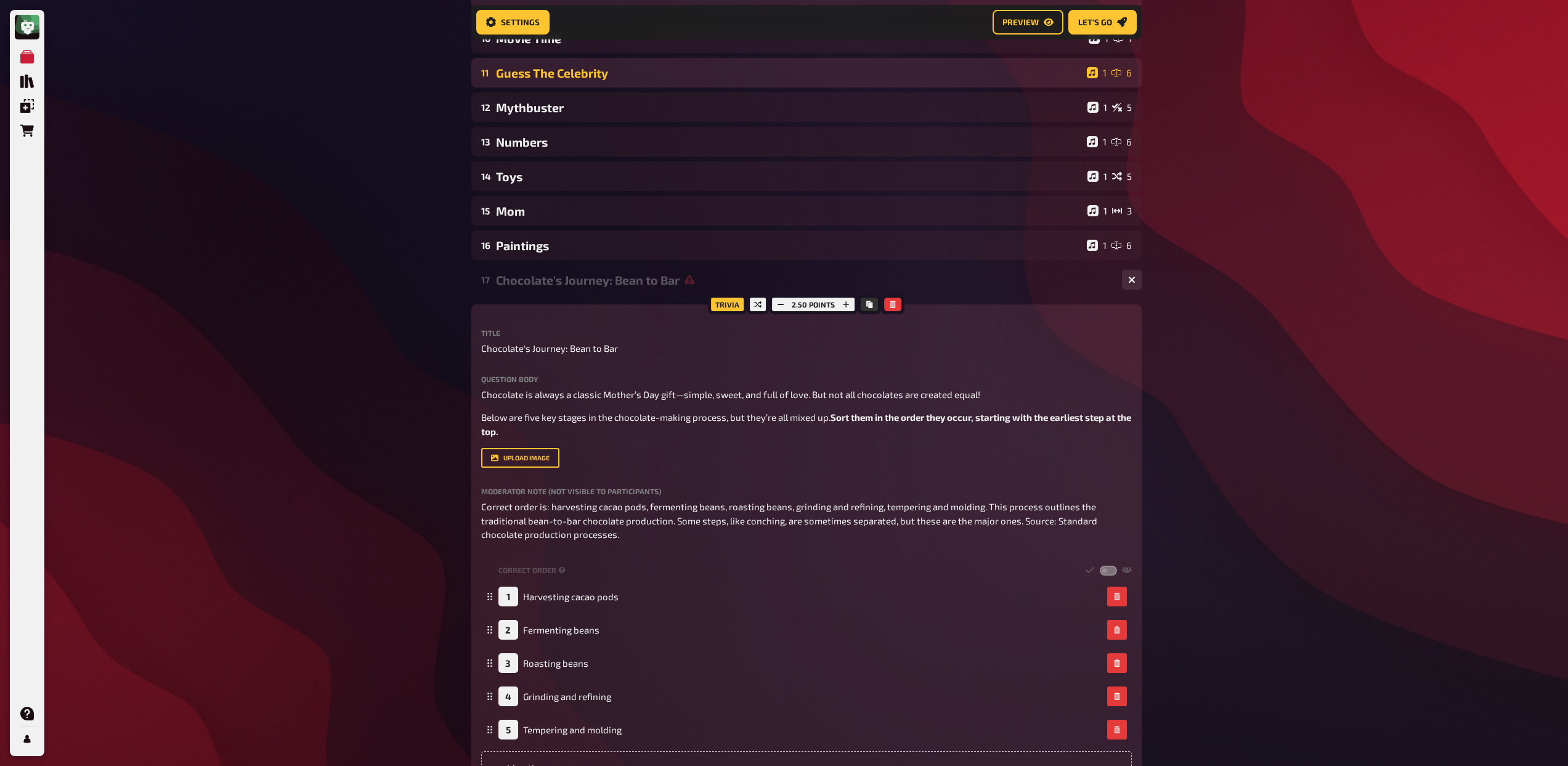
scroll to position [1840, 0]
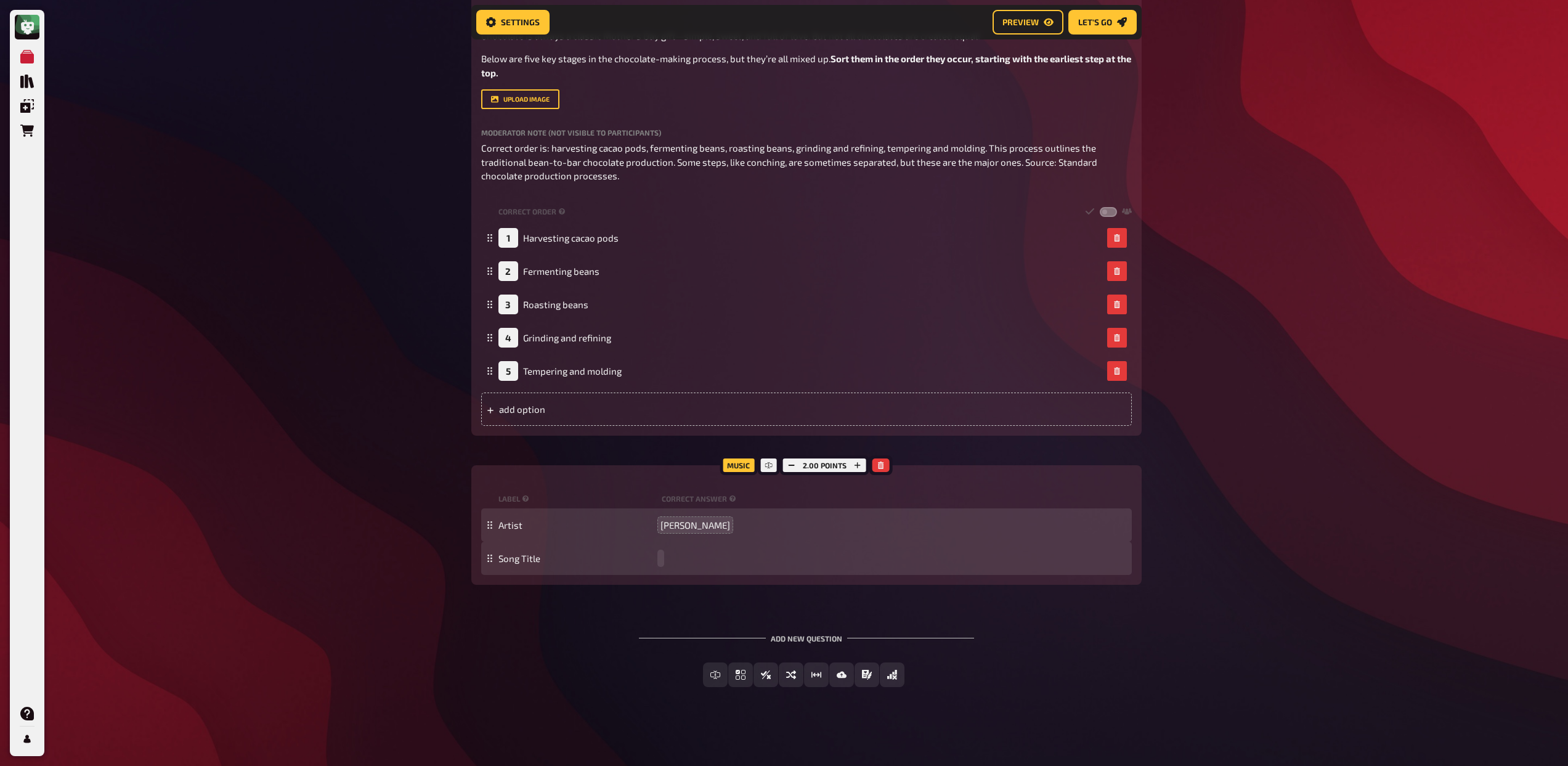
paste span
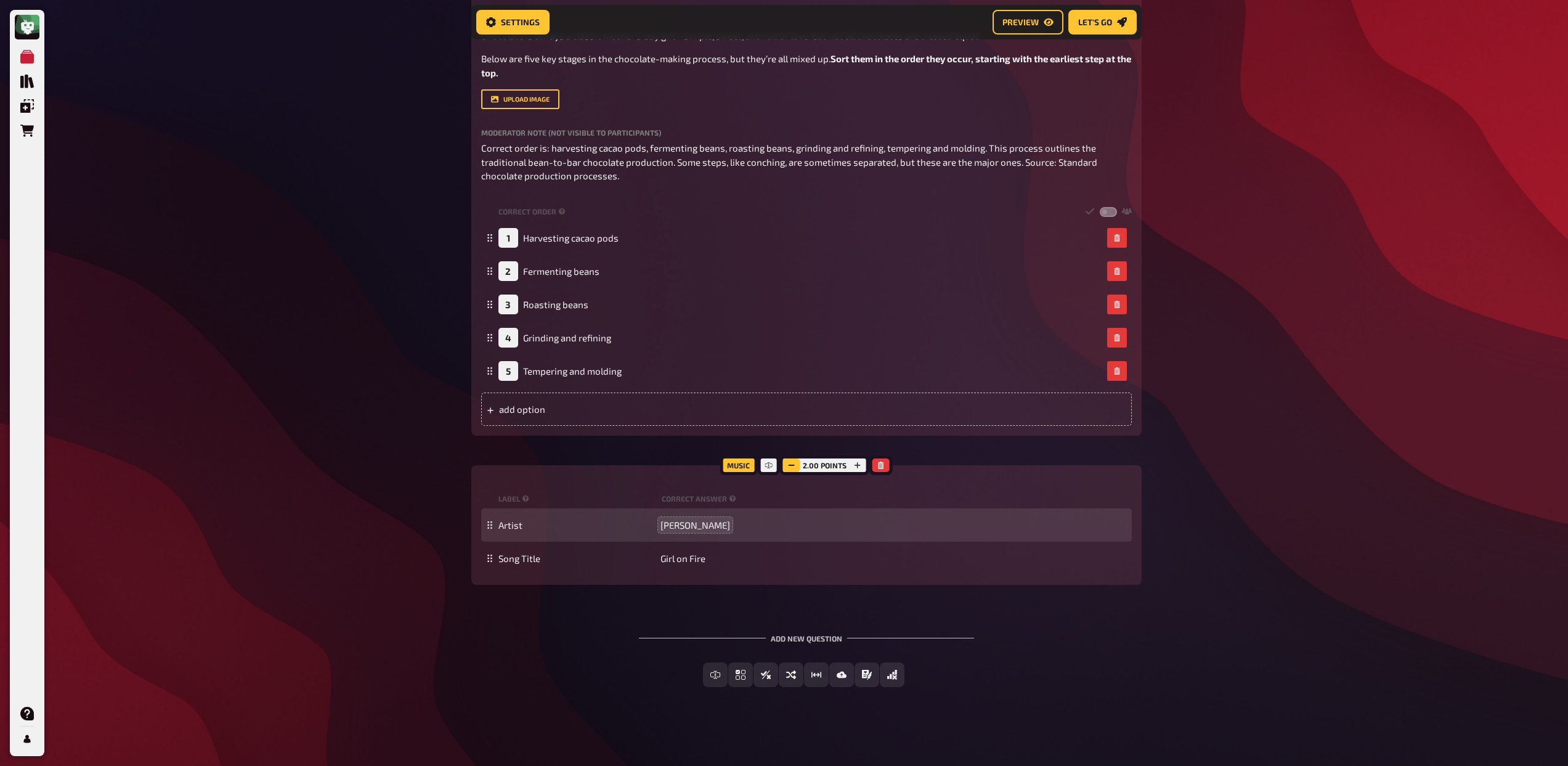
click at [788, 461] on icon "button" at bounding box center [791, 464] width 7 height 7
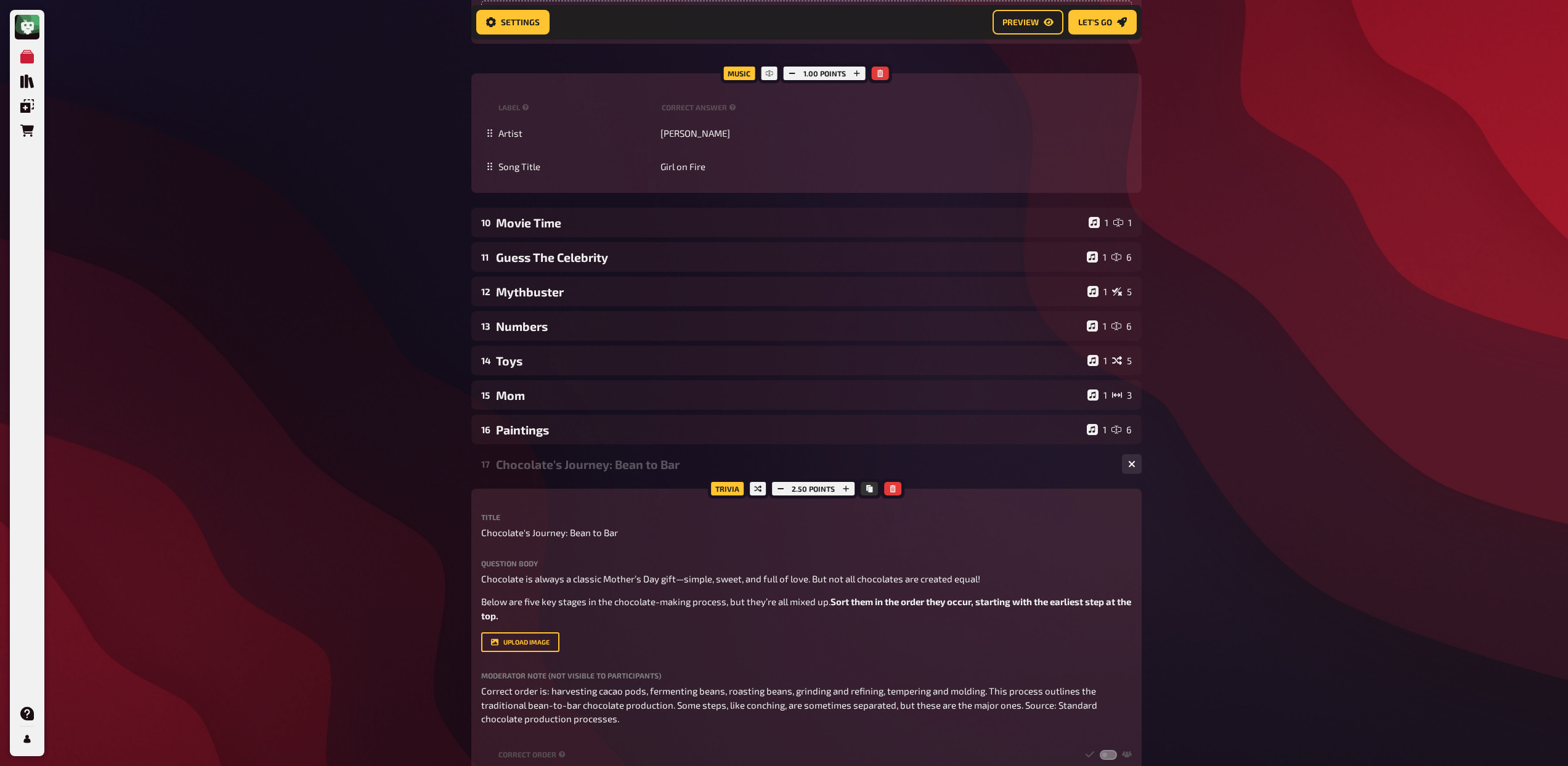
scroll to position [1265, 0]
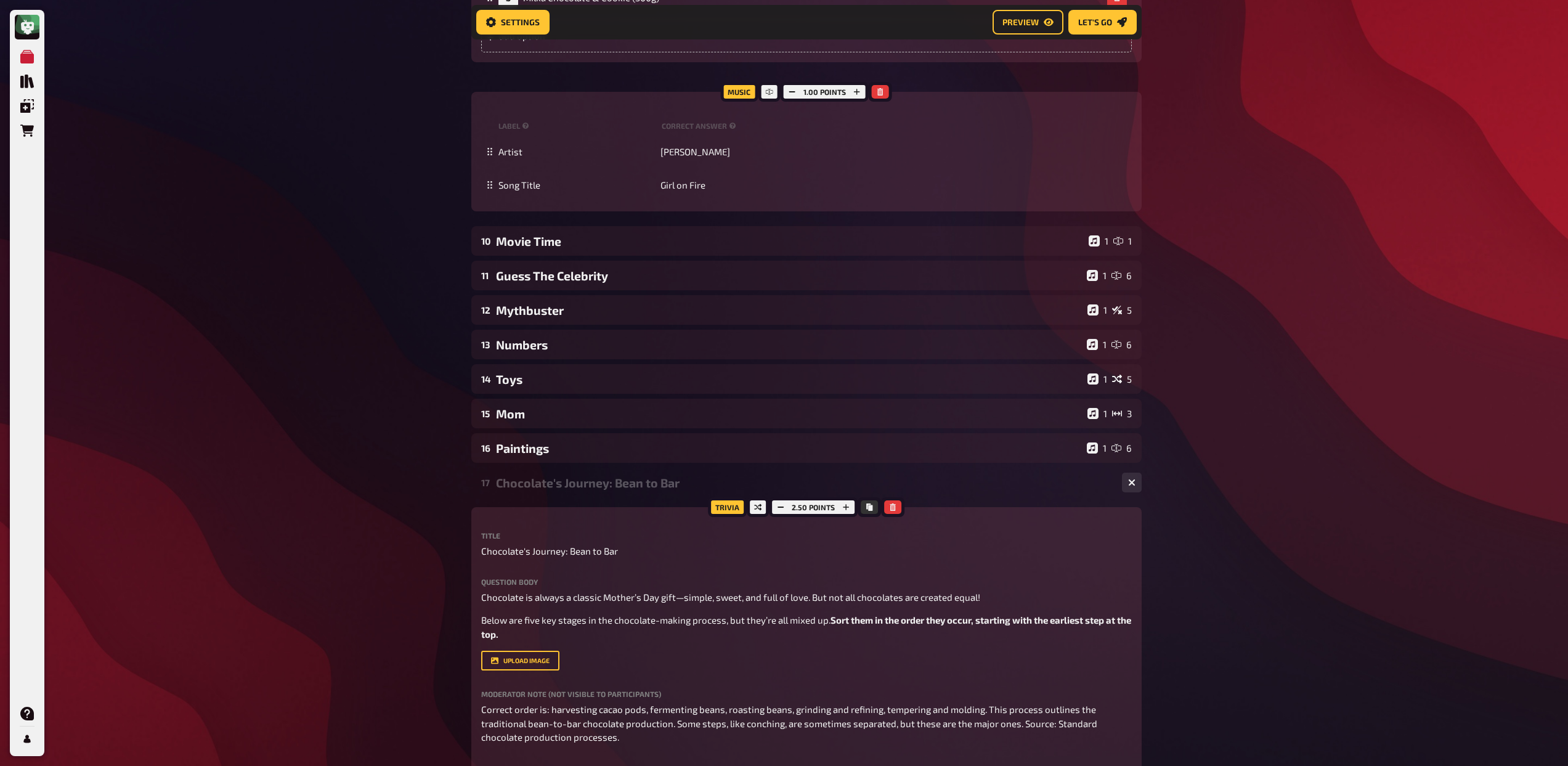
click at [658, 490] on div "Chocolate's Journey: Bean to Bar" at bounding box center [804, 483] width 616 height 14
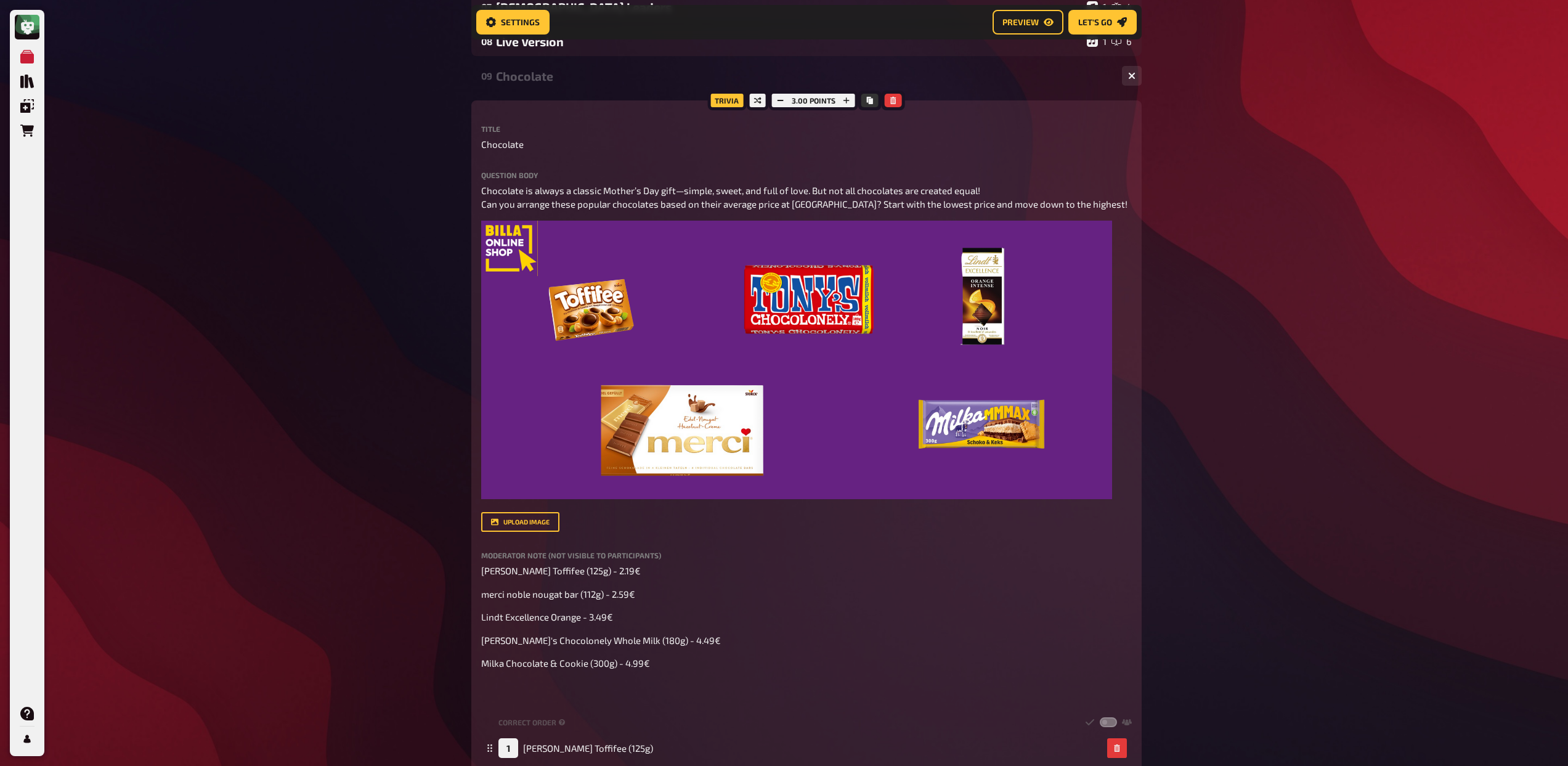
scroll to position [0, 0]
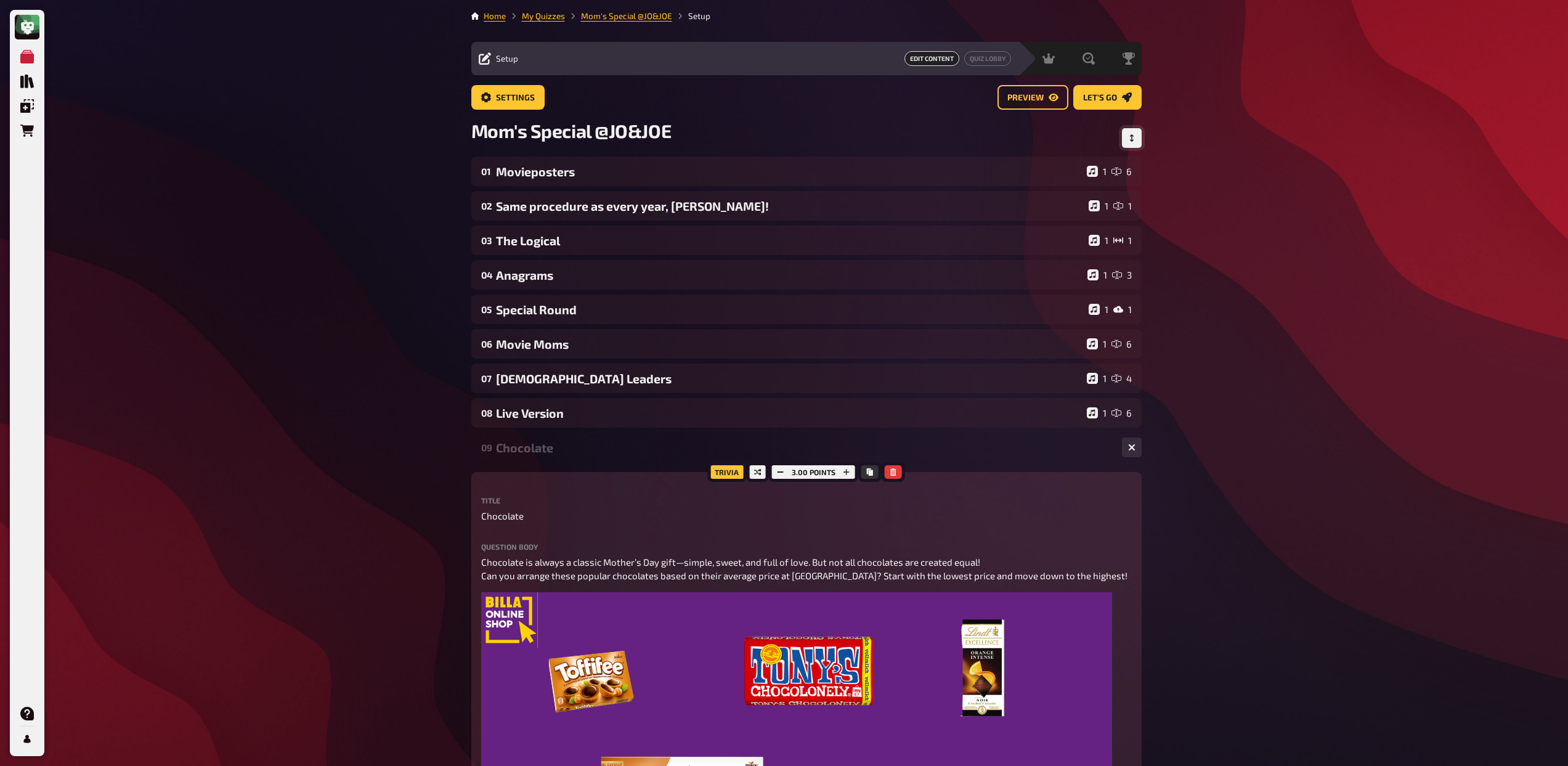
click at [1133, 139] on icon "Change Order" at bounding box center [1131, 137] width 7 height 7
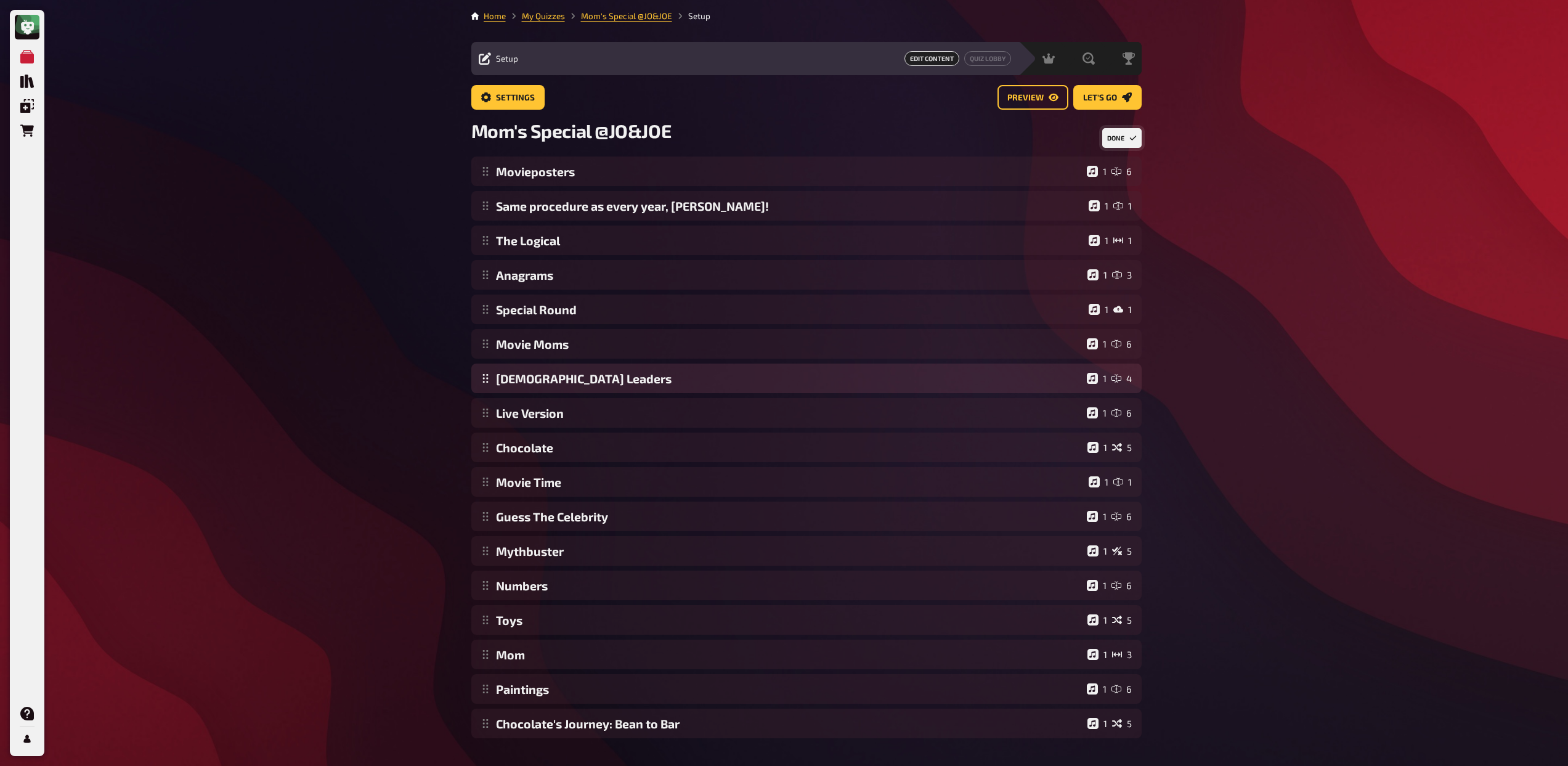
scroll to position [31, 0]
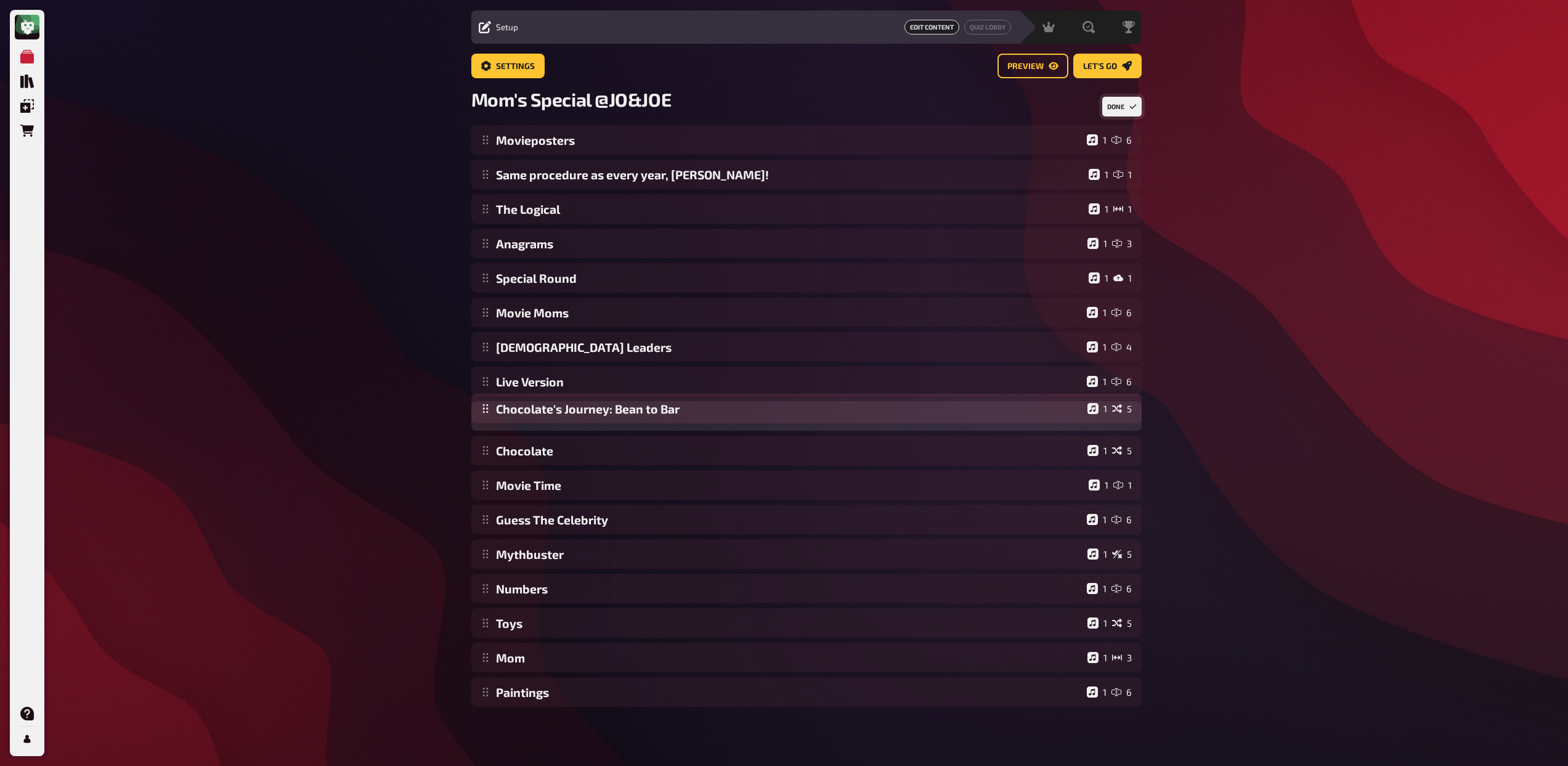
drag, startPoint x: 485, startPoint y: 696, endPoint x: 488, endPoint y: 412, distance: 284.0
click at [488, 412] on div "Movieposters 1 6 Same procedure as every year, James! 1 1 The Logical 1 1 Anagr…" at bounding box center [806, 416] width 670 height 582
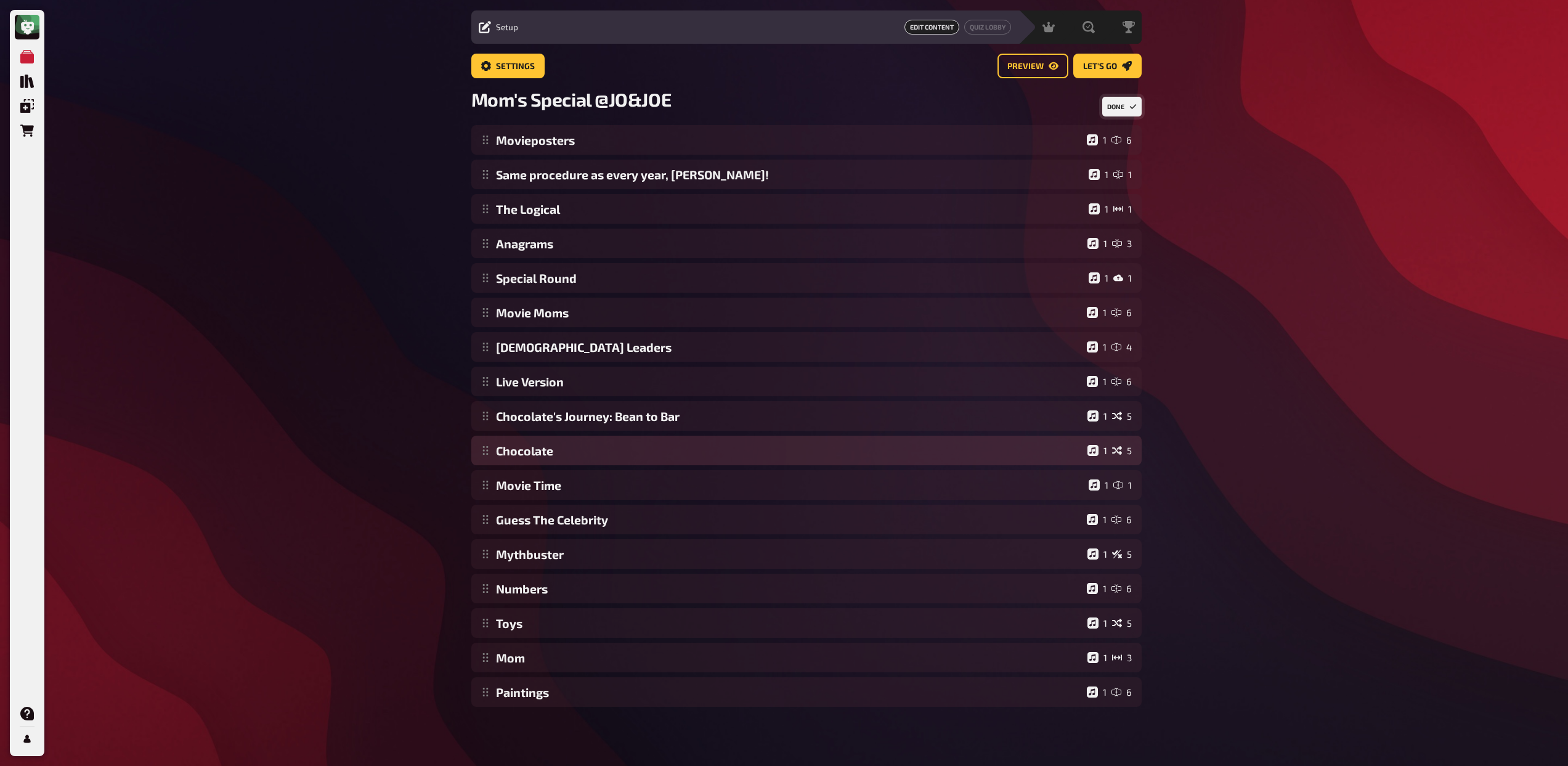
click at [601, 454] on div "Movieposters 1 6 Same procedure as every year, James! 1 1 The Logical 1 1 Anagr…" at bounding box center [806, 416] width 670 height 582
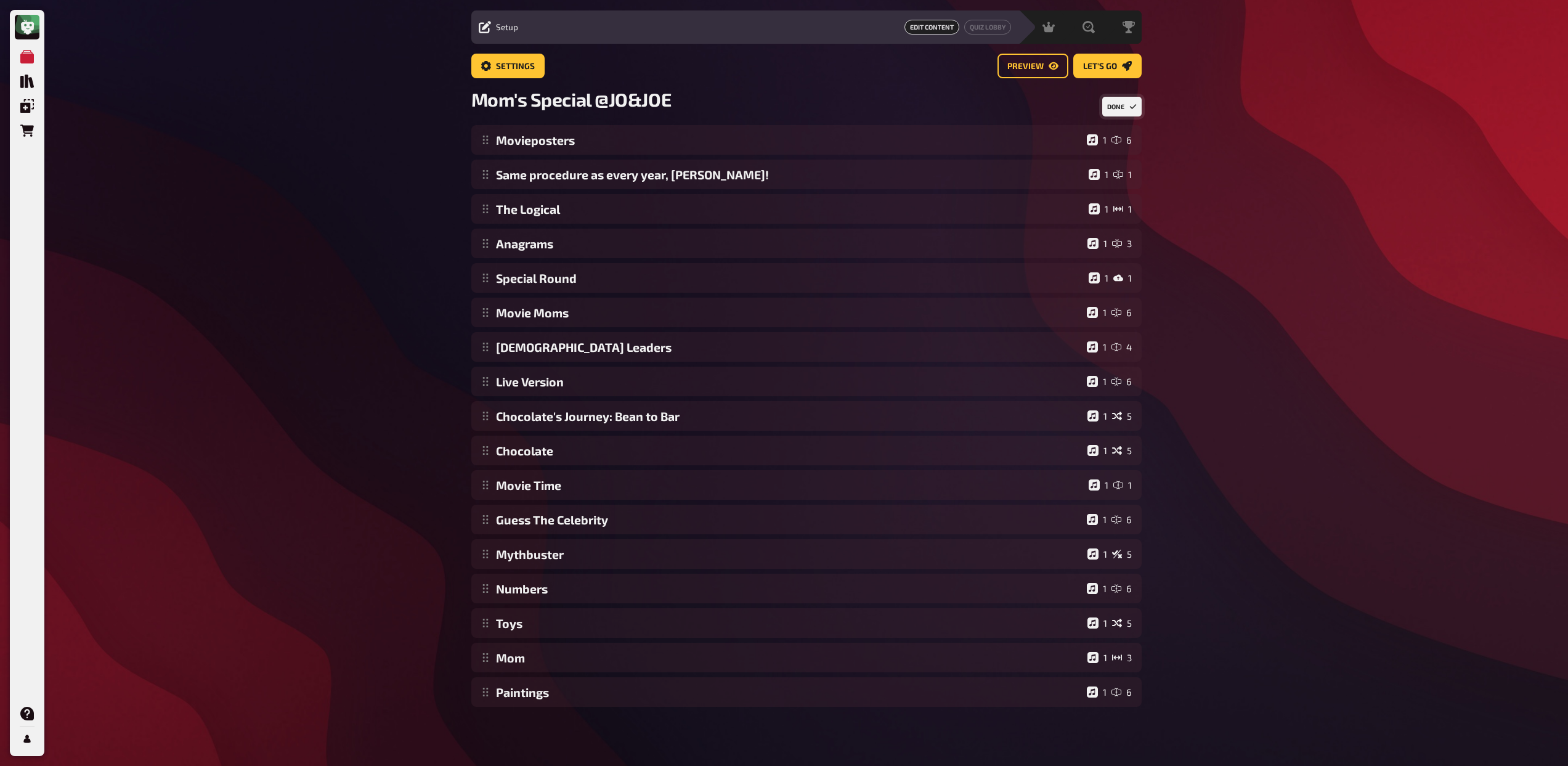
click at [1131, 107] on icon "Change Order" at bounding box center [1133, 106] width 7 height 7
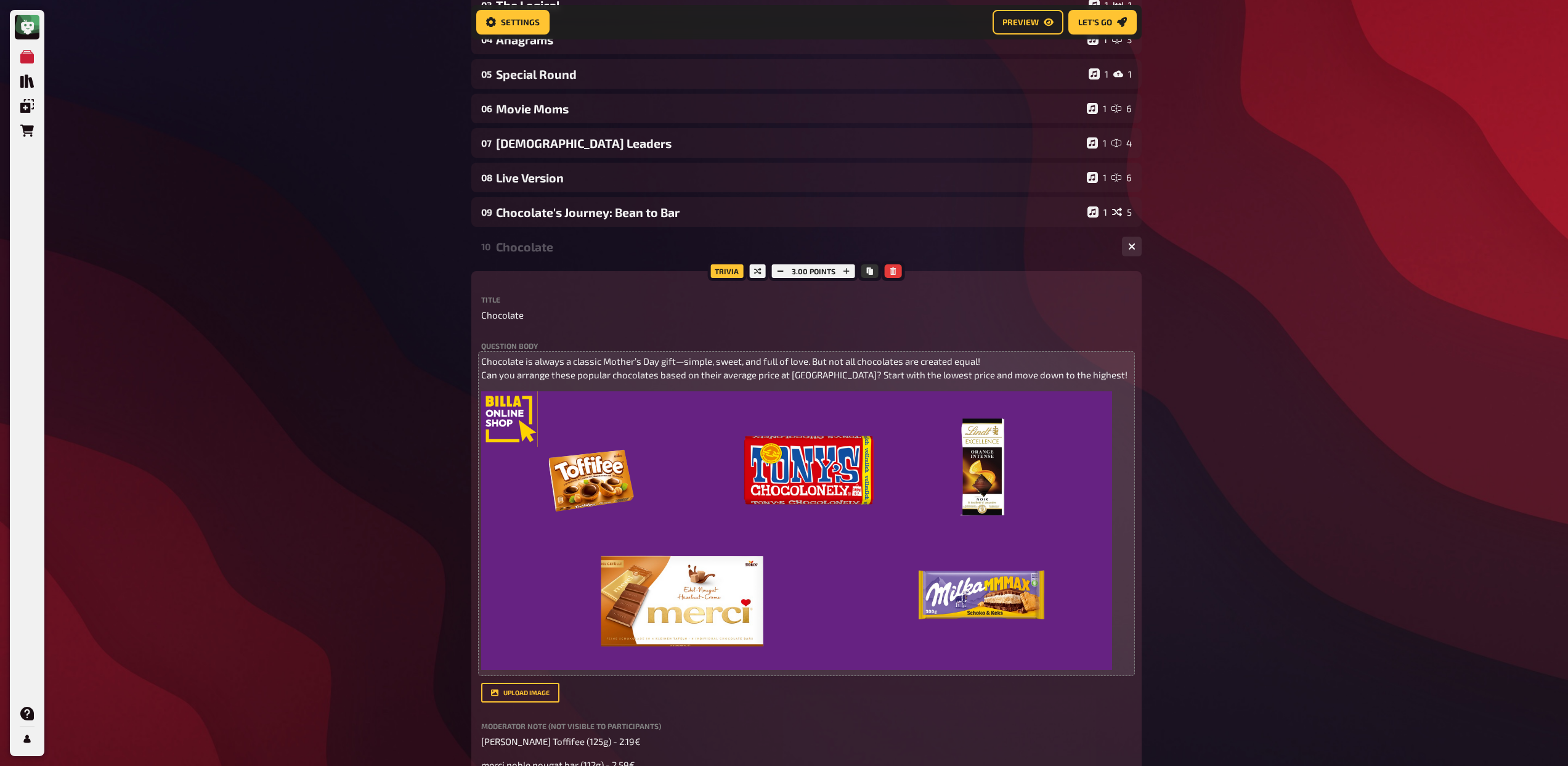
scroll to position [245, 0]
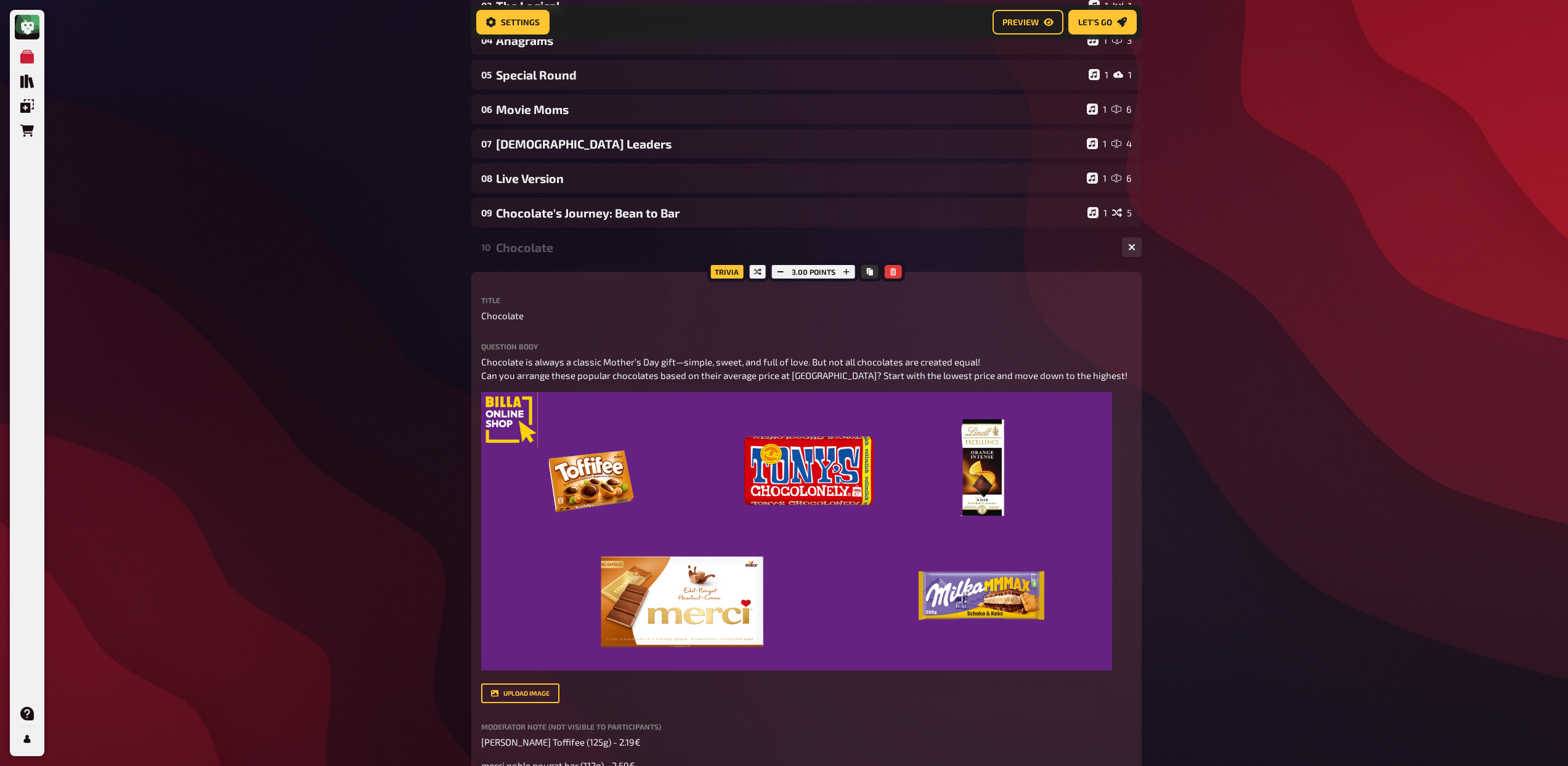
click at [561, 246] on div "Chocolate" at bounding box center [804, 247] width 616 height 14
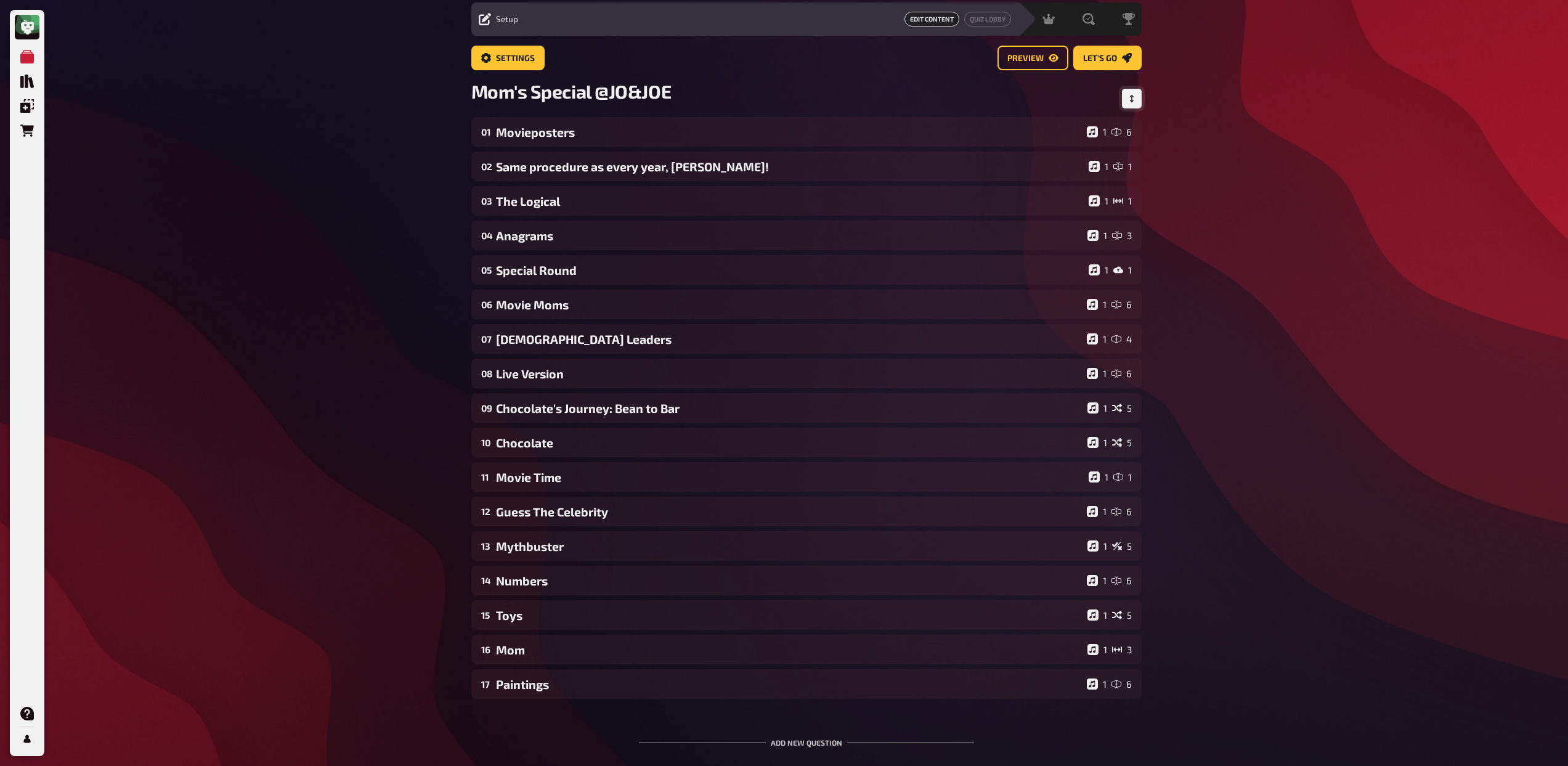
scroll to position [9, 0]
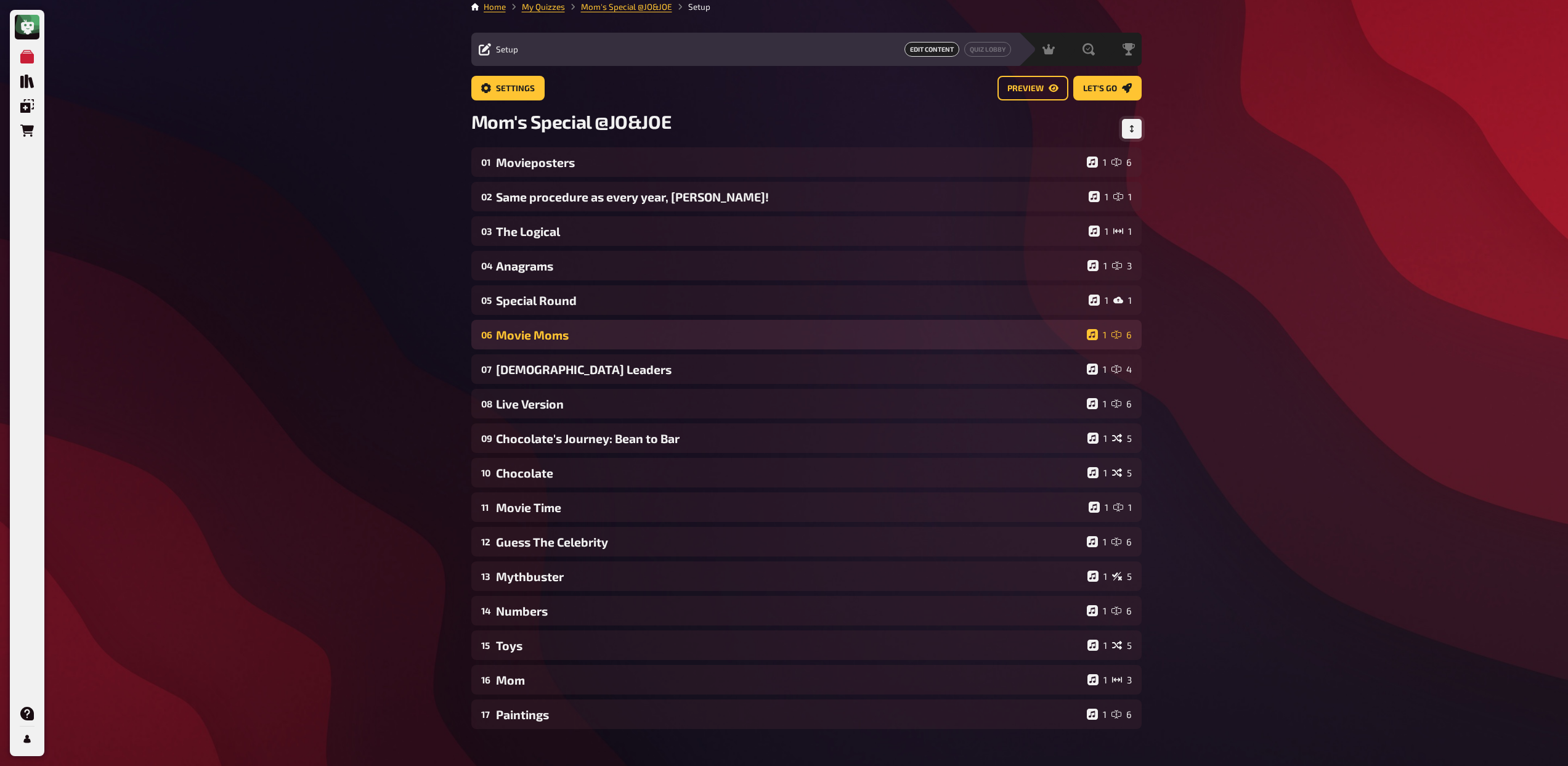
click at [587, 334] on div "Movie Moms" at bounding box center [789, 335] width 586 height 14
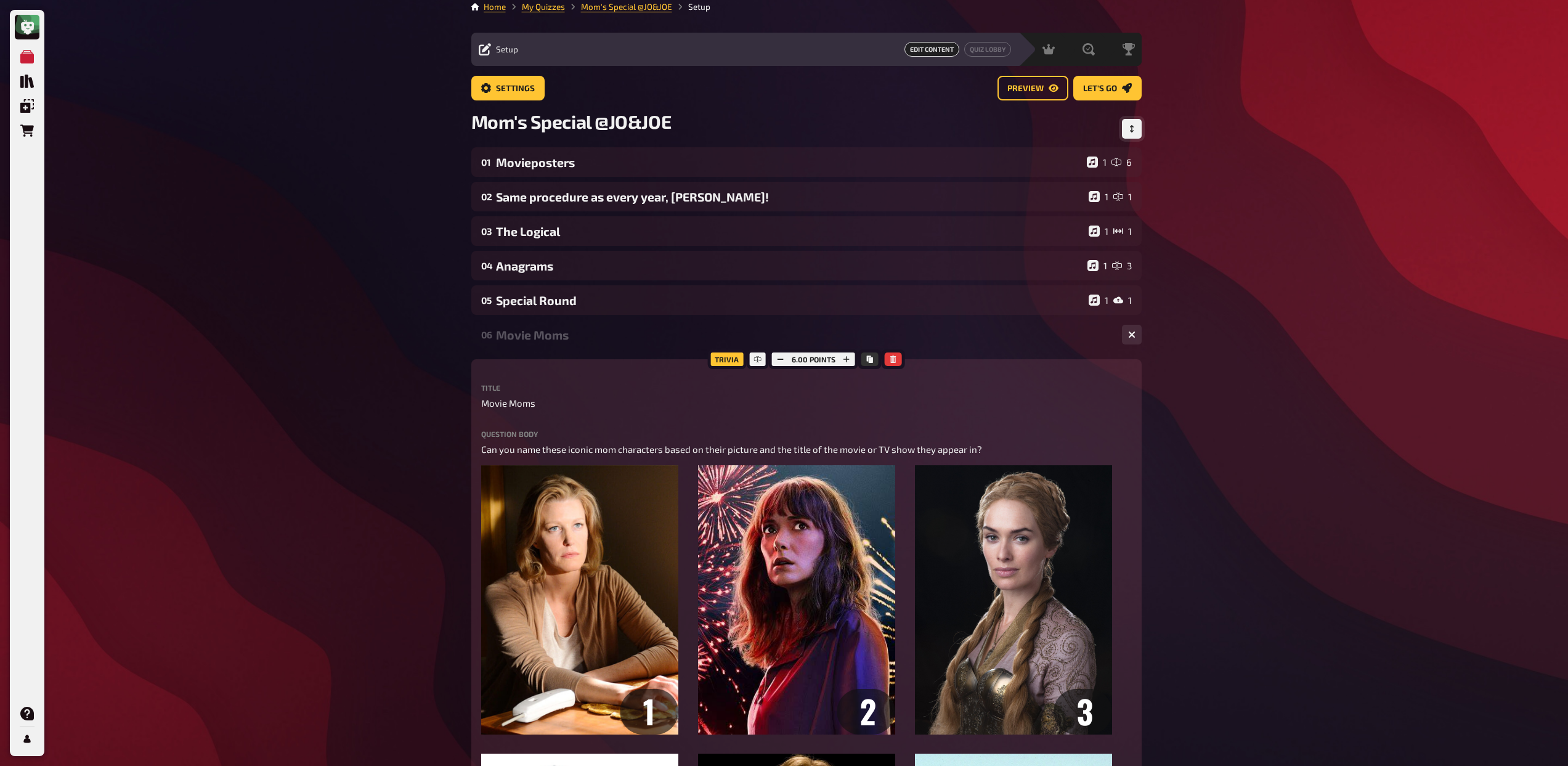
click at [587, 334] on div "Movie Moms" at bounding box center [804, 335] width 616 height 14
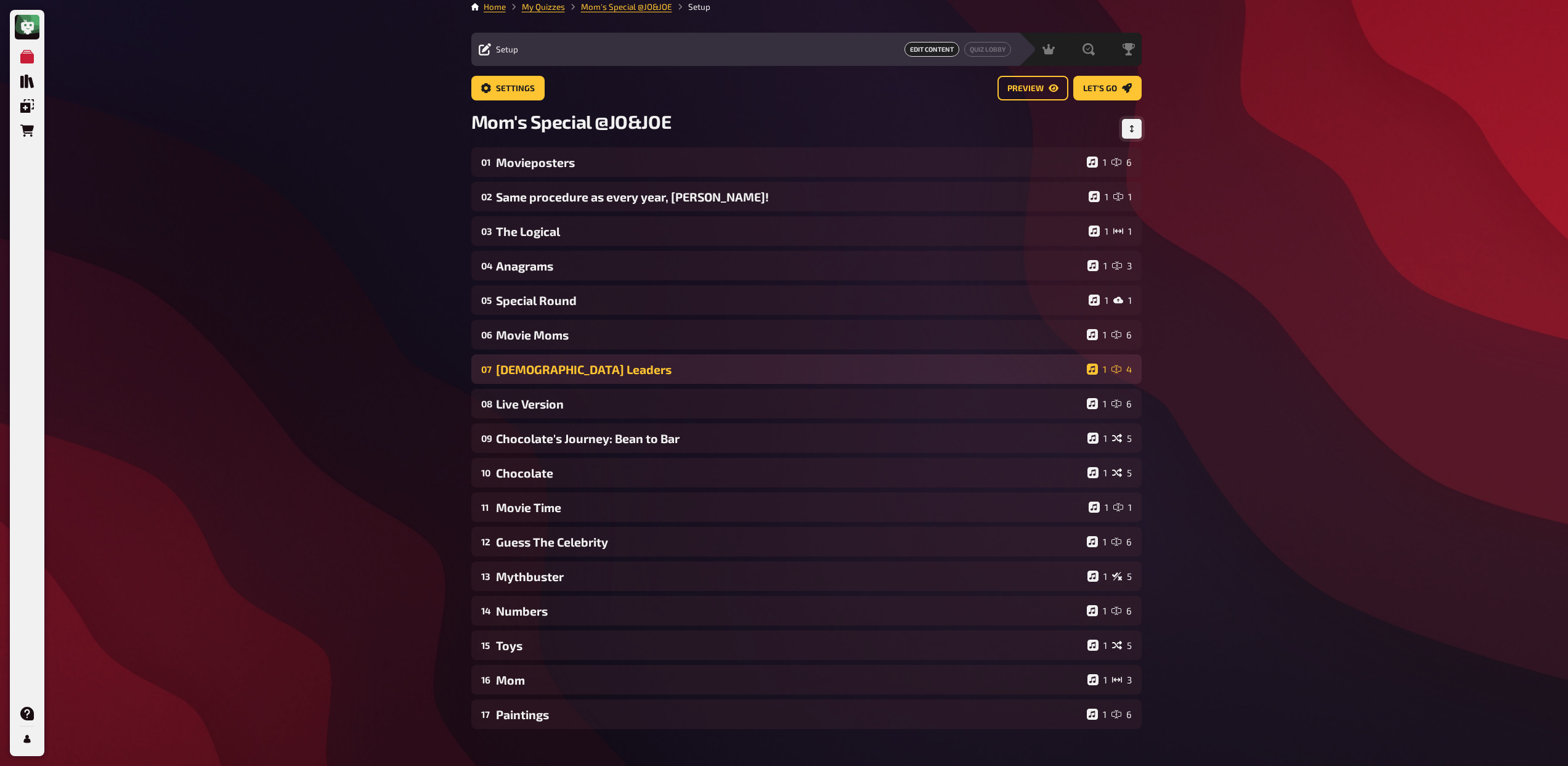
click at [576, 364] on div "[DEMOGRAPHIC_DATA] Leaders" at bounding box center [789, 369] width 586 height 14
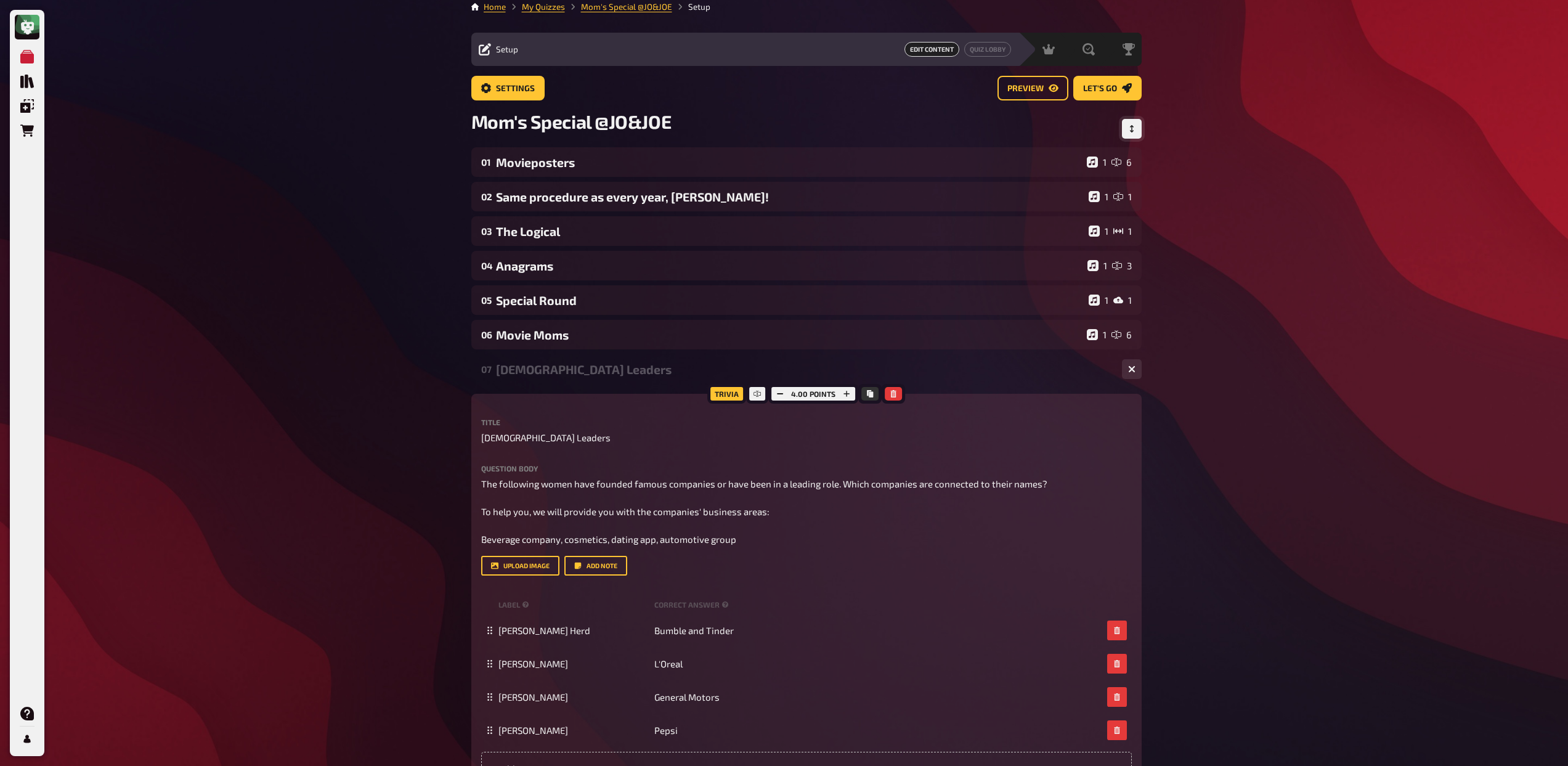
click at [576, 364] on div "[DEMOGRAPHIC_DATA] Leaders" at bounding box center [804, 369] width 616 height 14
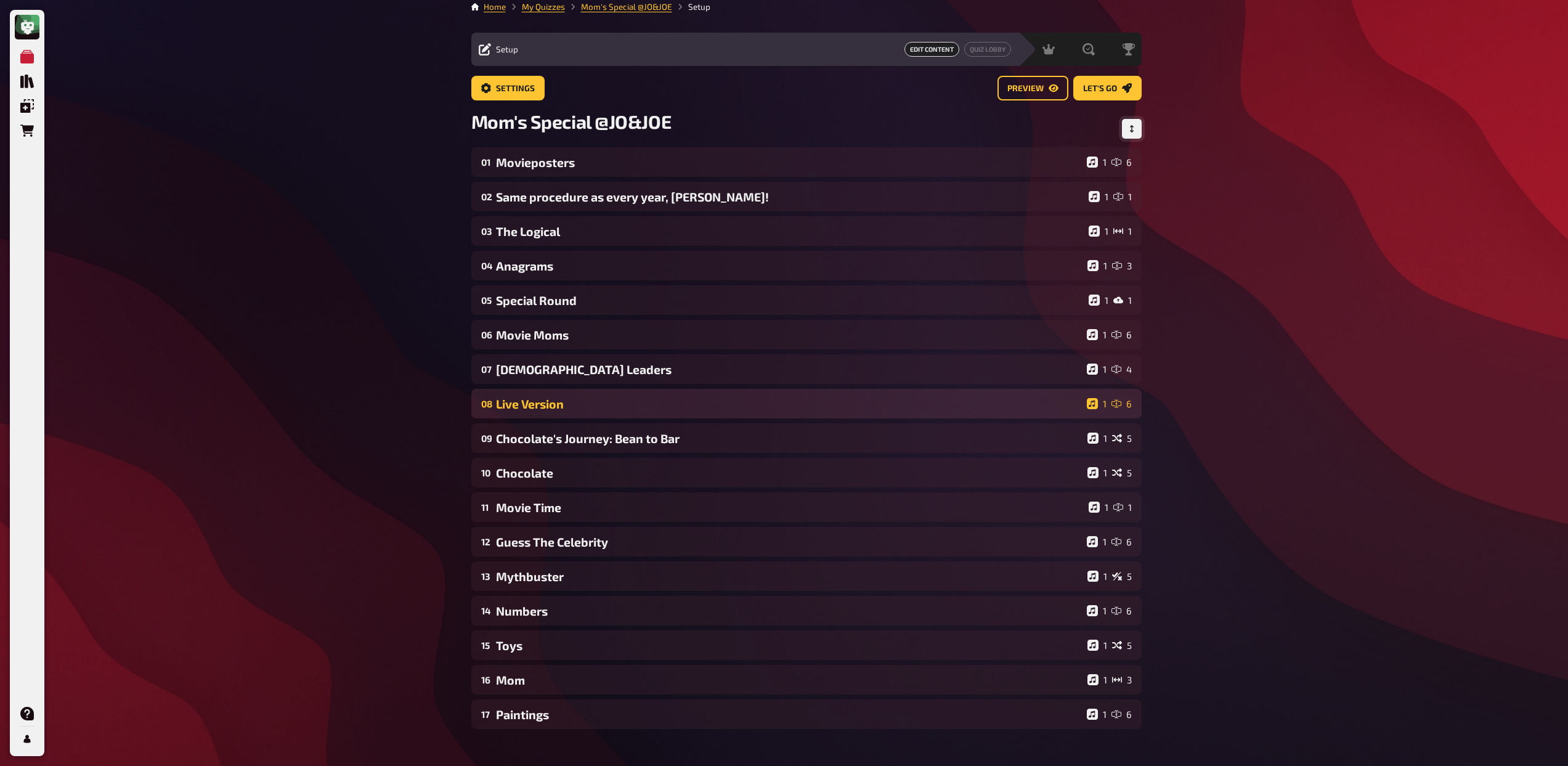
click at [575, 402] on div "Live Version" at bounding box center [789, 404] width 586 height 14
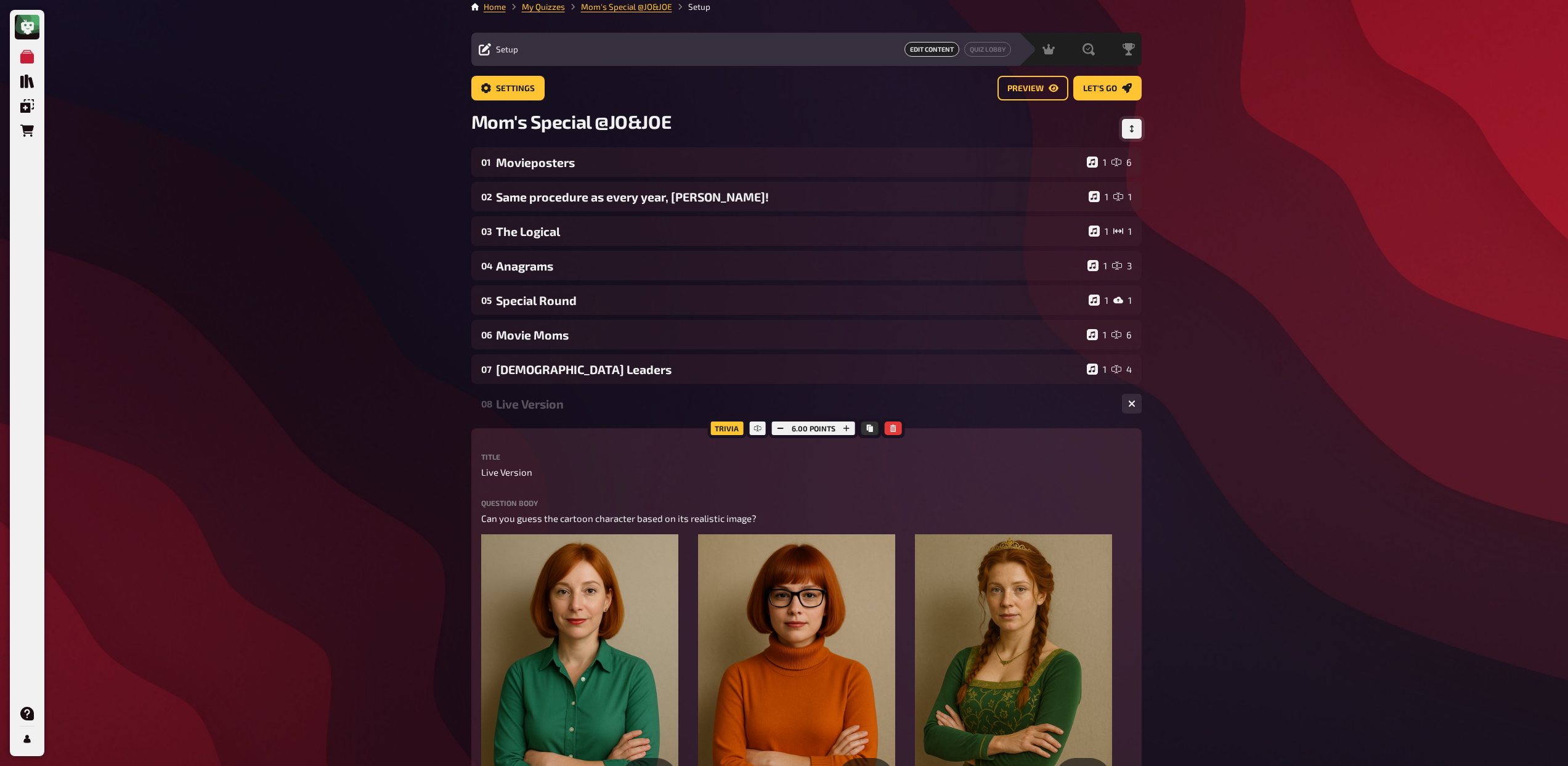
click at [576, 401] on div "Live Version" at bounding box center [804, 404] width 616 height 14
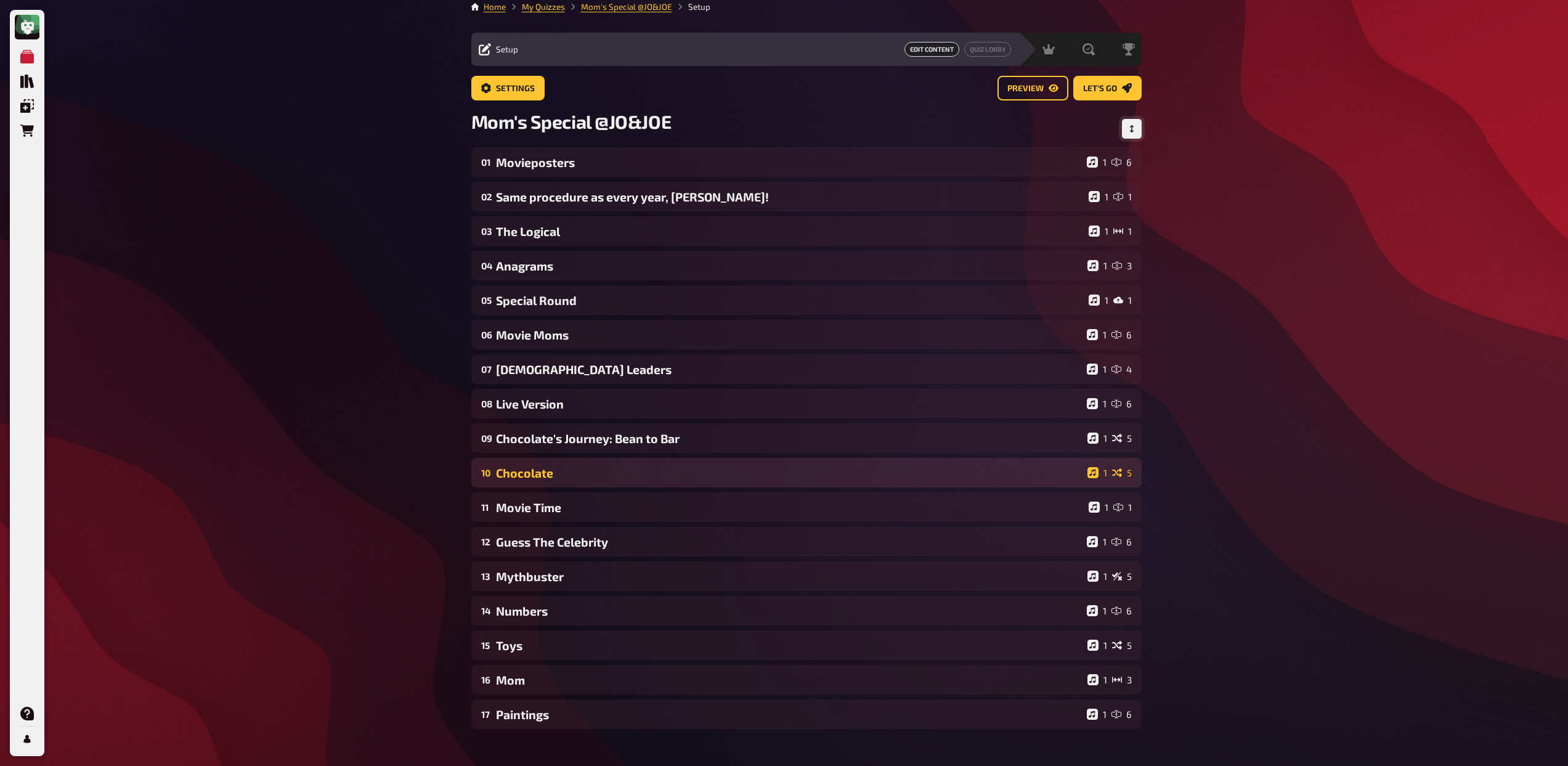
click at [665, 474] on div "Chocolate" at bounding box center [789, 473] width 587 height 14
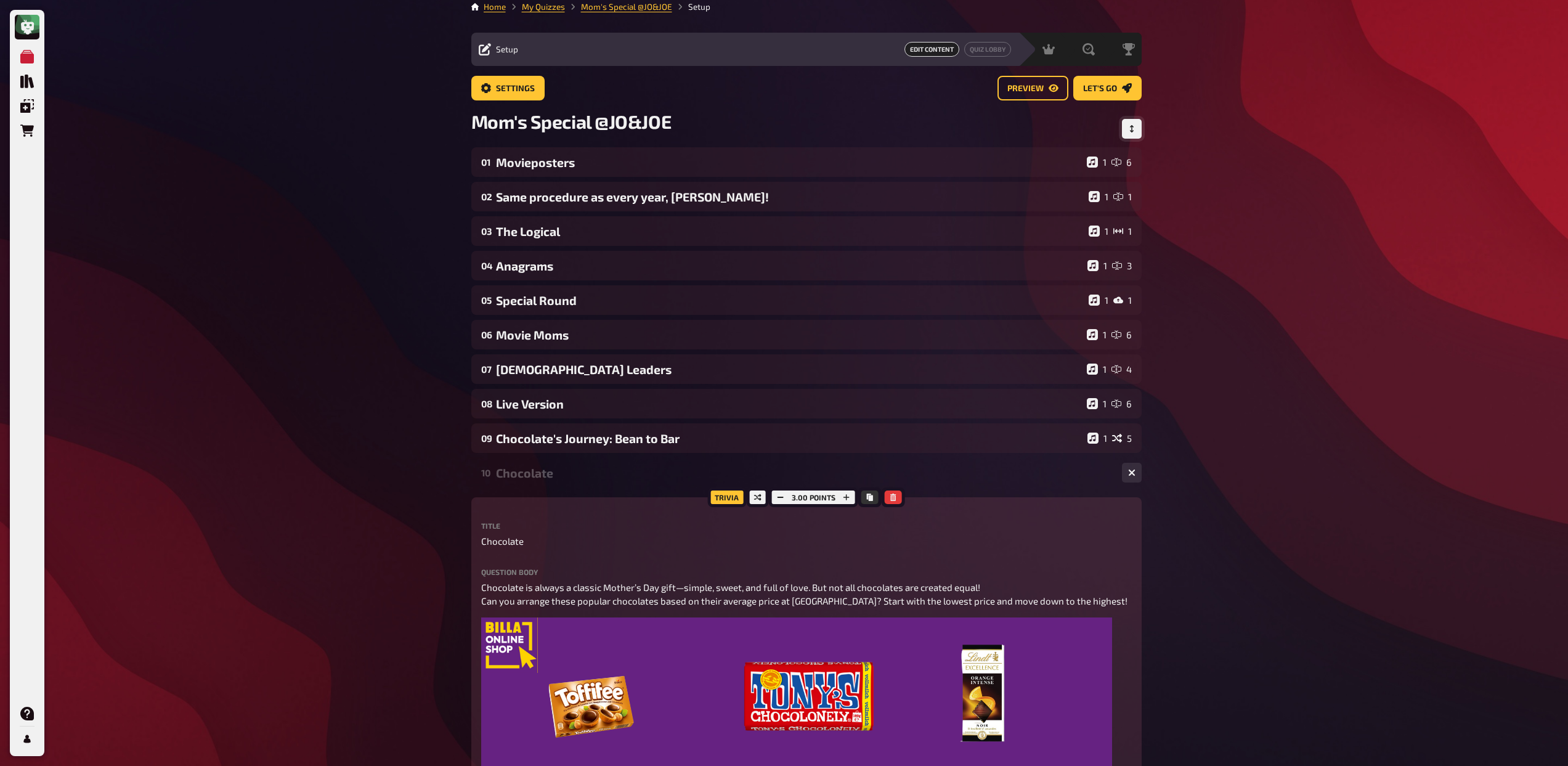
click at [664, 483] on div "10 Chocolate 1 5" at bounding box center [806, 473] width 670 height 30
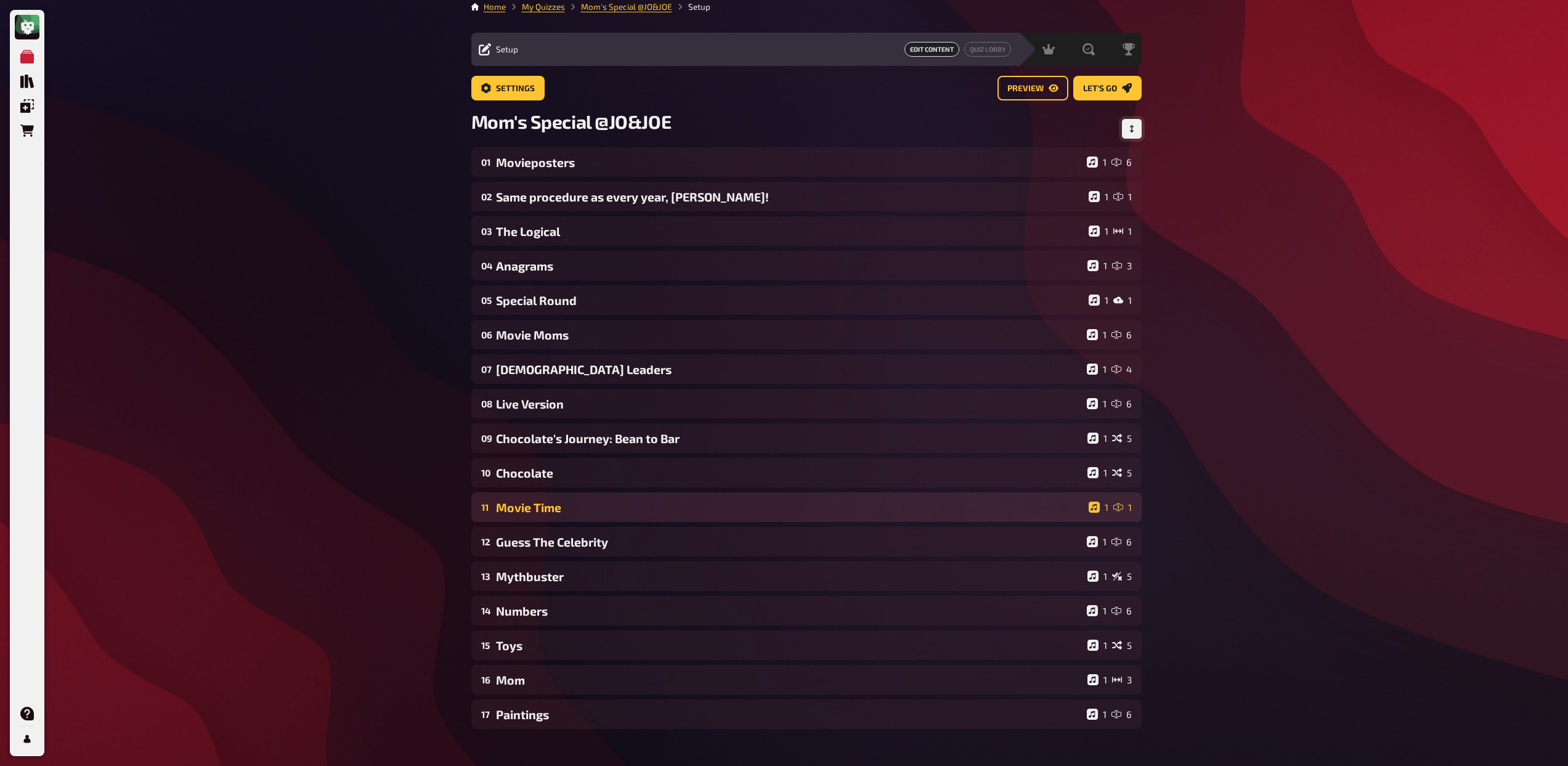
click at [654, 502] on div "Movie Time" at bounding box center [790, 507] width 587 height 14
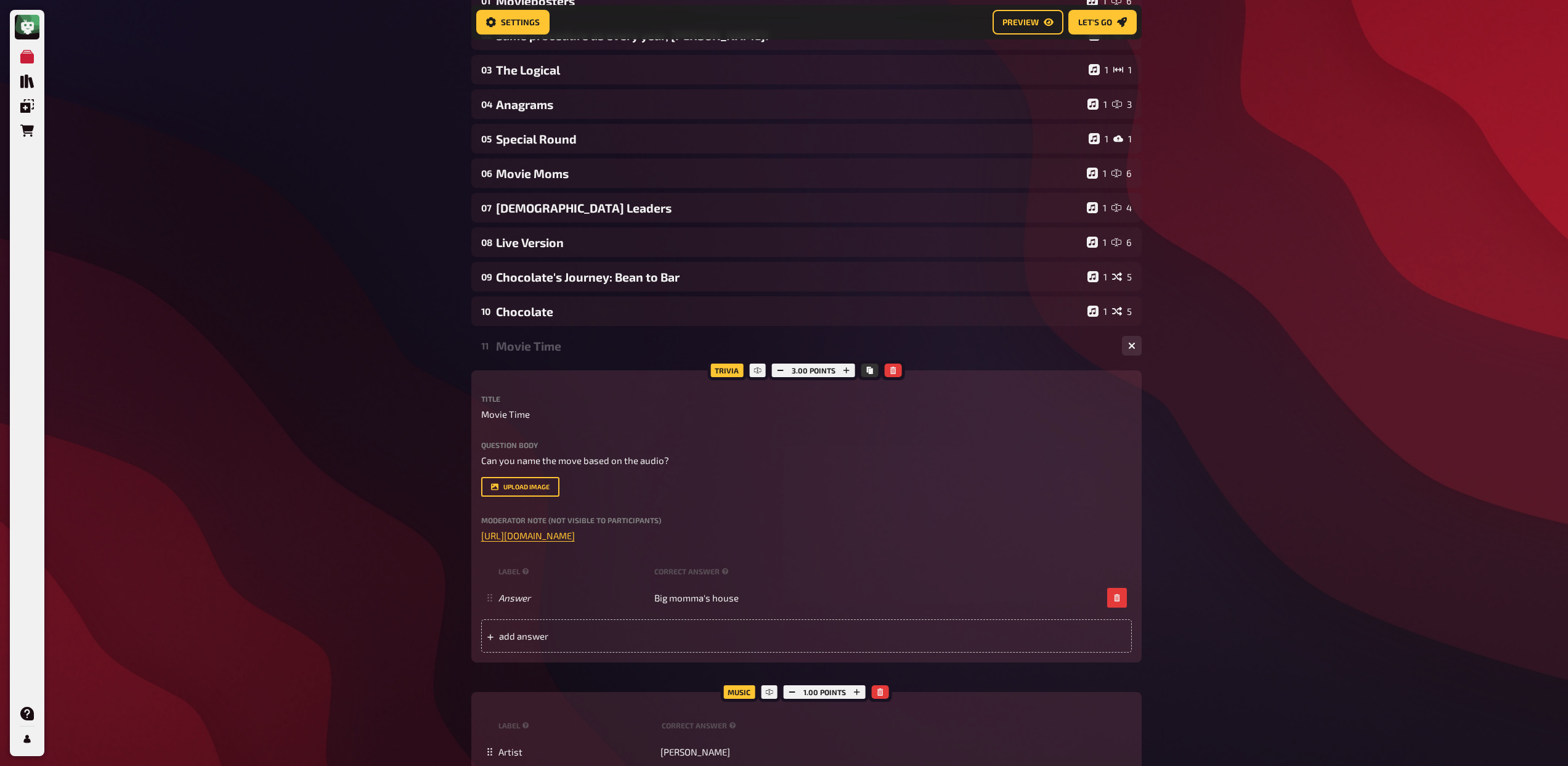
click at [629, 346] on div "Movie Time" at bounding box center [804, 346] width 616 height 14
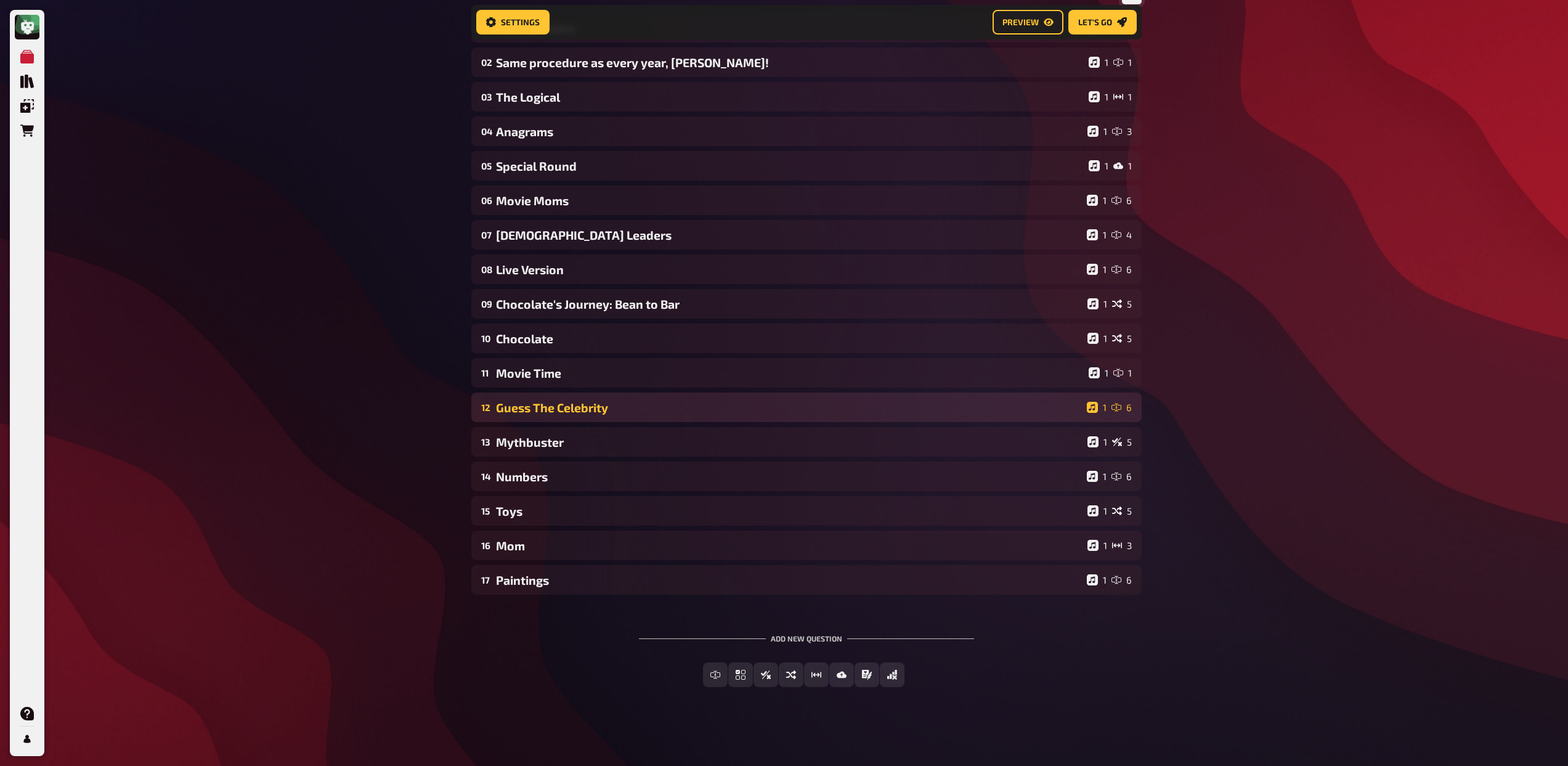
click at [661, 417] on div "12 Guess The Celebrity 1 6" at bounding box center [806, 408] width 670 height 30
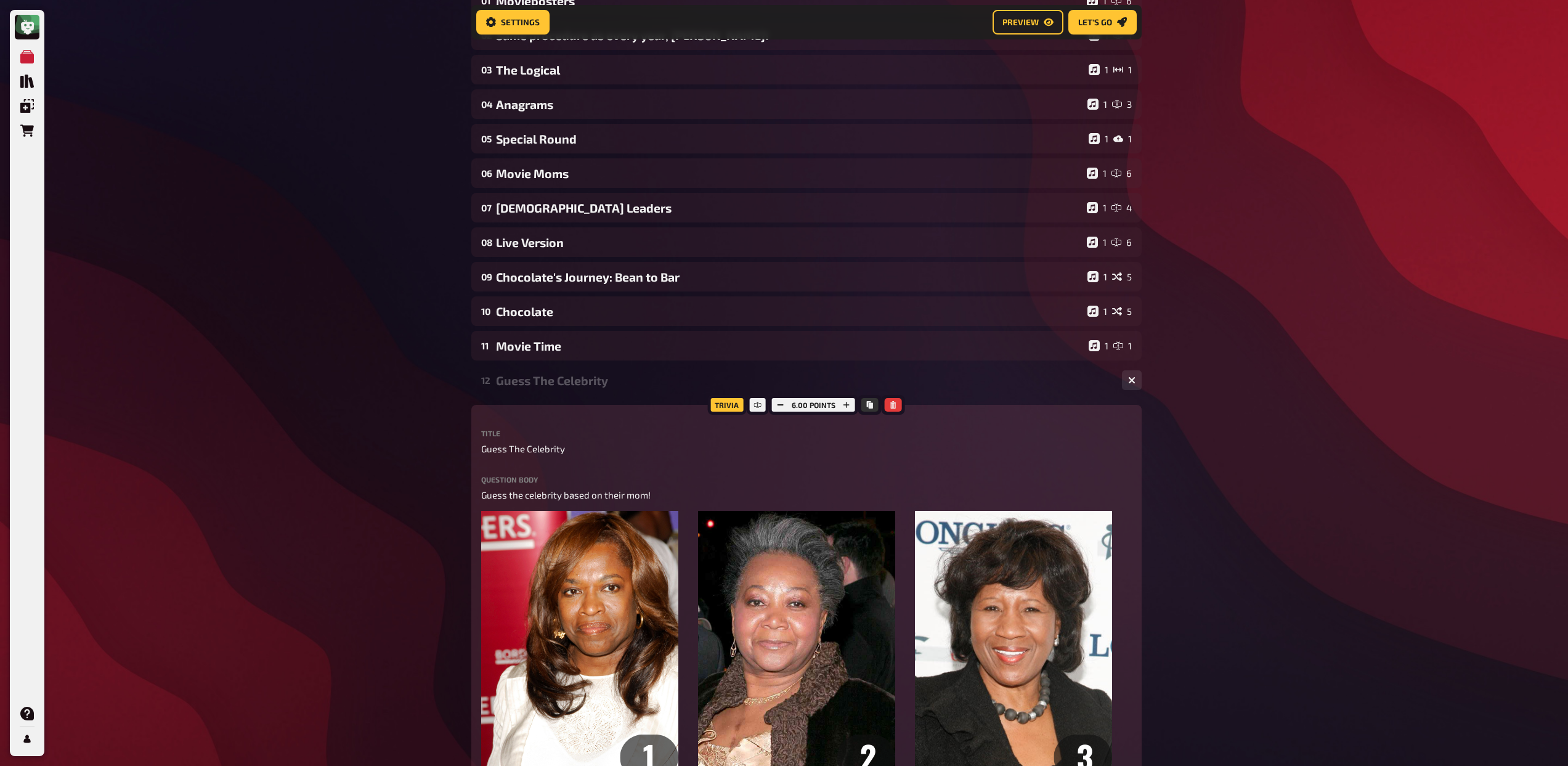
click at [657, 390] on div "12 Guess The Celebrity 1 6" at bounding box center [806, 380] width 670 height 30
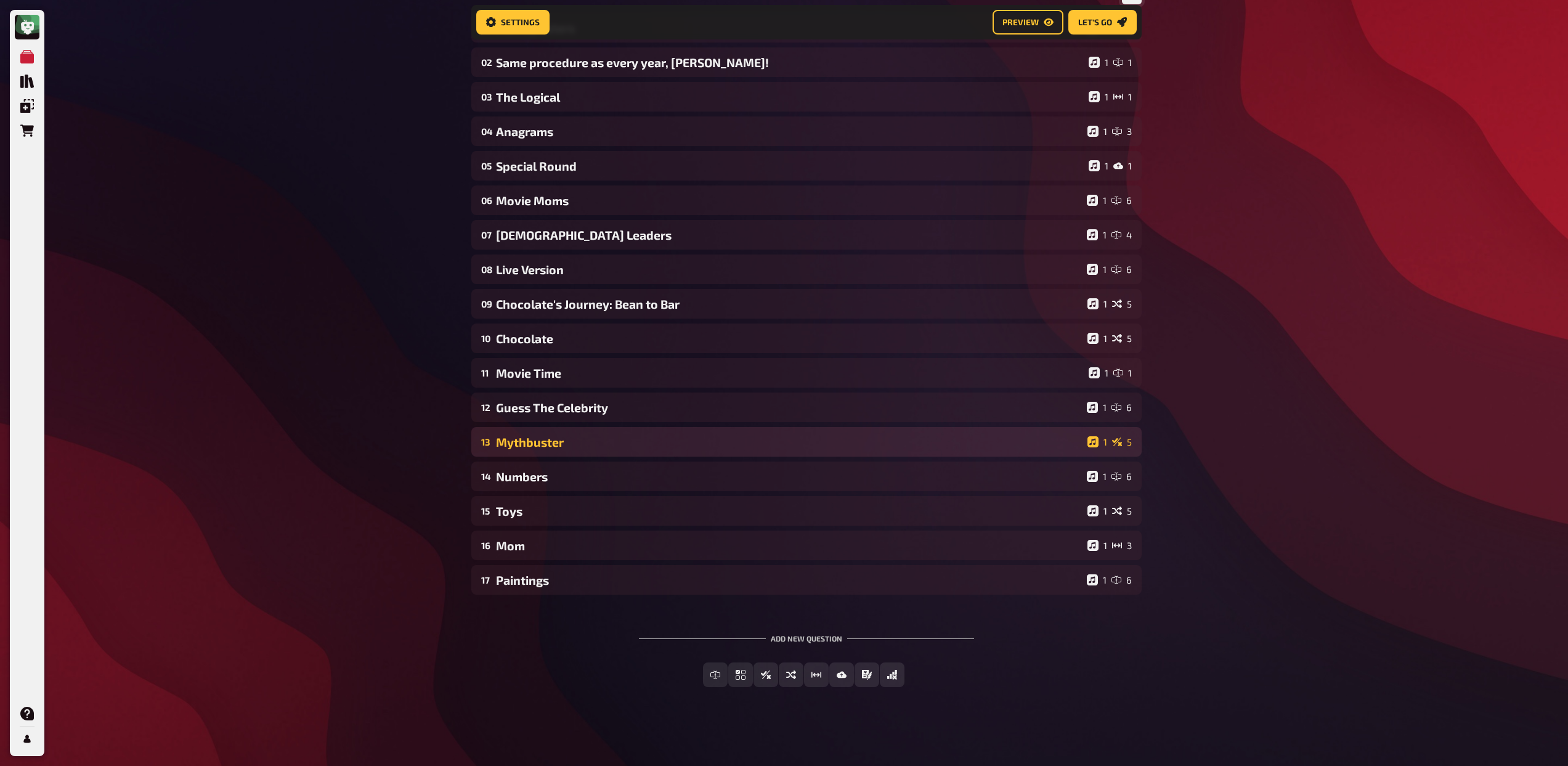
click at [661, 446] on div "Mythbuster" at bounding box center [789, 442] width 587 height 14
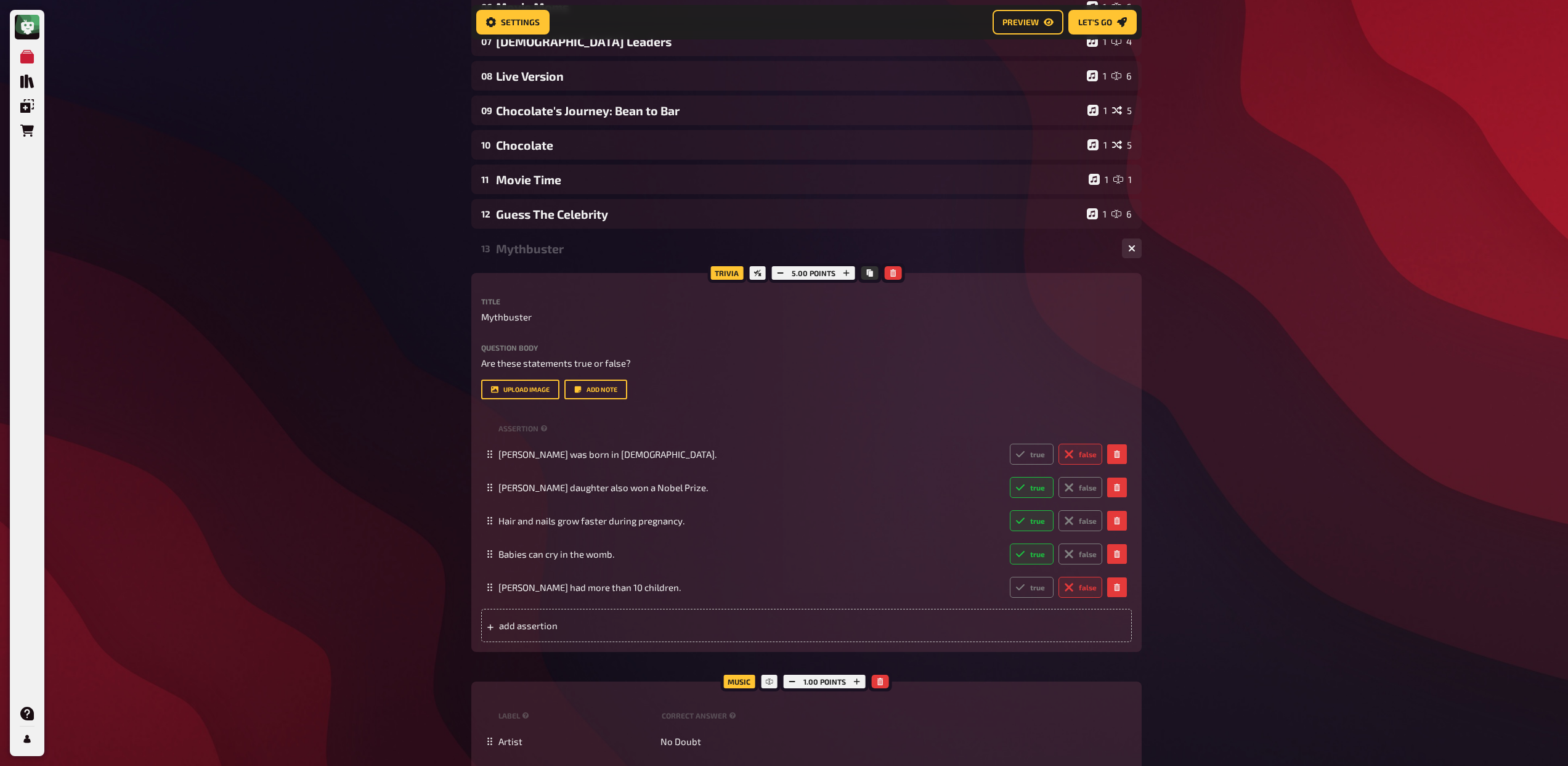
scroll to position [403, 0]
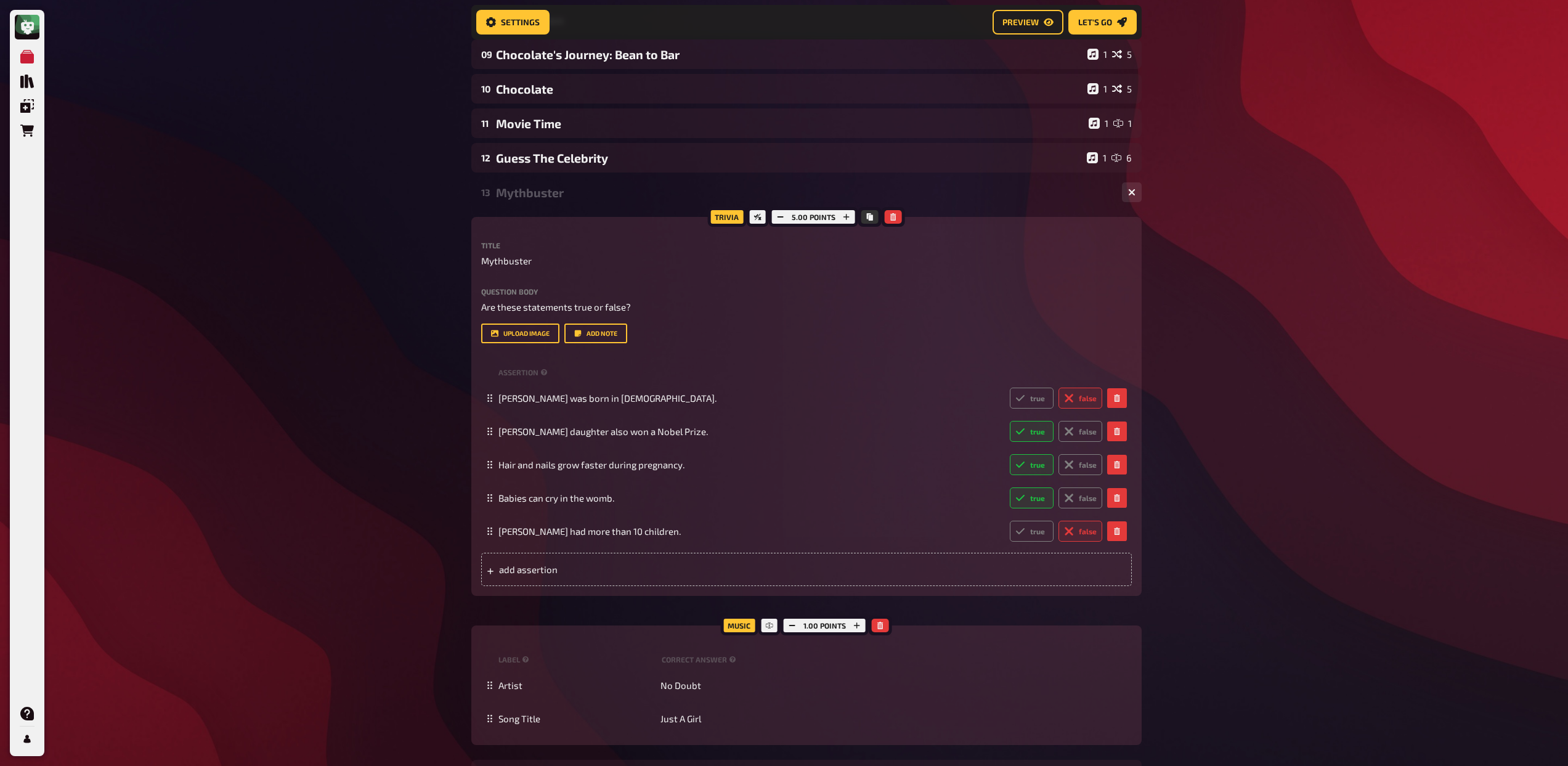
click at [611, 196] on div "Mythbuster" at bounding box center [804, 192] width 616 height 14
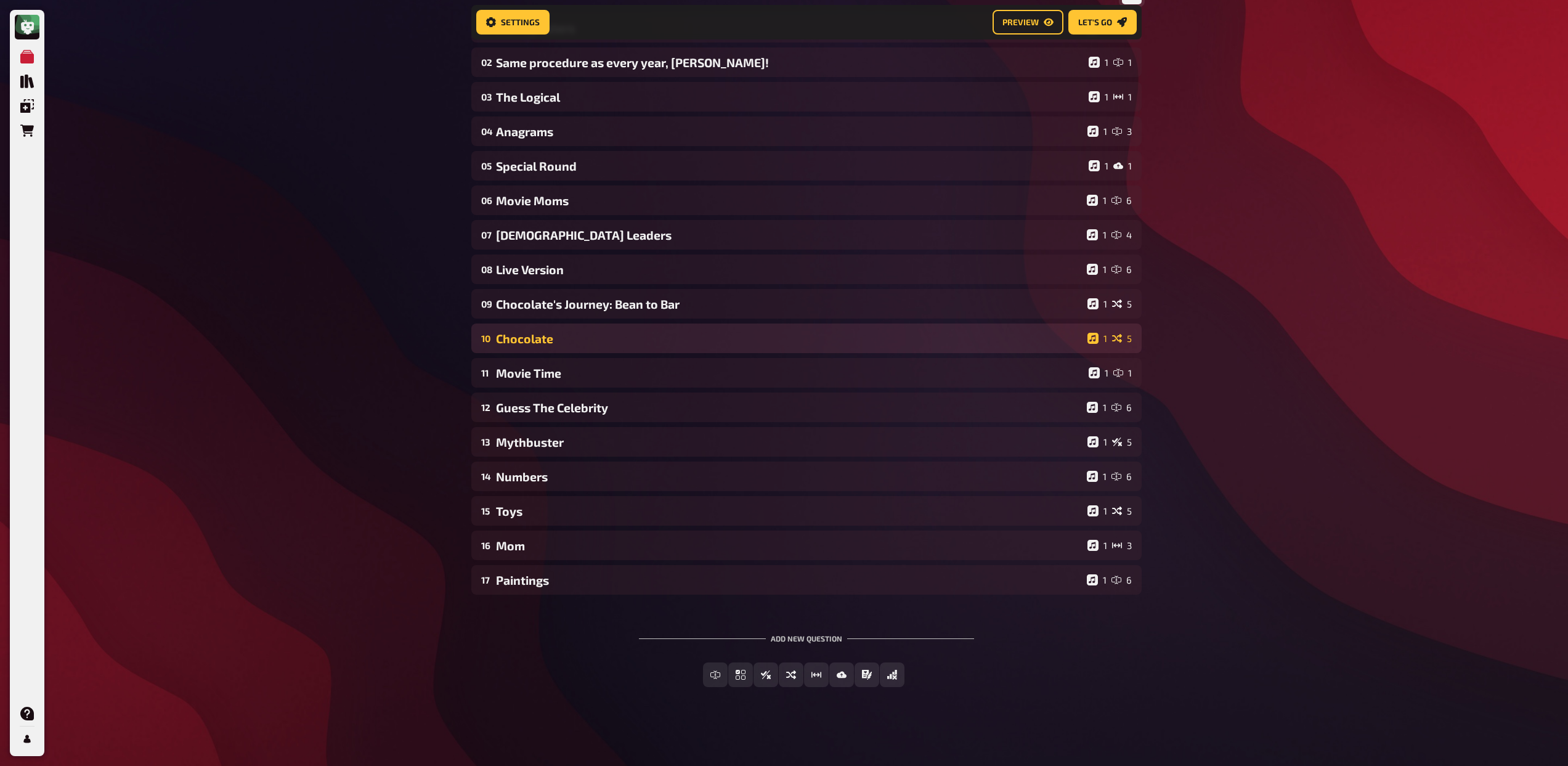
scroll to position [154, 0]
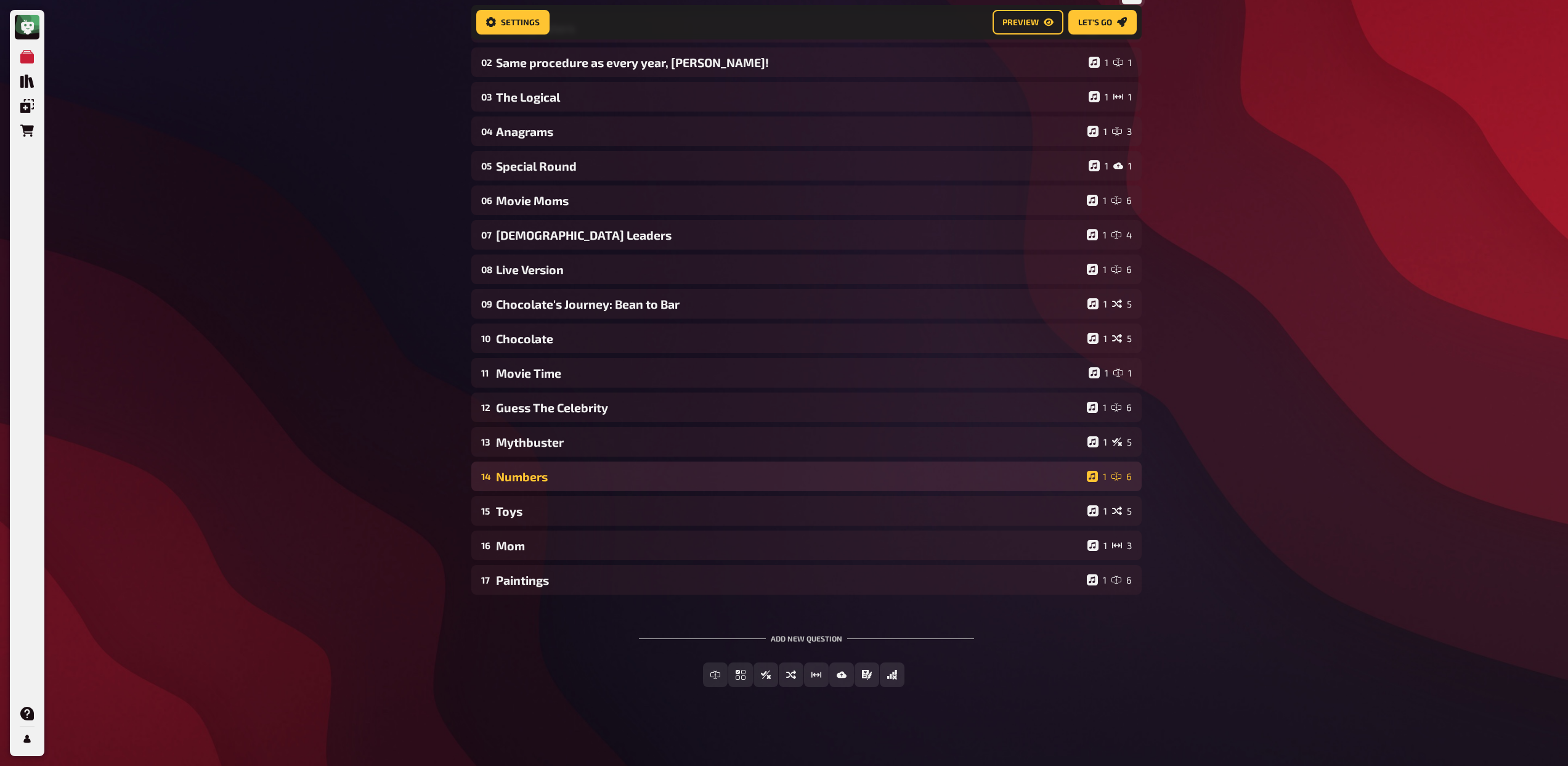
click at [630, 471] on div "Numbers" at bounding box center [789, 477] width 586 height 14
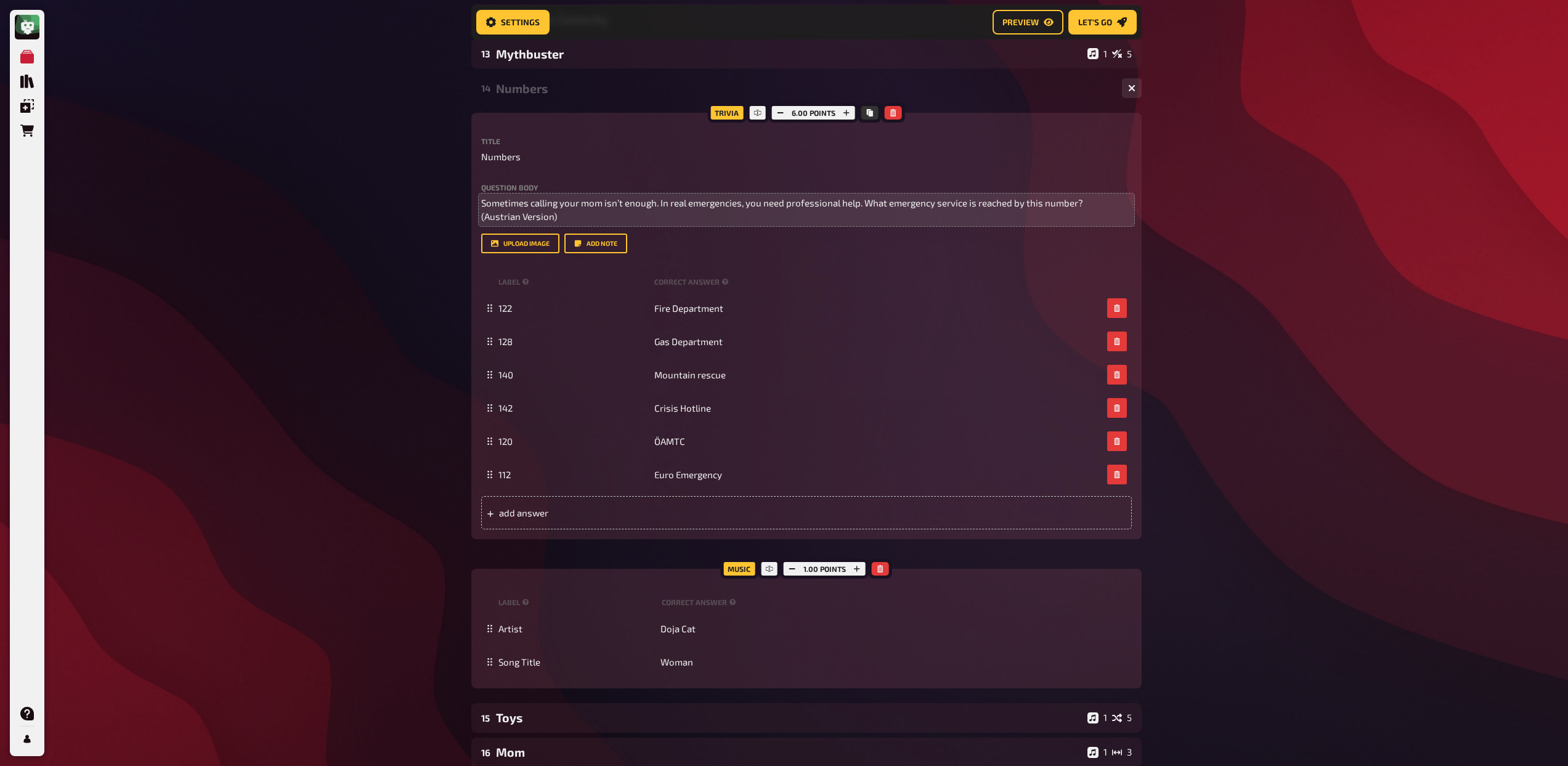
scroll to position [553, 0]
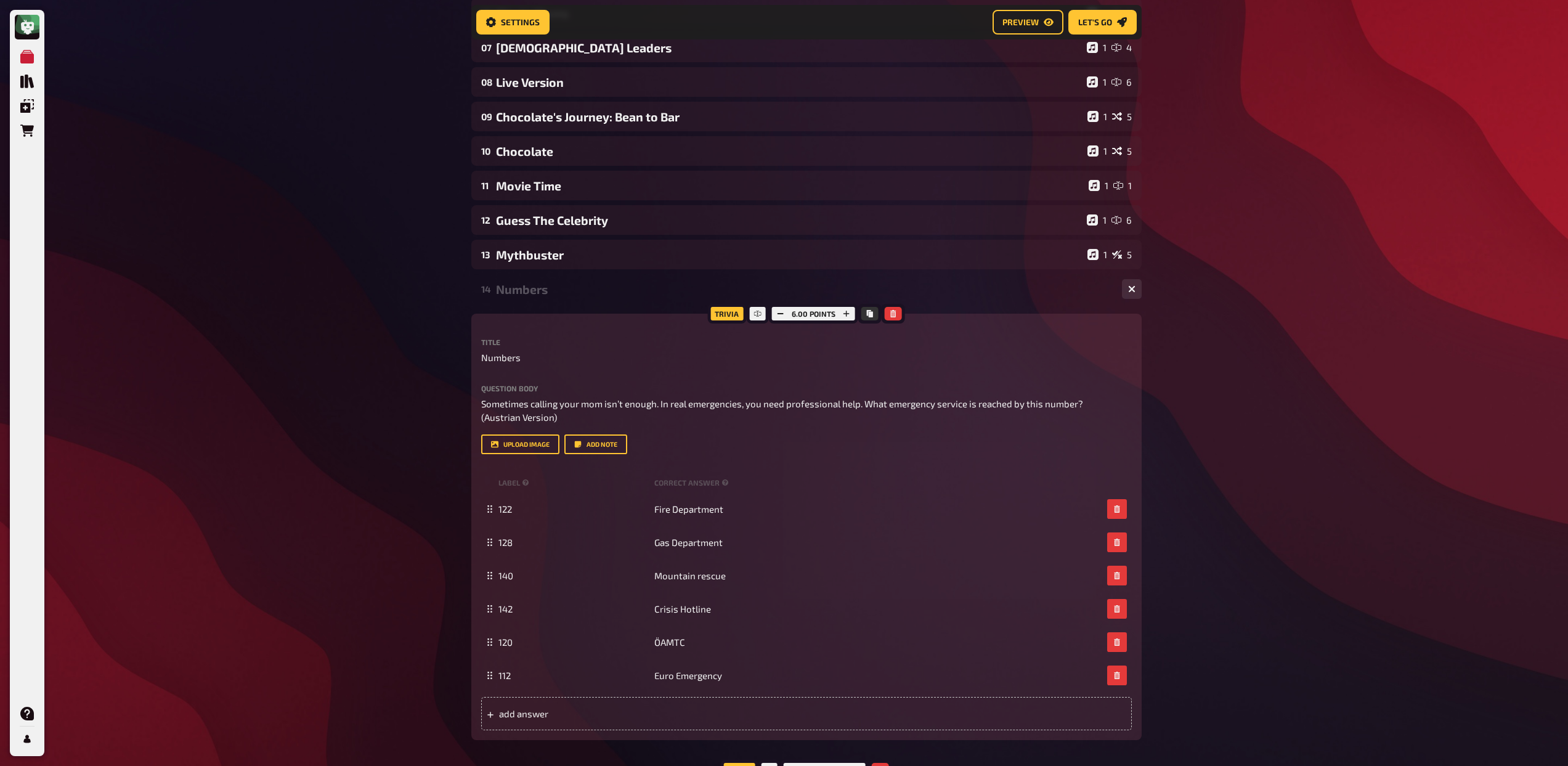
click at [560, 289] on div "Numbers" at bounding box center [804, 289] width 616 height 14
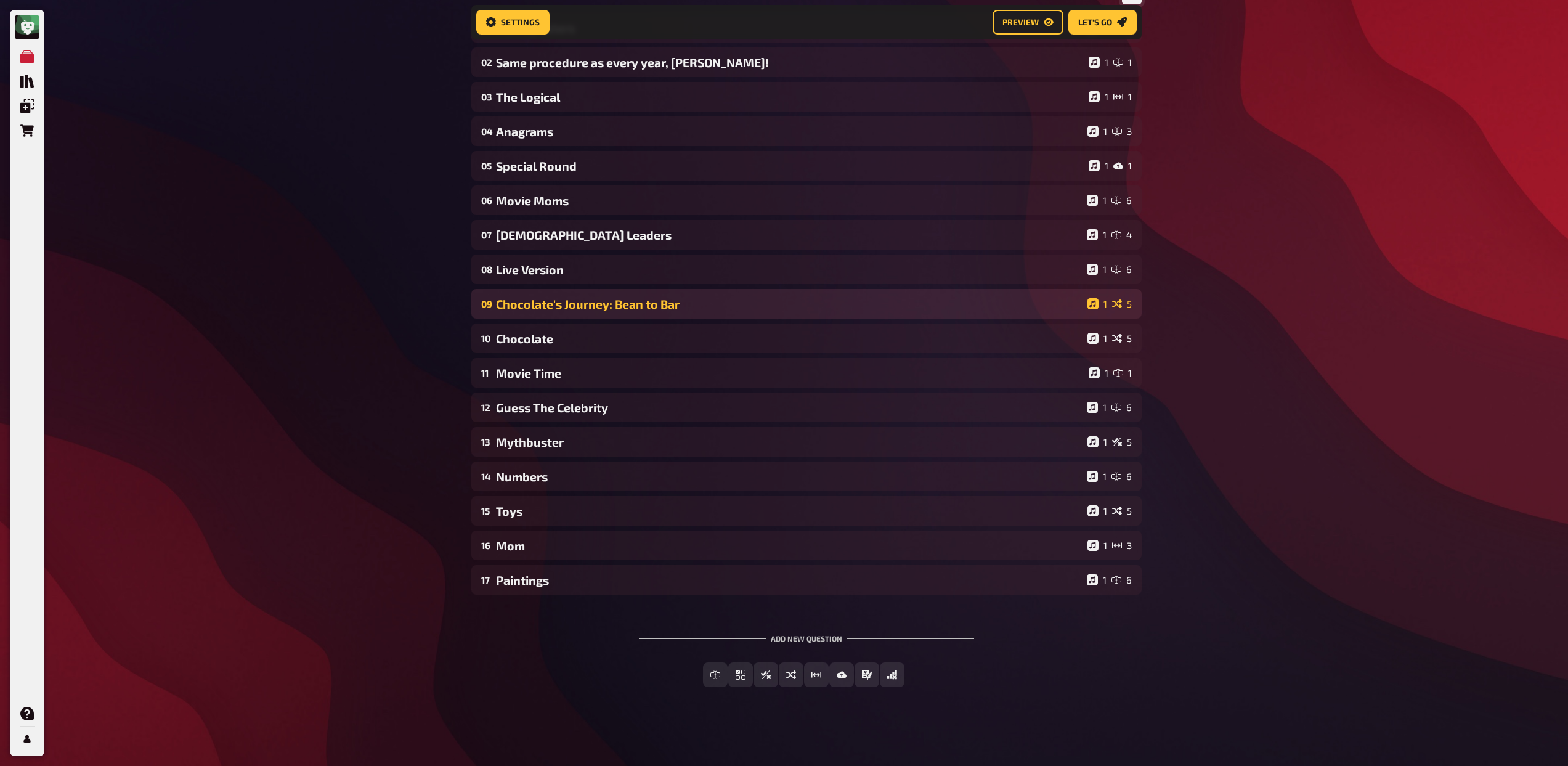
scroll to position [154, 0]
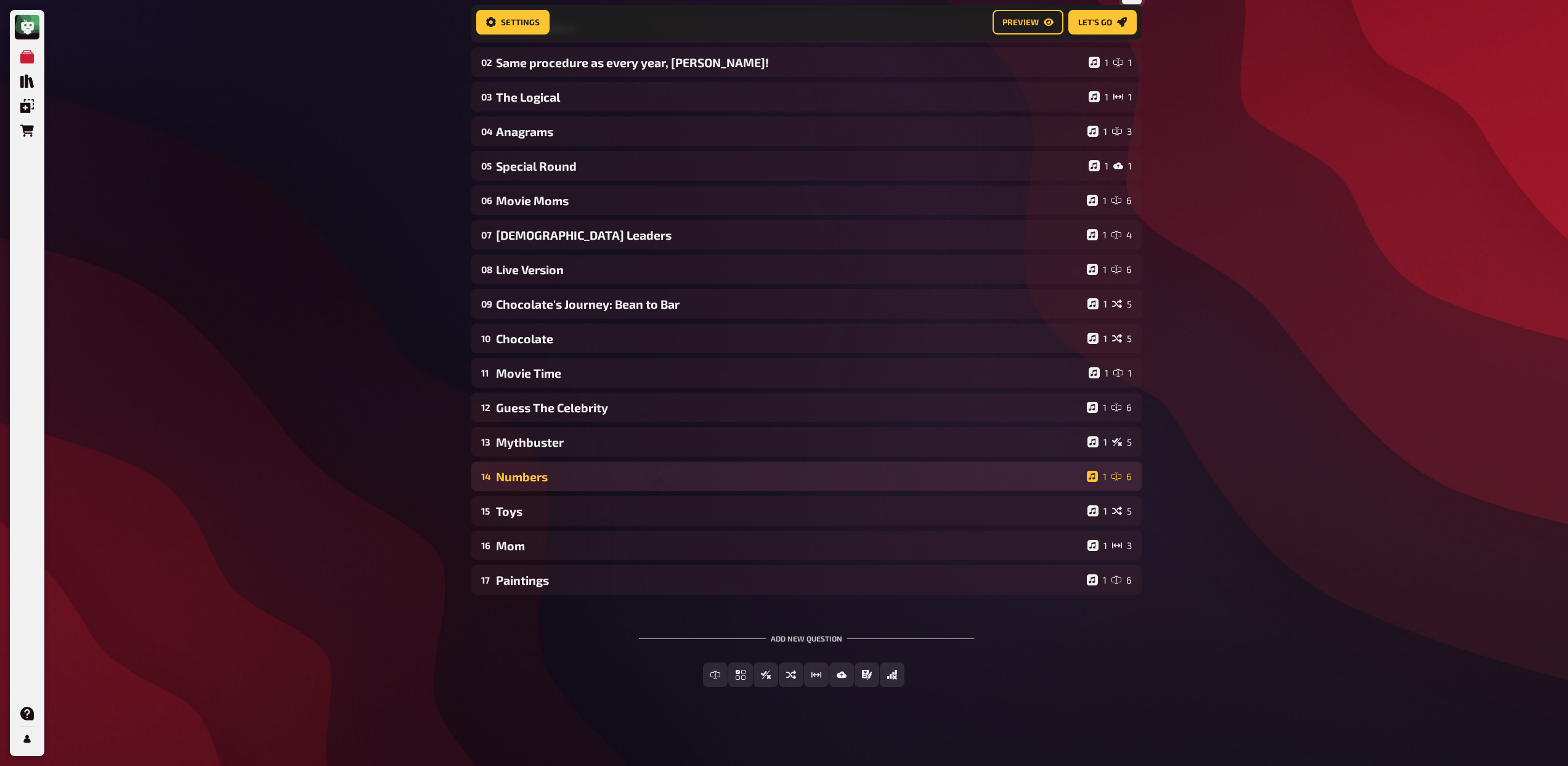
click at [541, 478] on div "Numbers" at bounding box center [789, 477] width 586 height 14
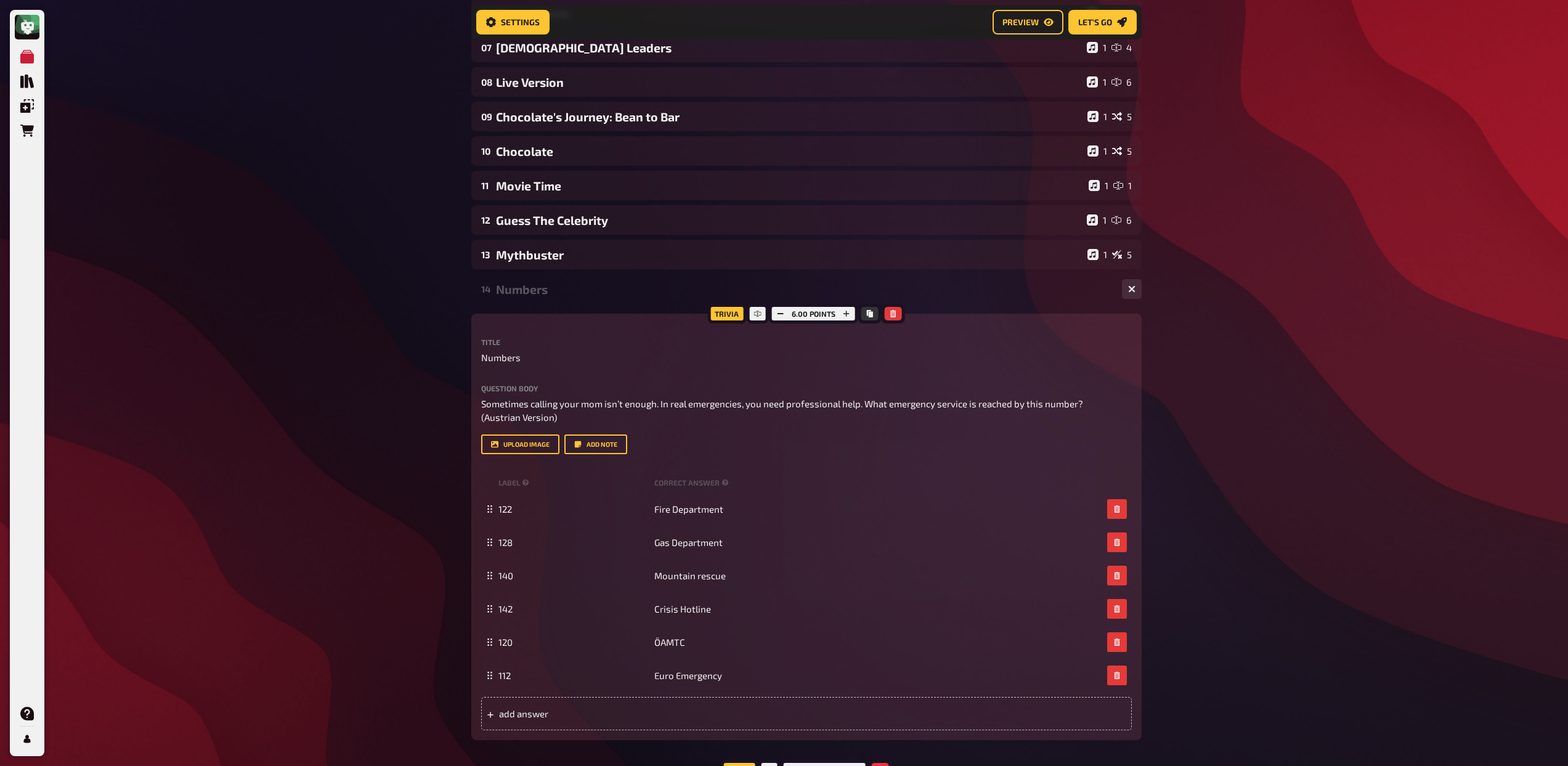
click at [562, 297] on div "14 Numbers 1 6" at bounding box center [806, 289] width 670 height 30
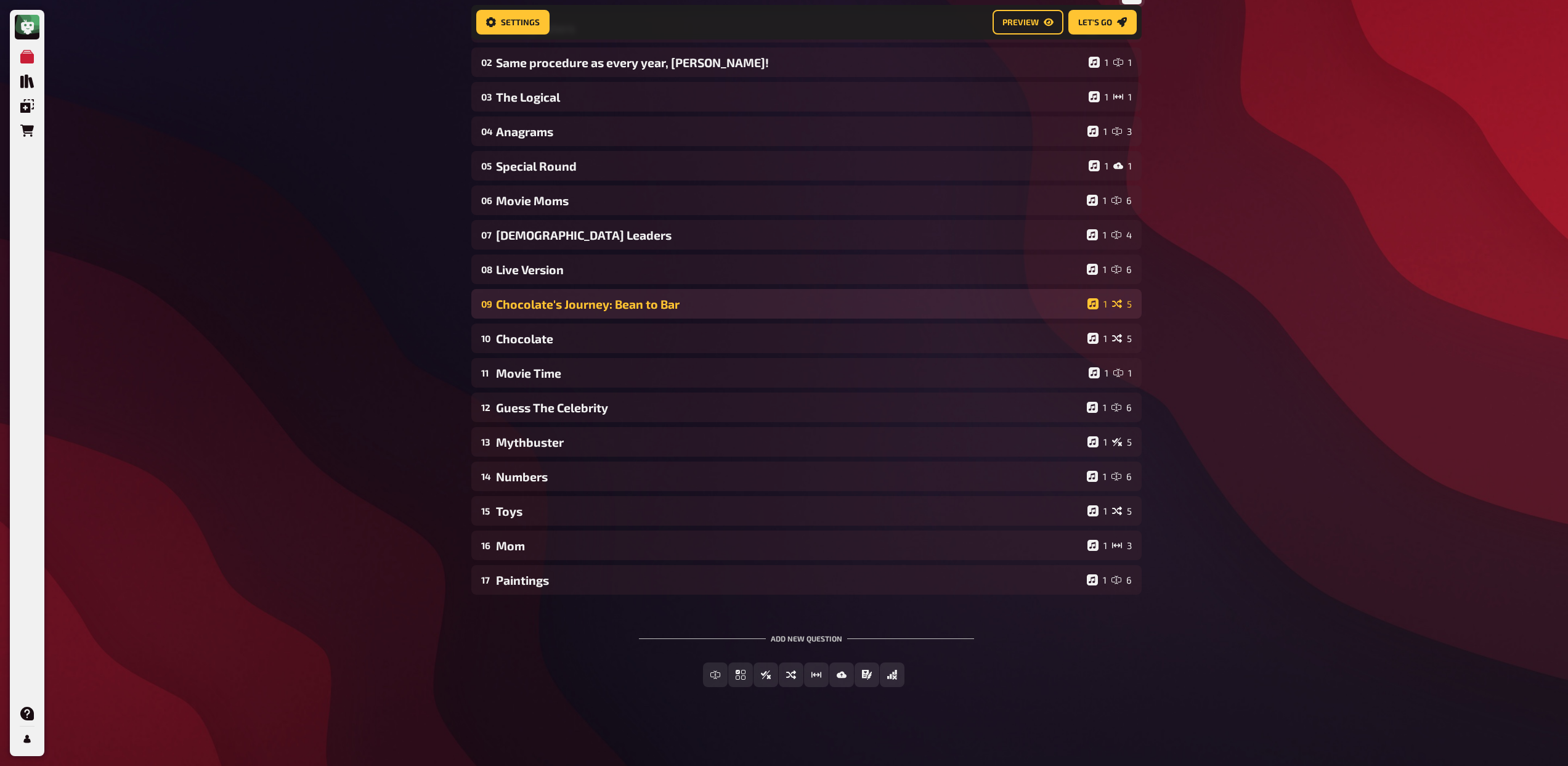
scroll to position [154, 0]
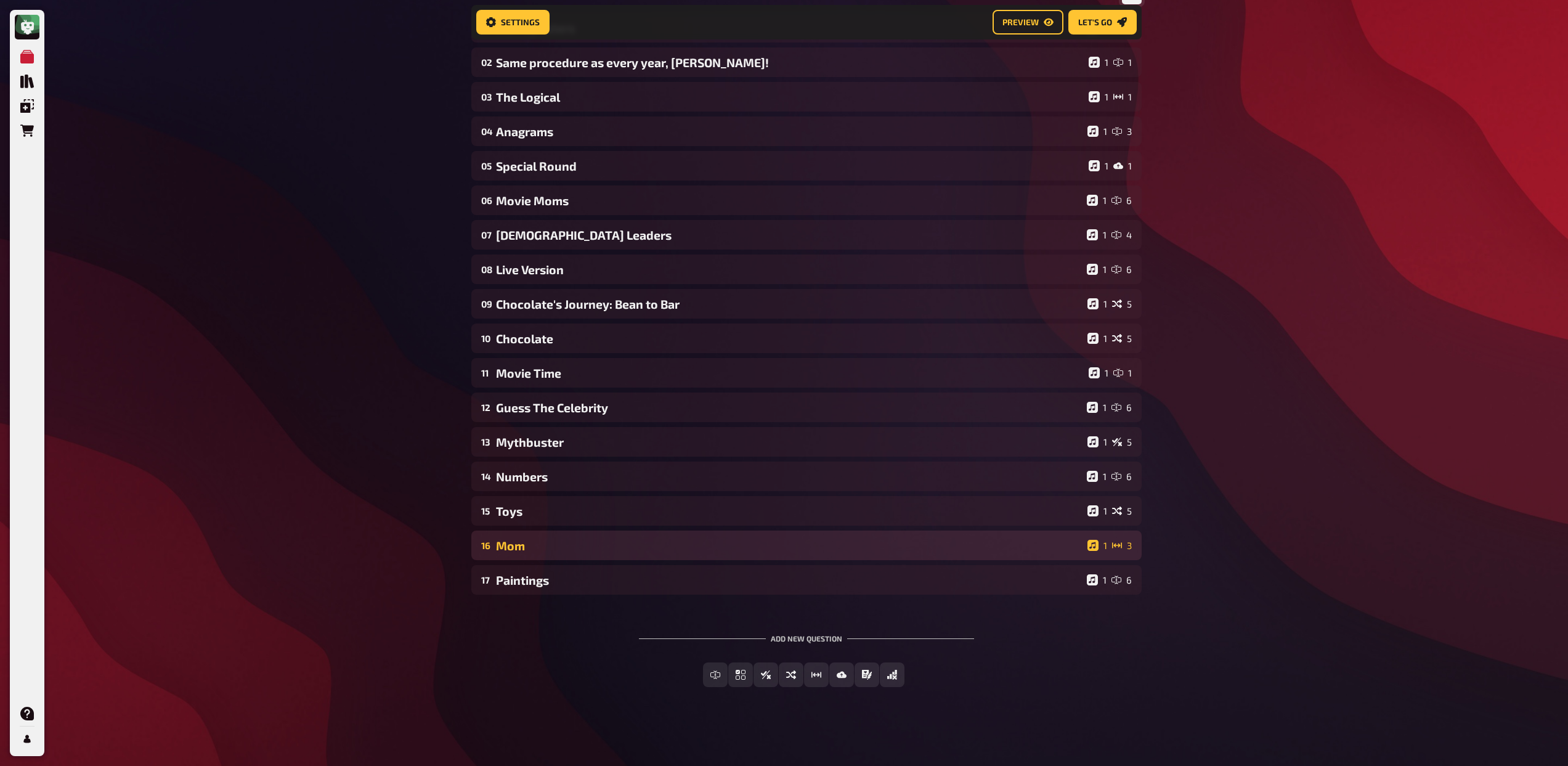
click at [623, 553] on div "16 Mom 1 3" at bounding box center [806, 545] width 670 height 30
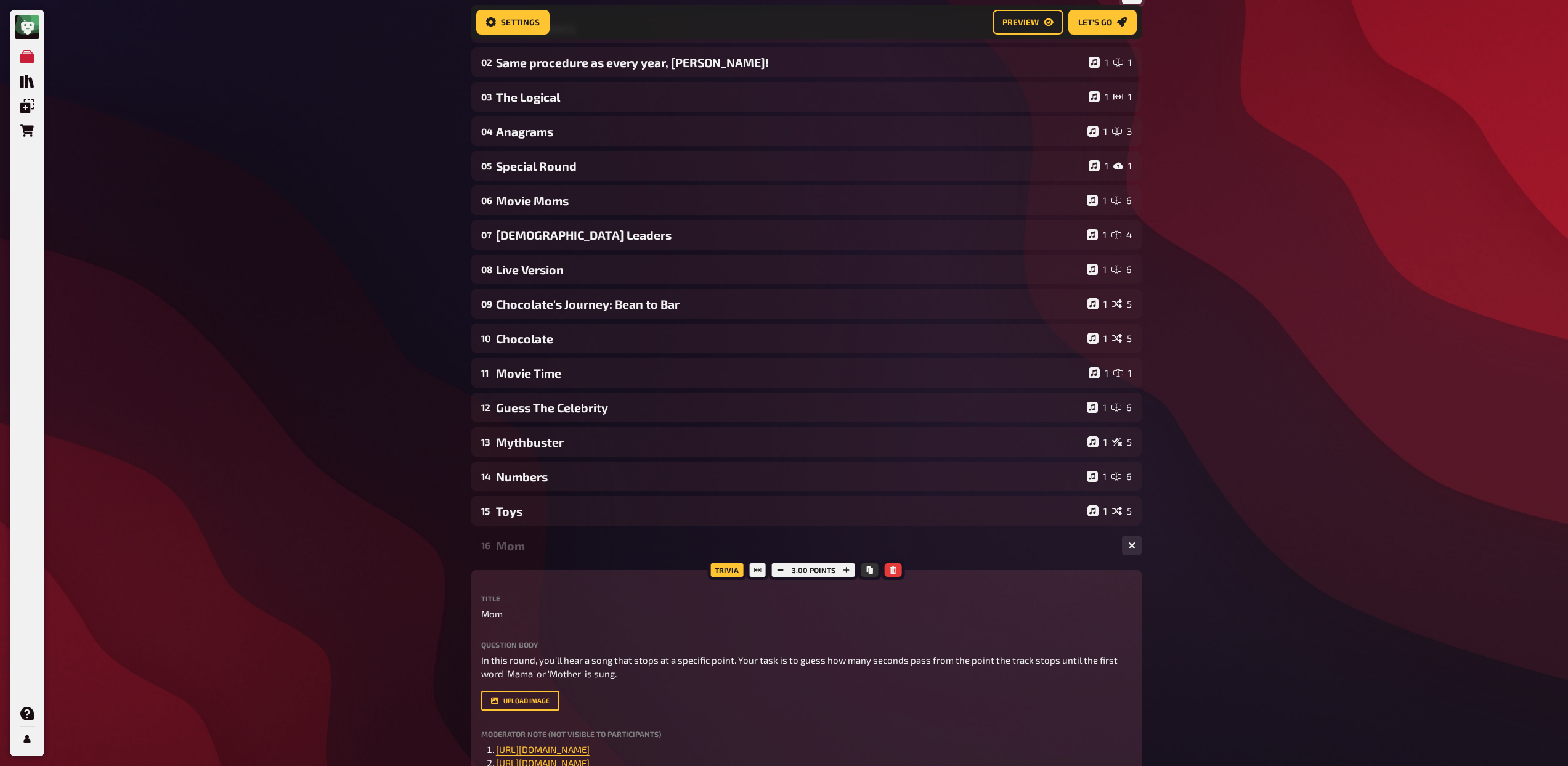
scroll to position [341, 0]
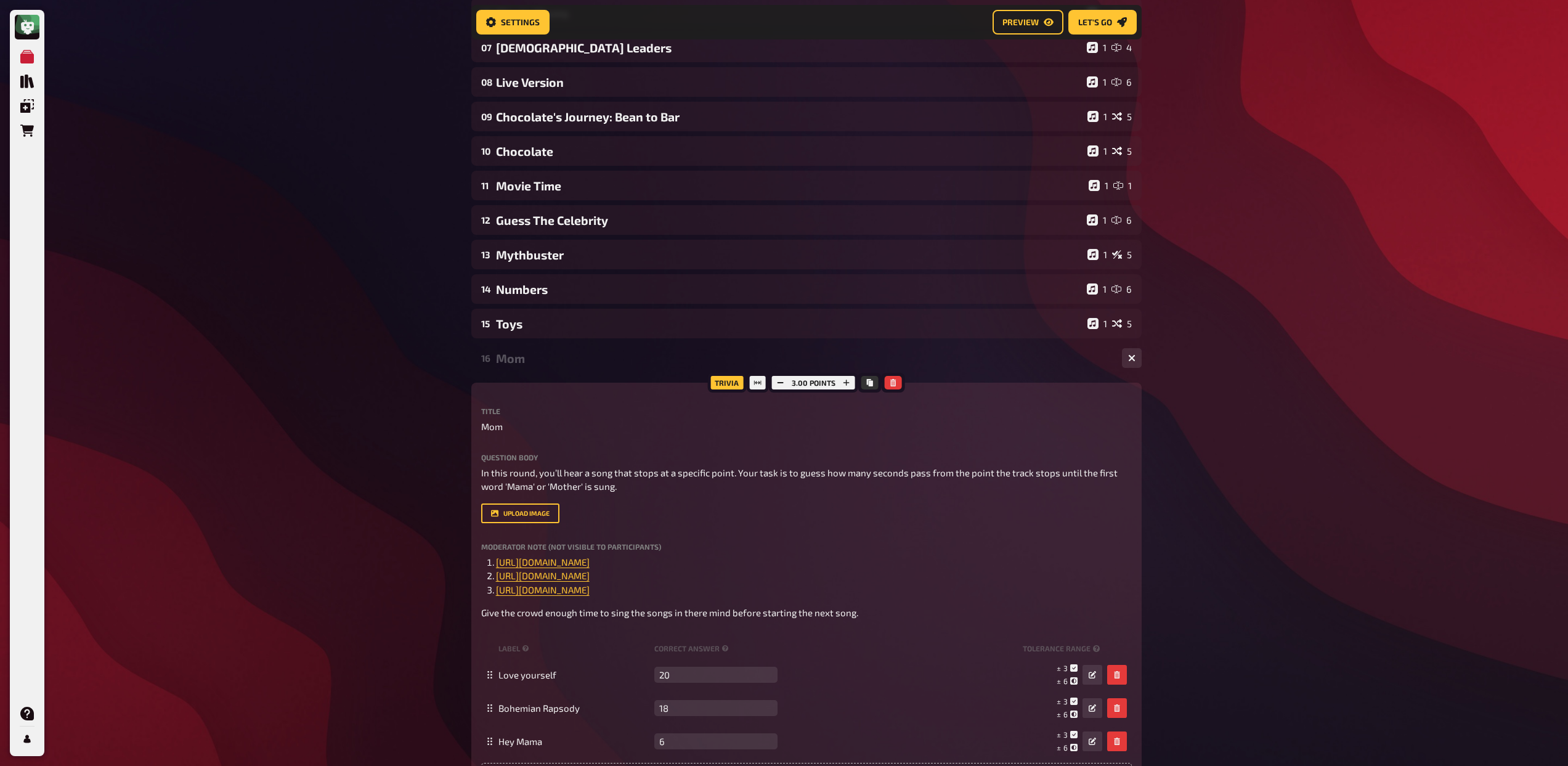
click at [594, 359] on div "Mom" at bounding box center [804, 358] width 616 height 14
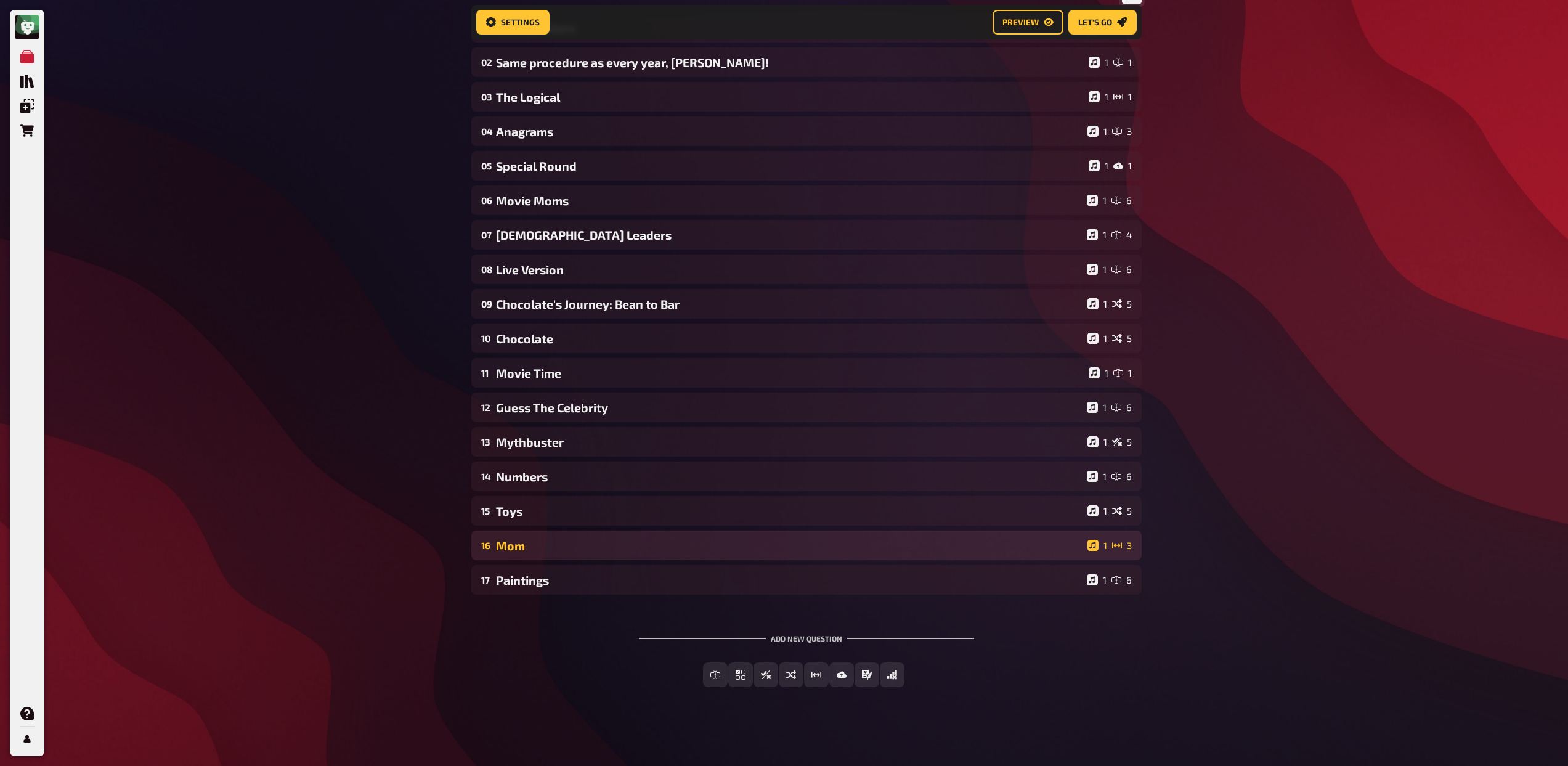
scroll to position [154, 0]
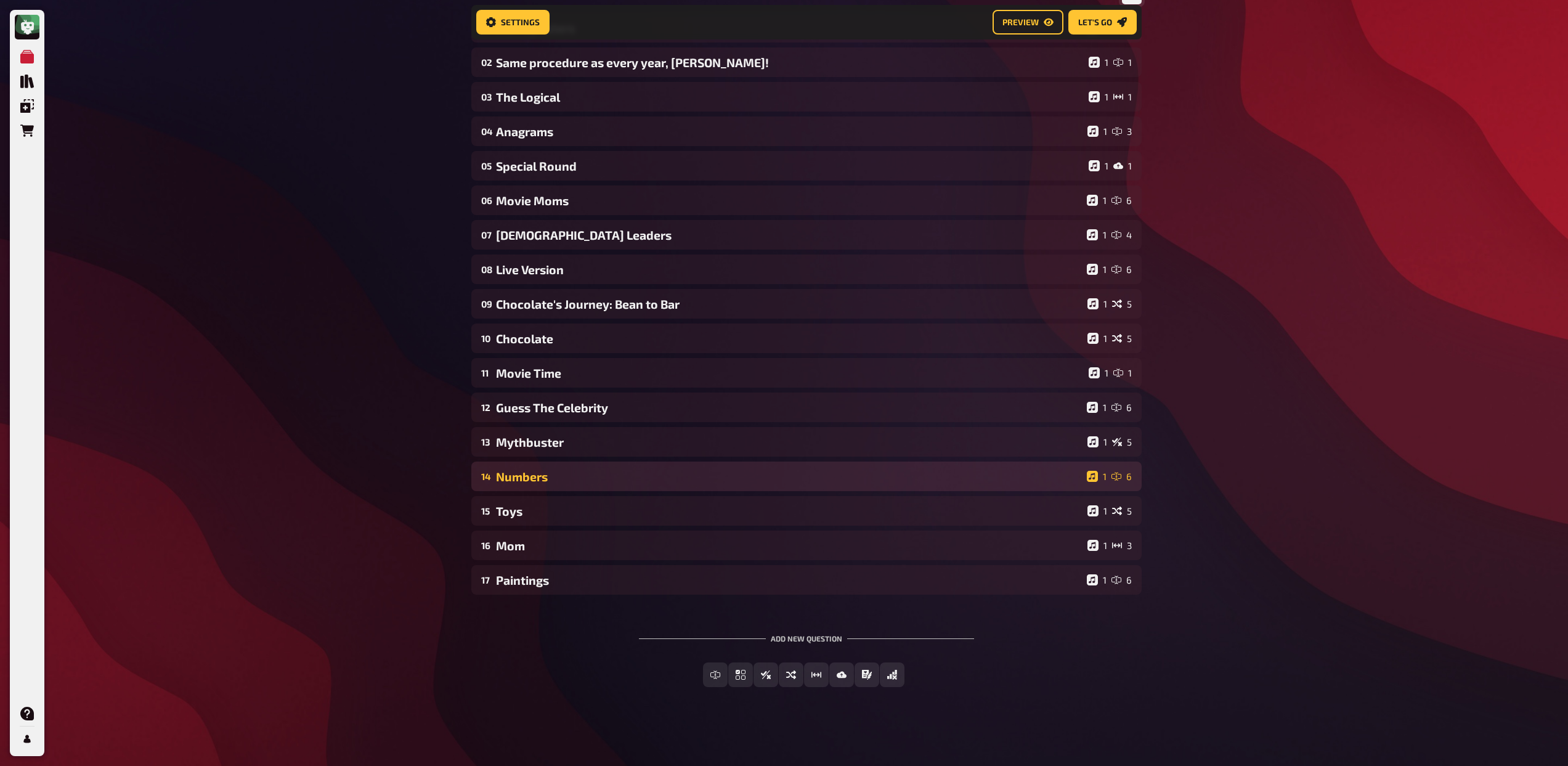
click at [647, 483] on div "Numbers" at bounding box center [789, 477] width 586 height 14
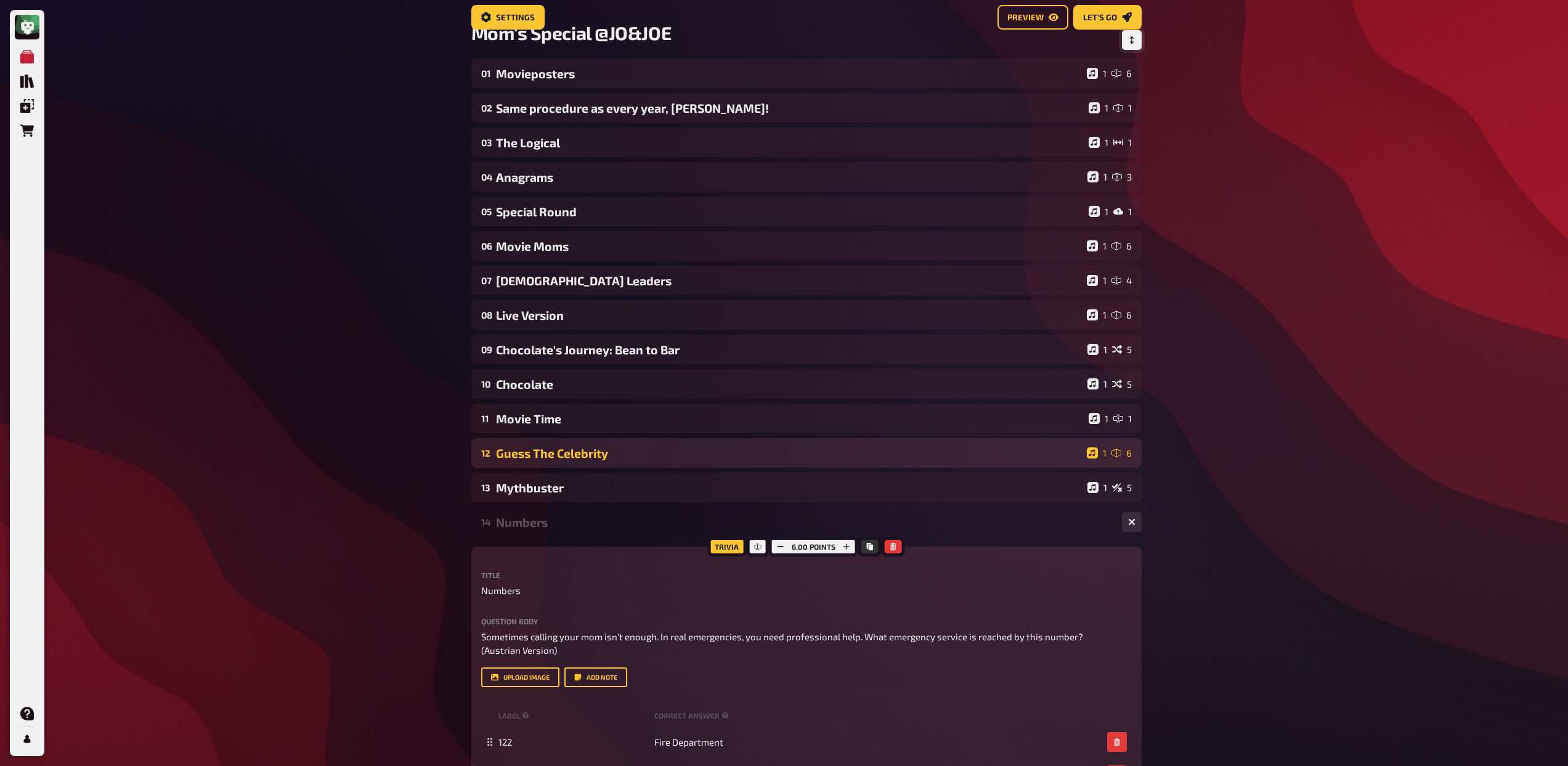
scroll to position [0, 0]
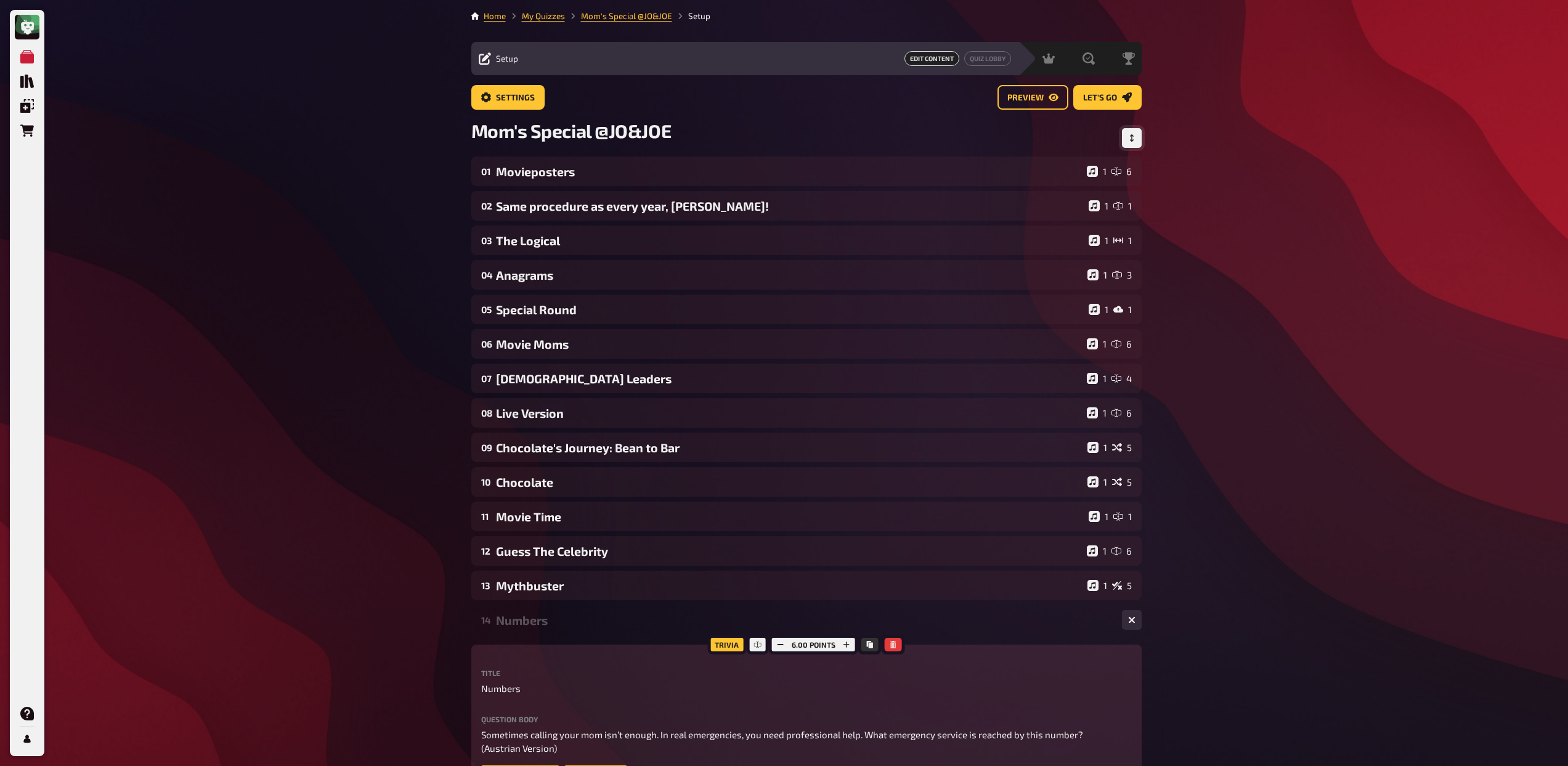
click at [583, 613] on div "Numbers" at bounding box center [804, 620] width 616 height 14
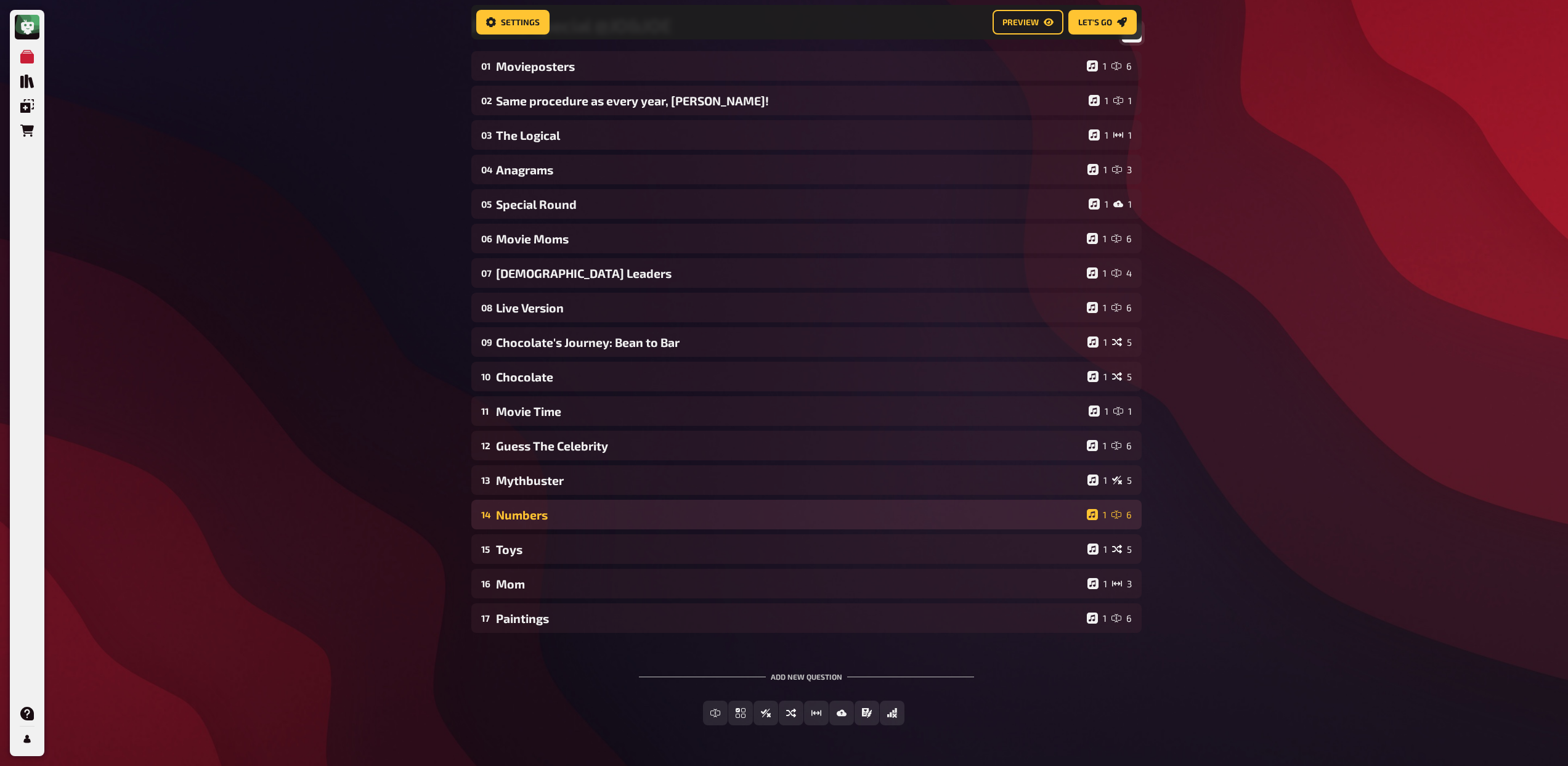
scroll to position [121, 0]
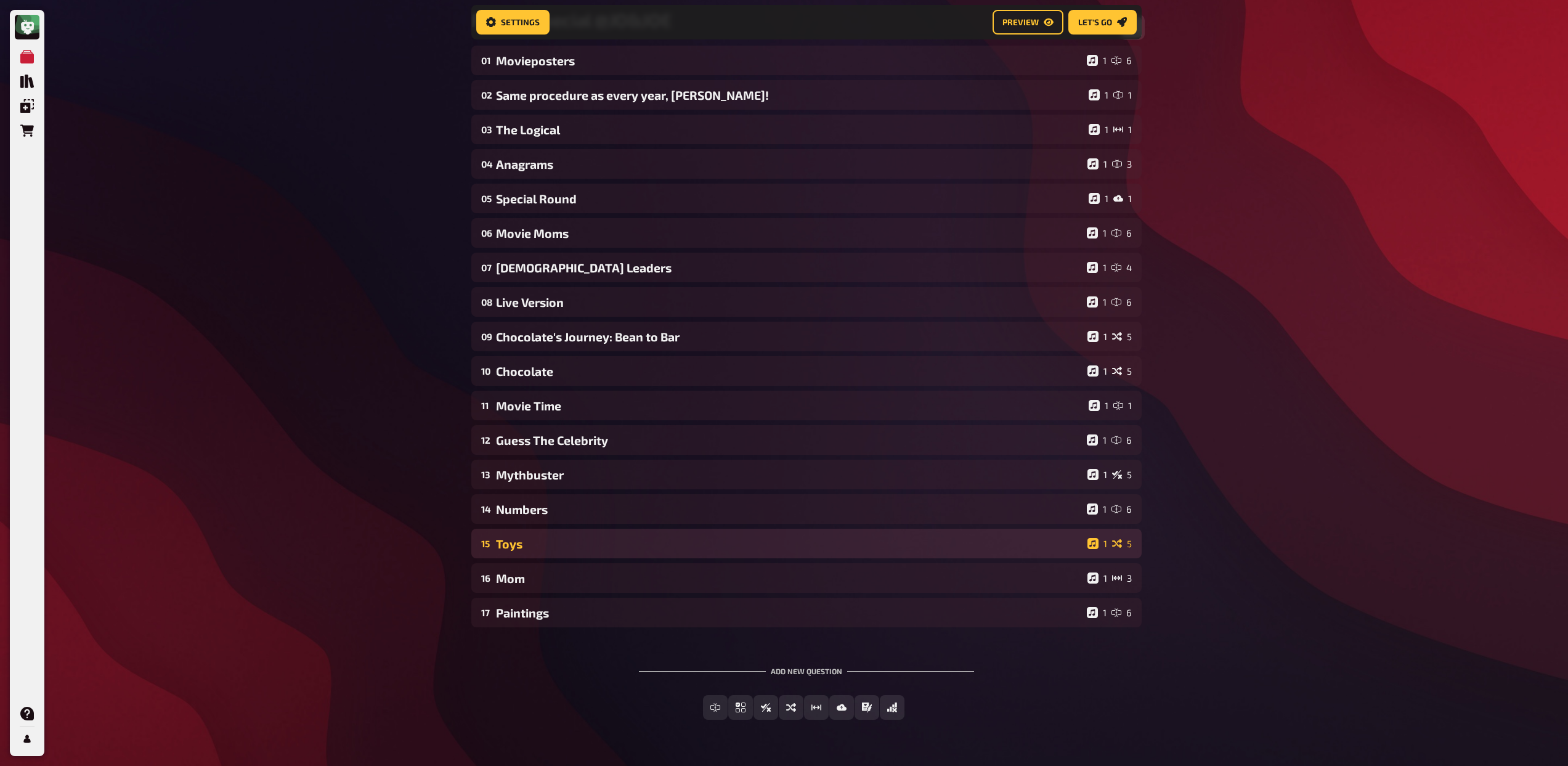
click at [597, 537] on div "Toys" at bounding box center [789, 544] width 587 height 14
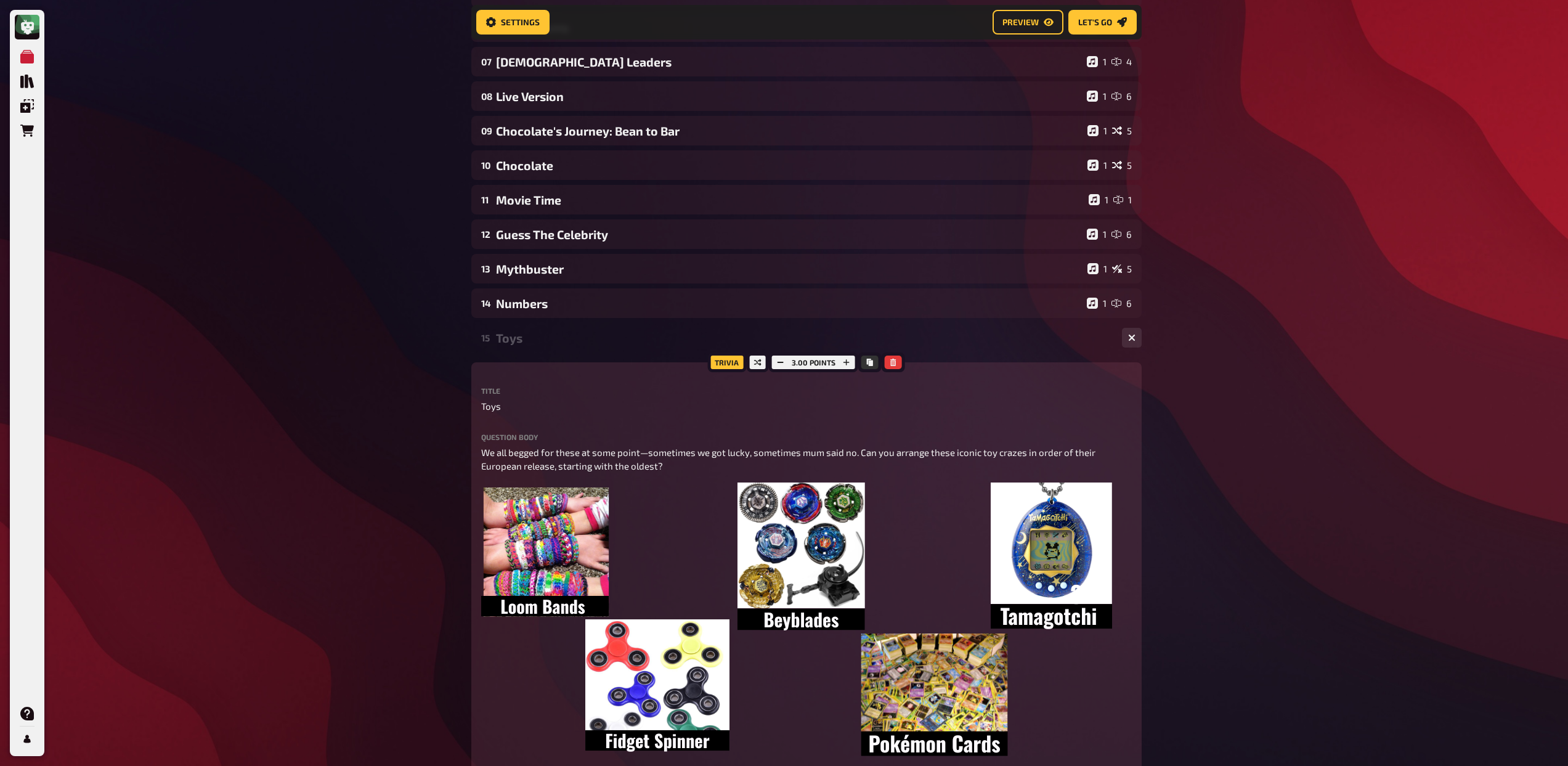
scroll to position [394, 0]
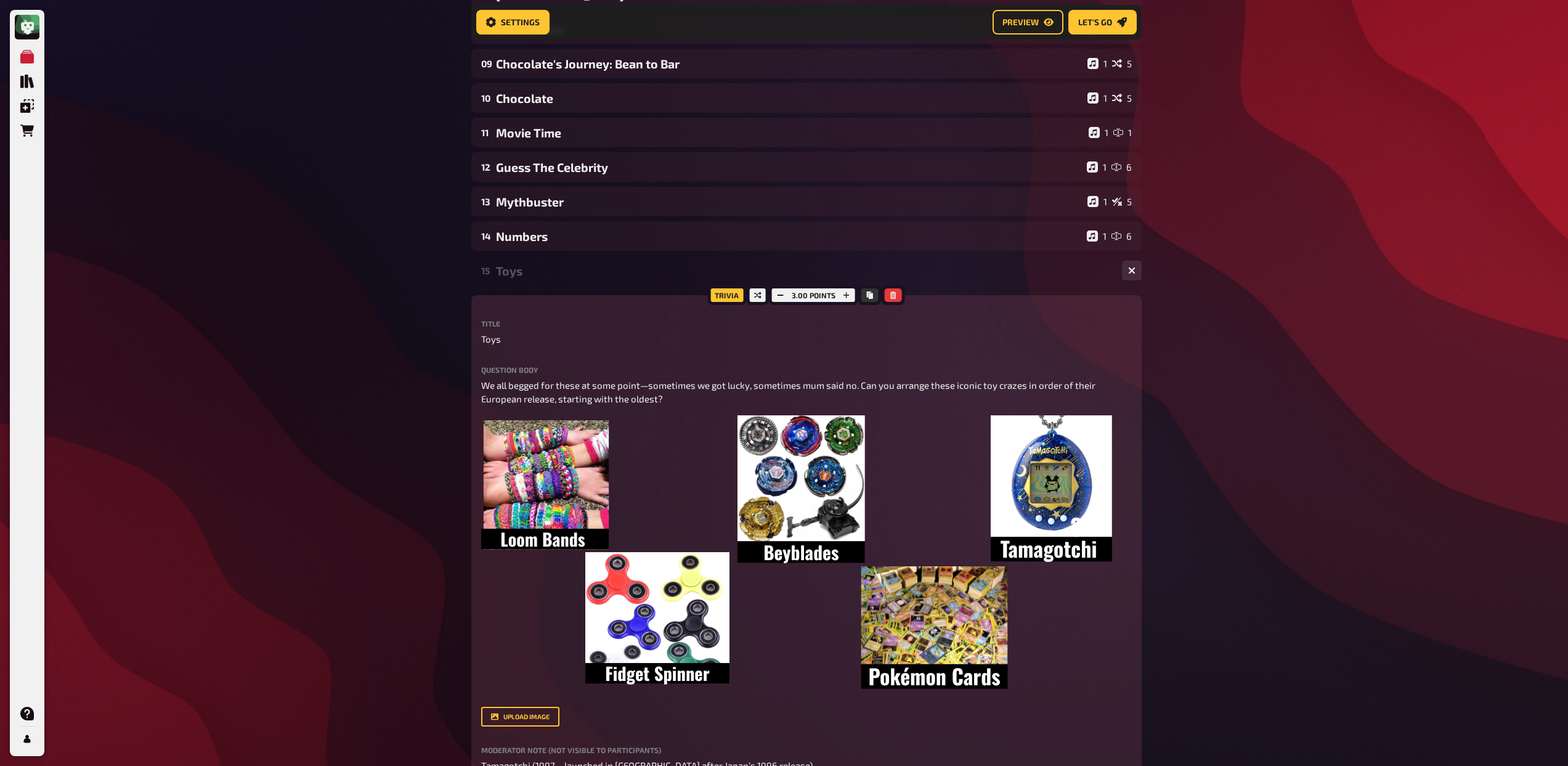
click at [534, 270] on div "Toys" at bounding box center [804, 270] width 616 height 14
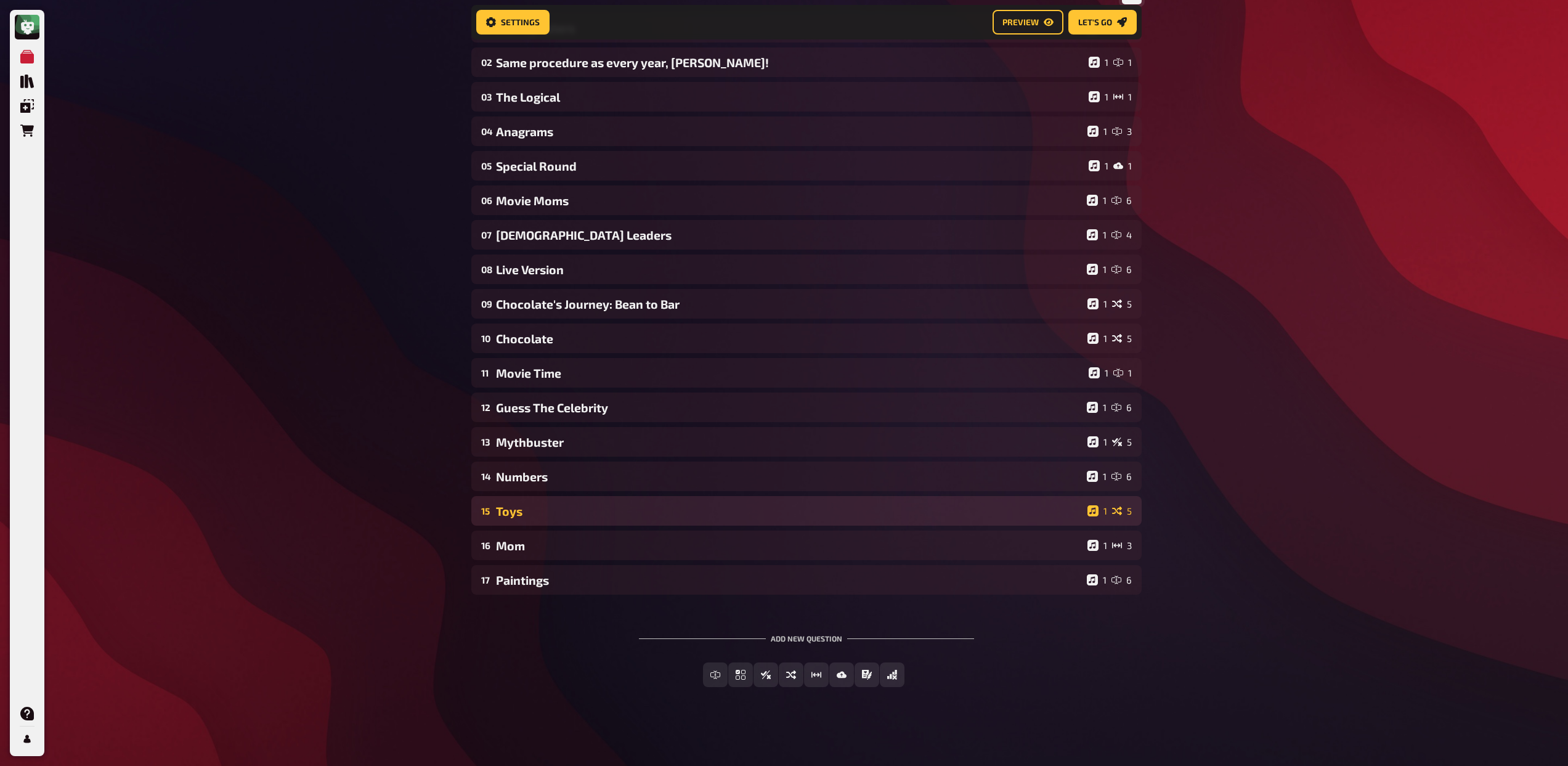
scroll to position [154, 0]
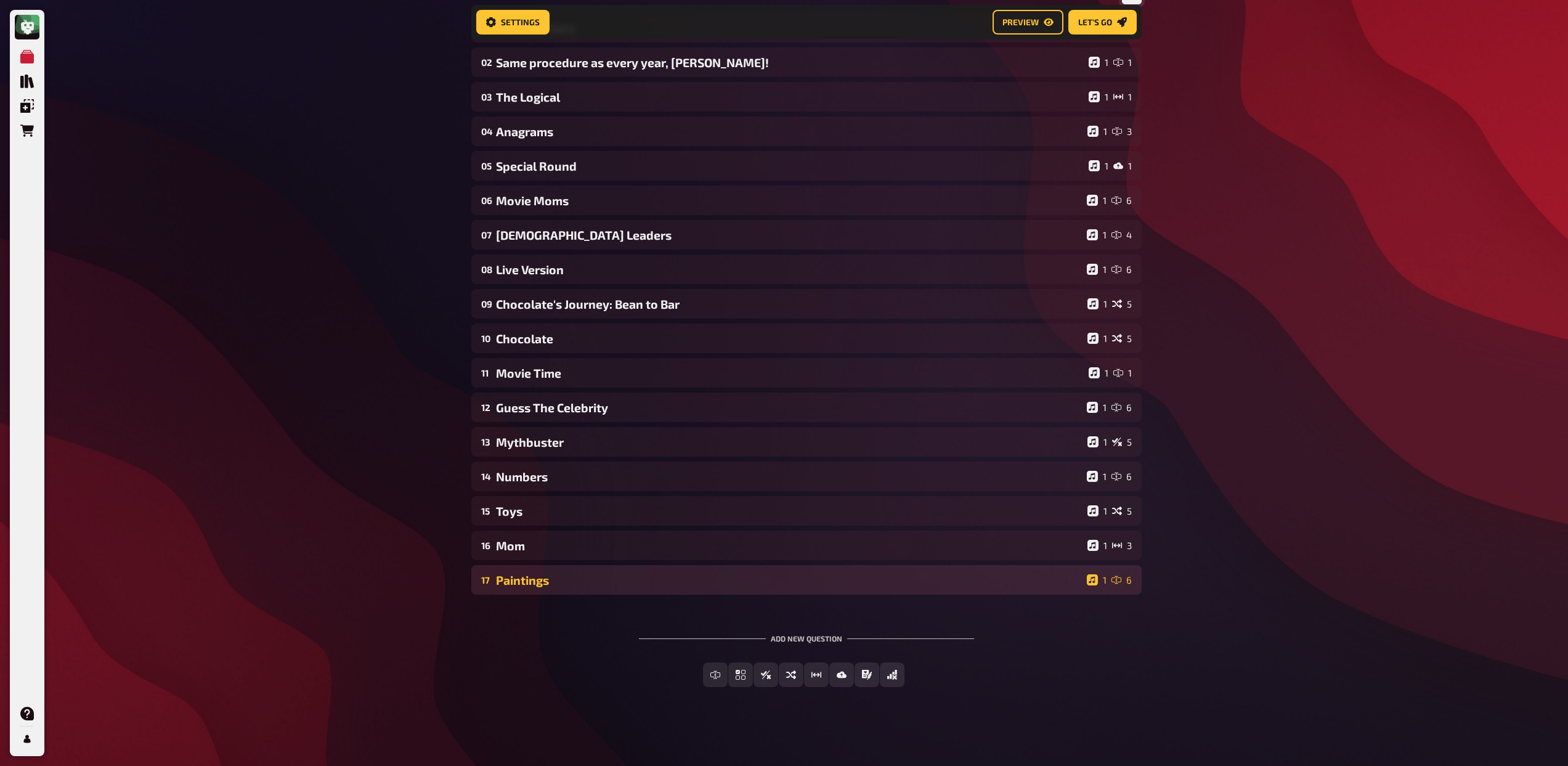
click at [570, 575] on div "Paintings" at bounding box center [789, 580] width 586 height 14
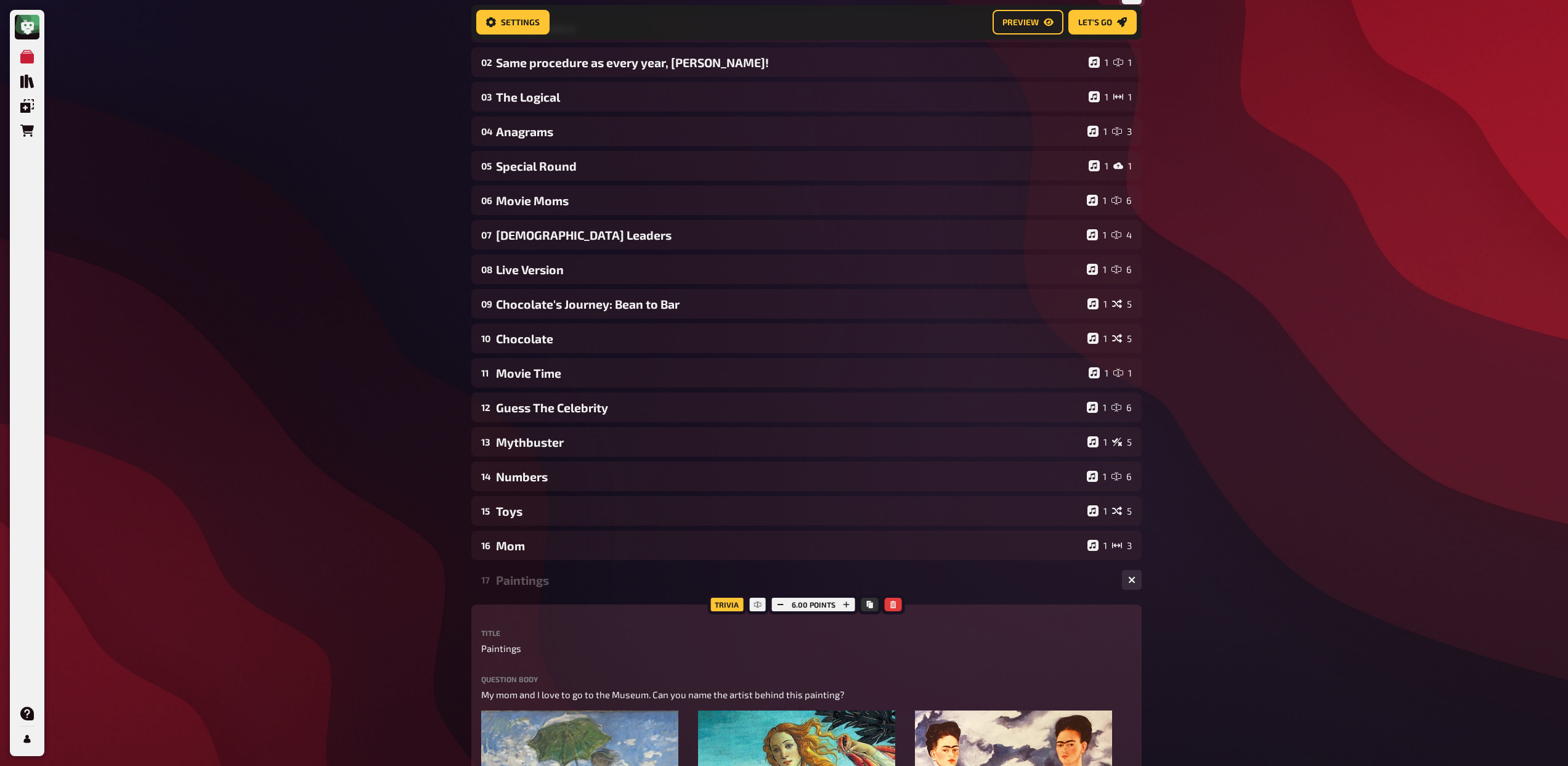
scroll to position [394, 0]
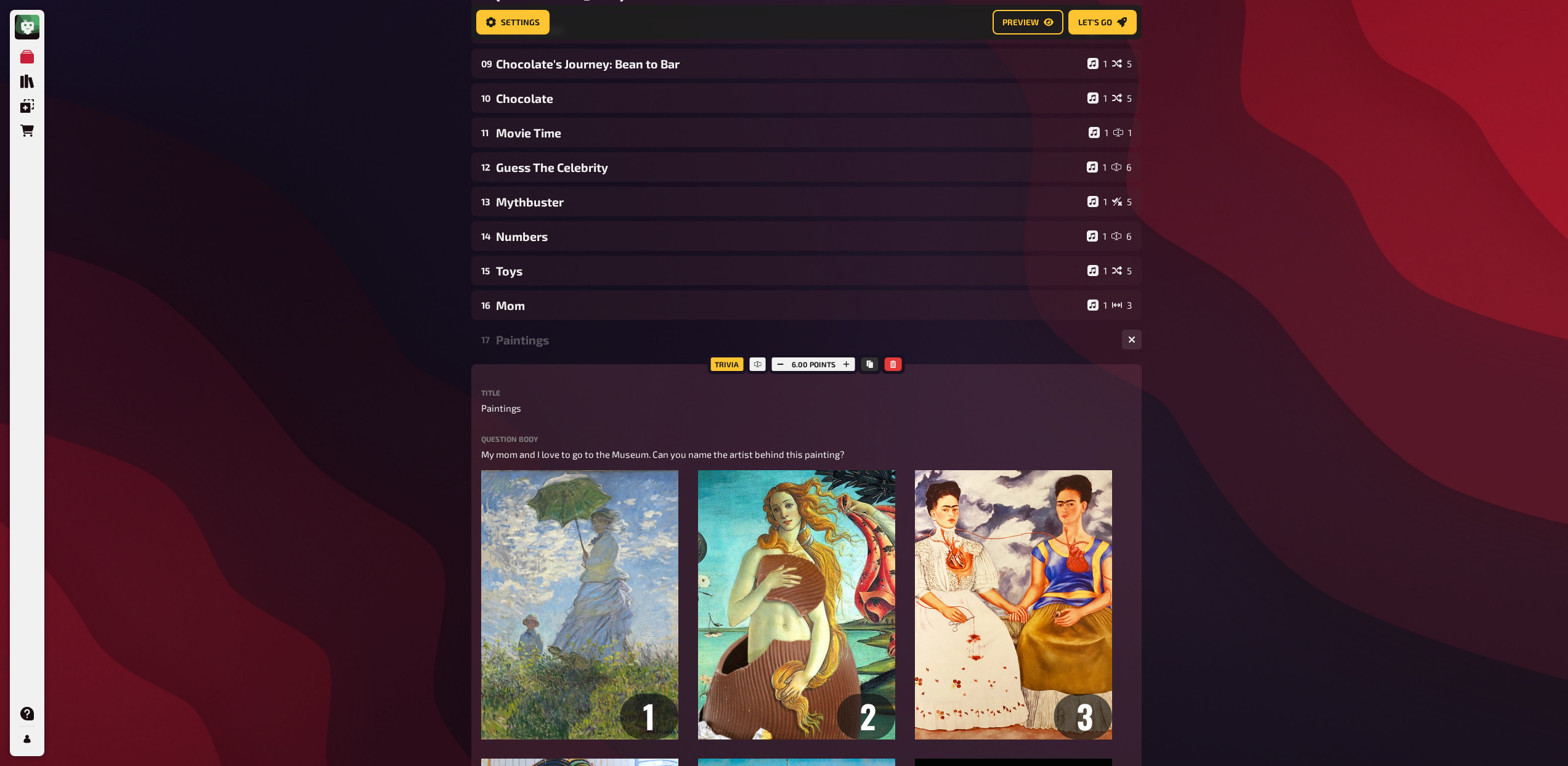
click at [536, 335] on div "Paintings" at bounding box center [804, 340] width 616 height 14
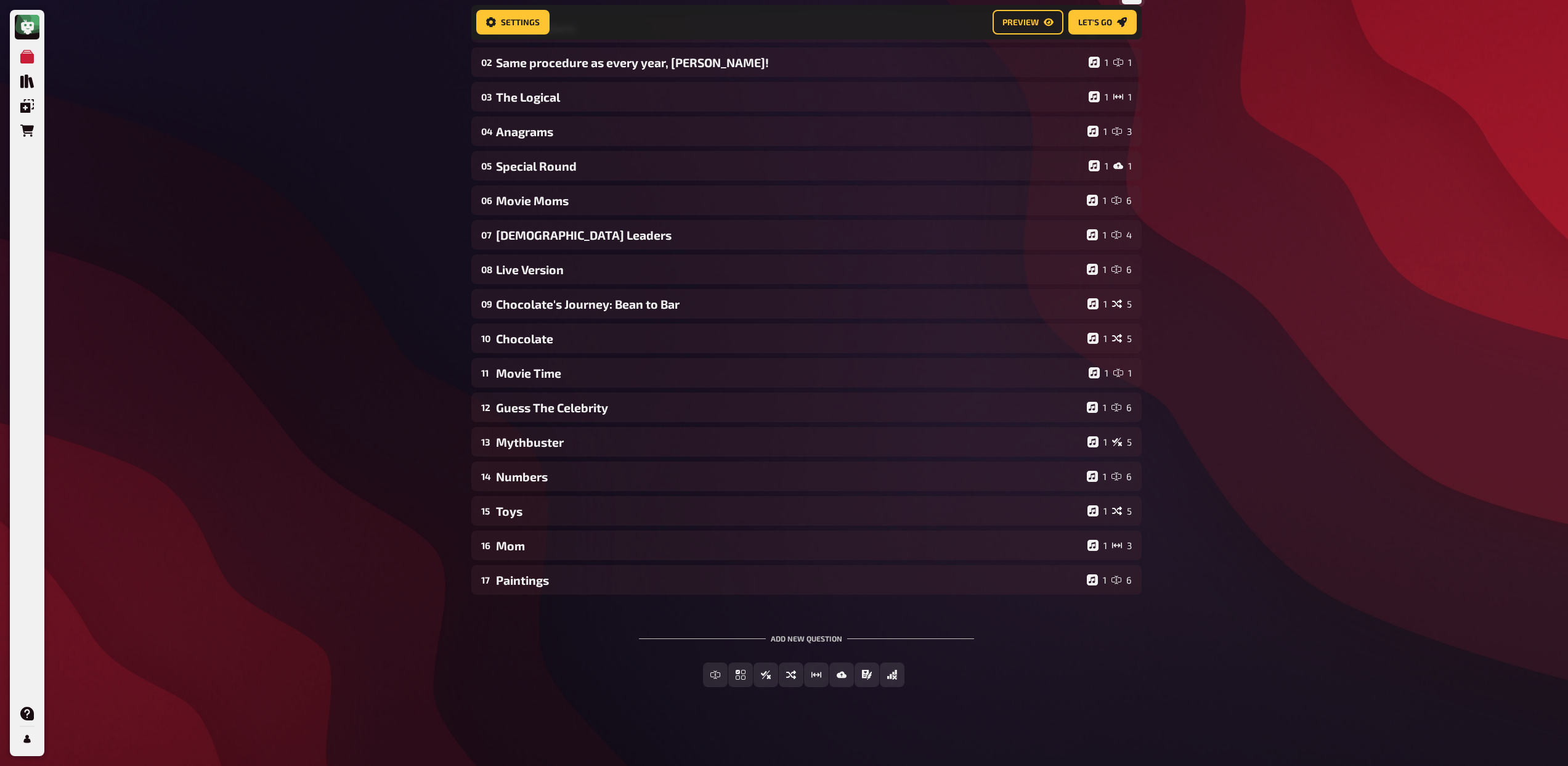
scroll to position [154, 0]
click at [661, 310] on div "Chocolate's Journey: Bean to Bar" at bounding box center [789, 304] width 587 height 14
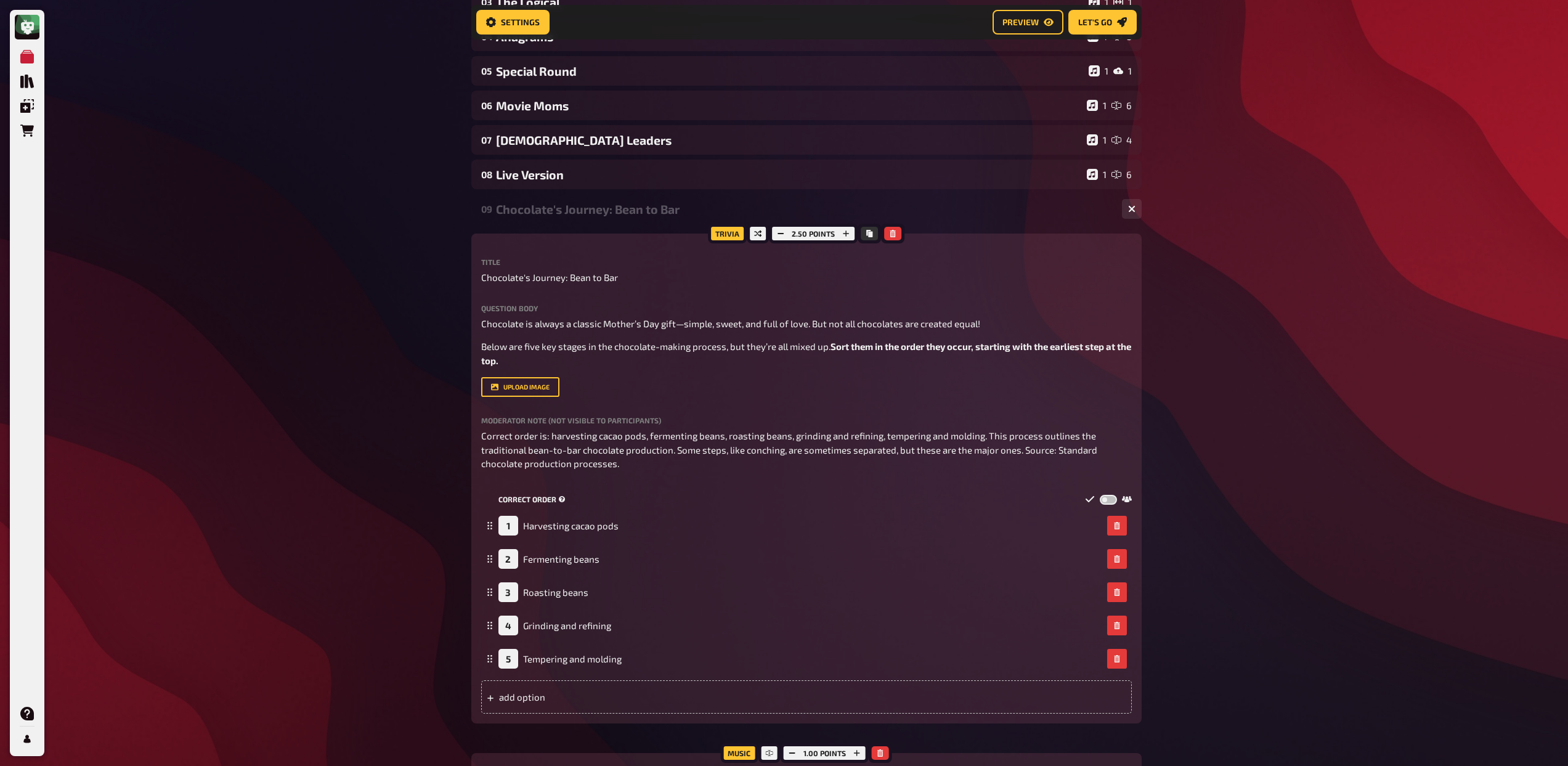
scroll to position [185, 0]
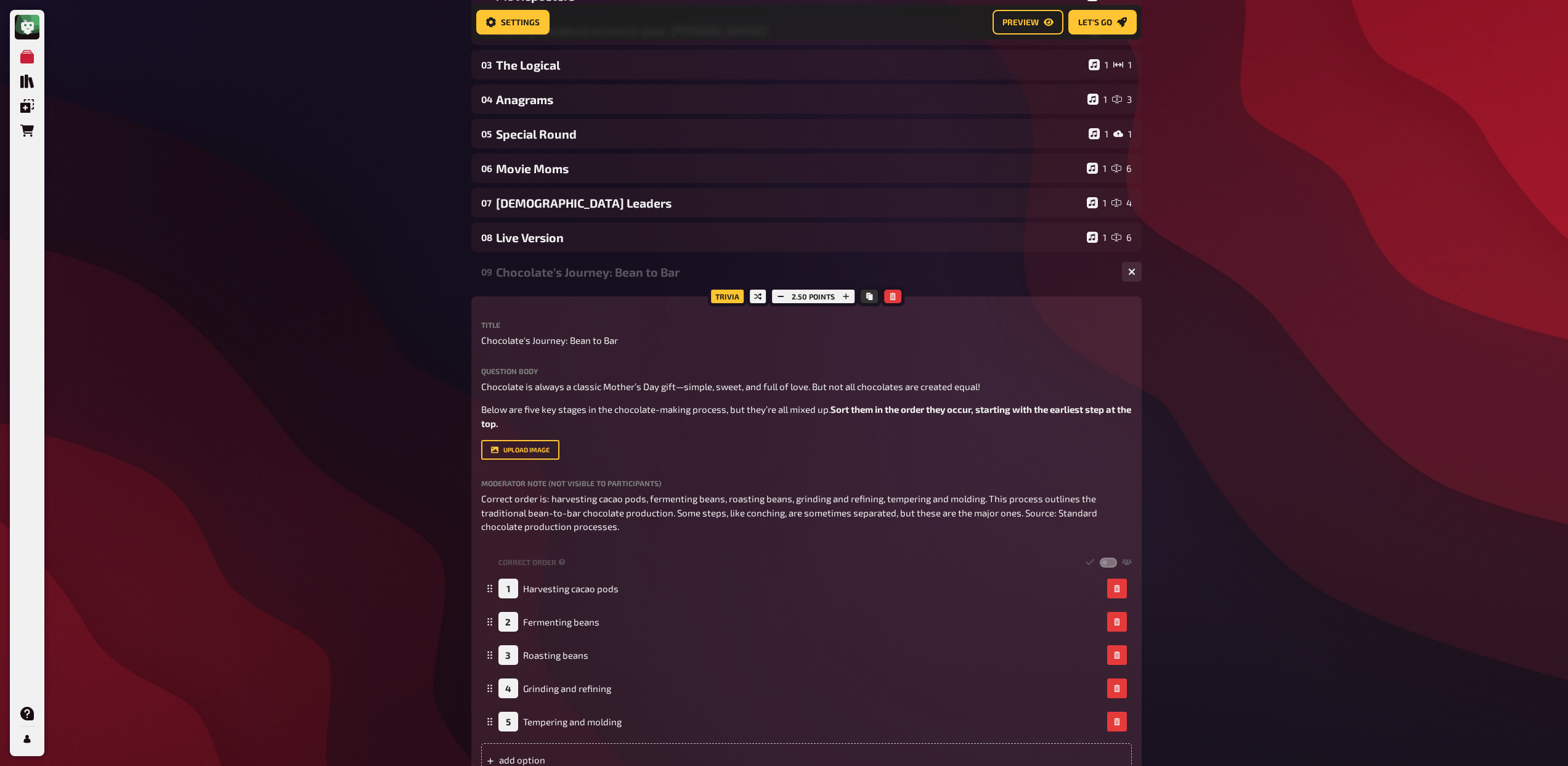
click at [624, 279] on div "09 Chocolate's Journey: Bean to Bar 1 5" at bounding box center [806, 272] width 670 height 30
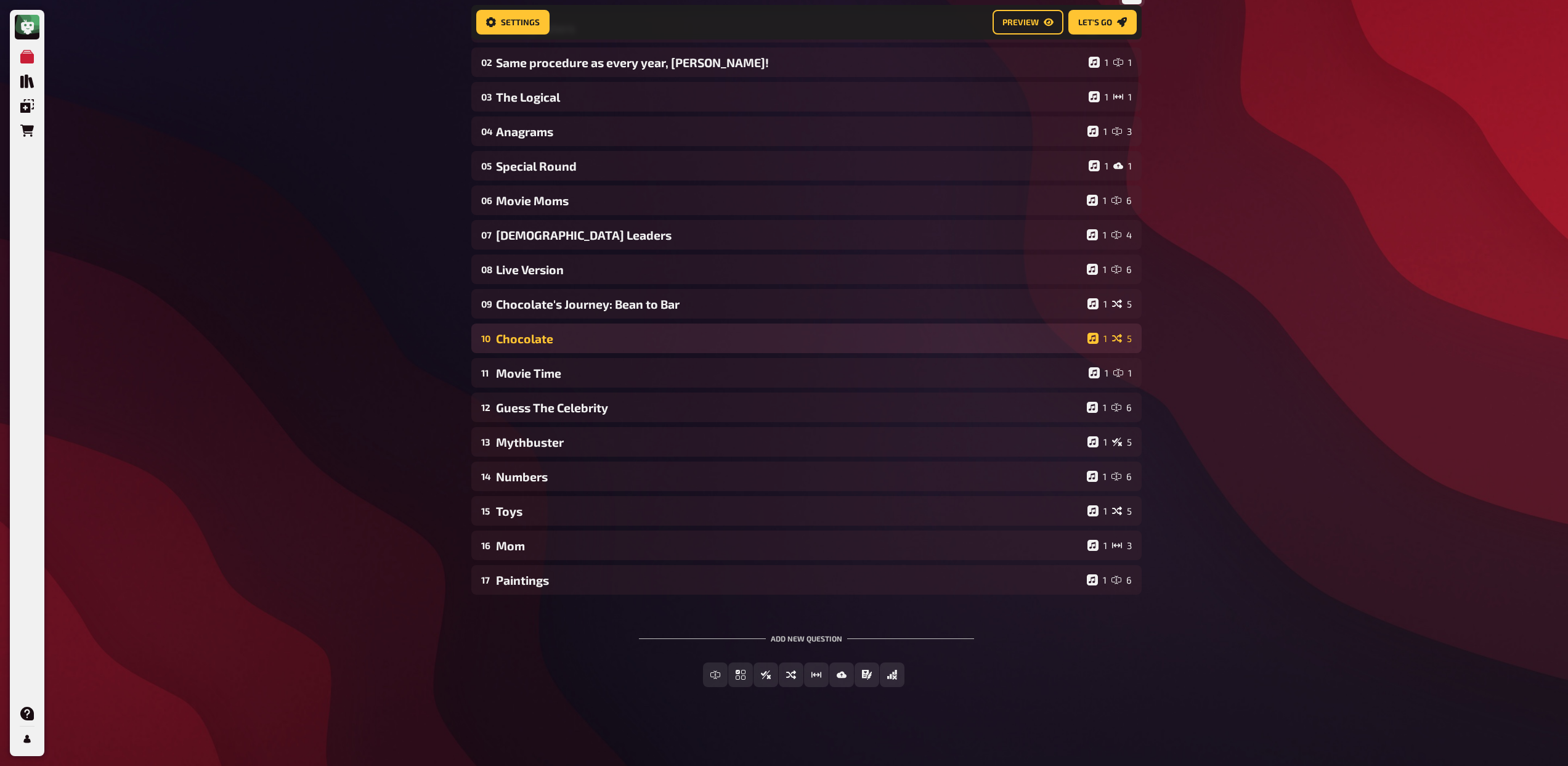
click at [632, 346] on div "10 Chocolate 1 5" at bounding box center [806, 338] width 670 height 30
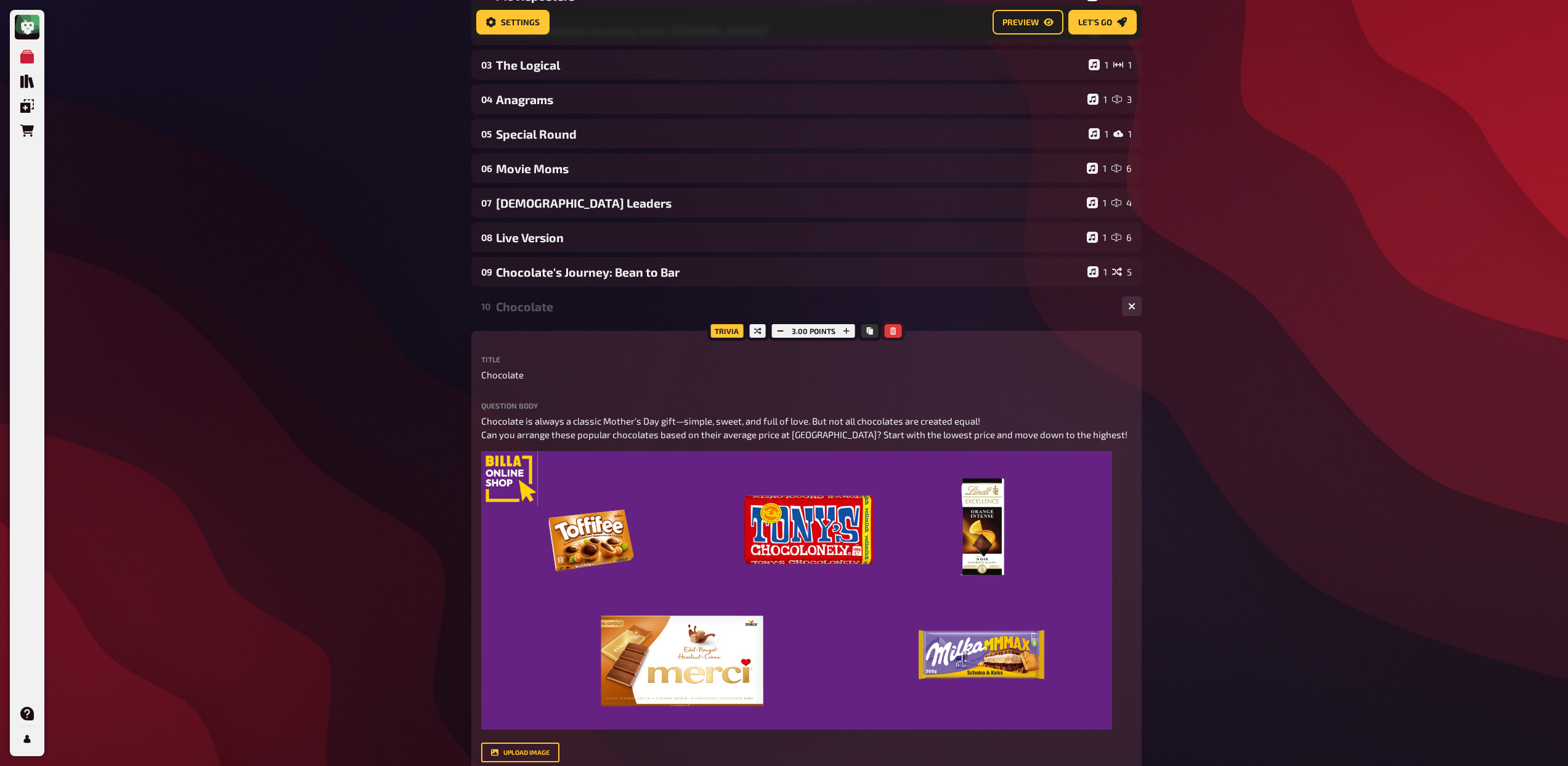
click at [896, 329] on button "button" at bounding box center [893, 330] width 17 height 13
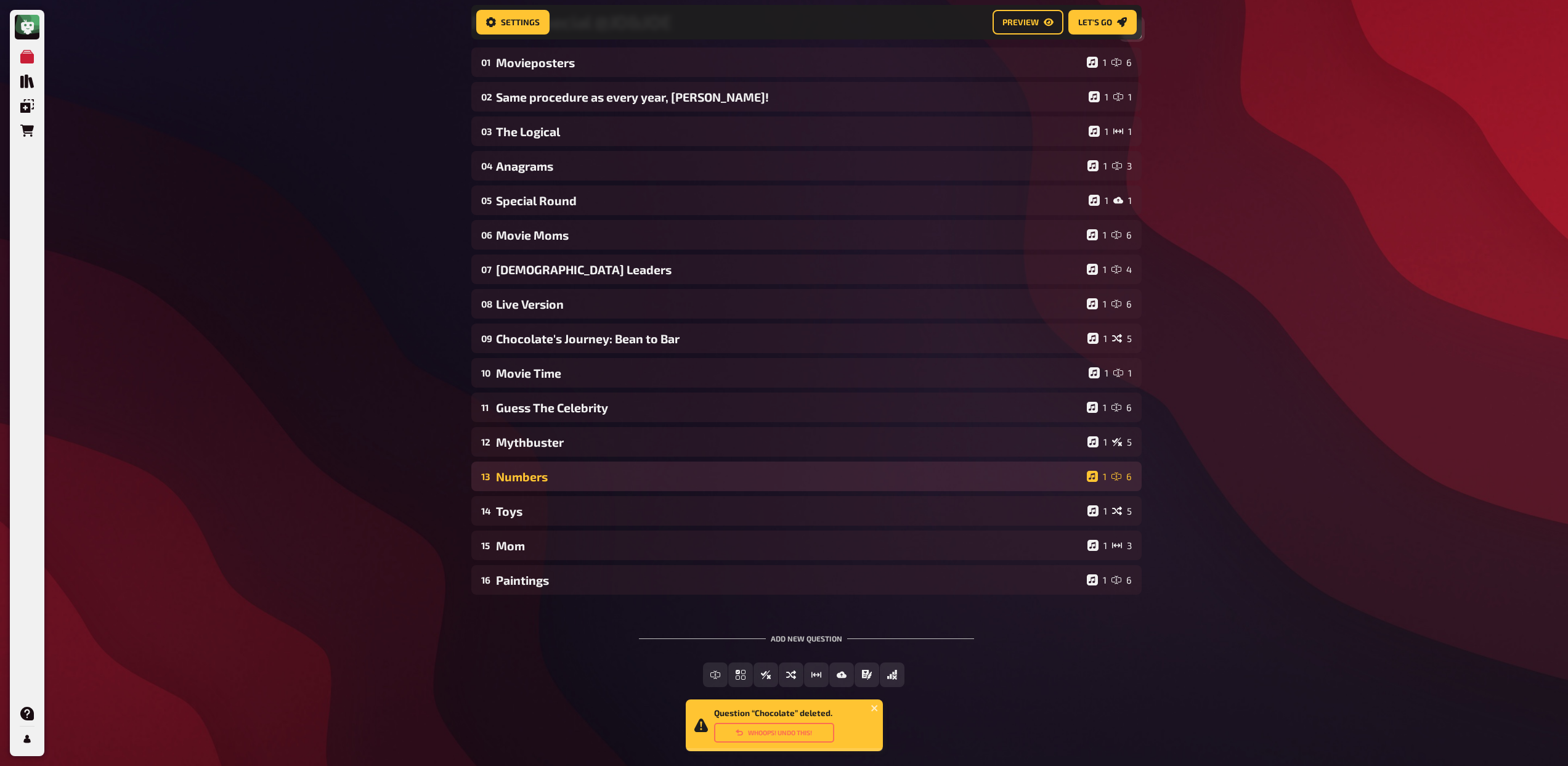
click at [583, 475] on div "Numbers" at bounding box center [789, 477] width 586 height 14
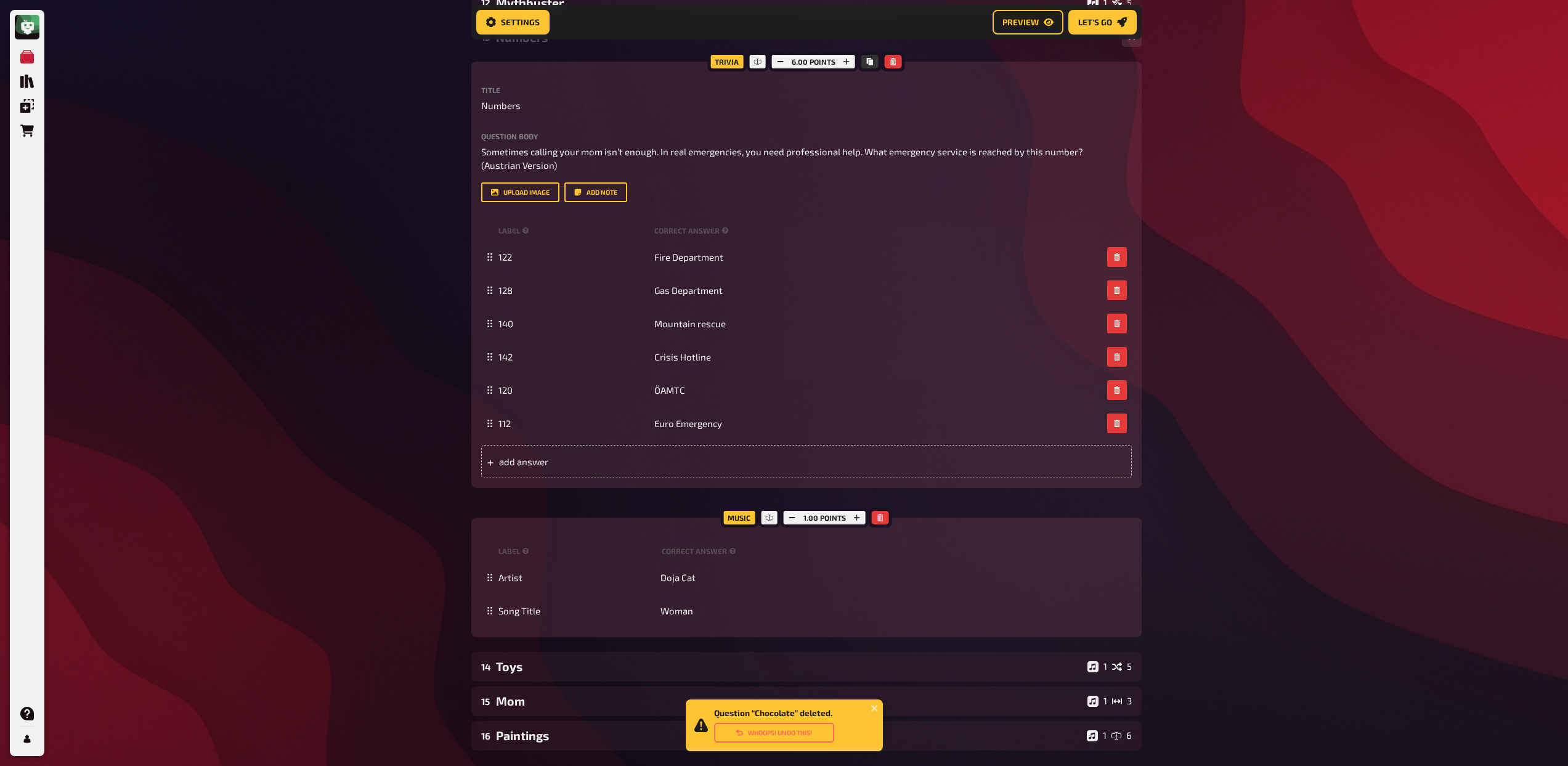
scroll to position [715, 0]
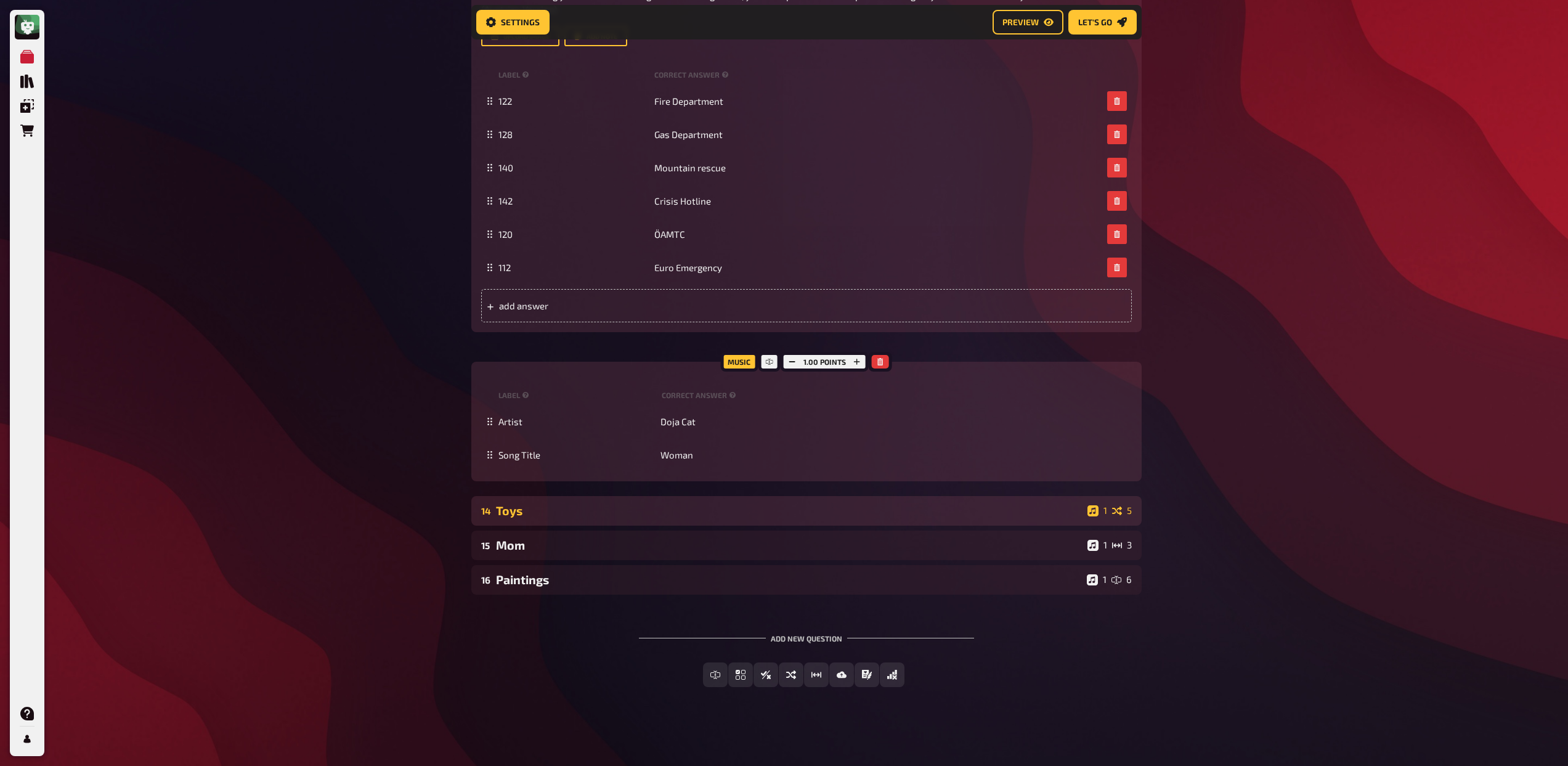
click at [551, 508] on div "Toys" at bounding box center [789, 510] width 587 height 14
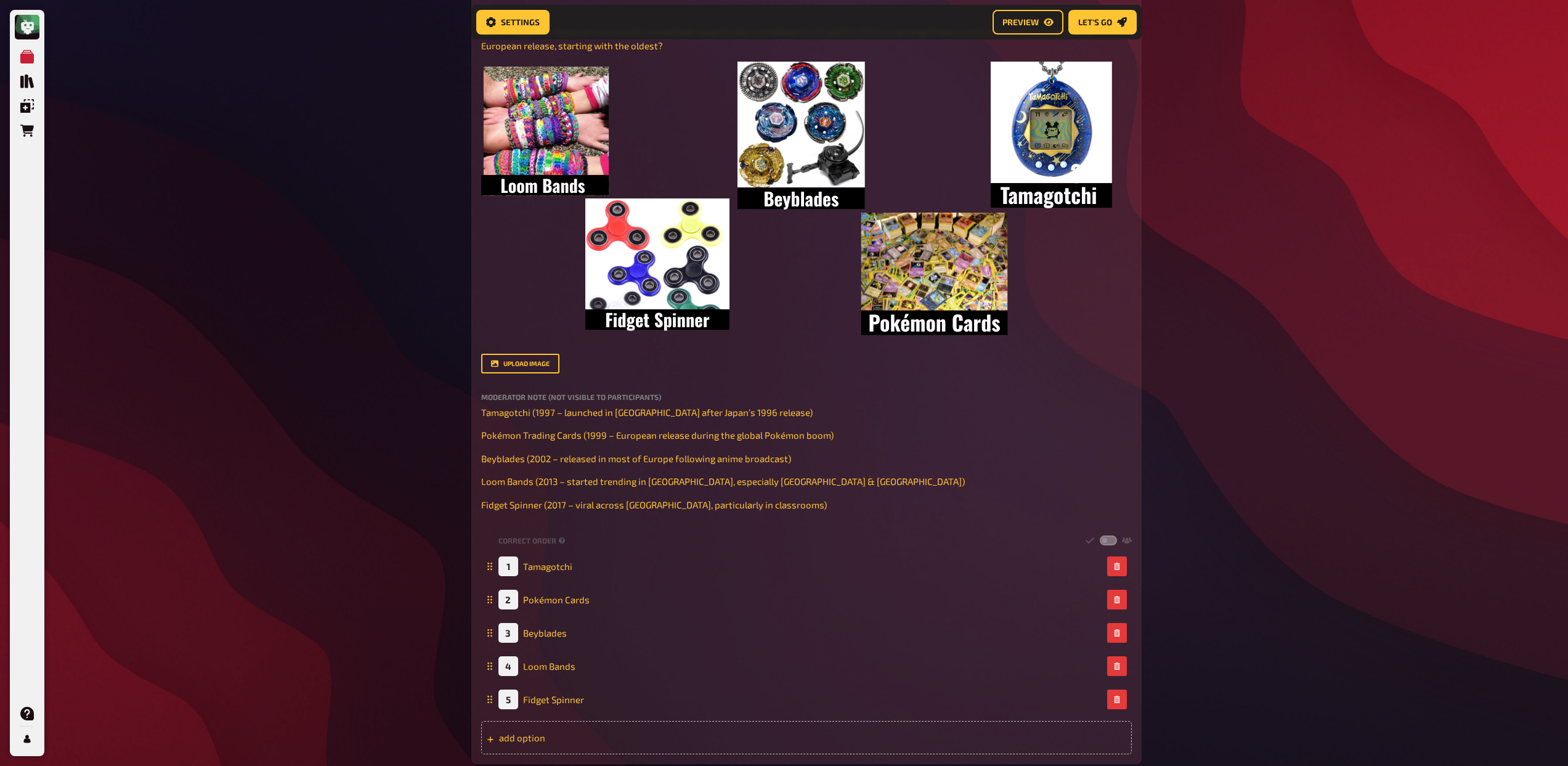
scroll to position [1719, 0]
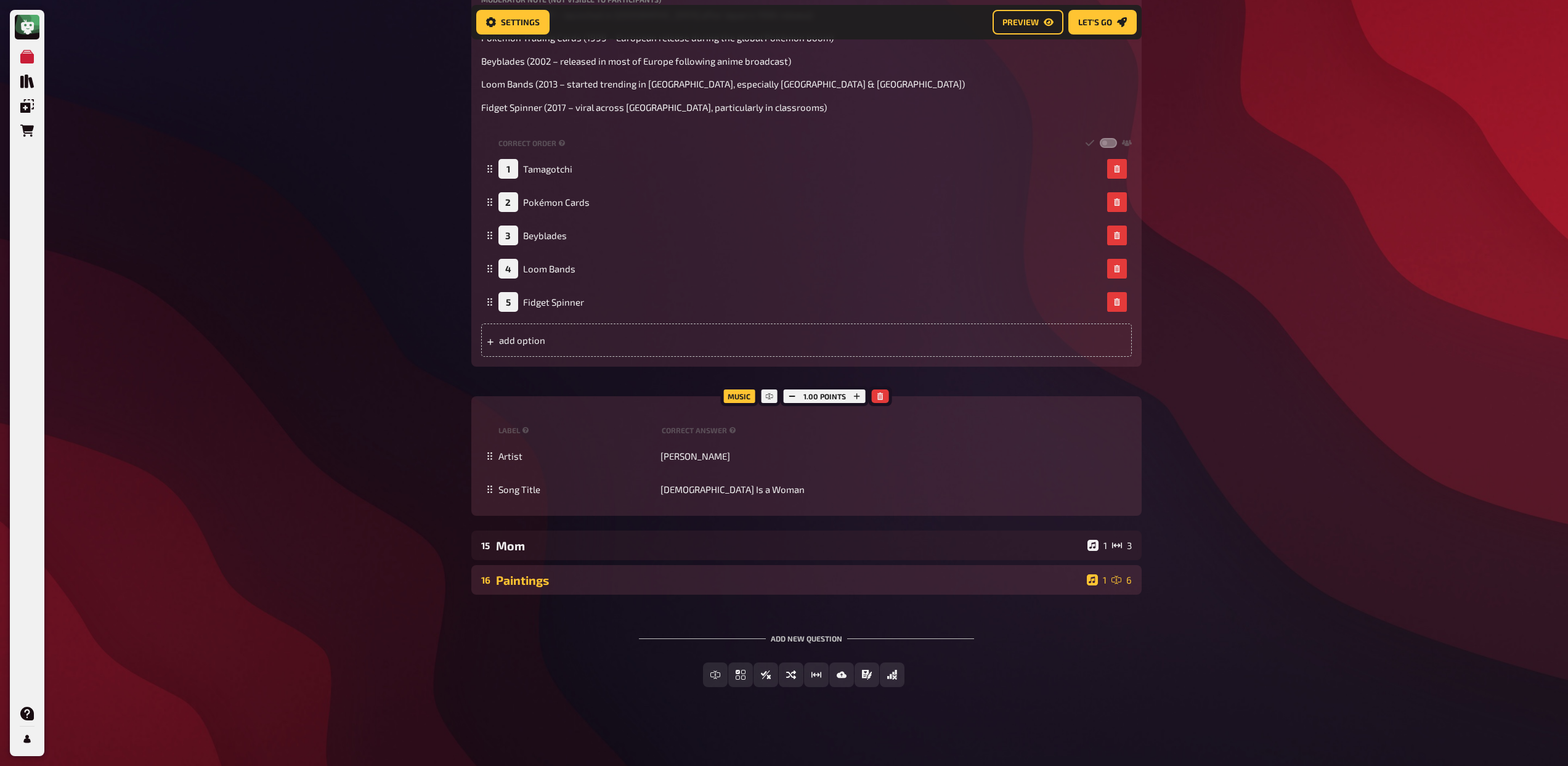
click at [574, 592] on div "16 Paintings 1 6" at bounding box center [806, 580] width 670 height 30
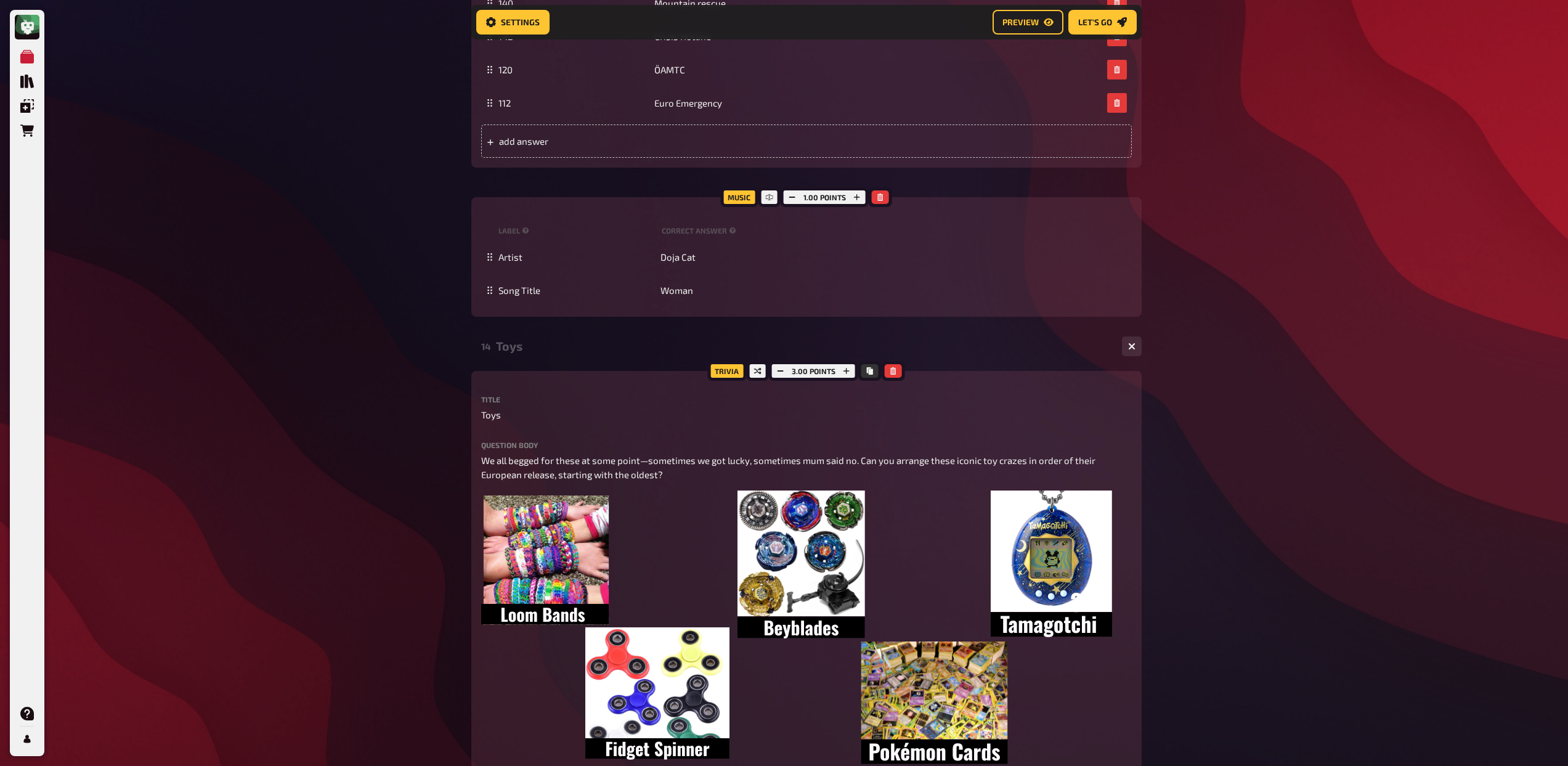
scroll to position [481, 0]
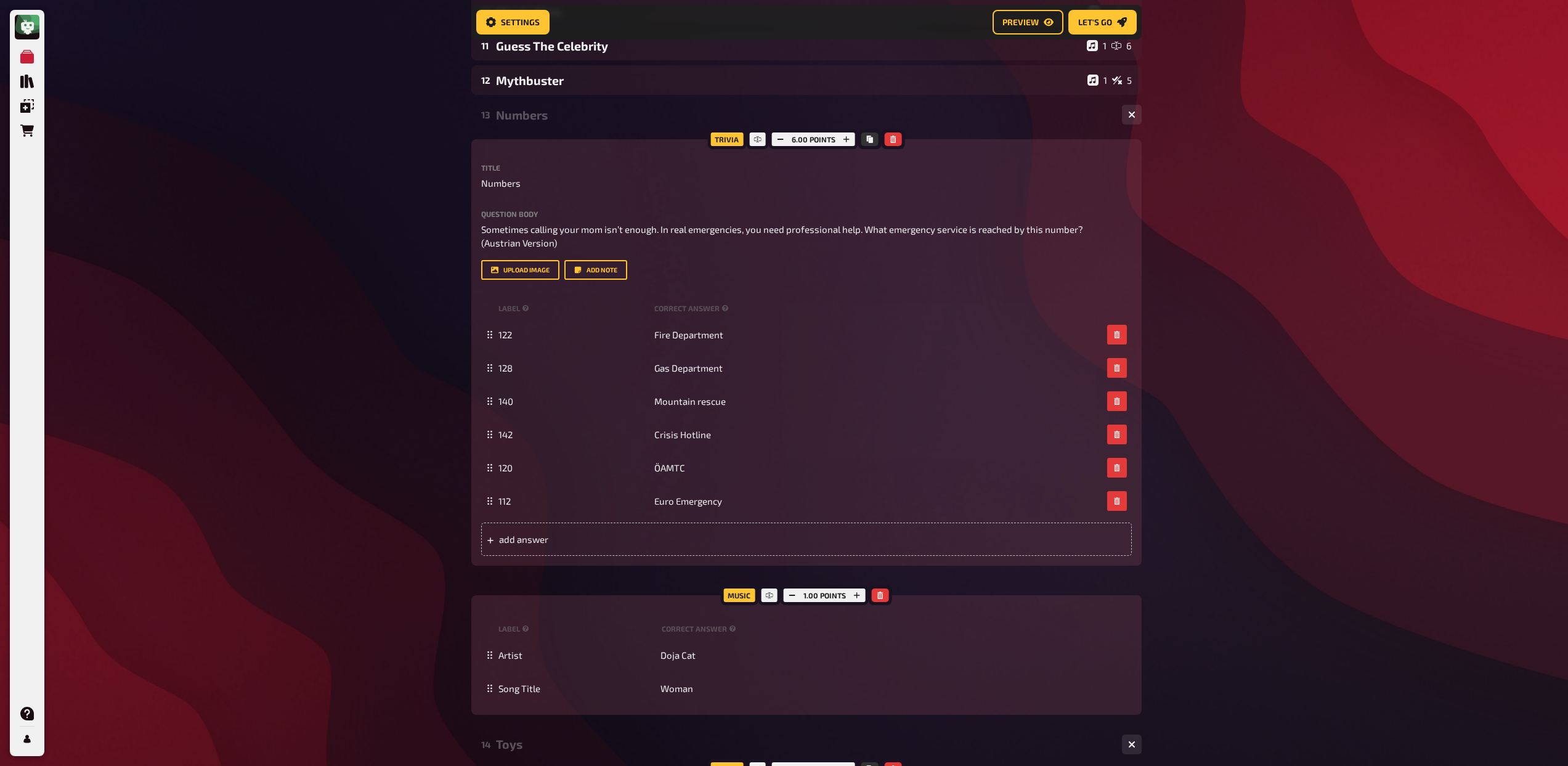
click at [509, 740] on div "Toys" at bounding box center [804, 744] width 616 height 14
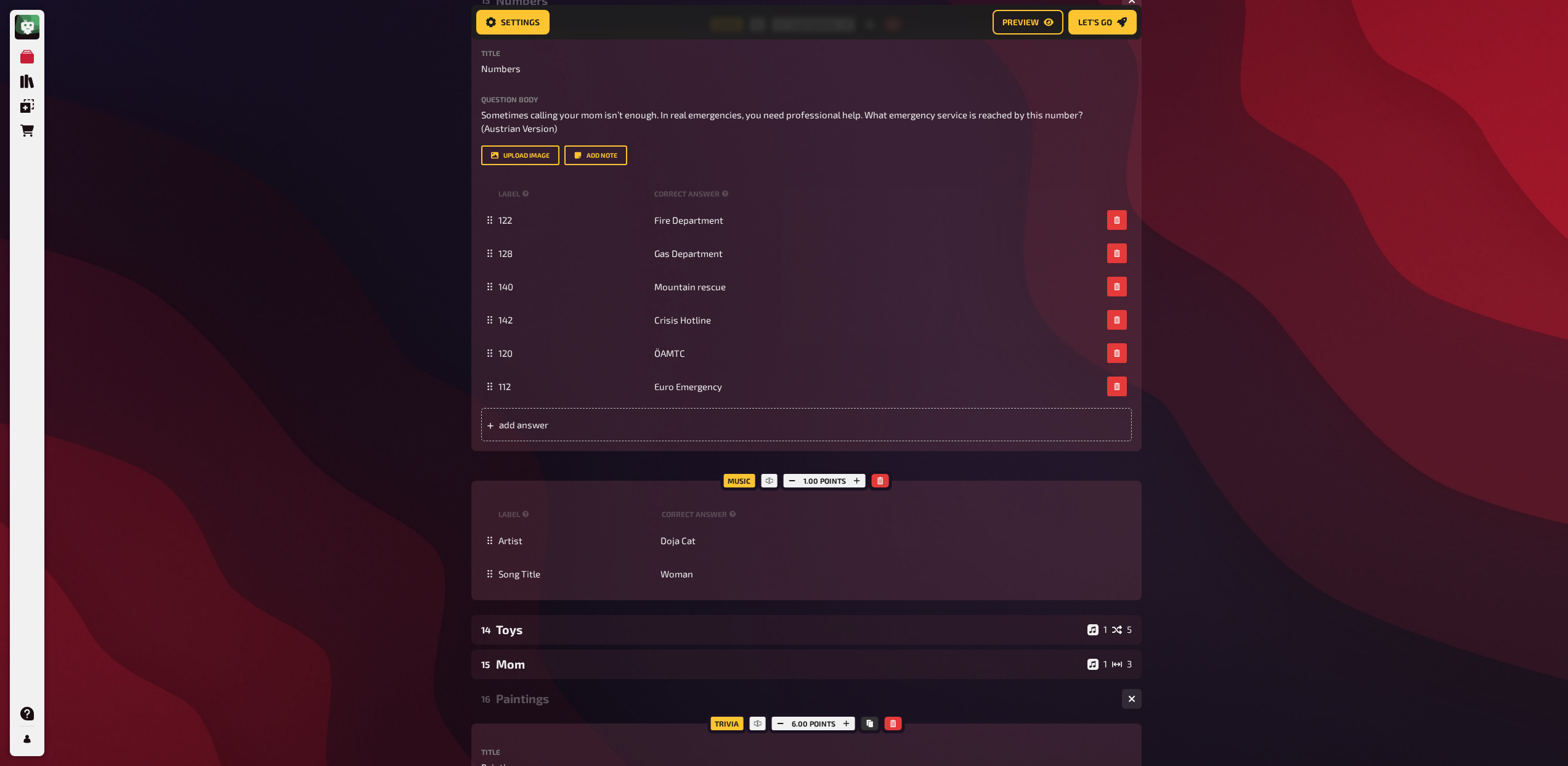
scroll to position [902, 0]
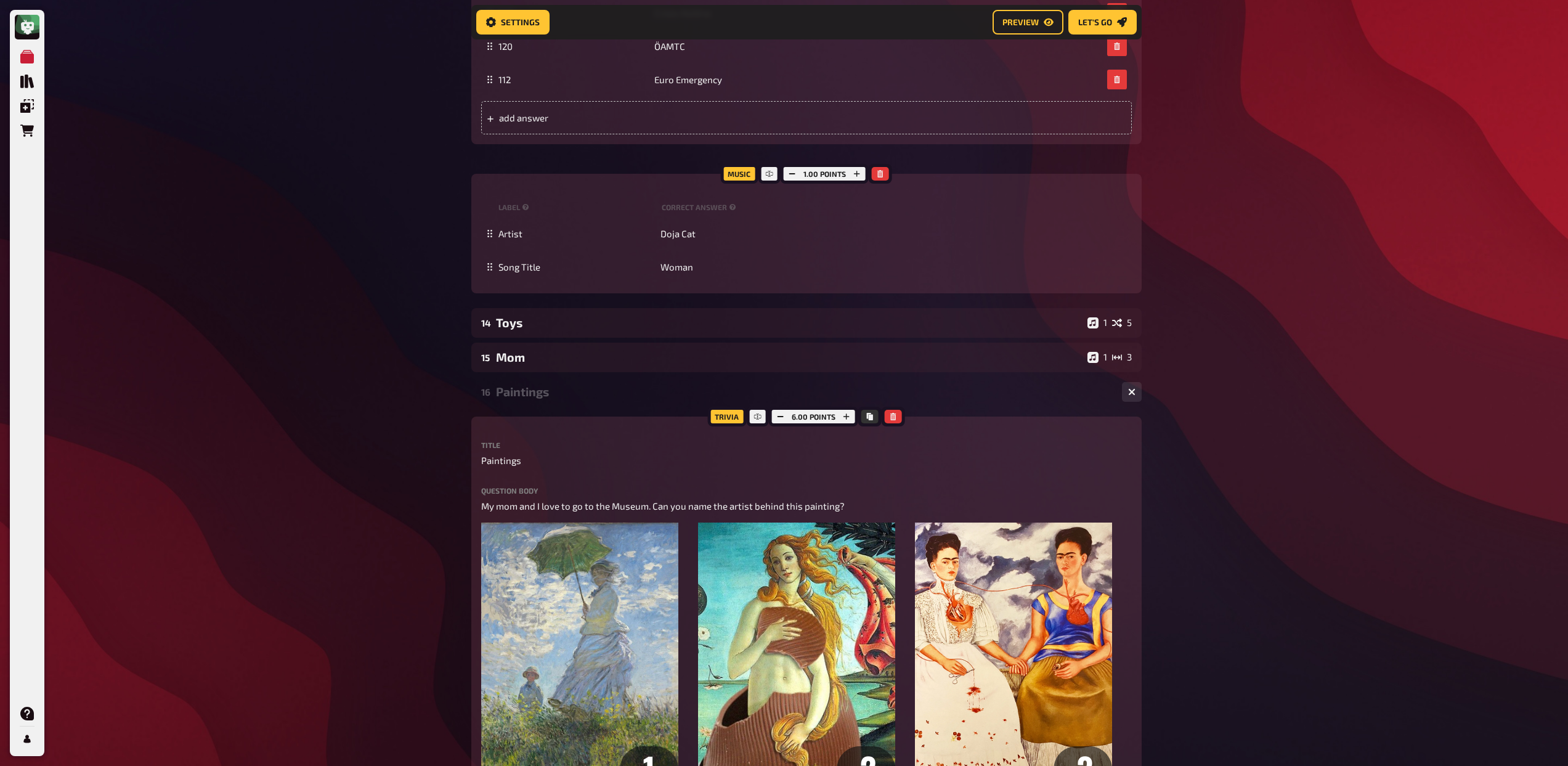
click at [531, 385] on div "Paintings" at bounding box center [804, 391] width 616 height 14
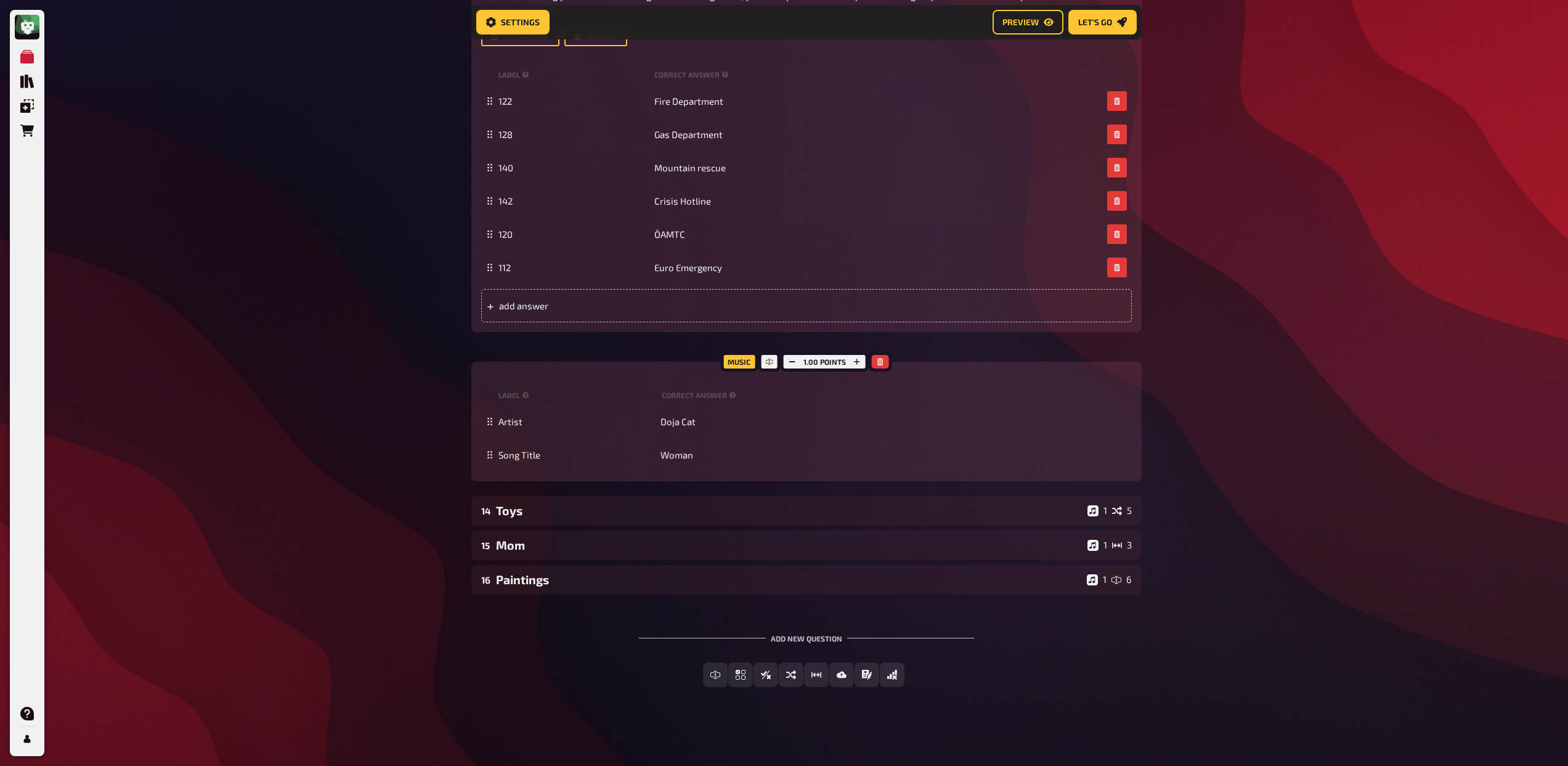
scroll to position [457, 0]
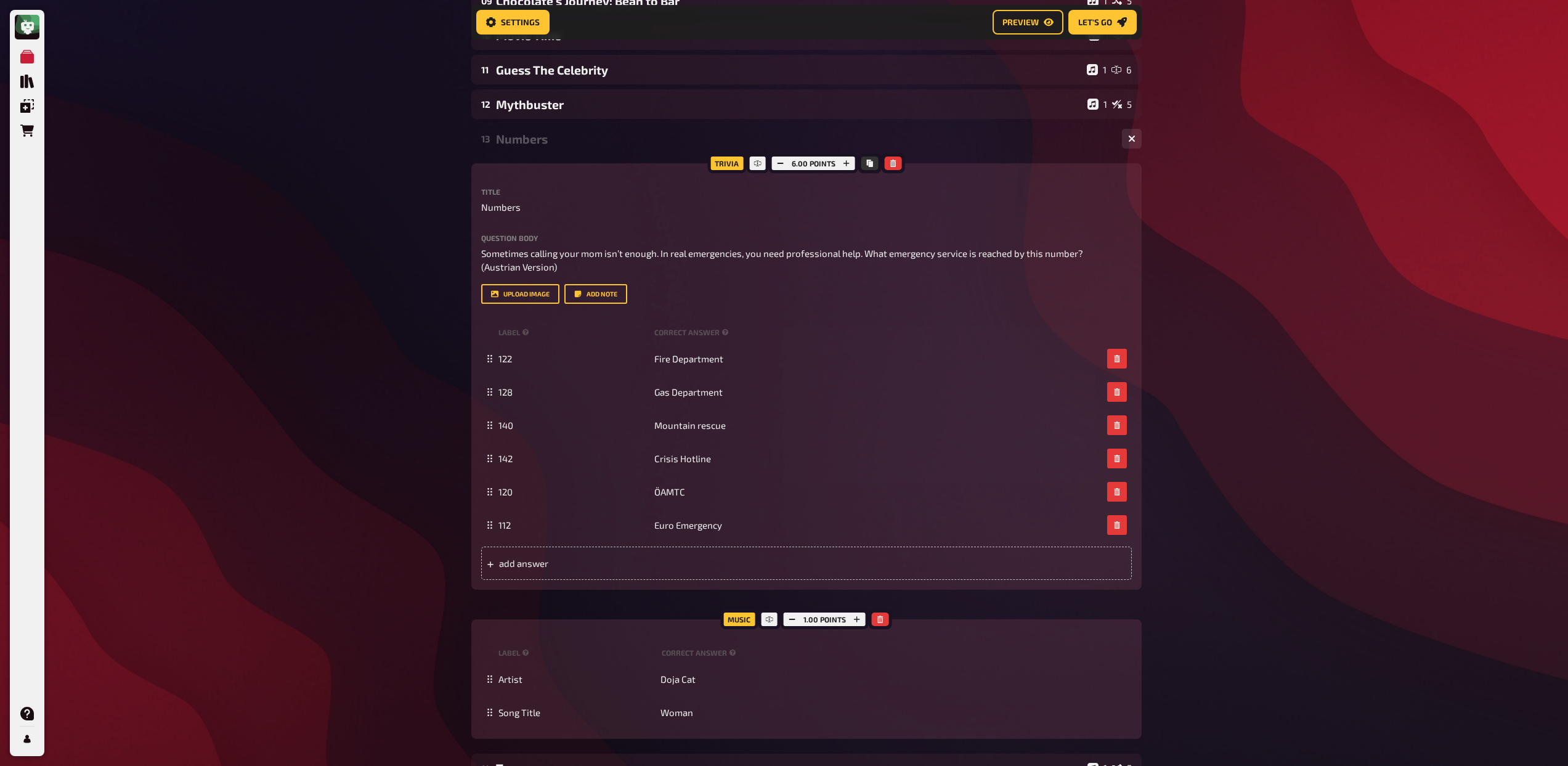
click at [533, 132] on div "Numbers" at bounding box center [804, 139] width 616 height 14
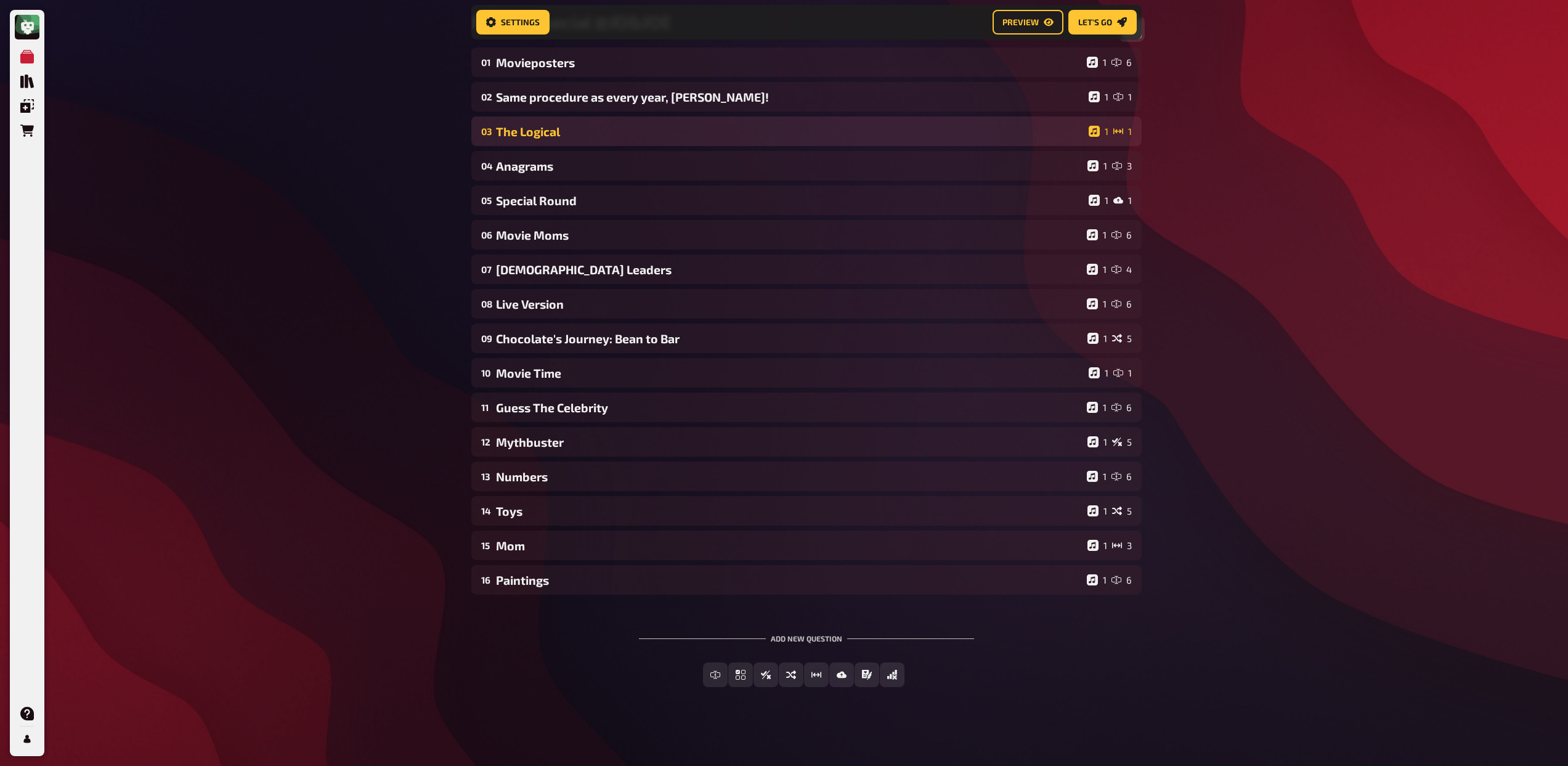
scroll to position [119, 0]
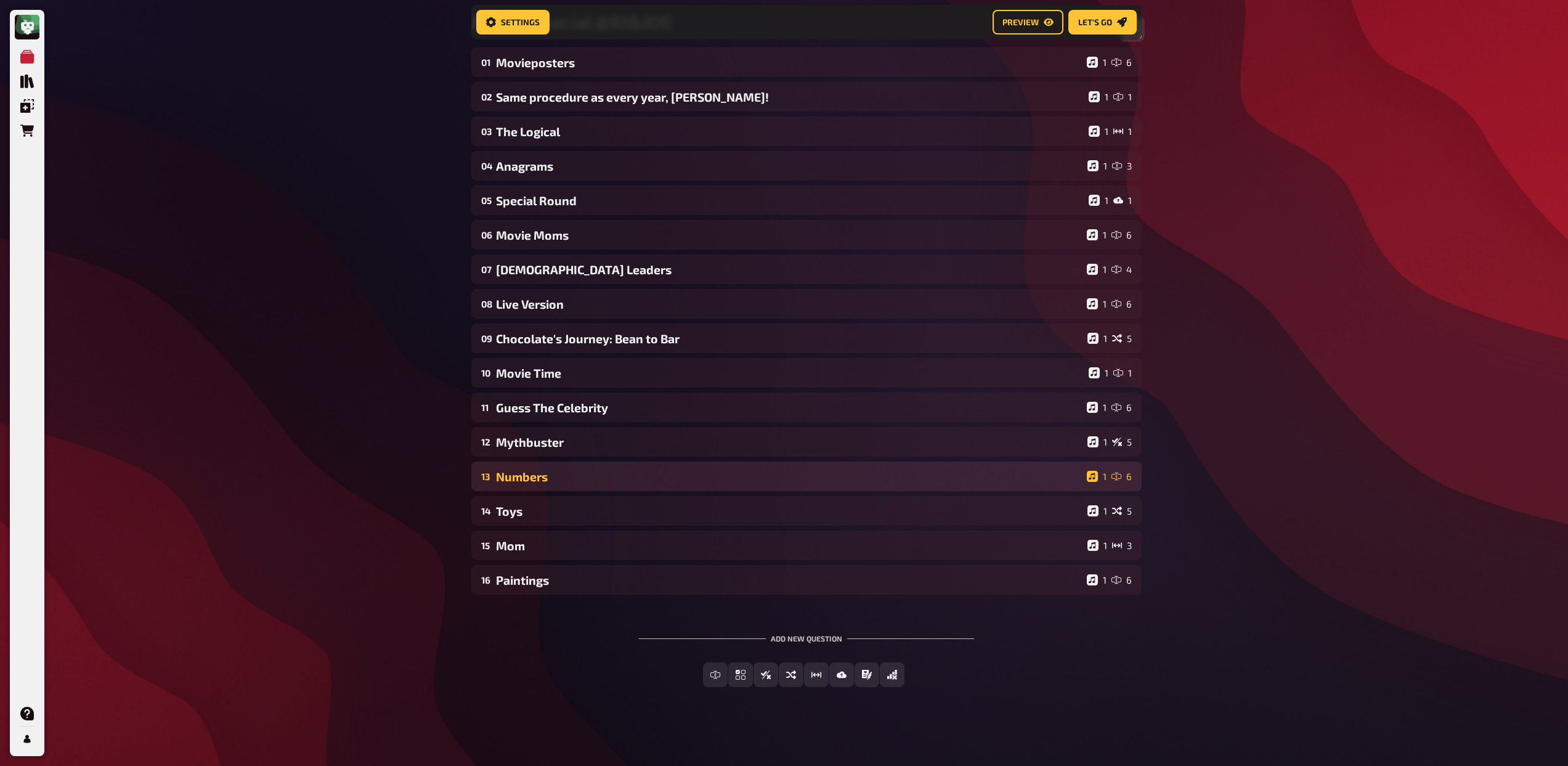
click at [576, 479] on div "Numbers" at bounding box center [789, 477] width 586 height 14
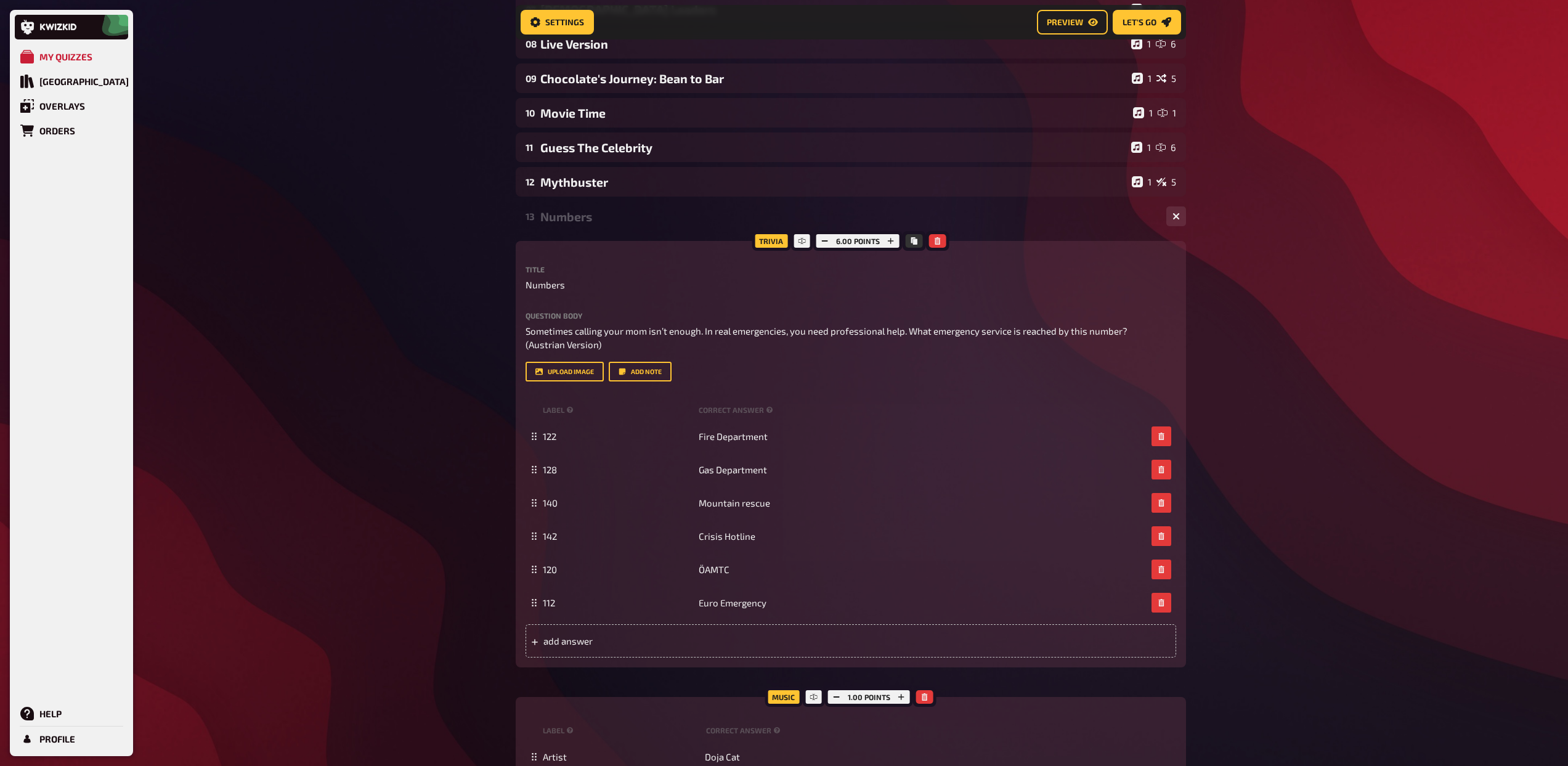
scroll to position [224, 0]
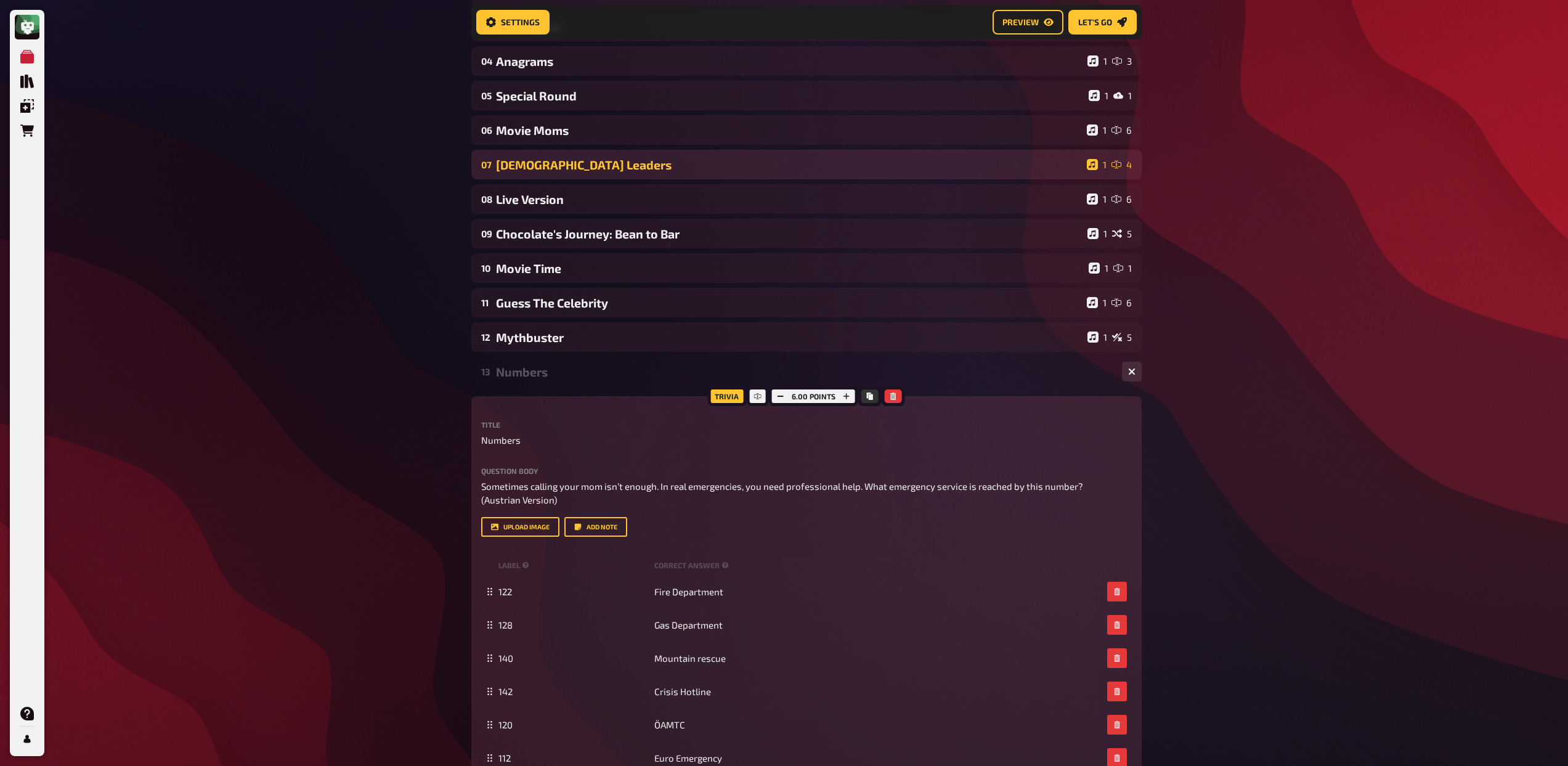
click at [559, 161] on div "[DEMOGRAPHIC_DATA] Leaders" at bounding box center [789, 164] width 586 height 14
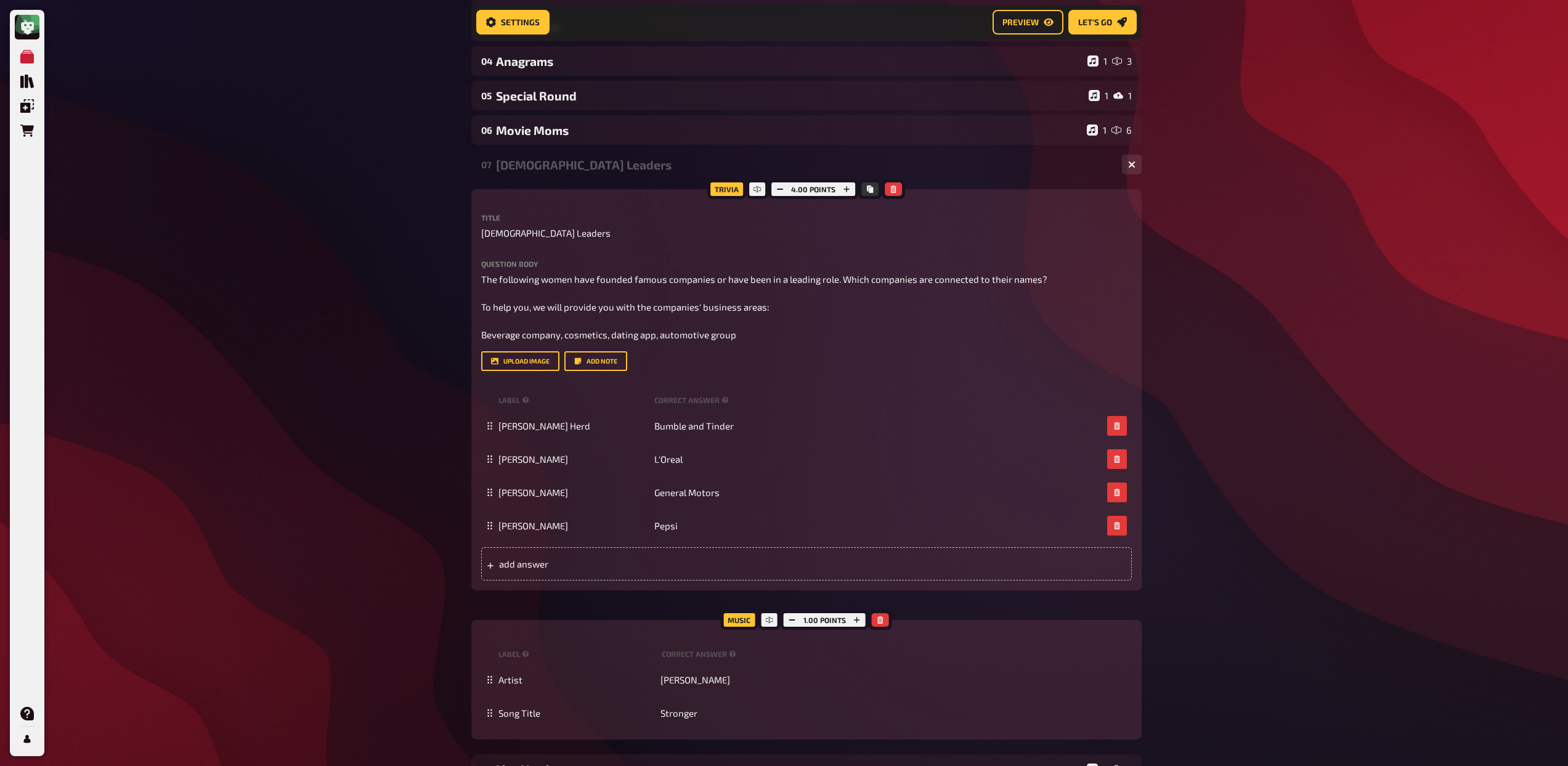
click at [575, 168] on div "[DEMOGRAPHIC_DATA] Leaders" at bounding box center [804, 164] width 616 height 14
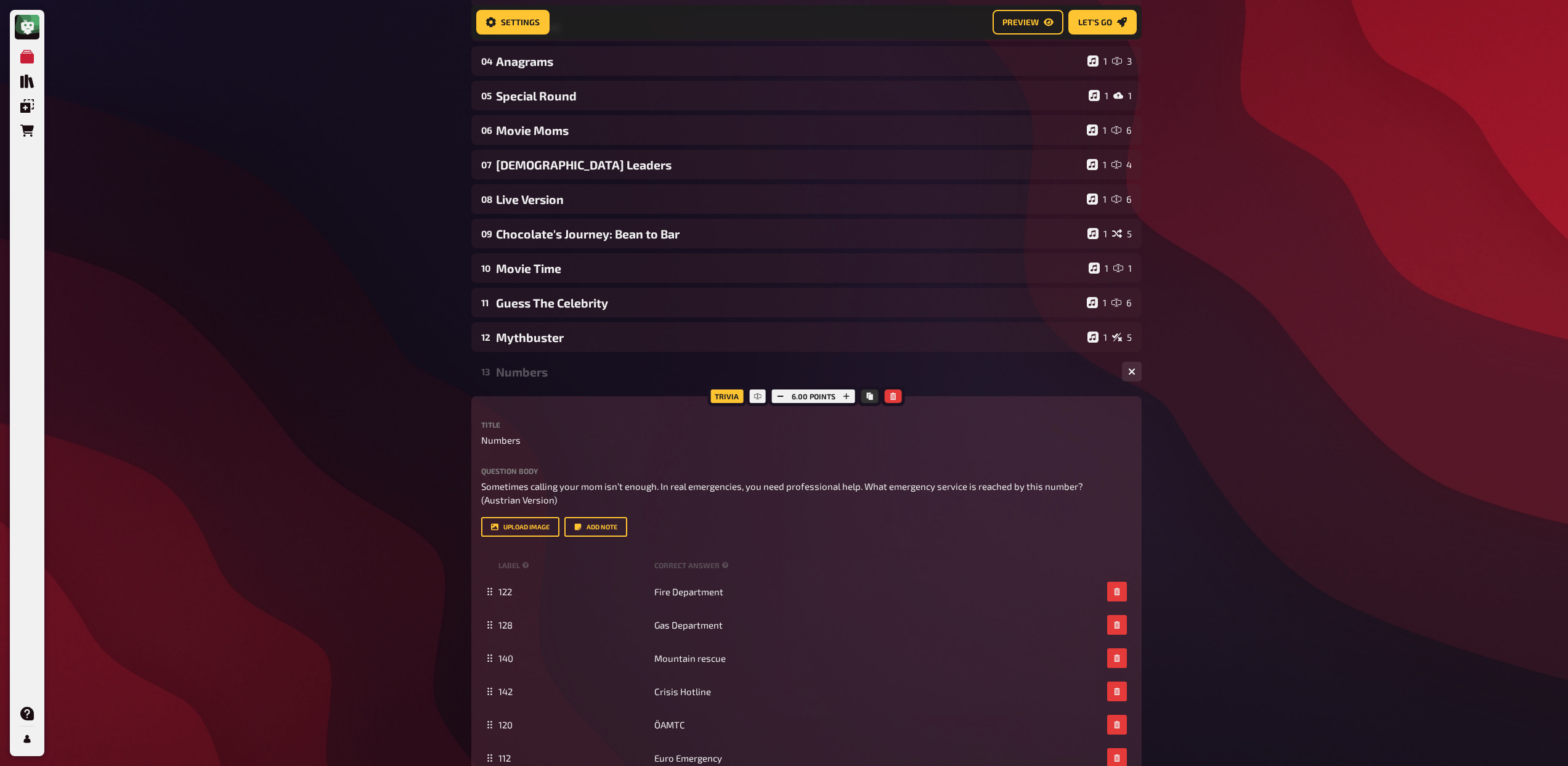
click at [541, 370] on div "Numbers" at bounding box center [804, 372] width 616 height 14
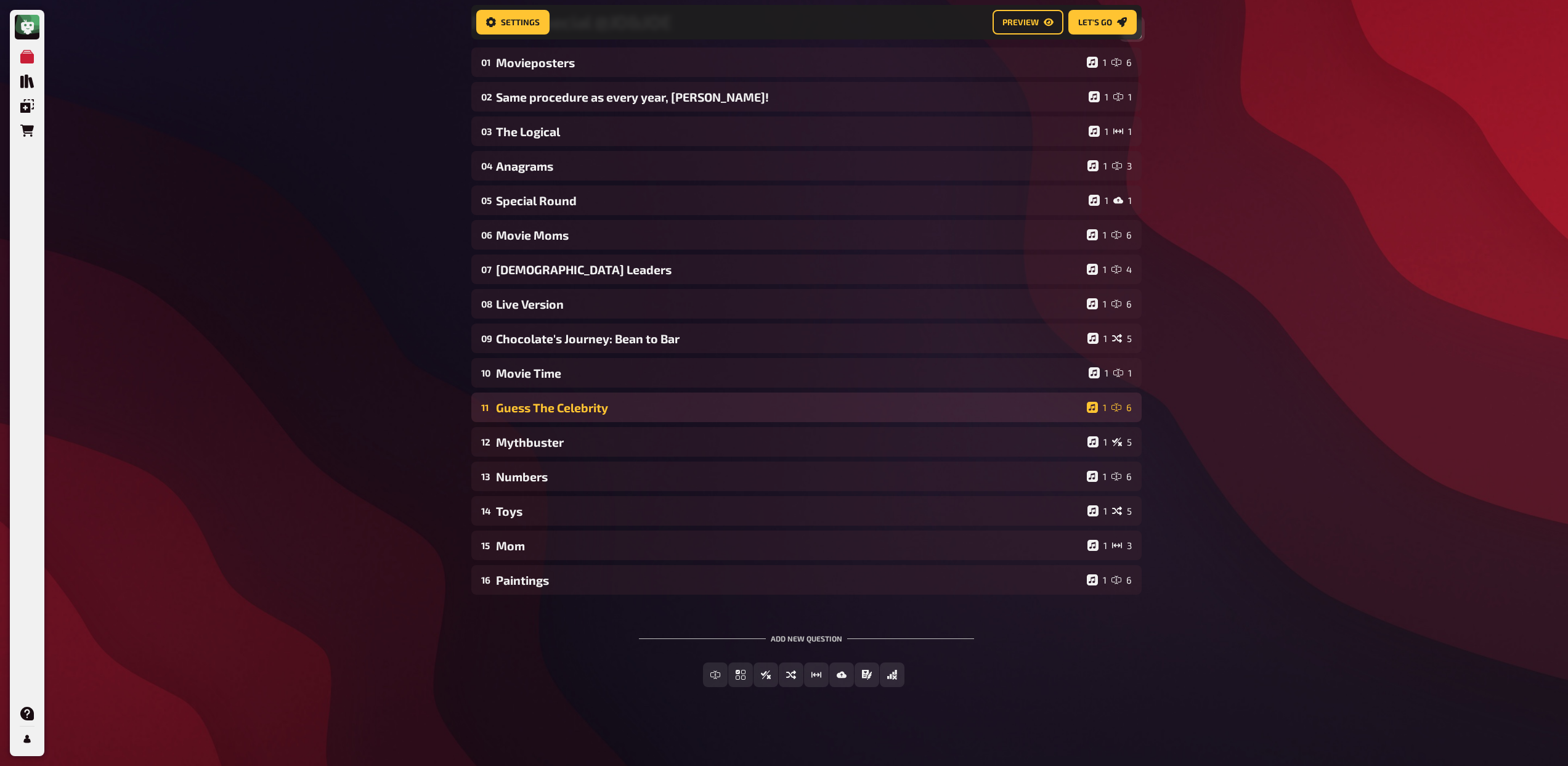
scroll to position [119, 0]
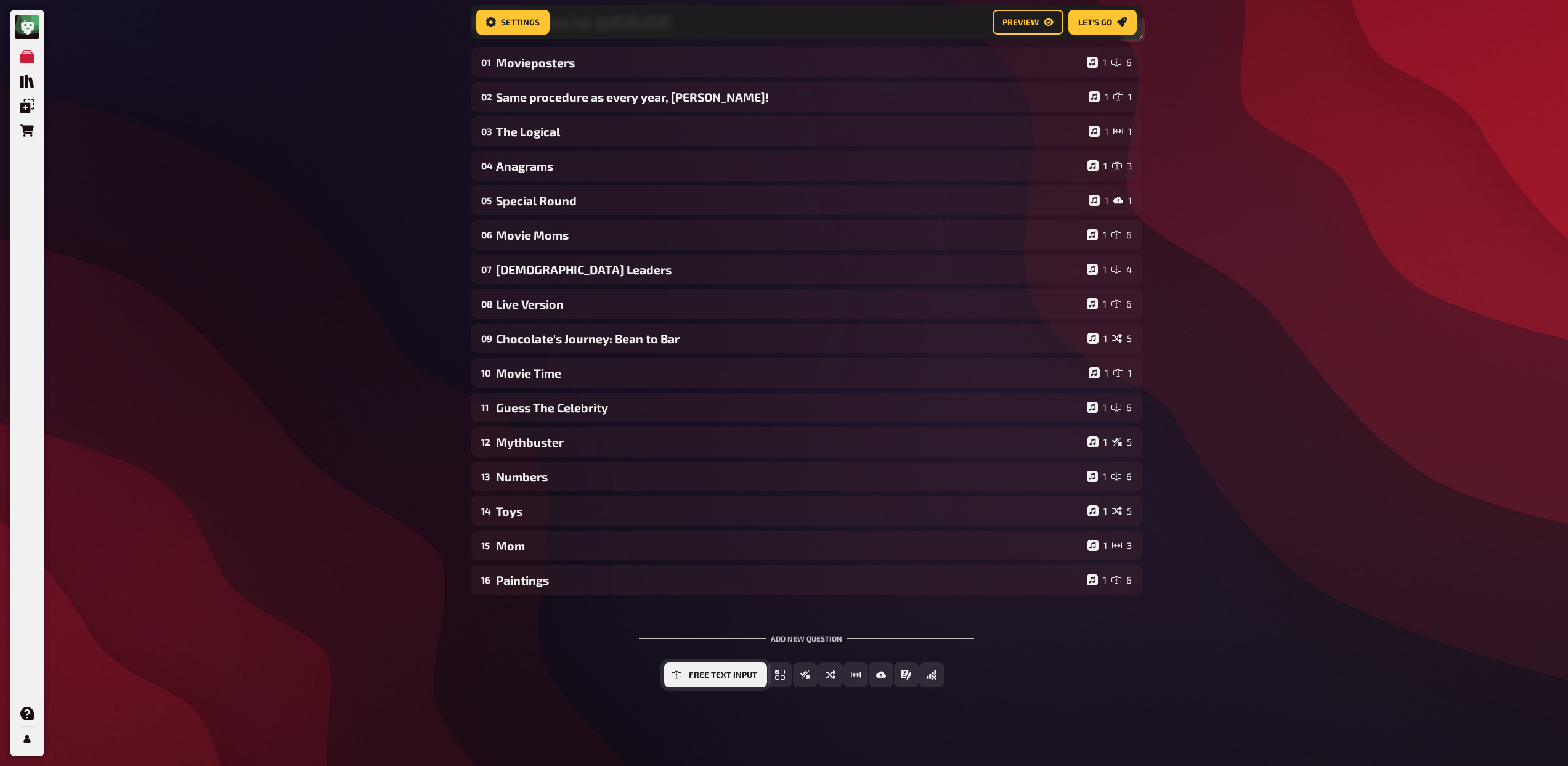
click at [714, 669] on button "Free Text Input" at bounding box center [716, 675] width 103 height 25
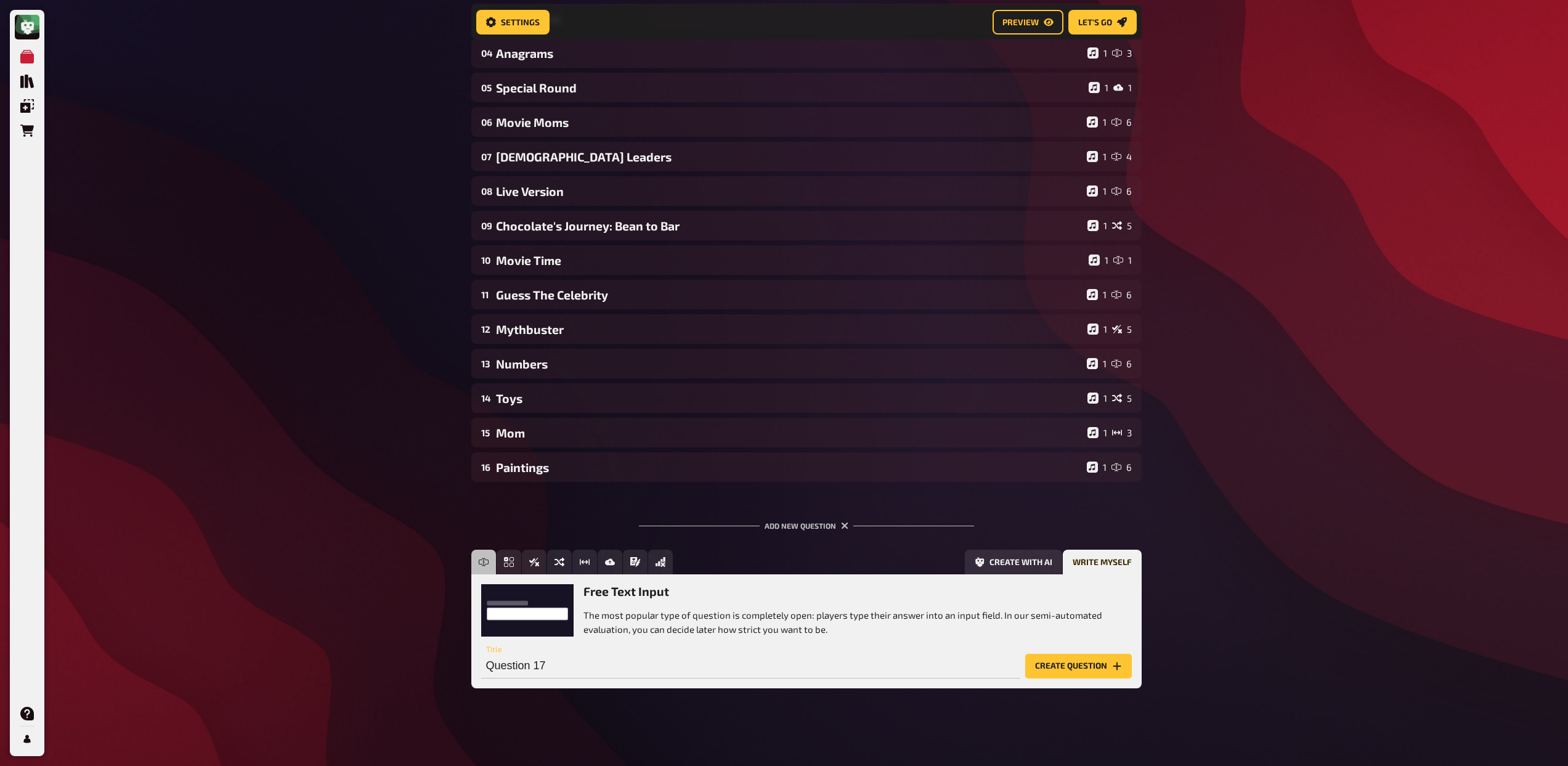
scroll to position [233, 0]
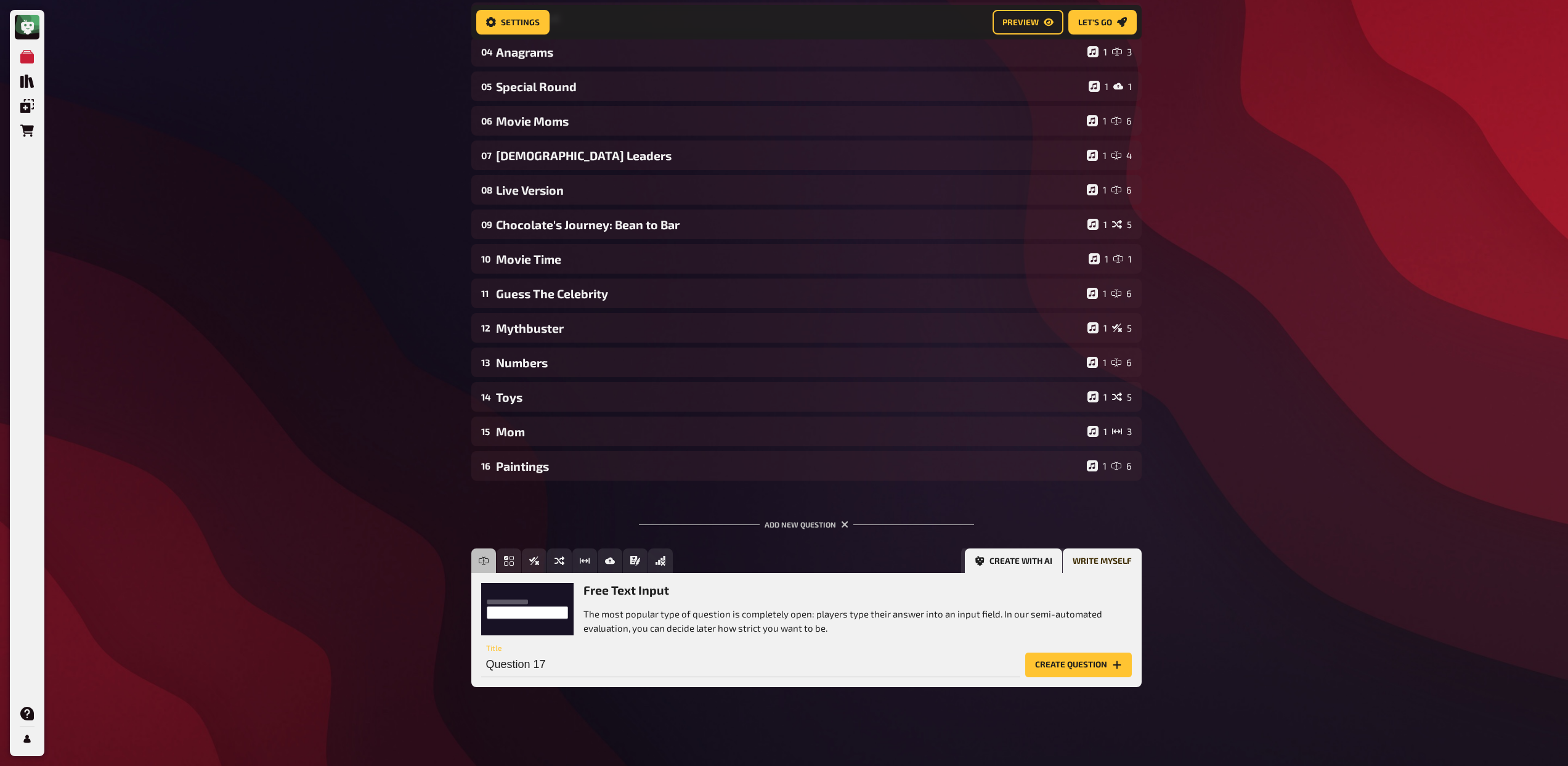
click at [1041, 559] on button "Create with AI" at bounding box center [1013, 561] width 97 height 25
click at [692, 673] on input "text" at bounding box center [728, 665] width 493 height 25
type input "Mother Nature"
click at [997, 669] on button "Options" at bounding box center [994, 665] width 30 height 25
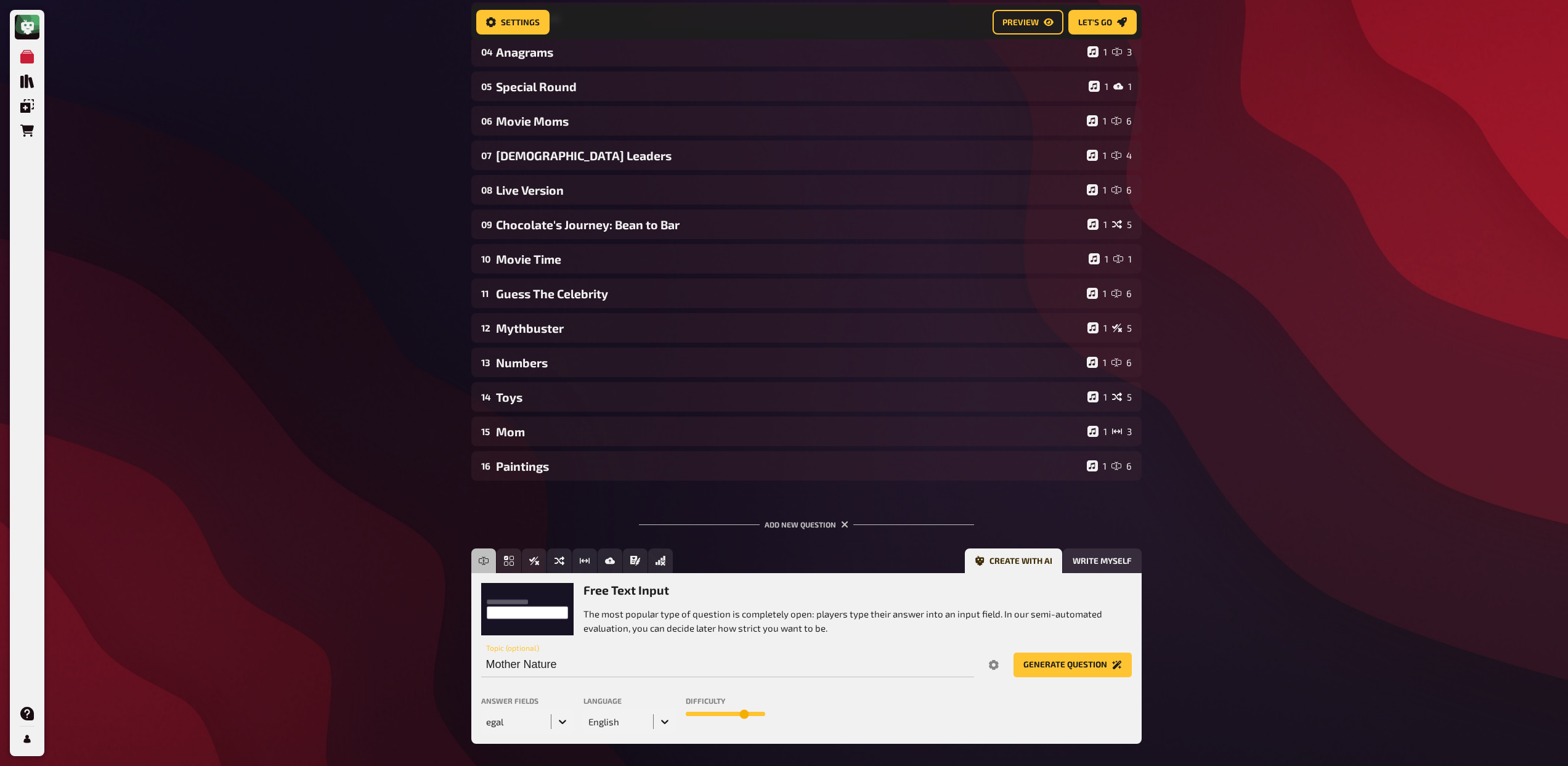
drag, startPoint x: 724, startPoint y: 712, endPoint x: 742, endPoint y: 712, distance: 18.0
type input "8"
click at [742, 712] on input "range" at bounding box center [725, 714] width 79 height 5
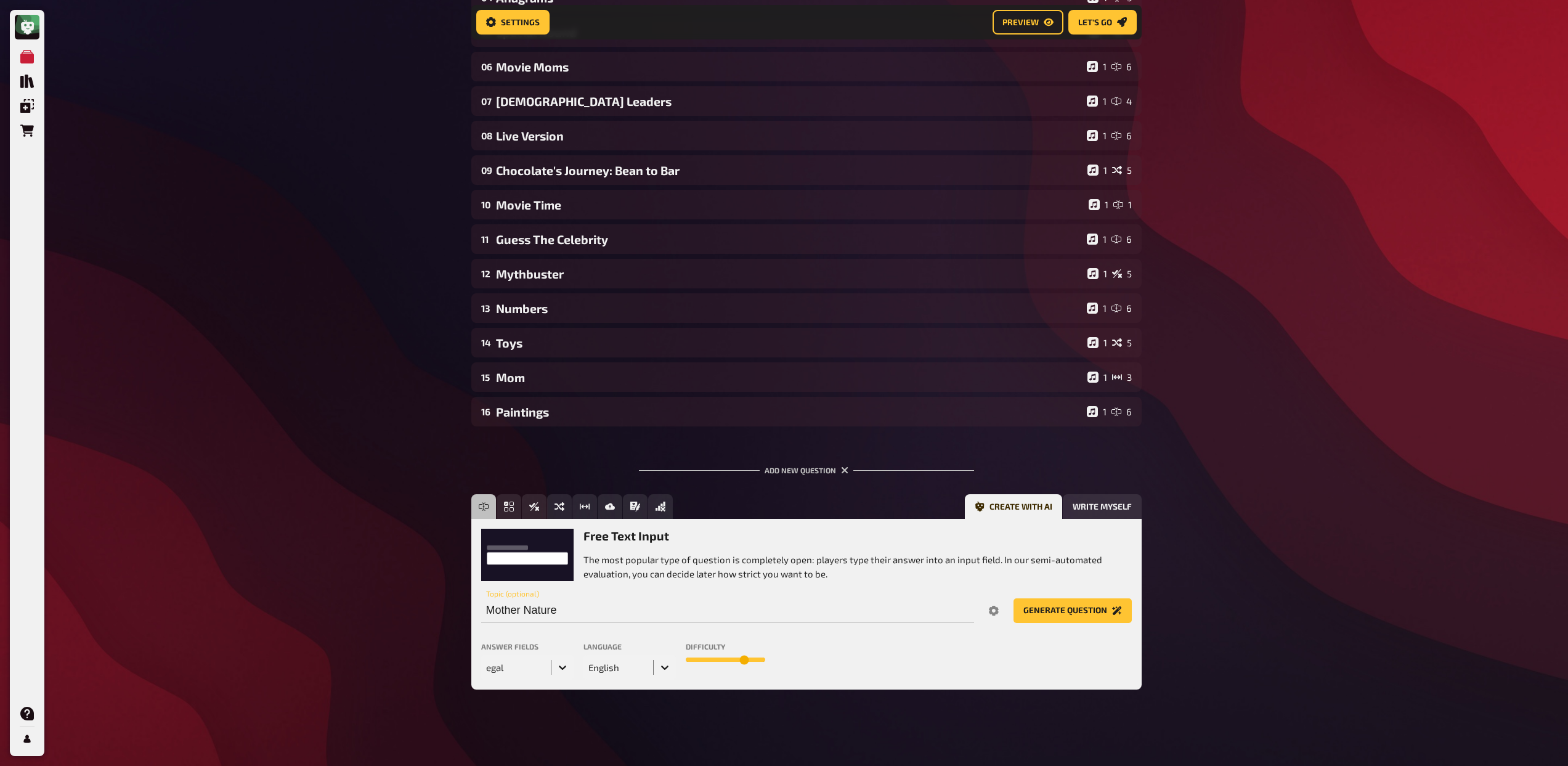
click at [563, 680] on div "egal" at bounding box center [527, 668] width 93 height 25
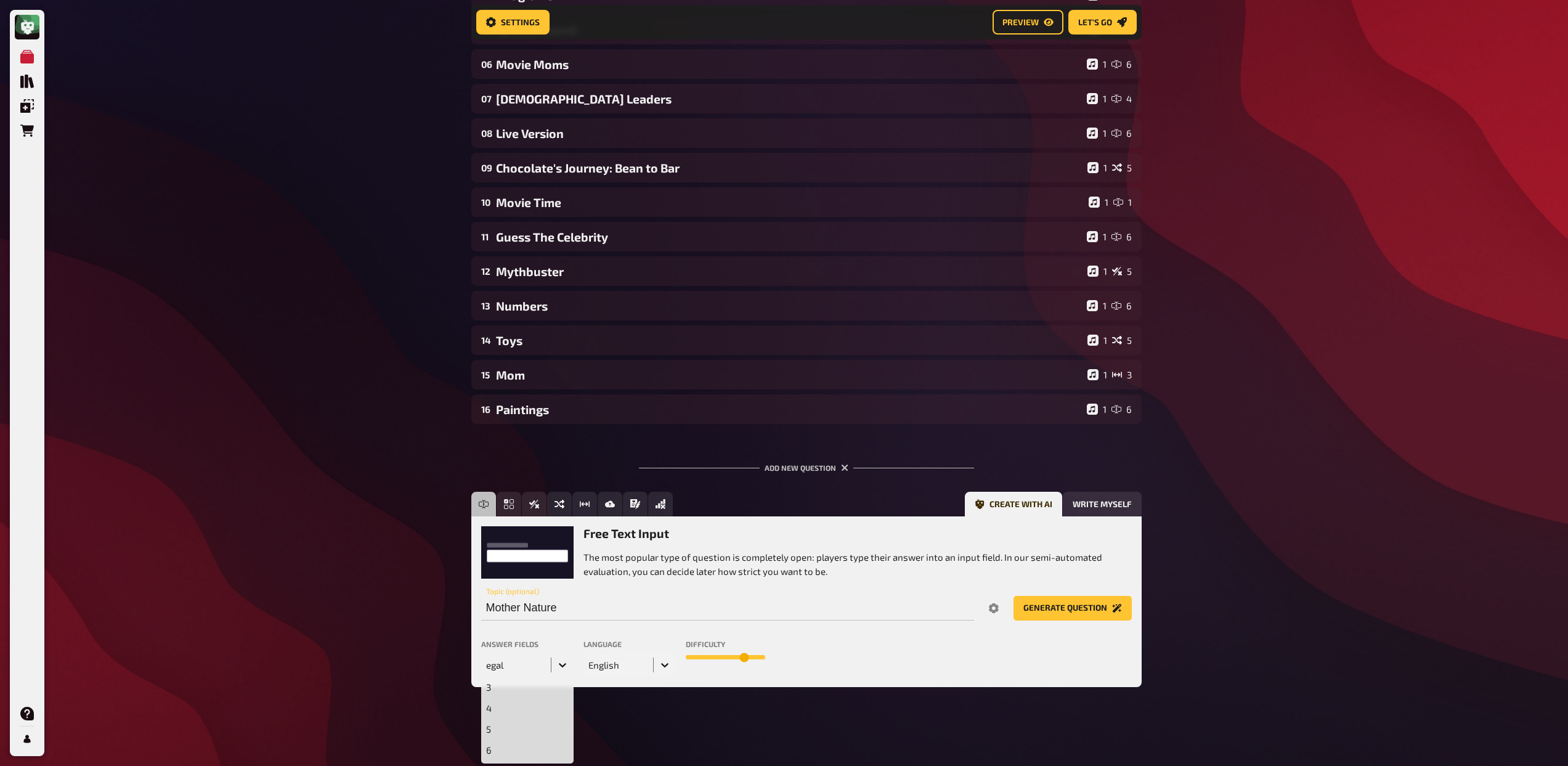
scroll to position [86, 0]
click at [514, 705] on div "5" at bounding box center [527, 709] width 93 height 21
click at [1076, 612] on button "Generate question" at bounding box center [1073, 609] width 118 height 25
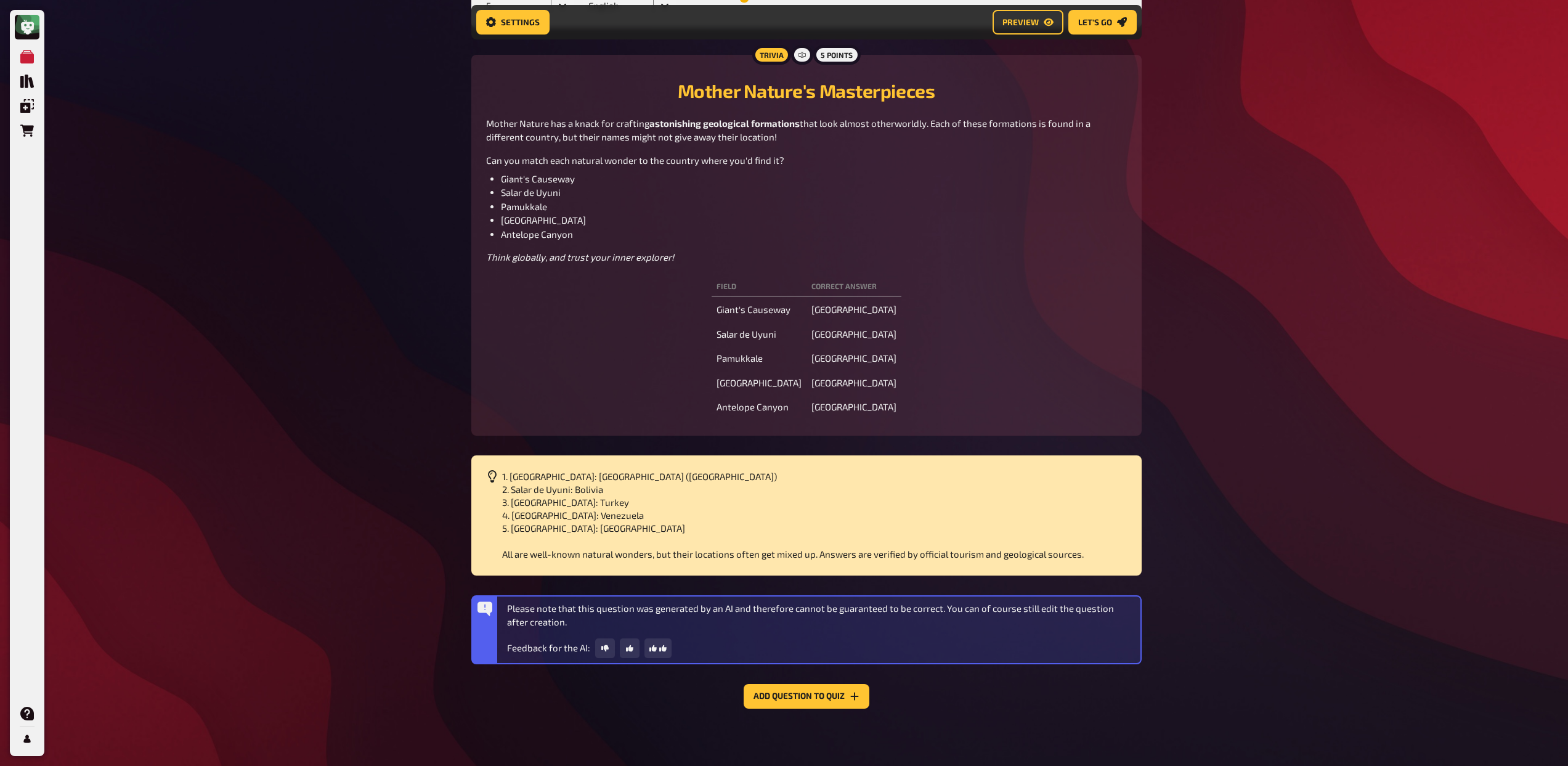
scroll to position [951, 0]
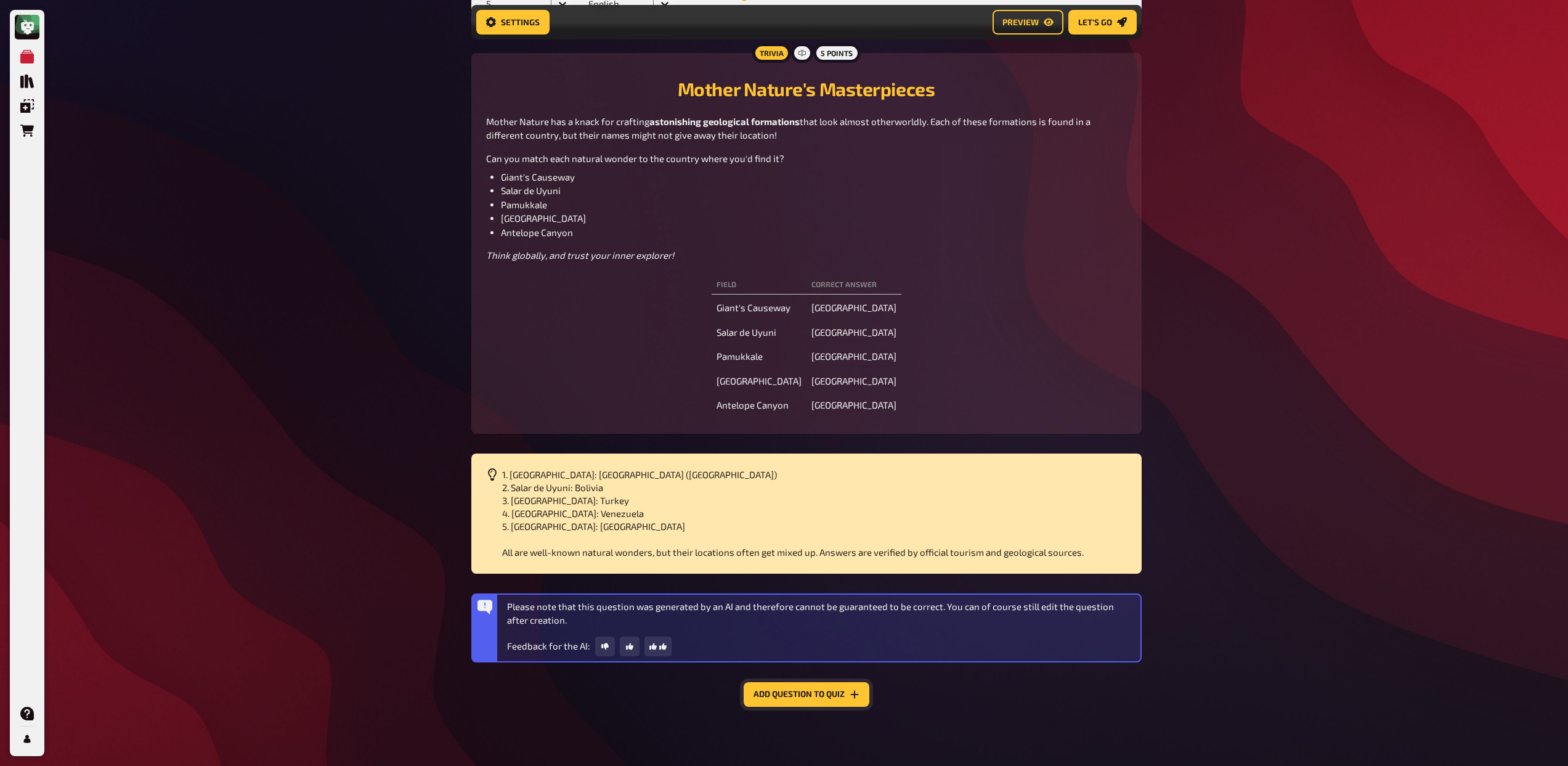
click at [793, 692] on button "Add question to quiz" at bounding box center [806, 694] width 125 height 25
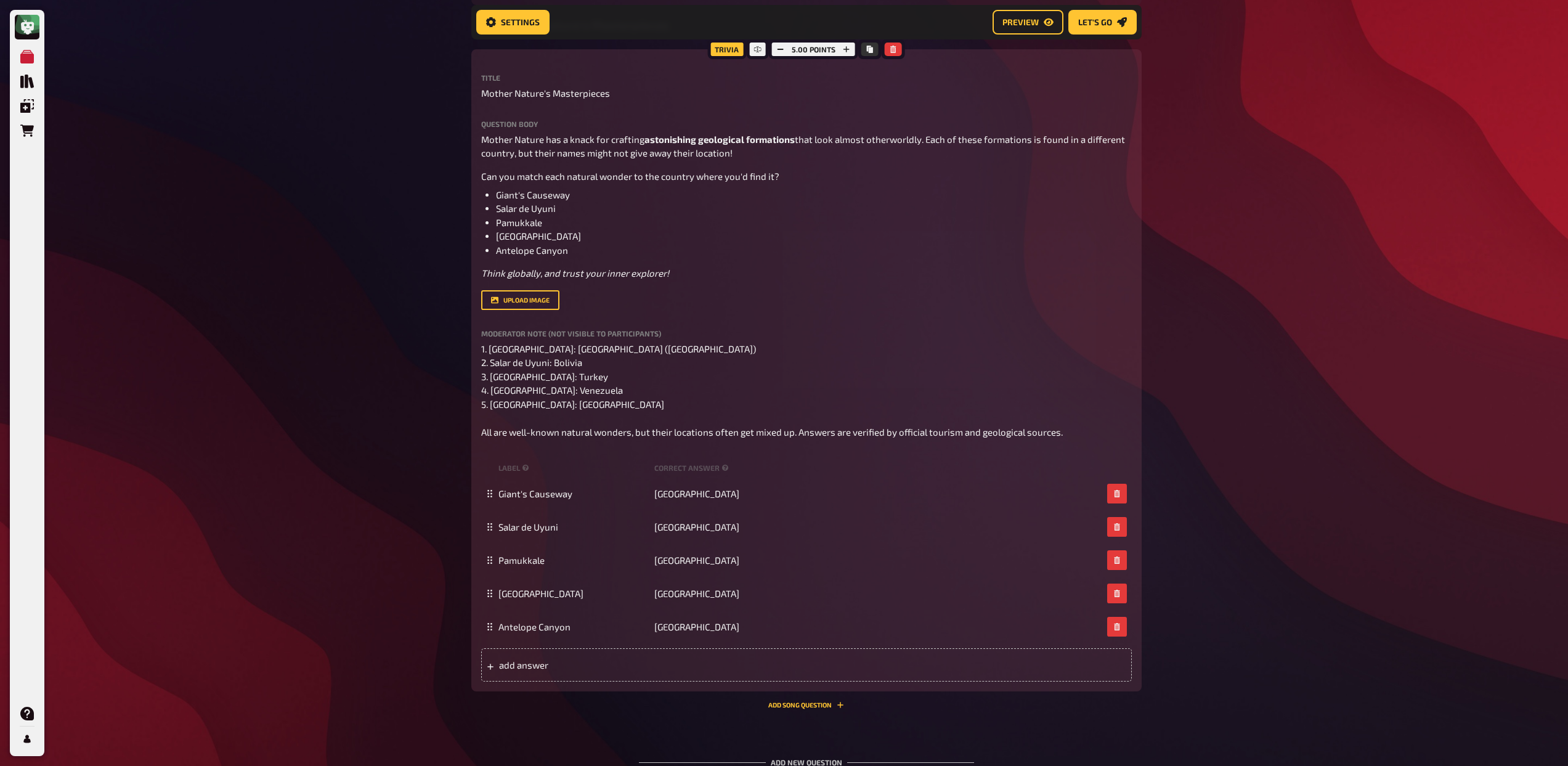
scroll to position [708, 0]
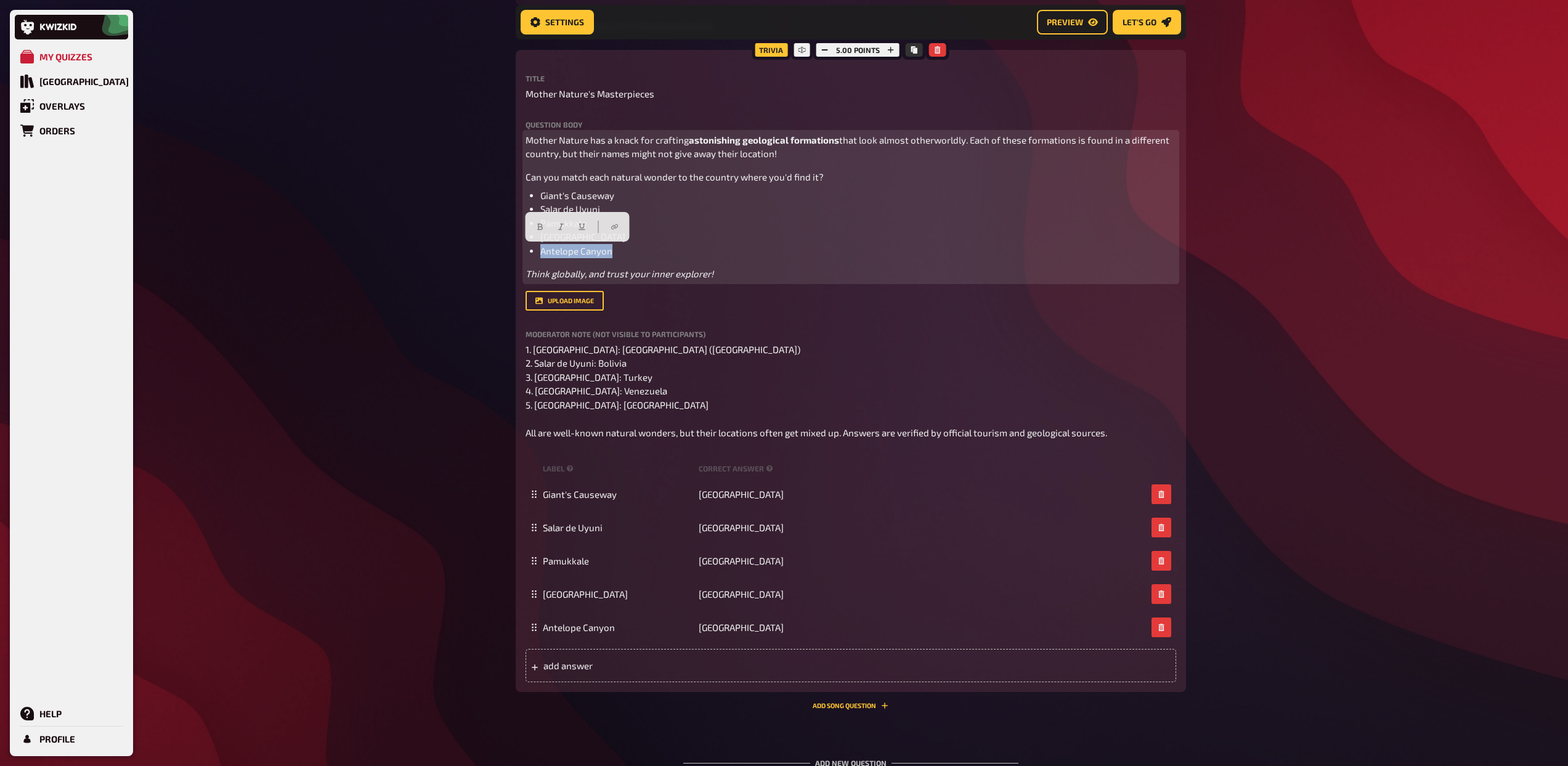
drag, startPoint x: 615, startPoint y: 252, endPoint x: 537, endPoint y: 250, distance: 78.0
click at [537, 250] on ul "Giant's Causeway Salar de Uyuni Pamukkale Mount Roraima Antelope Canyon" at bounding box center [851, 223] width 650 height 69
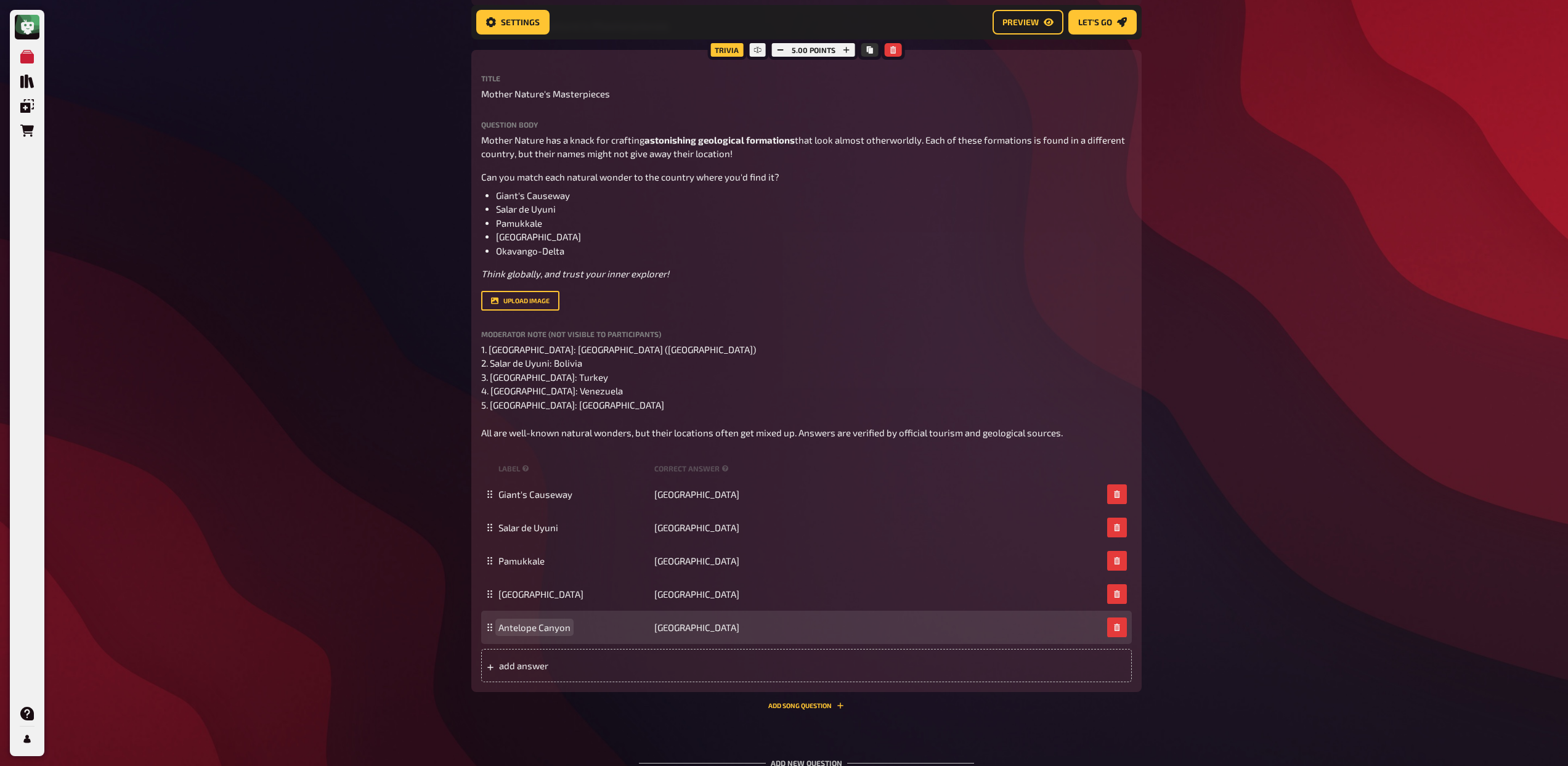
click at [555, 625] on span "Antelope Canyon" at bounding box center [534, 627] width 72 height 11
paste span
click at [660, 626] on span "USA" at bounding box center [696, 627] width 85 height 11
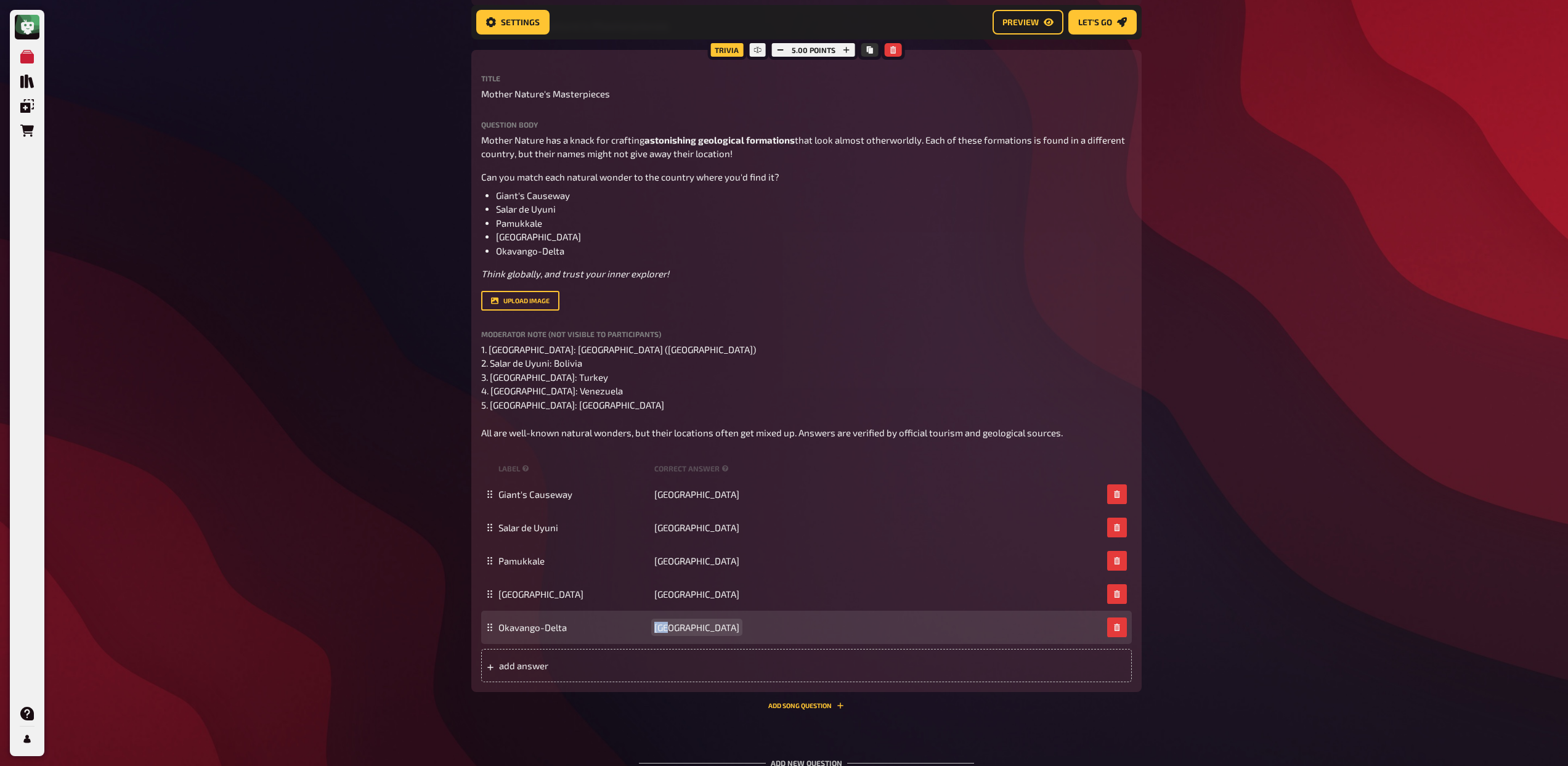
click at [660, 626] on span "USA" at bounding box center [696, 627] width 85 height 11
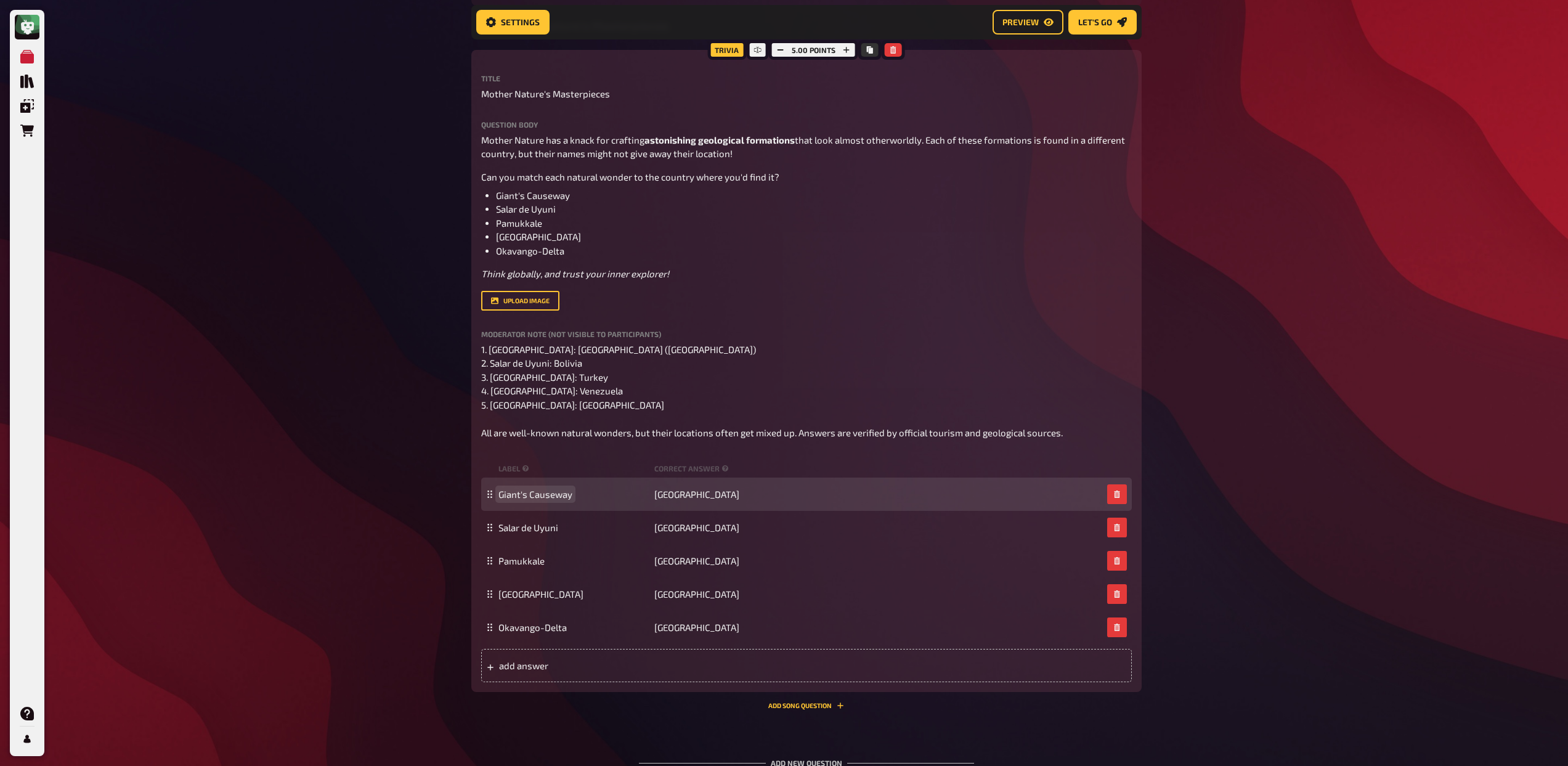
click at [541, 491] on span "Giant's Causeway" at bounding box center [535, 494] width 74 height 11
paste span
click at [681, 492] on span "Northern Ireland" at bounding box center [696, 494] width 85 height 11
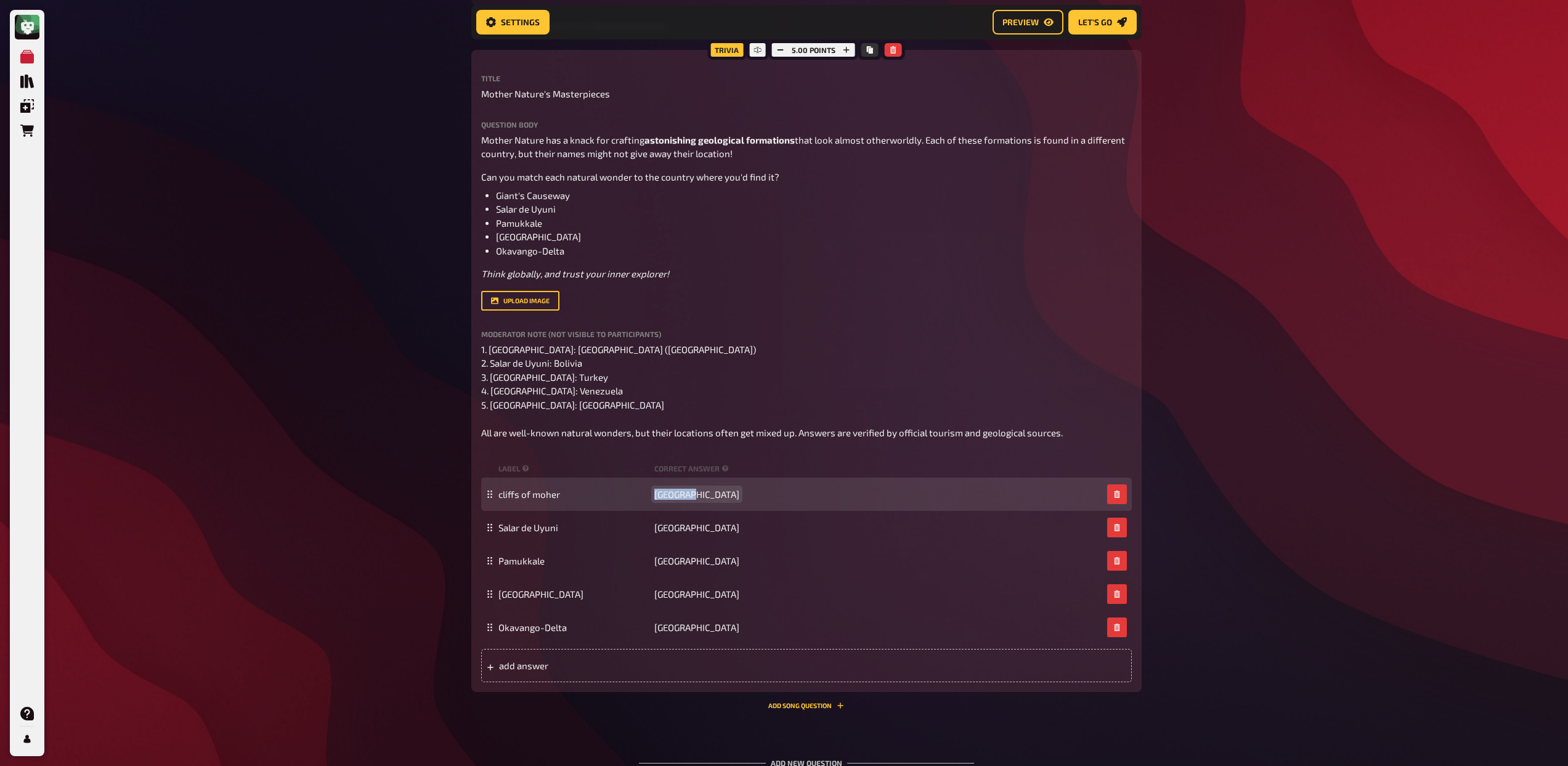
click at [681, 492] on span "Northern Ireland" at bounding box center [696, 494] width 85 height 11
click at [501, 492] on span "cliffs of moher" at bounding box center [529, 494] width 62 height 11
click at [501, 495] on span "cliffs of moher" at bounding box center [529, 494] width 62 height 11
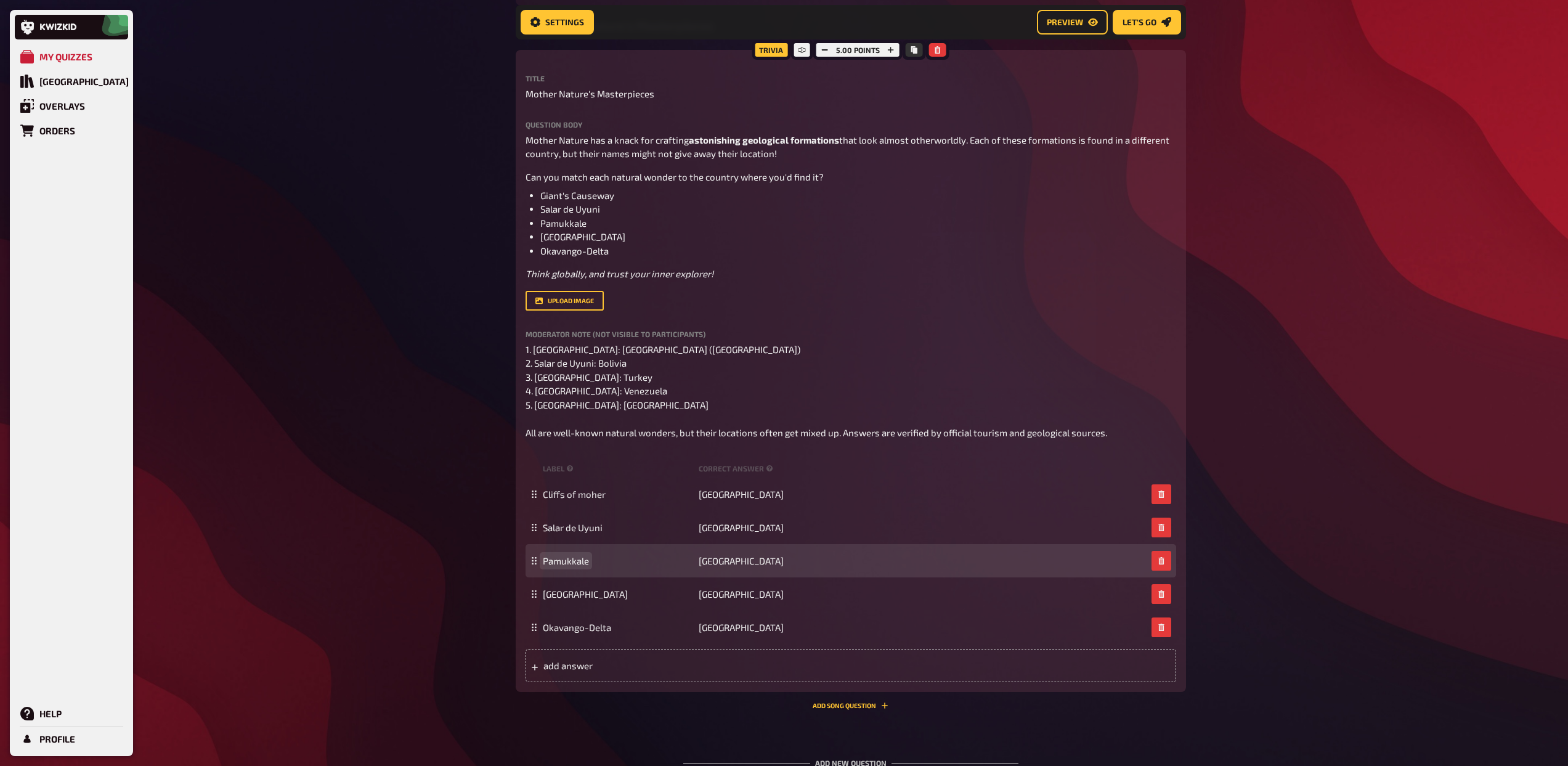
click at [573, 559] on span "Pamukkale" at bounding box center [566, 561] width 46 height 11
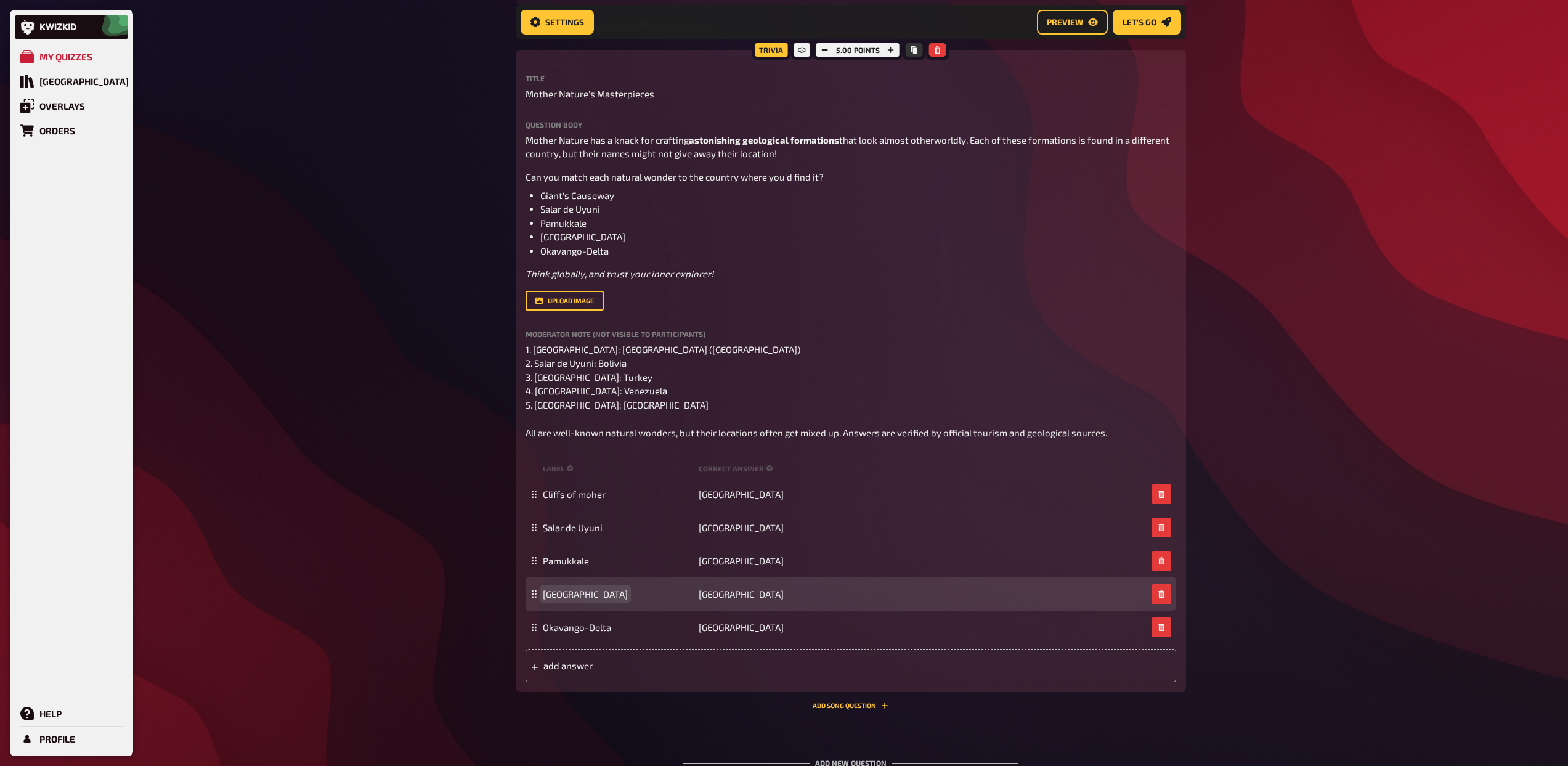
click at [573, 597] on span "Mount Roraima" at bounding box center [585, 594] width 85 height 11
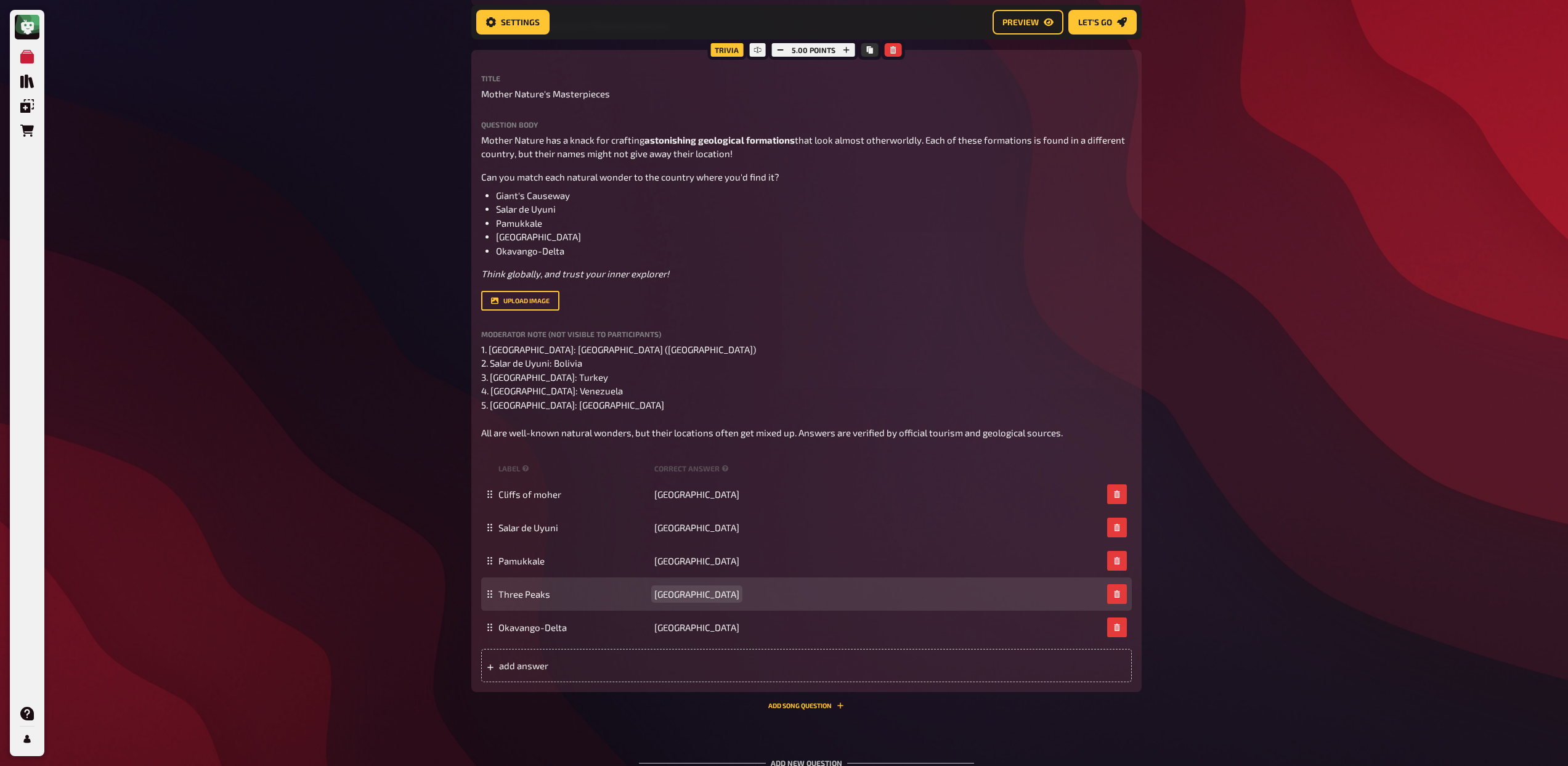
click at [693, 593] on span "Venezuela" at bounding box center [696, 594] width 85 height 11
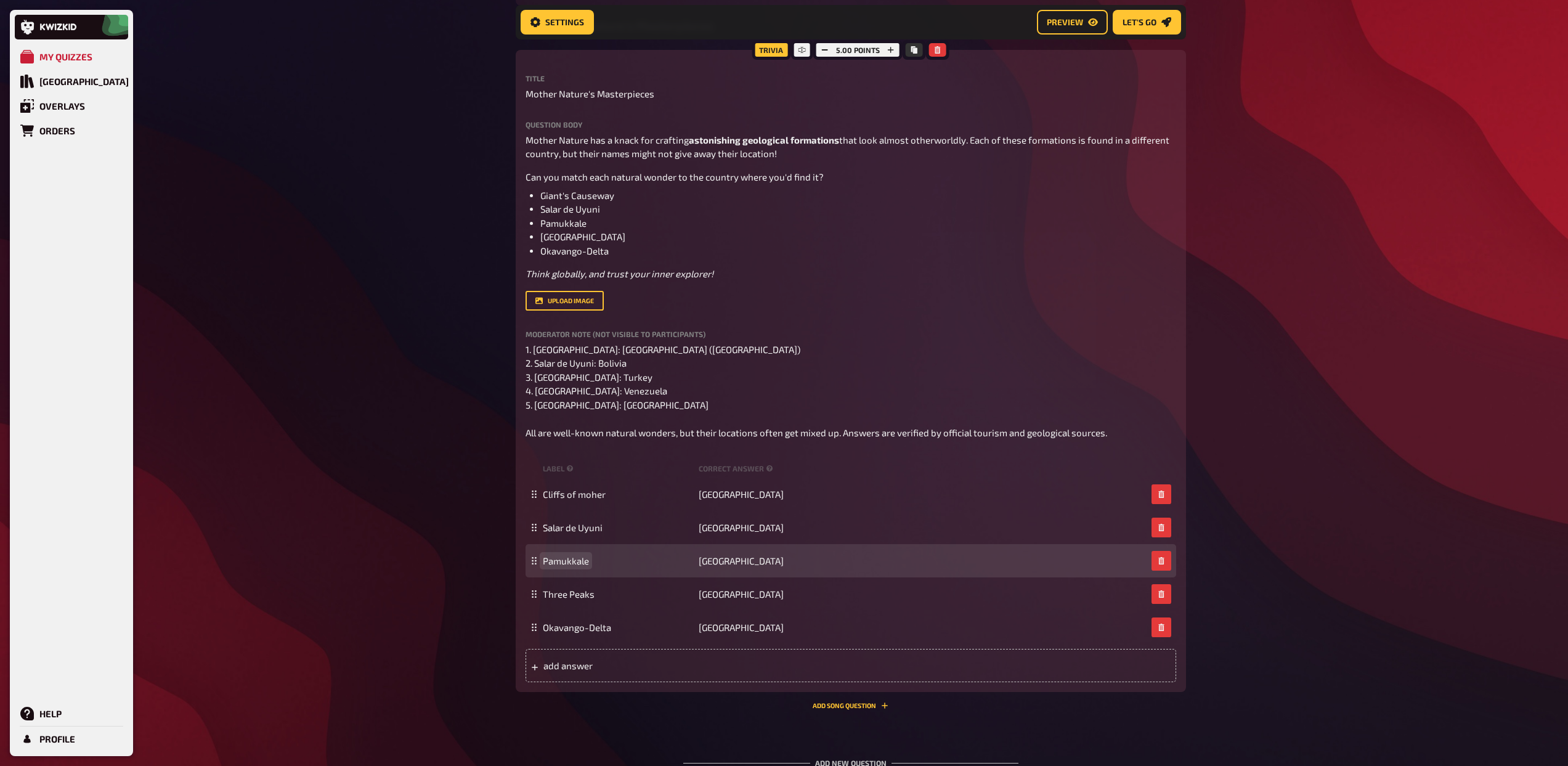
click at [569, 561] on span "Pamukkale" at bounding box center [566, 561] width 46 height 11
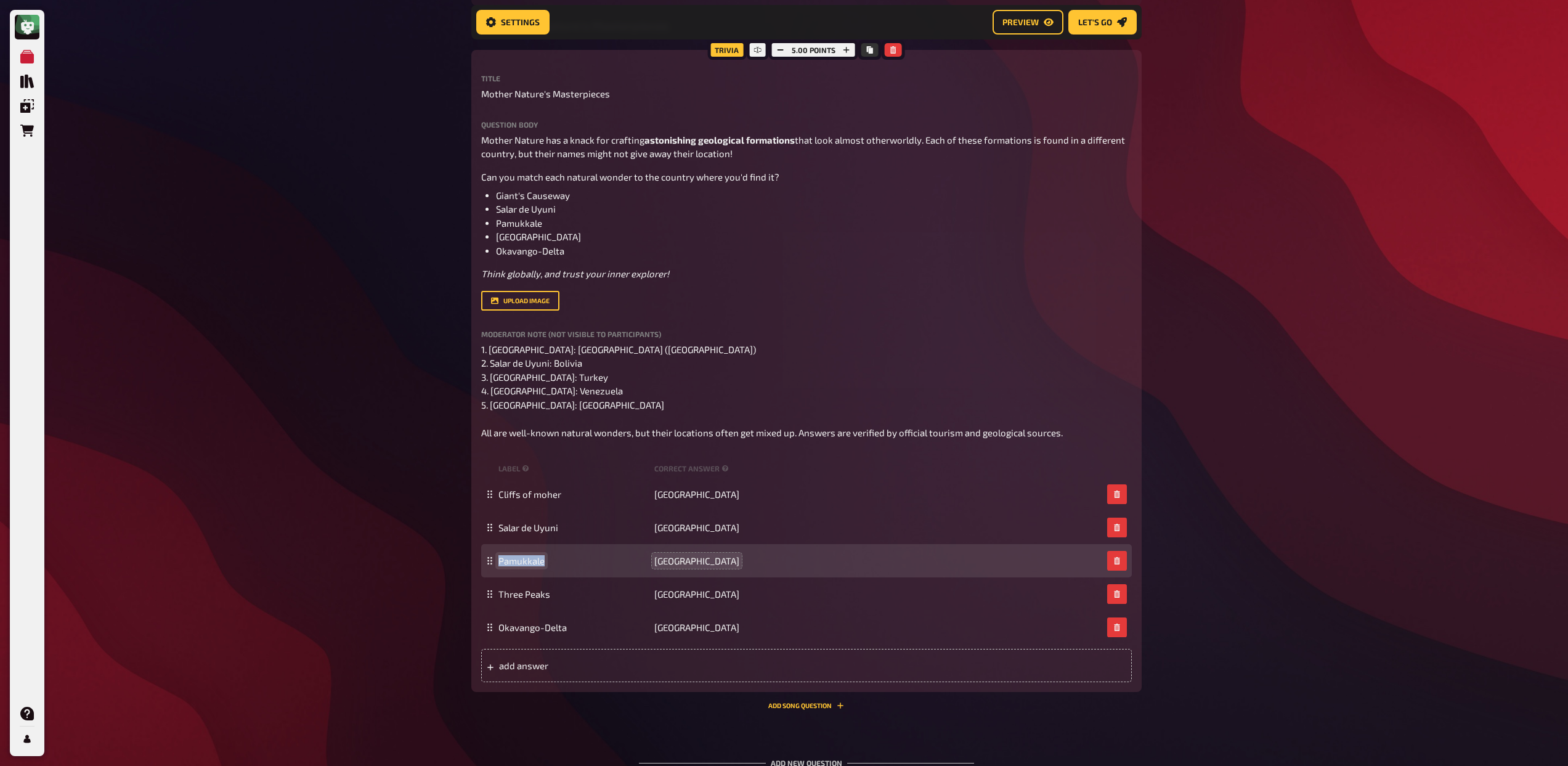
paste span
click at [673, 560] on span "Turkey" at bounding box center [696, 561] width 85 height 11
click at [549, 558] on span "Iguazu Falls" at bounding box center [574, 561] width 151 height 11
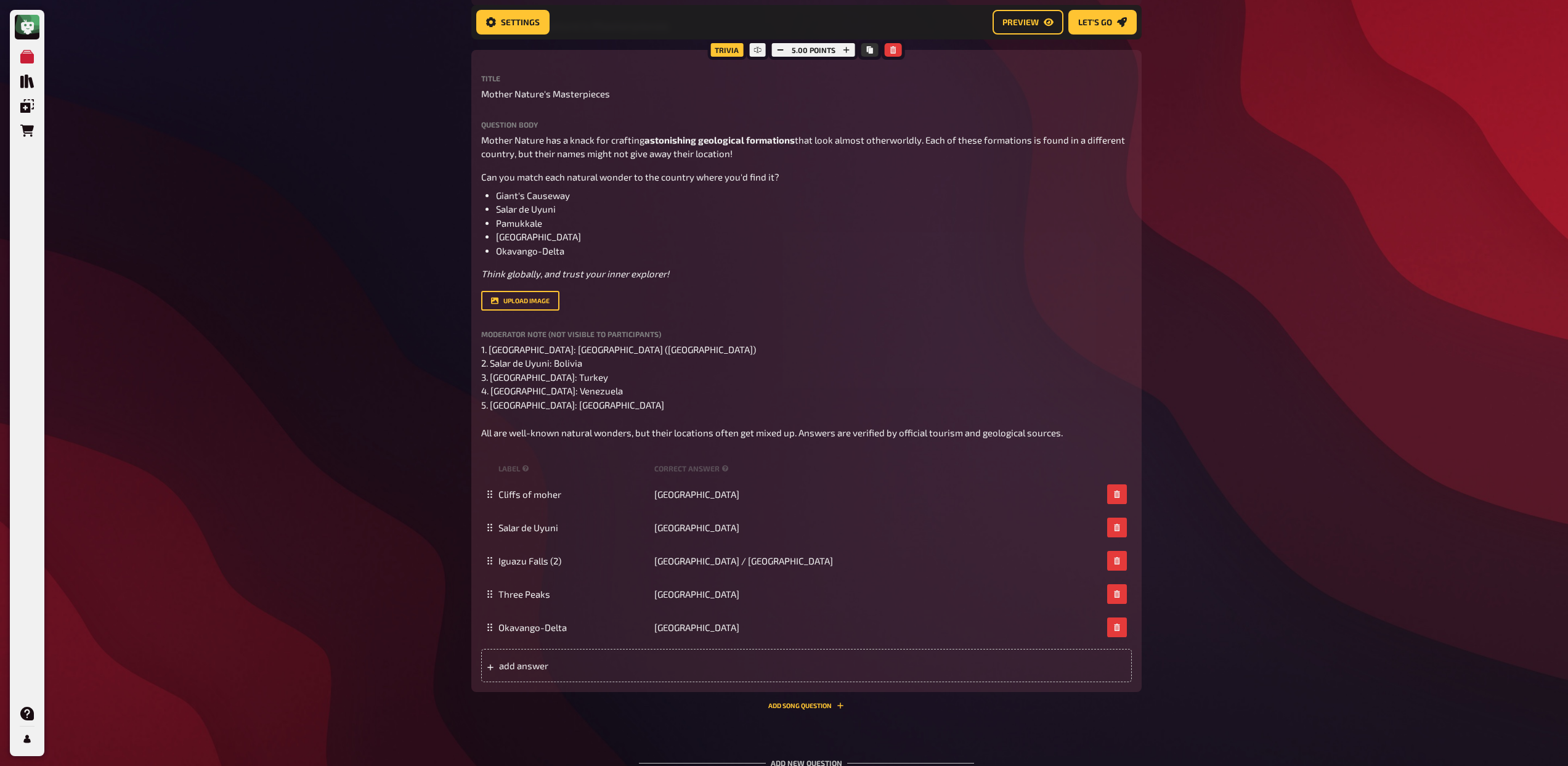
click at [387, 476] on div "My Quizzes Quiz Library Overlays Orders Help Profile Home My Quizzes Mom's Spec…" at bounding box center [784, 90] width 1568 height 1598
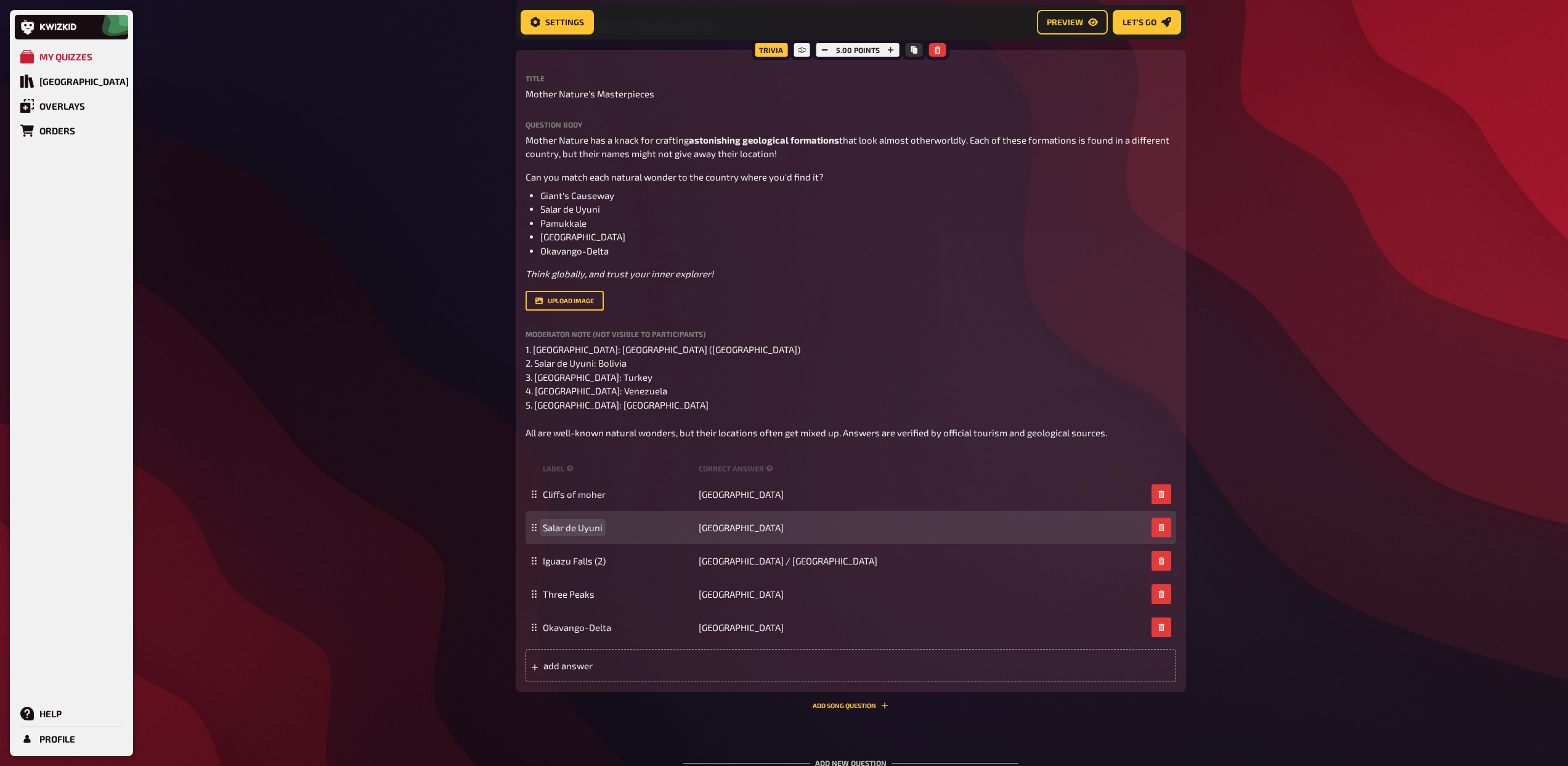
click at [567, 529] on span "Salar de Uyuni" at bounding box center [573, 528] width 60 height 11
paste span
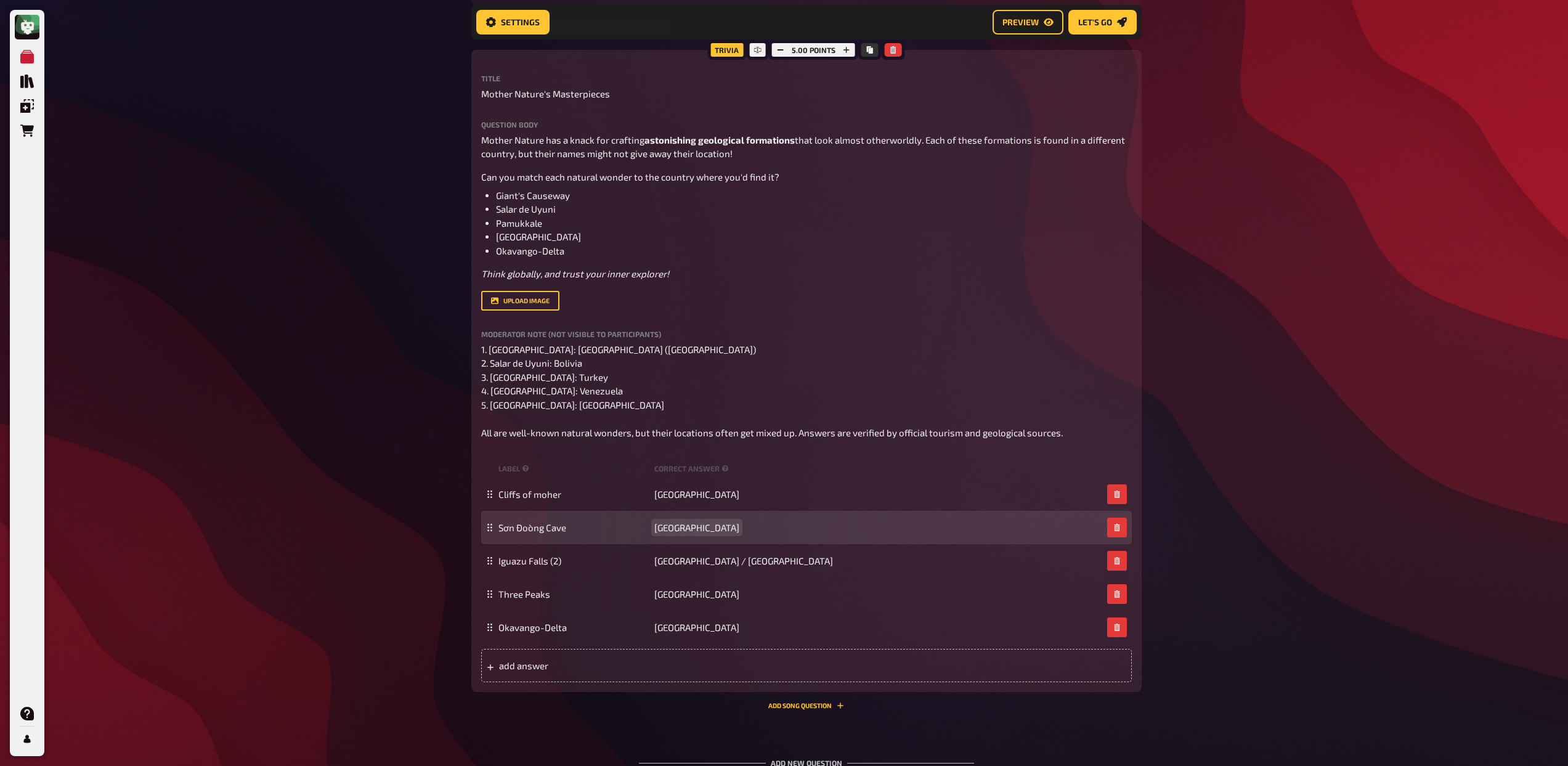
click at [666, 528] on span "Bolivia" at bounding box center [696, 528] width 85 height 11
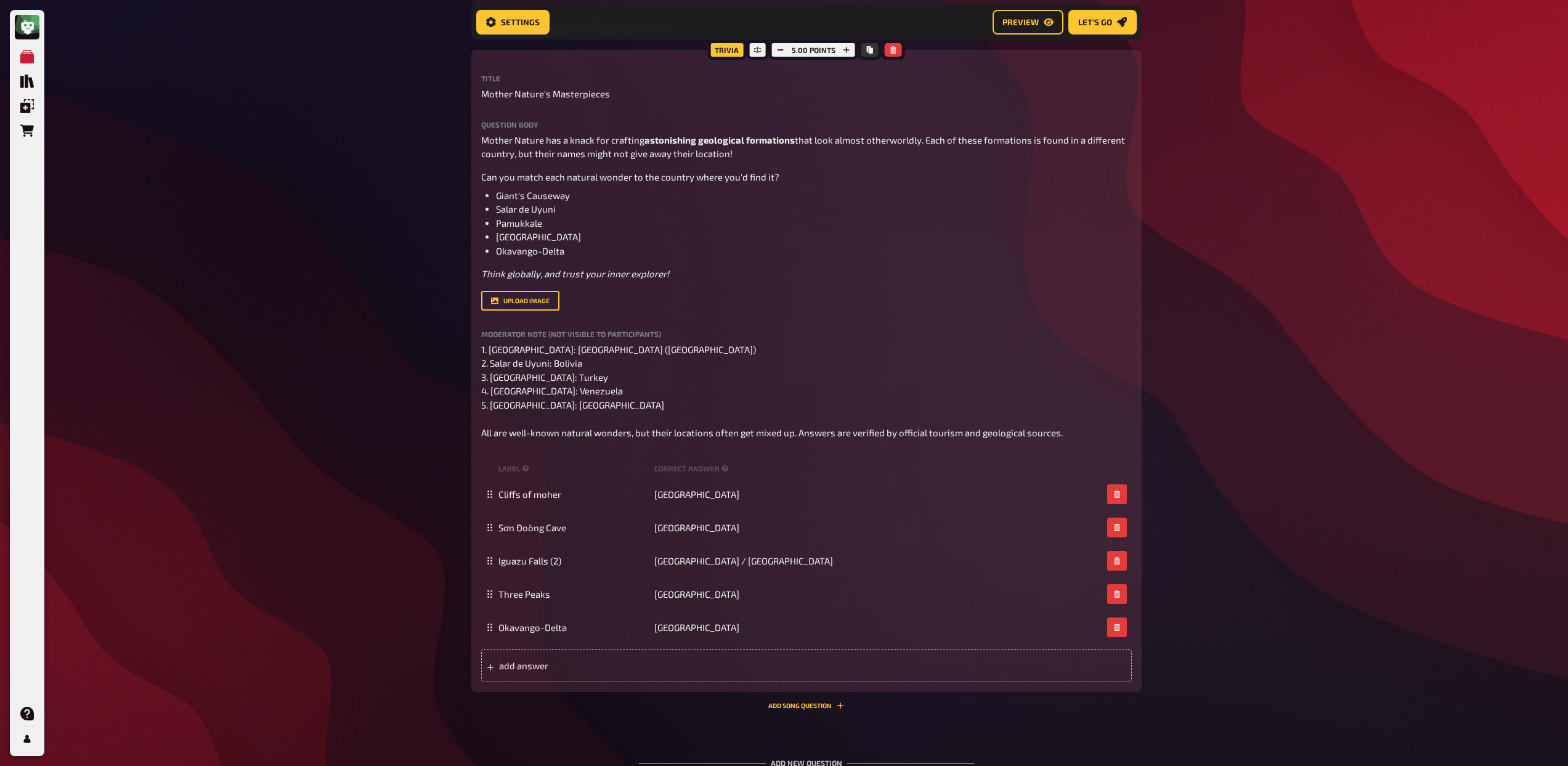
click at [350, 552] on div "My Quizzes Quiz Library Overlays Orders Help Profile Home My Quizzes Mom's Spec…" at bounding box center [784, 90] width 1568 height 1598
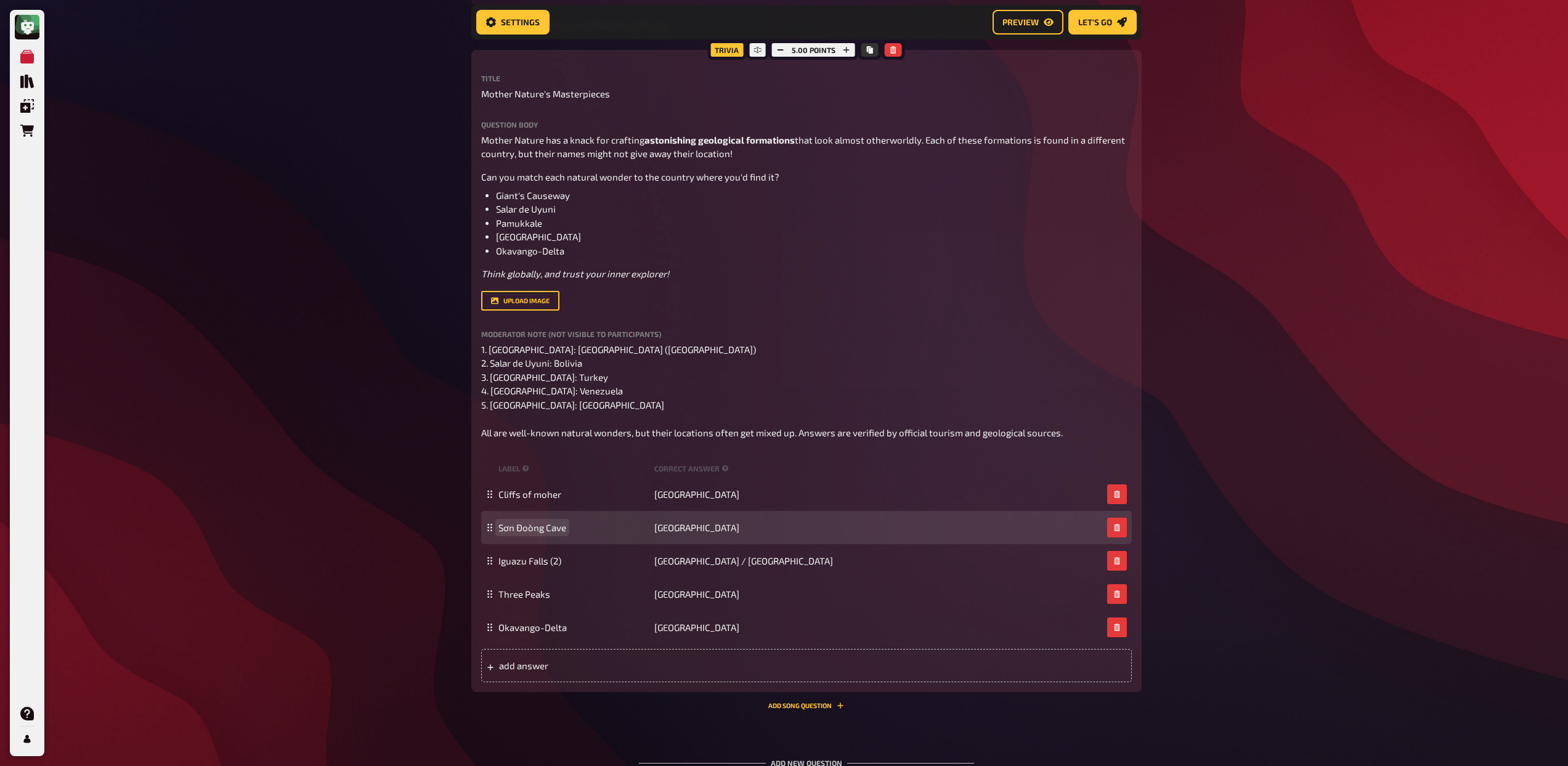
click at [502, 523] on span "Sơn Đoòng Cave" at bounding box center [532, 528] width 68 height 11
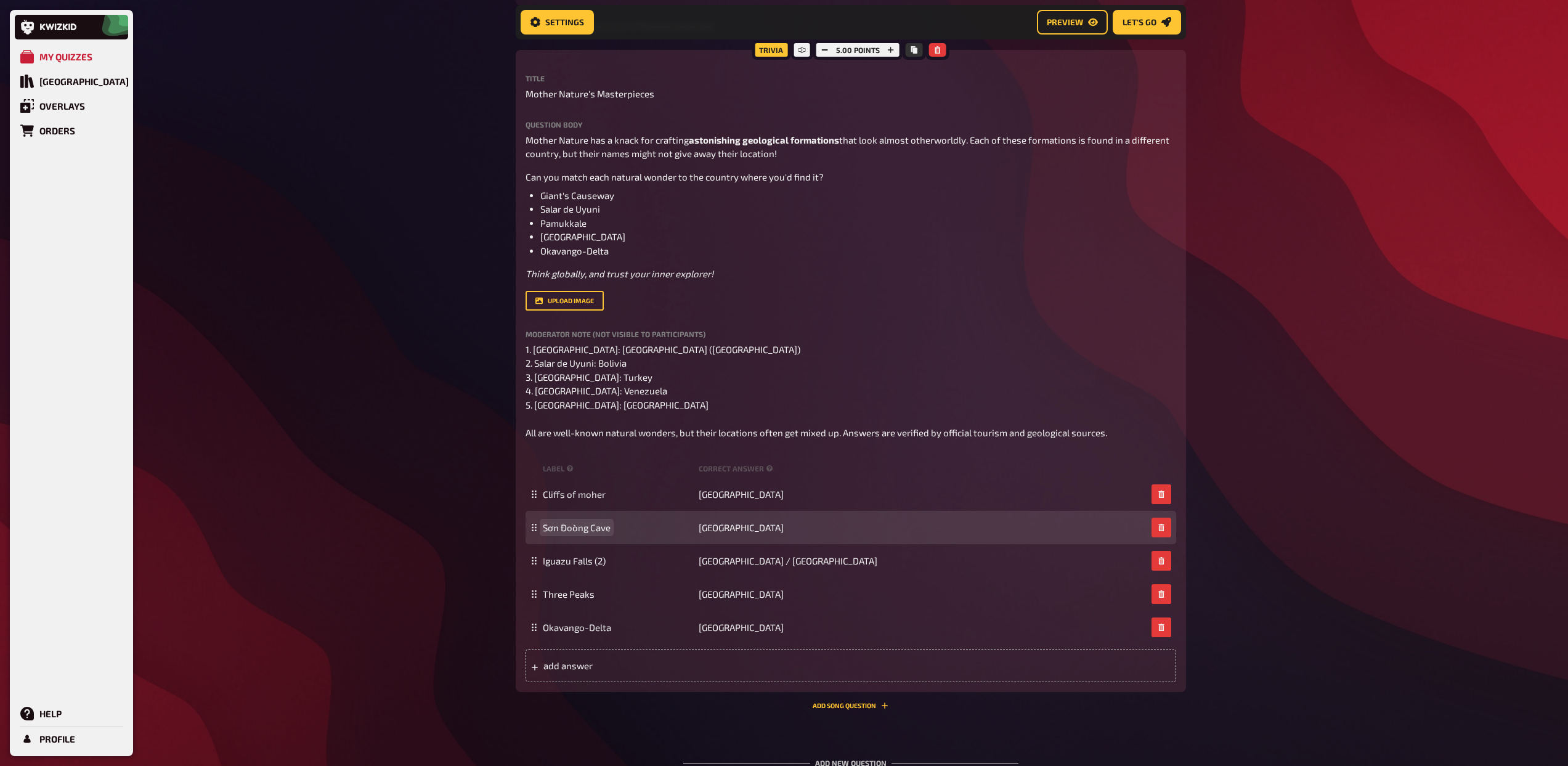
click at [594, 522] on span "Sơn Đoòng Cave" at bounding box center [576, 528] width 68 height 11
click at [726, 530] on span "Vietnam" at bounding box center [741, 528] width 85 height 11
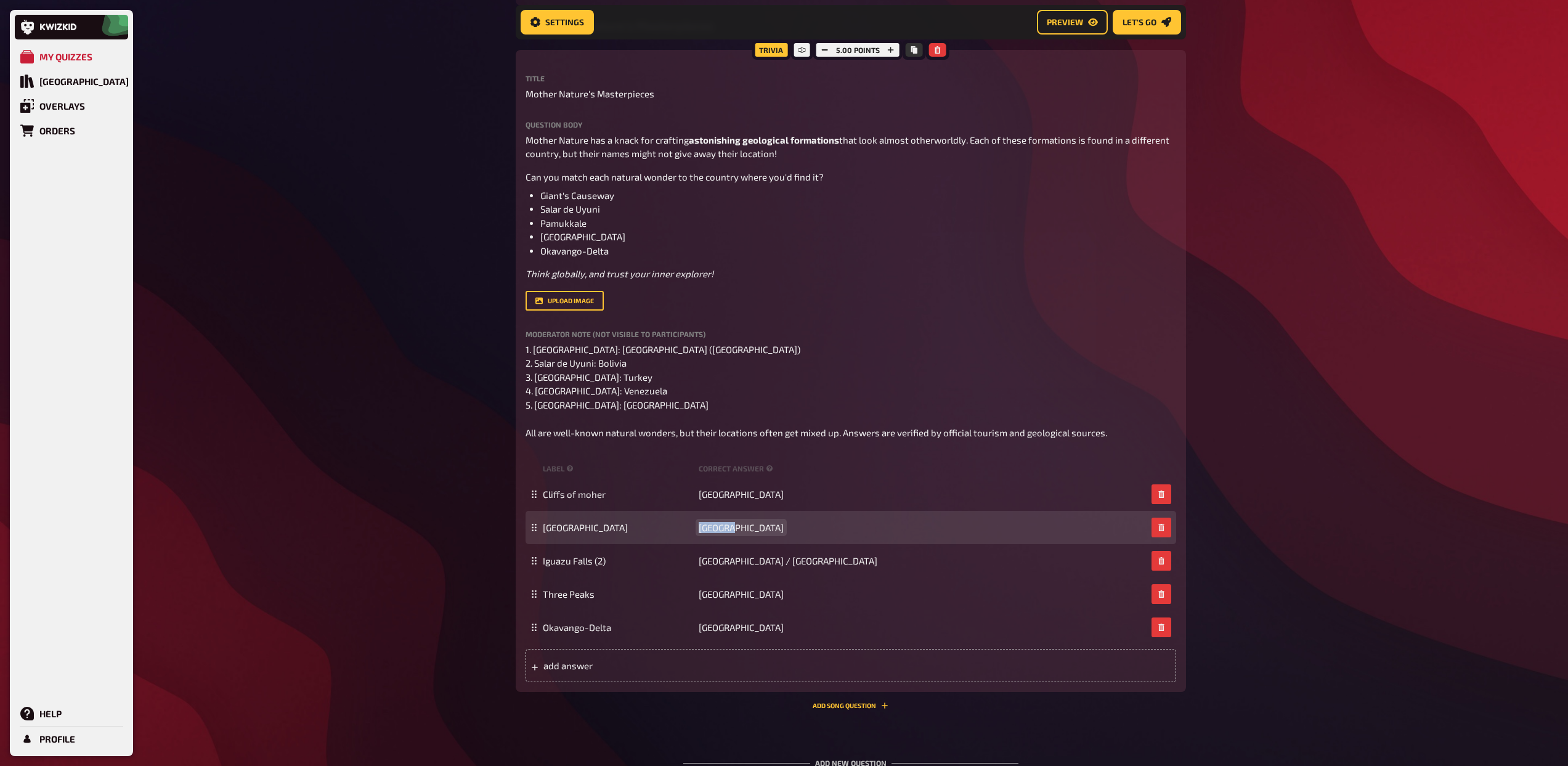
click at [726, 530] on span "Vietnam" at bounding box center [741, 528] width 85 height 11
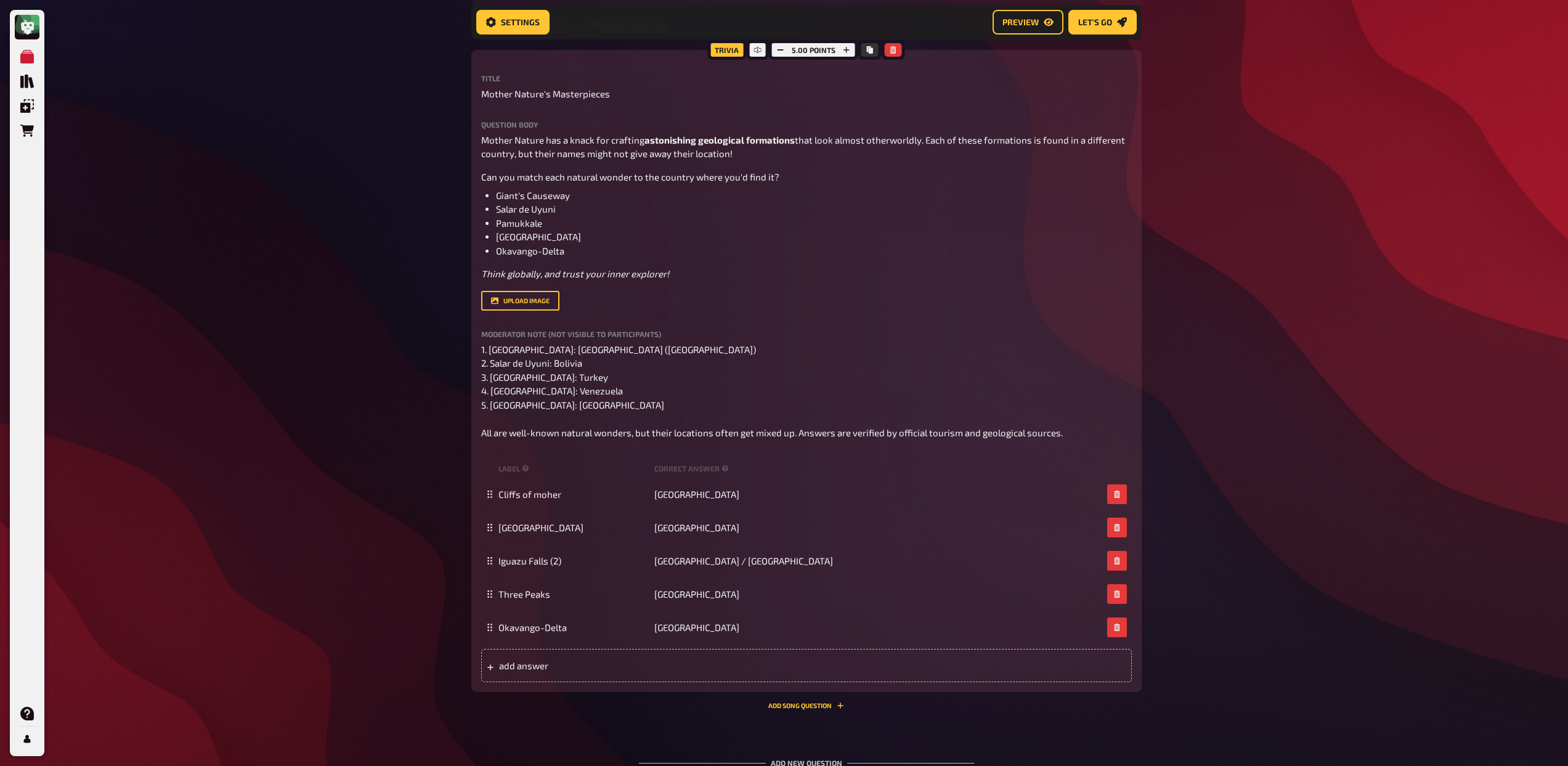
click at [428, 551] on div "My Quizzes Quiz Library Overlays Orders Help Profile Home My Quizzes Mom's Spec…" at bounding box center [784, 90] width 1568 height 1598
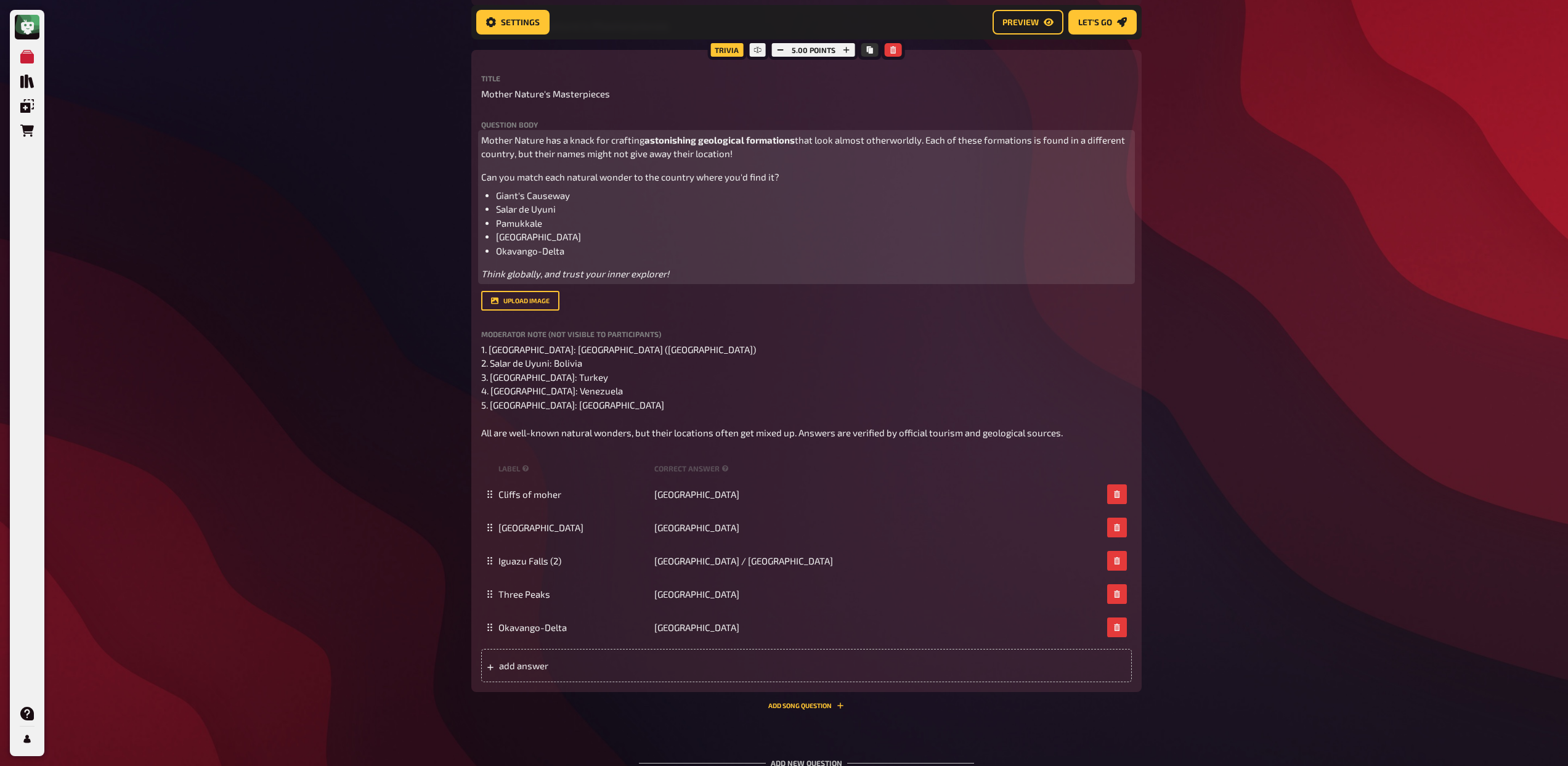
click at [572, 247] on li "Okavango-Delta" at bounding box center [814, 251] width 636 height 14
drag, startPoint x: 737, startPoint y: 155, endPoint x: 398, endPoint y: 146, distance: 339.1
click at [398, 146] on div "My Quizzes Quiz Library Overlays Orders Help Profile Home My Quizzes Mom's Spec…" at bounding box center [784, 90] width 1568 height 1598
click at [533, 145] on span "Mother Nature has a knack for crafting" at bounding box center [563, 139] width 164 height 11
drag, startPoint x: 741, startPoint y: 161, endPoint x: 435, endPoint y: 140, distance: 306.7
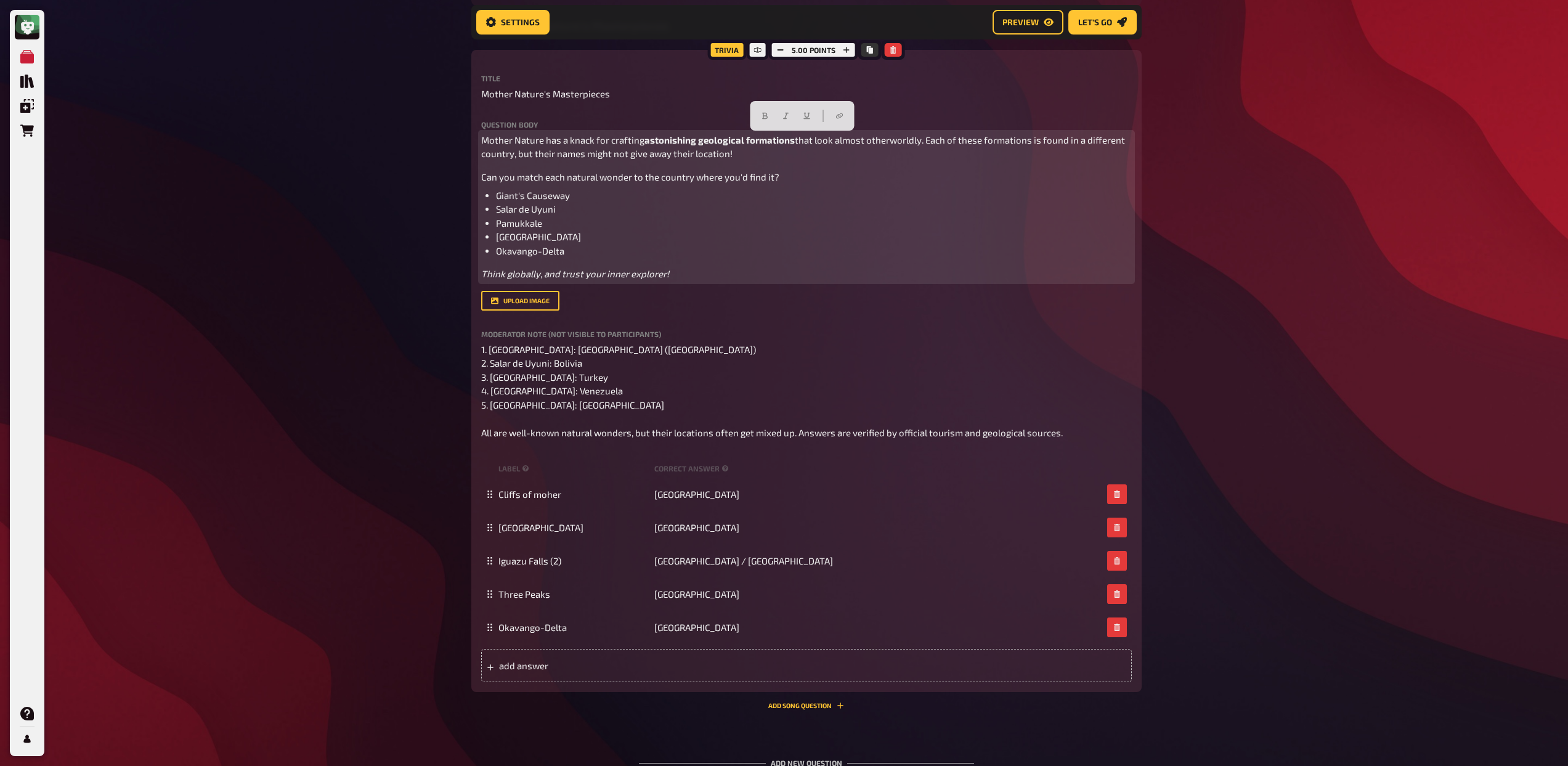
click at [435, 140] on div "My Quizzes Quiz Library Overlays Orders Help Profile Home My Quizzes Mom's Spec…" at bounding box center [784, 90] width 1568 height 1598
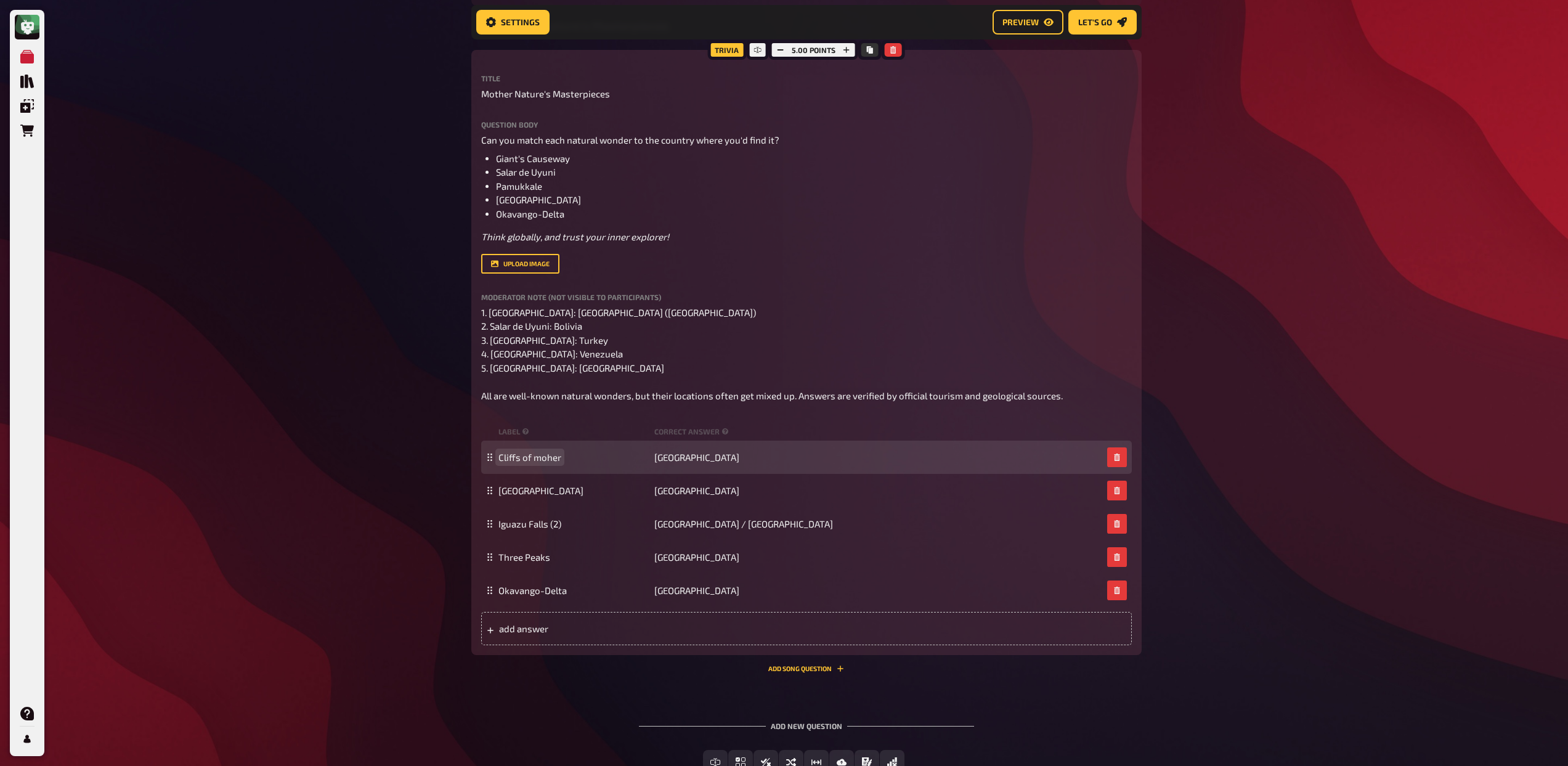
click at [537, 454] on span "Cliffs of moher" at bounding box center [530, 457] width 63 height 11
copy span "Cliffs of moher"
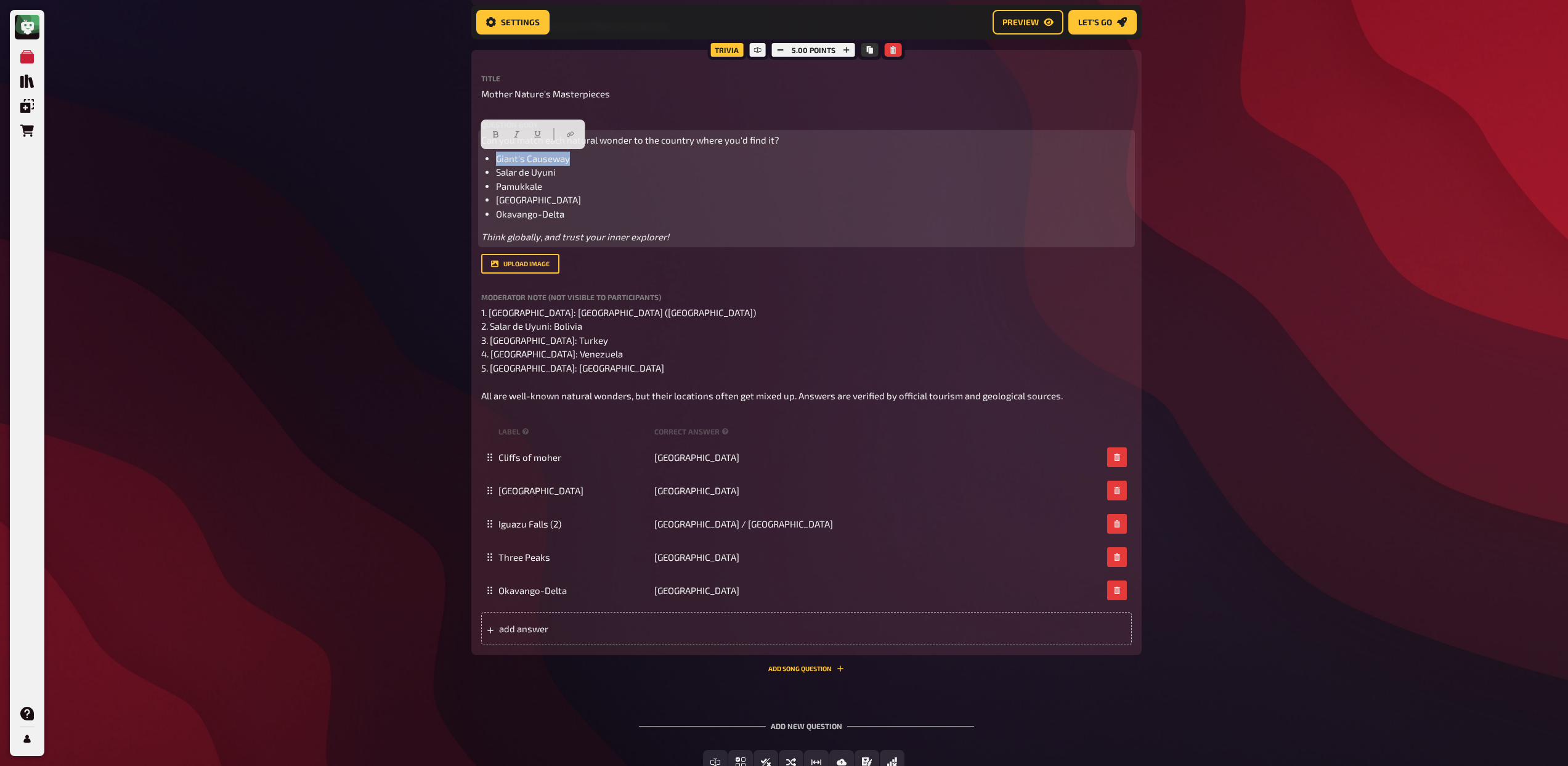
drag, startPoint x: 570, startPoint y: 161, endPoint x: 495, endPoint y: 160, distance: 75.0
click at [496, 160] on li "Giant's Causeway" at bounding box center [814, 159] width 636 height 14
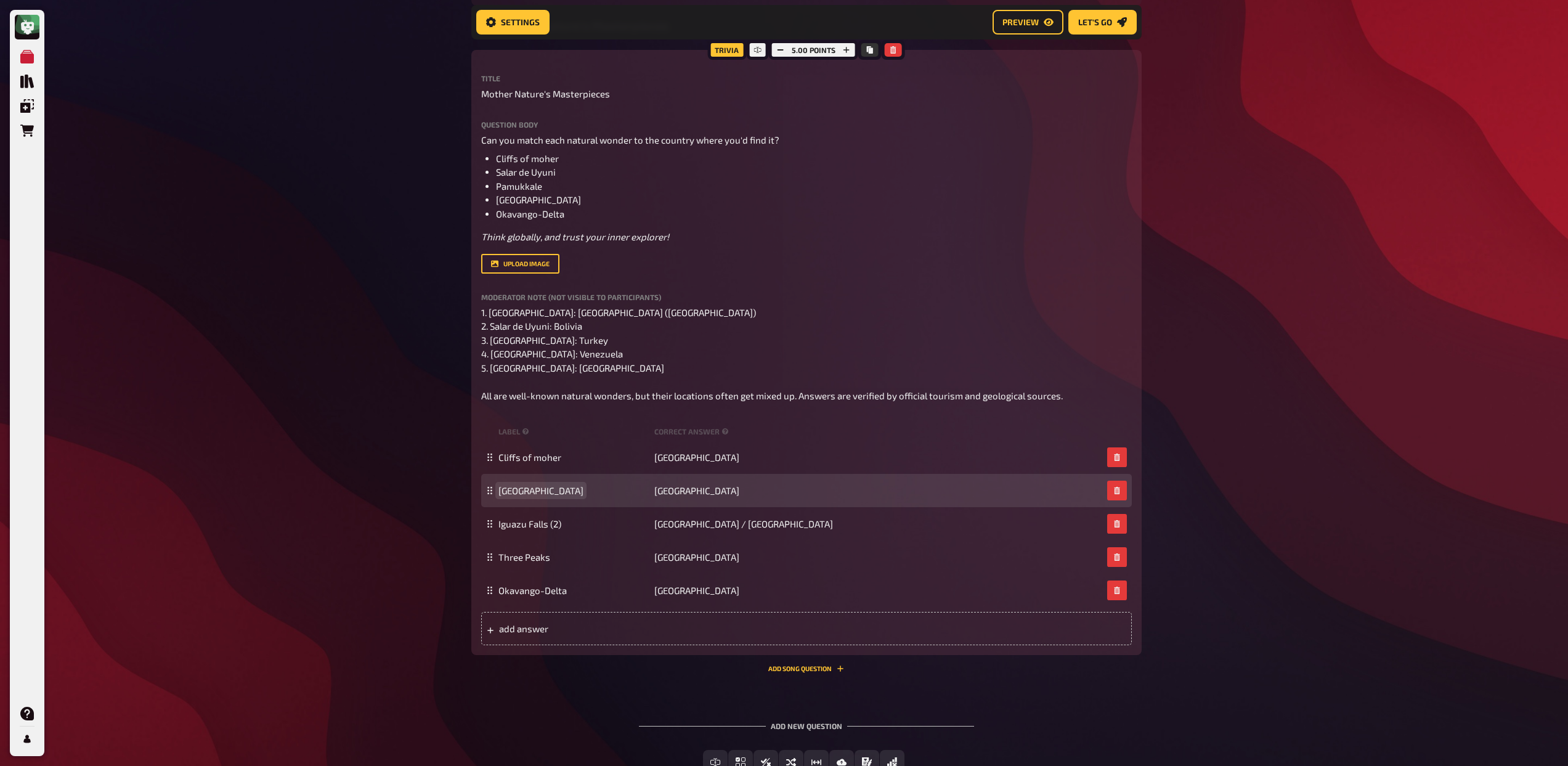
click at [544, 493] on span "Great Barrier Reef" at bounding box center [541, 490] width 85 height 11
copy span "Great Barrier Reef"
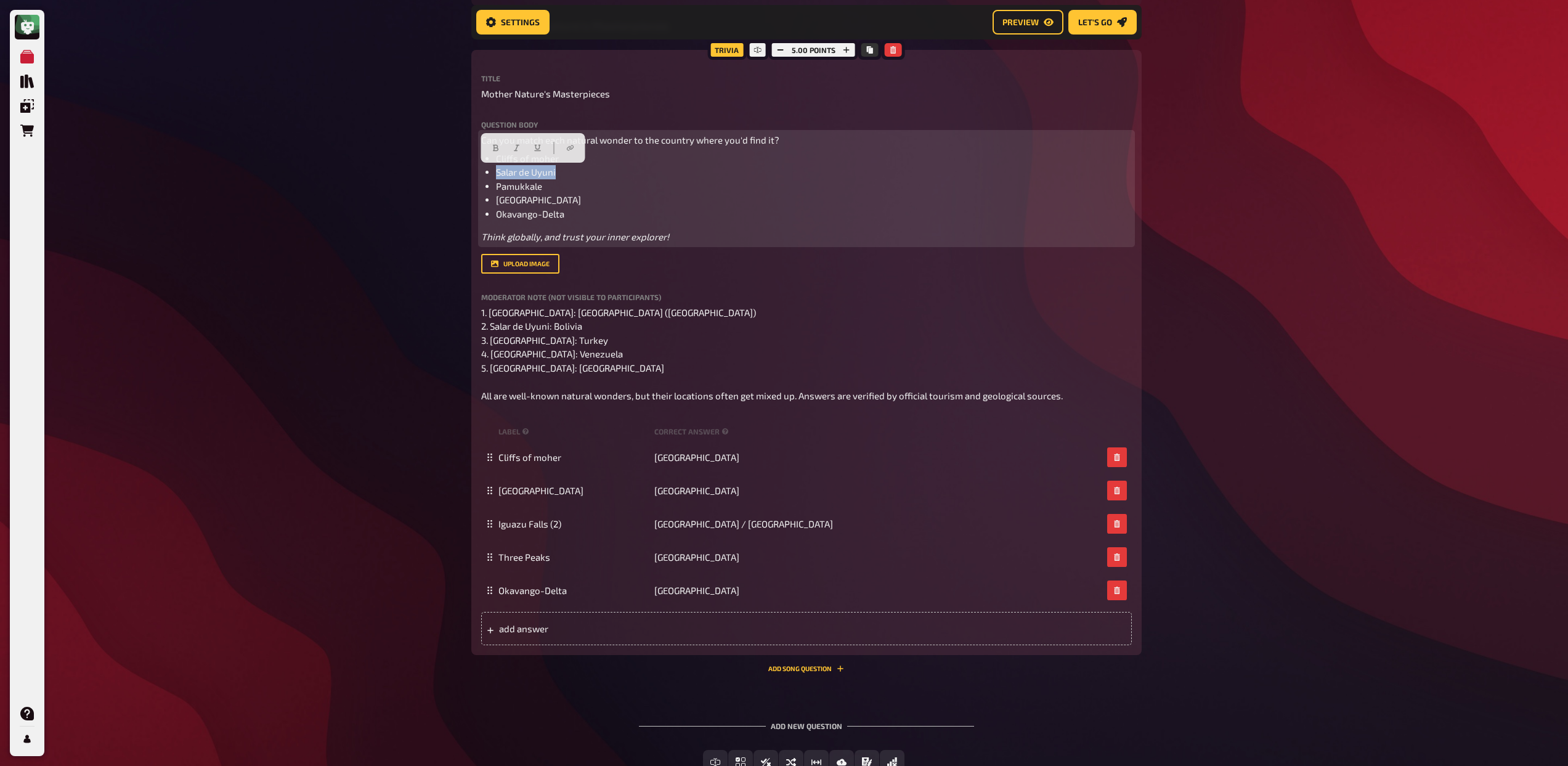
drag, startPoint x: 558, startPoint y: 172, endPoint x: 493, endPoint y: 171, distance: 65.0
click at [493, 171] on ul "Cliffs of moher Salar de Uyuni Pamukkale Mount Roraima Okavango-Delta" at bounding box center [806, 186] width 650 height 69
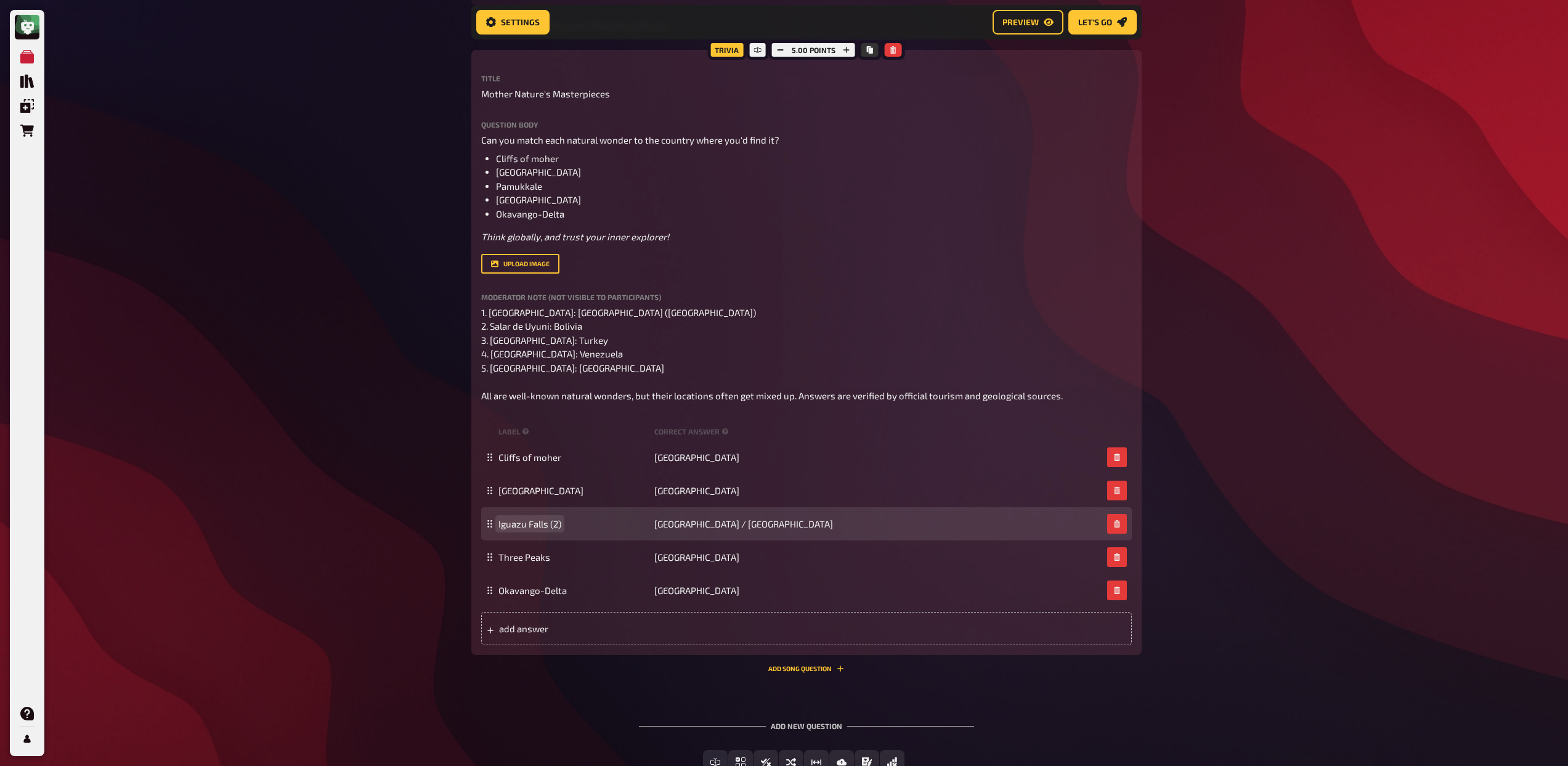
click at [551, 527] on span "Iguazu Falls (2)" at bounding box center [530, 524] width 63 height 11
copy span "Iguazu Falls (2)"
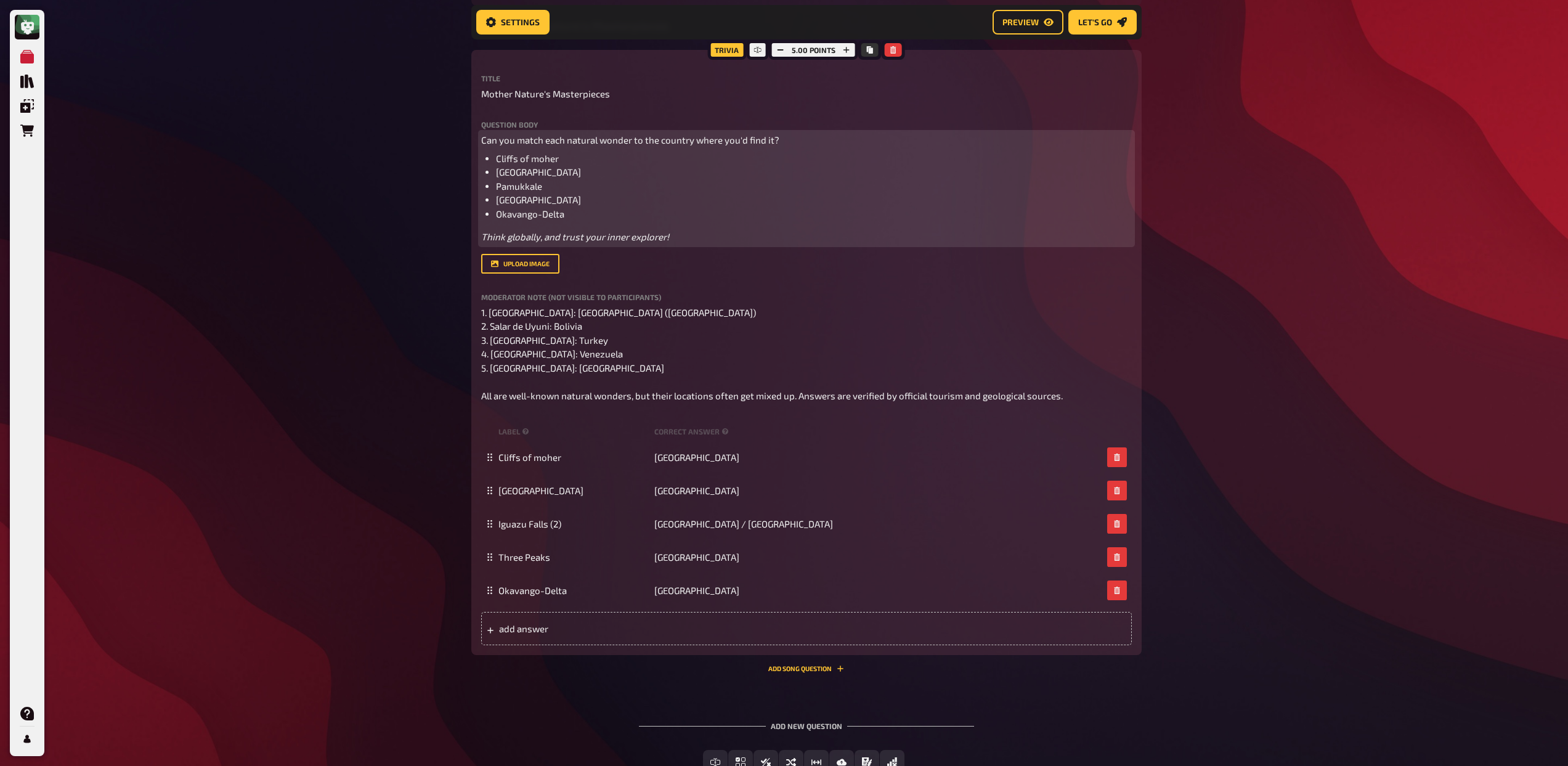
click at [529, 188] on span "Pamukkale" at bounding box center [519, 186] width 46 height 11
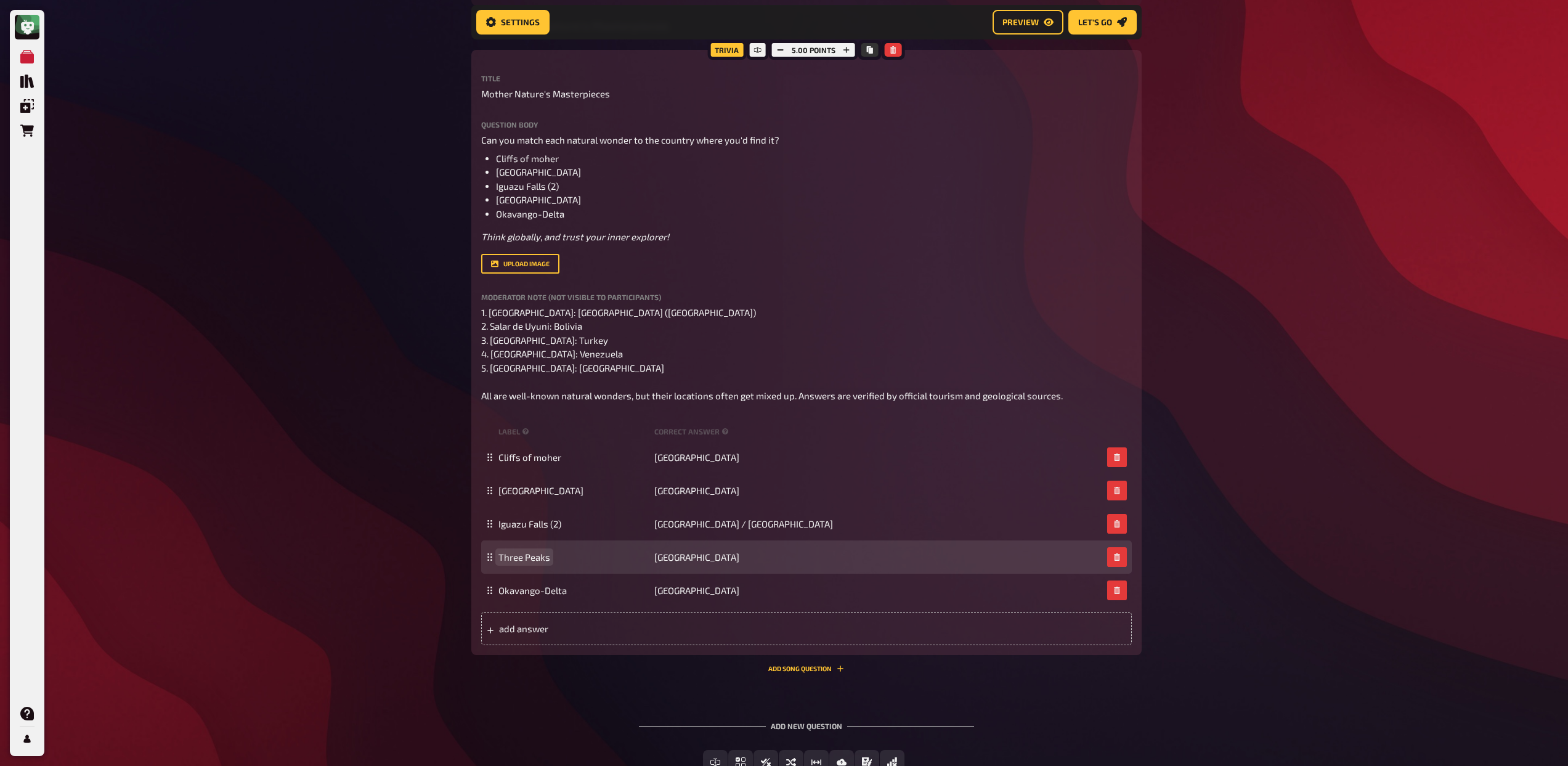
click at [541, 552] on span "Three Peaks" at bounding box center [524, 557] width 51 height 11
copy span "Three Peaks"
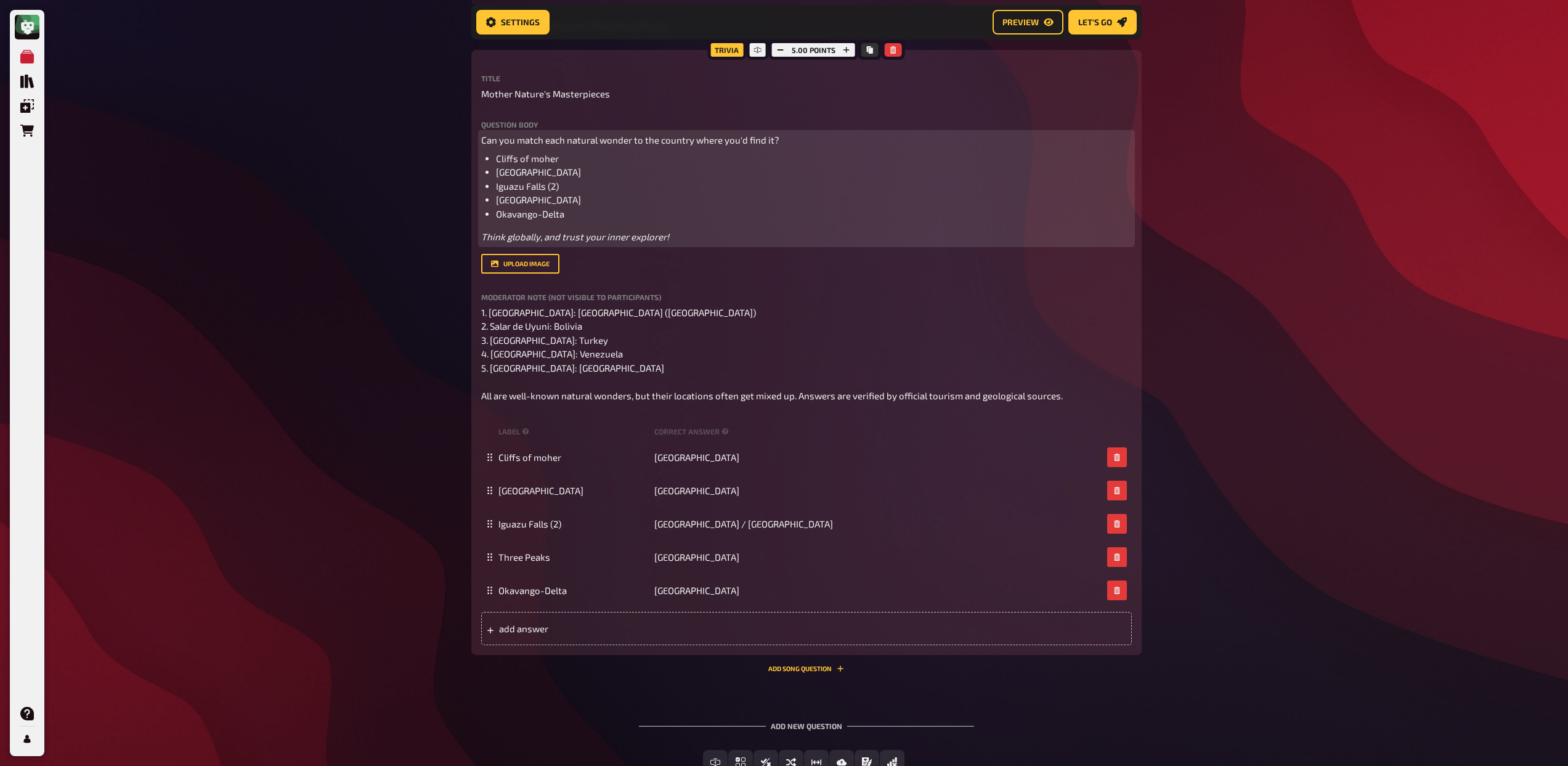
click at [525, 203] on span "Mount Roraima" at bounding box center [538, 199] width 85 height 11
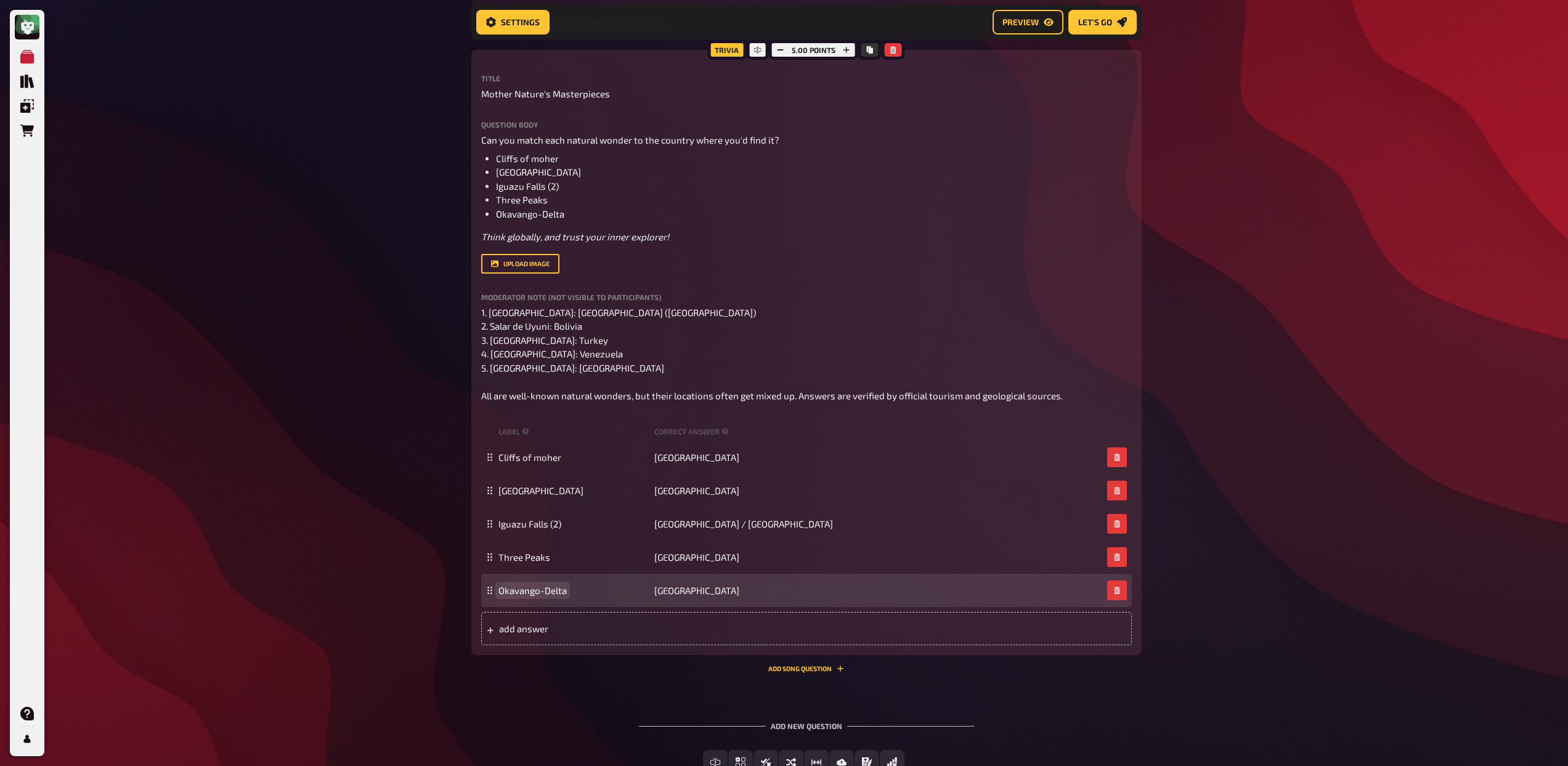
click at [549, 595] on span "Okavango-Delta" at bounding box center [533, 591] width 69 height 11
copy span "Okavango-Delta"
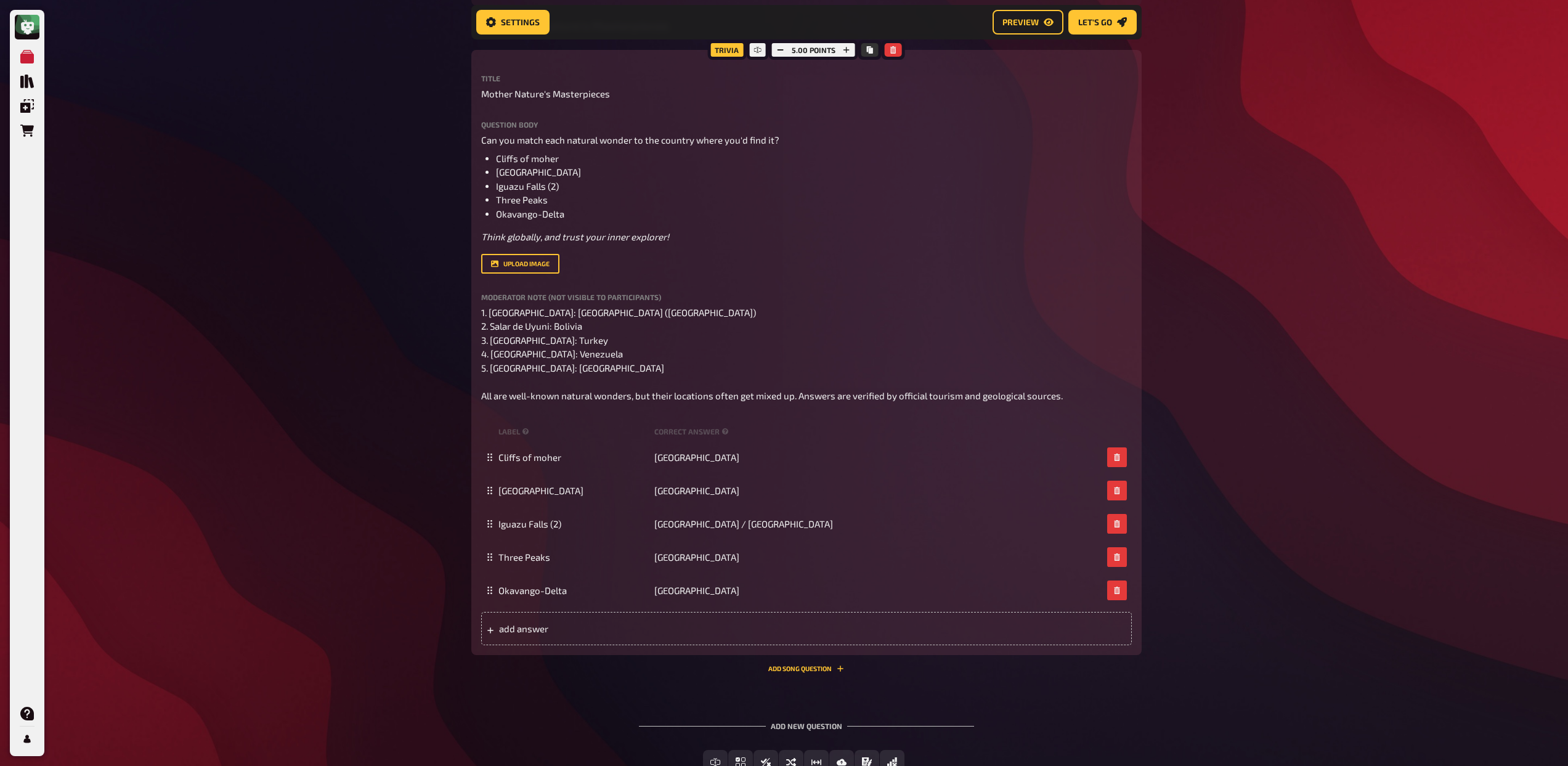
click at [800, 265] on div "upload image" at bounding box center [806, 263] width 650 height 19
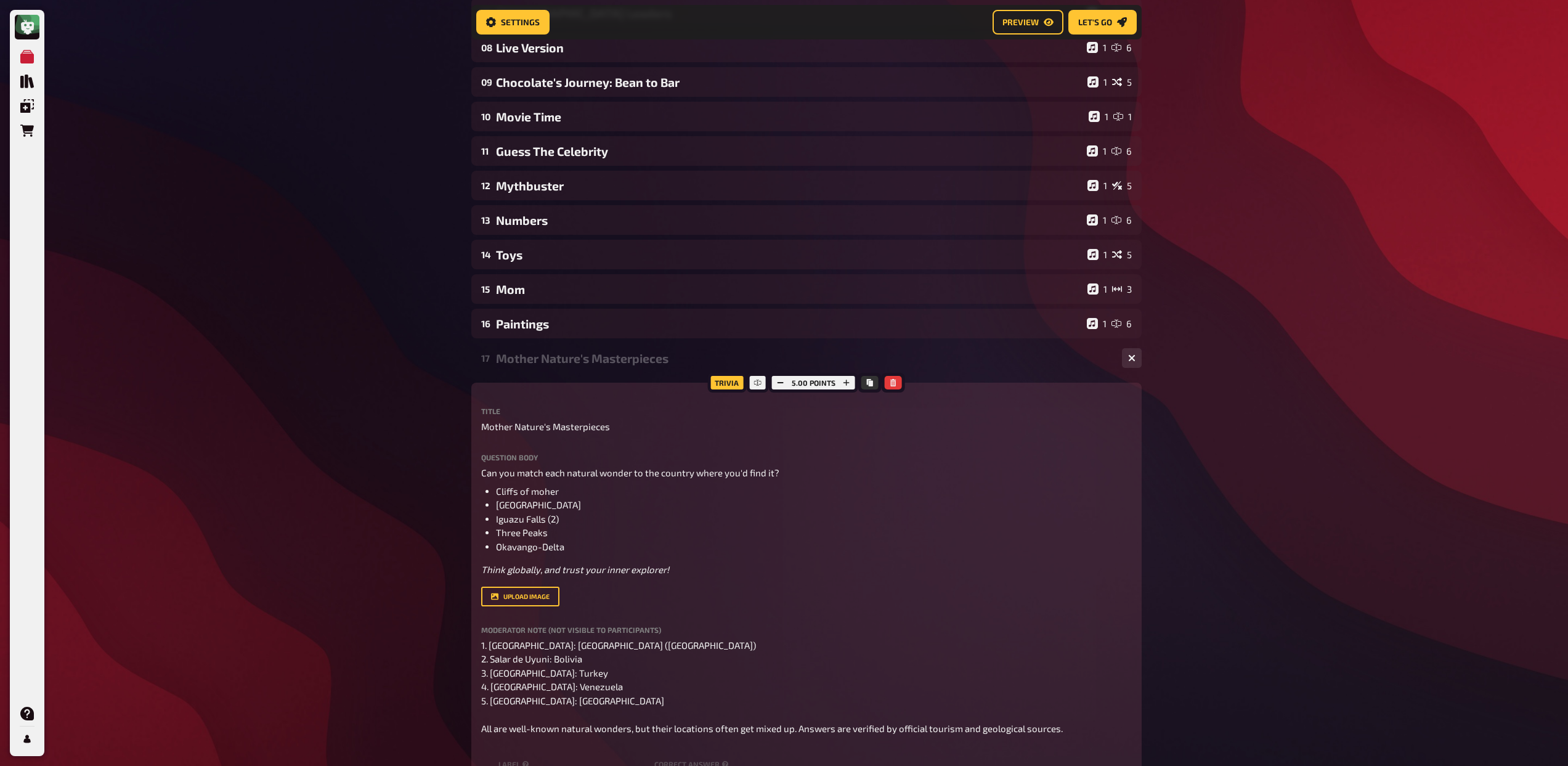
click at [555, 361] on div "Mother Nature's Masterpieces" at bounding box center [804, 358] width 616 height 14
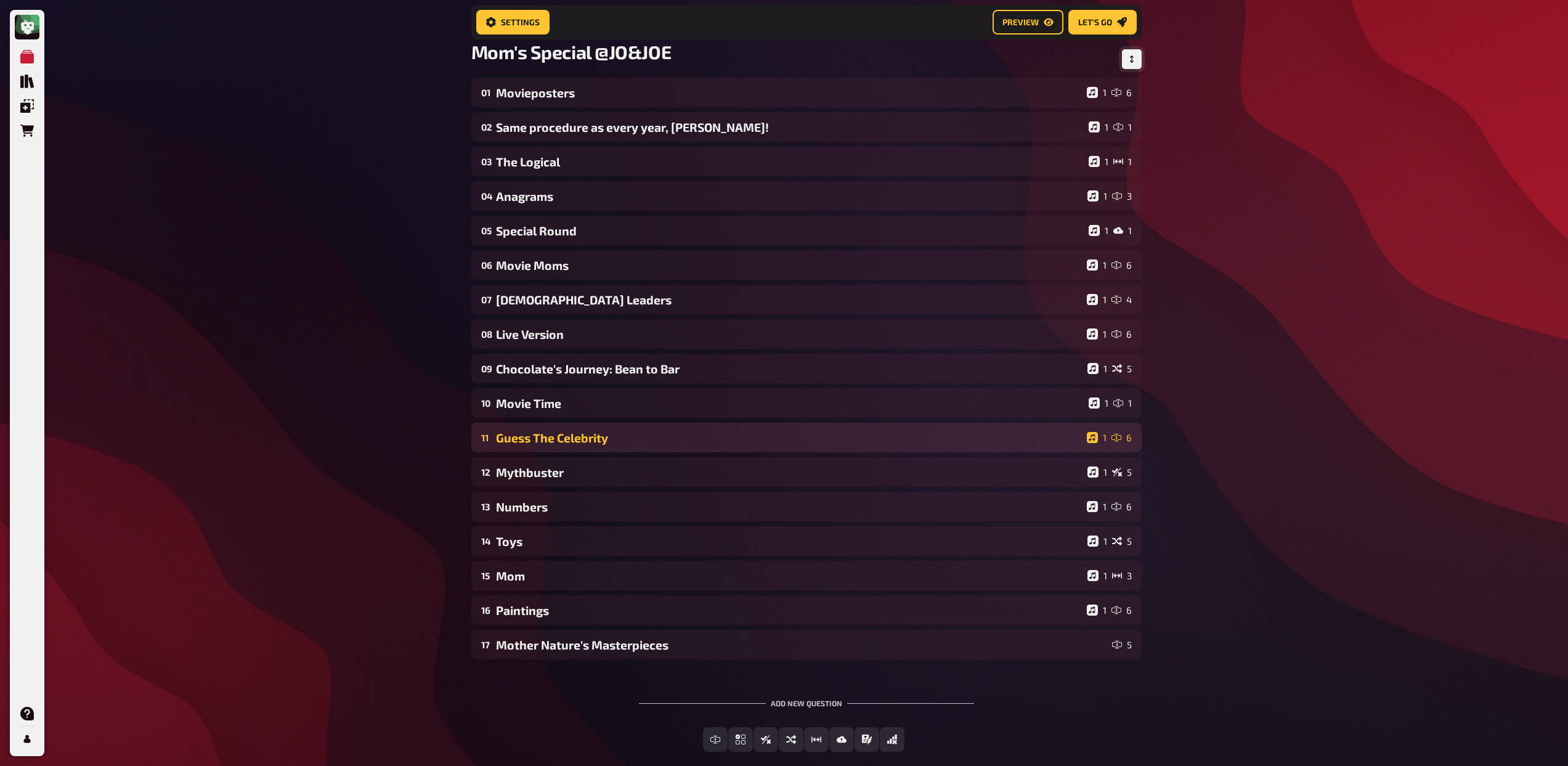
scroll to position [0, 0]
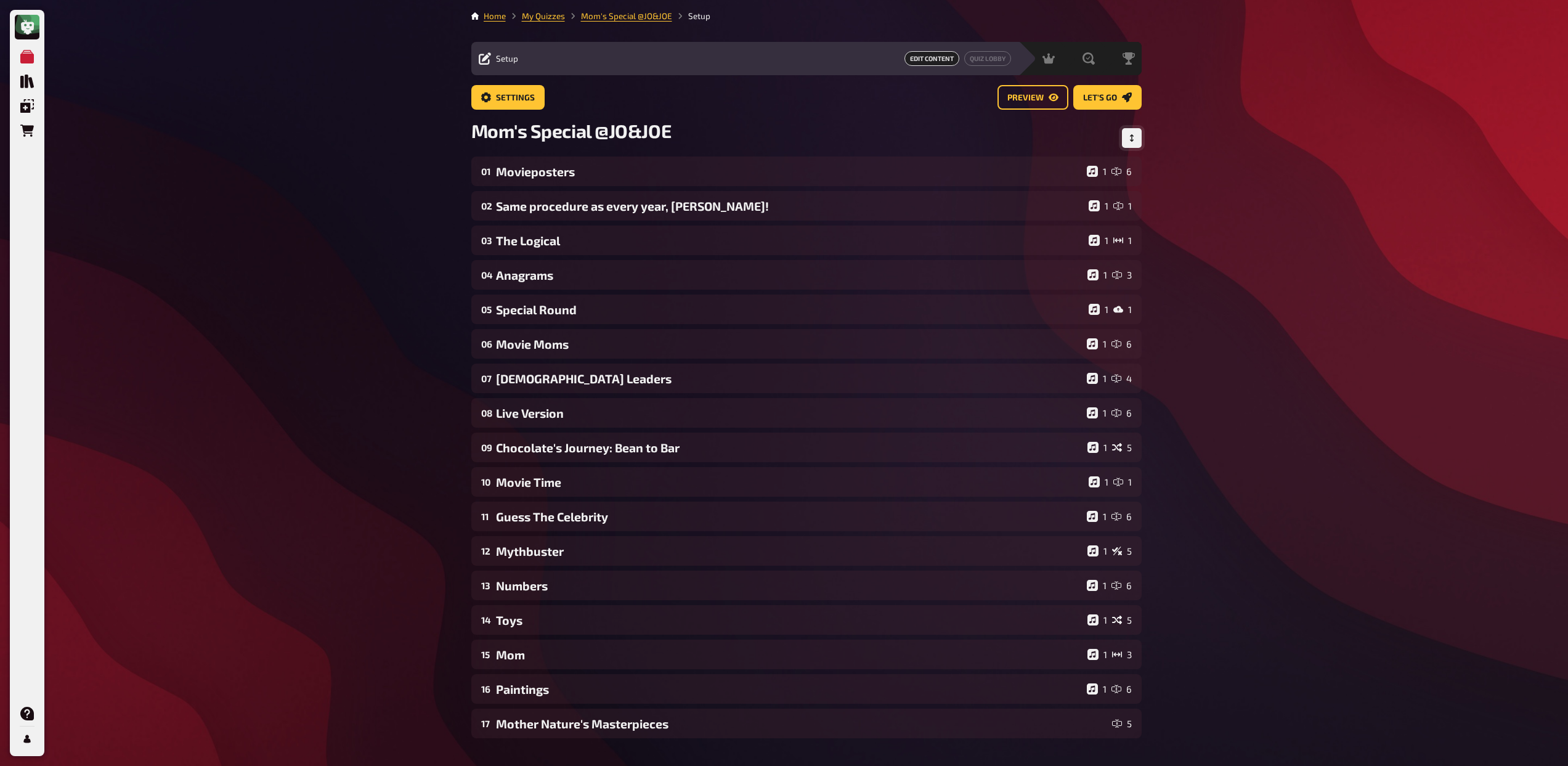
click at [1126, 139] on button "Change Order" at bounding box center [1131, 137] width 19 height 19
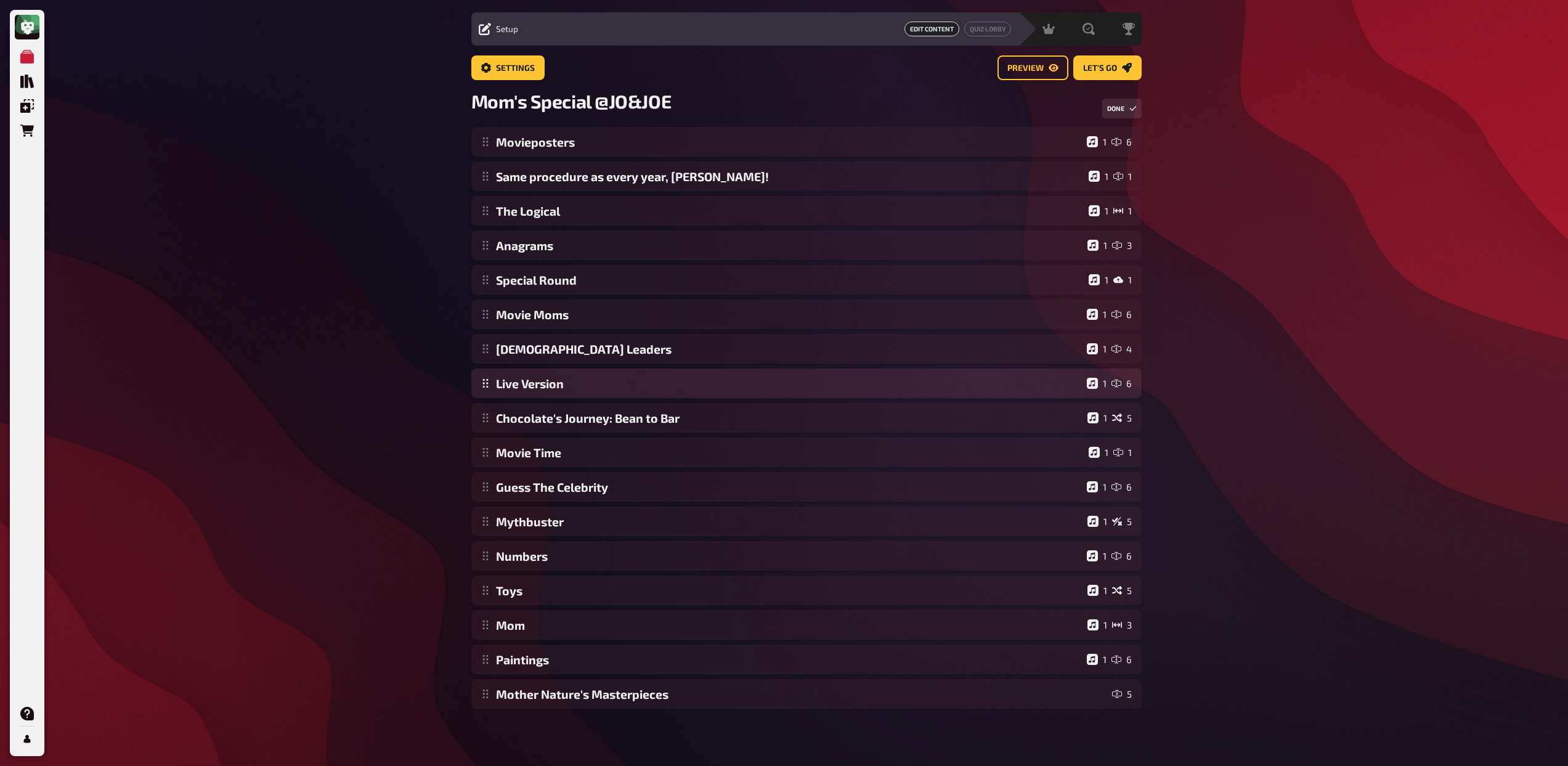
scroll to position [31, 0]
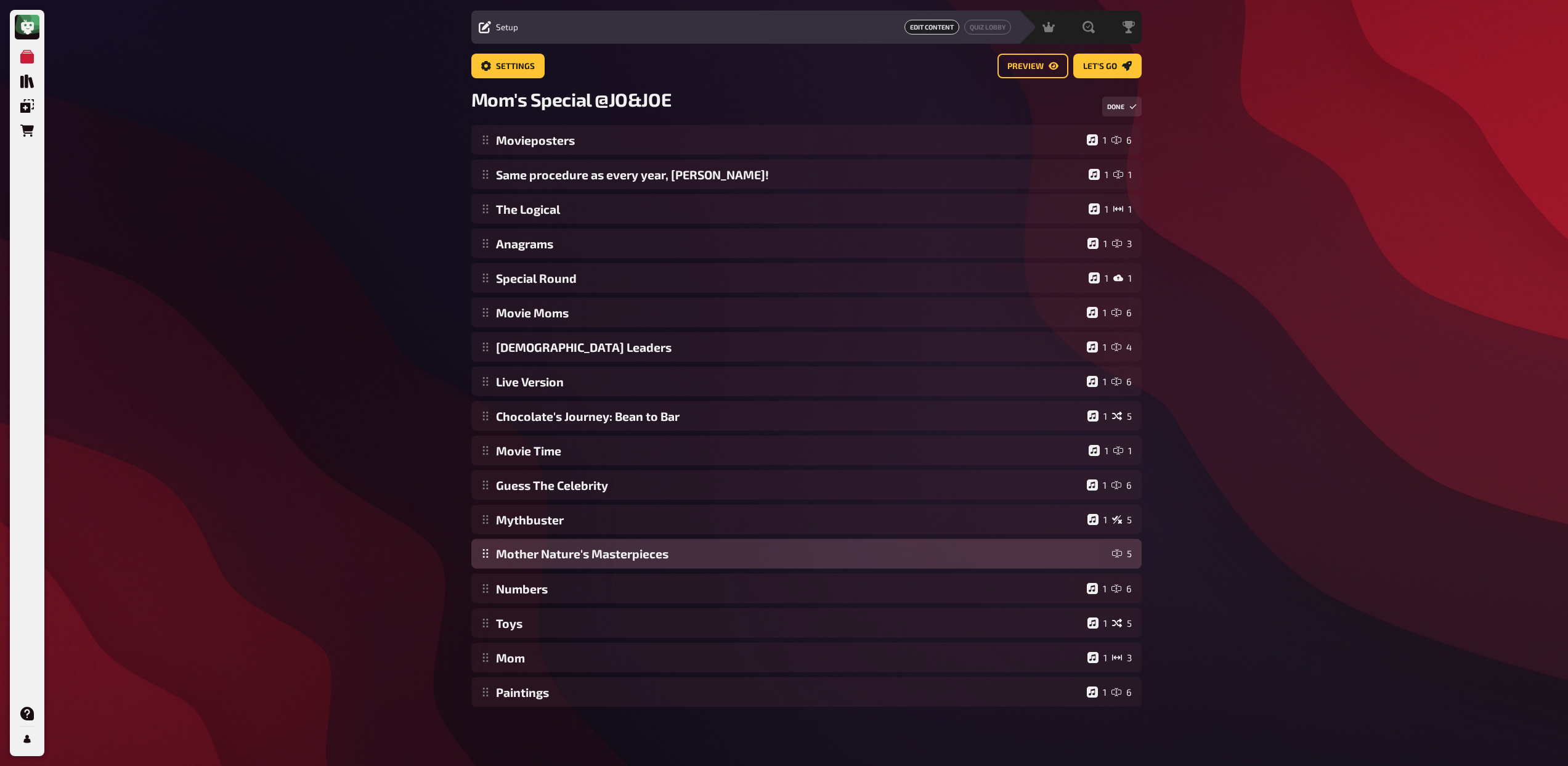
drag, startPoint x: 484, startPoint y: 692, endPoint x: 493, endPoint y: 553, distance: 139.3
click at [493, 553] on div "Movieposters 1 6 Same procedure as every year, James! 1 1 The Logical 1 1 Anagr…" at bounding box center [806, 416] width 670 height 582
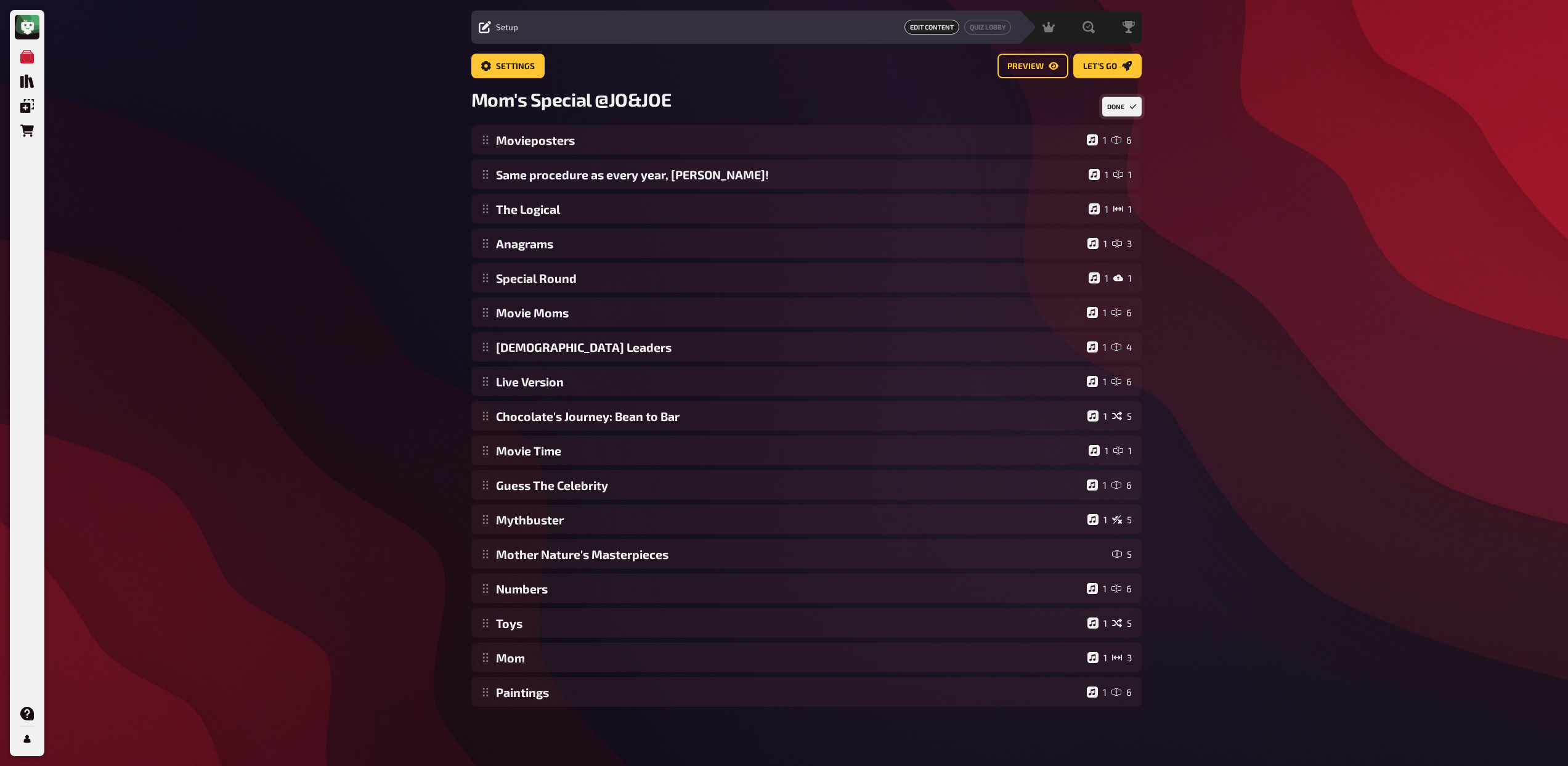
click at [1123, 111] on button "Done" at bounding box center [1122, 106] width 40 height 19
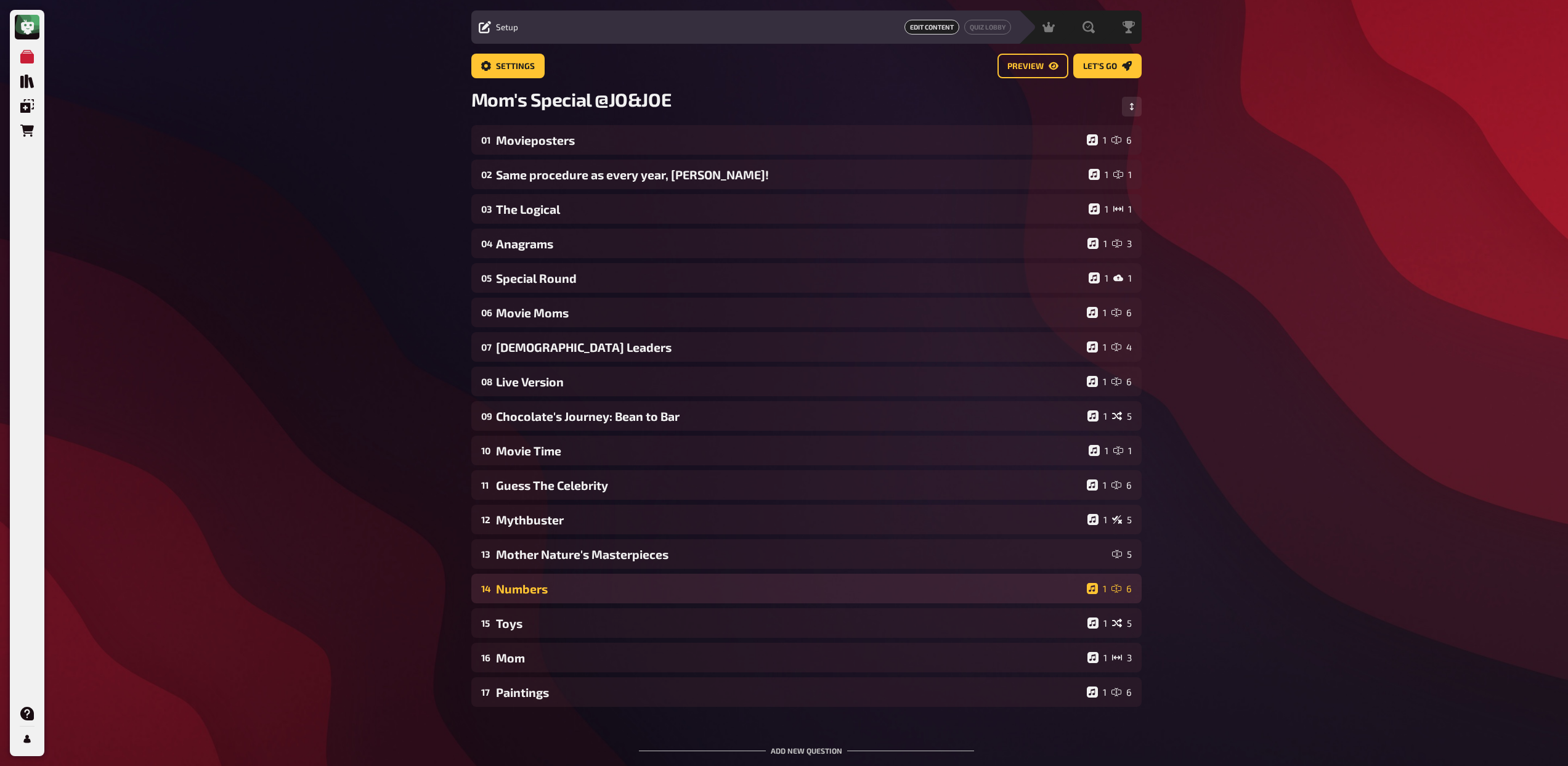
click at [616, 598] on div "14 Numbers 1 6" at bounding box center [806, 588] width 670 height 30
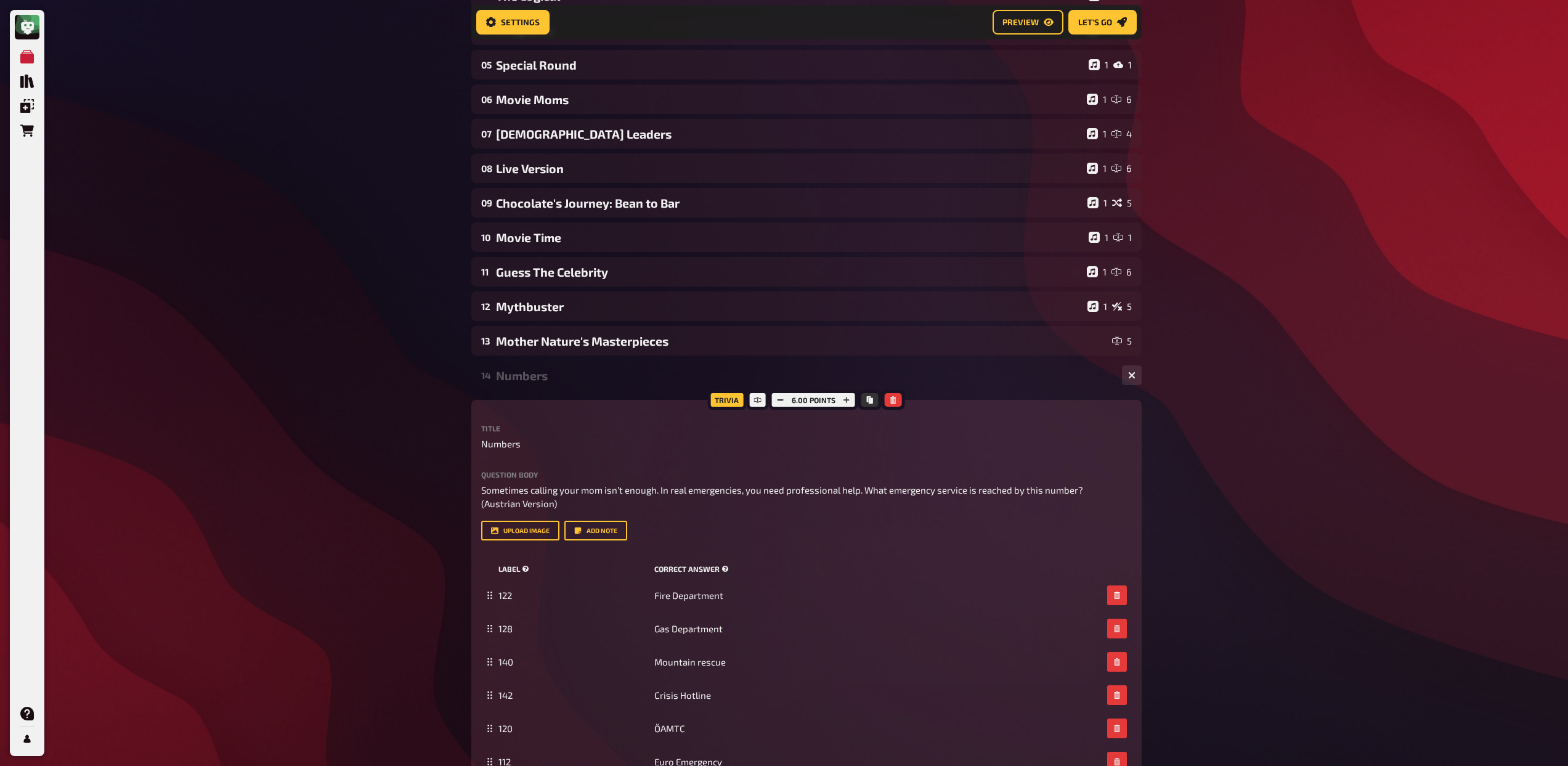
scroll to position [636, 0]
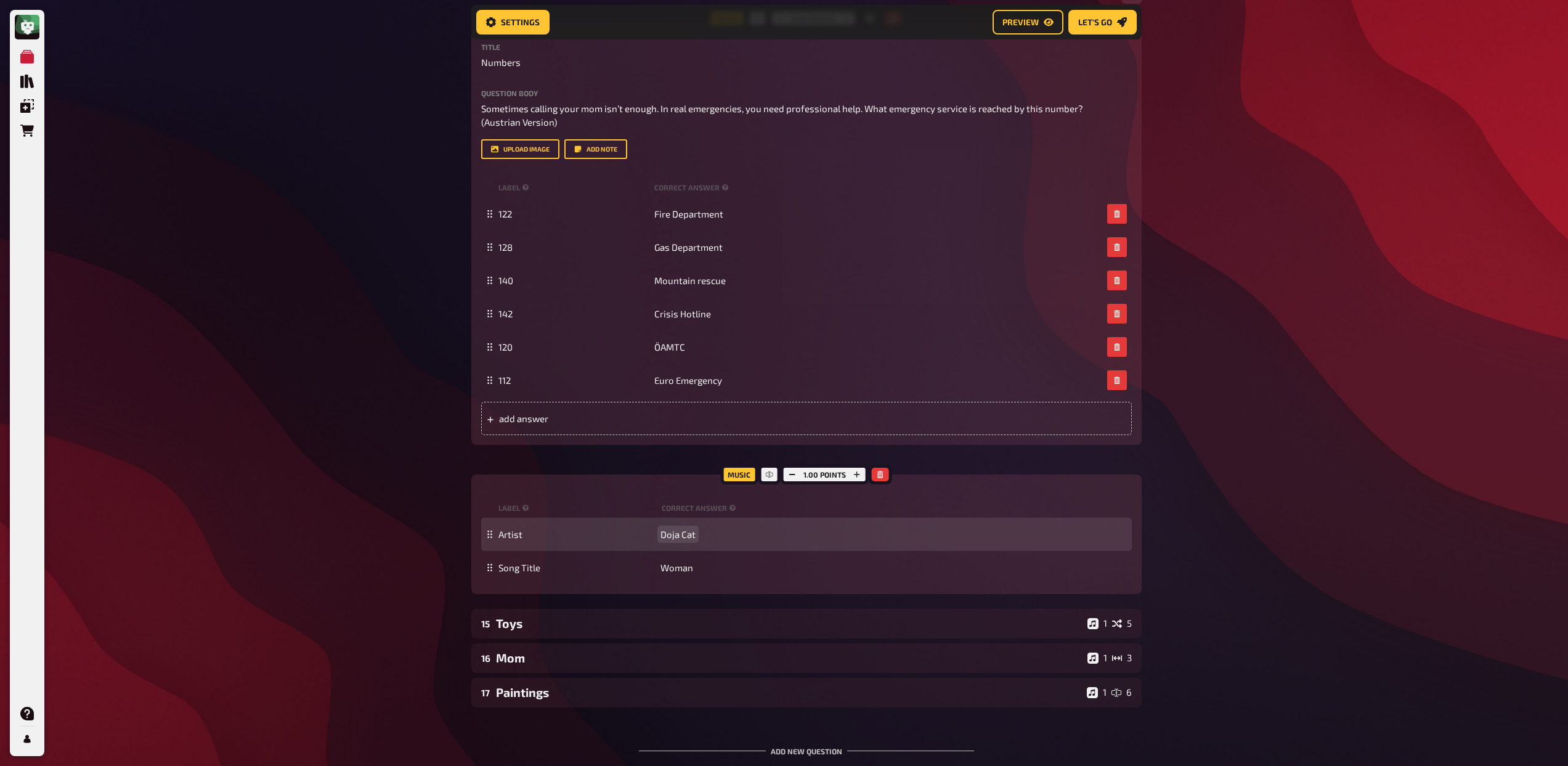
click at [674, 539] on div "Artist Doja Cat" at bounding box center [806, 534] width 650 height 34
click at [675, 536] on span "Doja Cat" at bounding box center [678, 535] width 35 height 11
copy span "Doja Cat"
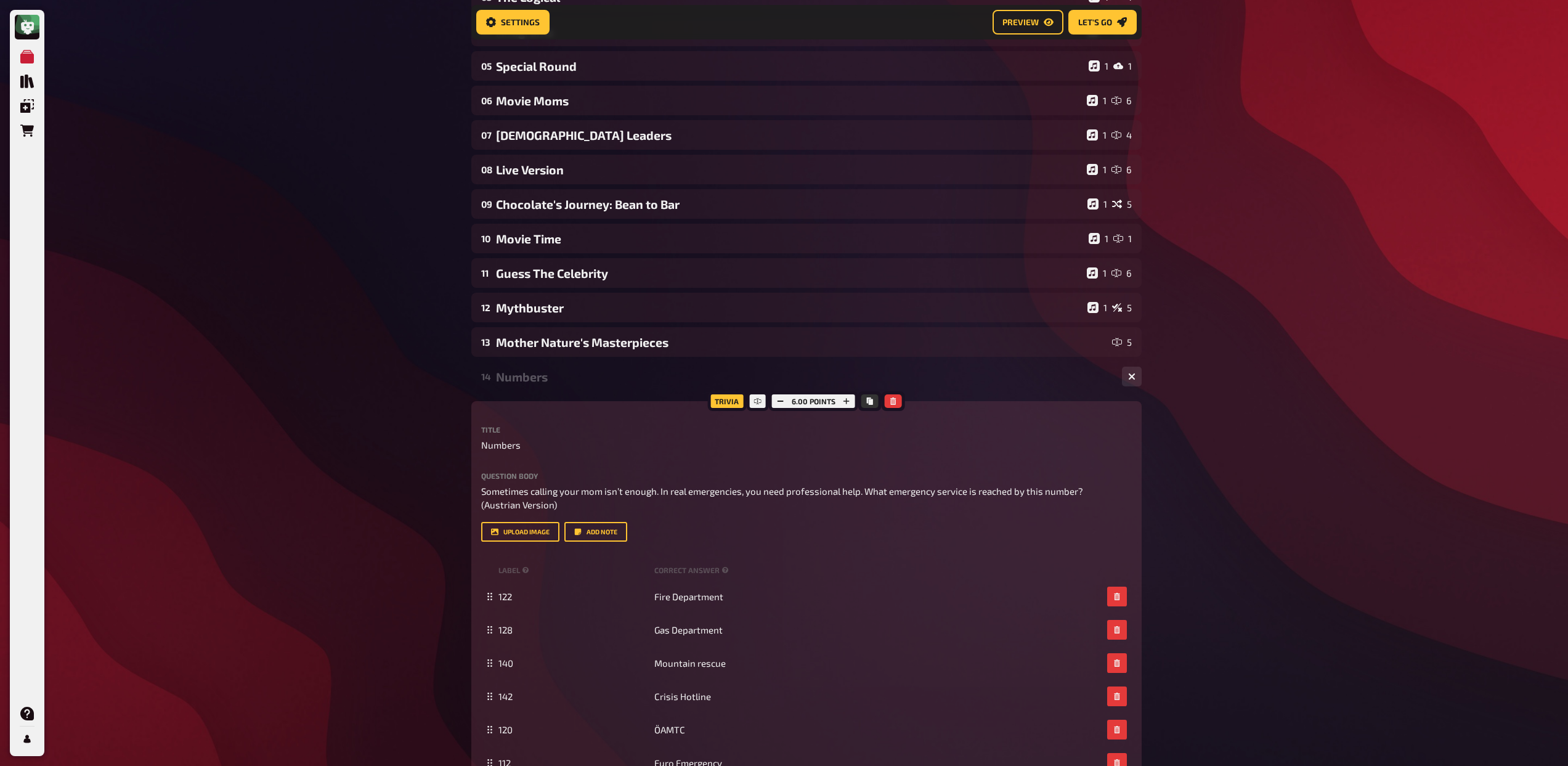
scroll to position [243, 0]
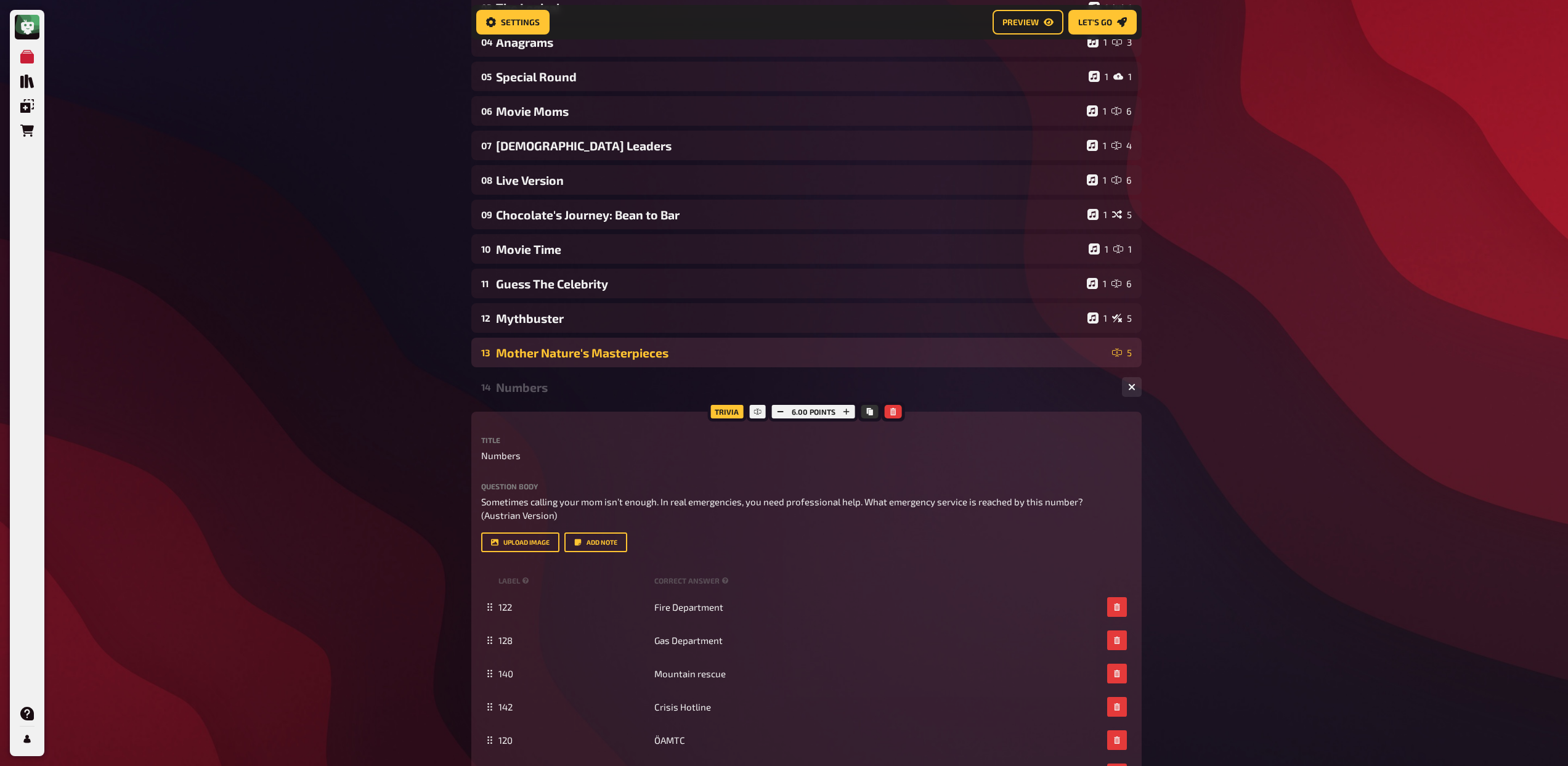
click at [645, 355] on div "Mother Nature's Masterpieces" at bounding box center [802, 353] width 611 height 14
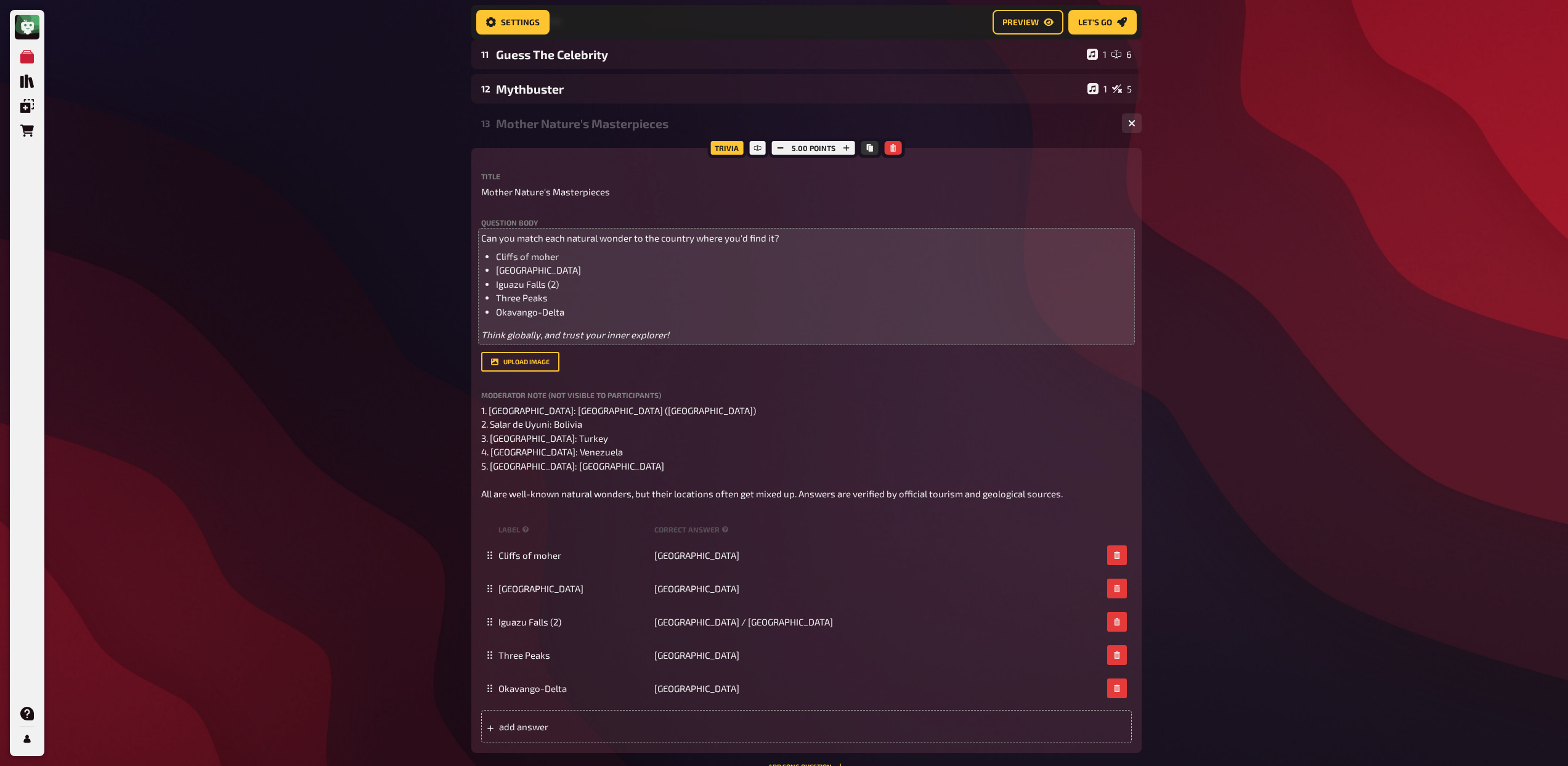
scroll to position [669, 0]
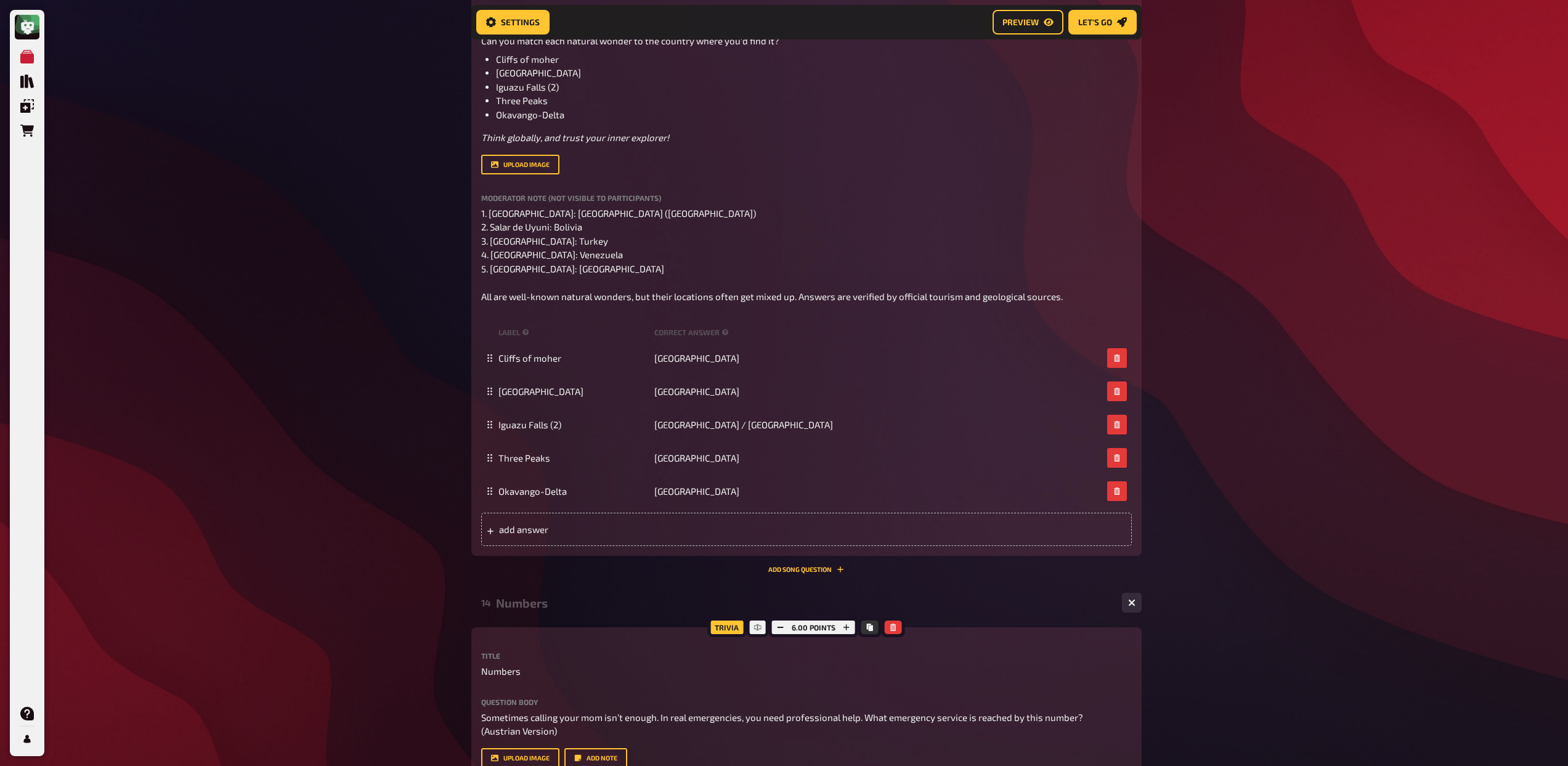
click at [797, 563] on div "Trivia 5.00 points Title Mother Nature's Masterpieces Question body Can you mat…" at bounding box center [806, 262] width 670 height 623
click at [785, 566] on button "Add Song question" at bounding box center [805, 569] width 76 height 7
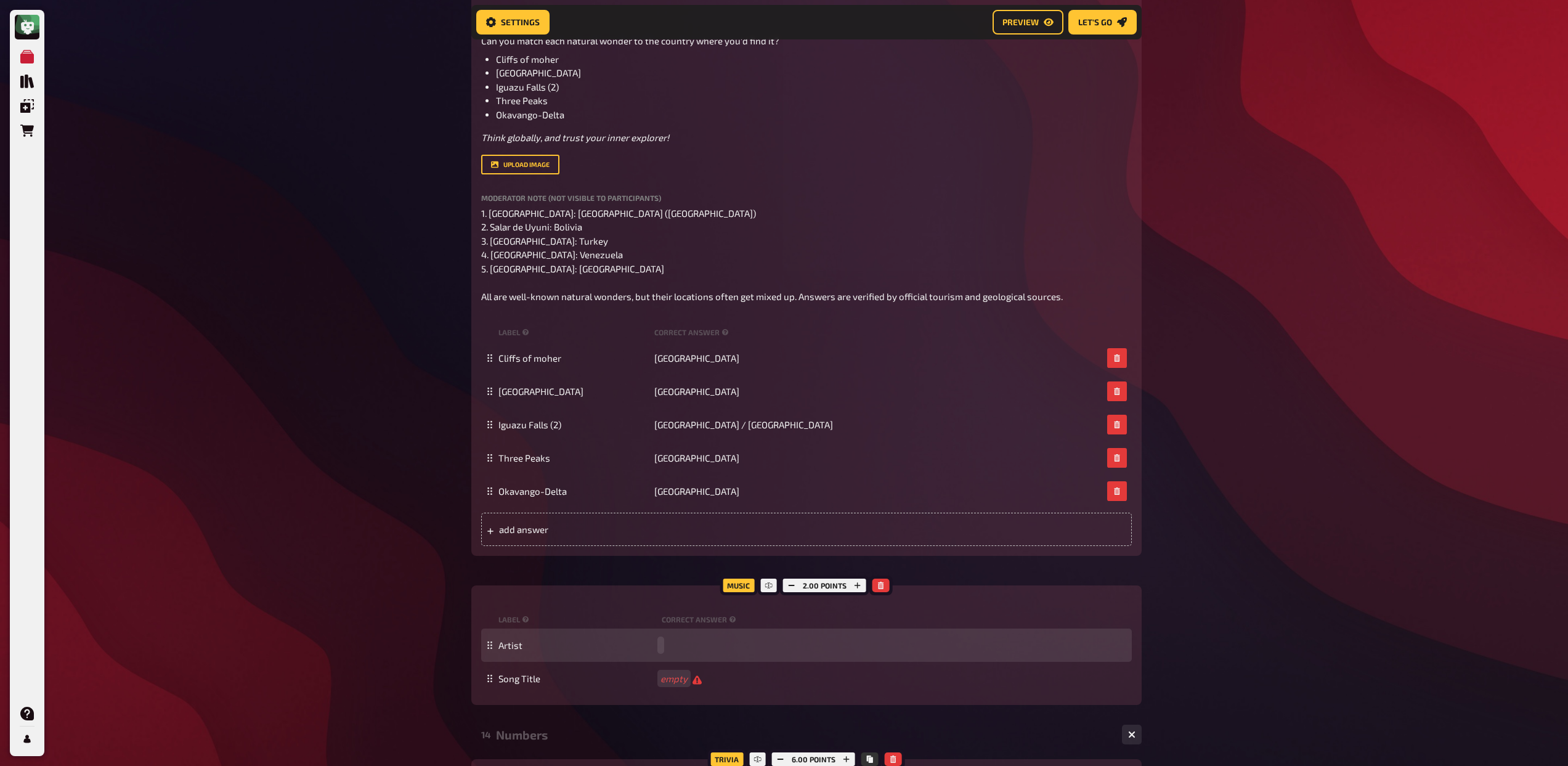
paste span
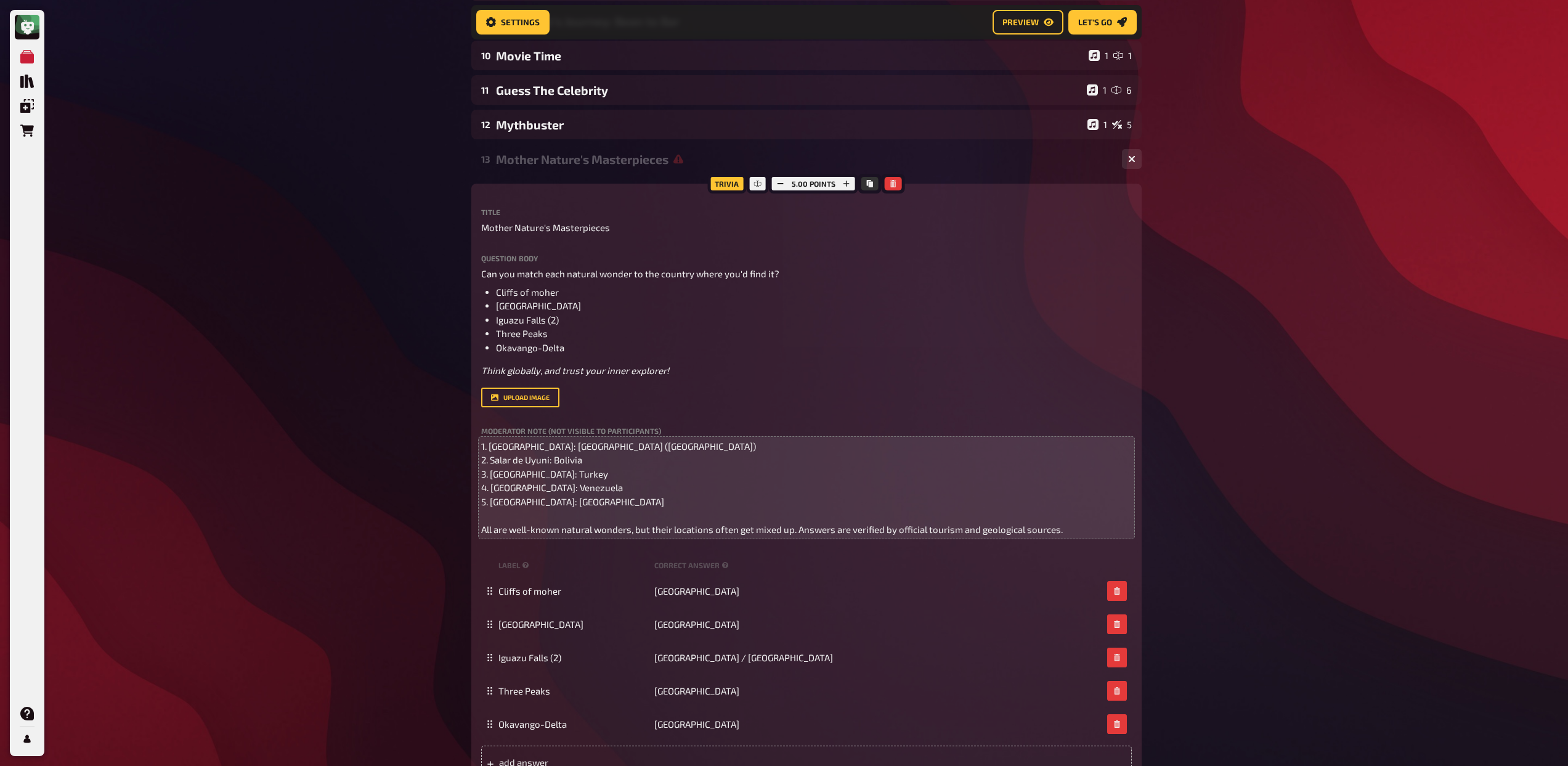
scroll to position [435, 0]
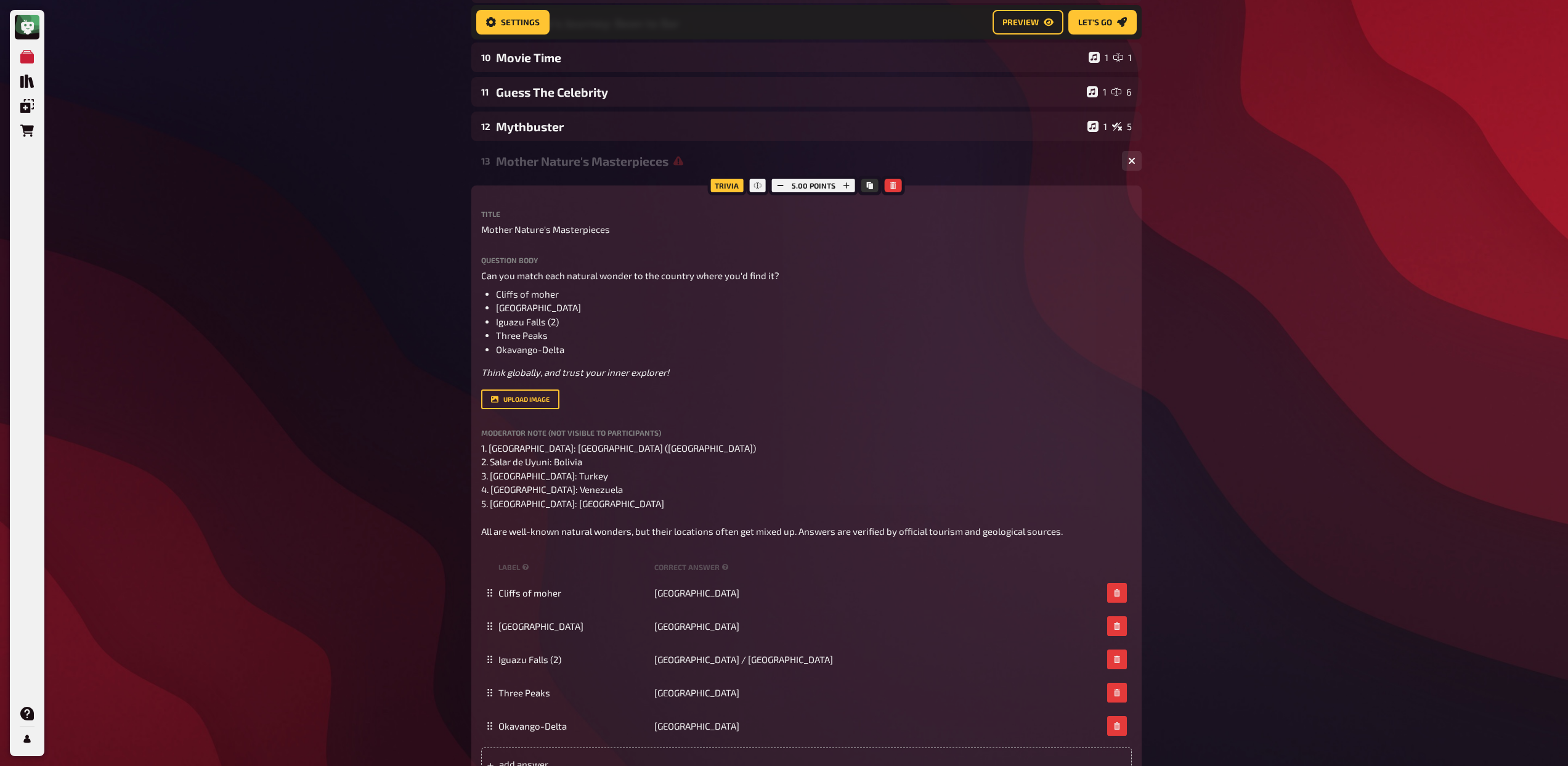
click at [589, 161] on div "Mother Nature's Masterpieces" at bounding box center [804, 161] width 616 height 14
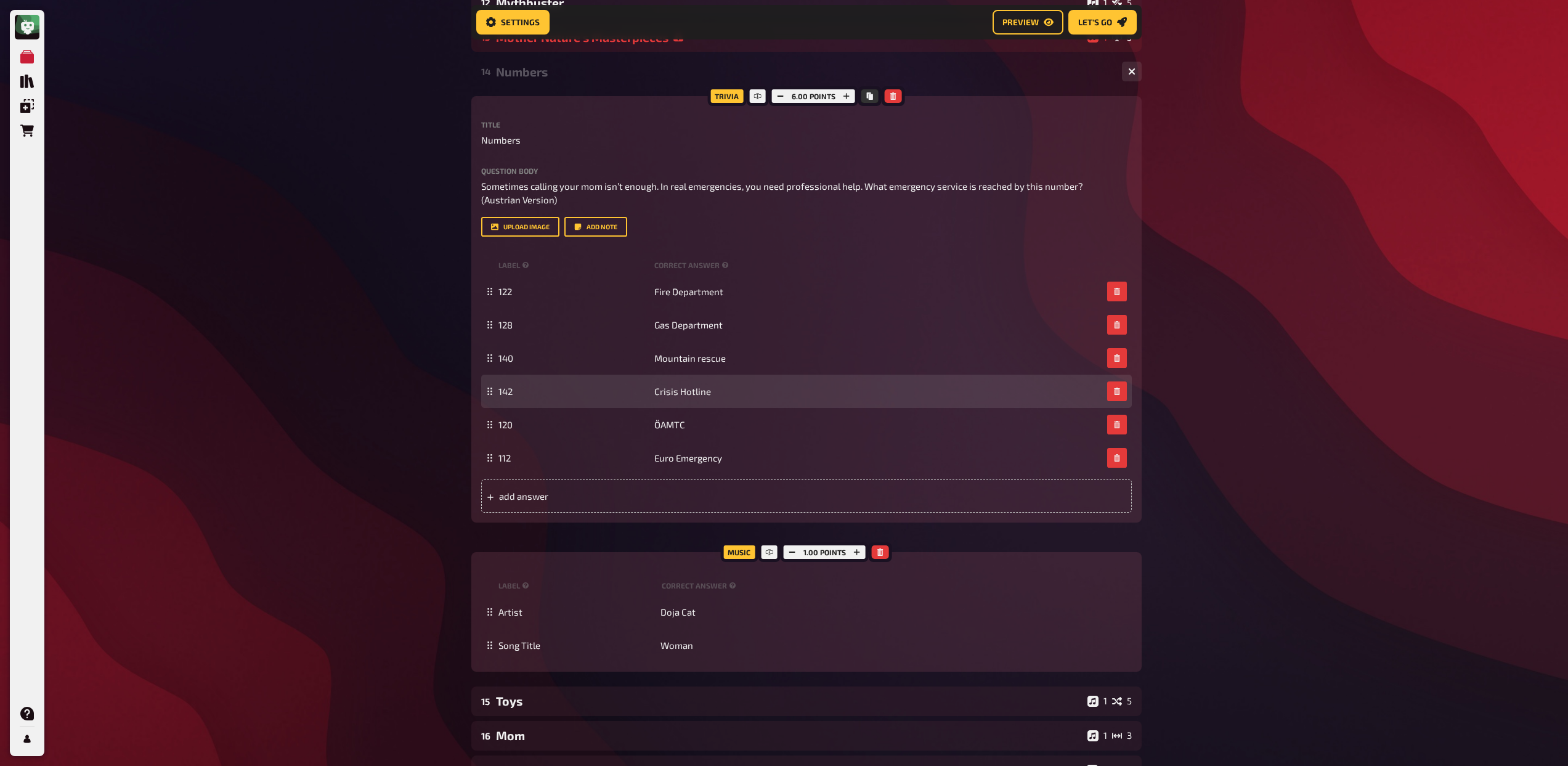
scroll to position [564, 0]
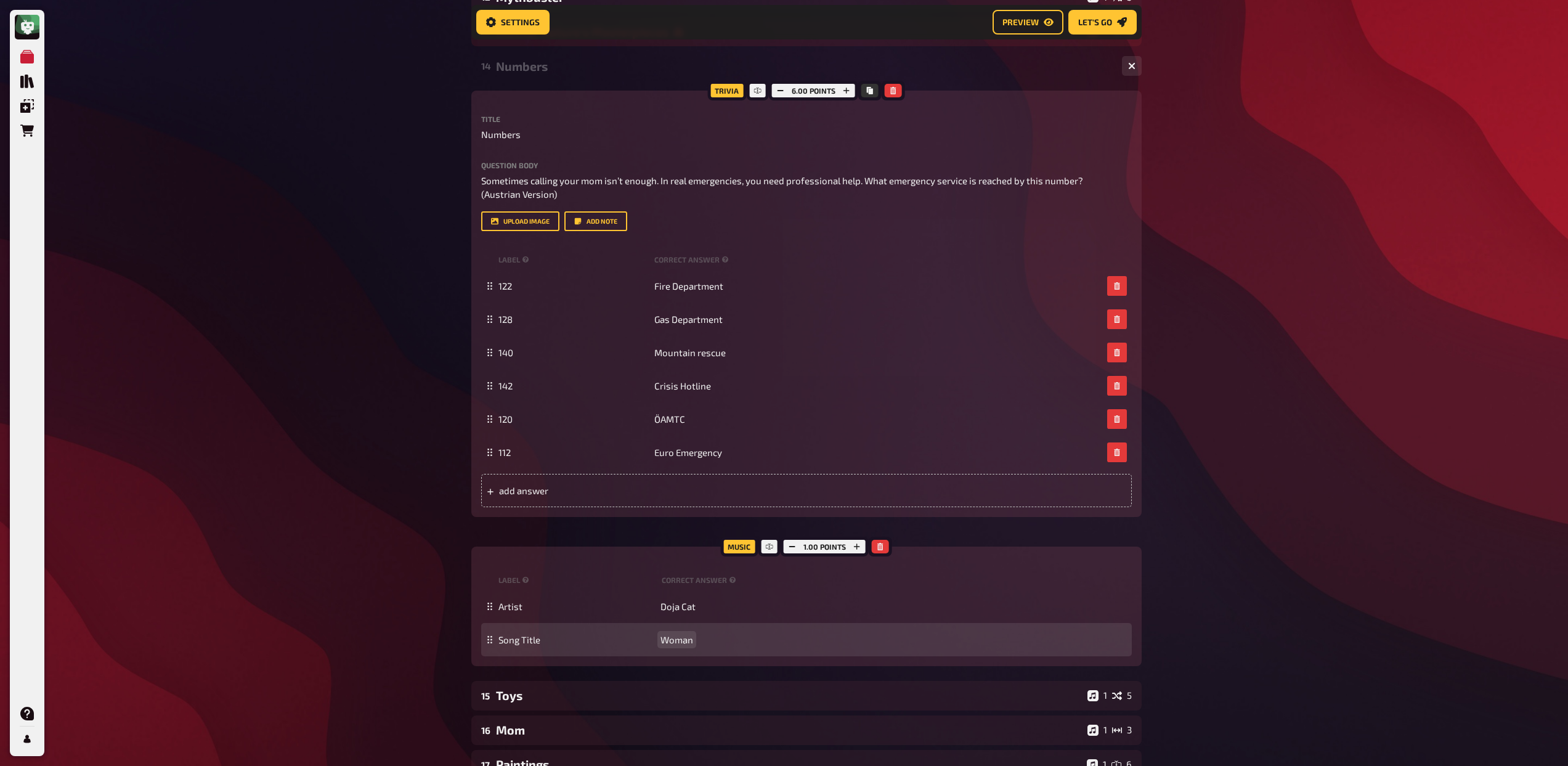
click at [675, 644] on span "Woman" at bounding box center [677, 640] width 33 height 11
copy span "Woman"
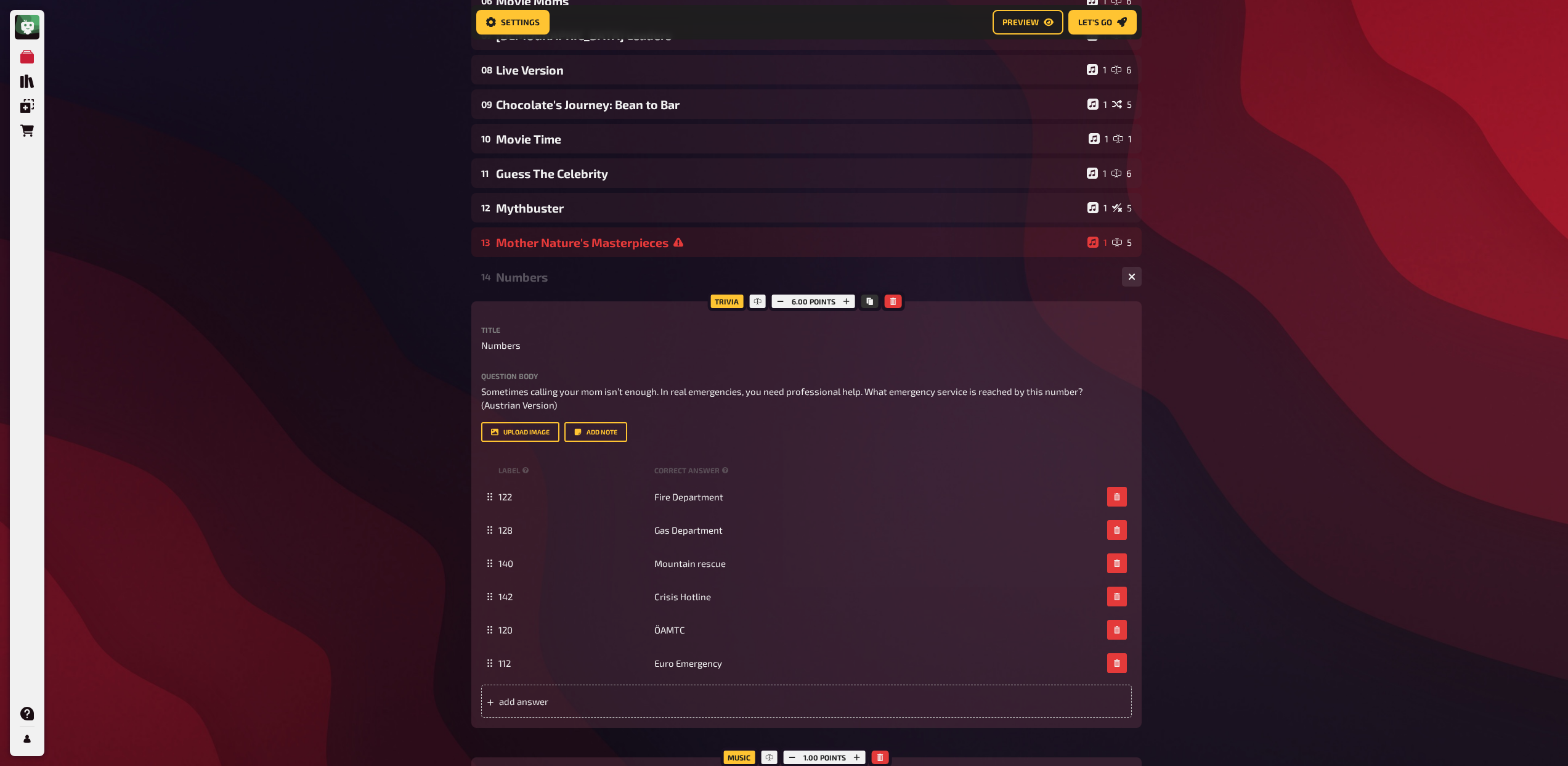
scroll to position [352, 0]
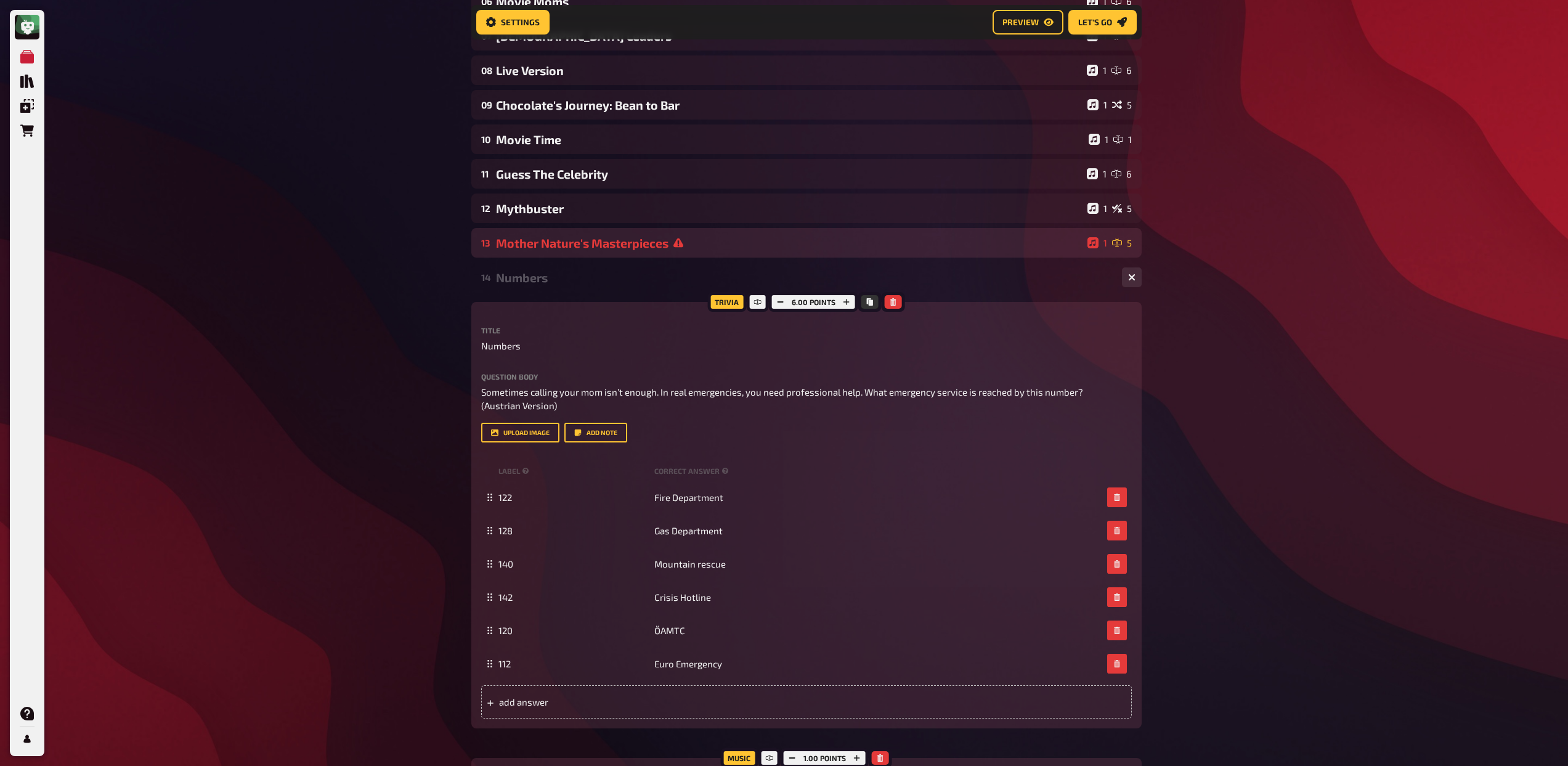
click at [583, 249] on div "Mother Nature's Masterpieces" at bounding box center [789, 243] width 587 height 14
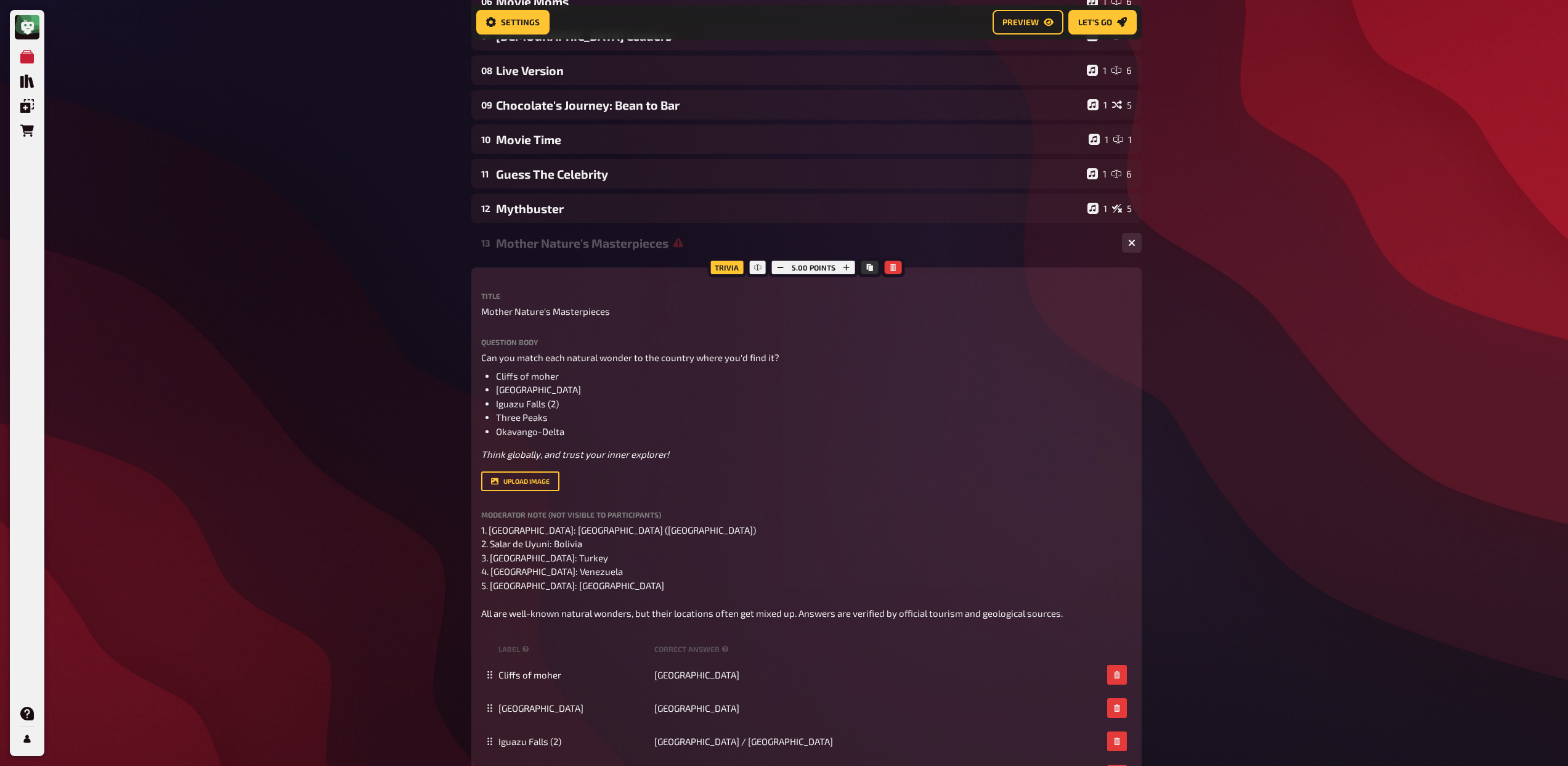
scroll to position [792, 0]
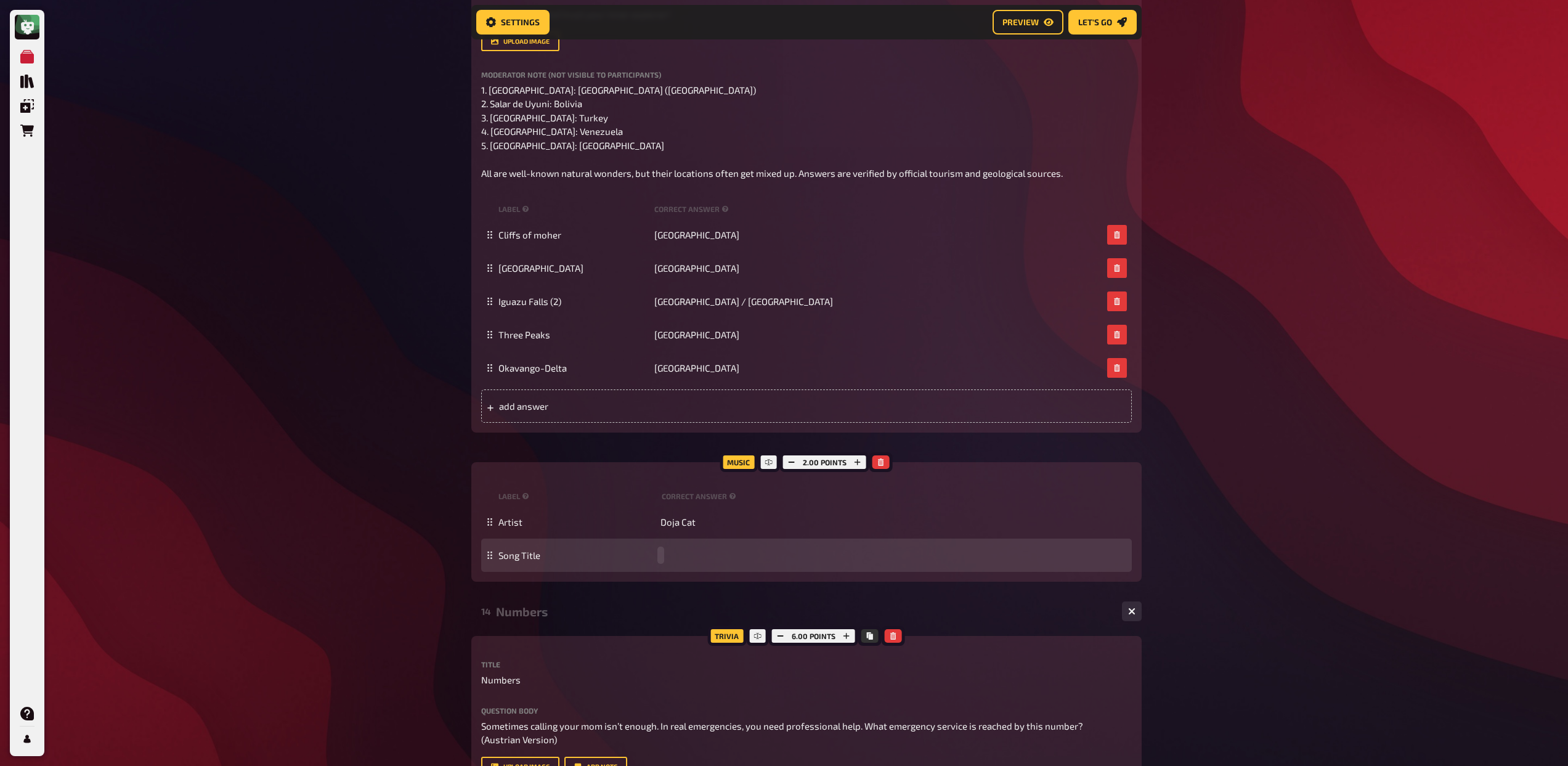
paste span
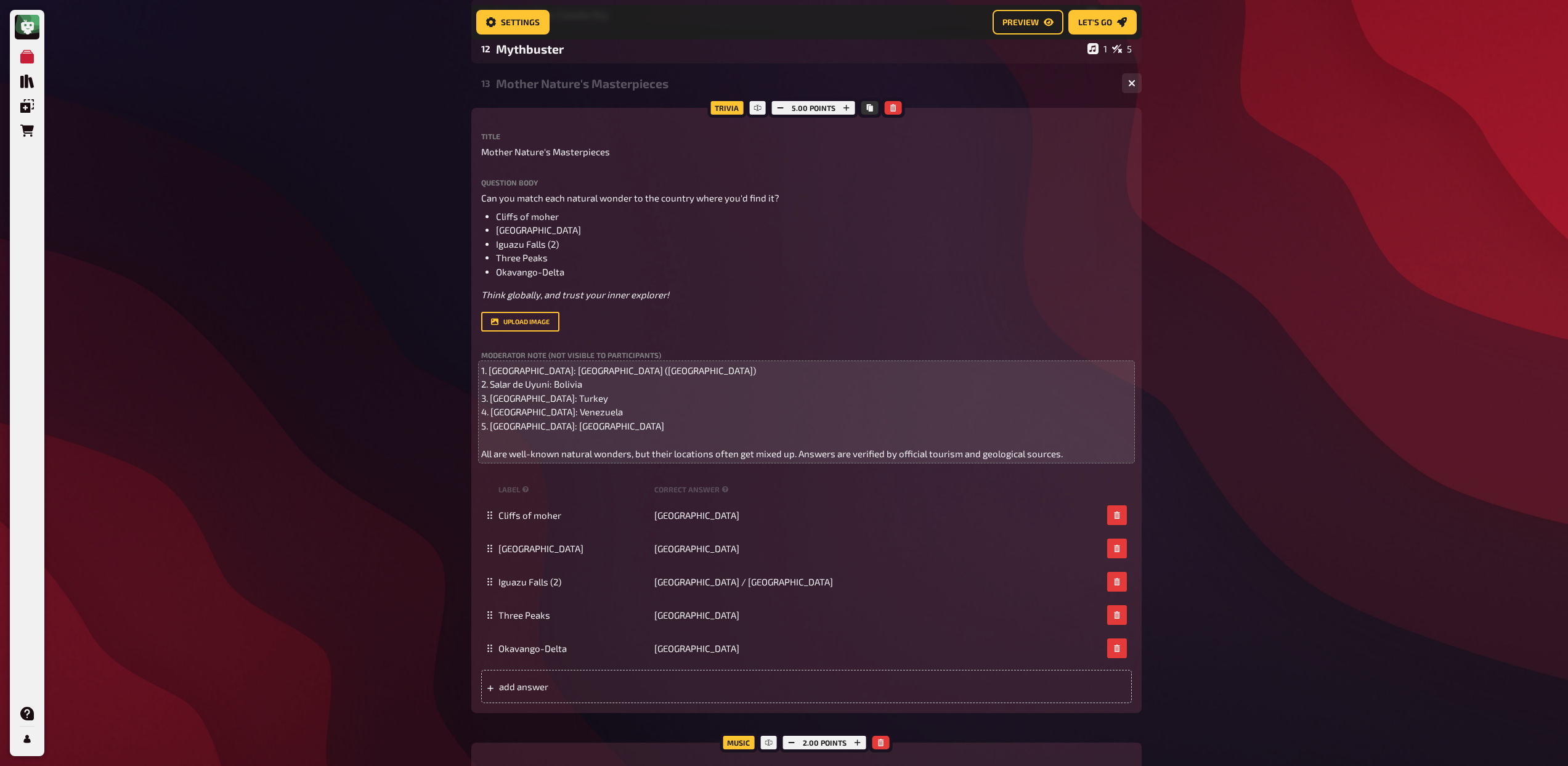
scroll to position [358, 0]
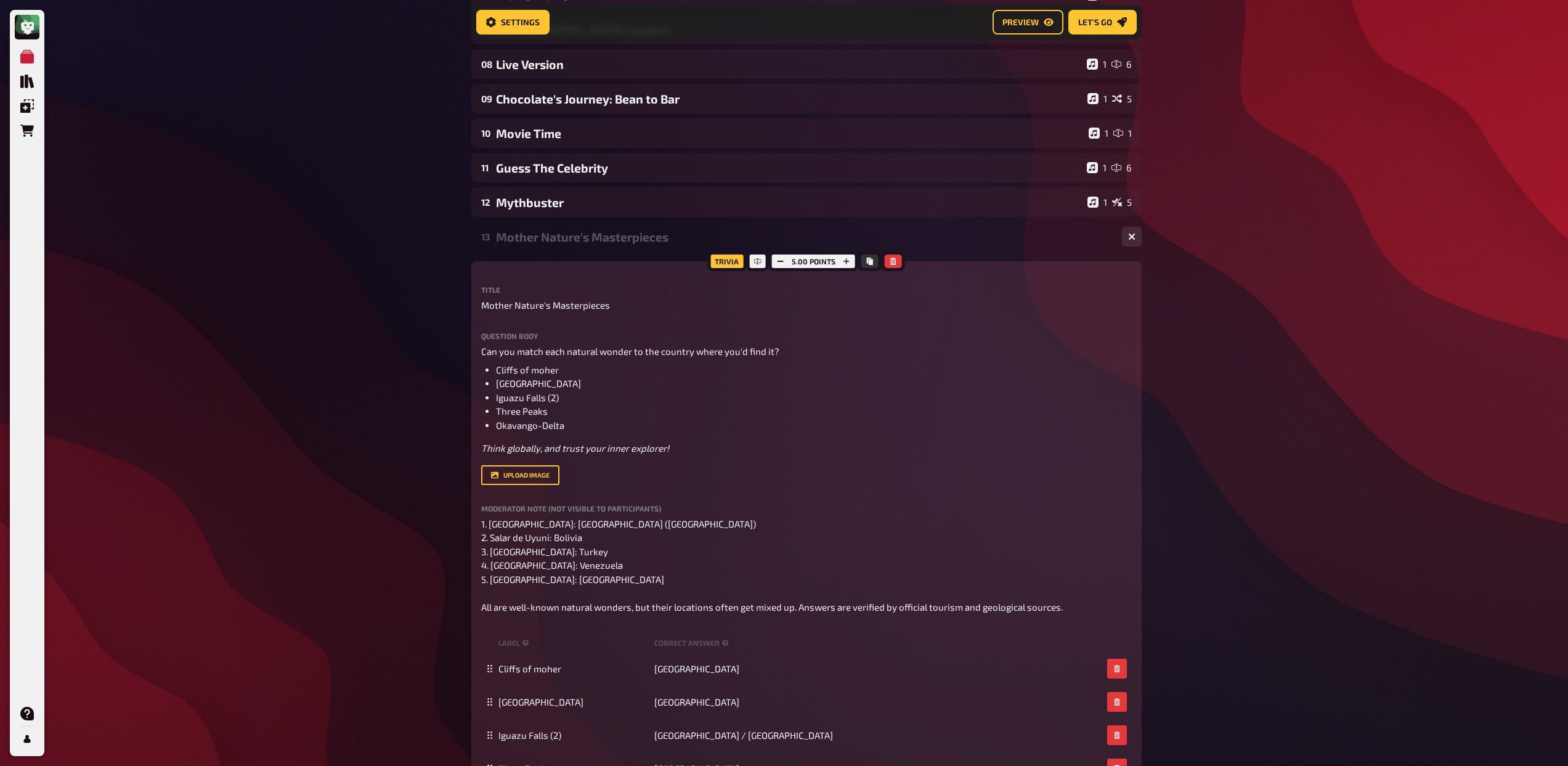
click at [594, 242] on div "Mother Nature's Masterpieces" at bounding box center [804, 237] width 616 height 14
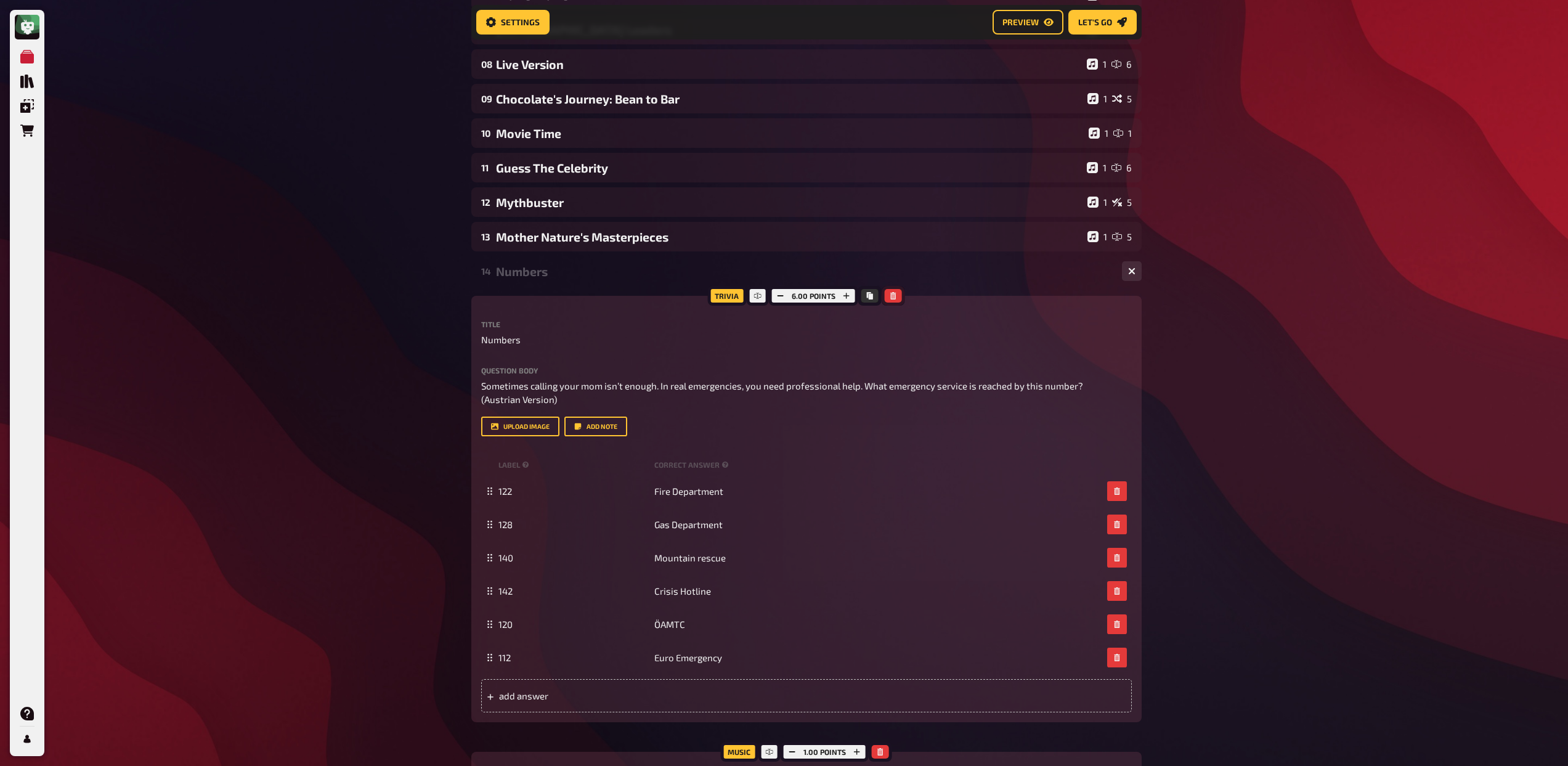
click at [892, 293] on icon "button" at bounding box center [893, 295] width 7 height 7
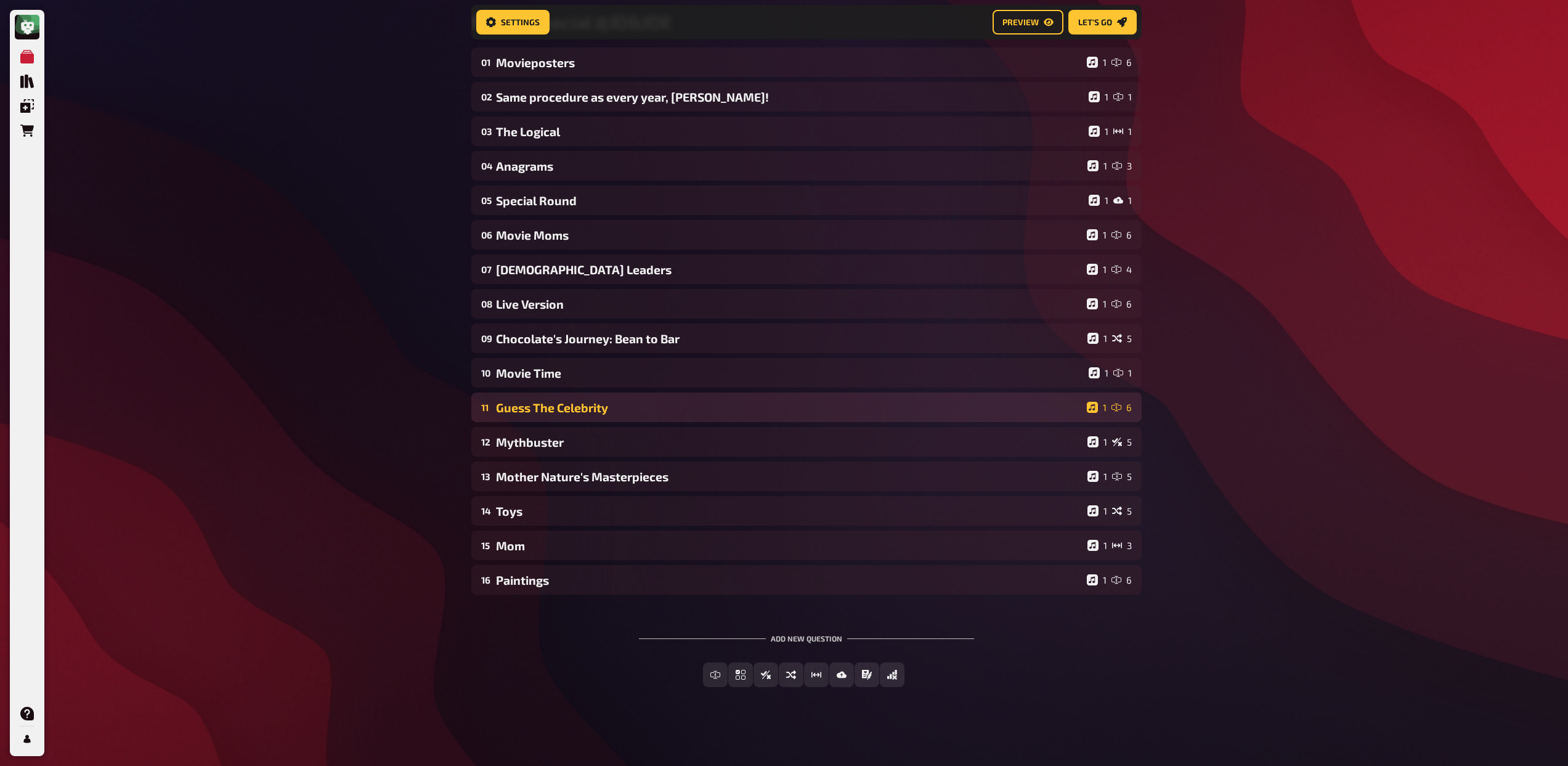
click at [649, 412] on div "Guess The Celebrity" at bounding box center [789, 408] width 586 height 14
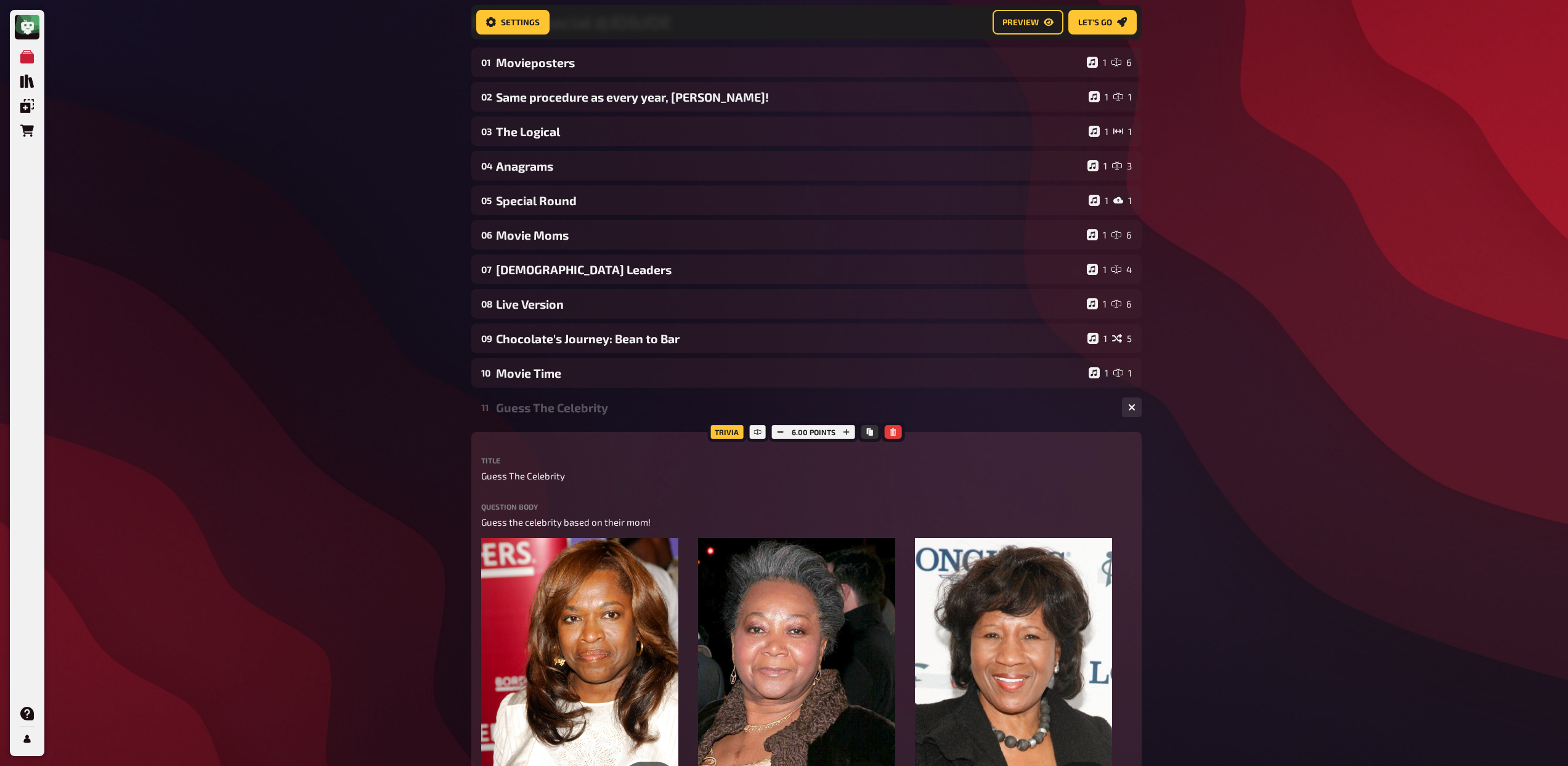
scroll to position [358, 0]
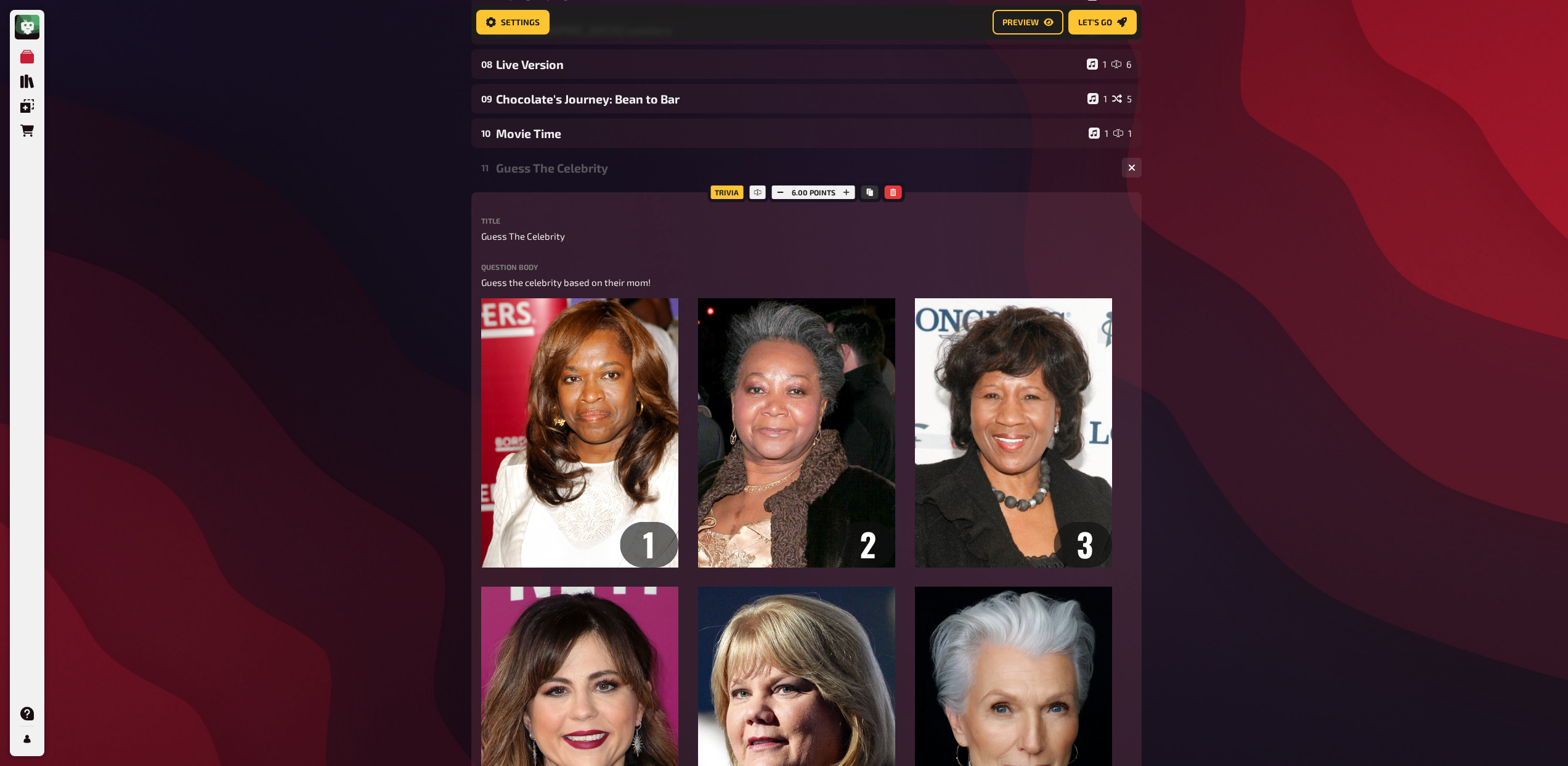
click at [608, 169] on div "Guess The Celebrity" at bounding box center [804, 168] width 616 height 14
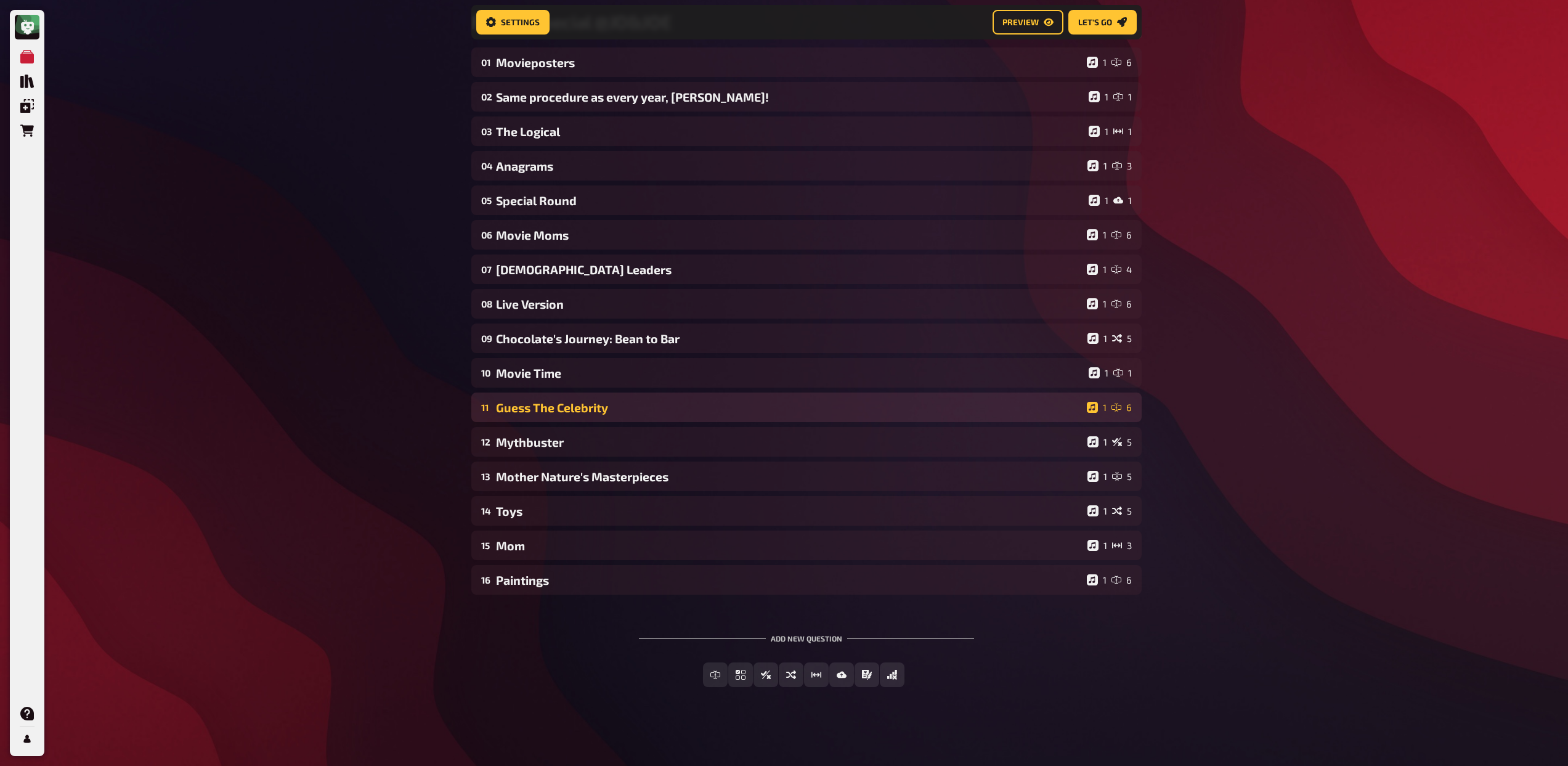
scroll to position [119, 0]
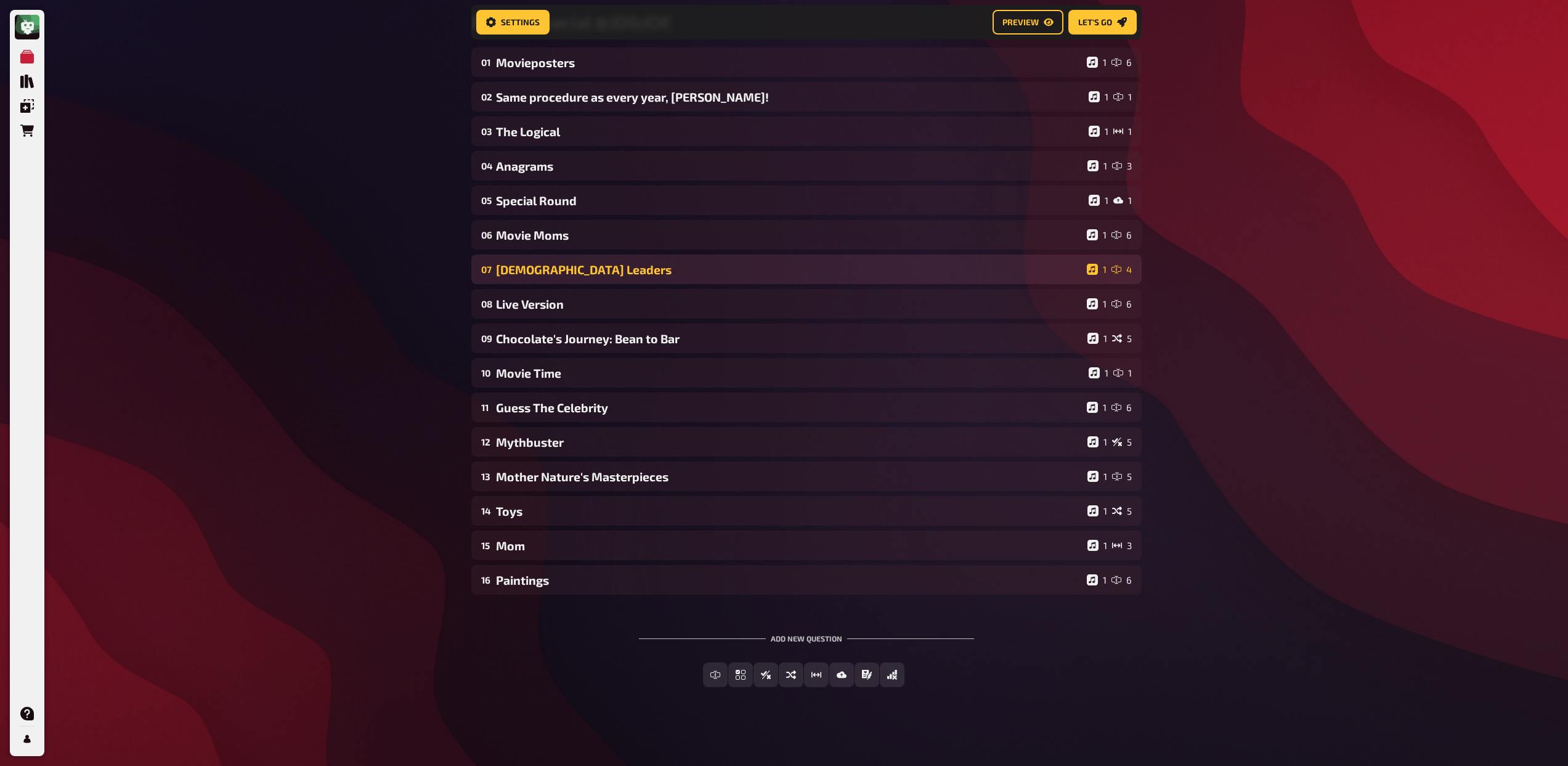
click at [611, 273] on div "[DEMOGRAPHIC_DATA] Leaders" at bounding box center [789, 270] width 586 height 14
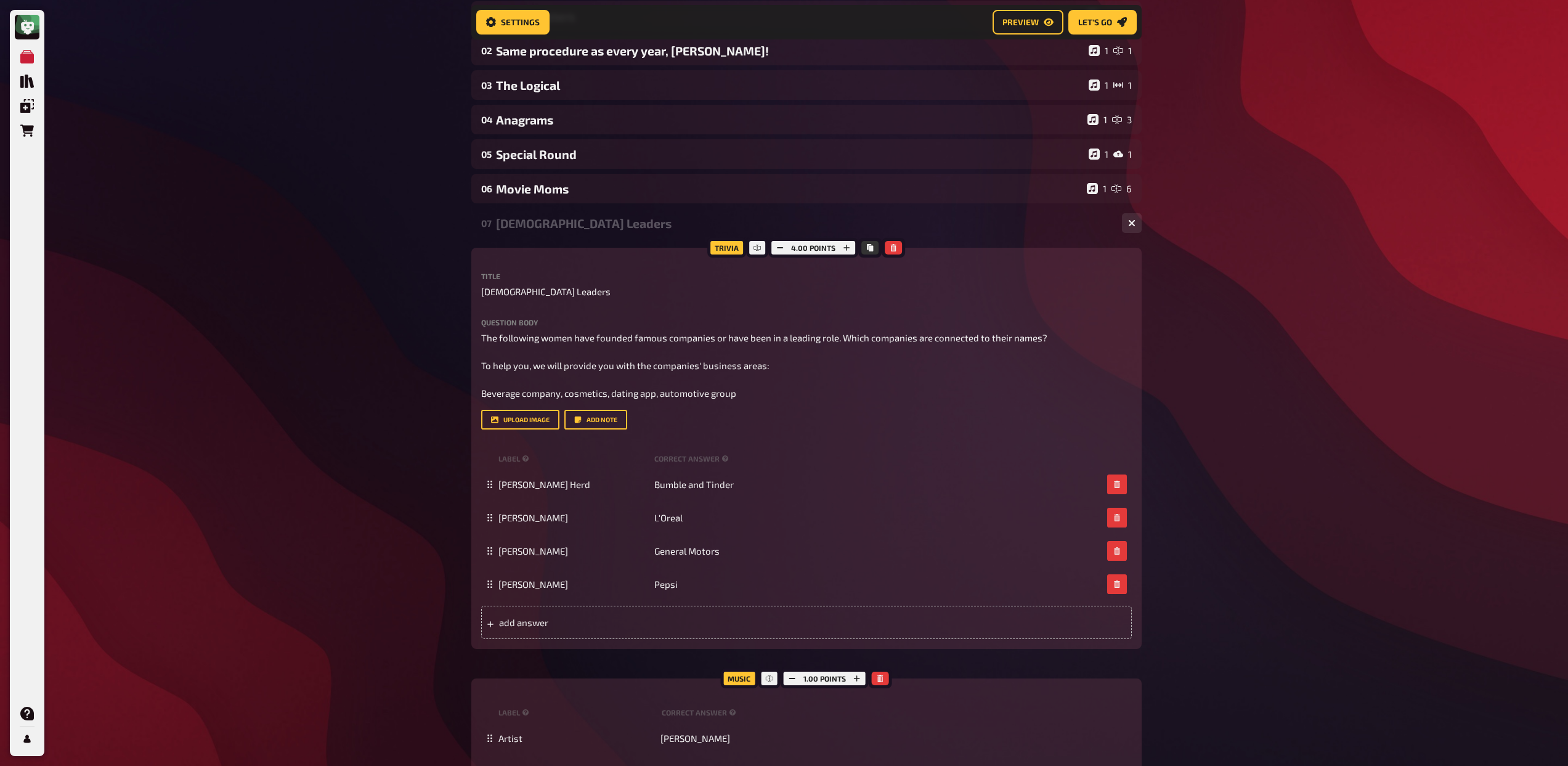
click at [546, 214] on div "07 Female Leaders 1 4" at bounding box center [806, 223] width 670 height 30
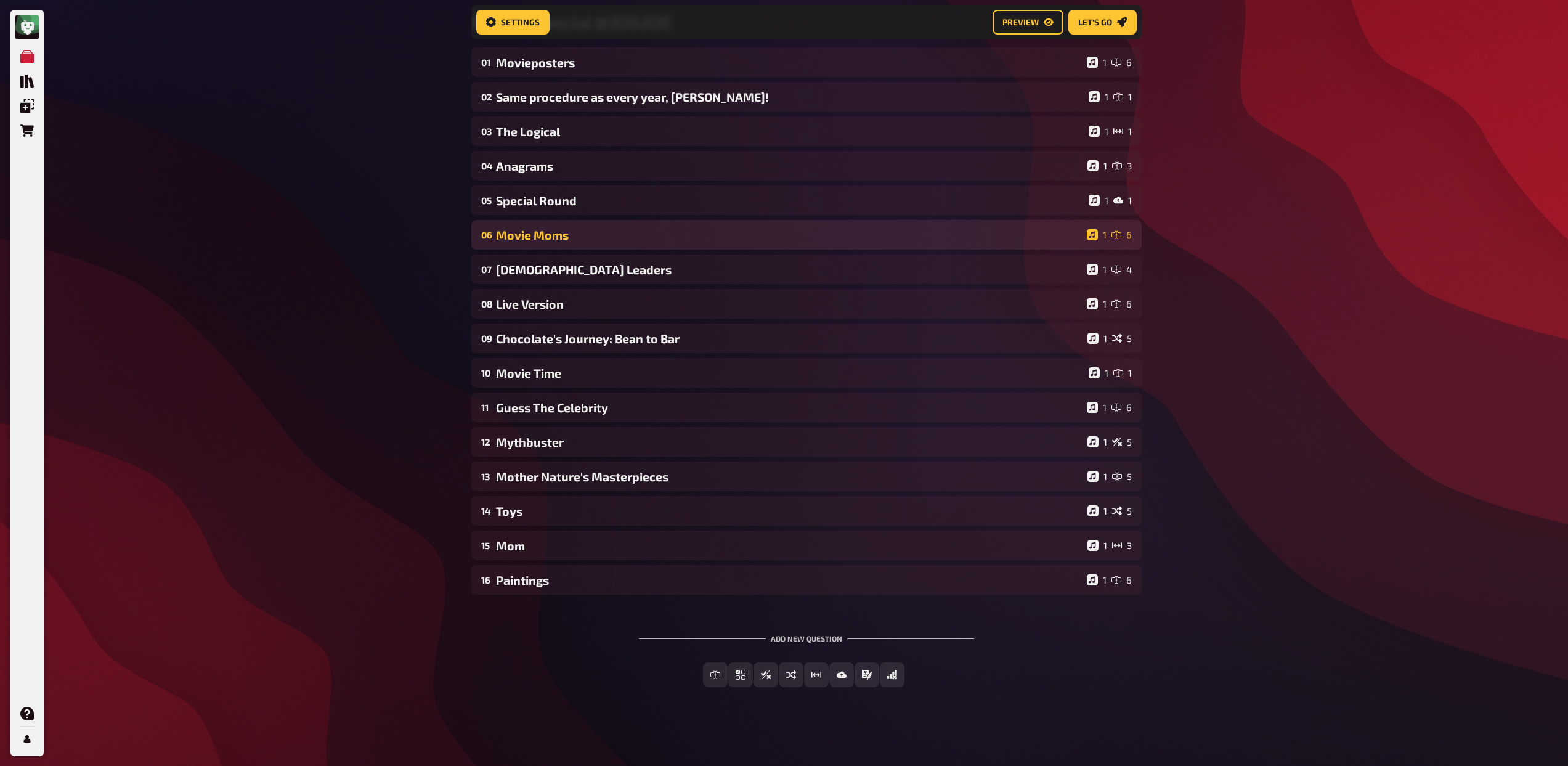
scroll to position [119, 0]
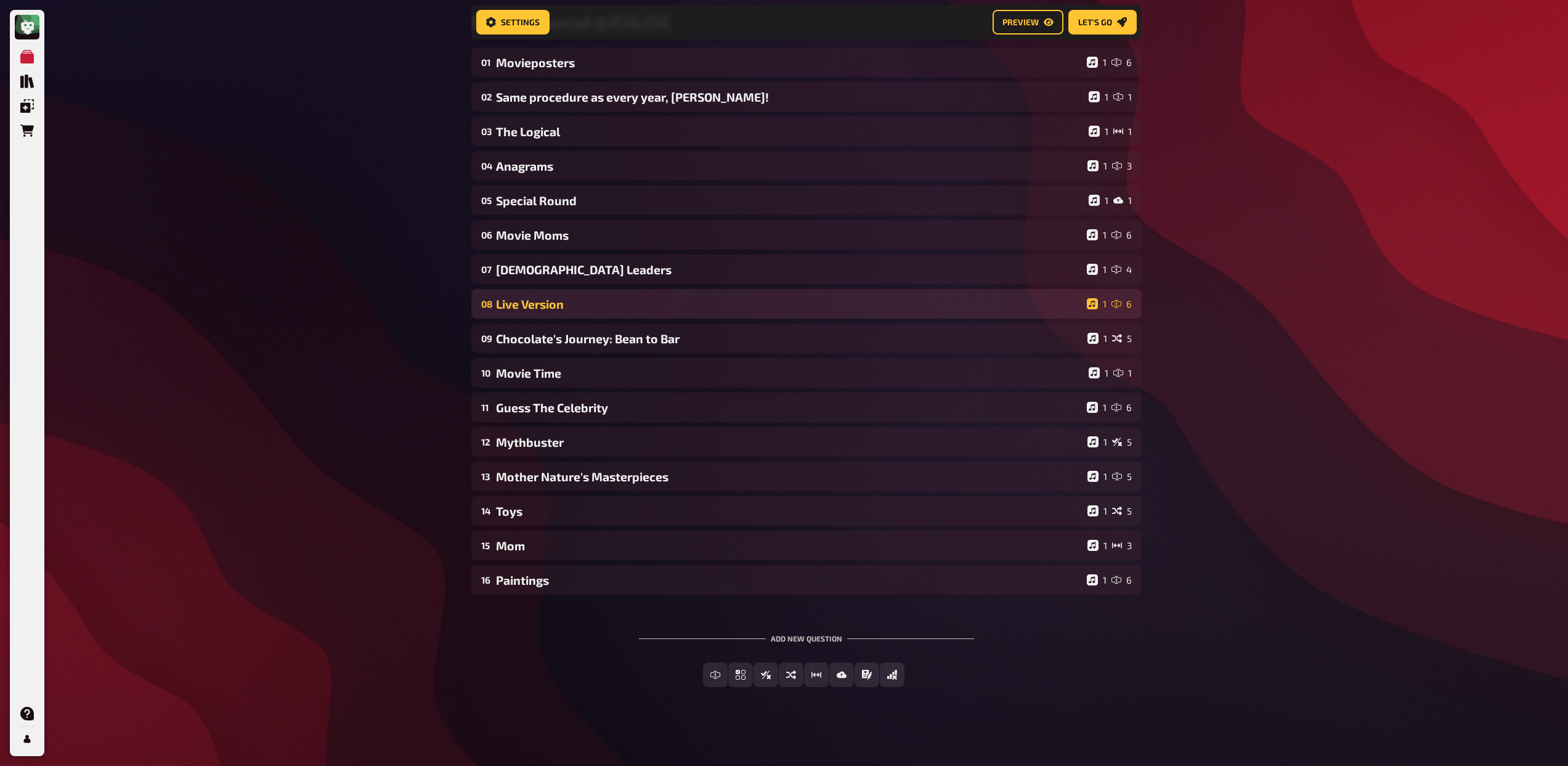
click at [572, 302] on div "Live Version" at bounding box center [789, 304] width 586 height 14
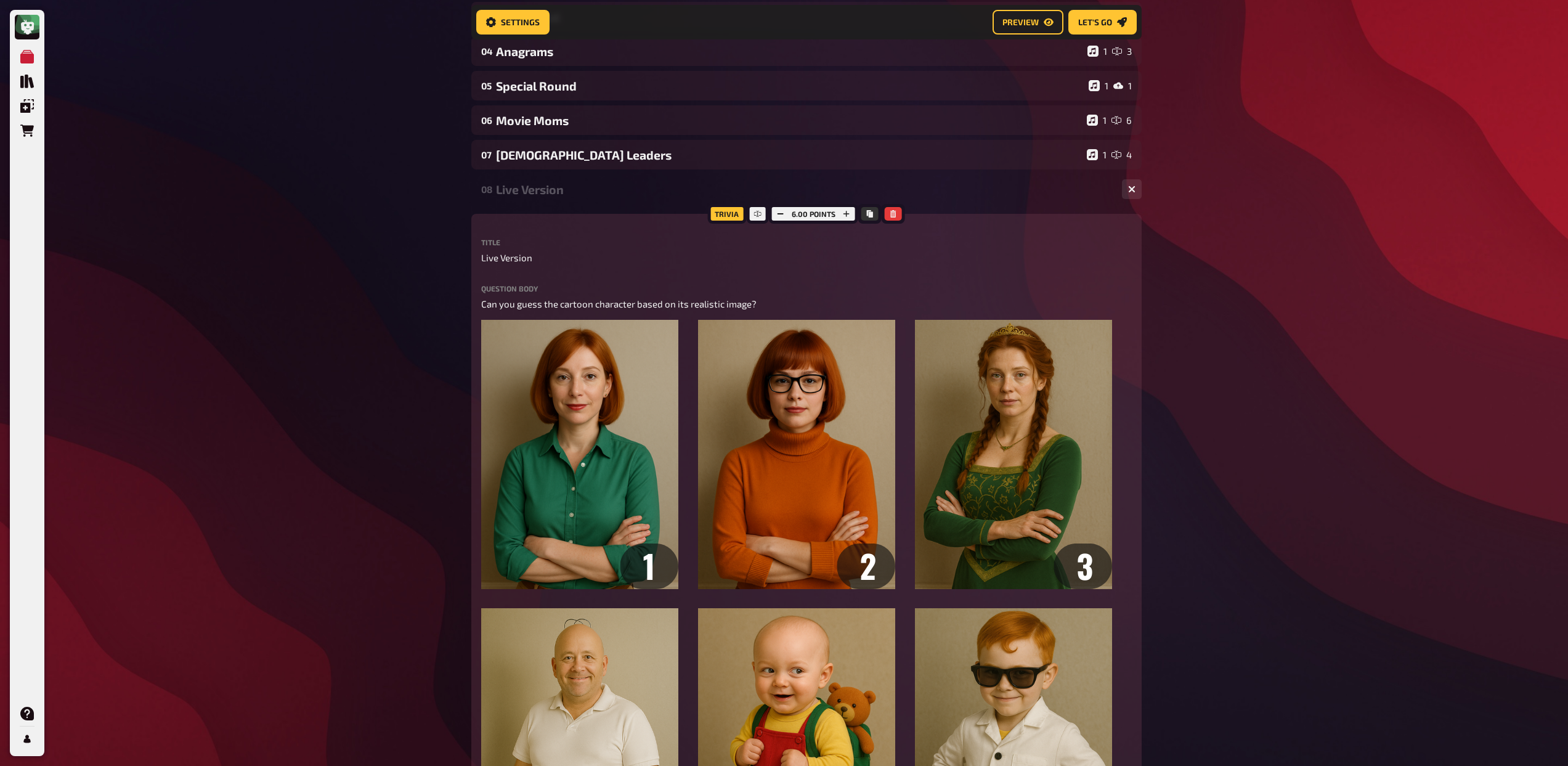
scroll to position [249, 0]
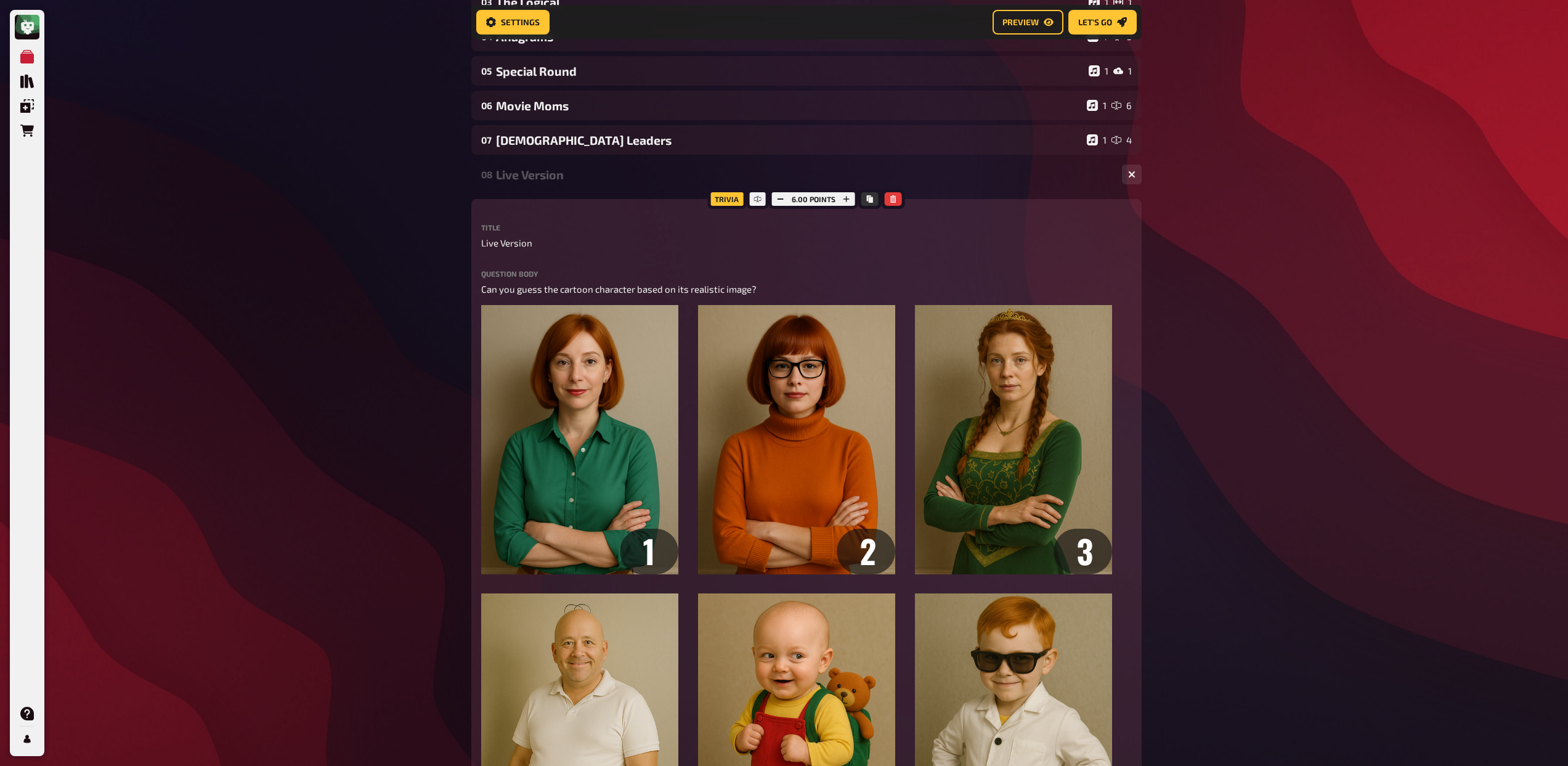
click at [559, 170] on div "Live Version" at bounding box center [804, 175] width 616 height 14
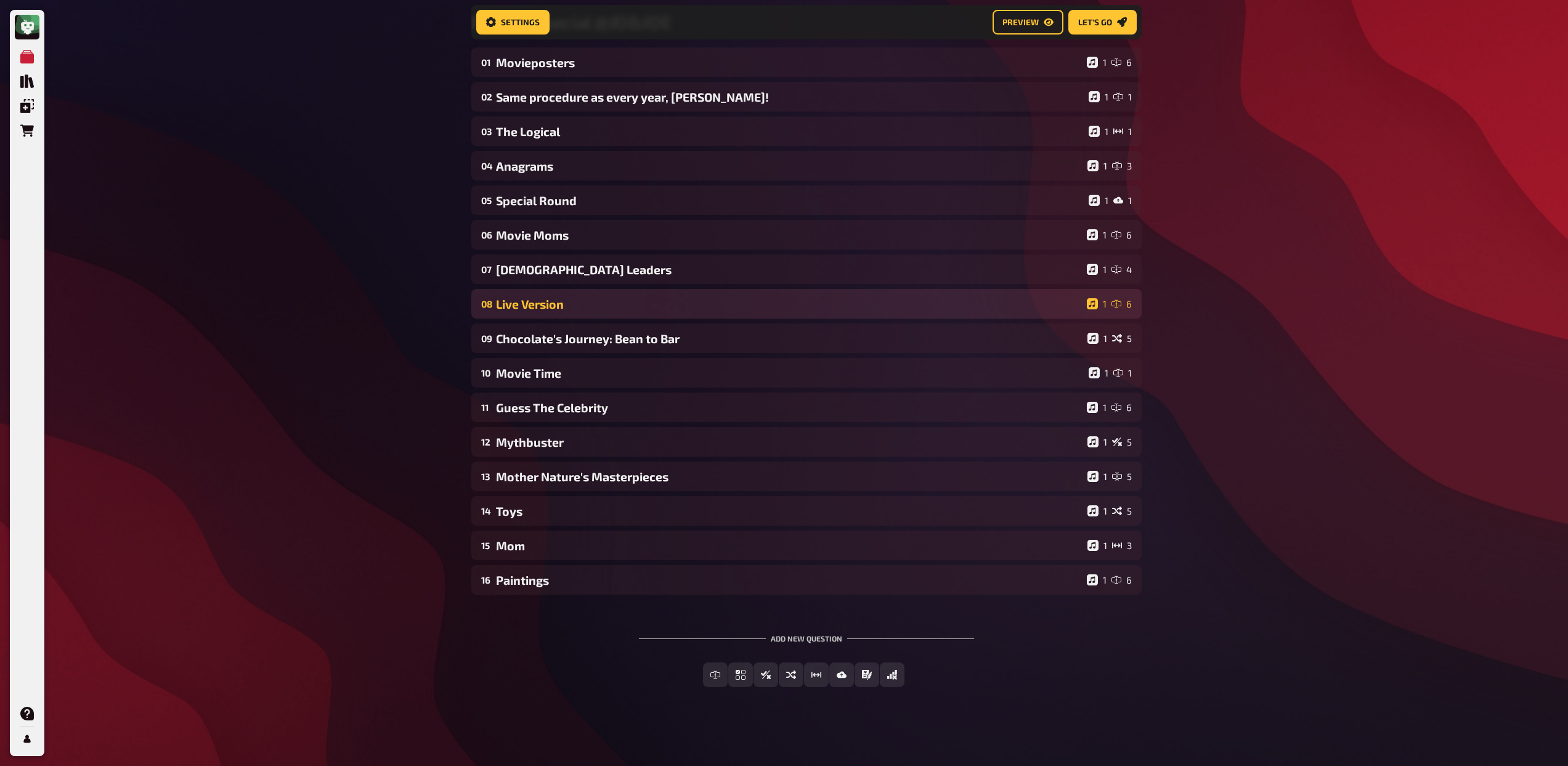
scroll to position [119, 0]
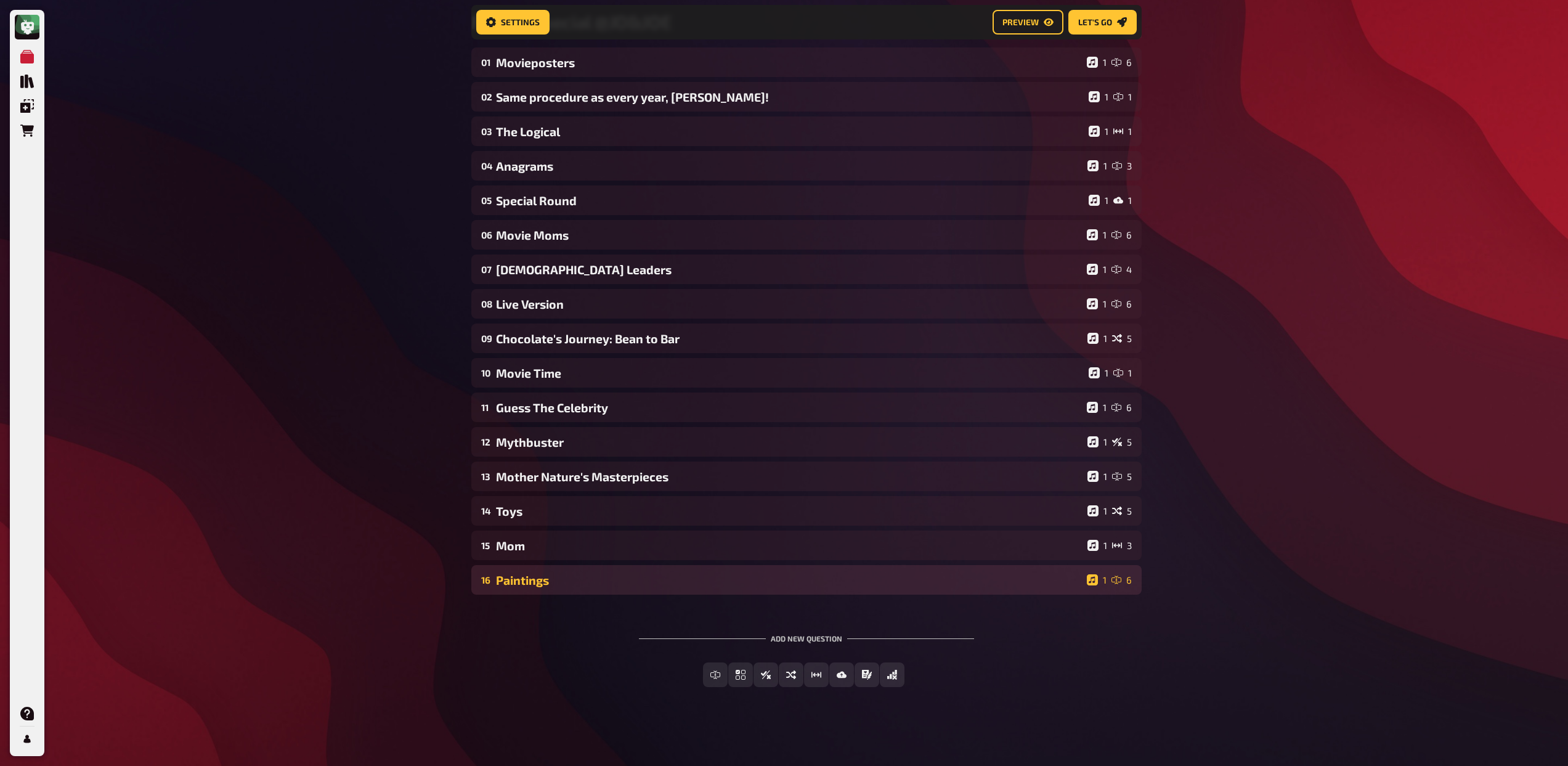
click at [579, 579] on div "Paintings" at bounding box center [789, 580] width 586 height 14
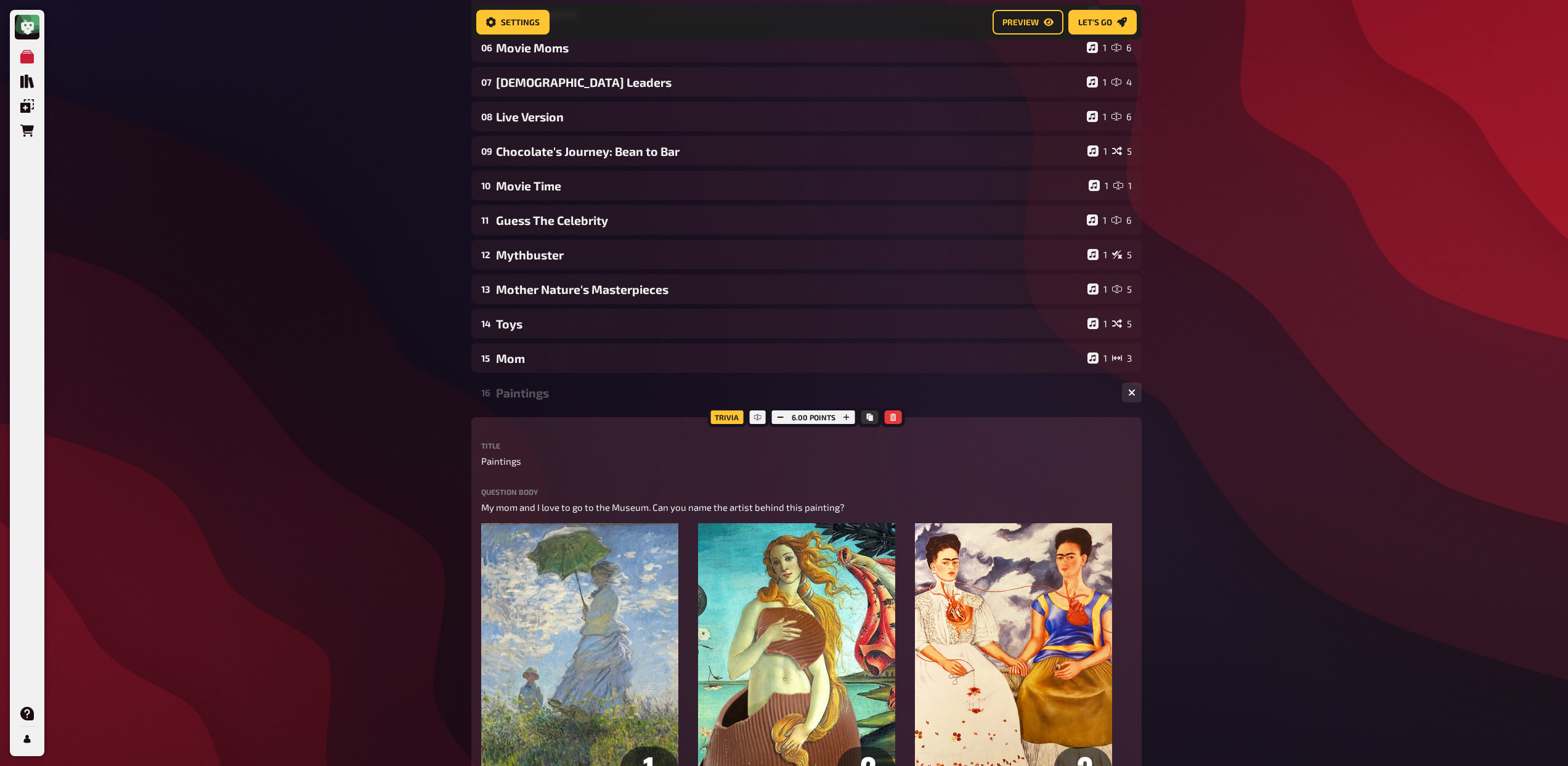
scroll to position [291, 0]
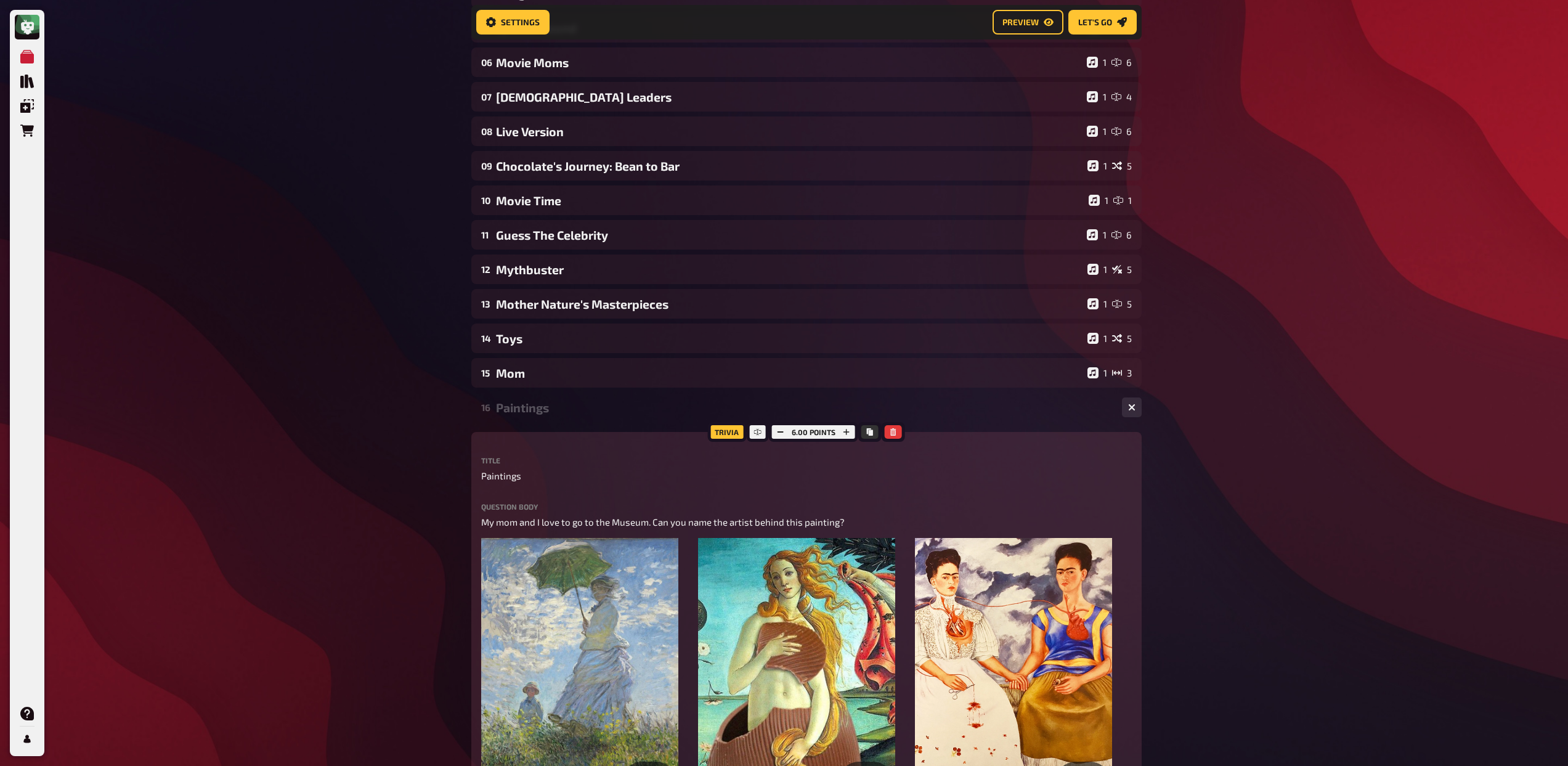
click at [526, 404] on div "Paintings" at bounding box center [804, 408] width 616 height 14
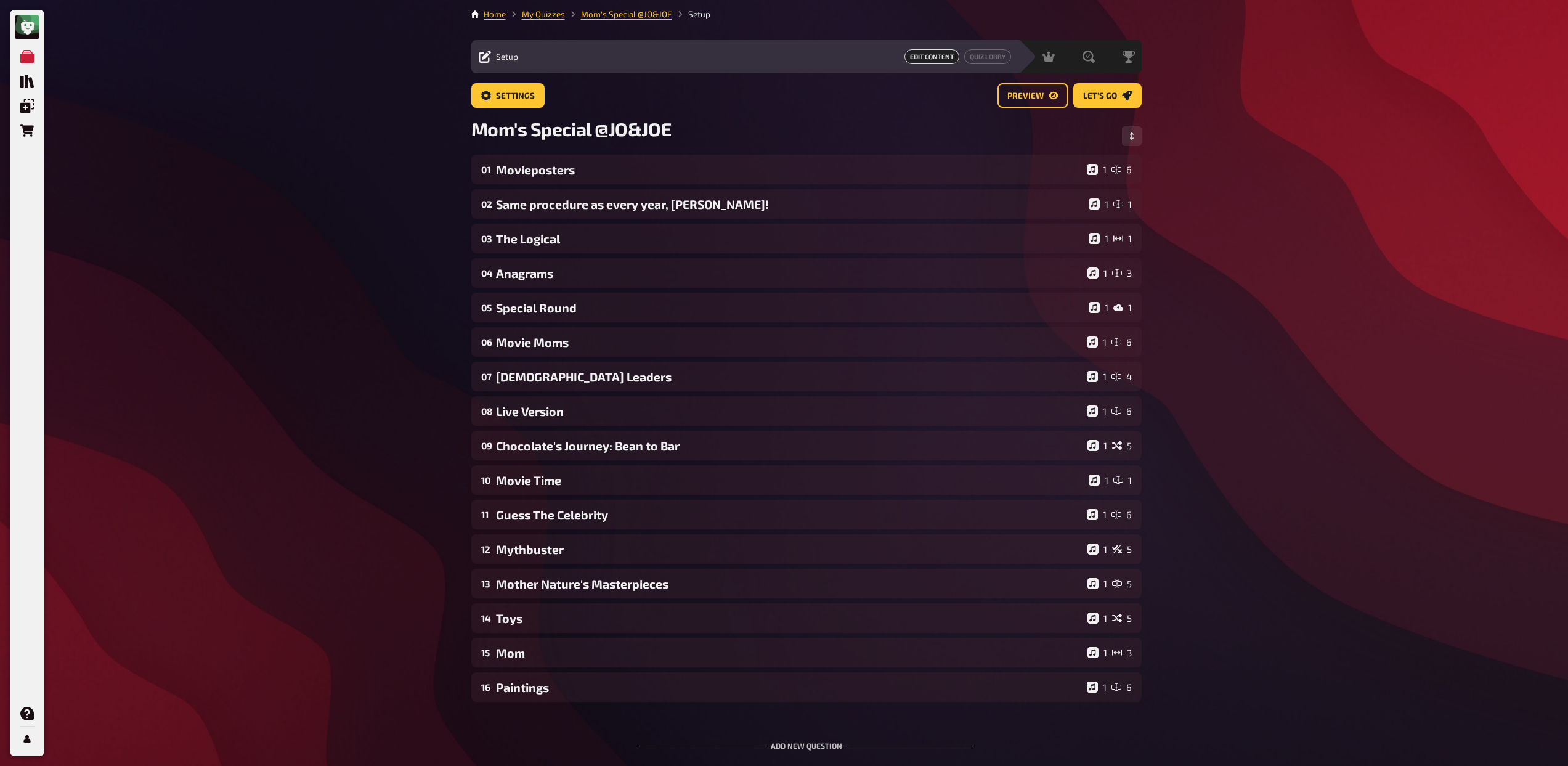
scroll to position [0, 0]
click at [555, 18] on link "My Quizzes" at bounding box center [543, 16] width 43 height 10
